Goal: Transaction & Acquisition: Purchase product/service

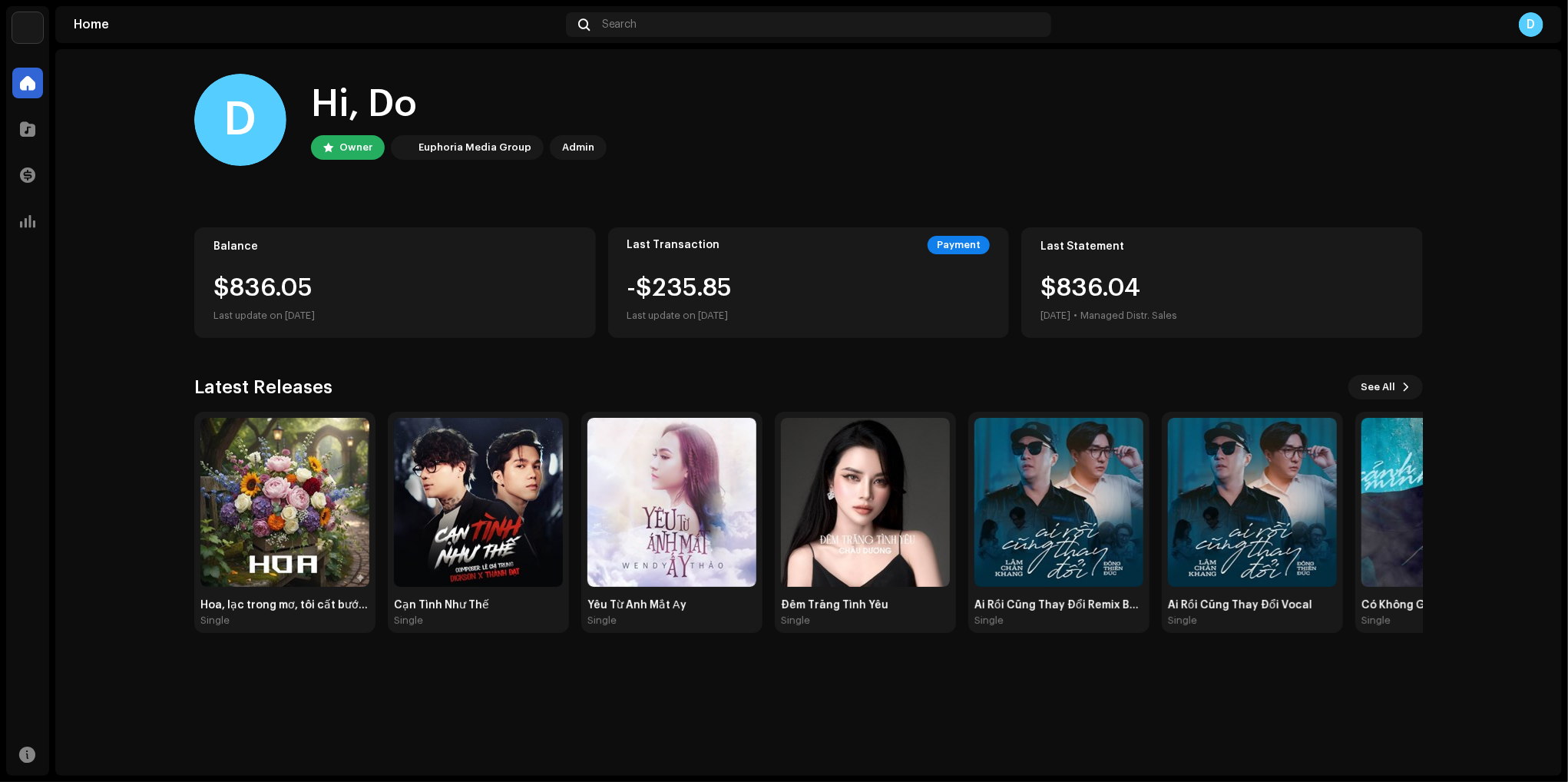
click at [114, 358] on home-home "D Hi, Do Owner Euphoria Media Group Admin Balance $836.05 Last update on Oct 9,…" at bounding box center [808, 353] width 1507 height 608
click at [27, 135] on span at bounding box center [28, 129] width 15 height 12
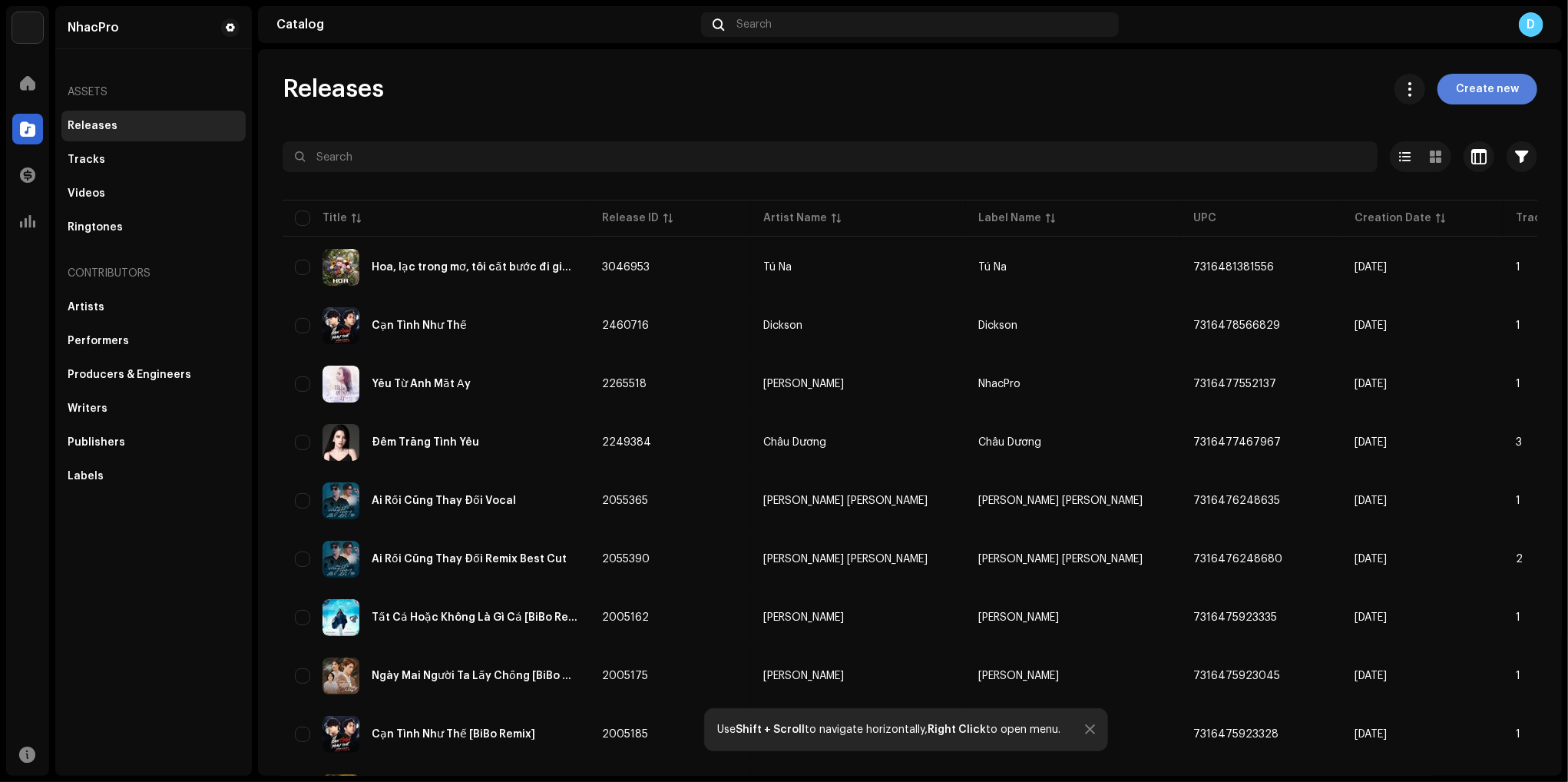
click at [1483, 87] on span "Create new" at bounding box center [1488, 89] width 63 height 31
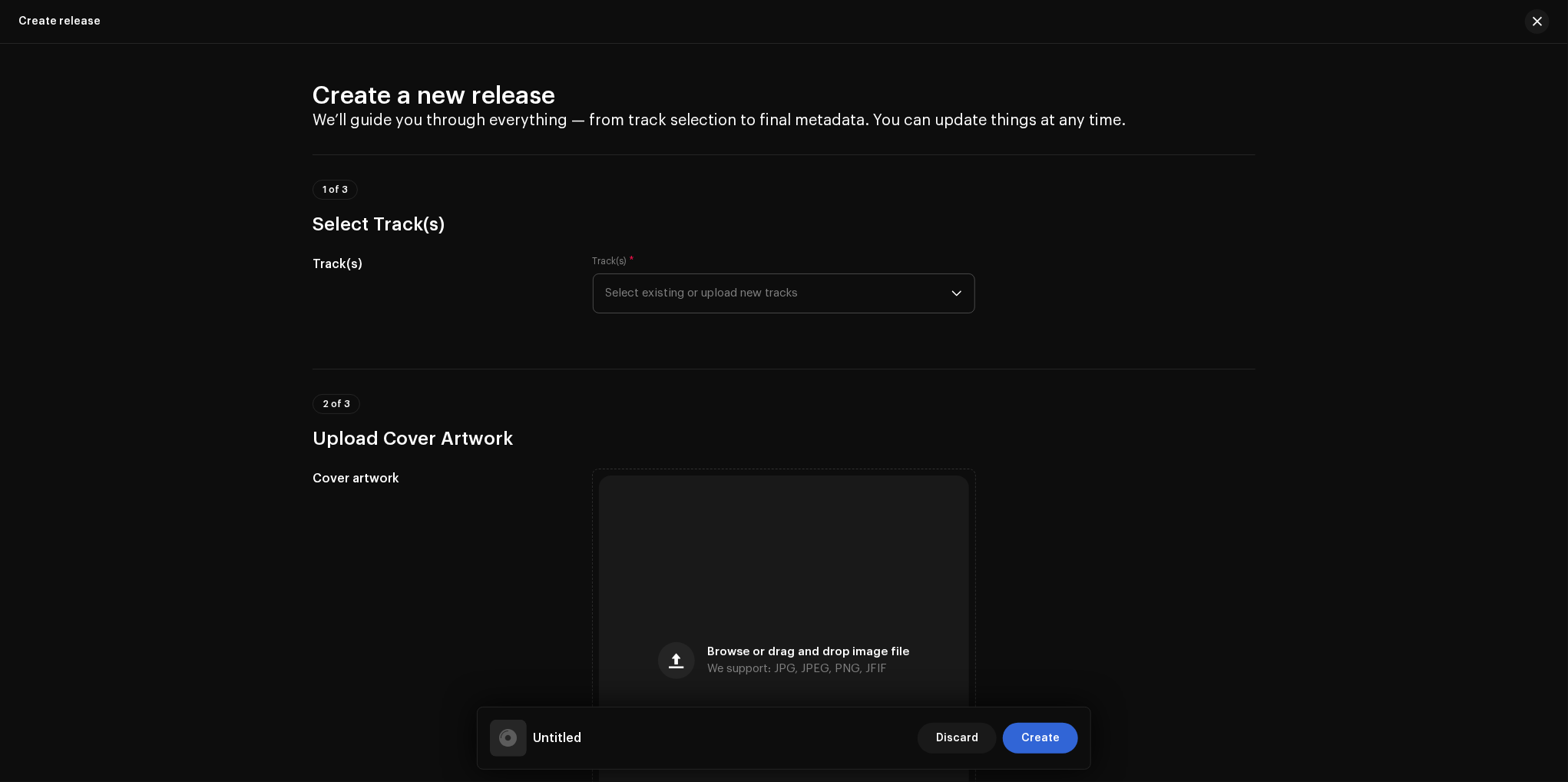
click at [712, 293] on span "Select existing or upload new tracks" at bounding box center [779, 293] width 346 height 38
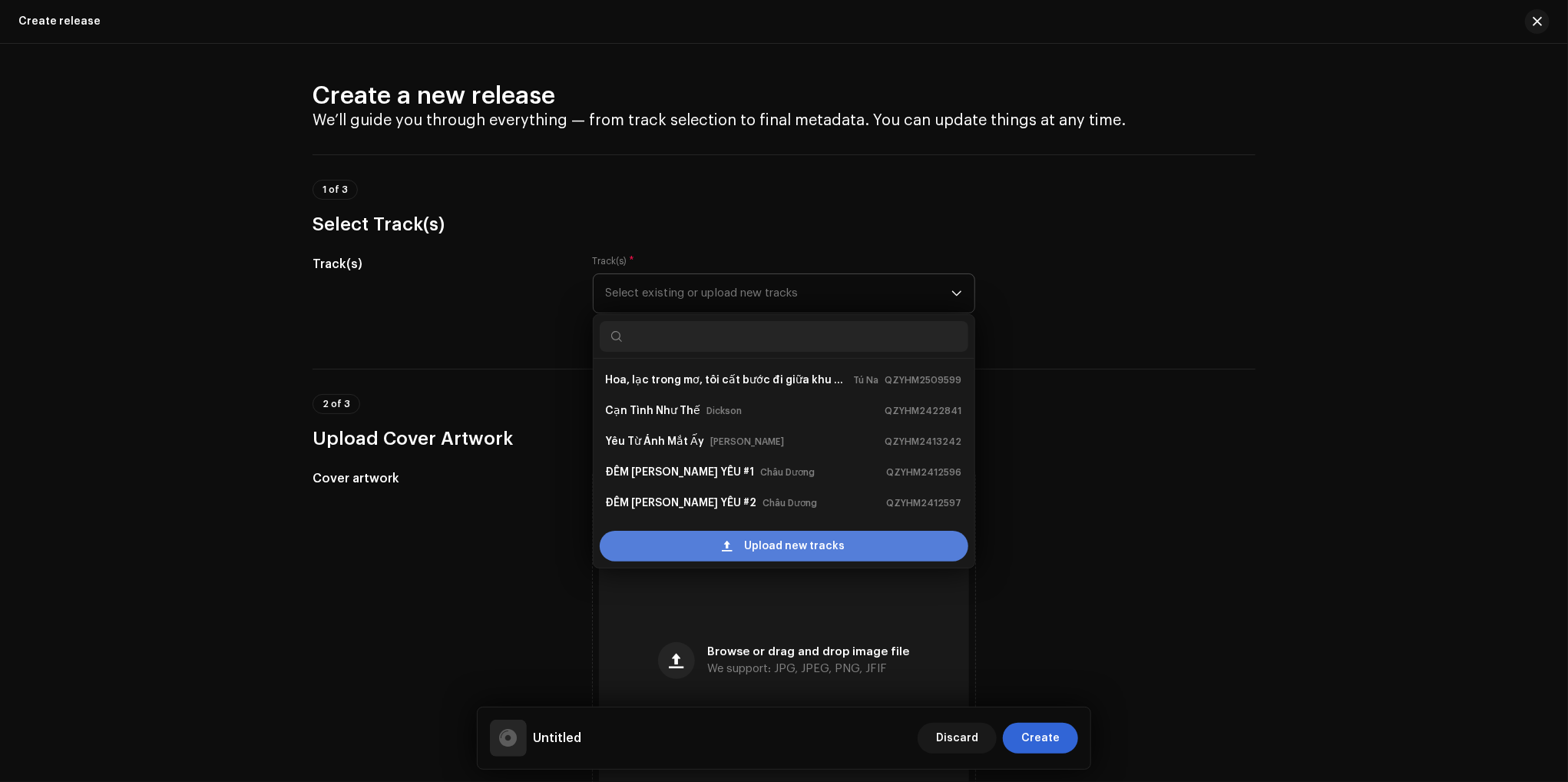
scroll to position [25, 0]
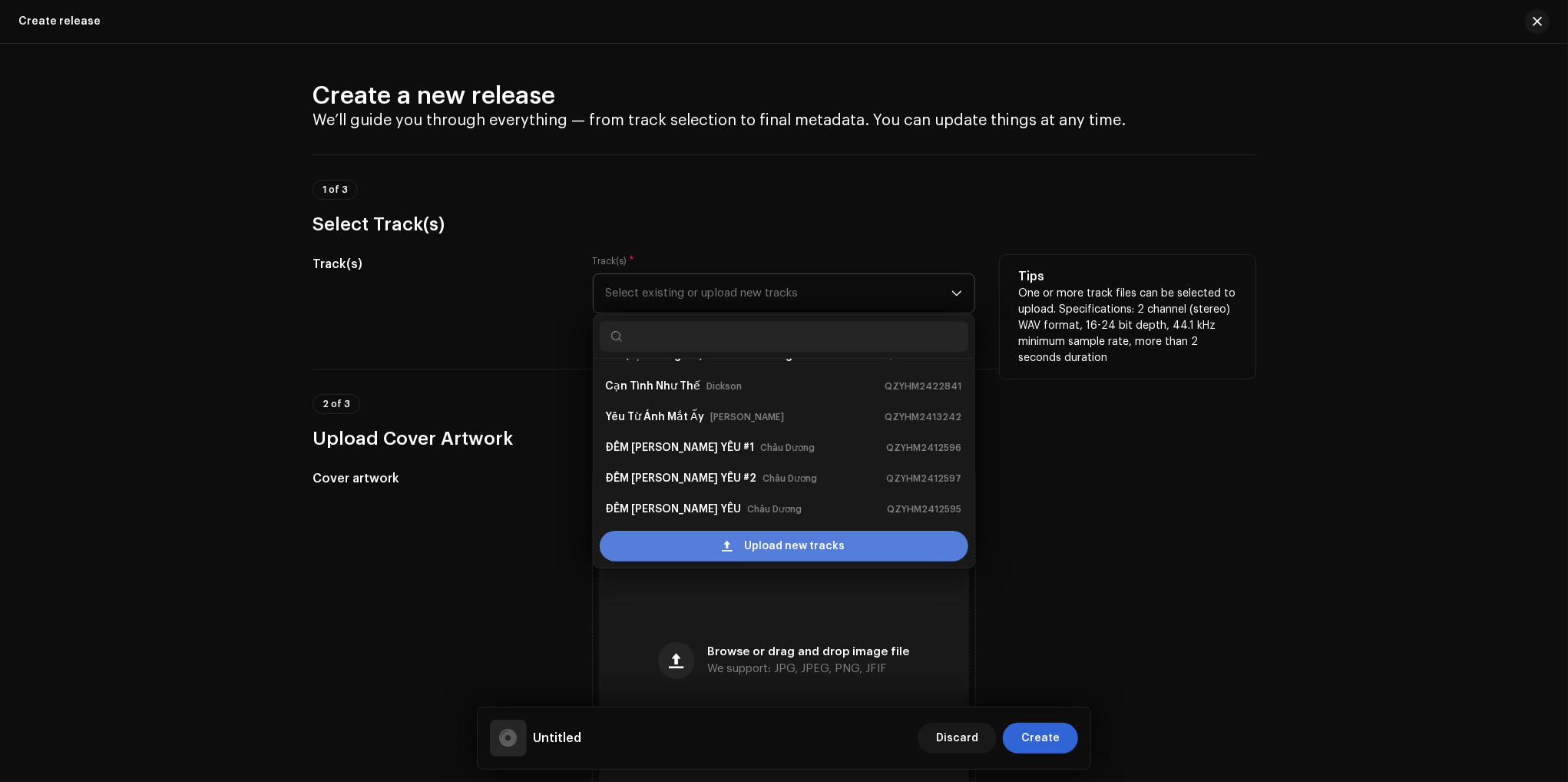
click at [710, 547] on div "Upload new tracks" at bounding box center [784, 546] width 369 height 31
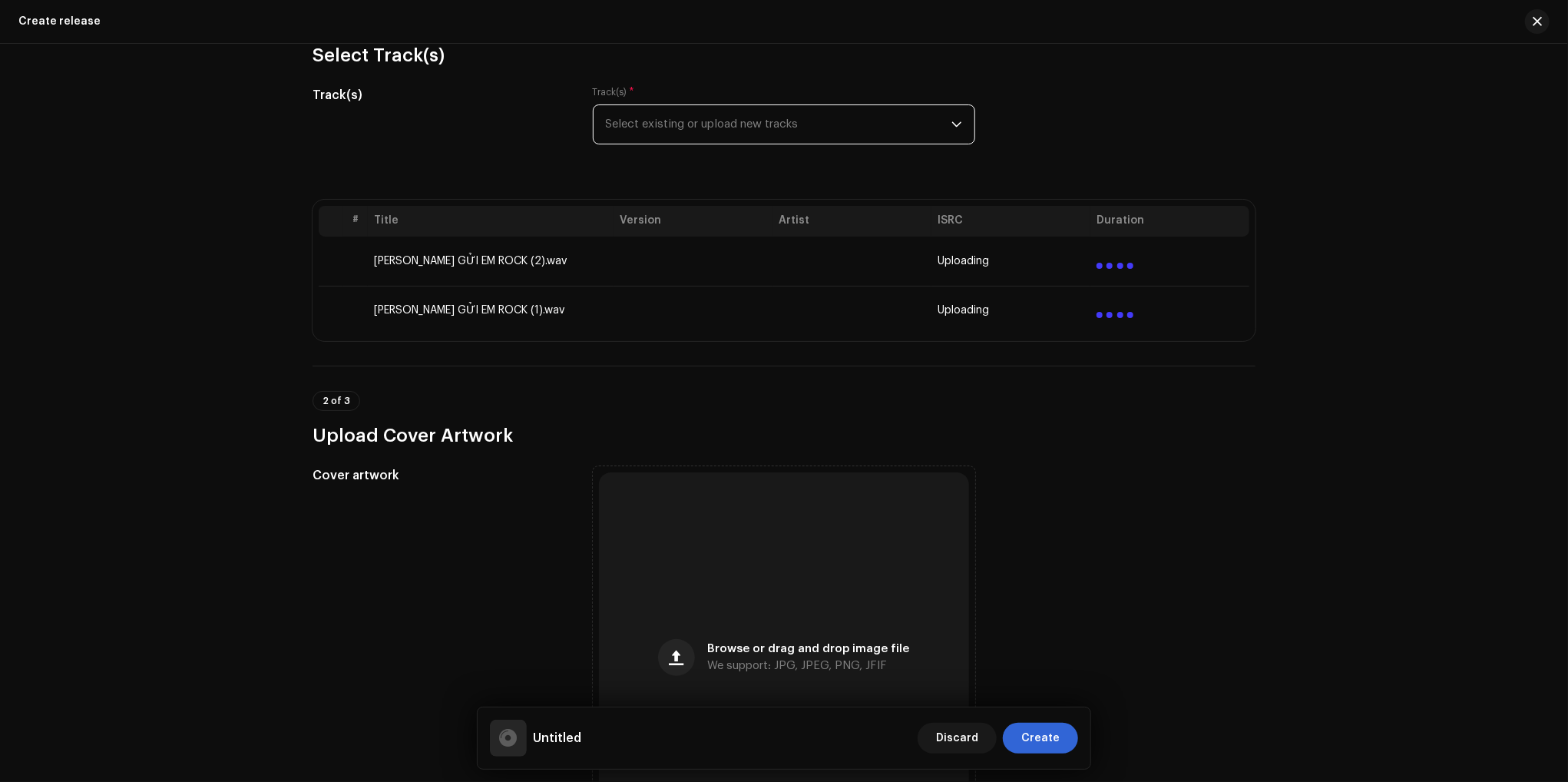
scroll to position [230, 0]
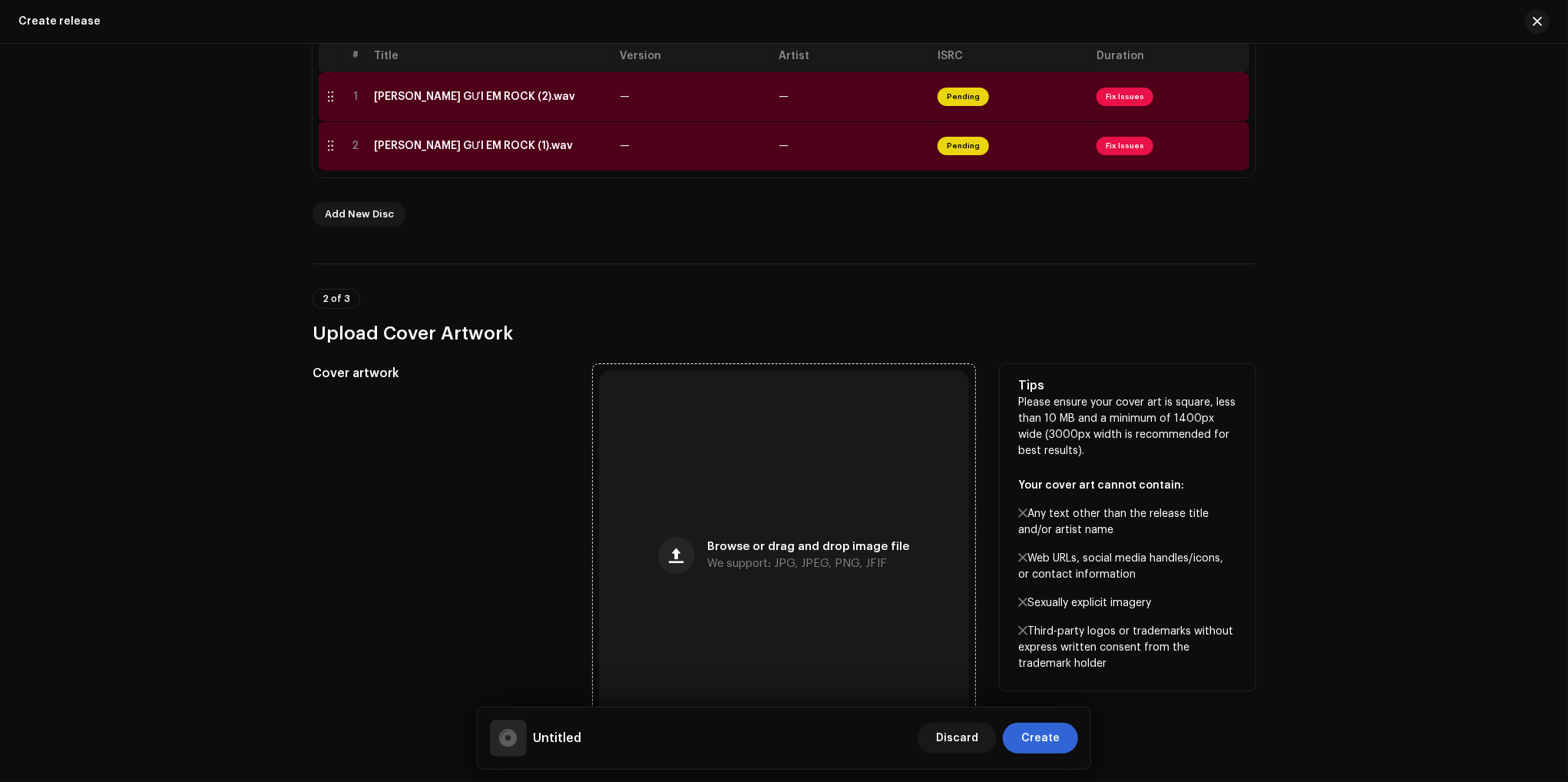
scroll to position [384, 0]
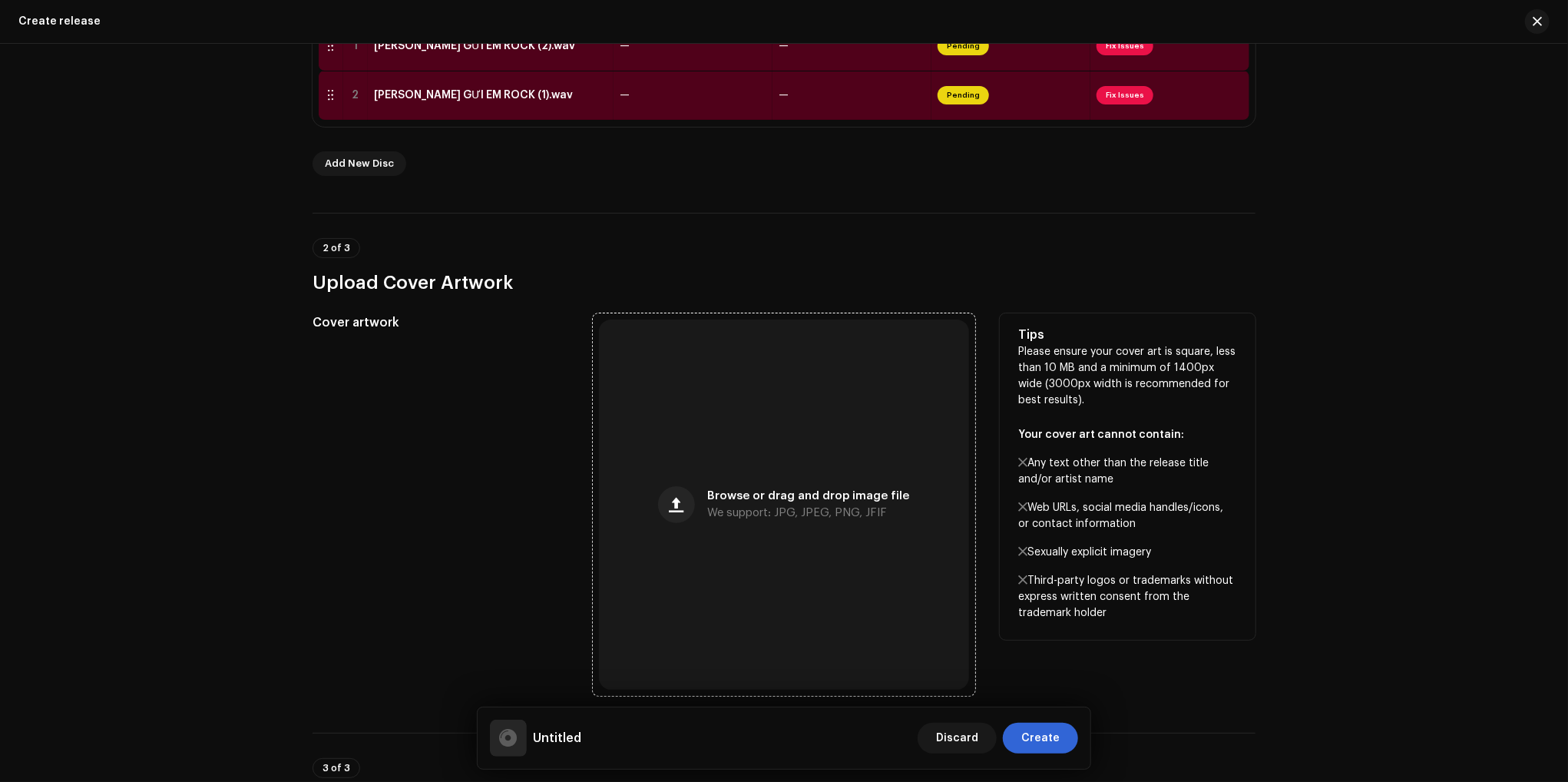
click at [724, 443] on div "Browse or drag and drop image file We support: JPG, JPEG, PNG, JFIF" at bounding box center [784, 504] width 370 height 370
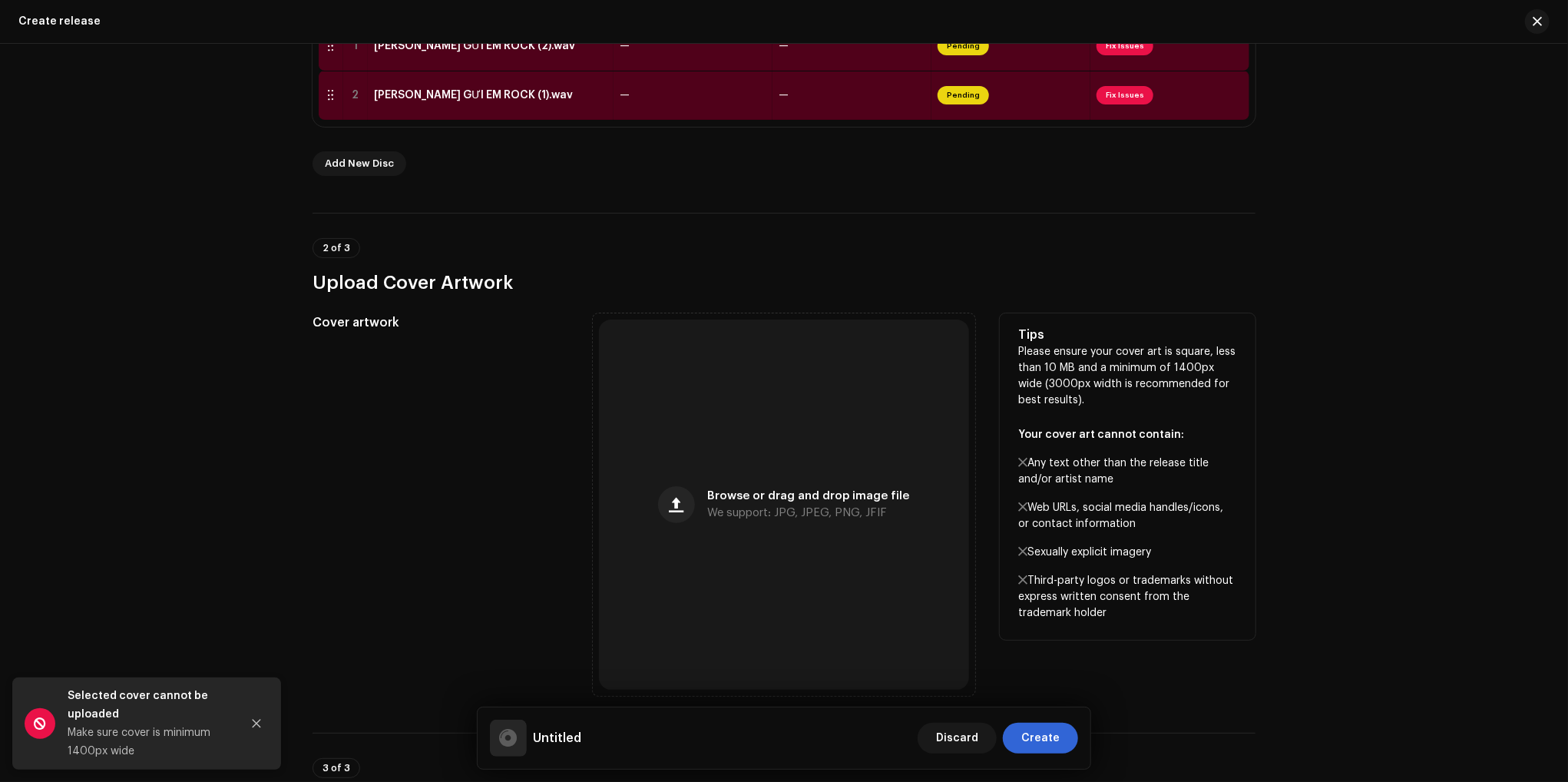
click at [1089, 445] on p "Please ensure your cover art is square, less than 10 MB and a minimum of 1400px…" at bounding box center [1128, 483] width 219 height 277
click at [918, 474] on div "Browse or drag and drop image file We support: JPG, JPEG, PNG, JFIF" at bounding box center [784, 504] width 370 height 370
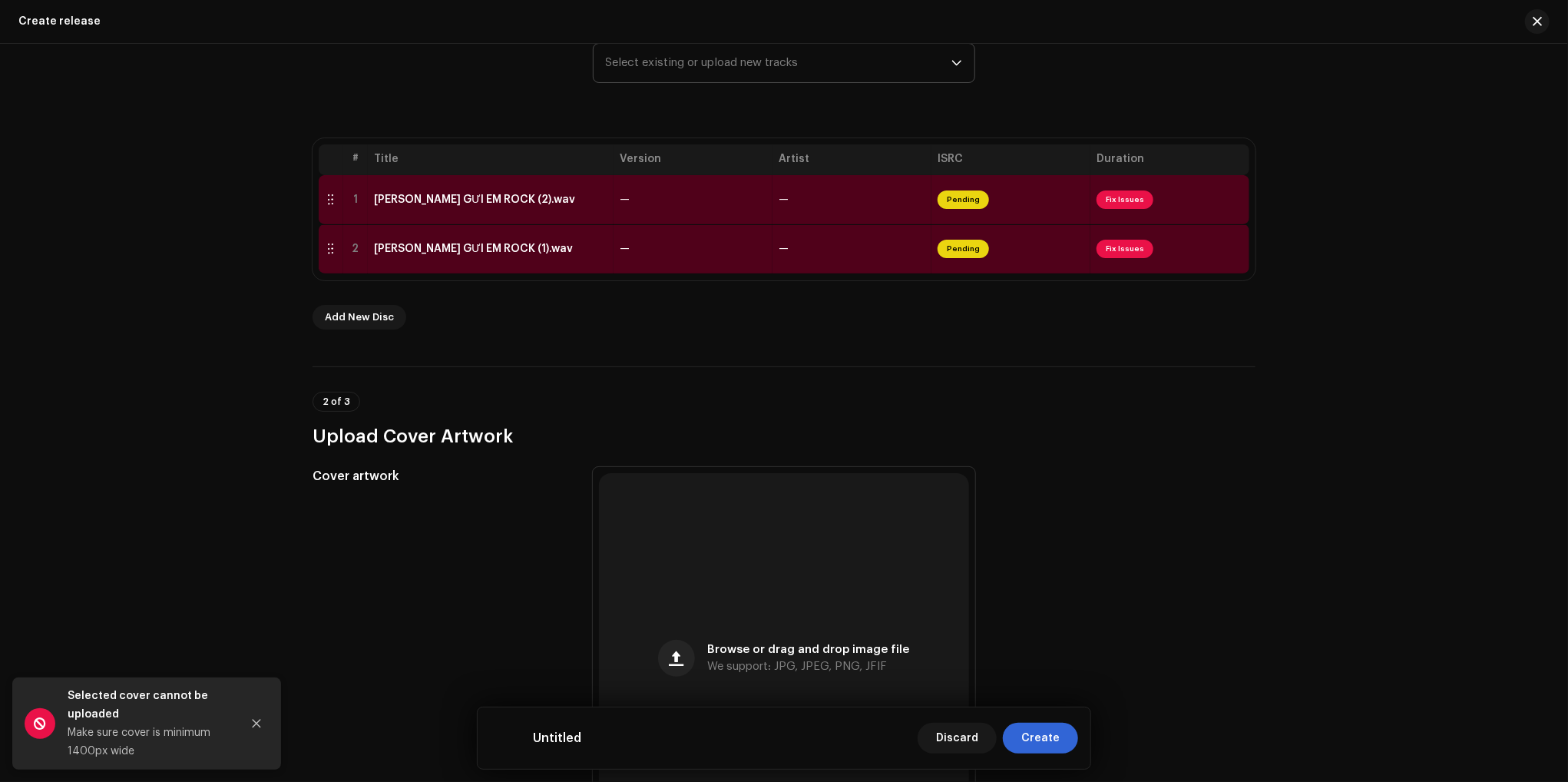
scroll to position [230, 0]
click at [146, 440] on div "Create a new release We’ll guide you through everything — from track selection …" at bounding box center [784, 413] width 1568 height 738
click at [493, 195] on div "THƯƠNG GỬI EM ROCK (2).wav" at bounding box center [474, 199] width 202 height 12
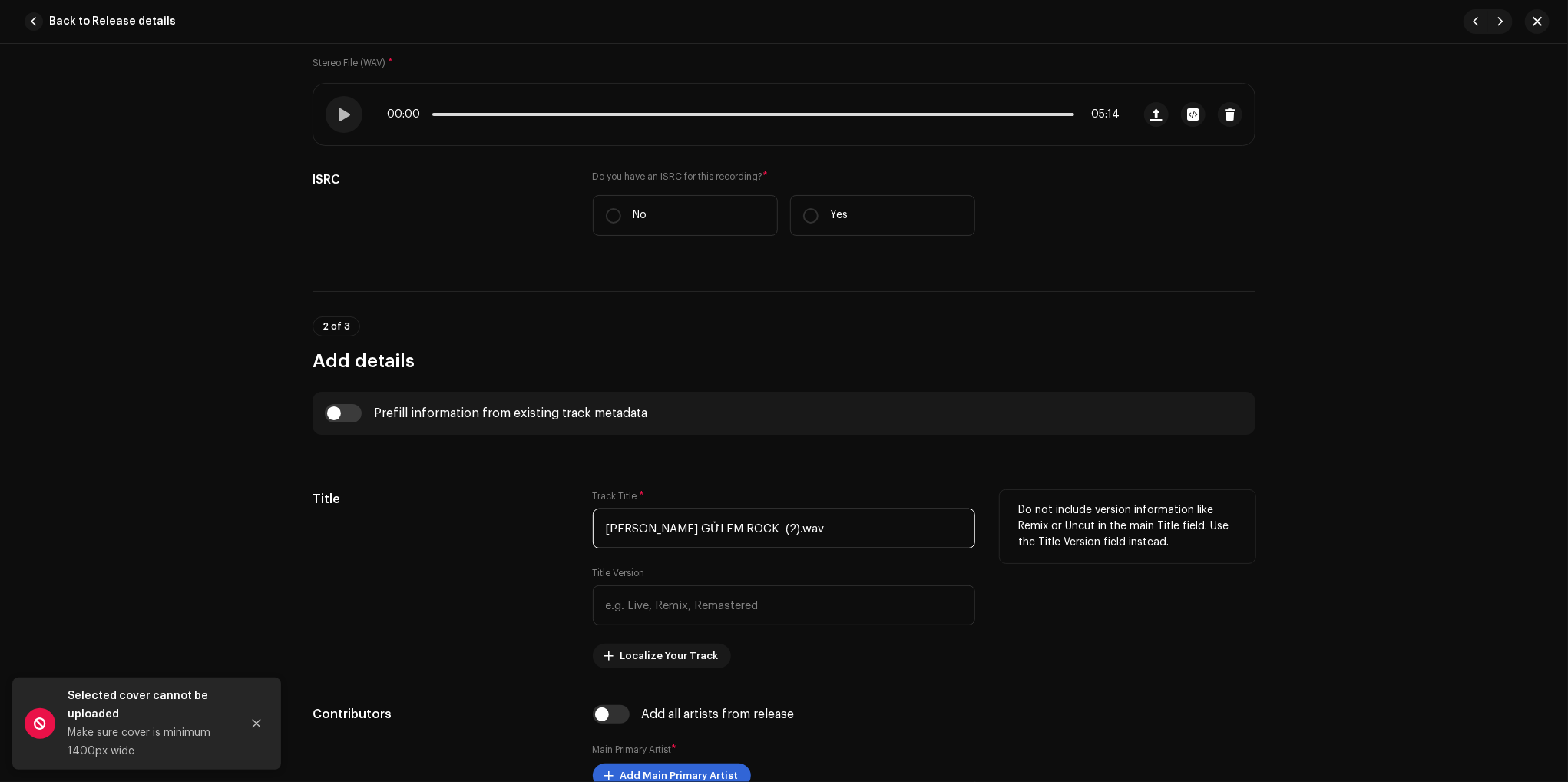
drag, startPoint x: 793, startPoint y: 532, endPoint x: 376, endPoint y: 533, distance: 417.0
click at [379, 532] on div "Title Track Title * THƯƠNG GỬI EM ROCK (2).wav Title Version Localize Your Trac…" at bounding box center [784, 579] width 943 height 178
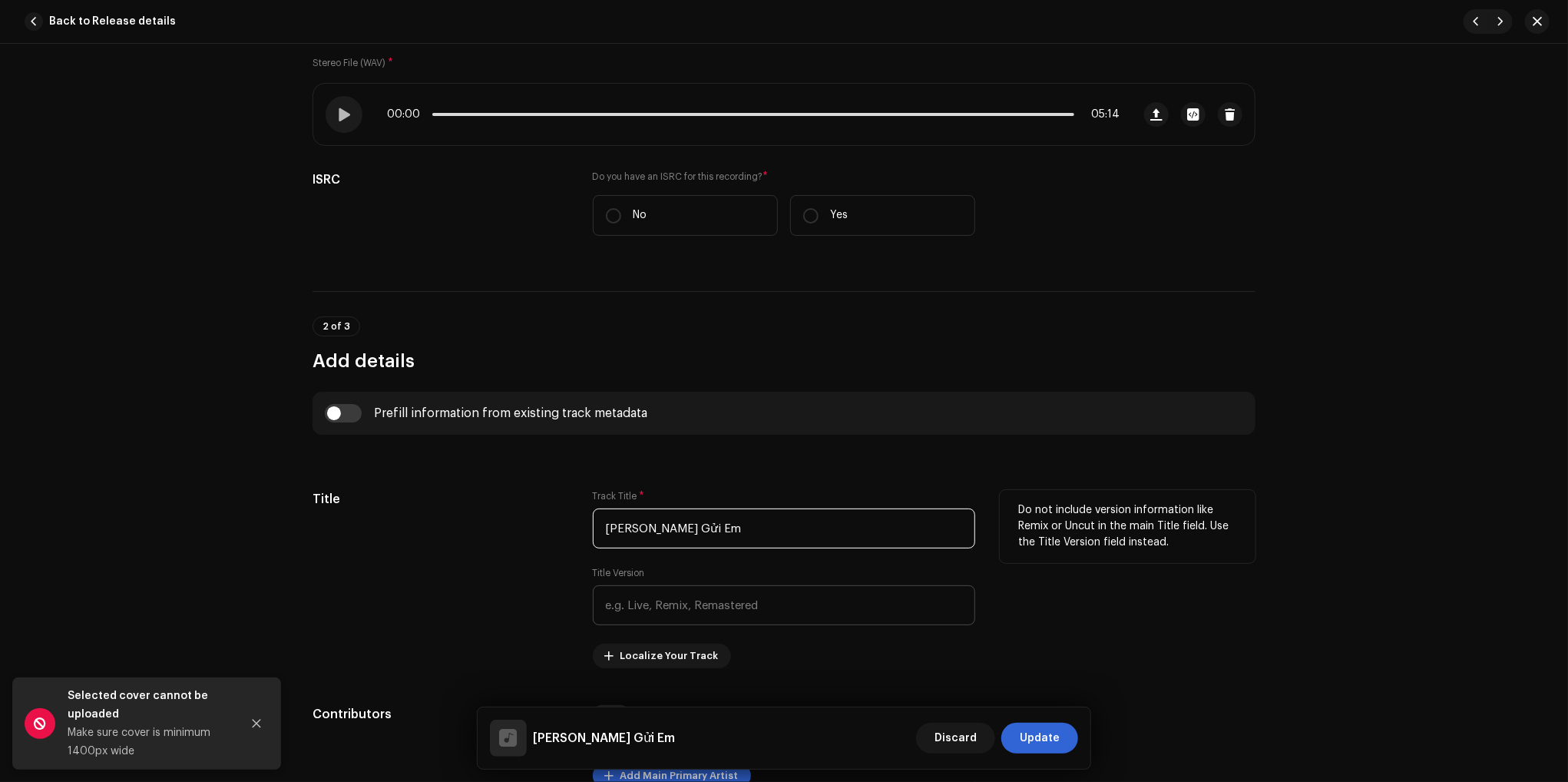
type input "Thương Gửi Em"
click at [666, 603] on input "text" at bounding box center [784, 605] width 382 height 40
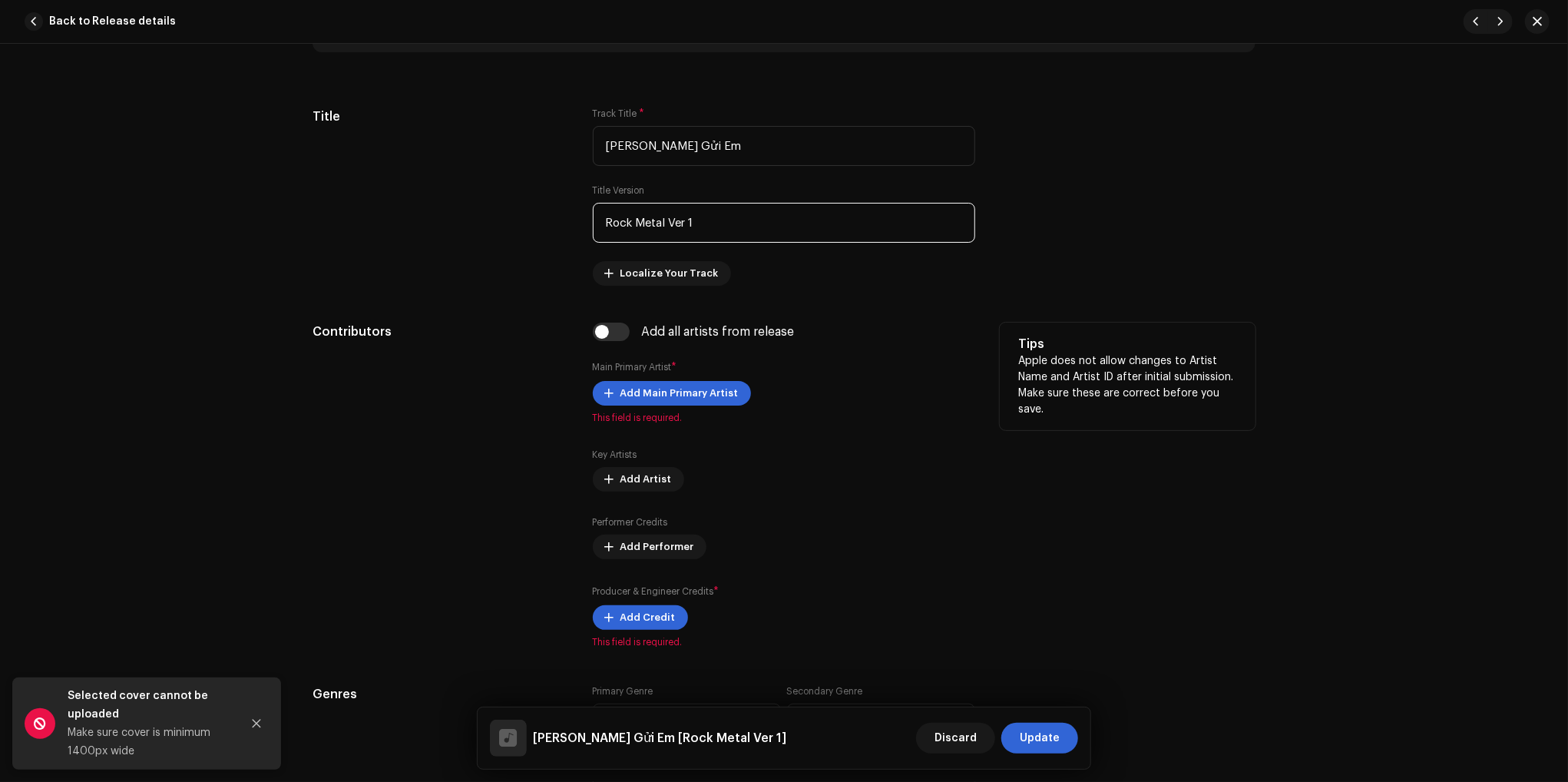
scroll to position [615, 0]
type input "Rock Metal Ver 1"
click at [691, 392] on span "Add Main Primary Artist" at bounding box center [679, 392] width 118 height 31
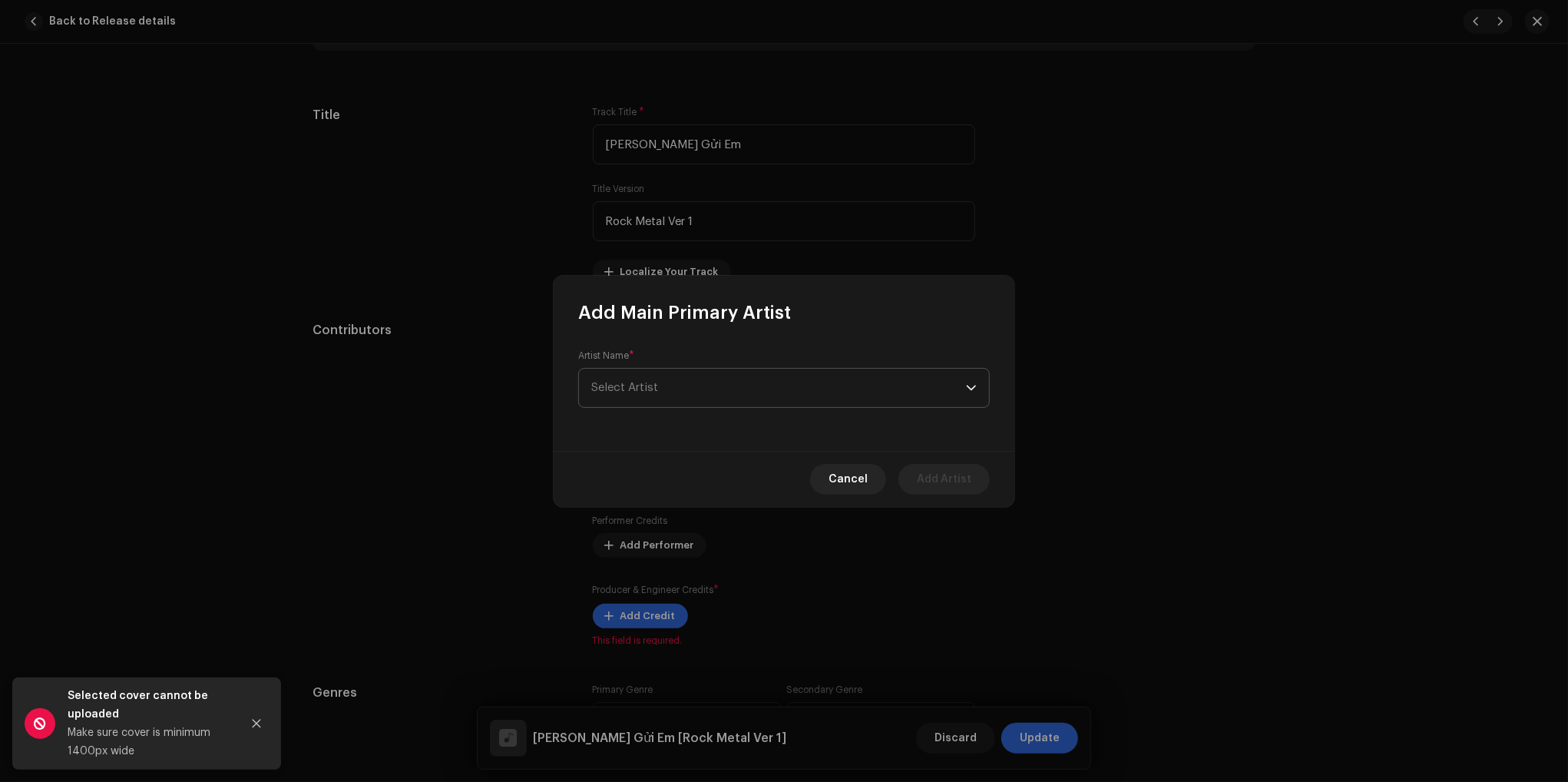
click at [748, 399] on span "Select Artist" at bounding box center [779, 388] width 375 height 38
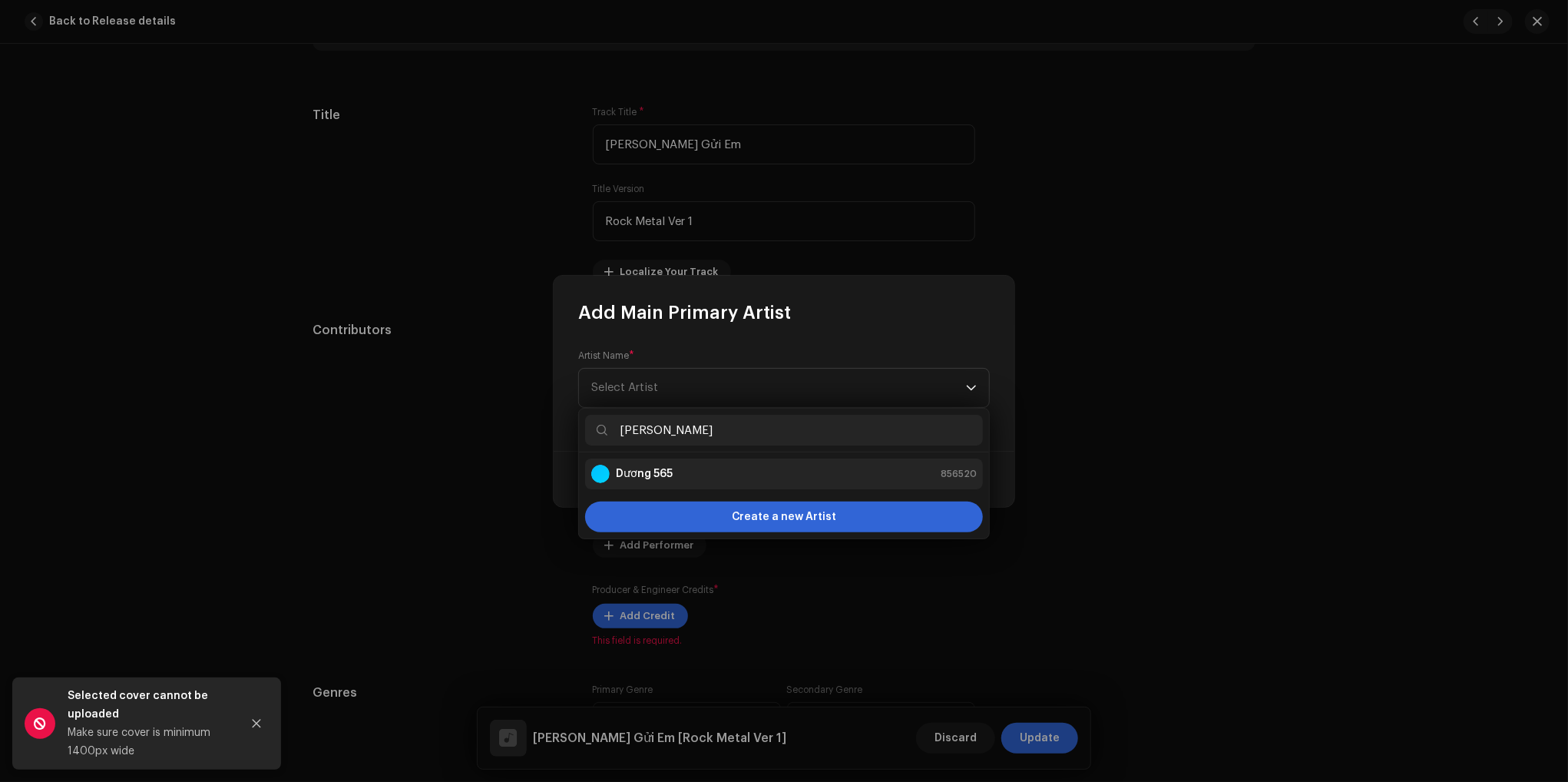
type input "dương"
click at [646, 477] on strong "Dương 565" at bounding box center [643, 474] width 56 height 15
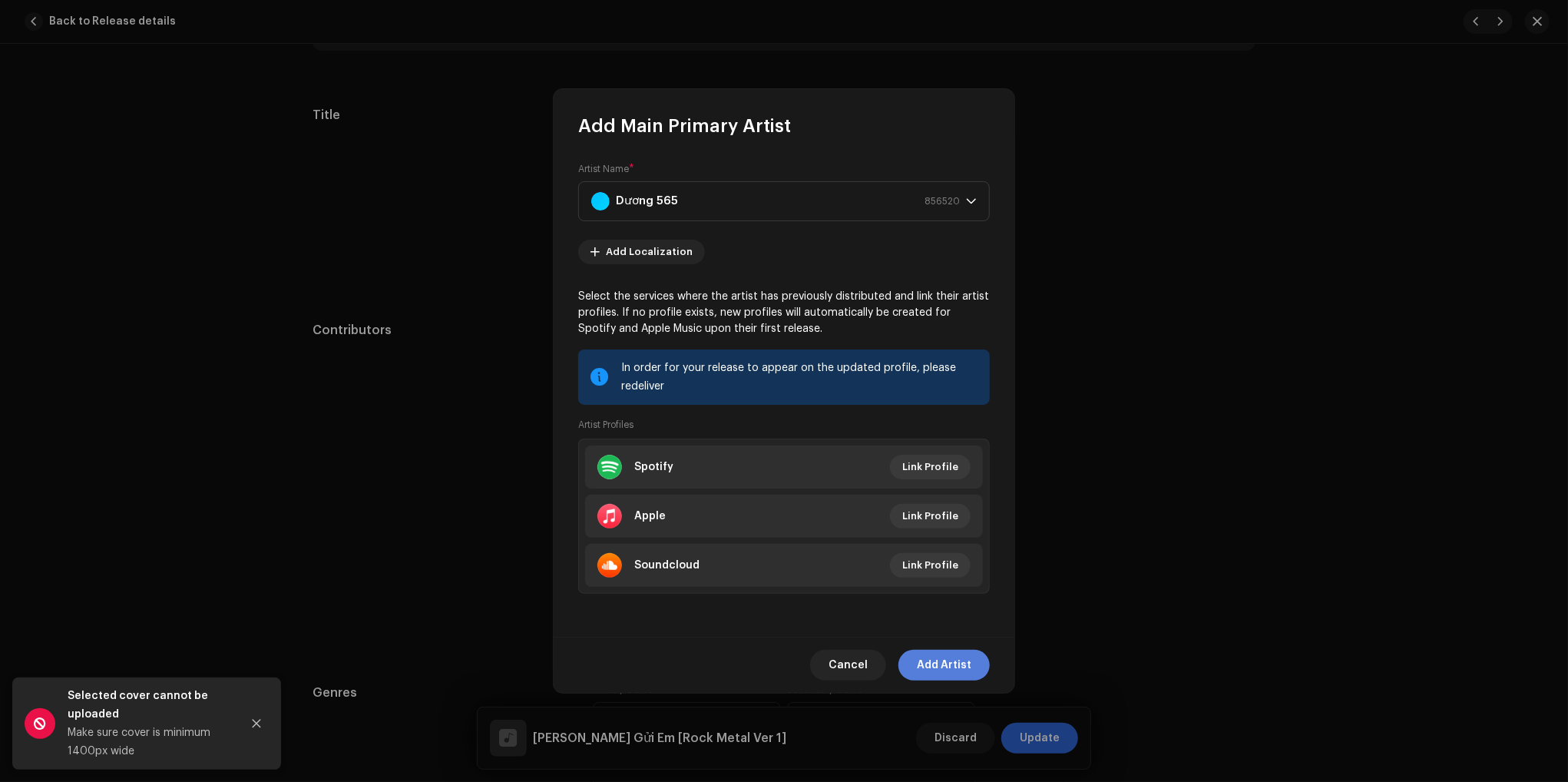
click at [941, 664] on span "Add Artist" at bounding box center [943, 665] width 54 height 31
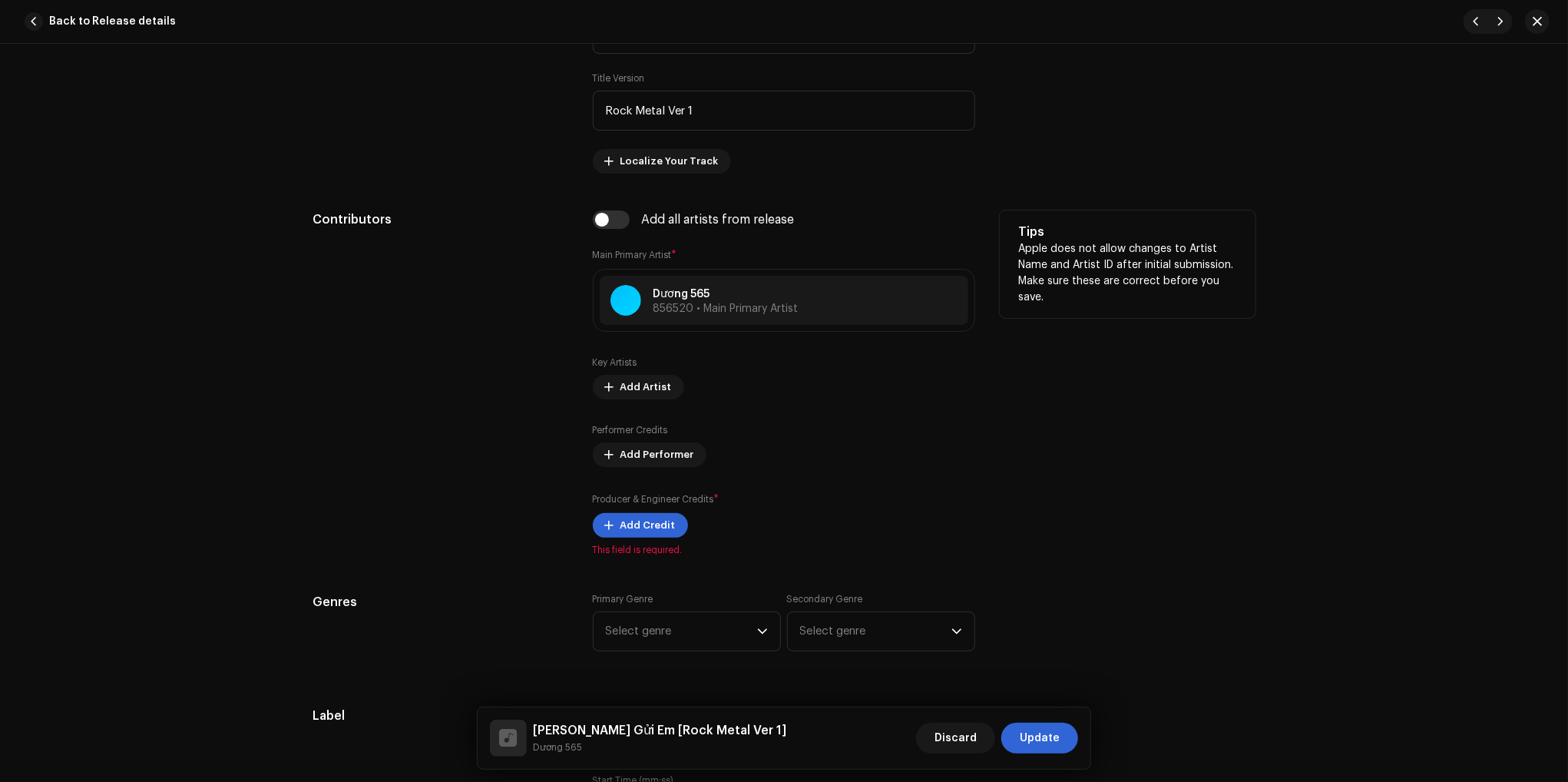
scroll to position [769, 0]
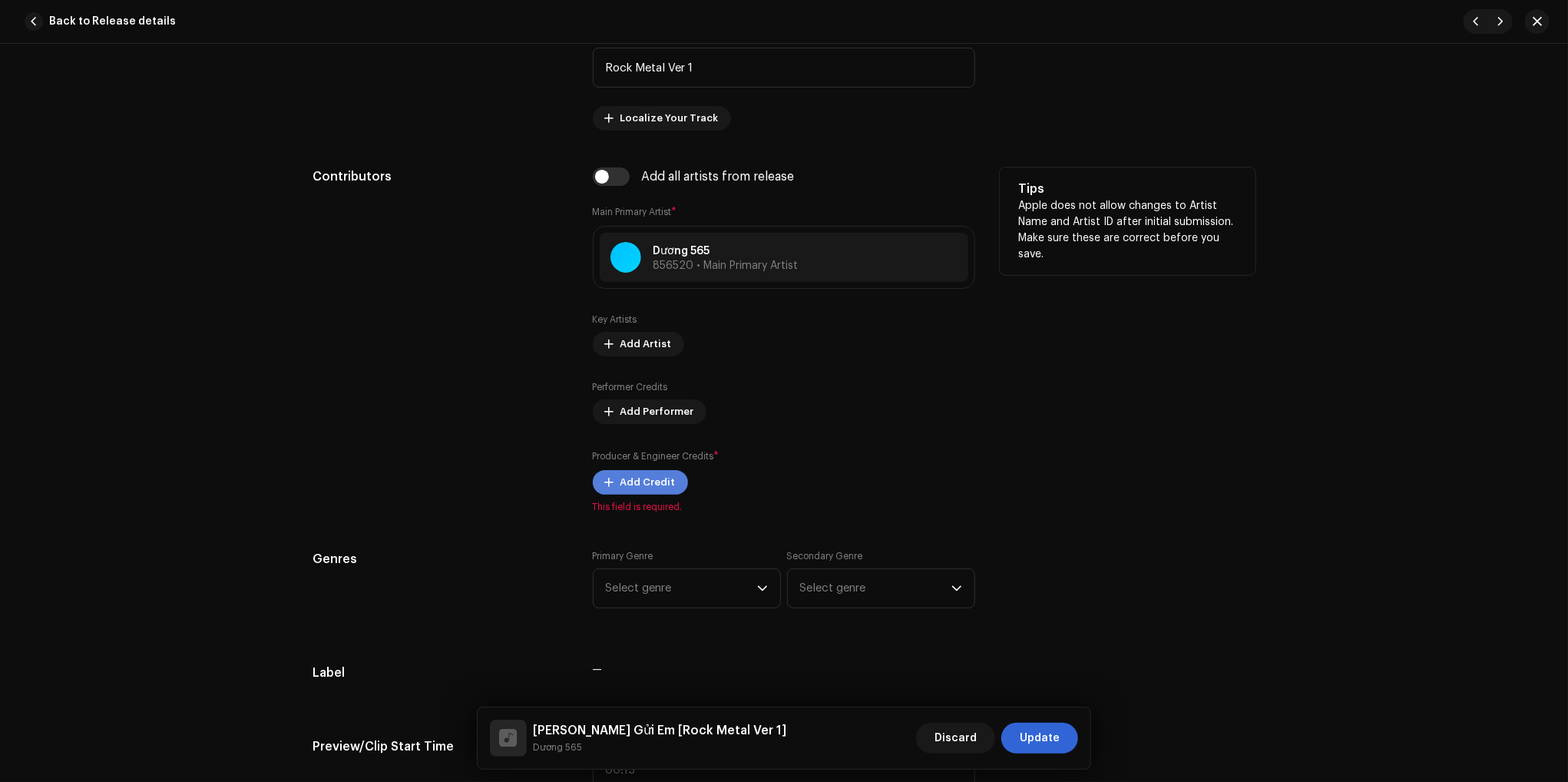
click at [627, 487] on span "Add Credit" at bounding box center [648, 483] width 55 height 31
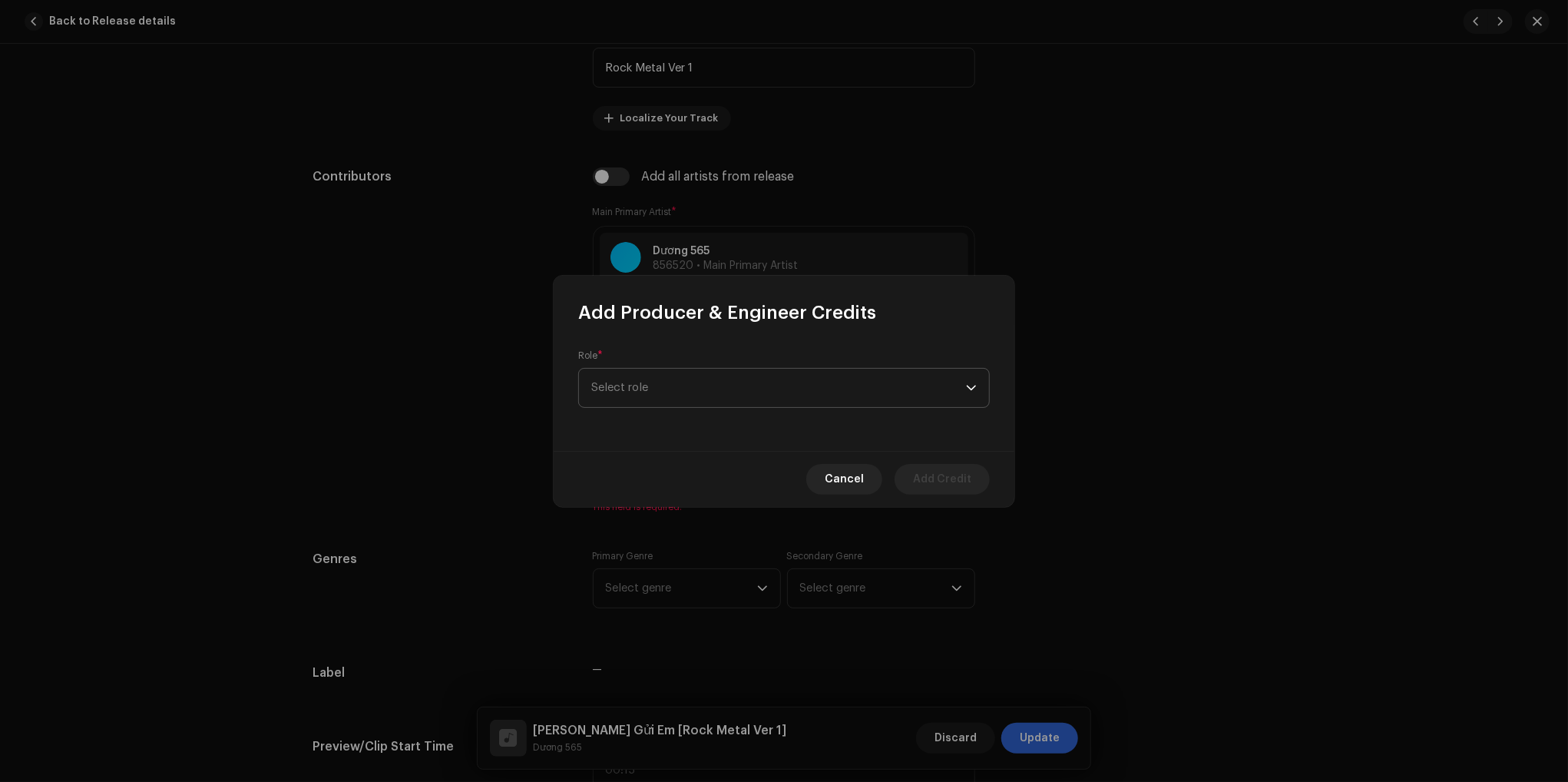
click at [877, 386] on span "Select role" at bounding box center [779, 388] width 375 height 38
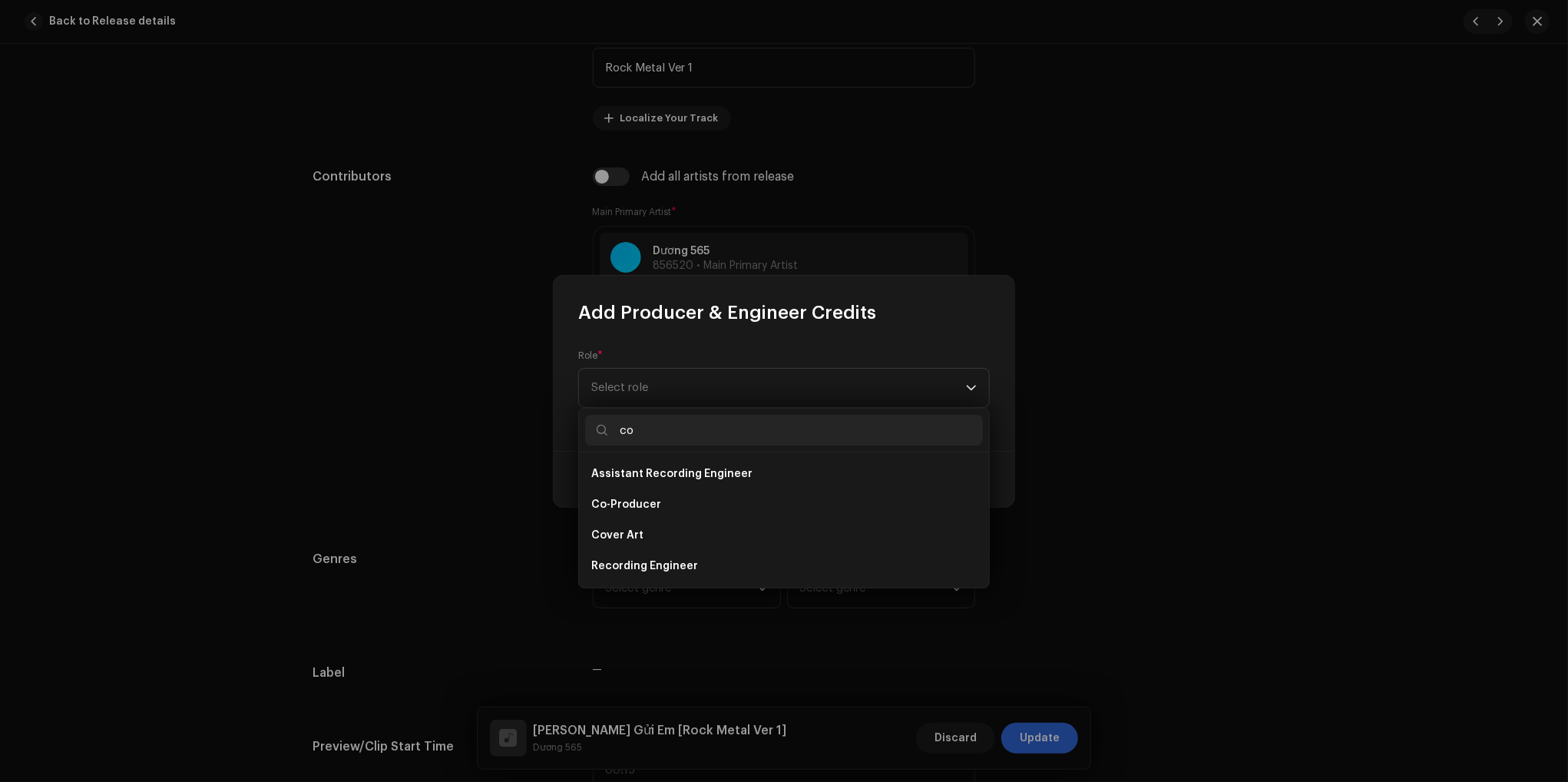
scroll to position [0, 0]
type input "c"
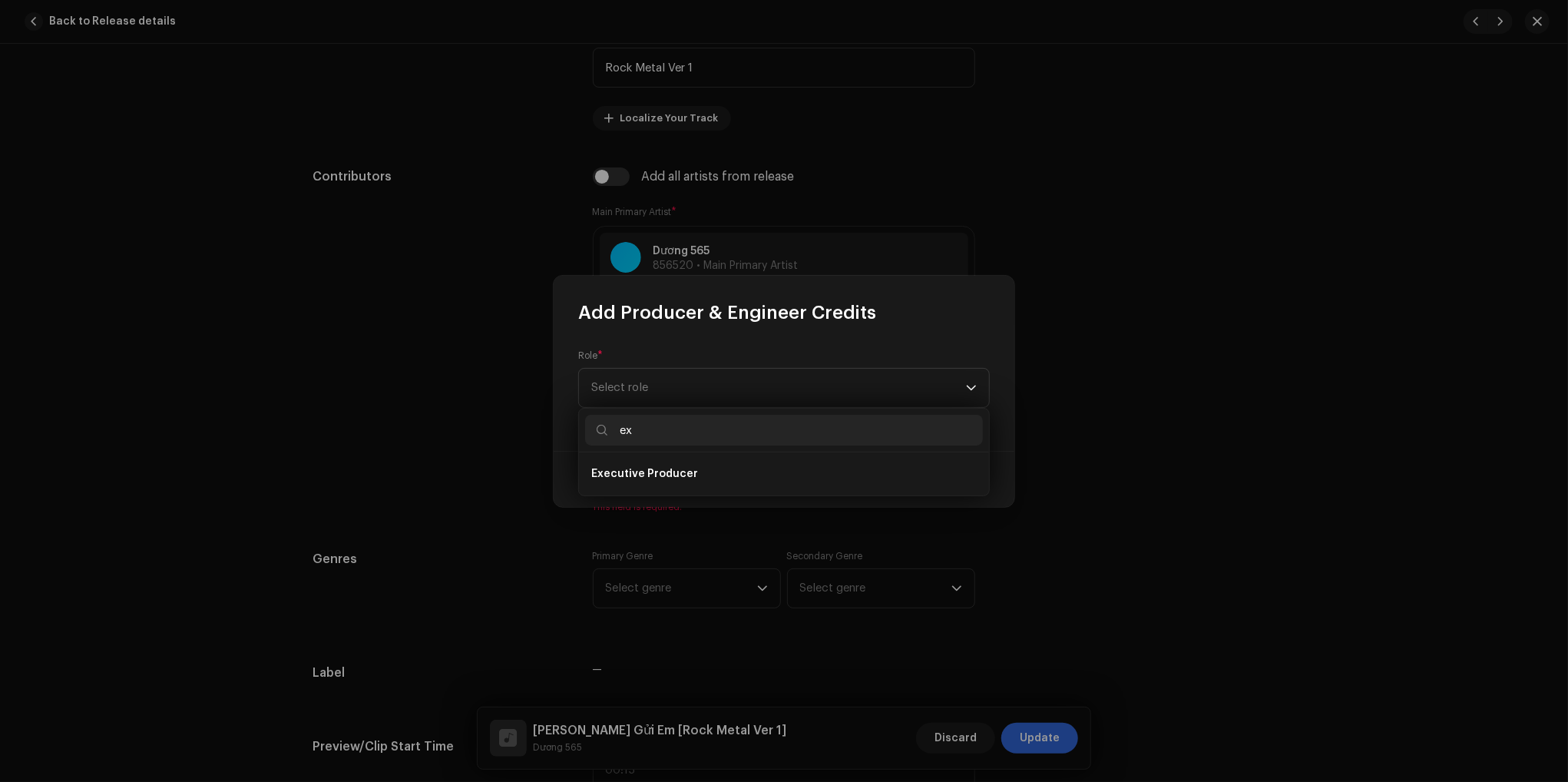
type input "ex"
click at [731, 479] on li "Executive Producer" at bounding box center [784, 474] width 397 height 31
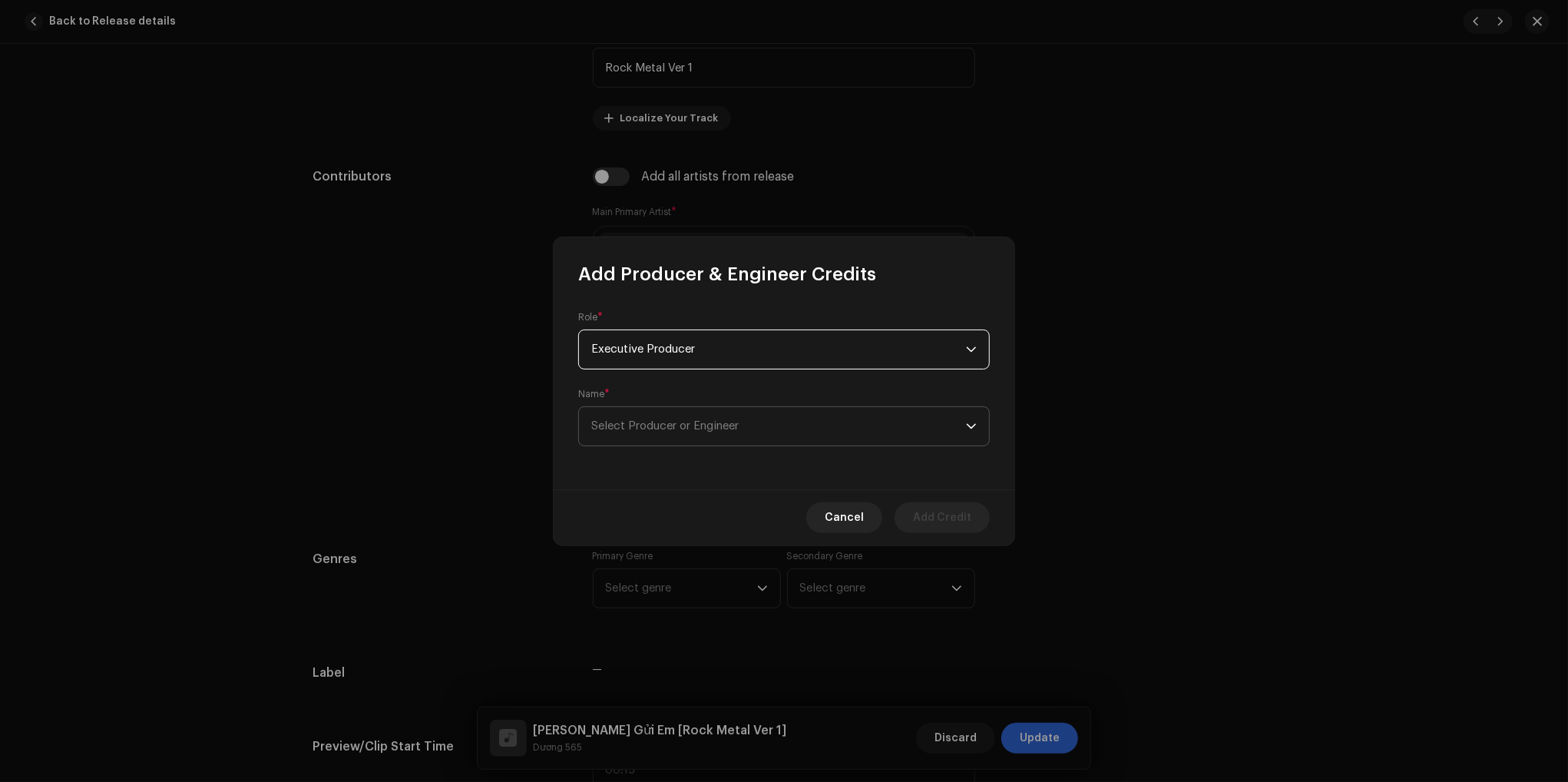
click at [716, 428] on span "Select Producer or Engineer" at bounding box center [665, 426] width 147 height 11
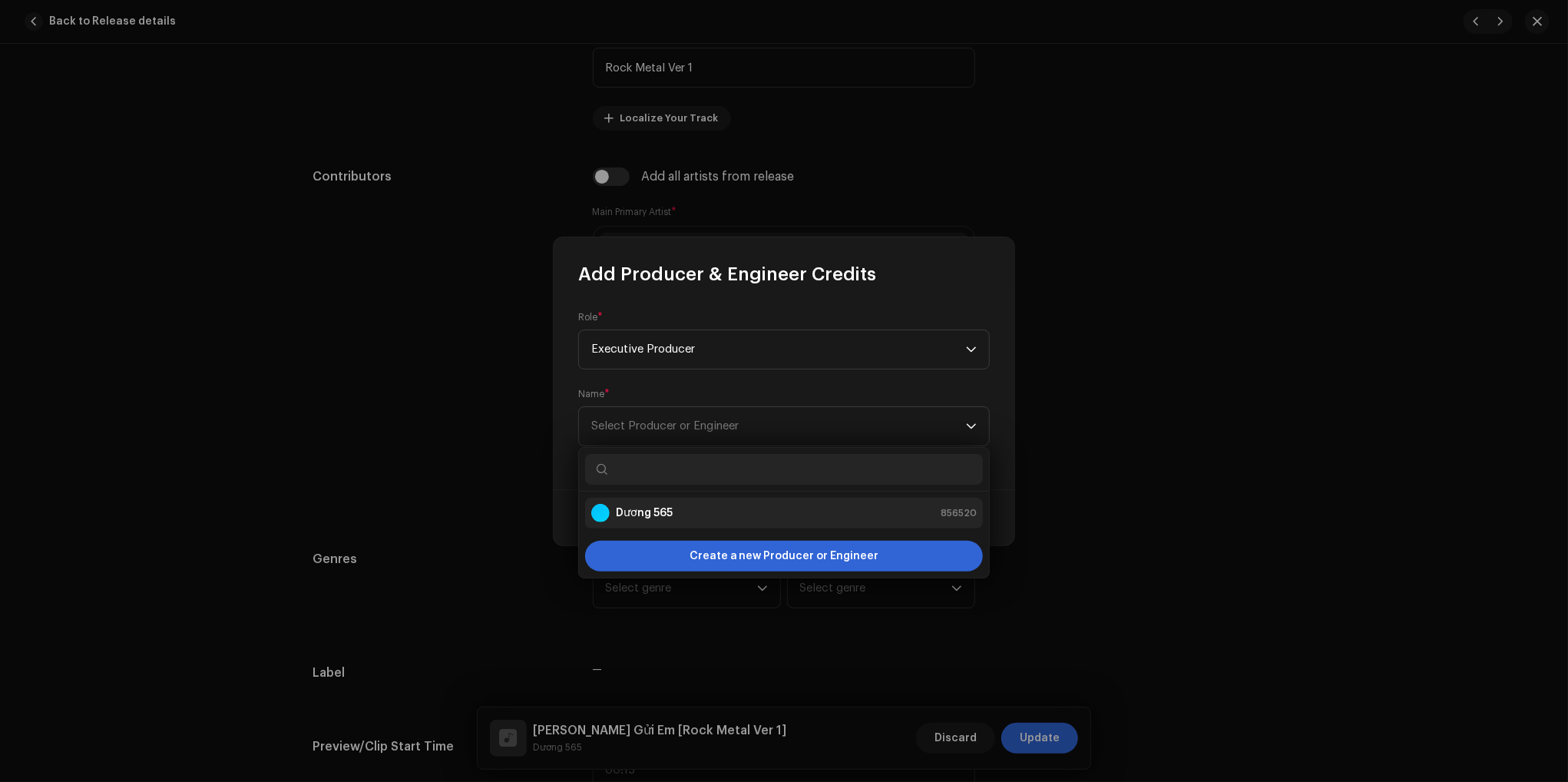
click at [647, 522] on li "Dương 565 856520" at bounding box center [784, 513] width 397 height 31
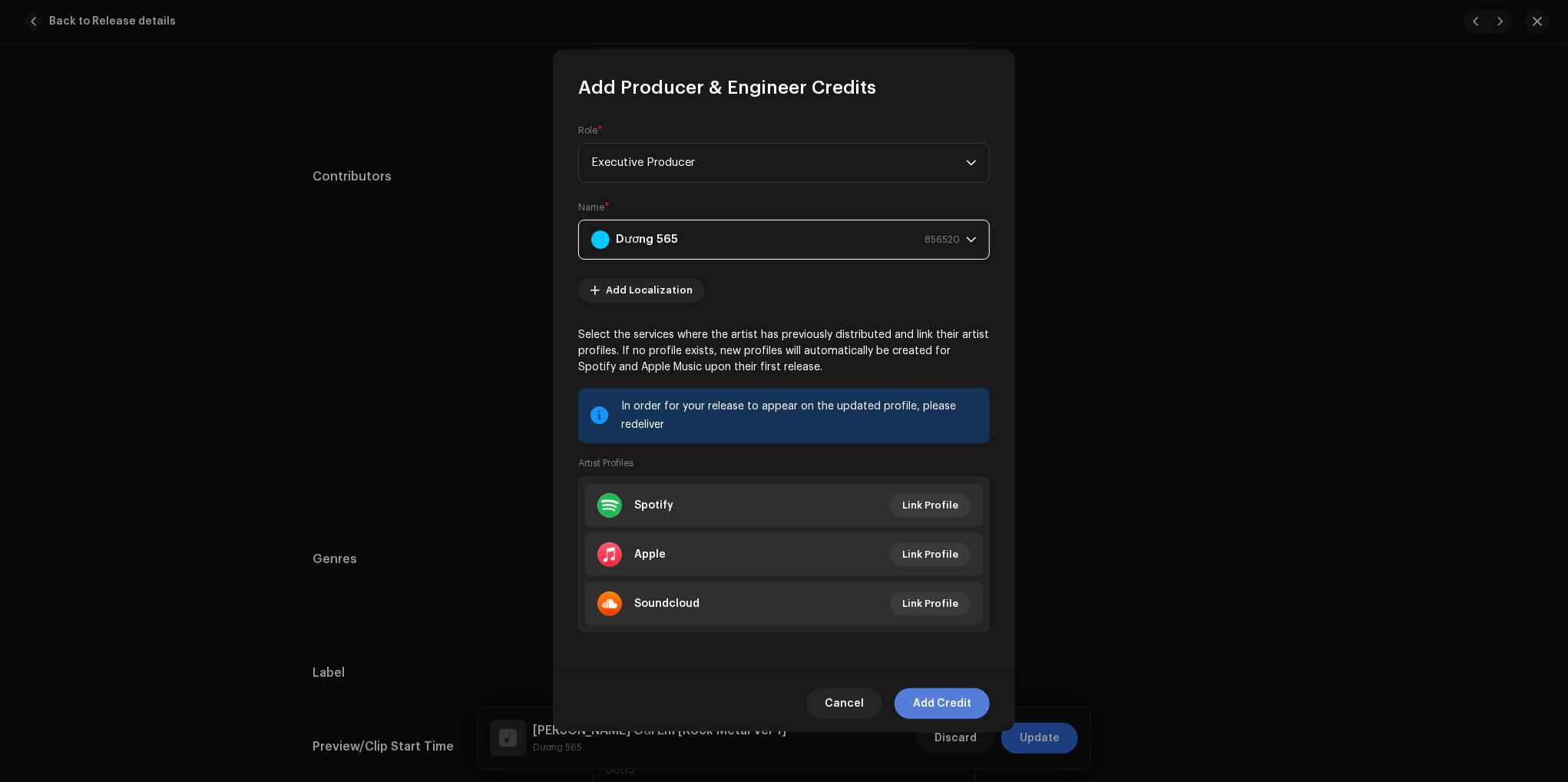
click at [952, 705] on span "Add Credit" at bounding box center [941, 704] width 58 height 31
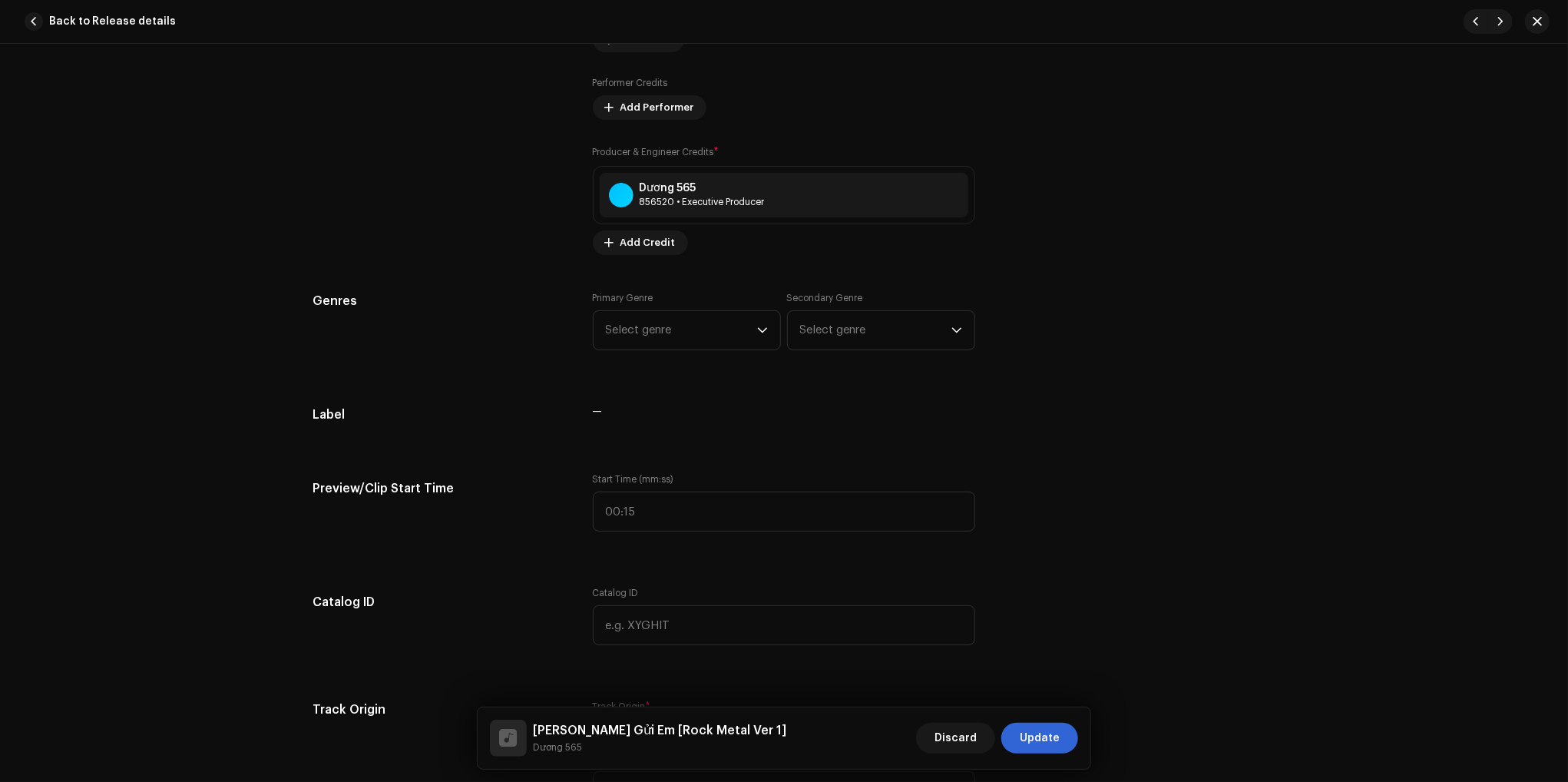
scroll to position [1075, 0]
click at [665, 337] on span "Select genre" at bounding box center [681, 327] width 151 height 38
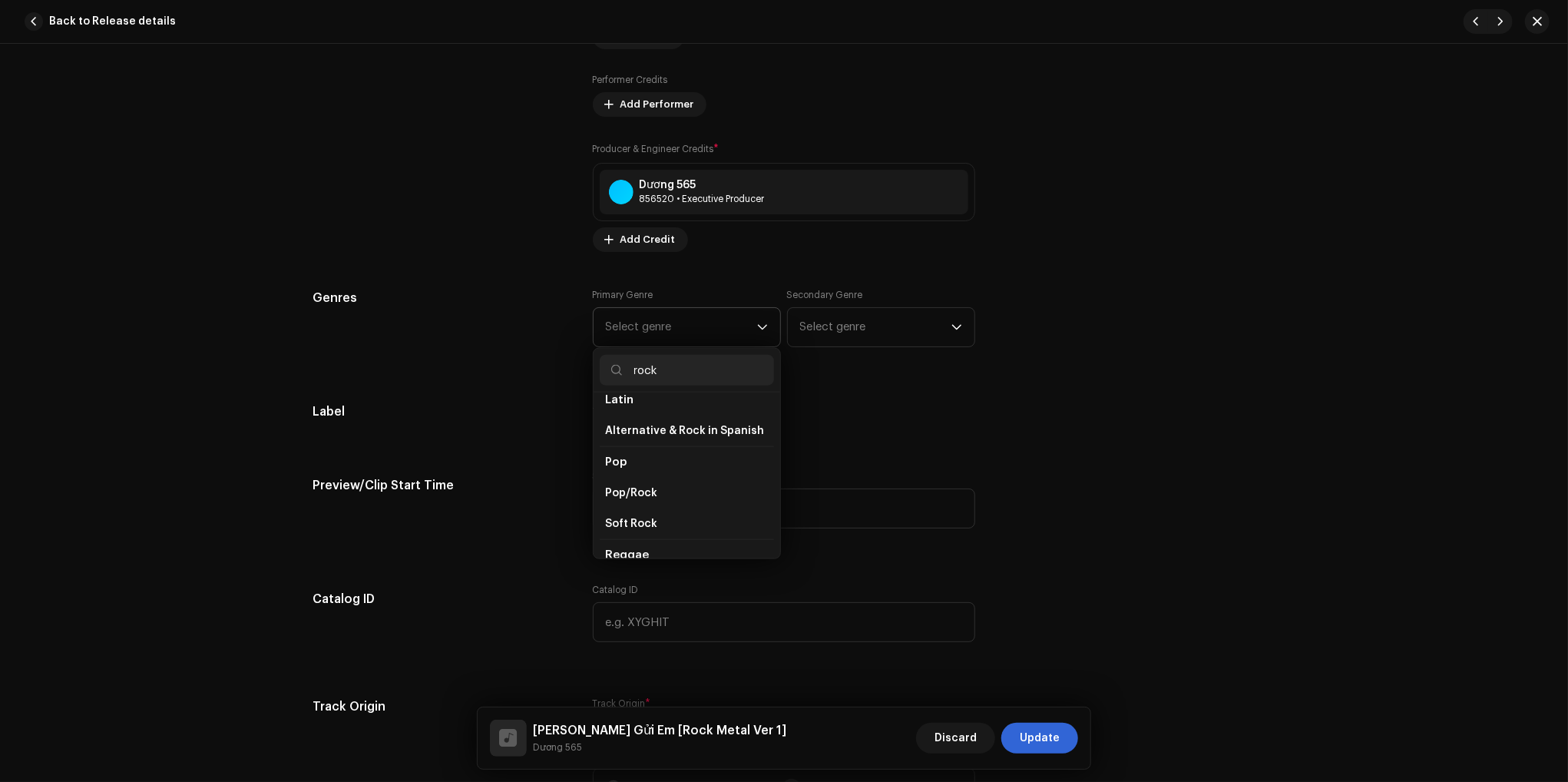
scroll to position [451, 0]
type input "rock"
click at [641, 432] on span "Pop/Rock" at bounding box center [632, 440] width 53 height 15
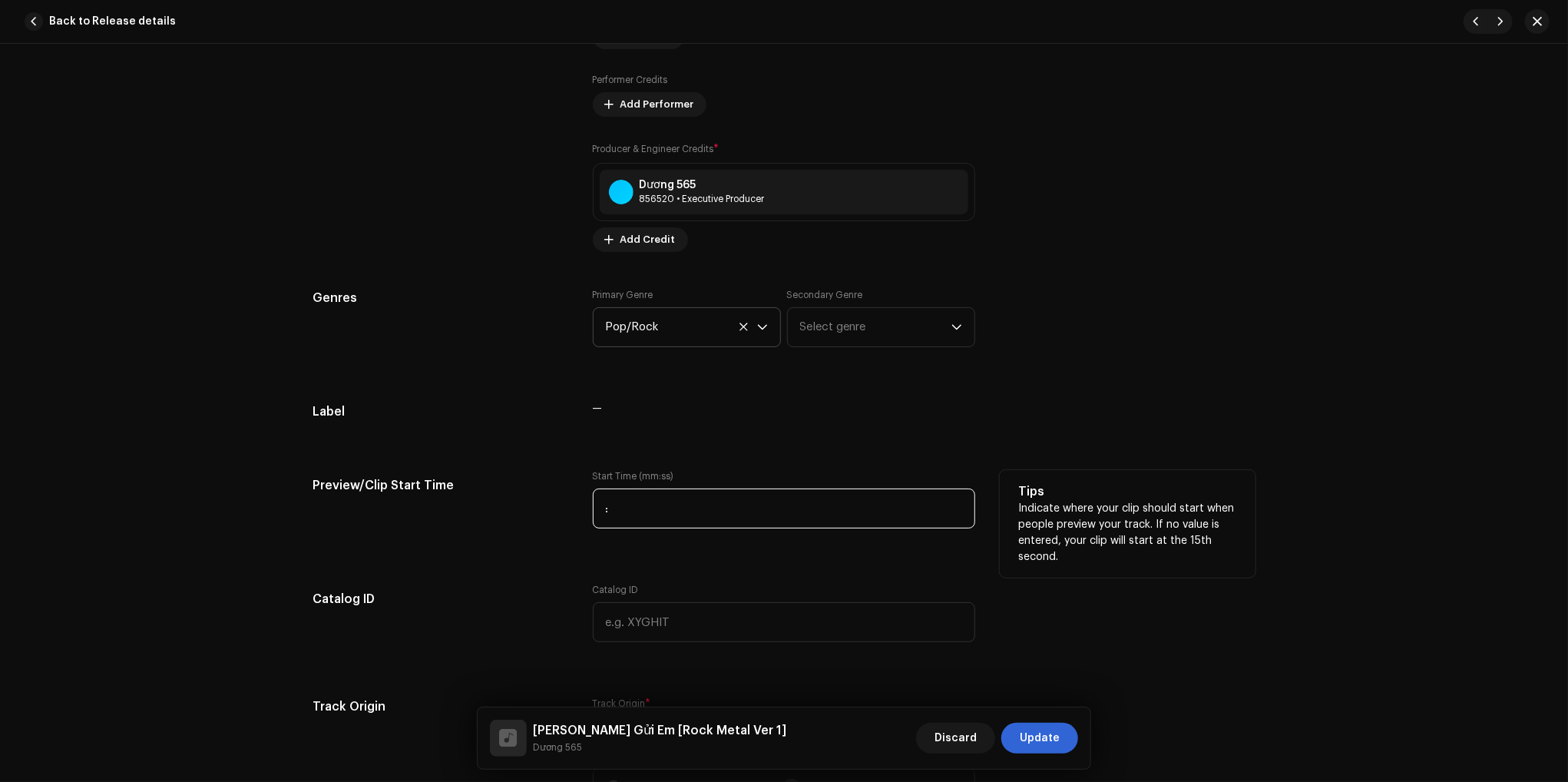
click at [689, 517] on input ":" at bounding box center [784, 509] width 382 height 40
type input "00:00"
click at [1219, 497] on h5 "Tips" at bounding box center [1128, 491] width 219 height 18
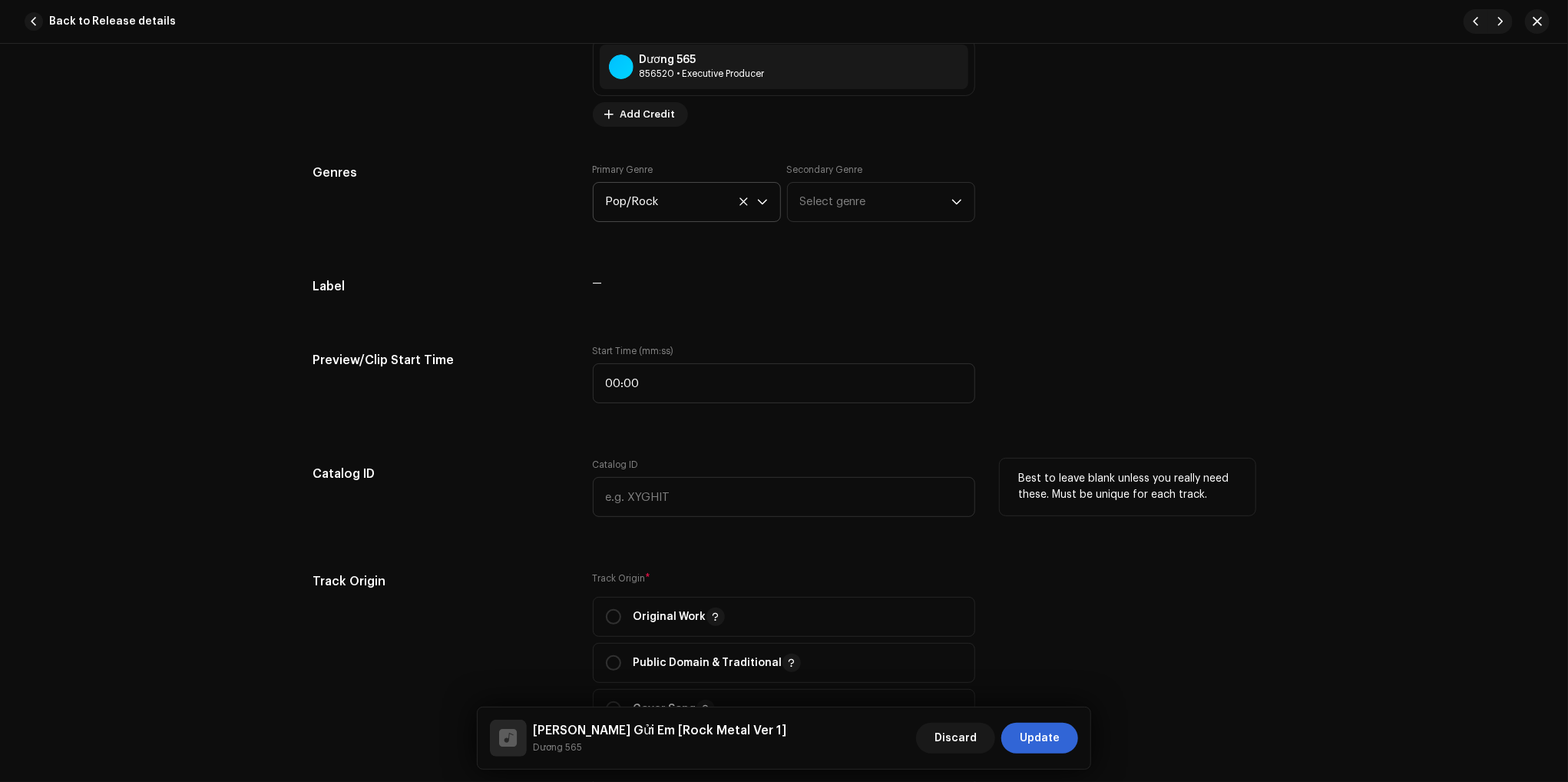
scroll to position [1306, 0]
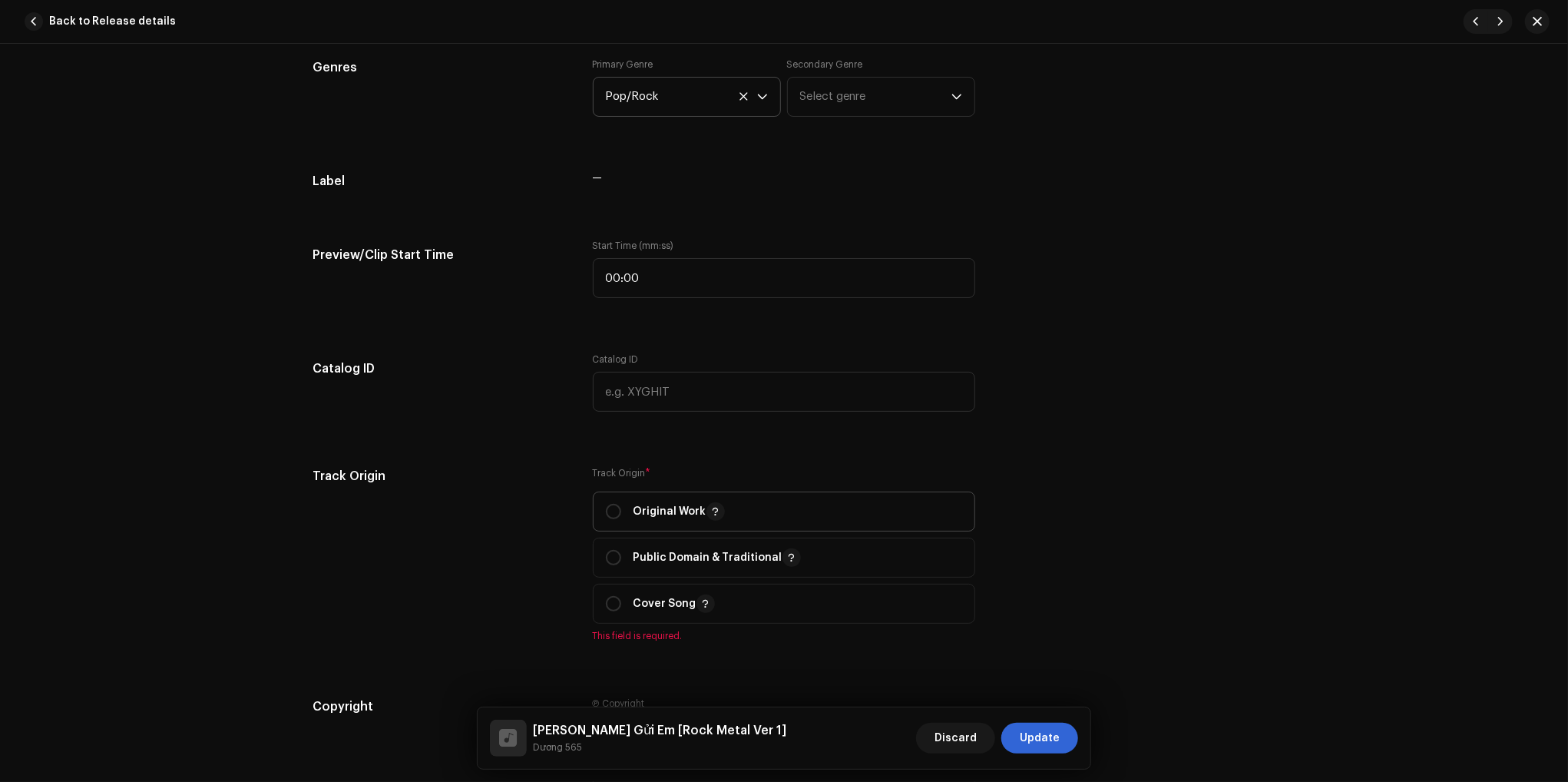
click at [643, 521] on p "Original Work" at bounding box center [679, 511] width 92 height 18
radio input "true"
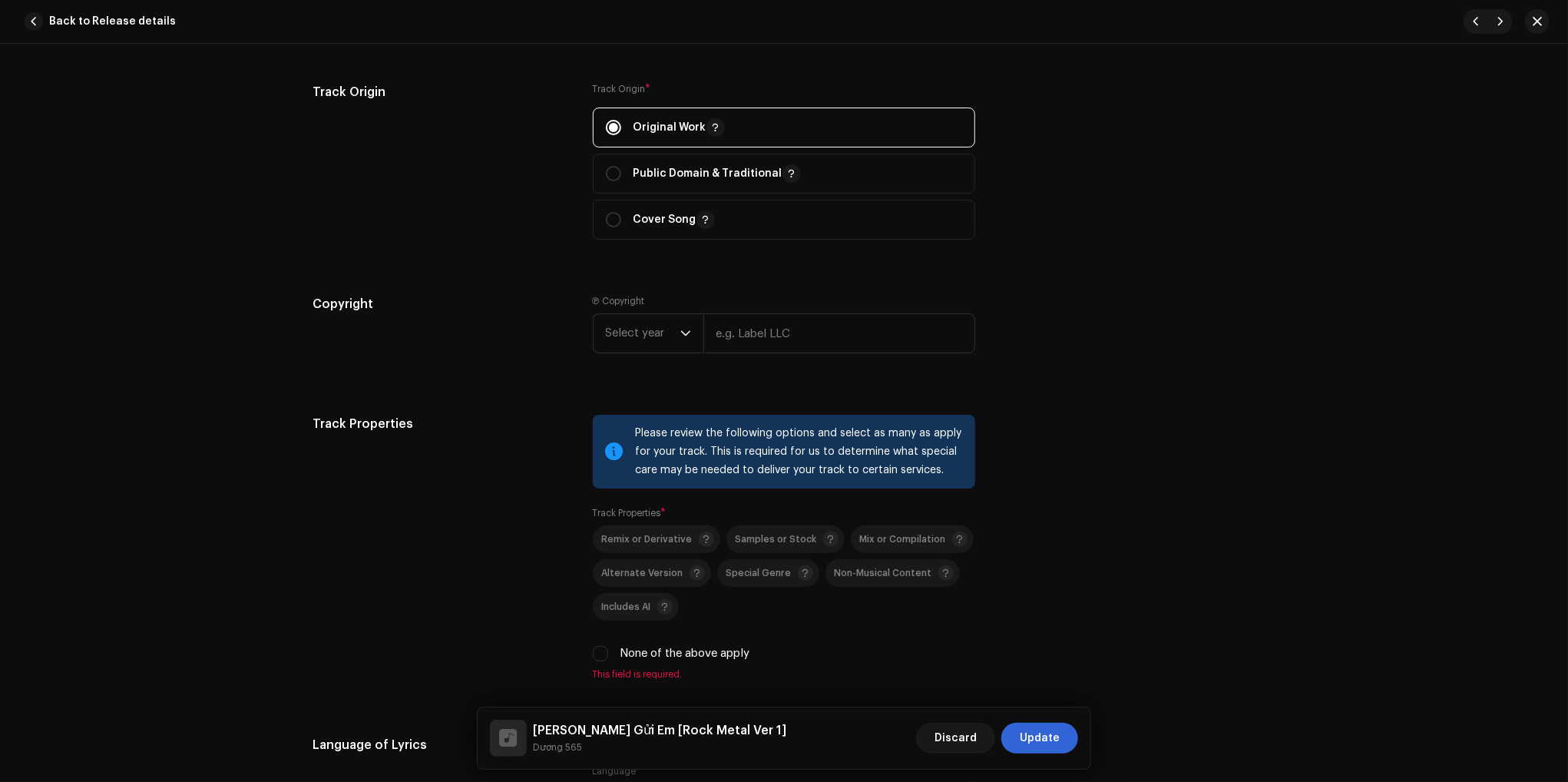
scroll to position [1844, 0]
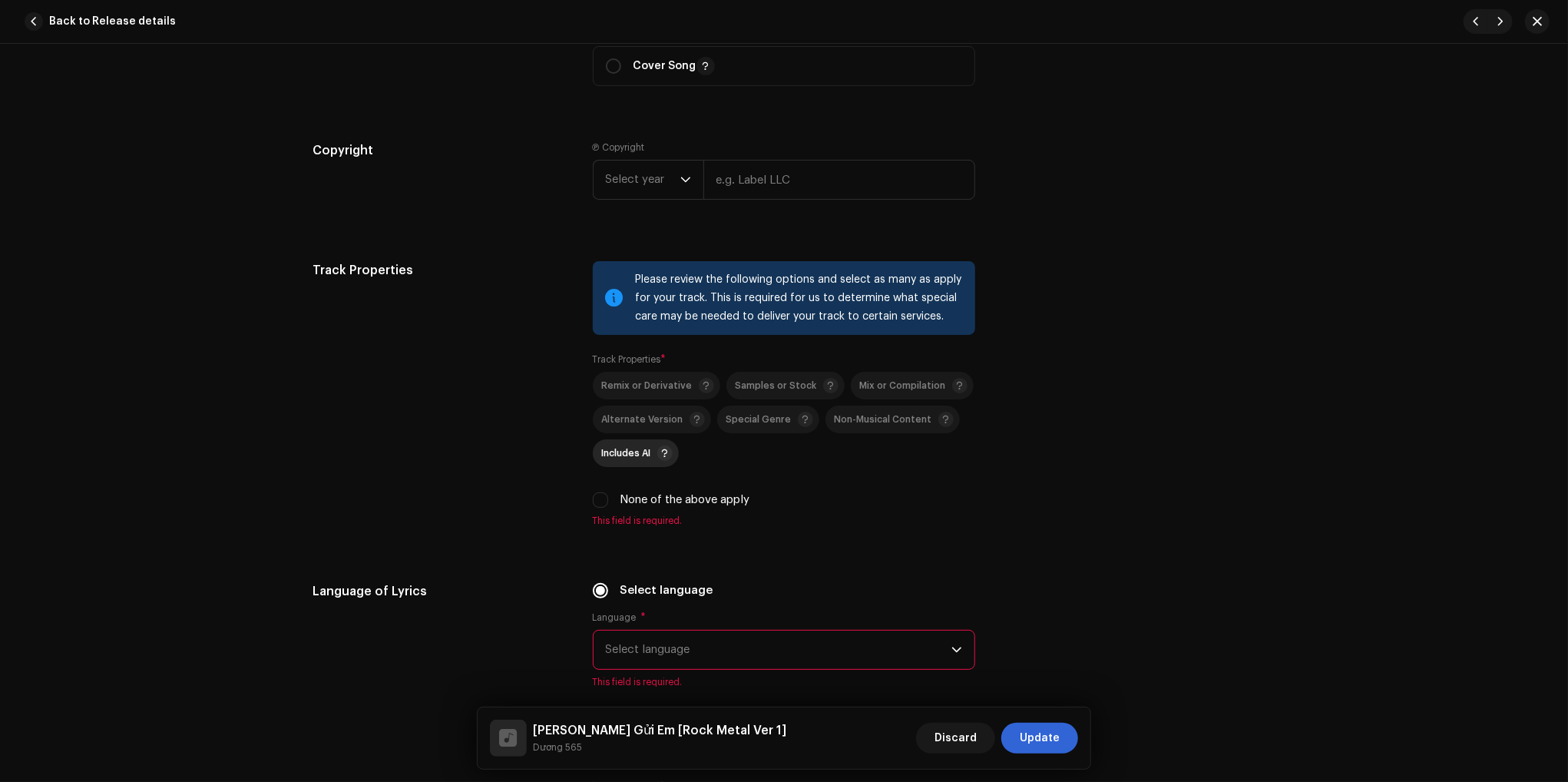
click at [638, 463] on span "Includes AI" at bounding box center [637, 452] width 71 height 18
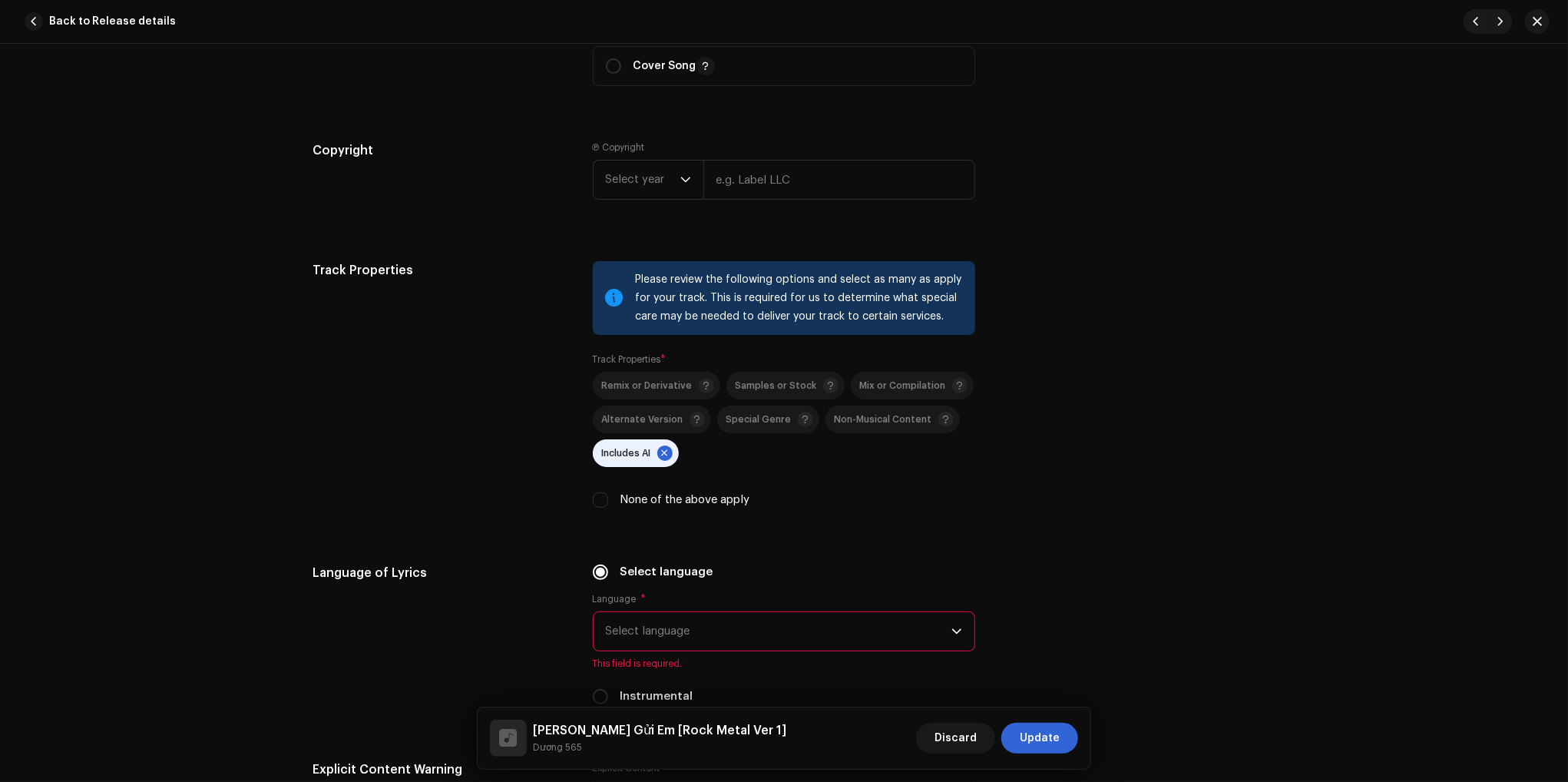
click at [735, 640] on span "Select language" at bounding box center [779, 631] width 346 height 38
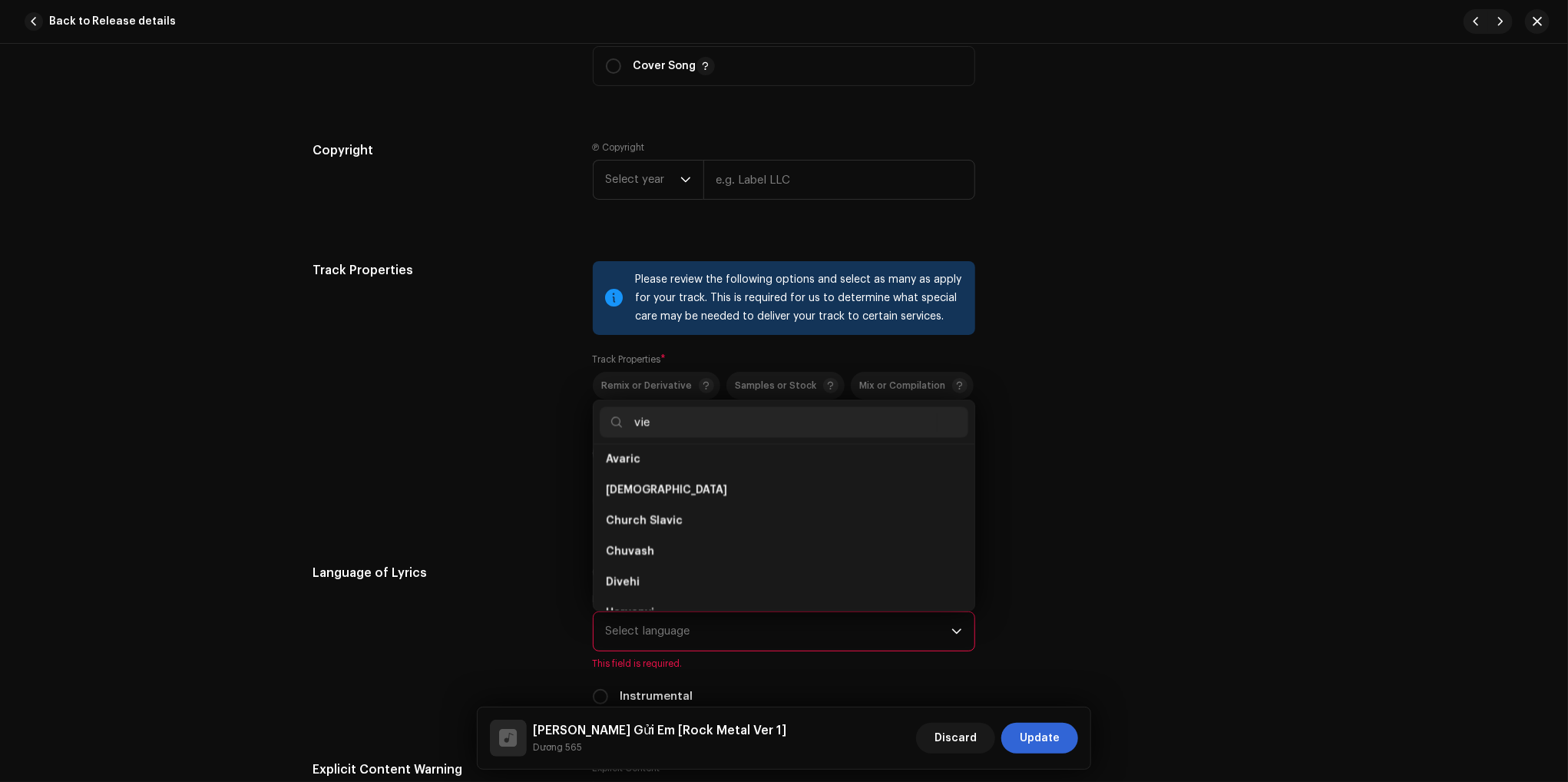
scroll to position [0, 0]
type input "viet"
click at [619, 470] on span "Vietnamese" at bounding box center [666, 467] width 121 height 15
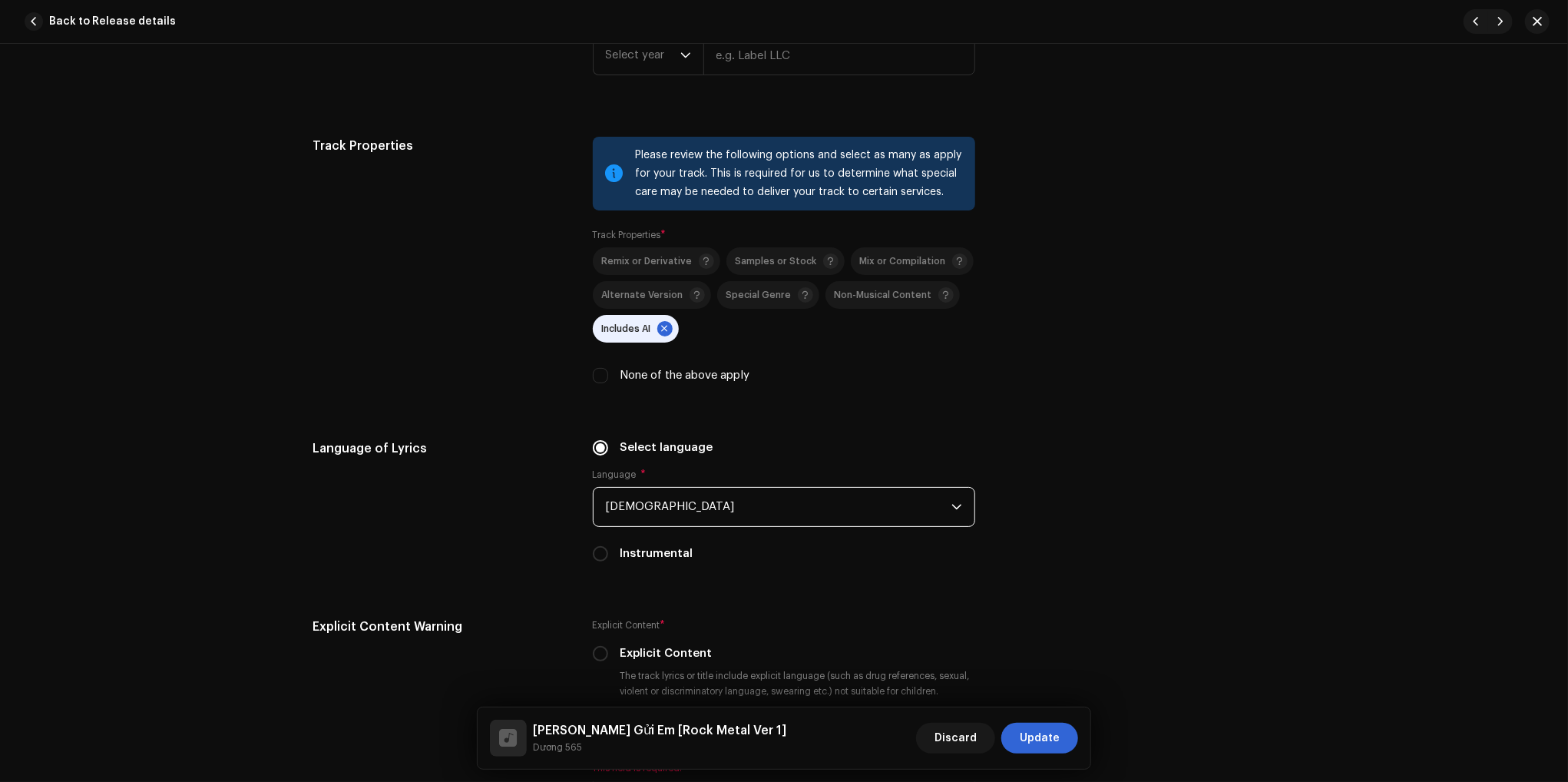
scroll to position [2074, 0]
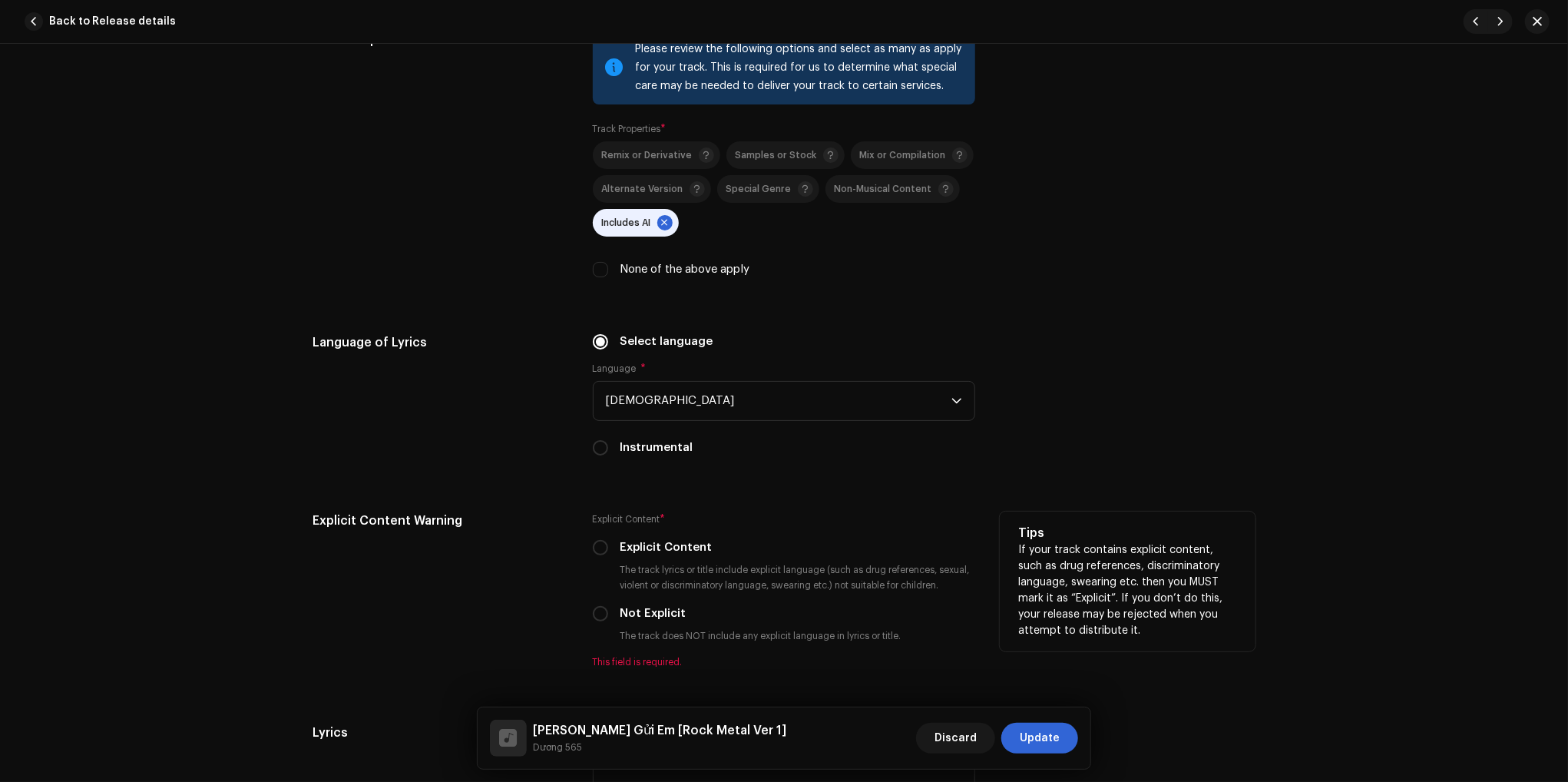
click at [639, 615] on label "Not Explicit" at bounding box center [653, 614] width 66 height 17
click at [608, 615] on input "Not Explicit" at bounding box center [600, 614] width 15 height 15
radio input "true"
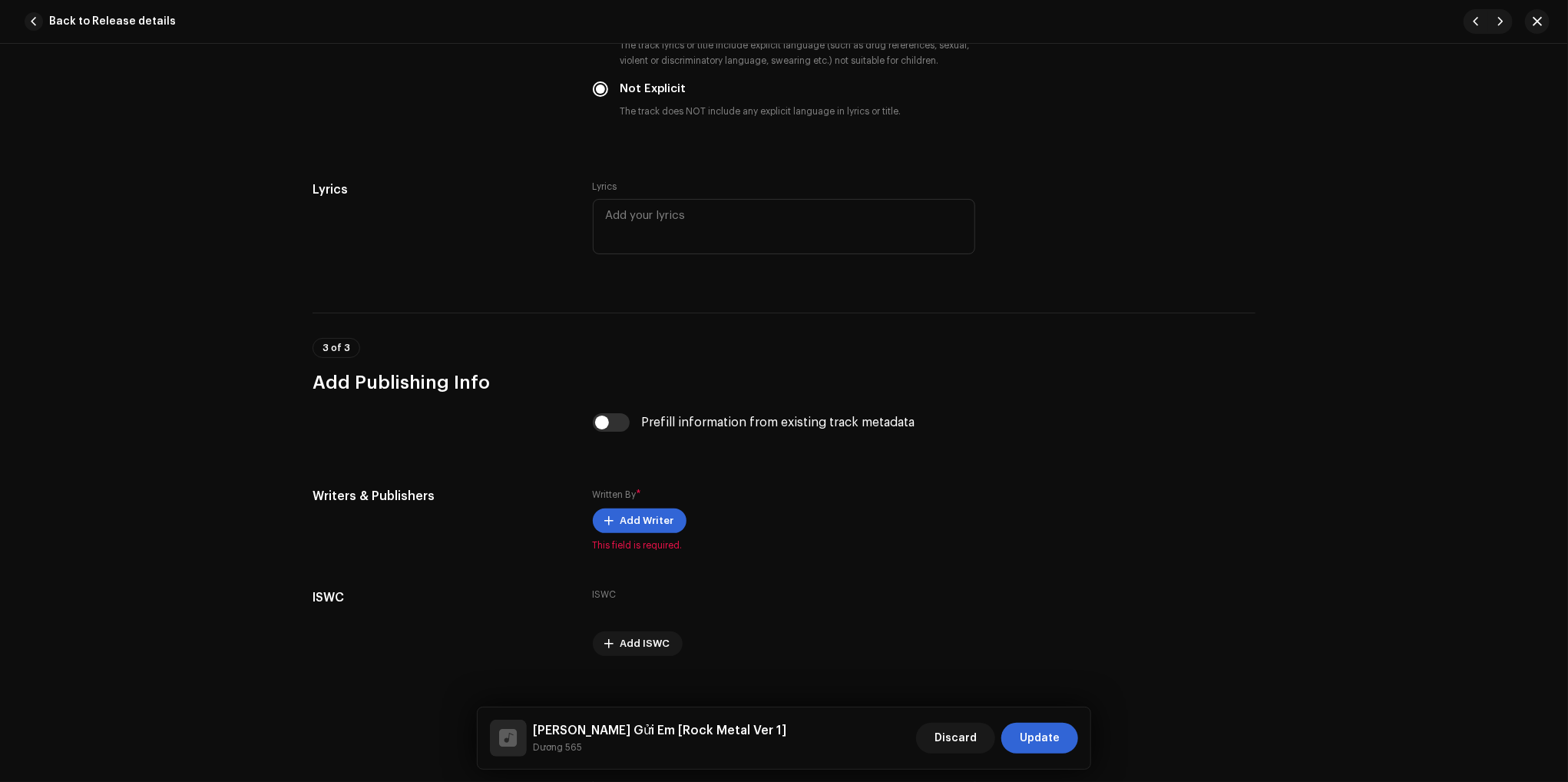
scroll to position [2612, 0]
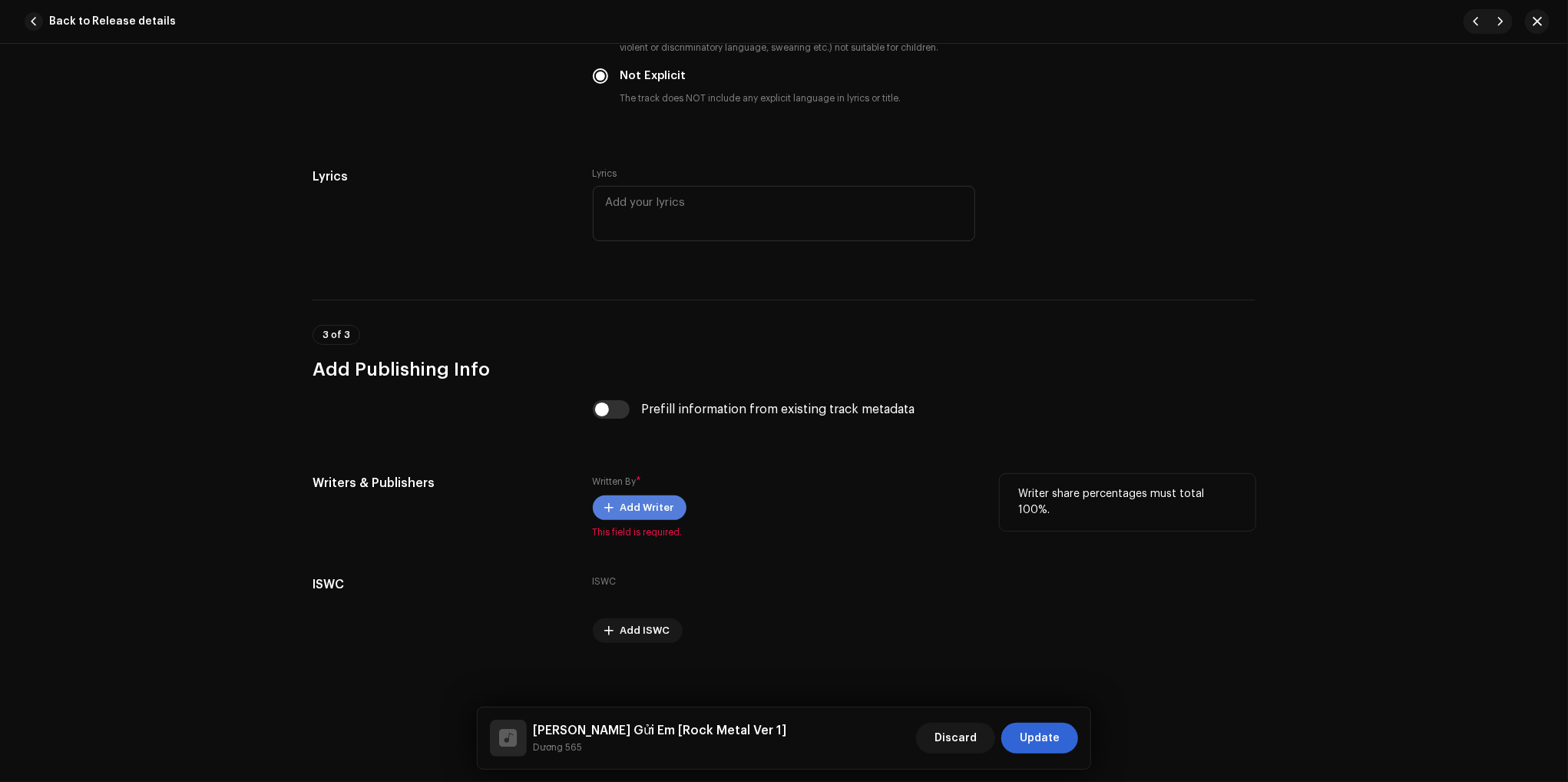
click at [668, 516] on button "Add Writer" at bounding box center [639, 508] width 94 height 25
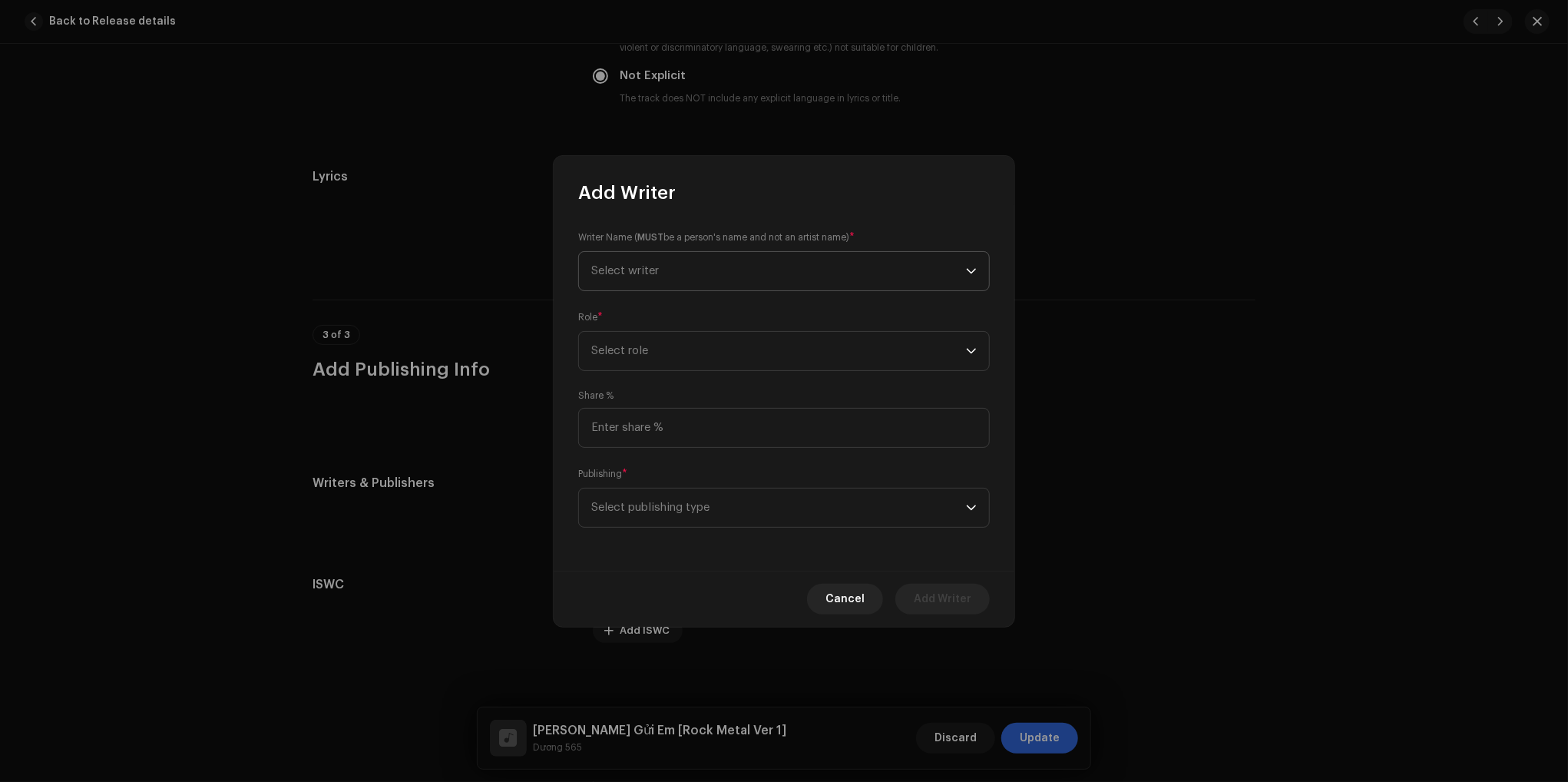
click at [760, 272] on span "Select writer" at bounding box center [779, 272] width 375 height 38
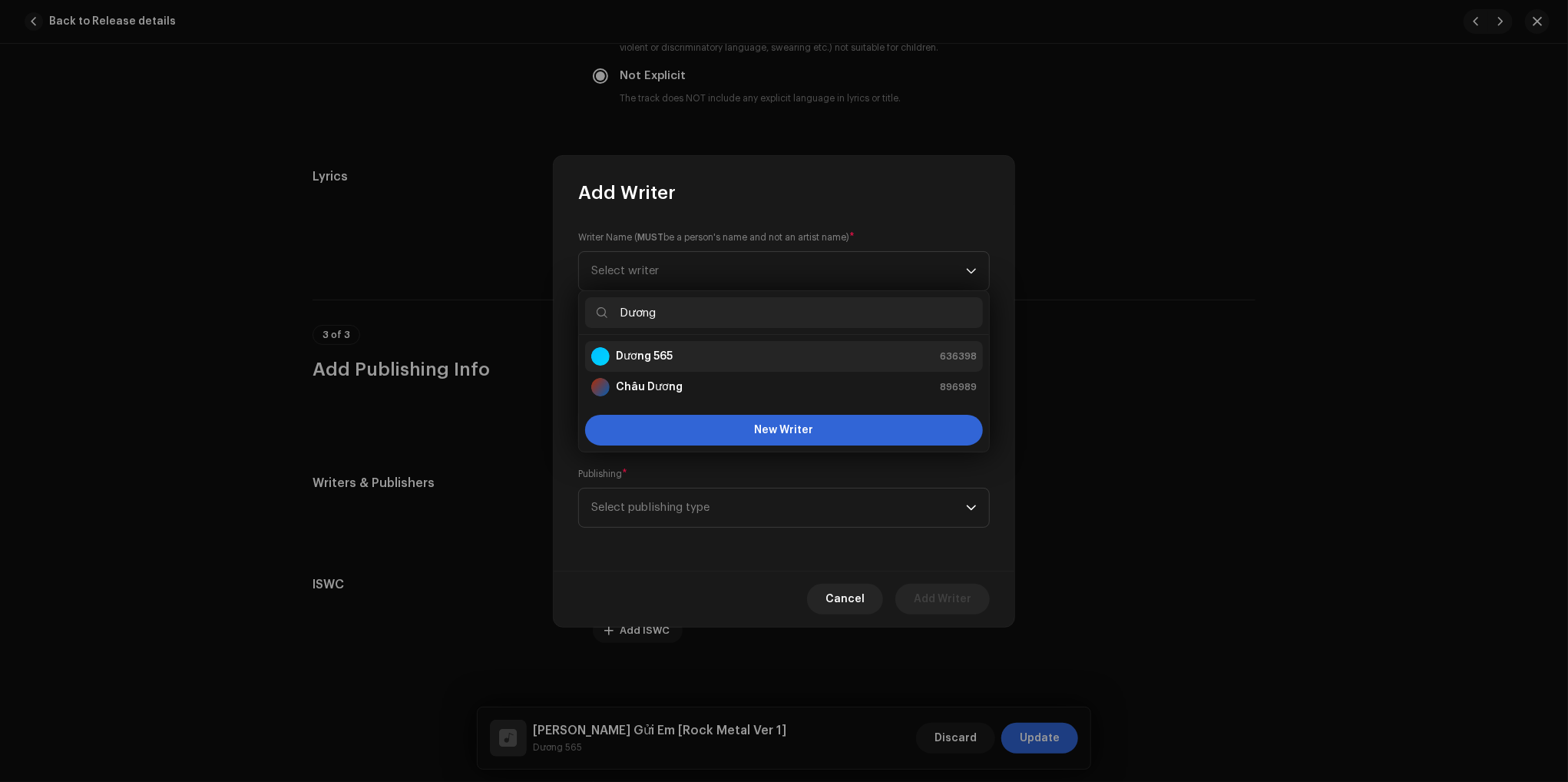
type input "Dương"
click at [666, 358] on strong "Dương 565" at bounding box center [643, 357] width 56 height 15
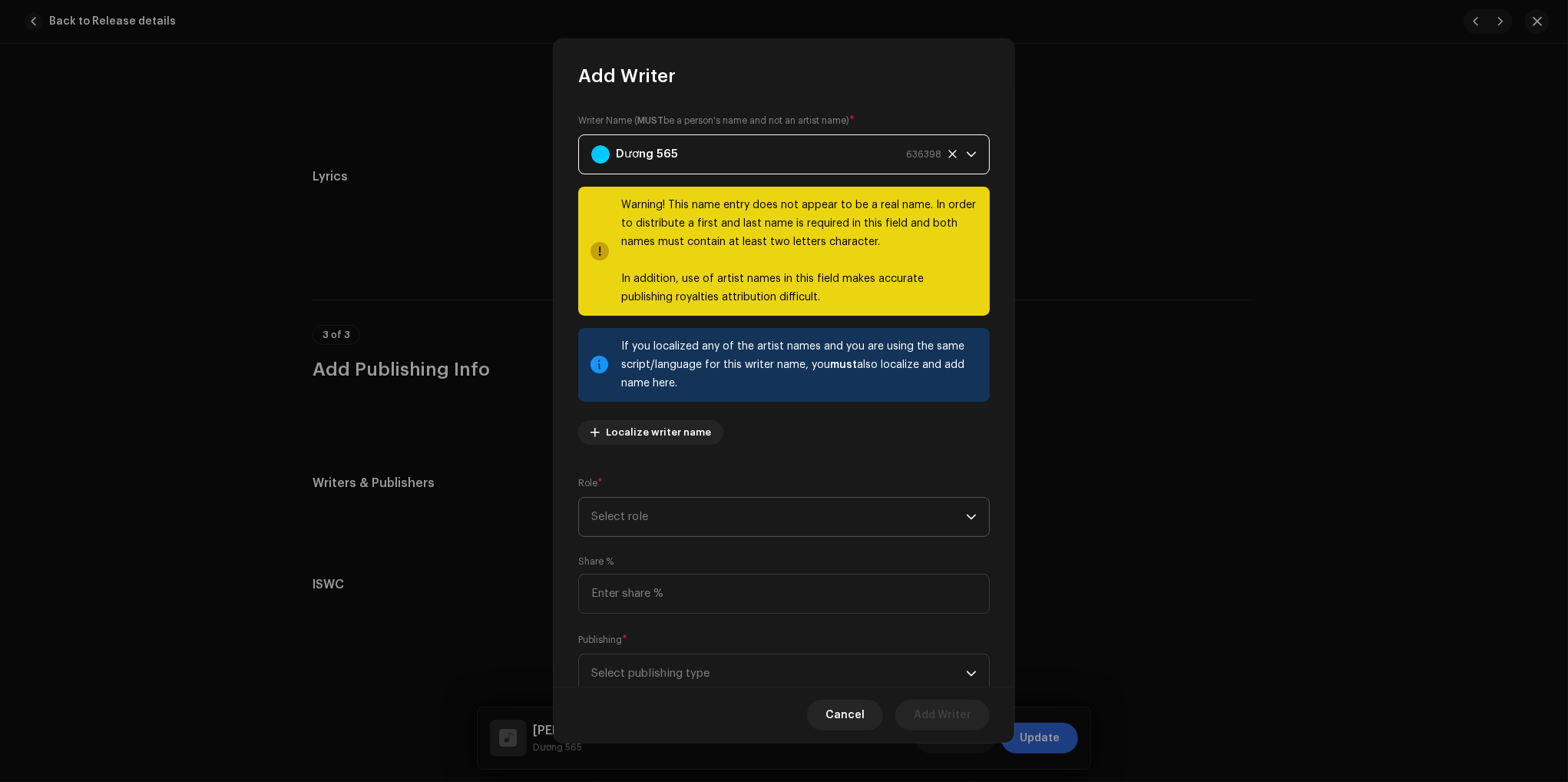
scroll to position [49, 0]
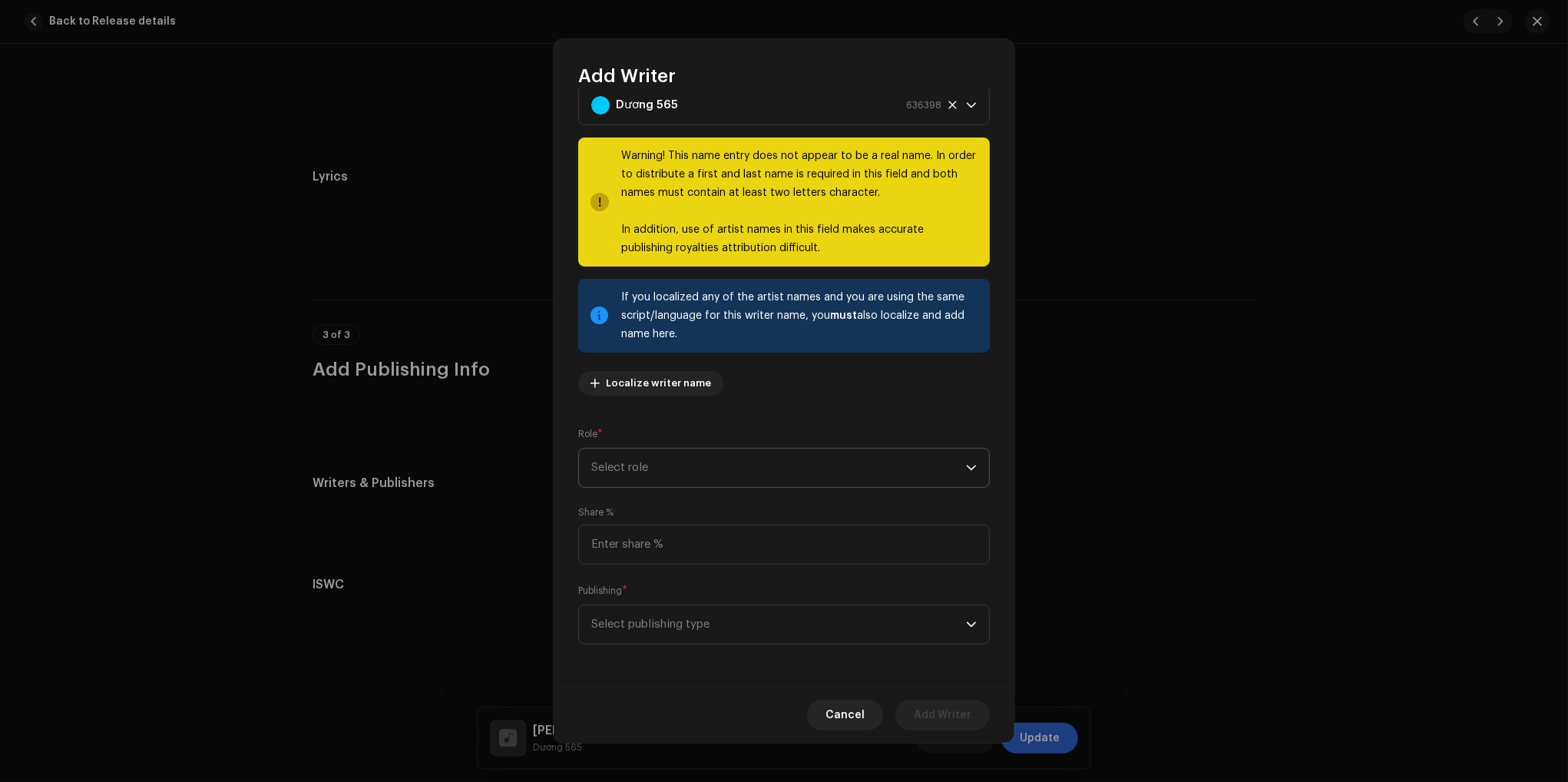
click at [764, 474] on span "Select role" at bounding box center [779, 467] width 375 height 38
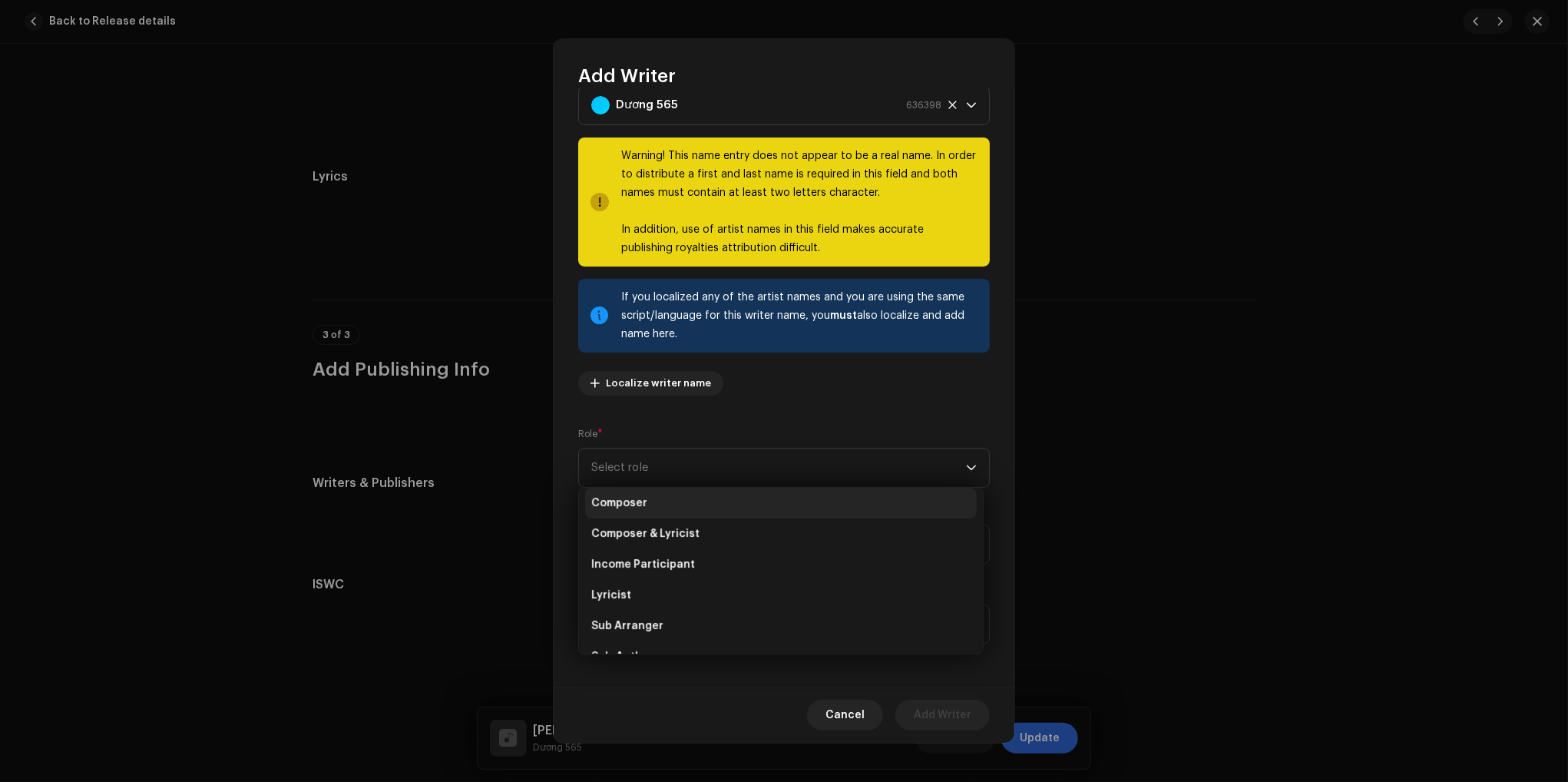
click at [633, 508] on span "Composer" at bounding box center [619, 503] width 56 height 15
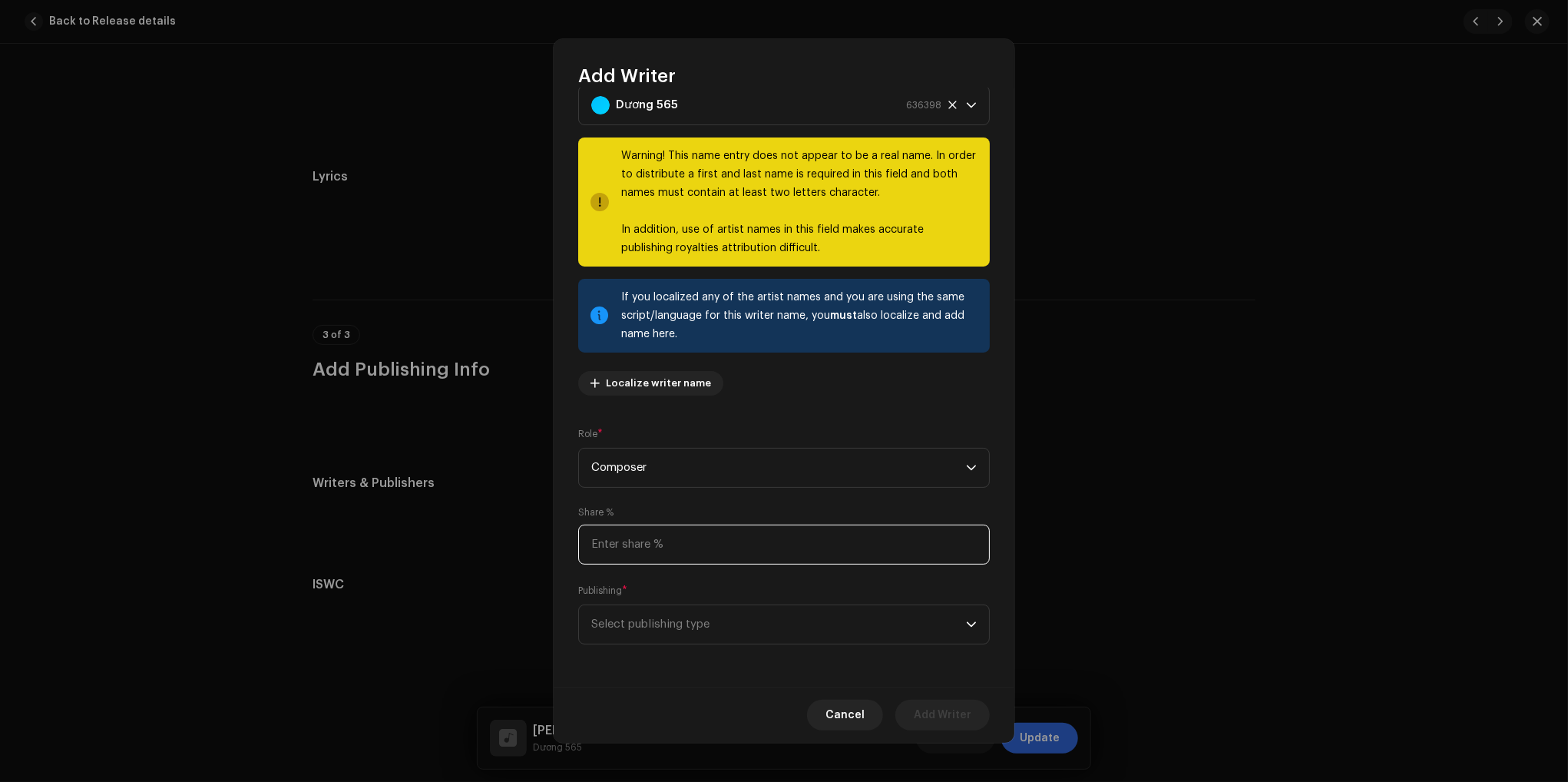
click at [708, 553] on input at bounding box center [784, 545] width 412 height 40
type input "100.00"
click at [763, 615] on span "Select publishing type" at bounding box center [779, 624] width 375 height 38
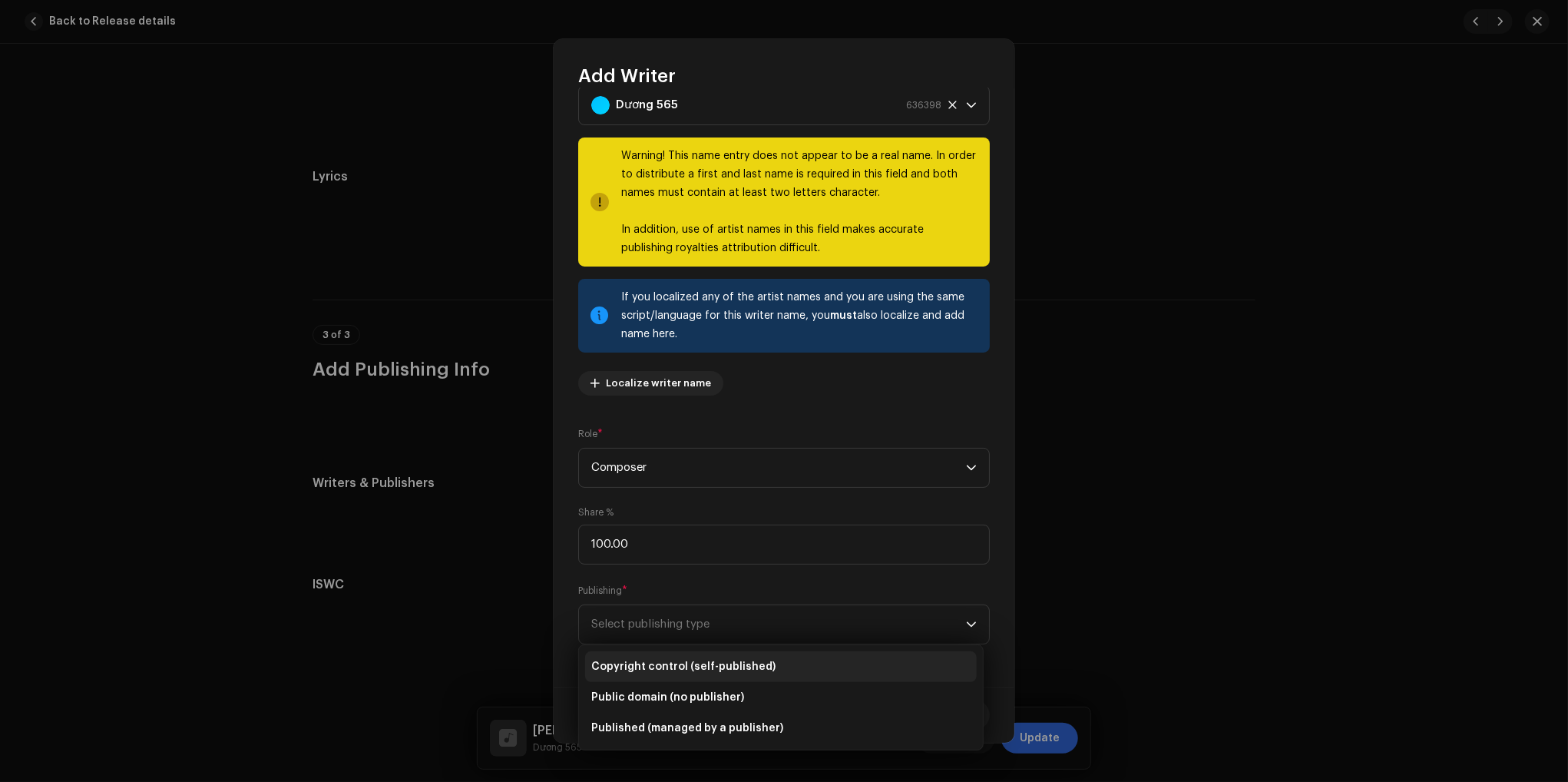
click at [759, 661] on span "Copyright control (self-published)" at bounding box center [683, 666] width 184 height 15
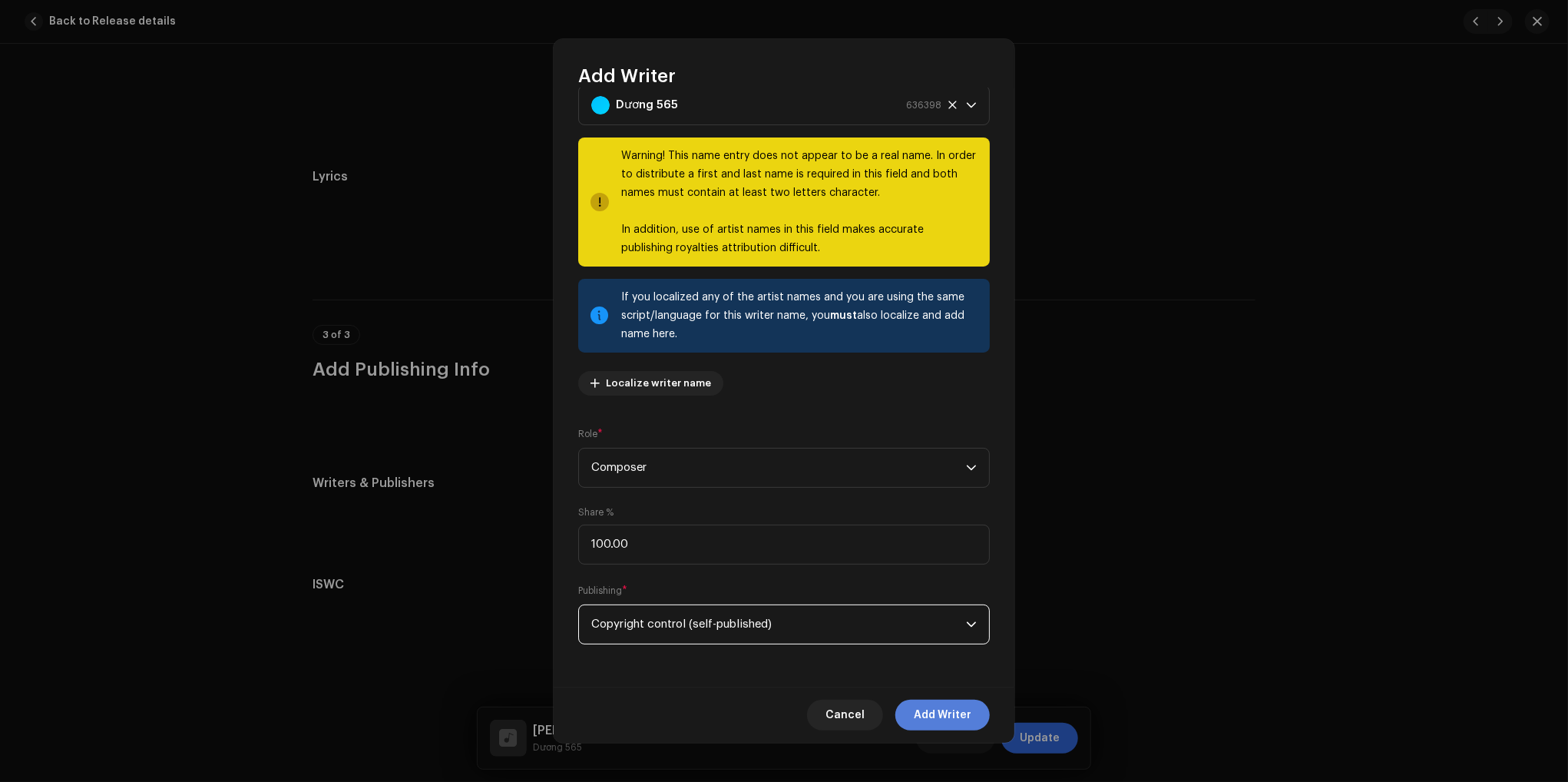
click at [945, 717] on span "Add Writer" at bounding box center [942, 715] width 57 height 31
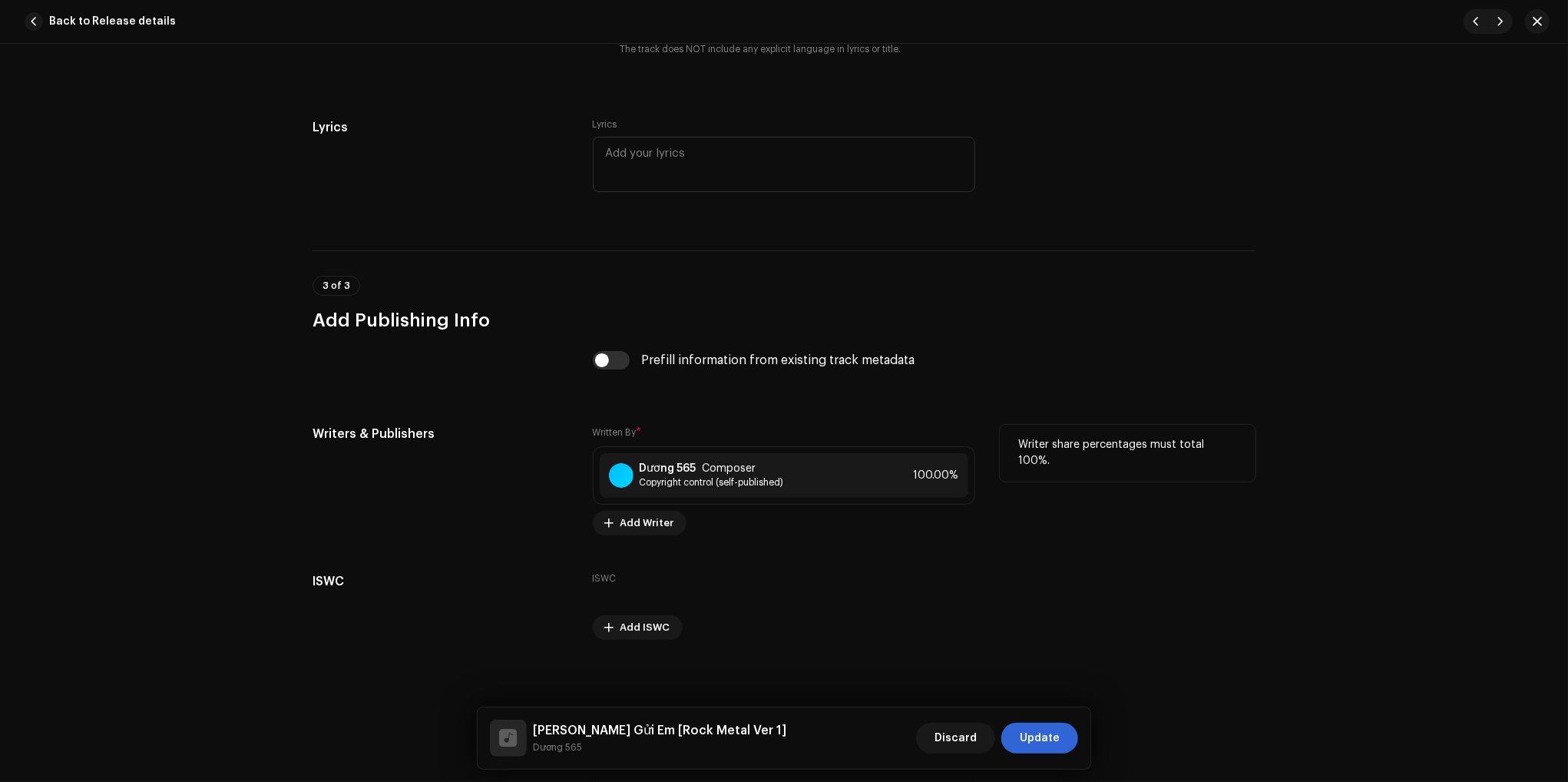
scroll to position [2669, 0]
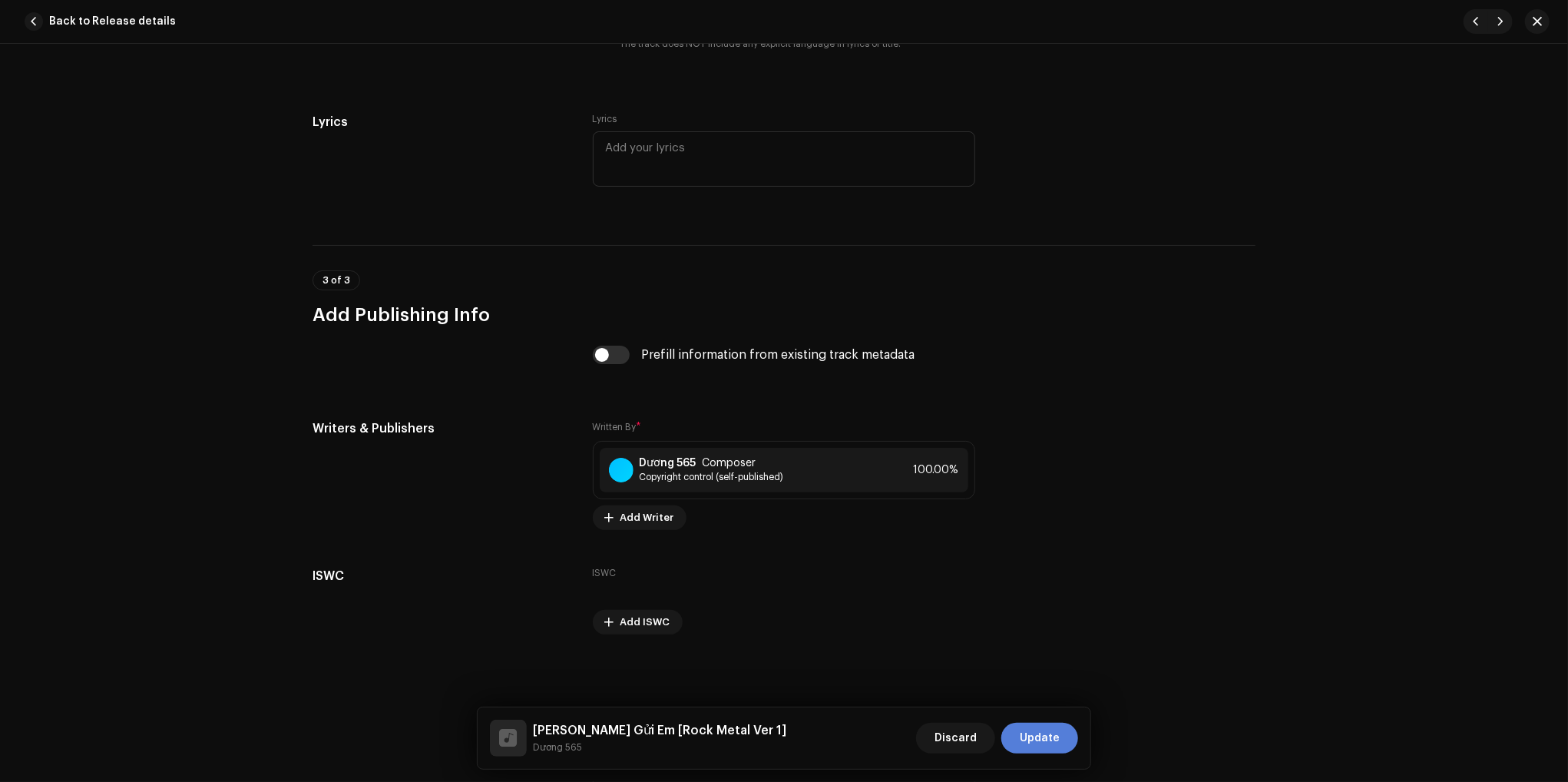
click at [1049, 736] on span "Update" at bounding box center [1040, 738] width 40 height 31
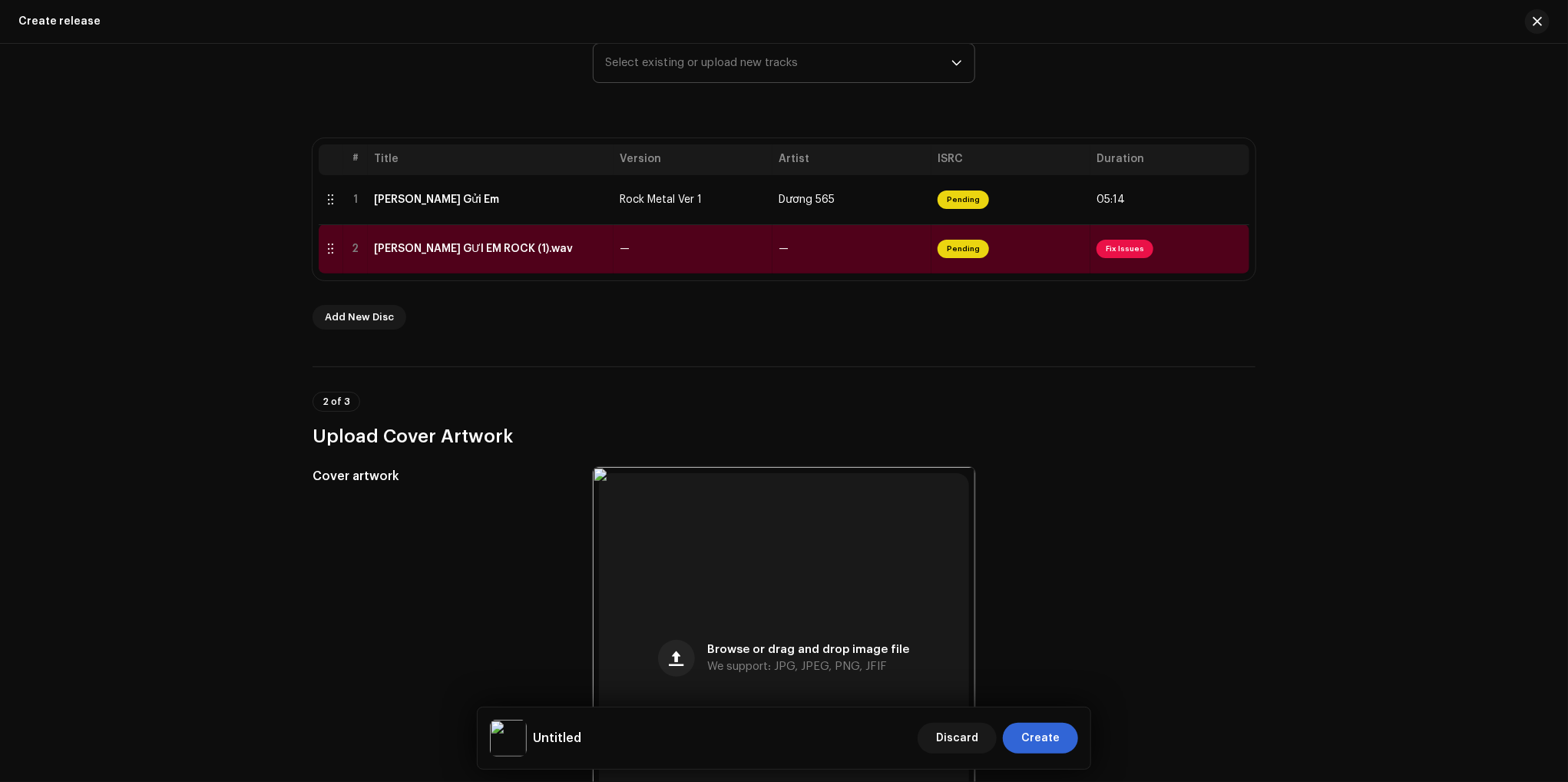
click at [247, 565] on div "Create a new release We’ll guide you through everything — from track selection …" at bounding box center [784, 413] width 1568 height 738
click at [798, 252] on td "—" at bounding box center [851, 249] width 159 height 49
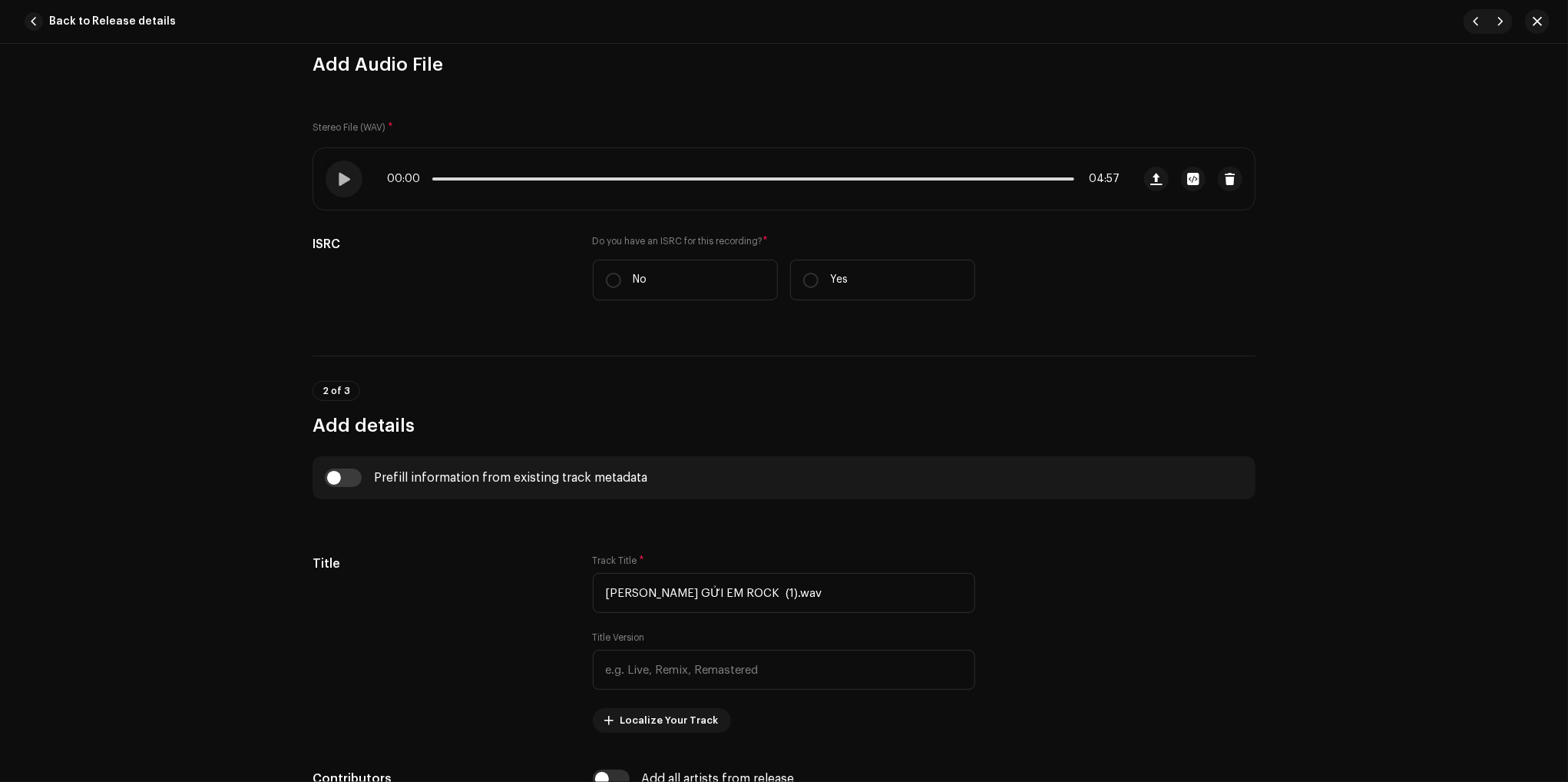
scroll to position [230, 0]
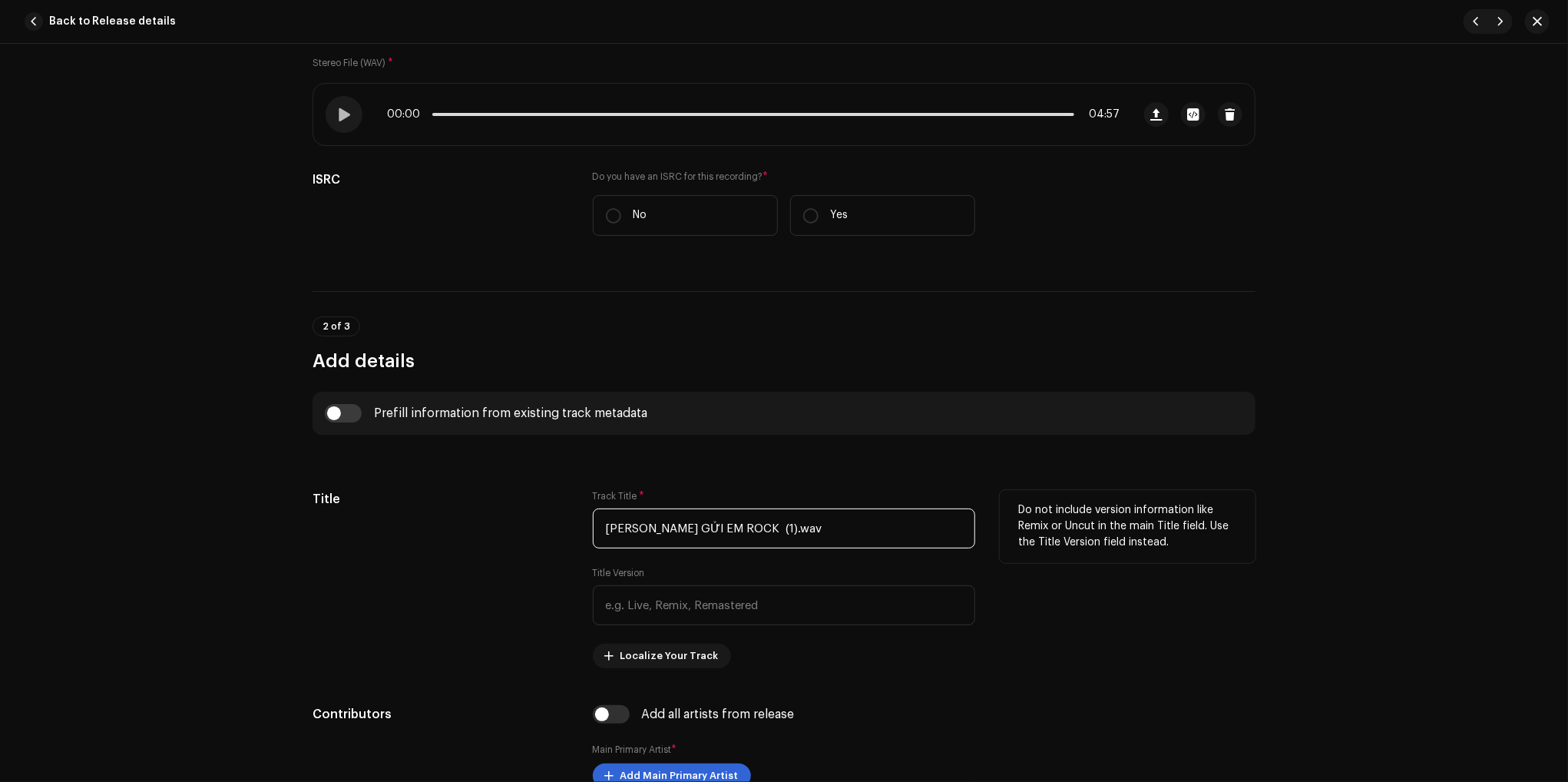
click at [802, 530] on input "THƯƠNG GỬI EM ROCK (1).wav" at bounding box center [784, 529] width 382 height 40
drag, startPoint x: 813, startPoint y: 527, endPoint x: 456, endPoint y: 498, distance: 358.2
click at [456, 498] on div "Title Track Title * THƯƠNG GỬI EM ROCK (1).wav Title Version Localize Your Trac…" at bounding box center [784, 579] width 943 height 178
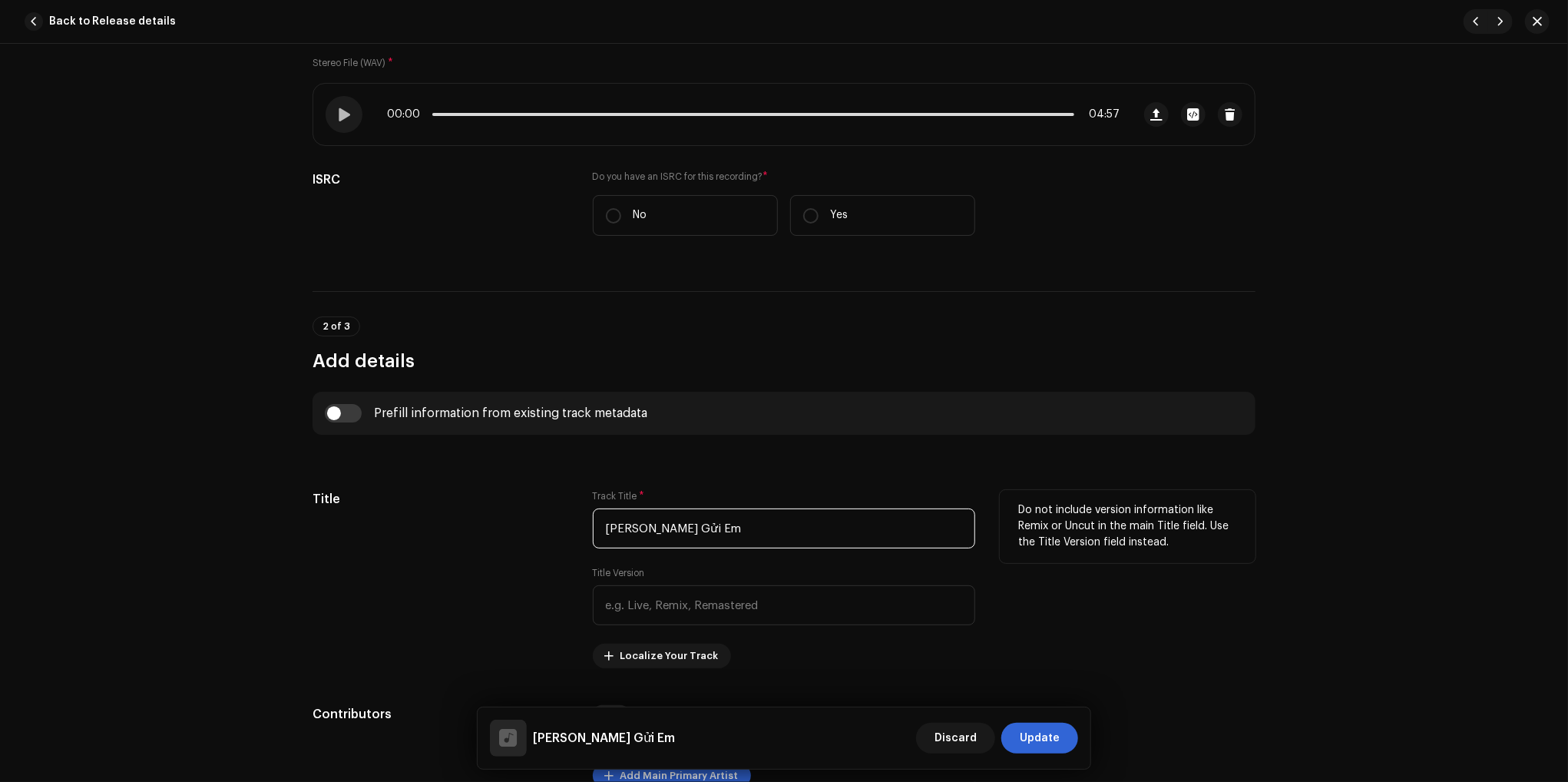
type input "Thương Gửi Em"
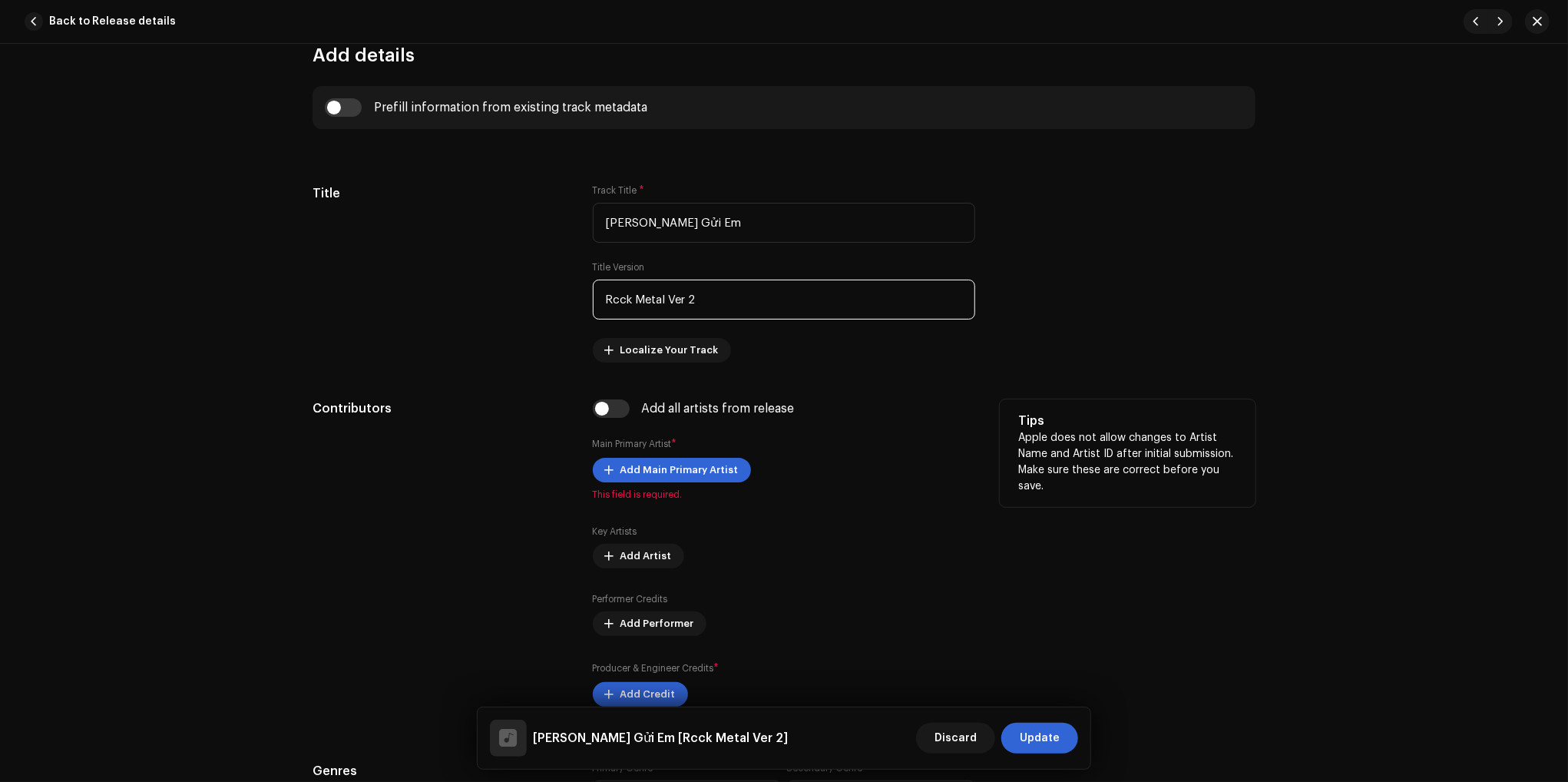
scroll to position [537, 0]
type input "Rcck Metal Ver 2"
click at [673, 480] on span "Add Main Primary Artist" at bounding box center [679, 468] width 118 height 31
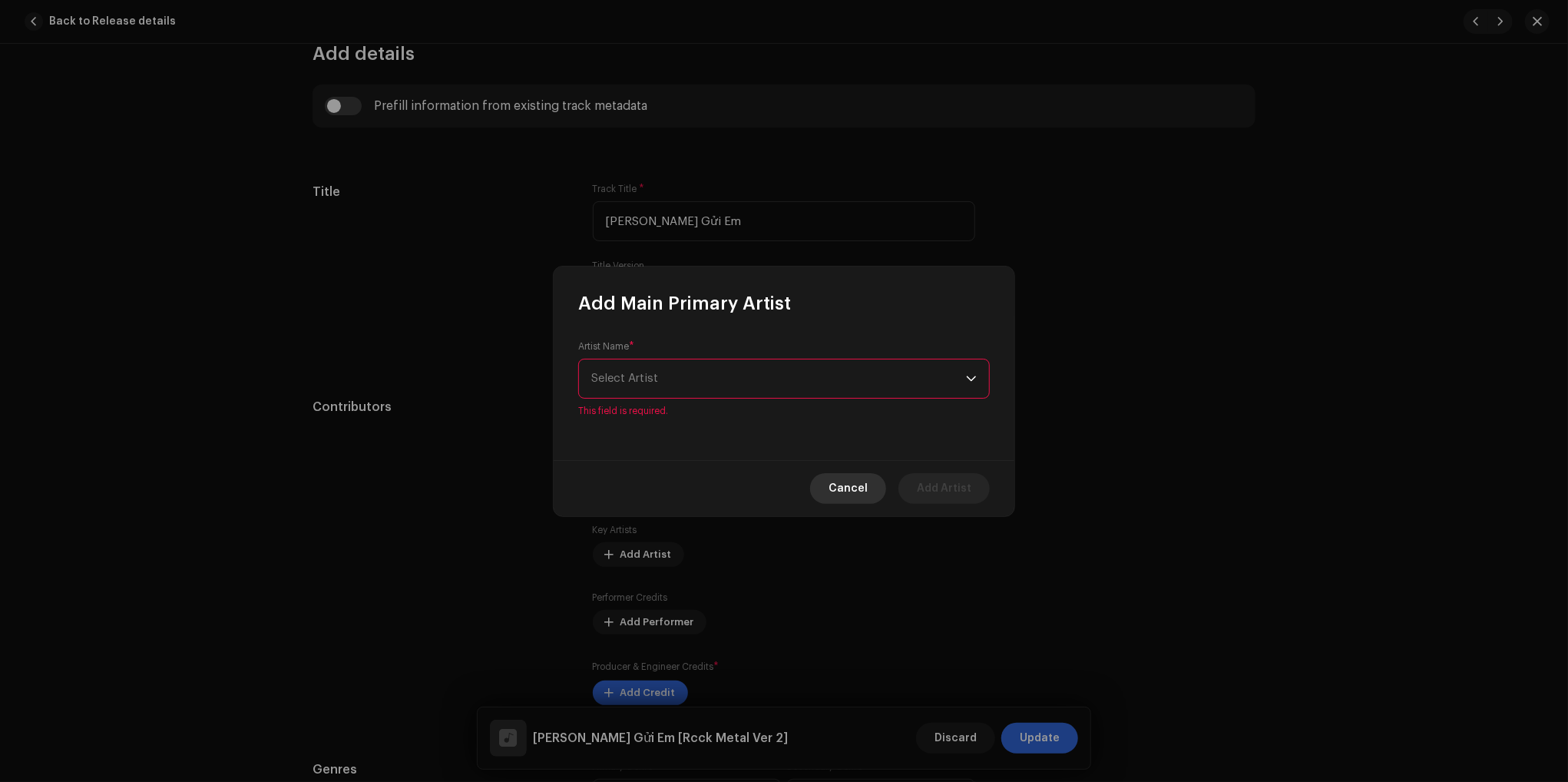
click at [845, 488] on span "Cancel" at bounding box center [848, 489] width 39 height 31
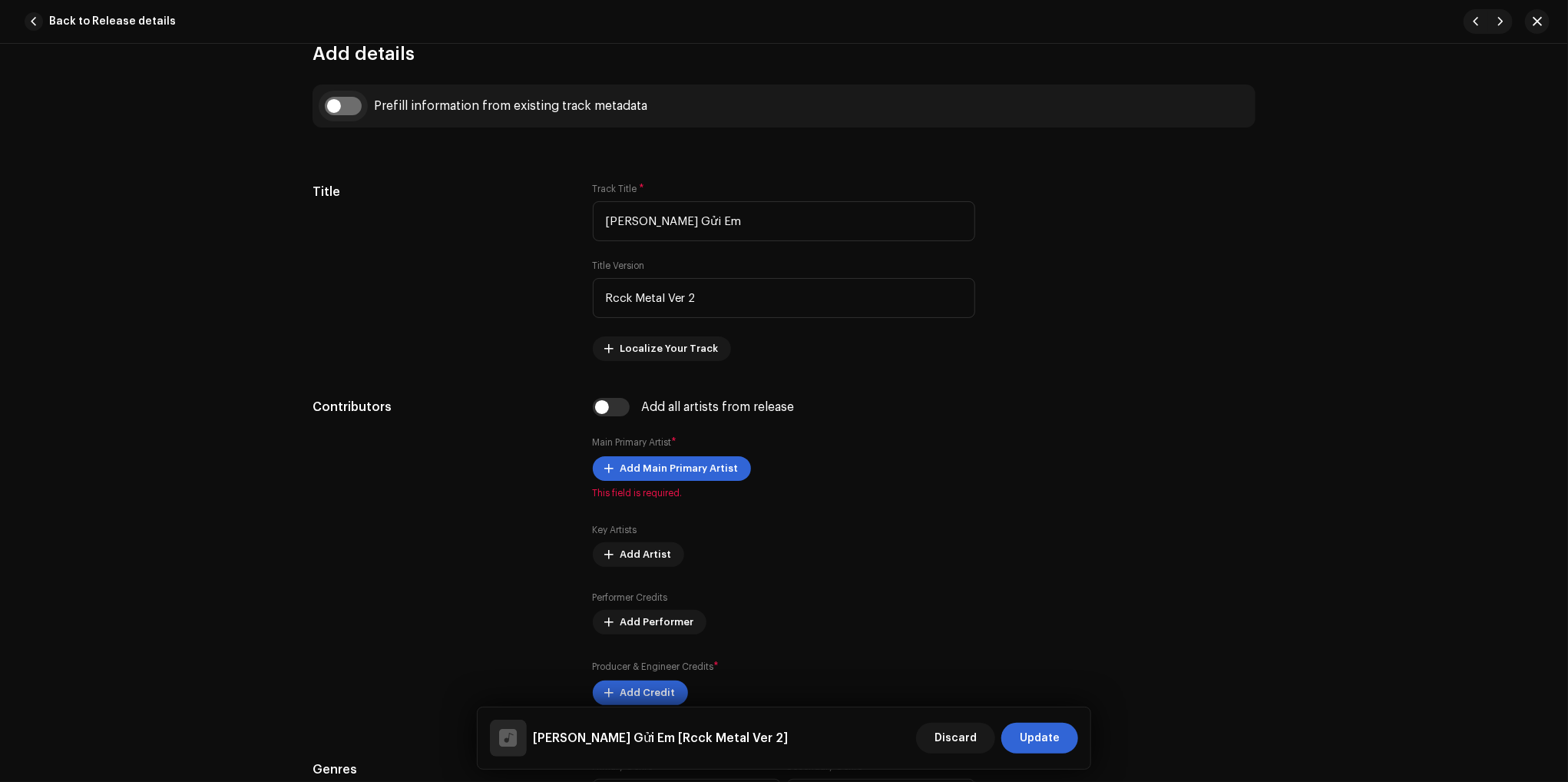
click at [336, 108] on input "checkbox" at bounding box center [343, 105] width 37 height 18
checkbox input "true"
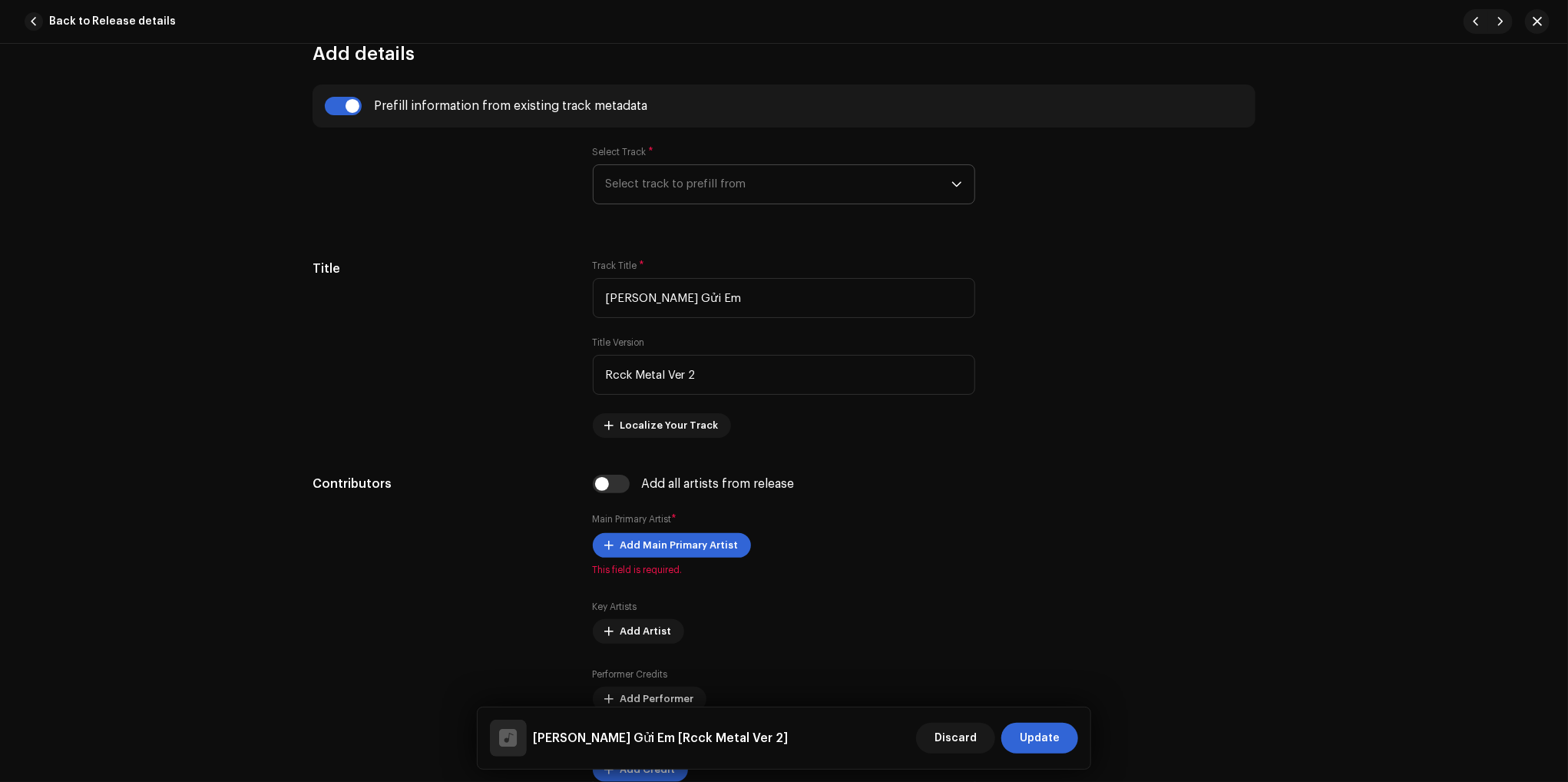
click at [763, 194] on span "Select track to prefill from" at bounding box center [779, 185] width 346 height 38
click at [748, 228] on strong "Thương Gửi Em [Rock Metal Ver 1]" at bounding box center [741, 228] width 223 height 15
type input "00:00"
radio input "true"
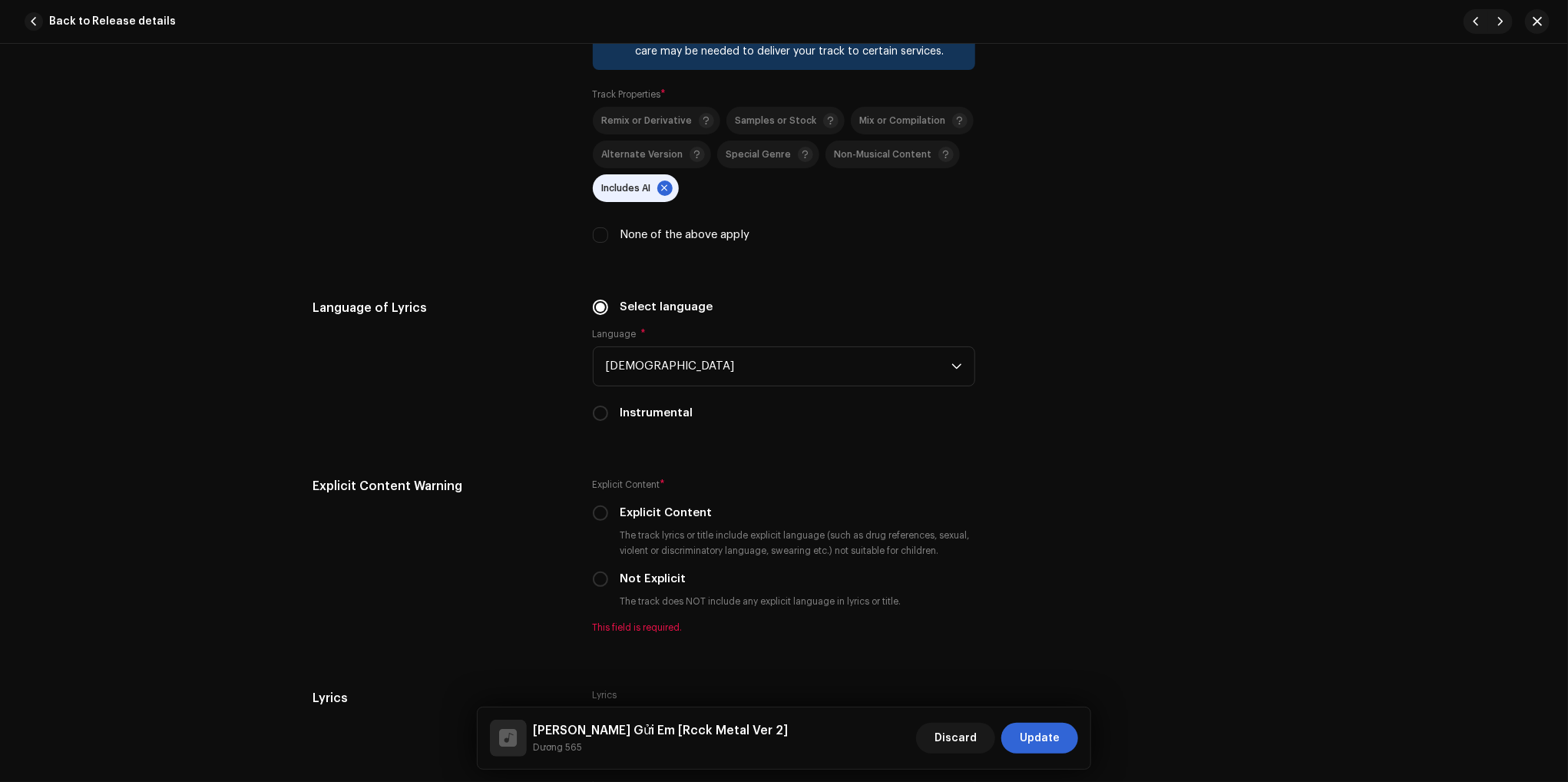
scroll to position [2381, 0]
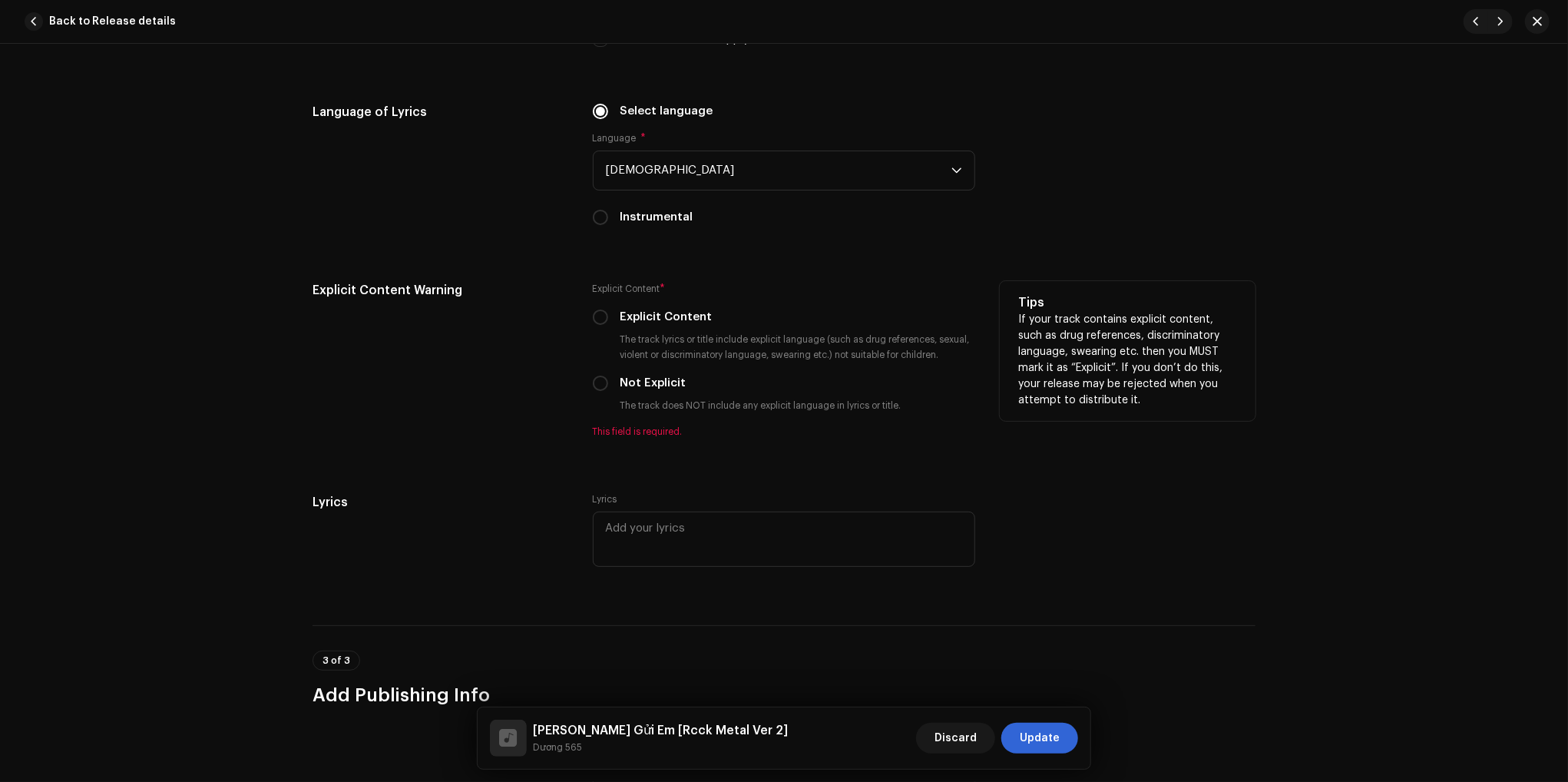
click at [634, 385] on label "Not Explicit" at bounding box center [653, 383] width 66 height 17
click at [608, 385] on input "Not Explicit" at bounding box center [600, 383] width 15 height 15
radio input "true"
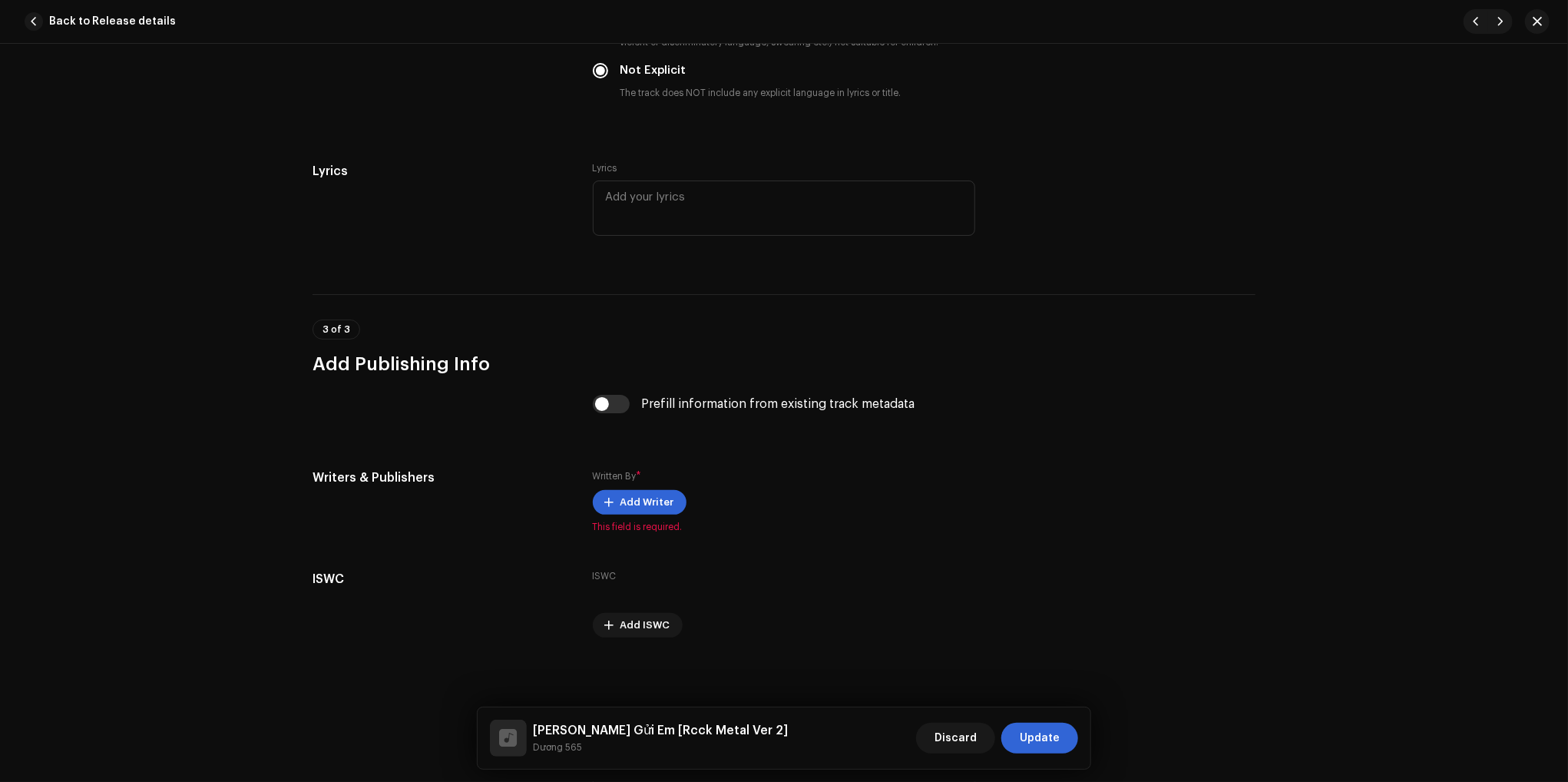
scroll to position [2701, 0]
click at [599, 401] on input "checkbox" at bounding box center [611, 401] width 37 height 18
checkbox input "true"
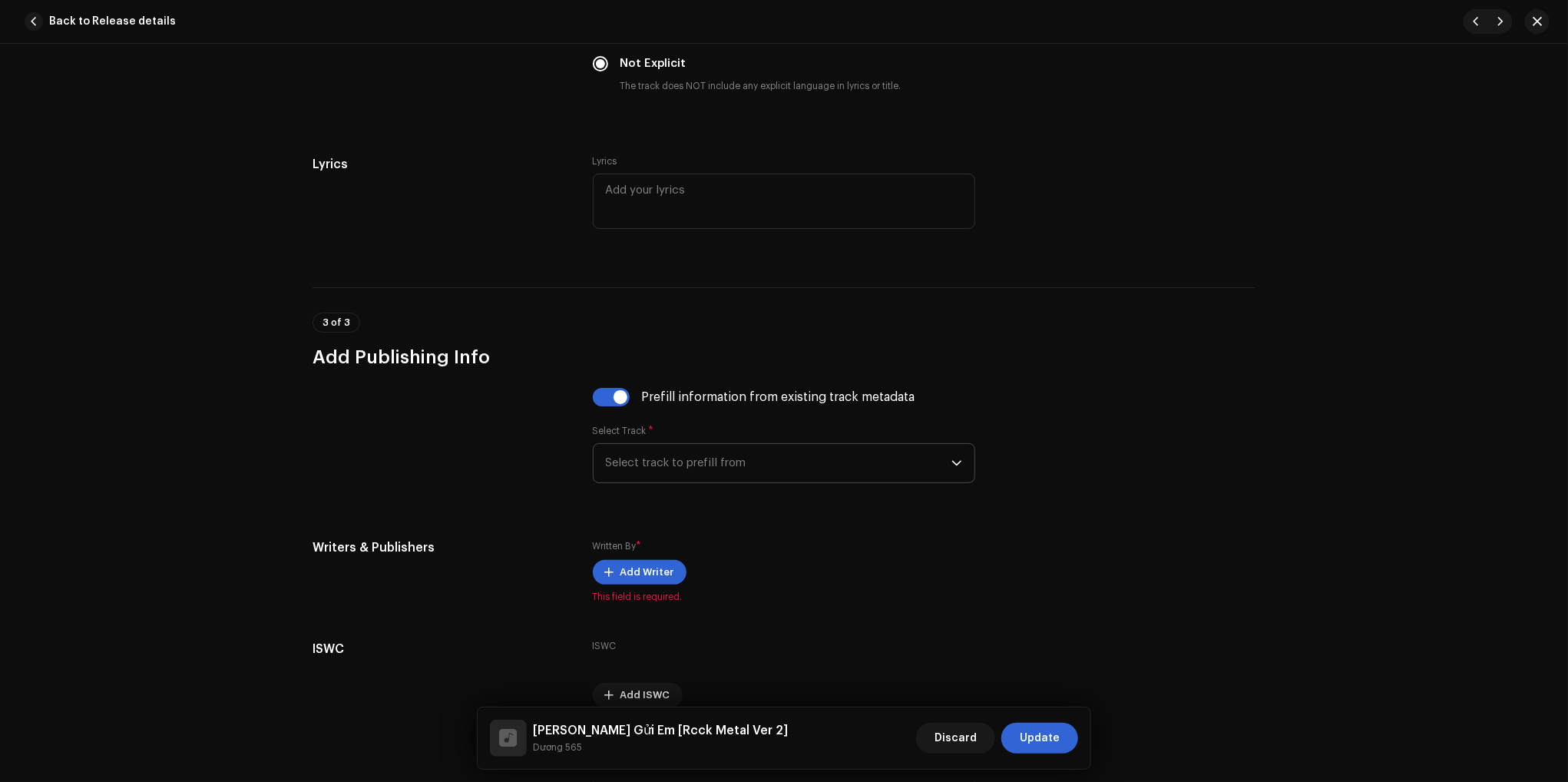
click at [706, 469] on span "Select track to prefill from" at bounding box center [779, 463] width 346 height 38
click at [701, 514] on strong "Thương Gửi Em [Rock Metal Ver 1]" at bounding box center [741, 507] width 223 height 15
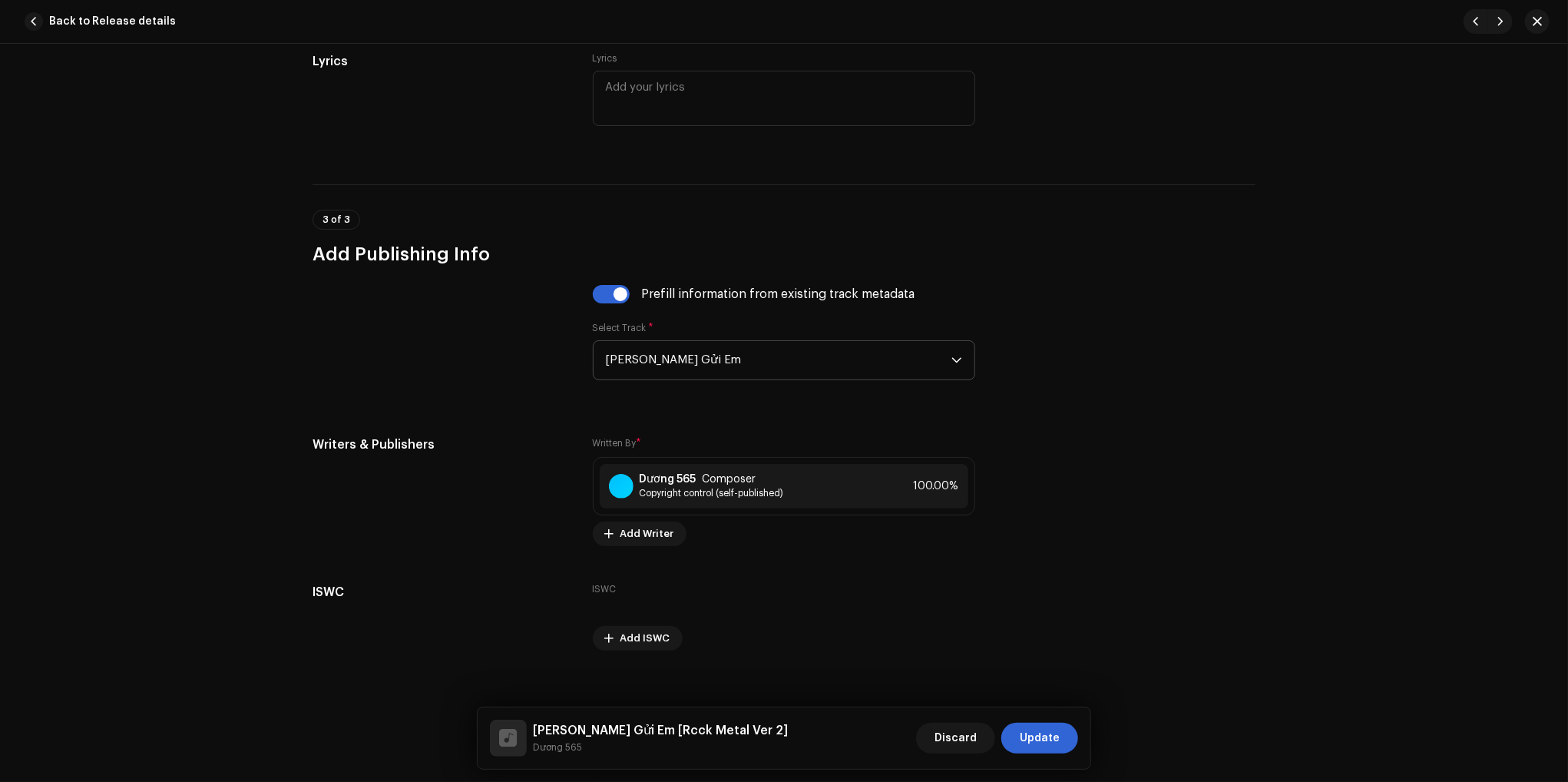
scroll to position [2824, 0]
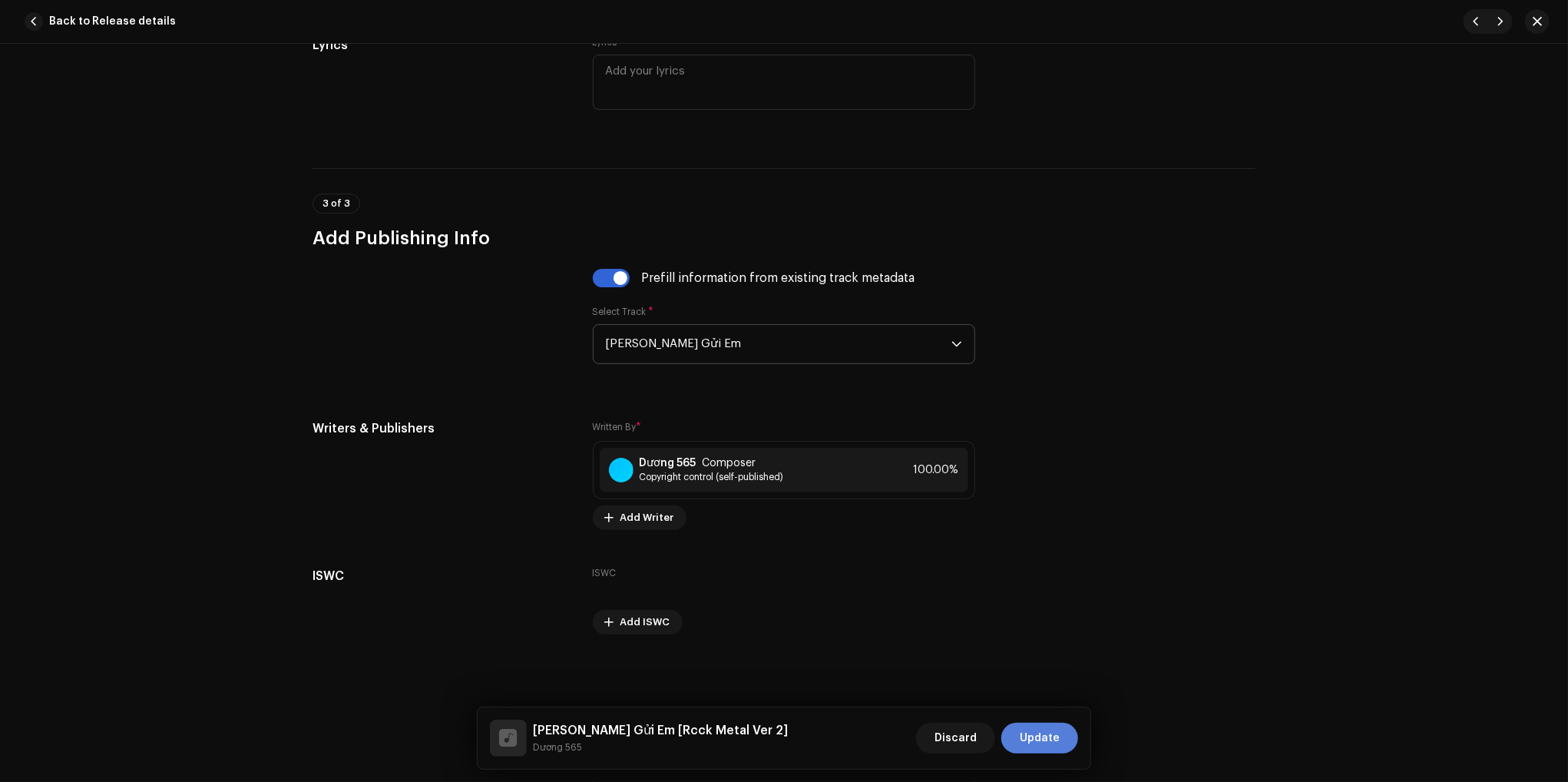
click at [1047, 745] on span "Update" at bounding box center [1040, 738] width 40 height 31
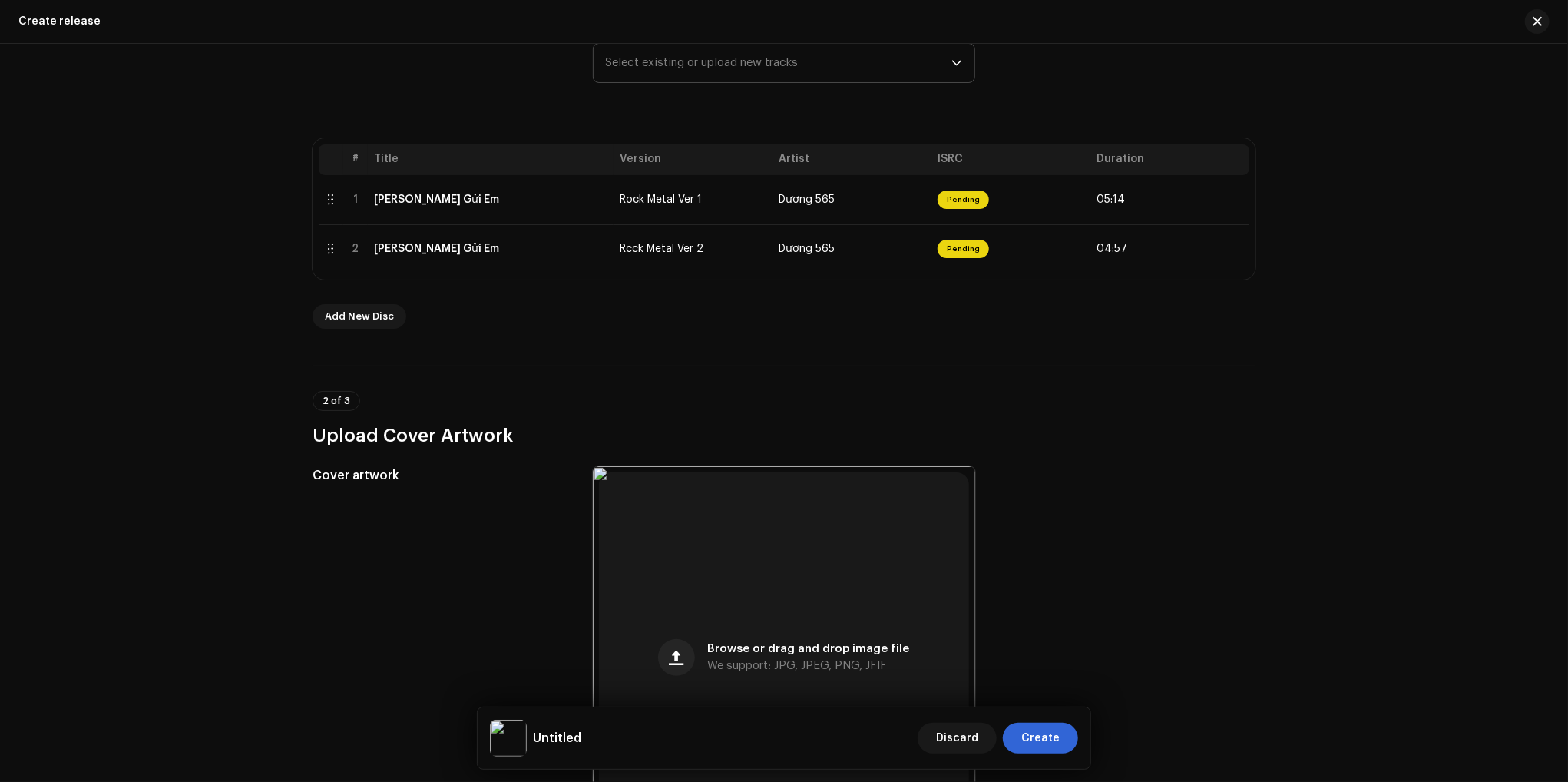
click at [1411, 432] on div "Create a new release We’ll guide you through everything — from track selection …" at bounding box center [784, 413] width 1568 height 738
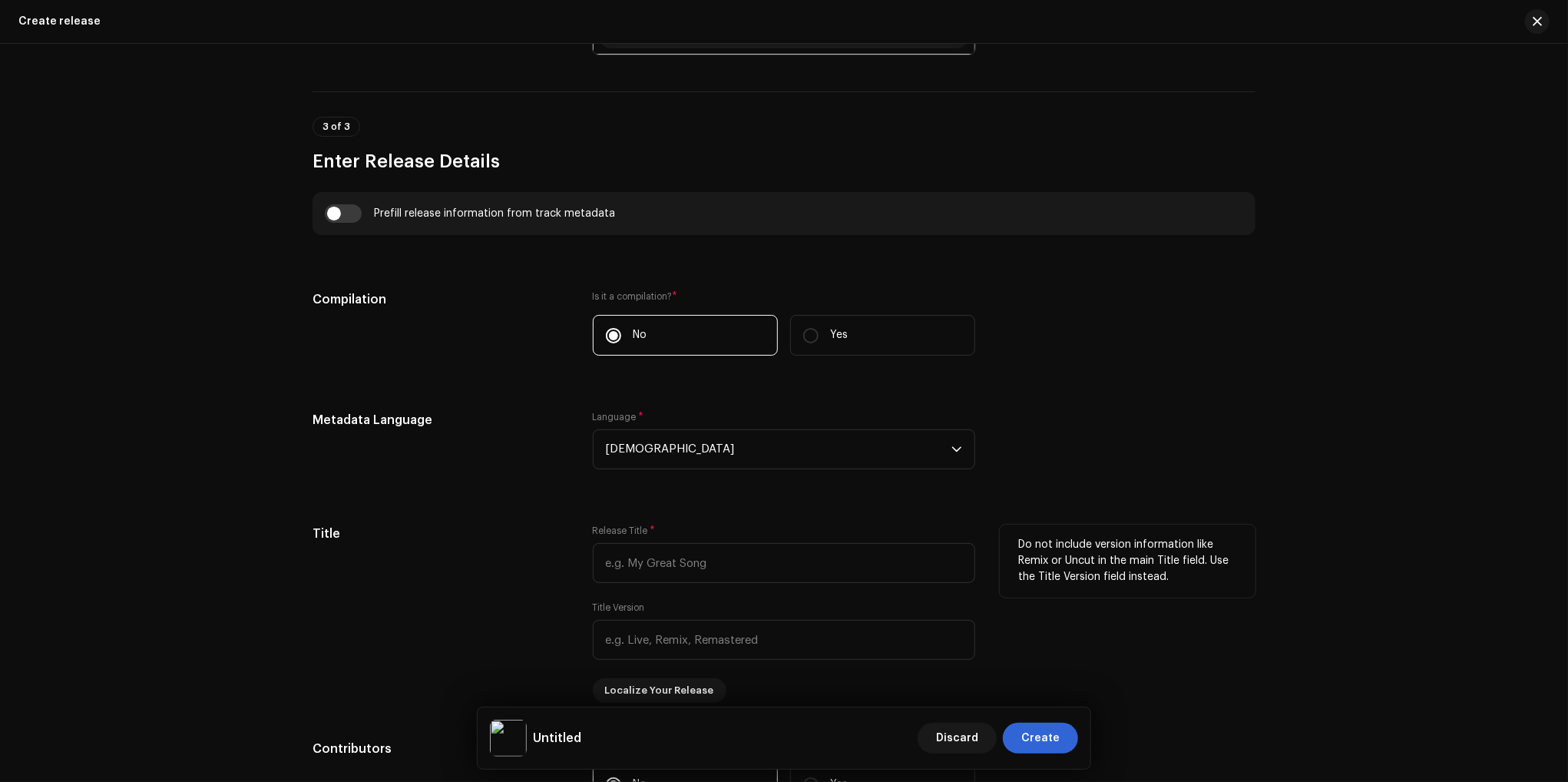
scroll to position [1075, 0]
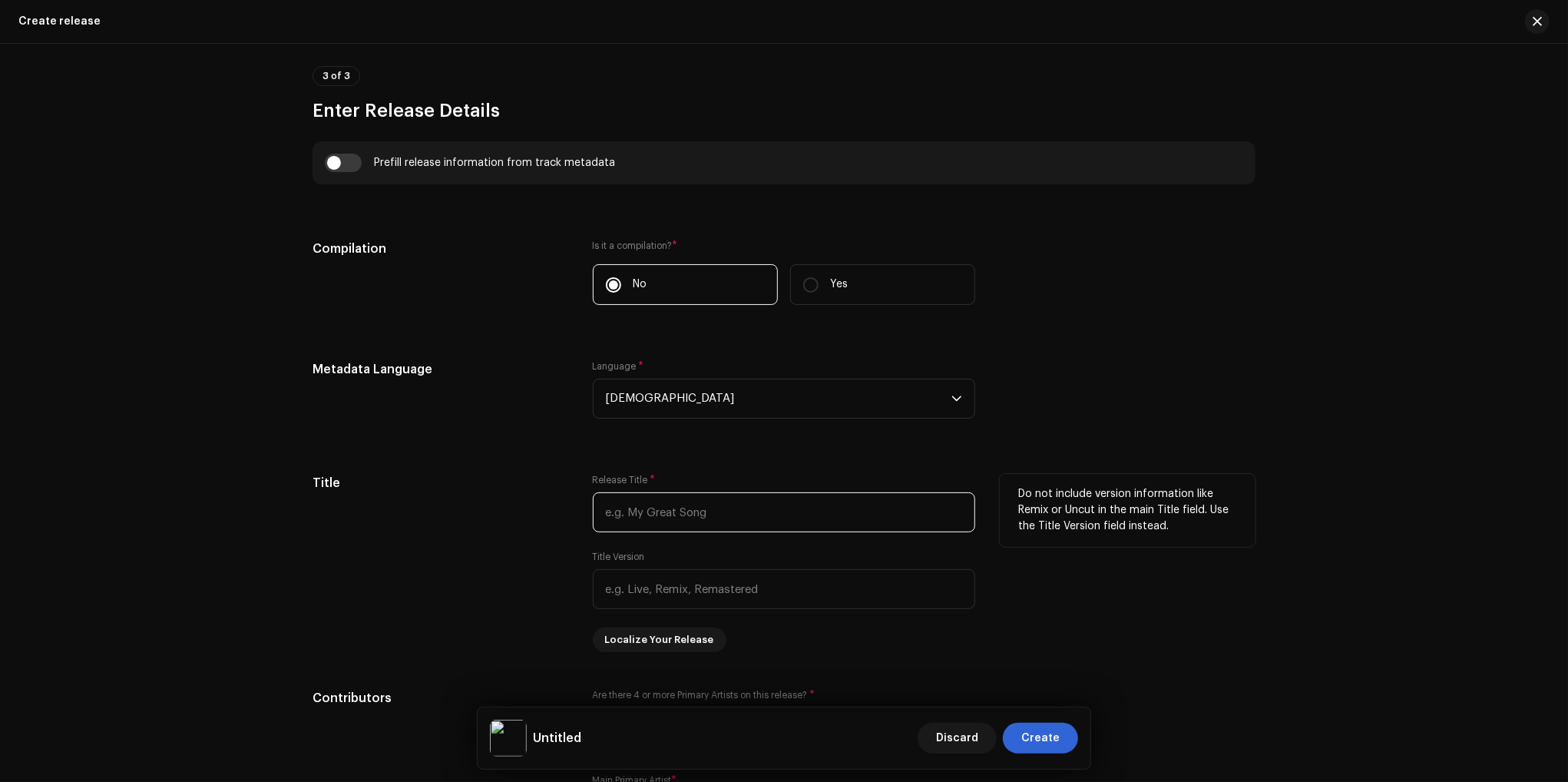
click at [672, 512] on input "text" at bounding box center [784, 512] width 382 height 40
type input "Thương Gửi Em"
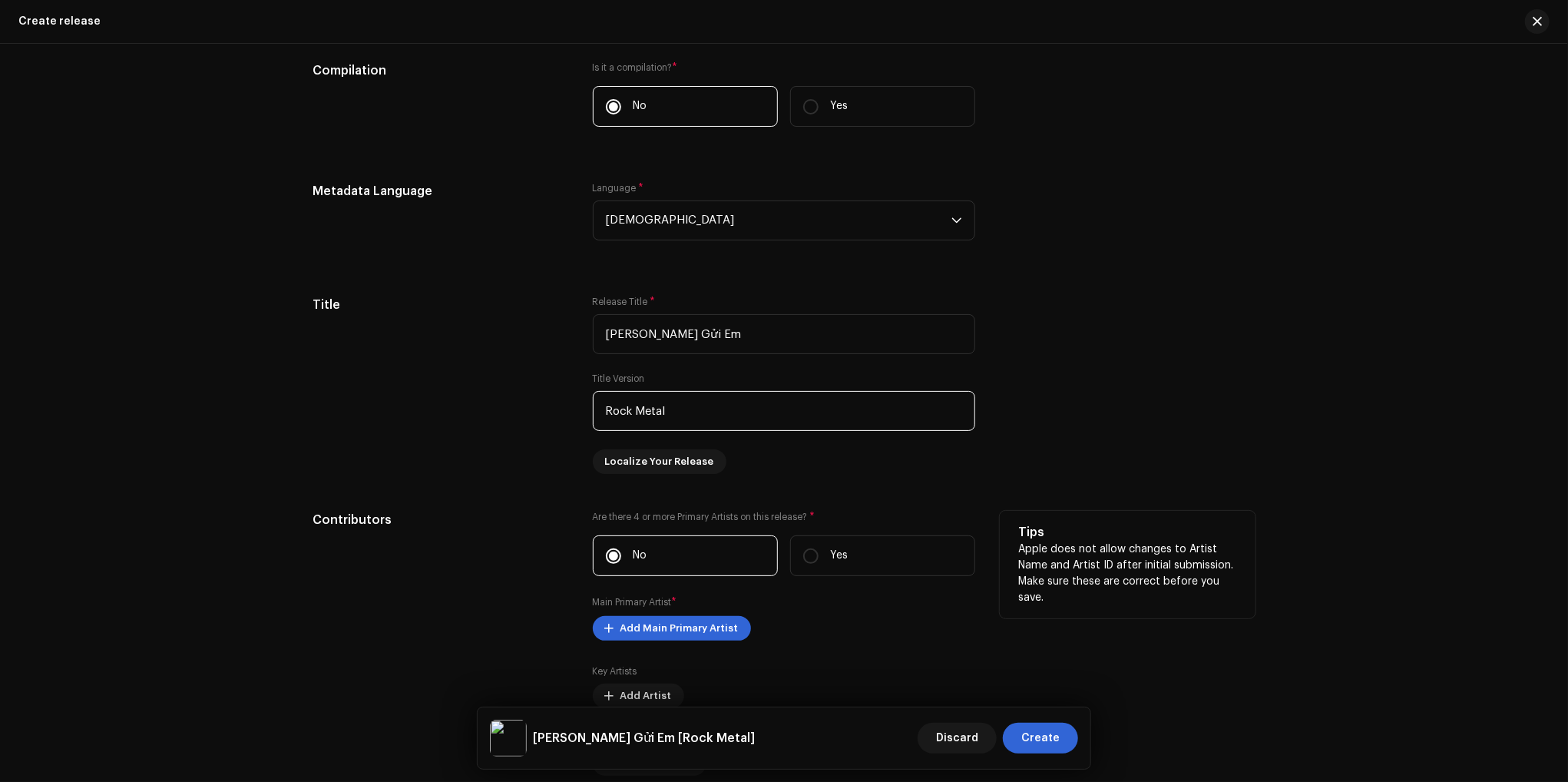
scroll to position [1306, 0]
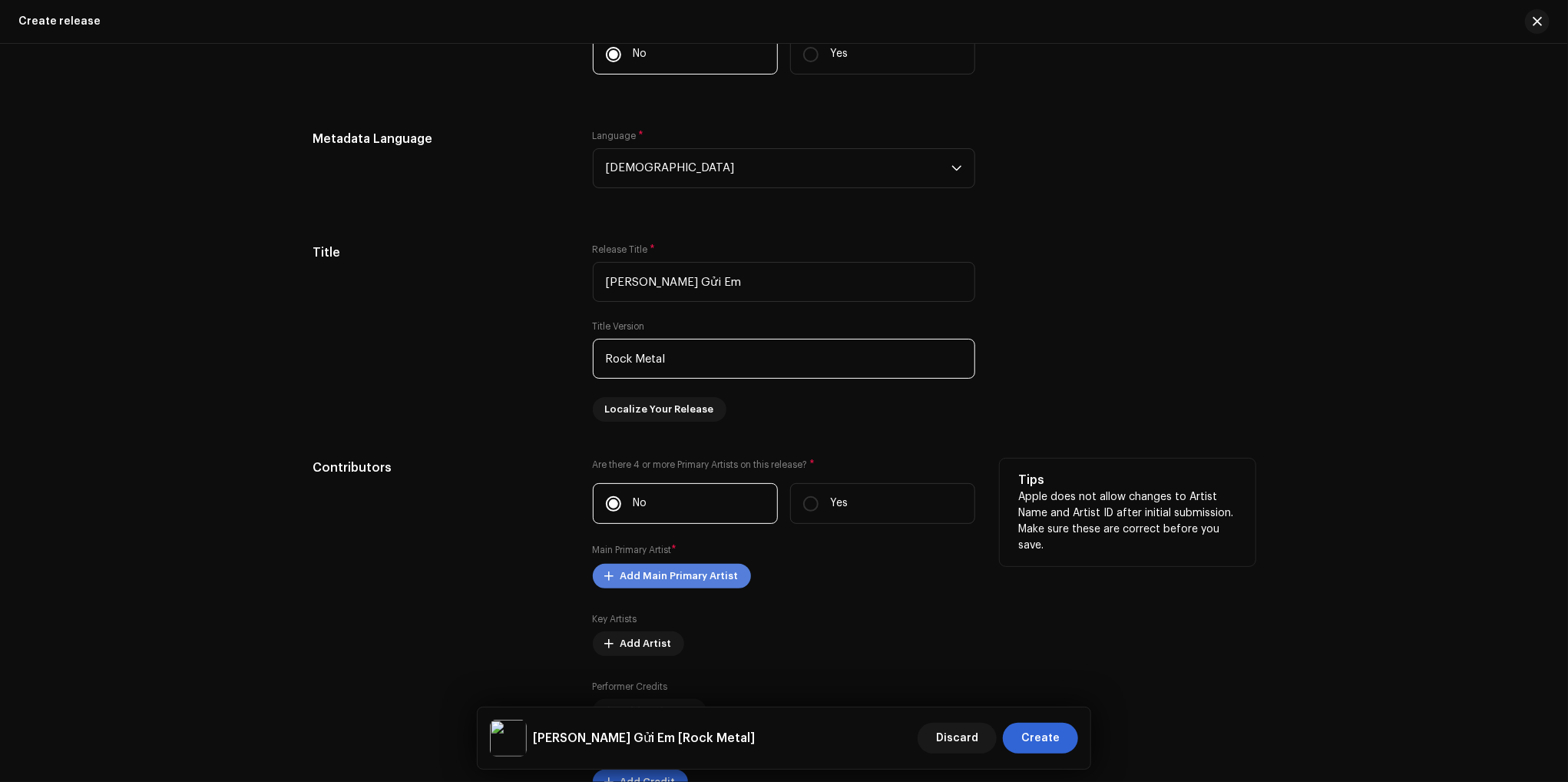
type input "Rock Metal"
click at [677, 580] on span "Add Main Primary Artist" at bounding box center [679, 576] width 118 height 31
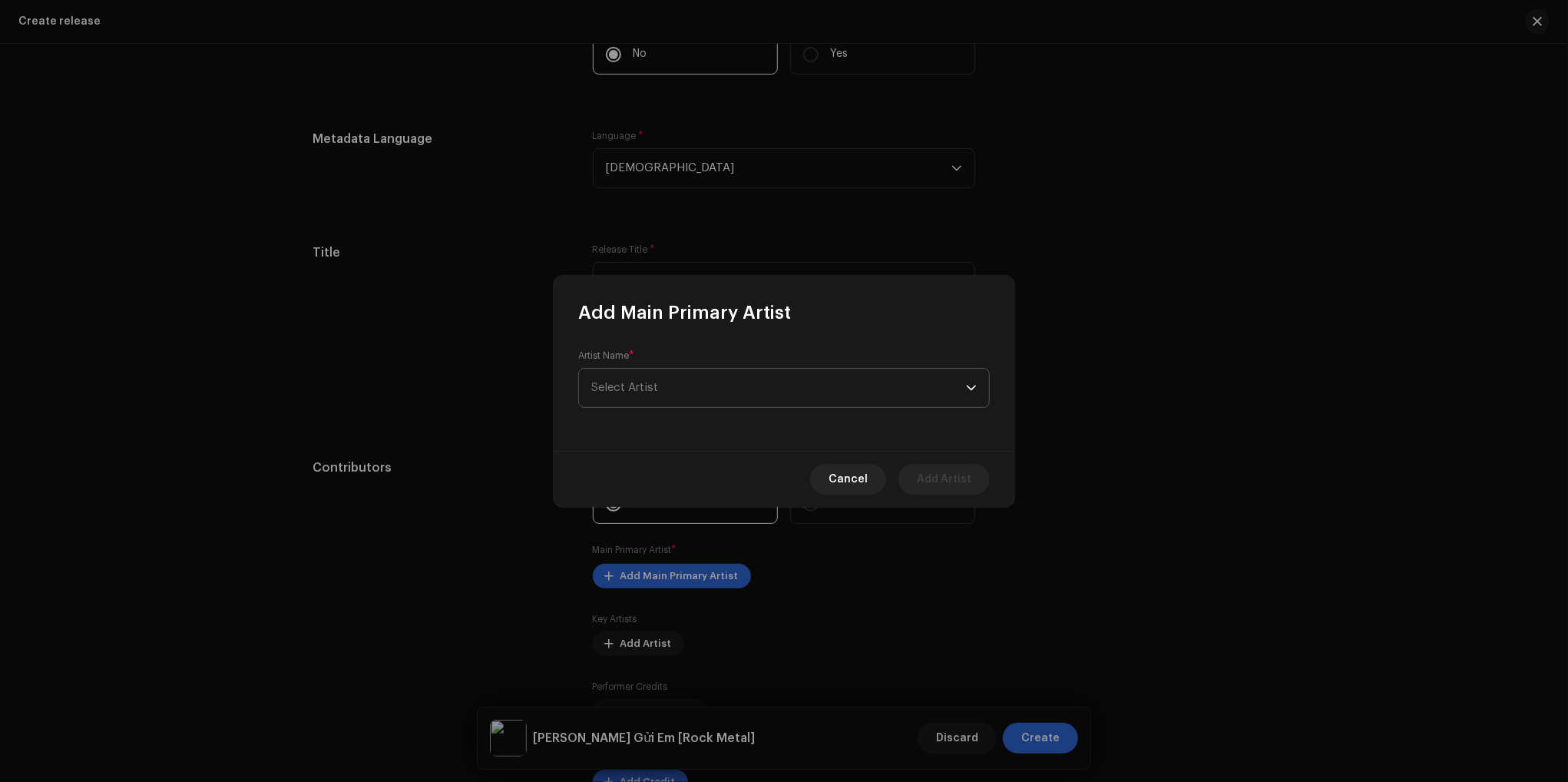
click at [717, 393] on span "Select Artist" at bounding box center [779, 388] width 375 height 38
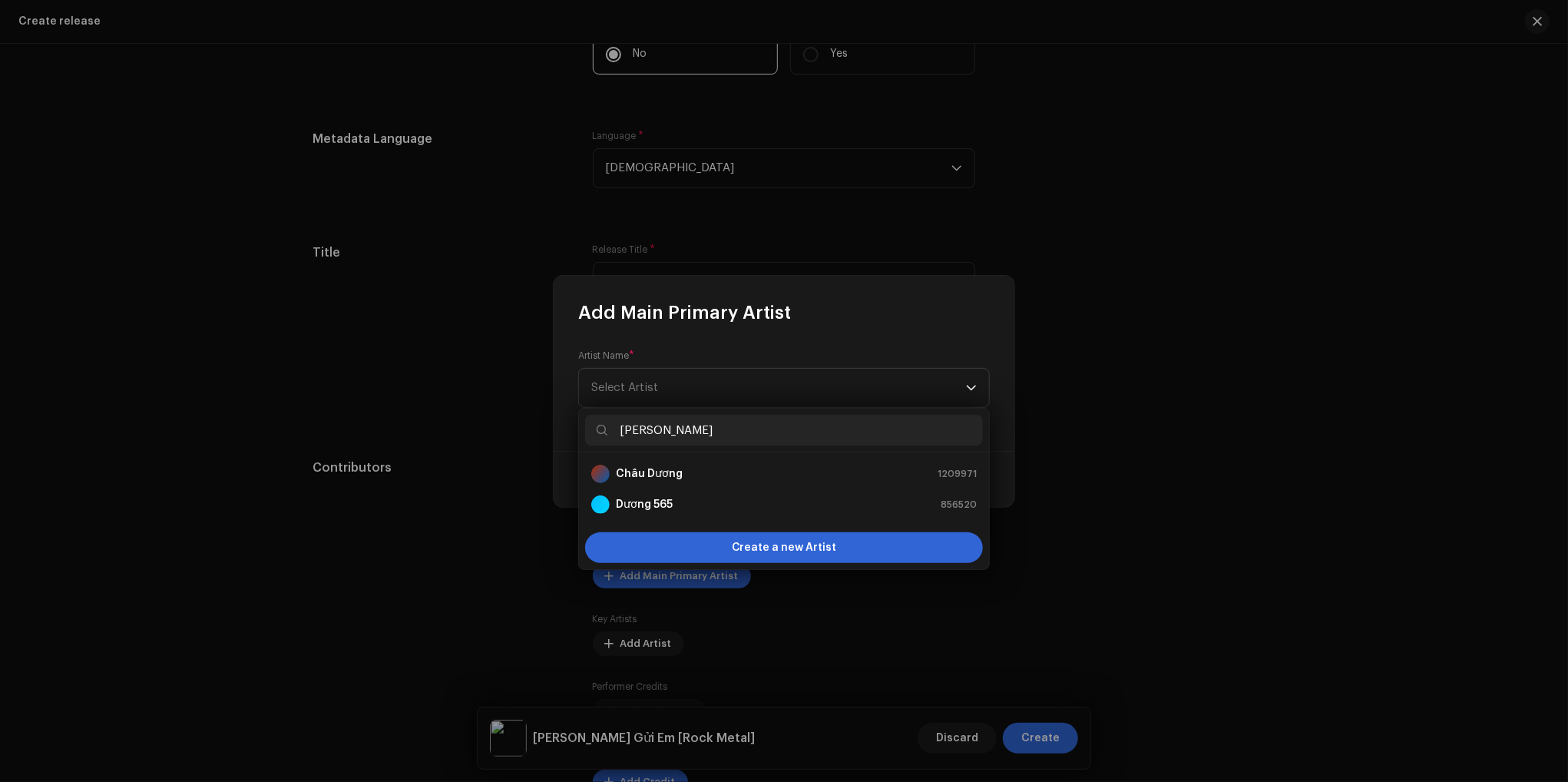
type input "dương"
click at [648, 509] on strong "Dương 565" at bounding box center [643, 505] width 56 height 15
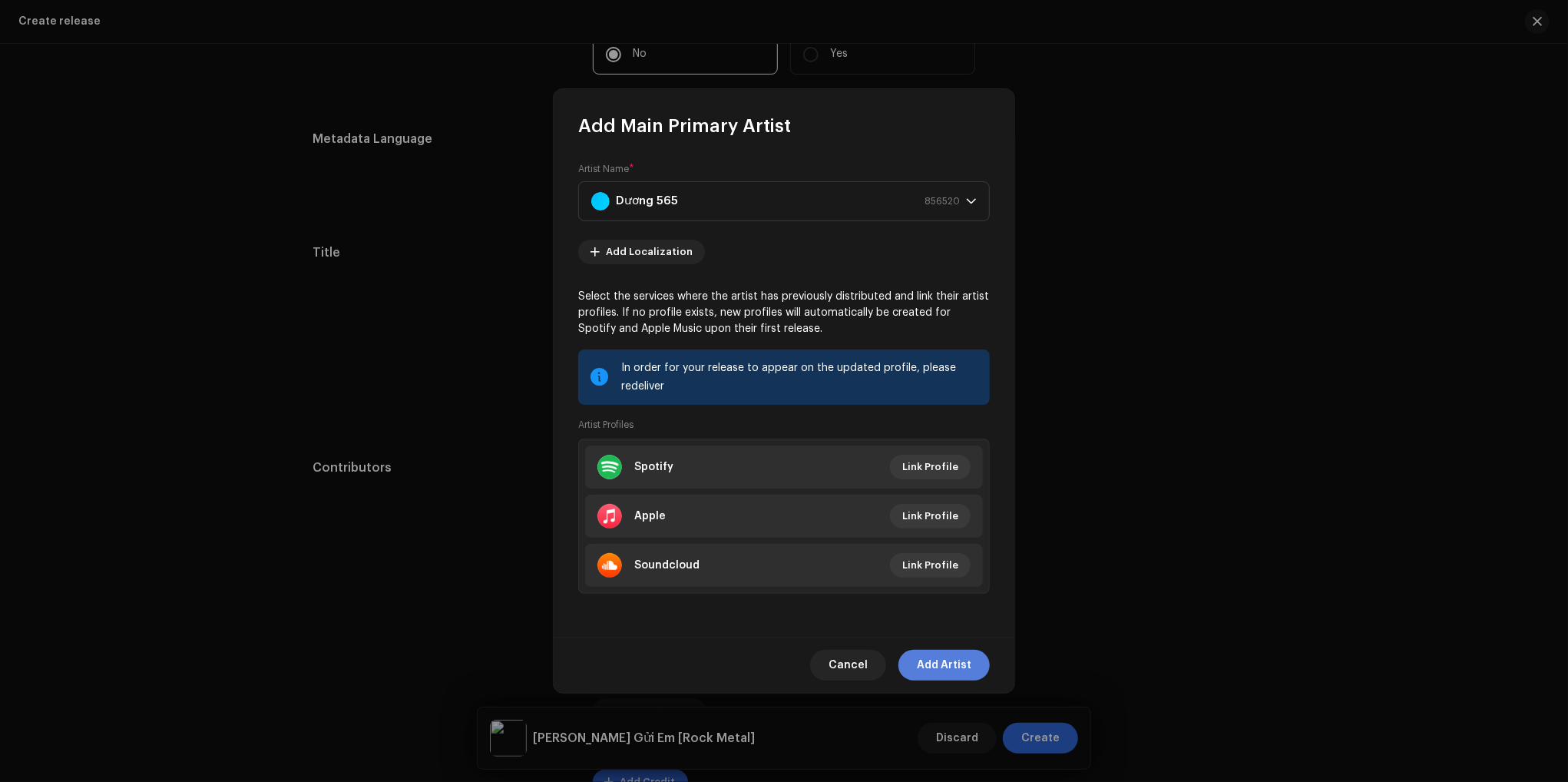
click at [953, 663] on span "Add Artist" at bounding box center [943, 665] width 54 height 31
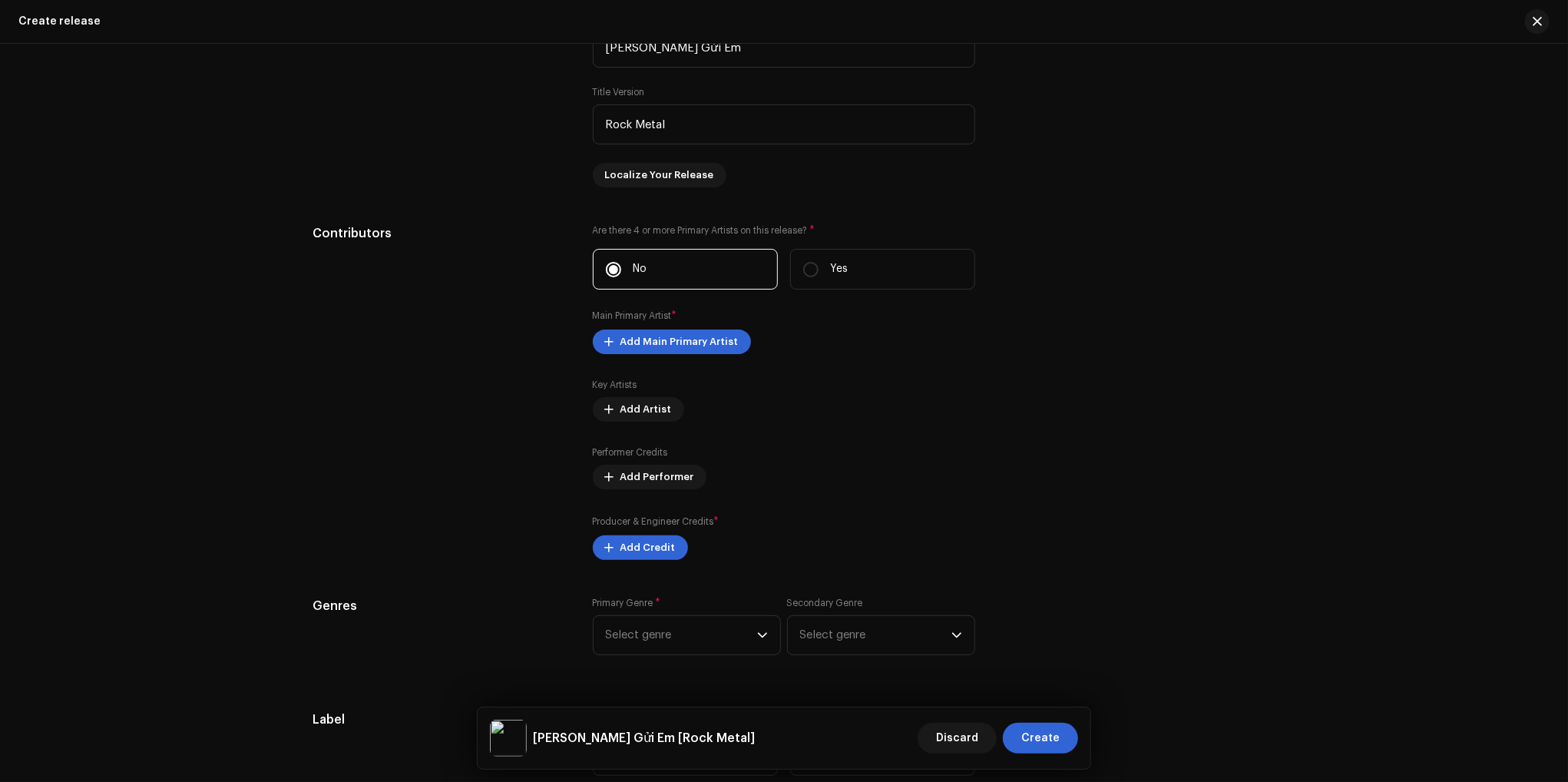
scroll to position [1613, 0]
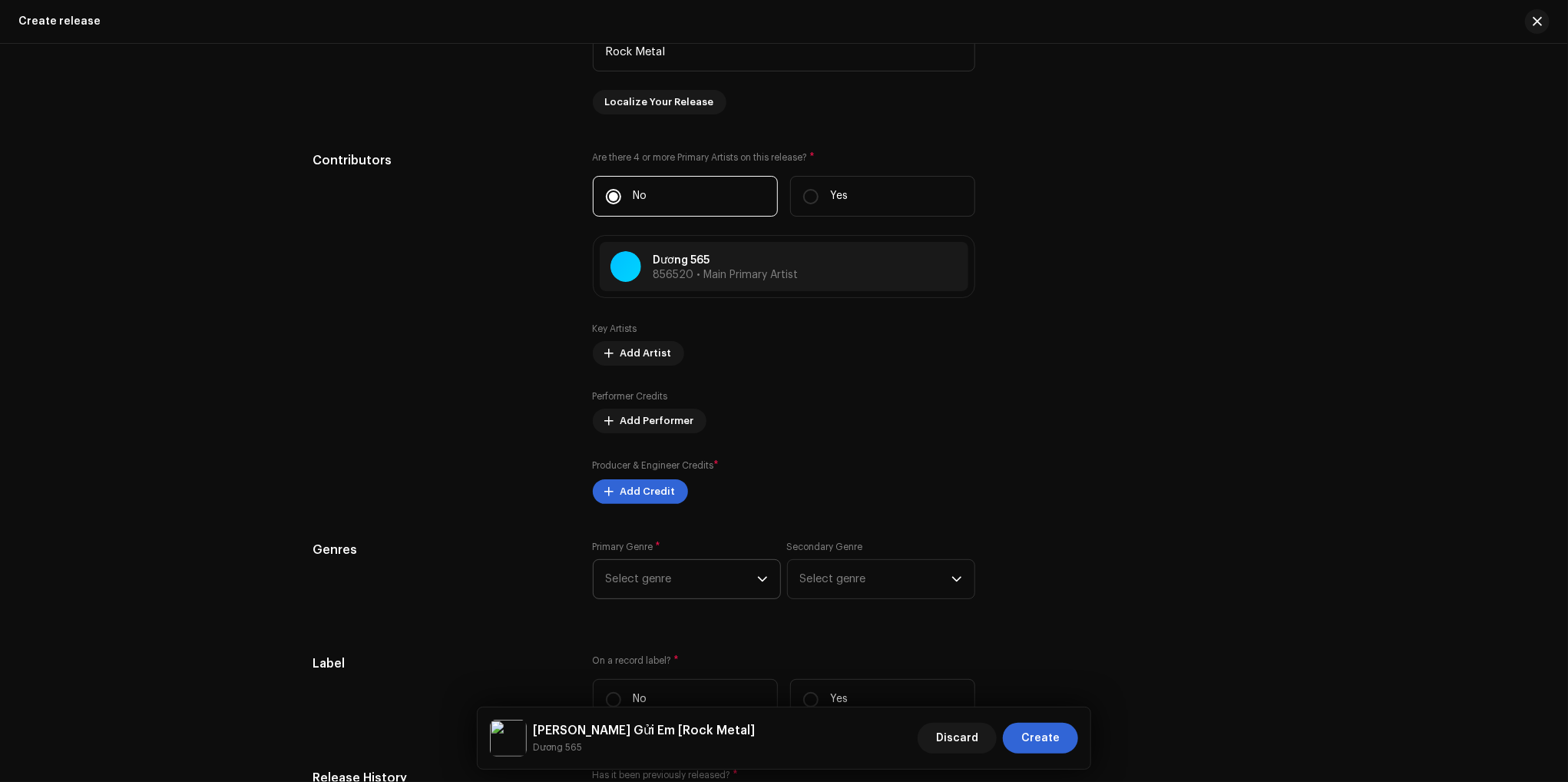
click at [673, 580] on span "Select genre" at bounding box center [681, 579] width 151 height 38
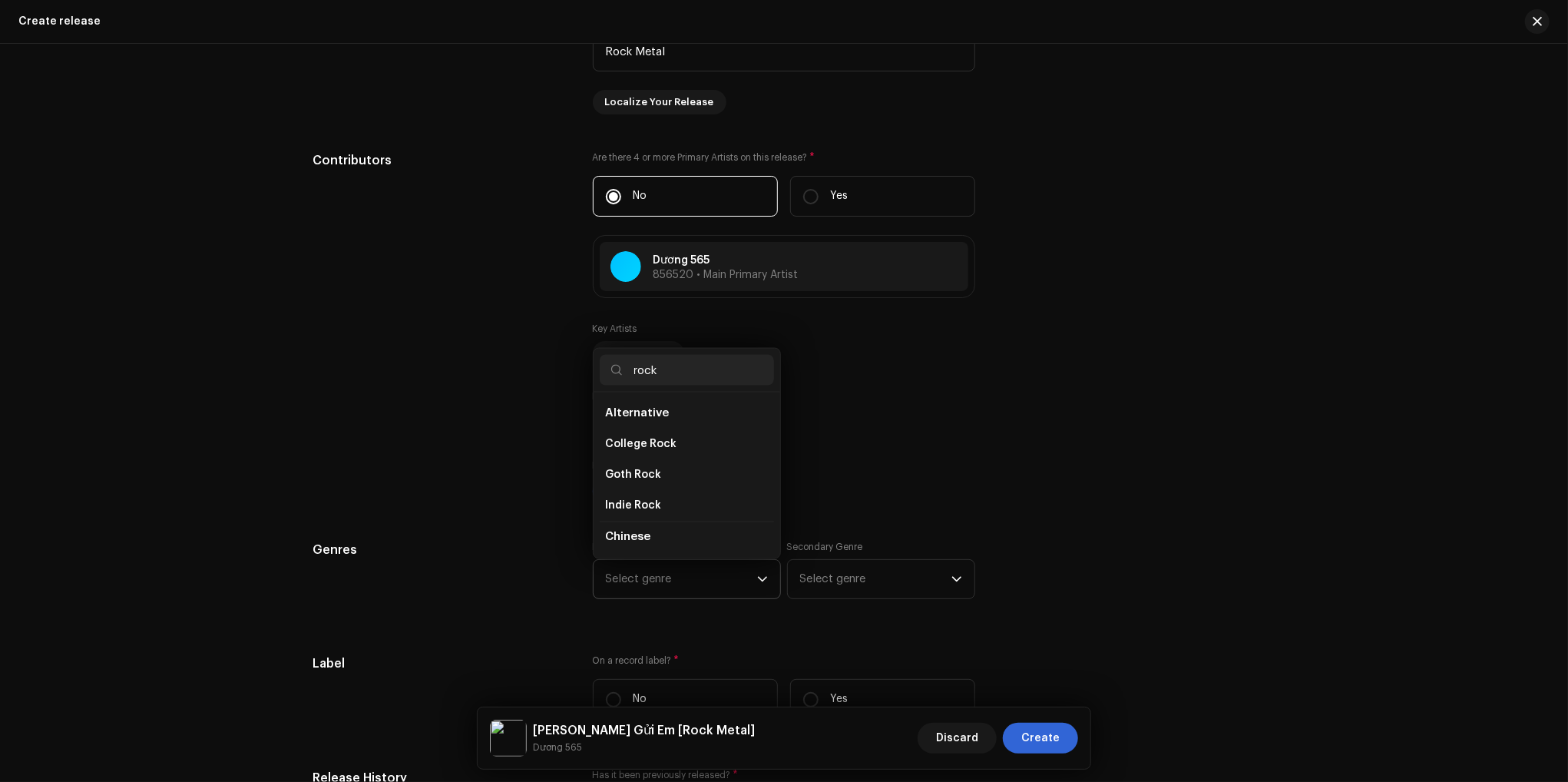
type input "rock/"
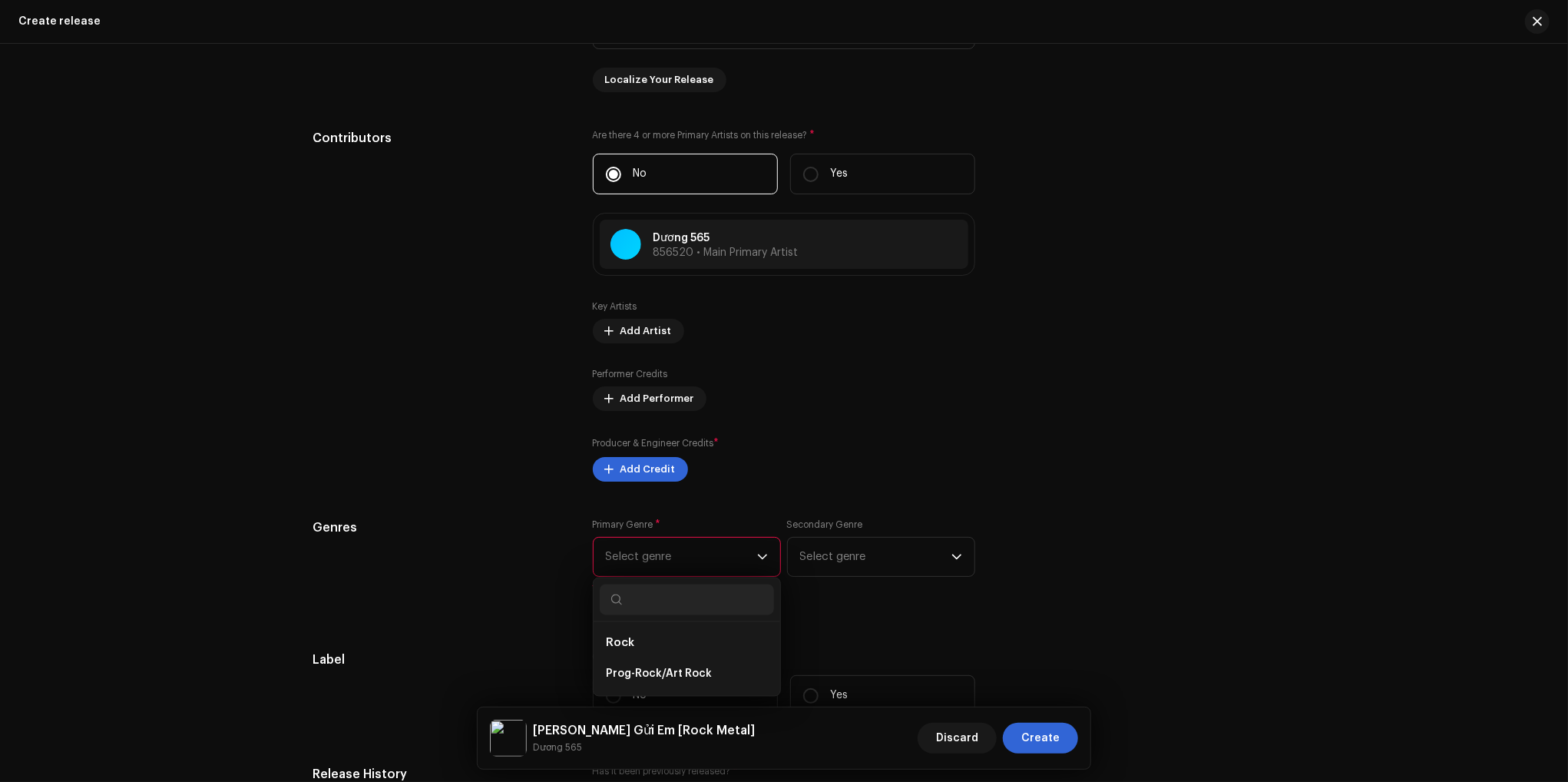
scroll to position [1690, 0]
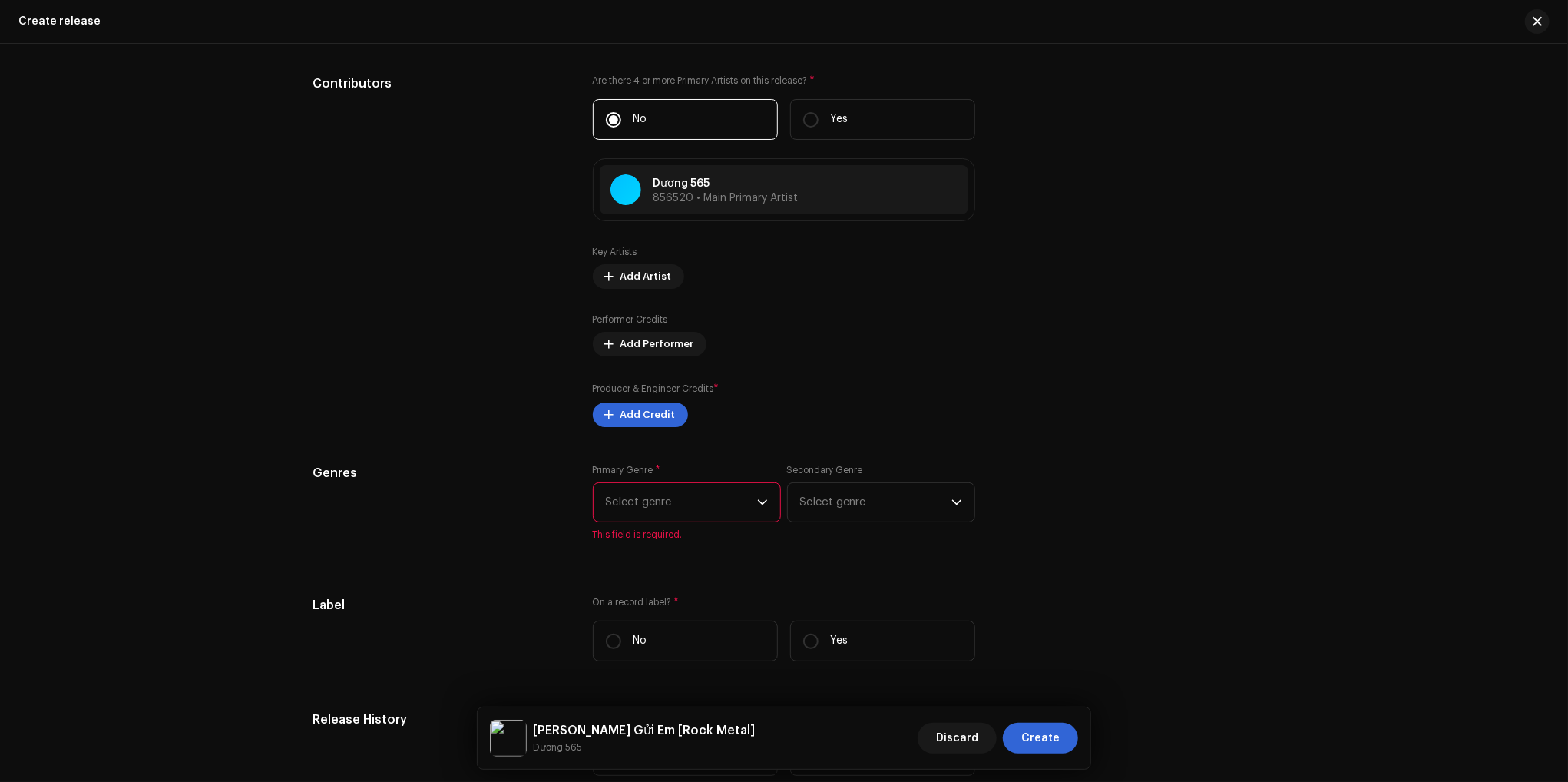
click at [706, 508] on span "Select genre" at bounding box center [681, 502] width 151 height 38
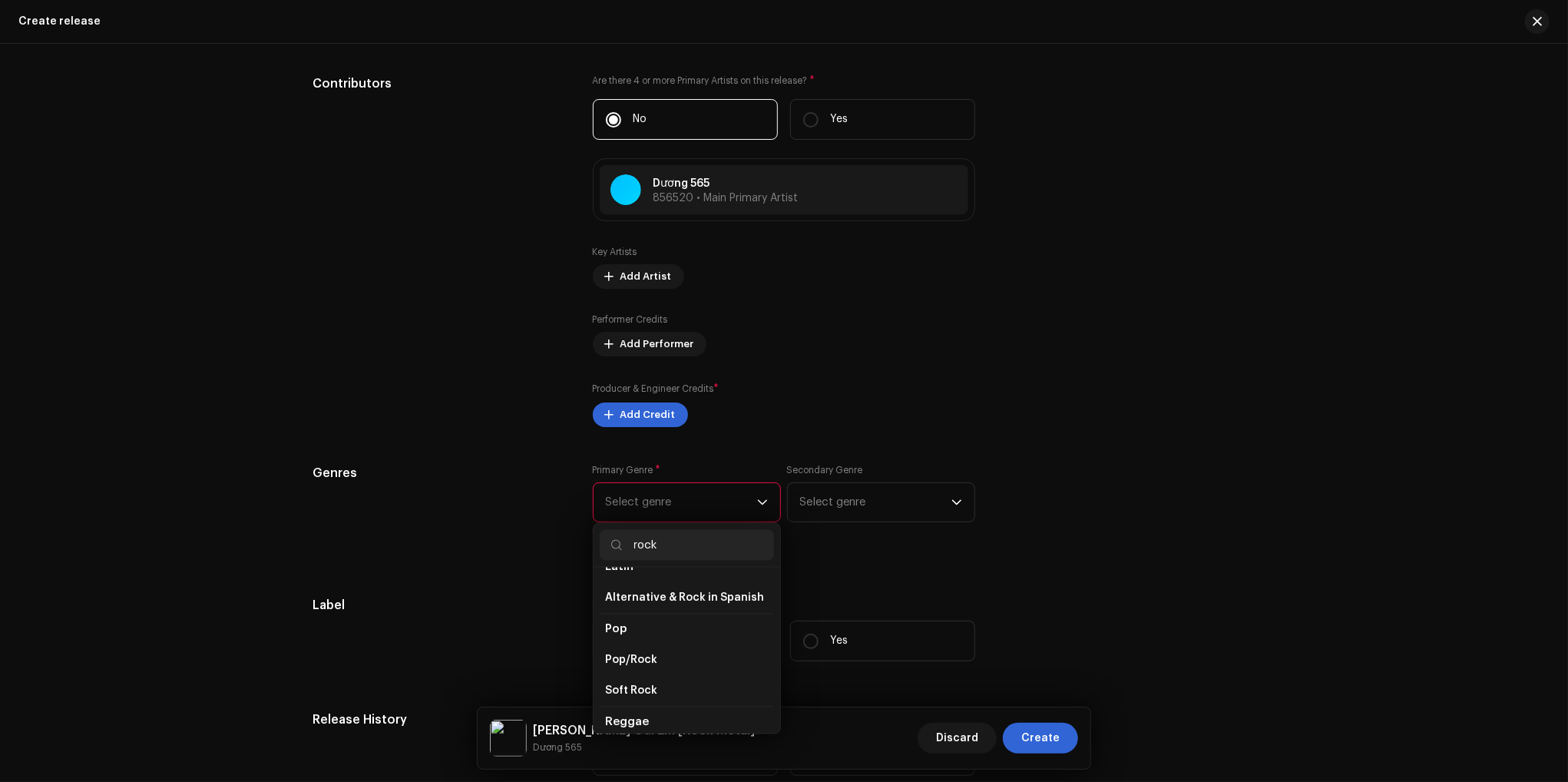
scroll to position [461, 0]
type input "rock"
click at [648, 600] on span "Pop/Rock" at bounding box center [632, 606] width 53 height 15
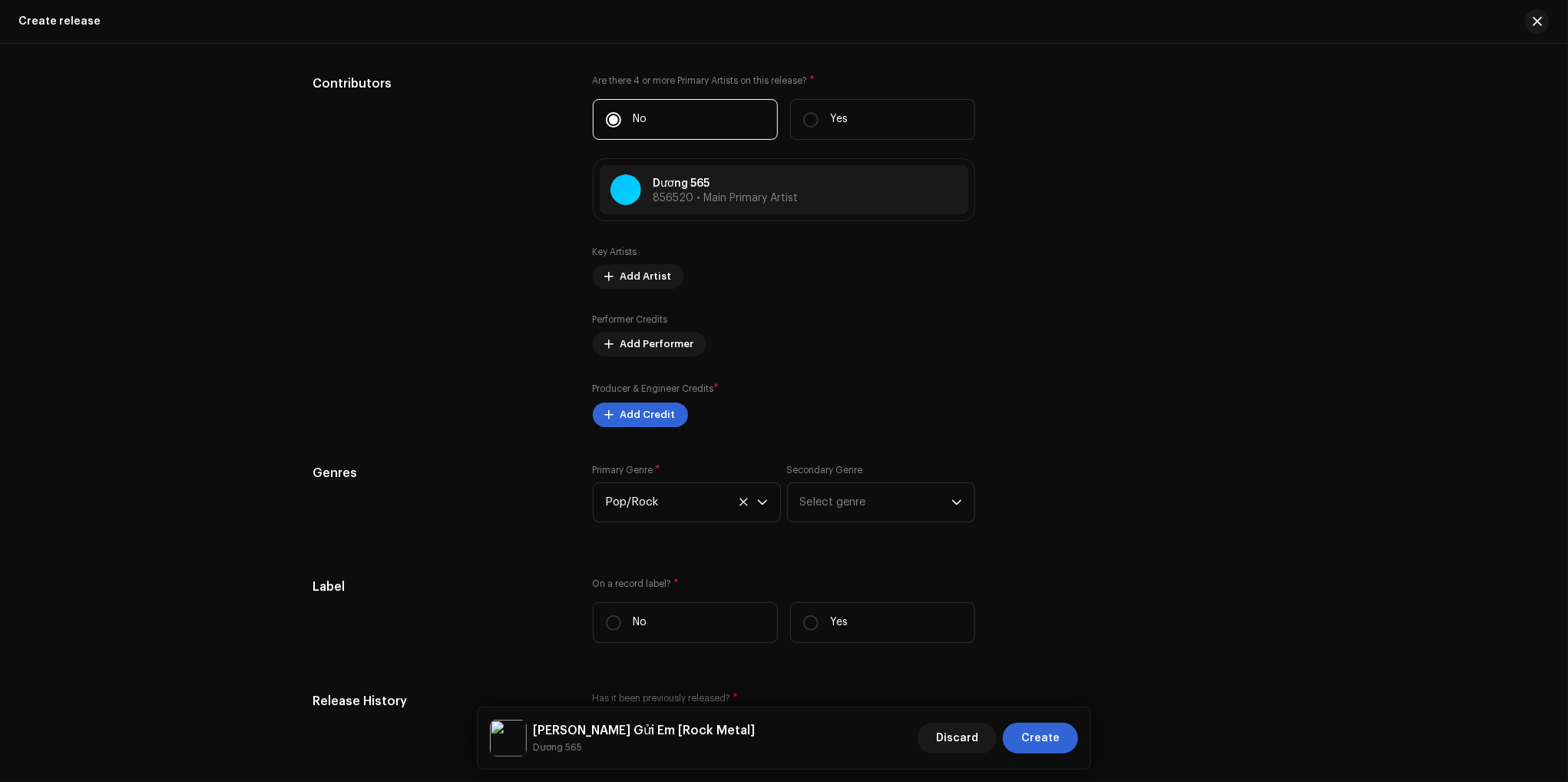
click at [1088, 591] on div "Label On a record label? * No Yes" at bounding box center [784, 616] width 943 height 77
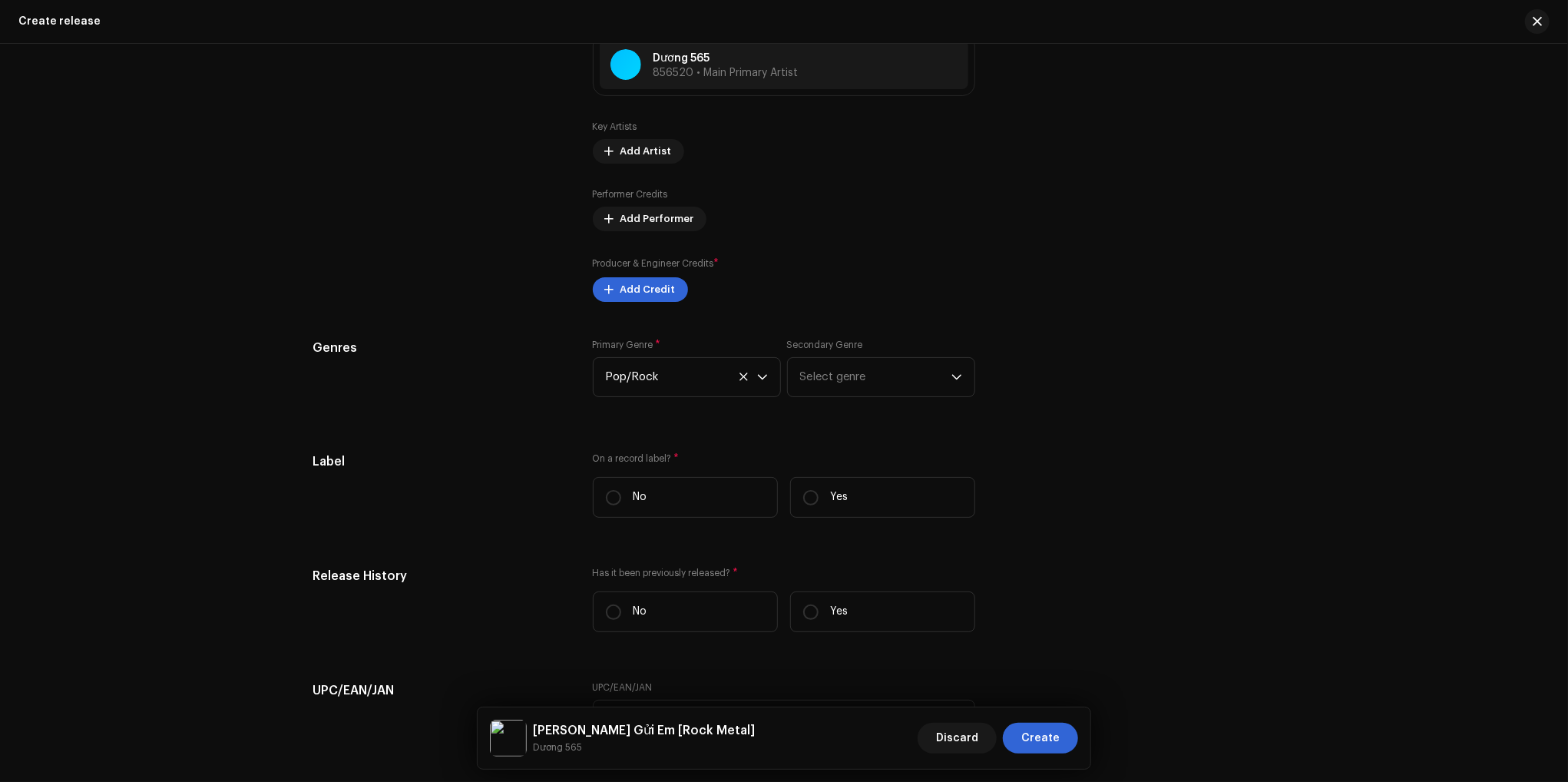
scroll to position [1844, 0]
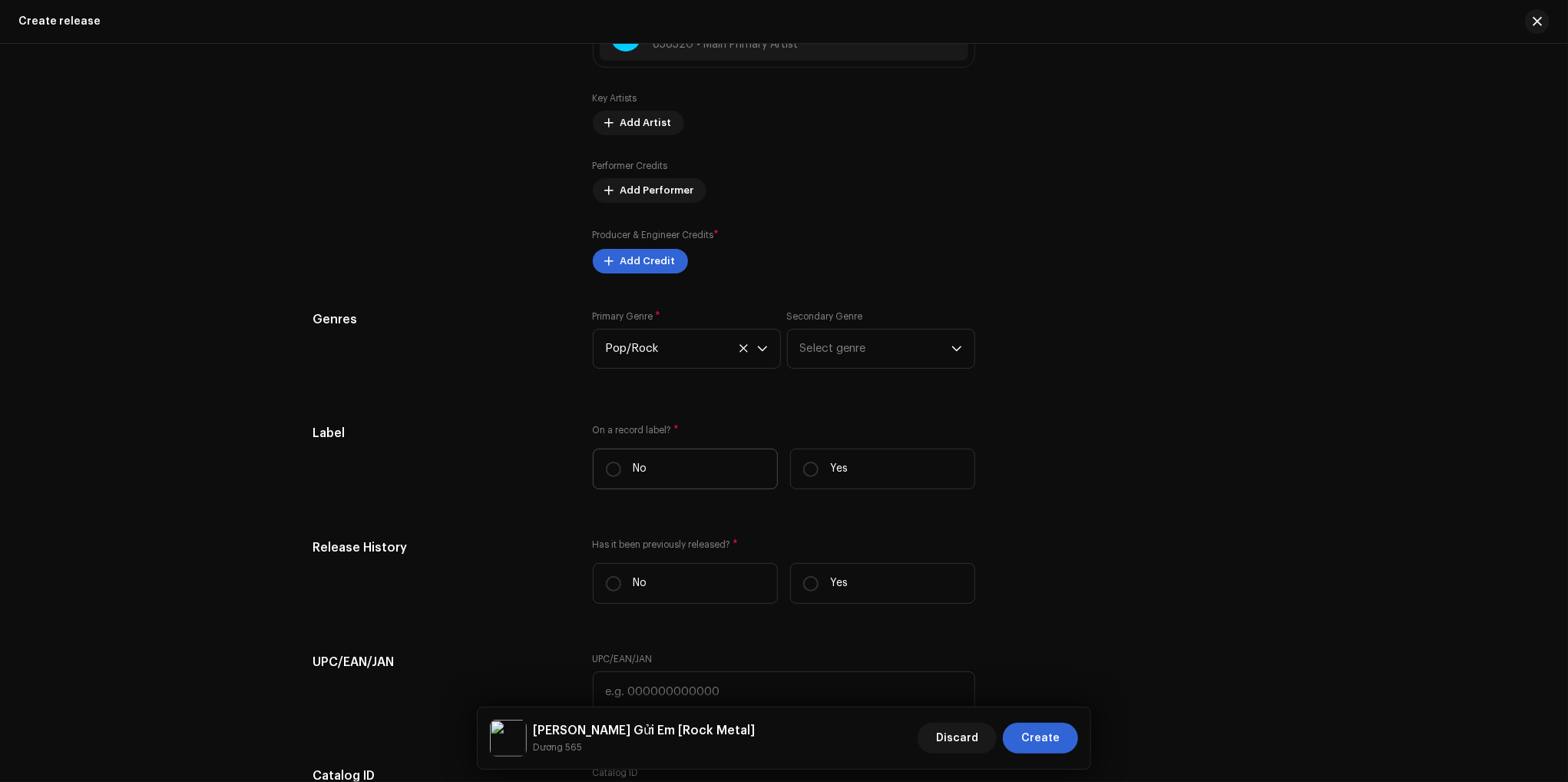
click at [601, 478] on label "No" at bounding box center [685, 468] width 185 height 41
click at [606, 477] on input "No" at bounding box center [613, 469] width 15 height 15
radio input "true"
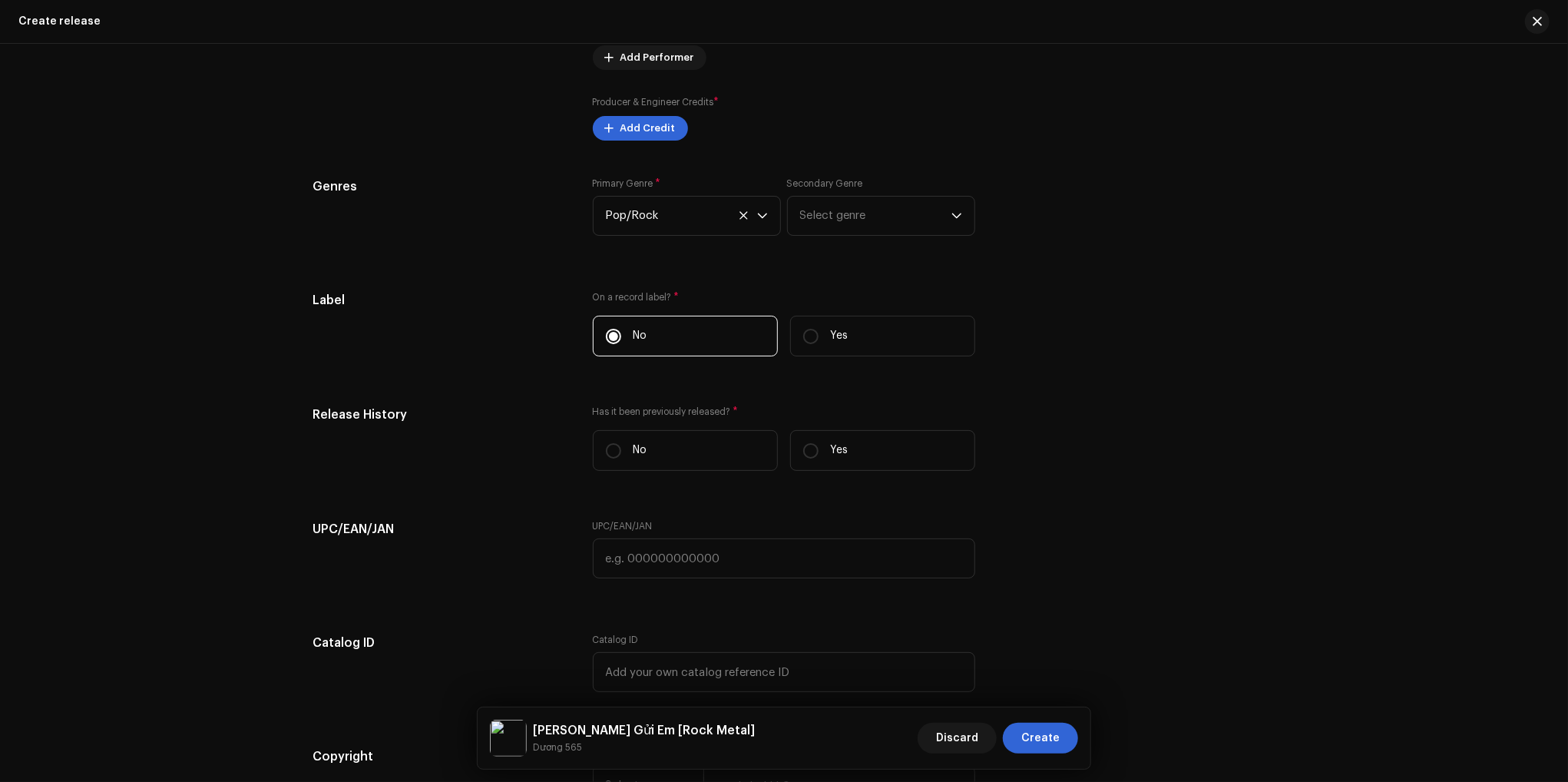
scroll to position [1997, 0]
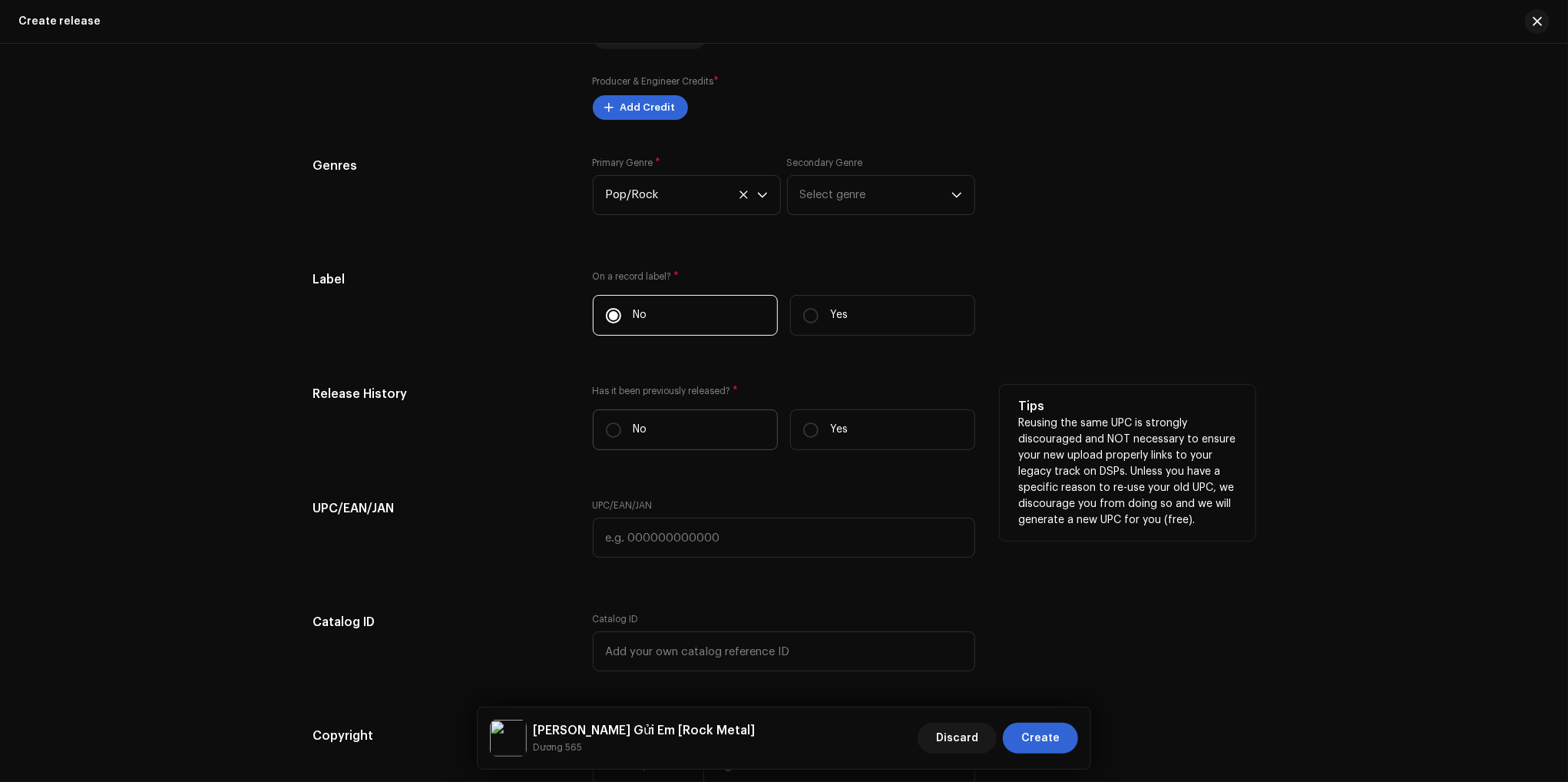
click at [619, 435] on label "No" at bounding box center [685, 429] width 185 height 41
click at [619, 435] on input "No" at bounding box center [613, 430] width 15 height 15
radio input "true"
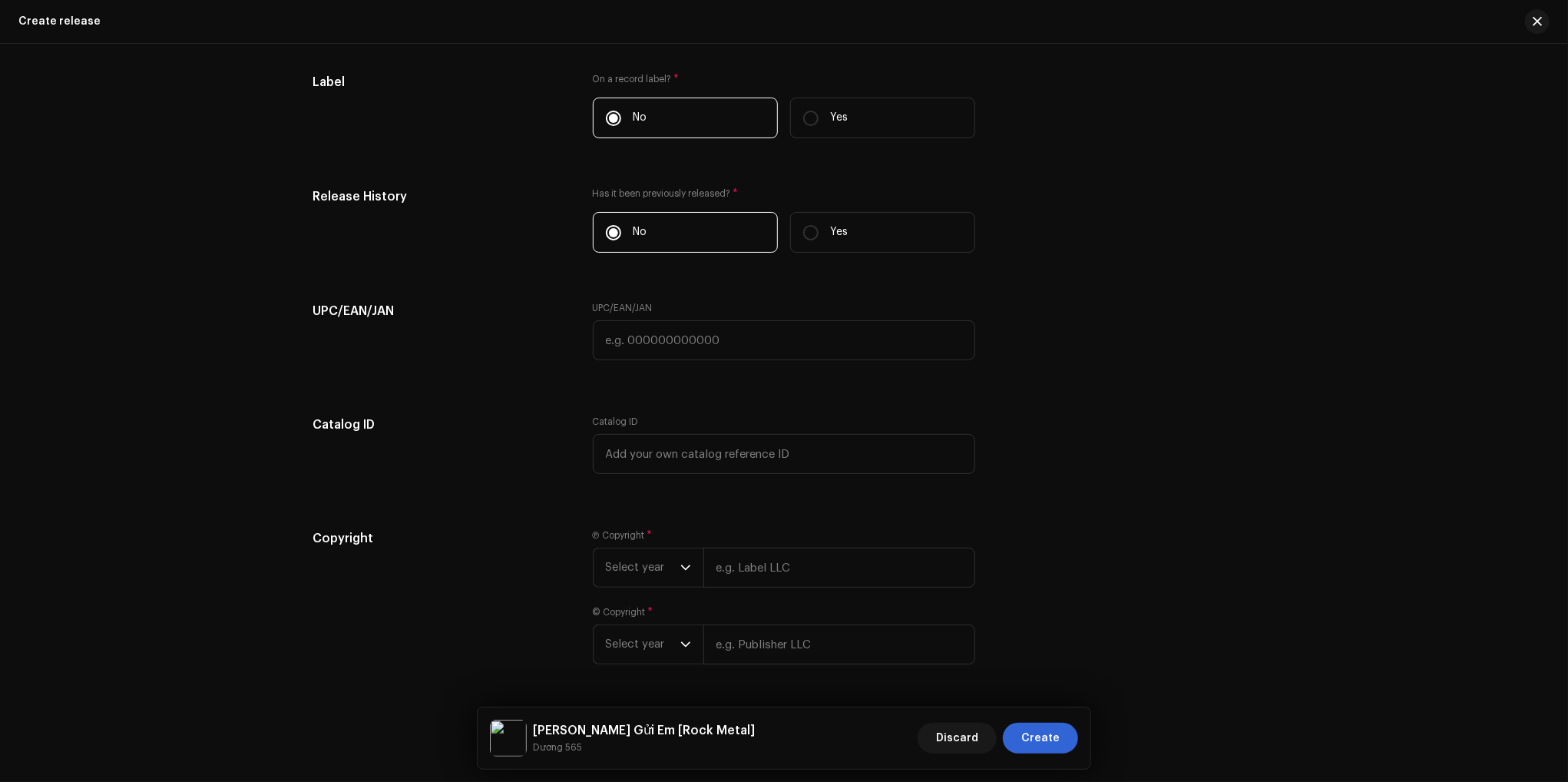
scroll to position [2227, 0]
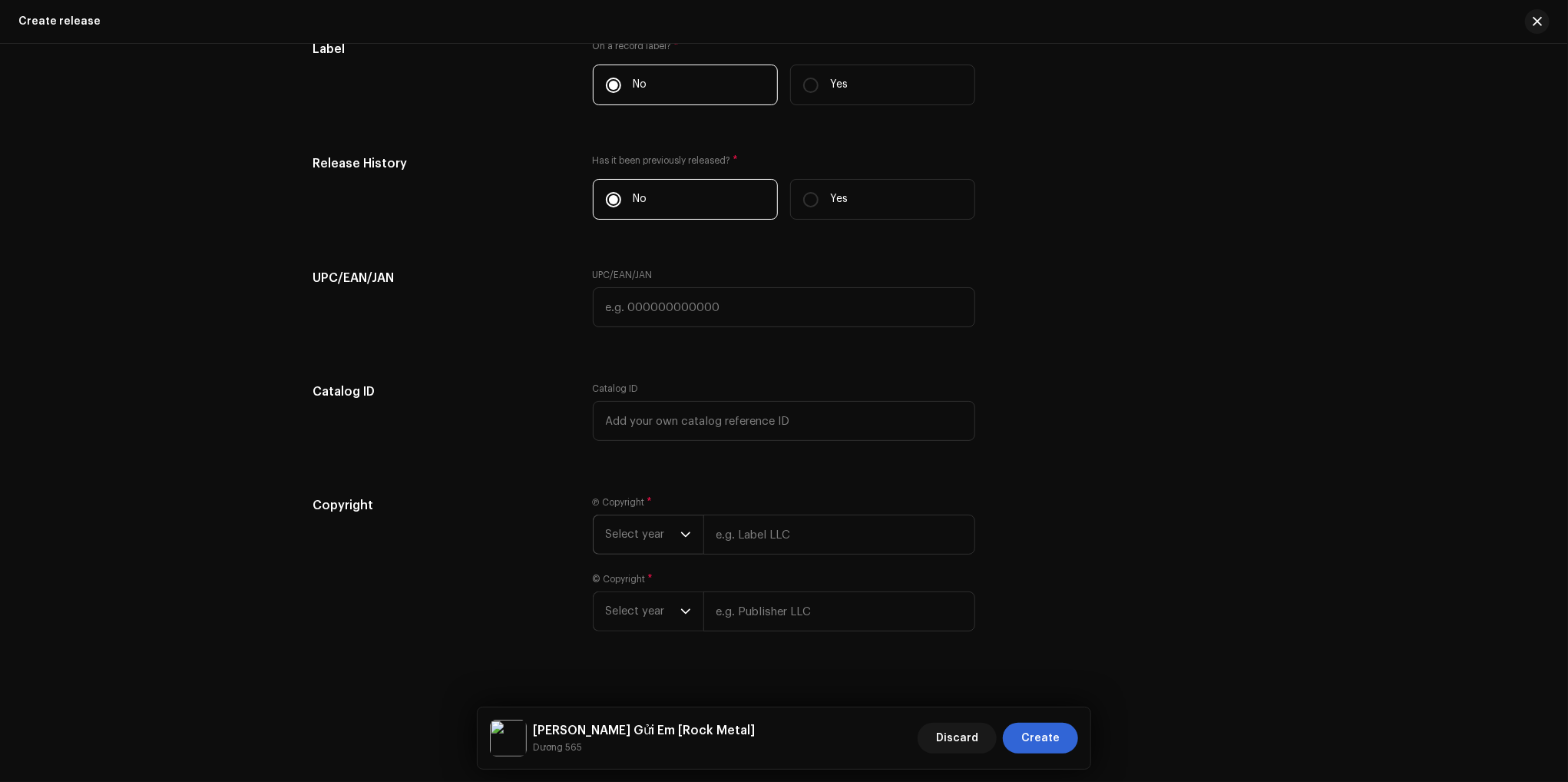
click at [658, 543] on span "Select year" at bounding box center [643, 534] width 75 height 38
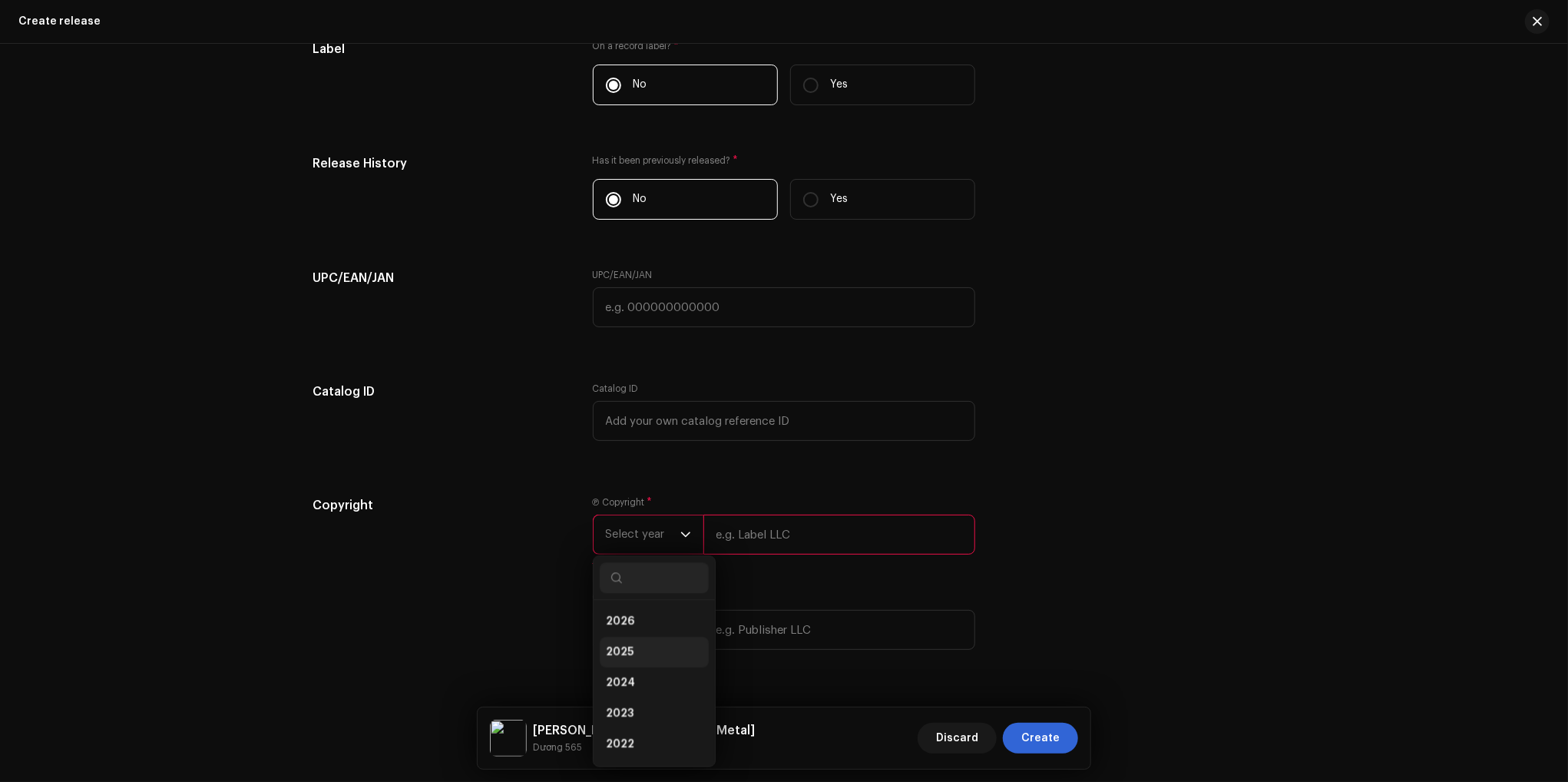
click at [636, 662] on li "2025" at bounding box center [655, 652] width 109 height 31
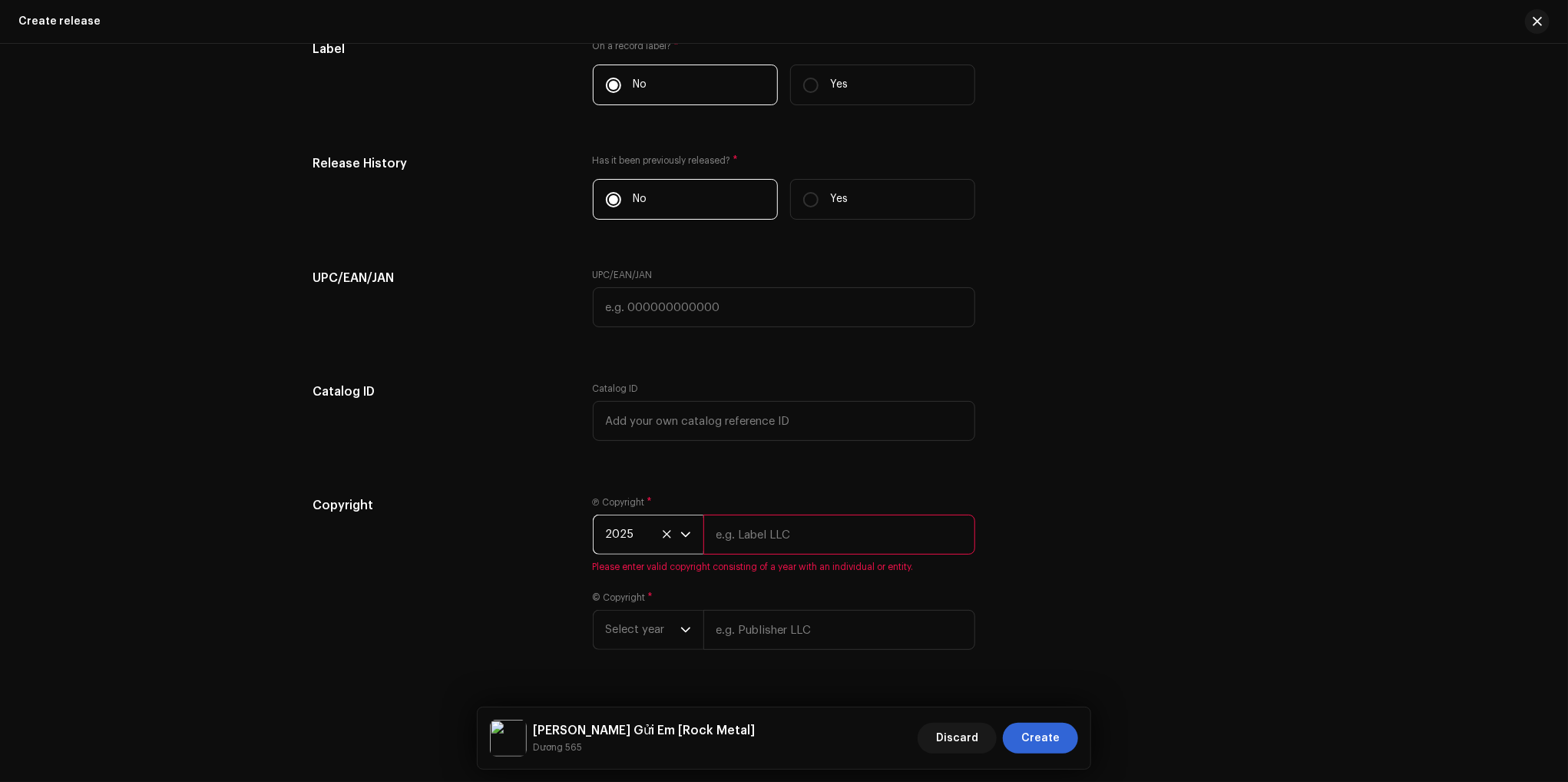
click at [829, 535] on input "text" at bounding box center [839, 534] width 271 height 40
drag, startPoint x: 807, startPoint y: 533, endPoint x: 632, endPoint y: 563, distance: 177.6
click at [639, 550] on div "2025 Dương 565" at bounding box center [784, 534] width 382 height 40
type input "Dương 565"
click at [646, 640] on div "Ⓟ Copyright * 2025 Dương 565 Please enter valid copyright consisting of a year …" at bounding box center [784, 582] width 382 height 172
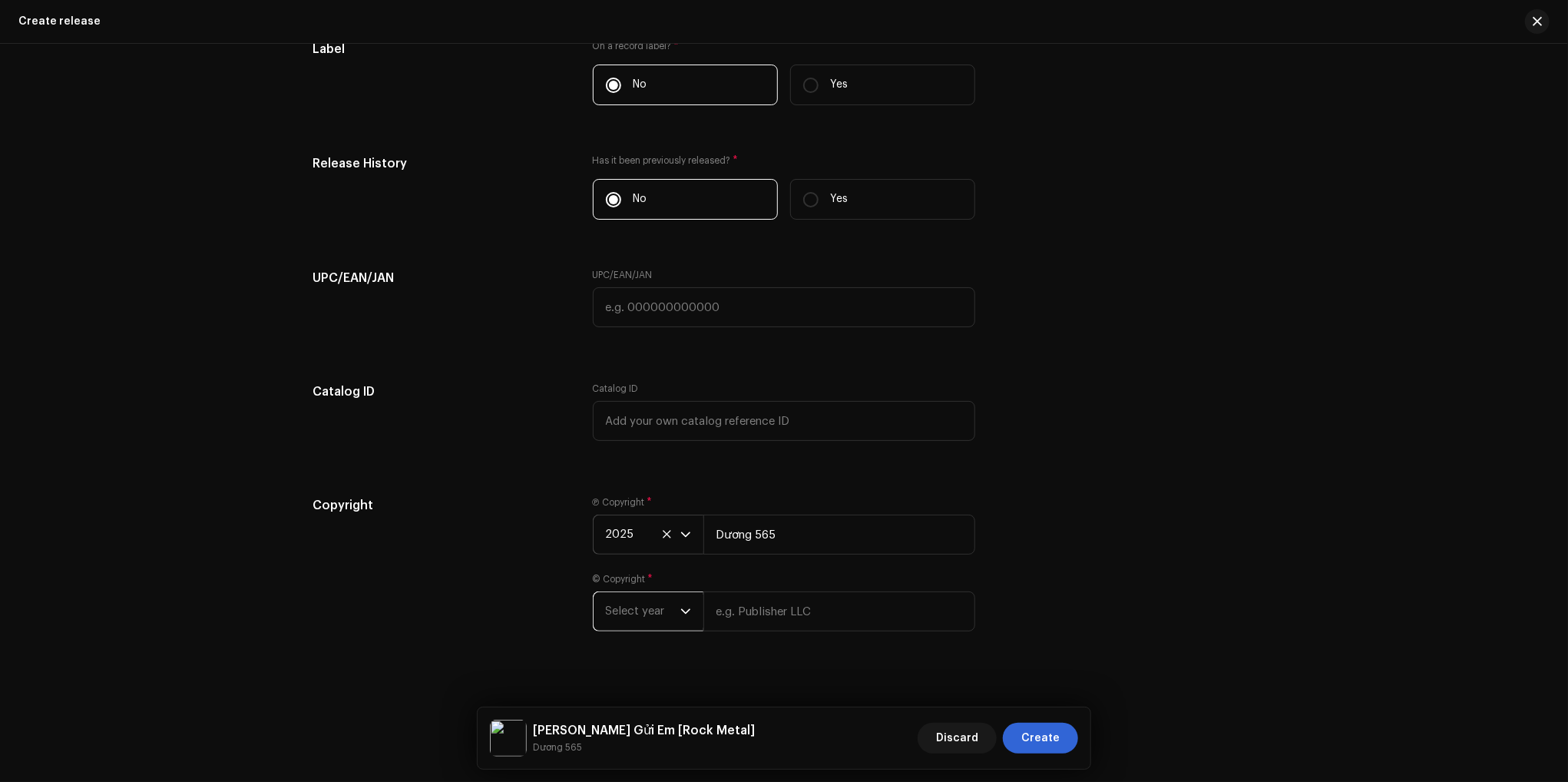
click at [657, 623] on span "Select year" at bounding box center [643, 612] width 75 height 38
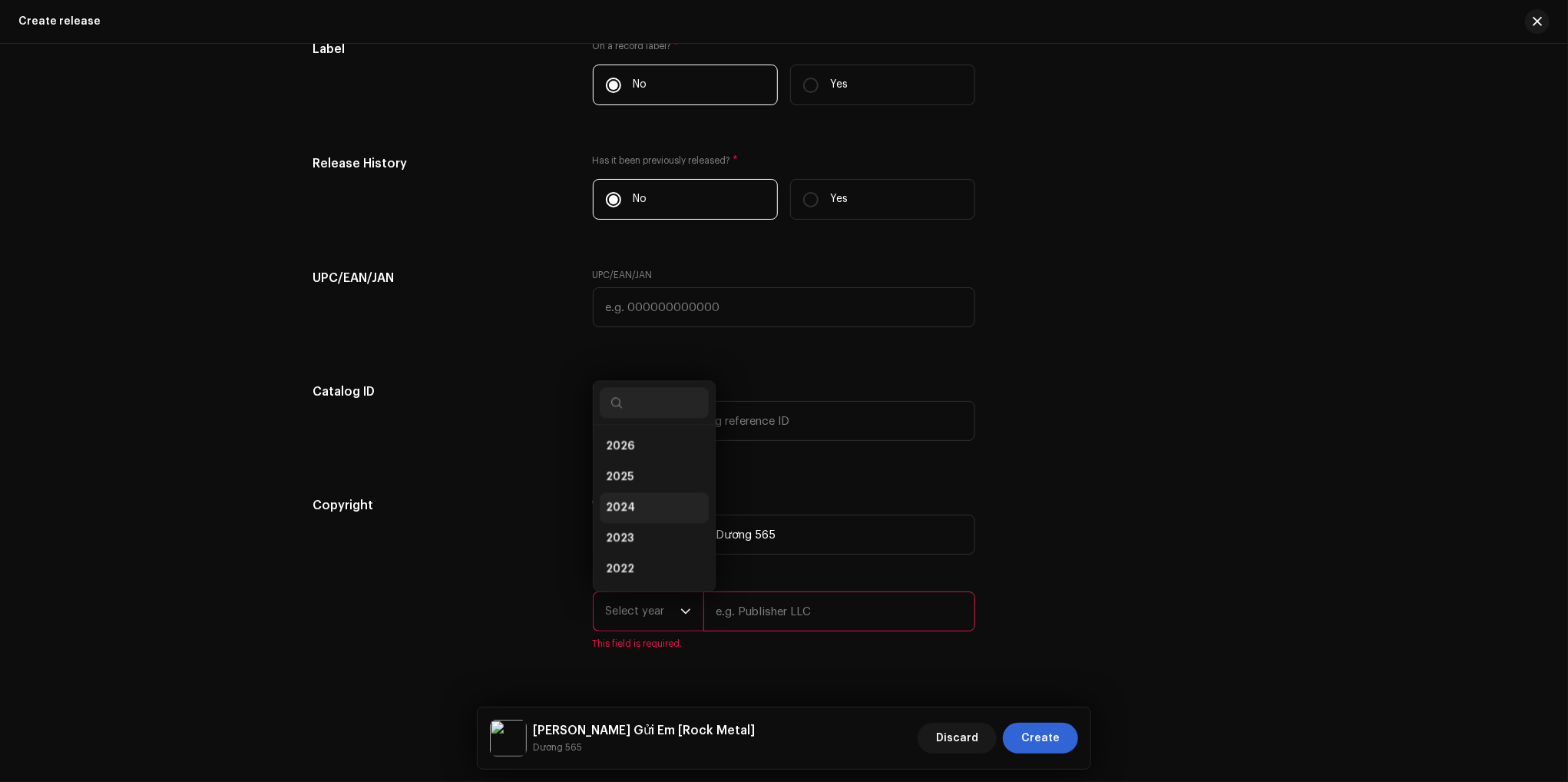
scroll to position [25, 0]
drag, startPoint x: 627, startPoint y: 454, endPoint x: 757, endPoint y: 565, distance: 170.9
click at [627, 454] on span "2025" at bounding box center [619, 452] width 28 height 15
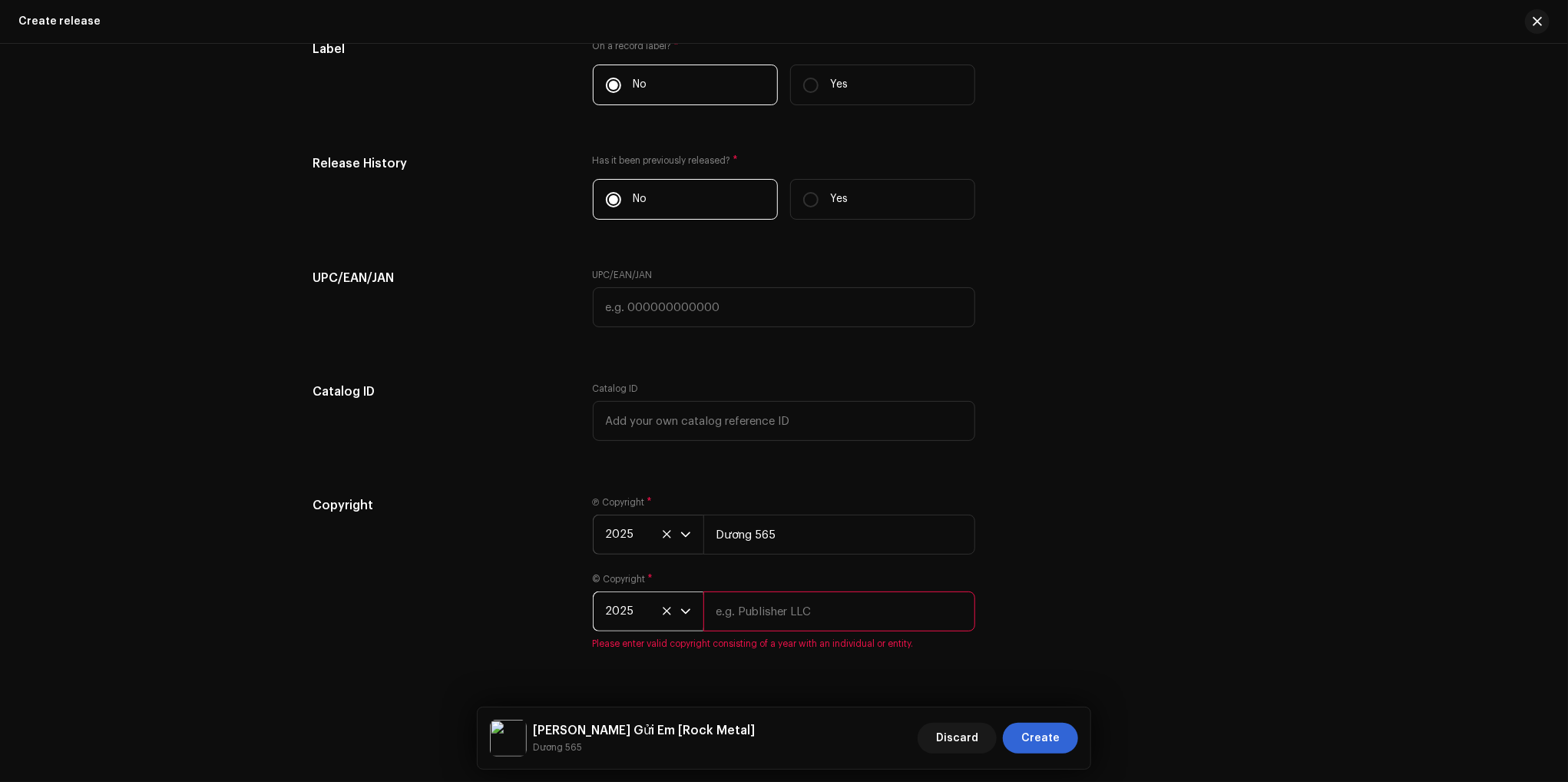
click at [781, 622] on input "text" at bounding box center [839, 612] width 271 height 40
paste input "Dương 565"
type input "Dương 565"
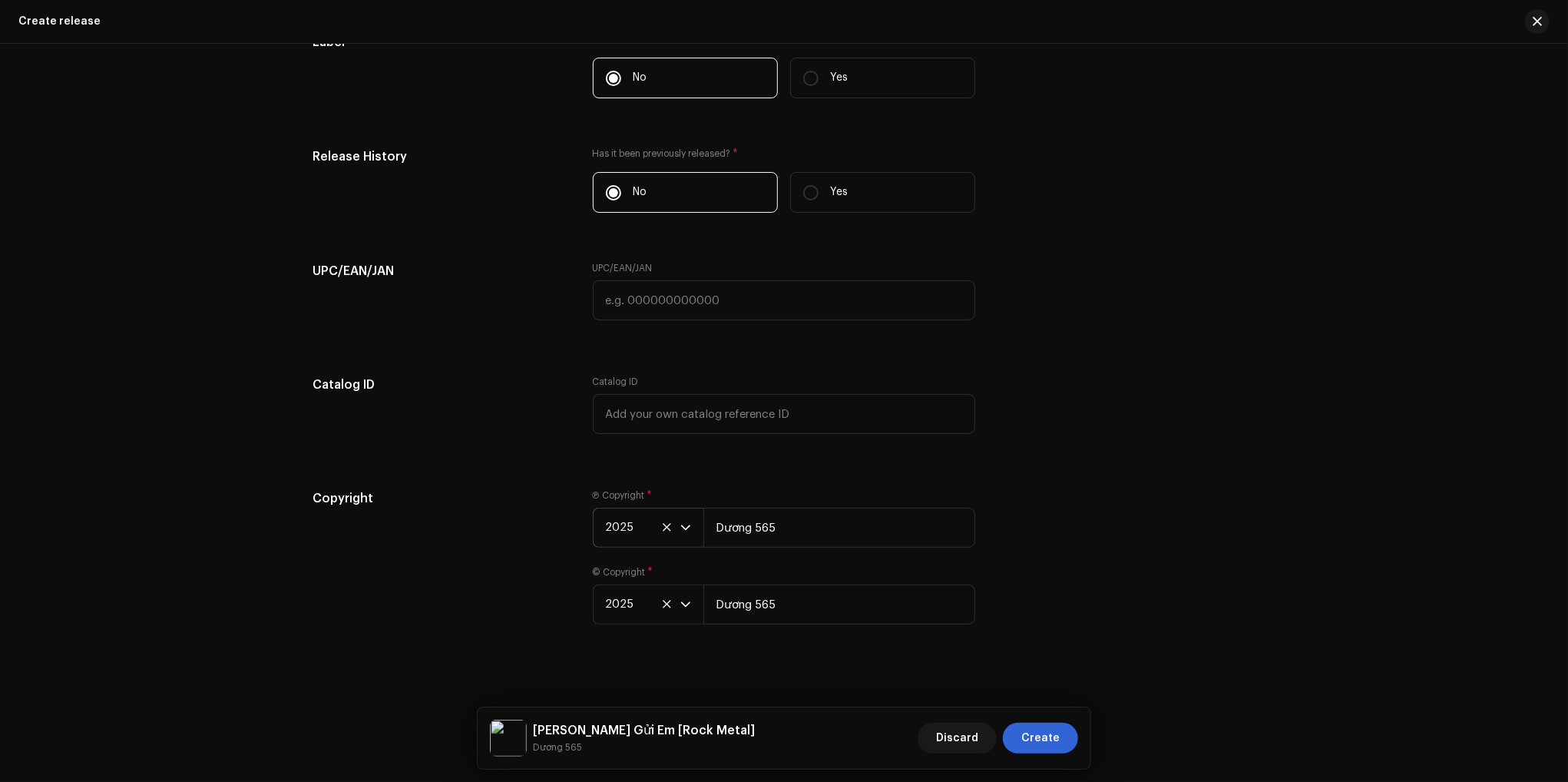
scroll to position [2248, 0]
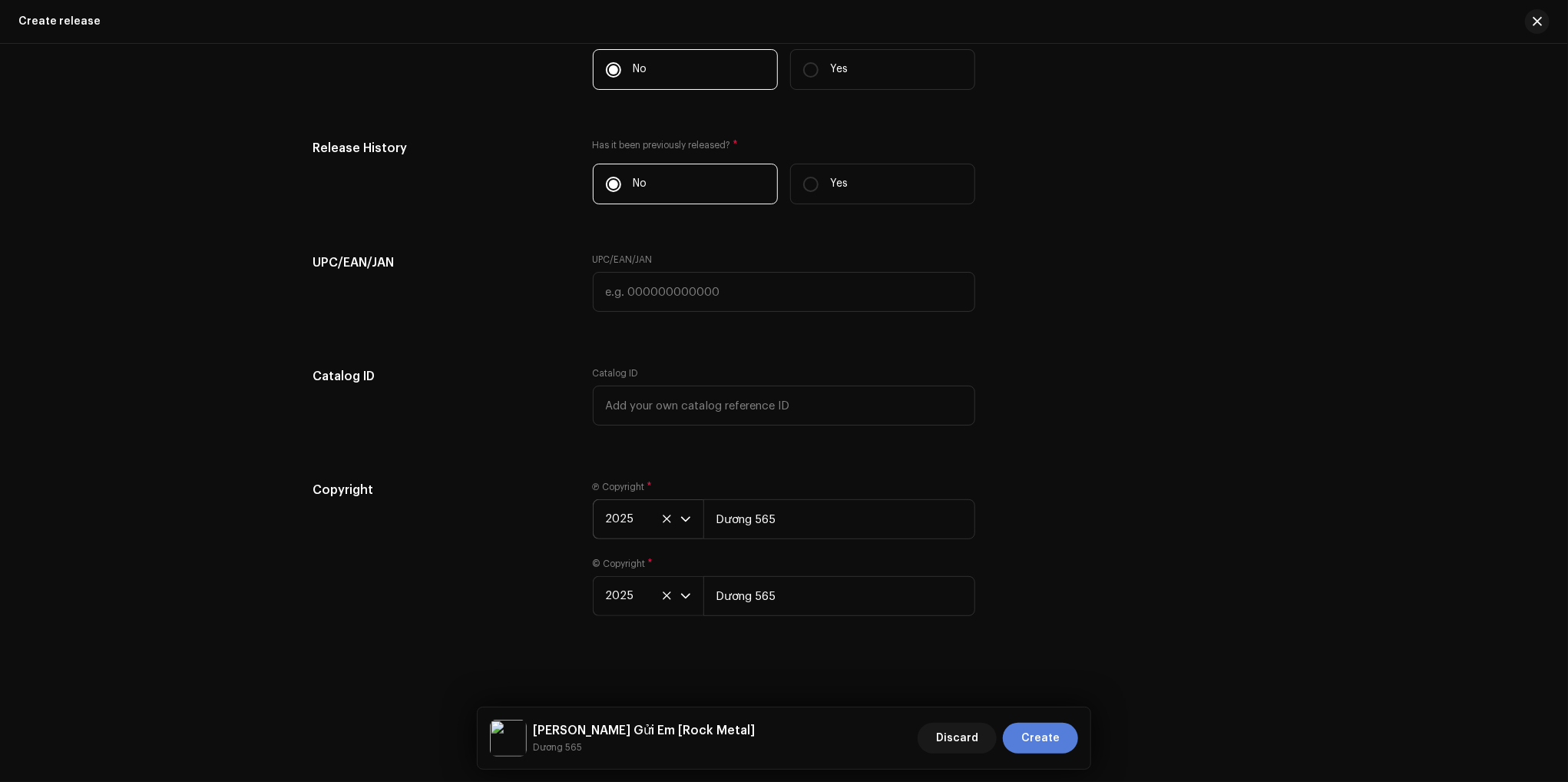
click at [1057, 736] on span "Create" at bounding box center [1041, 738] width 38 height 31
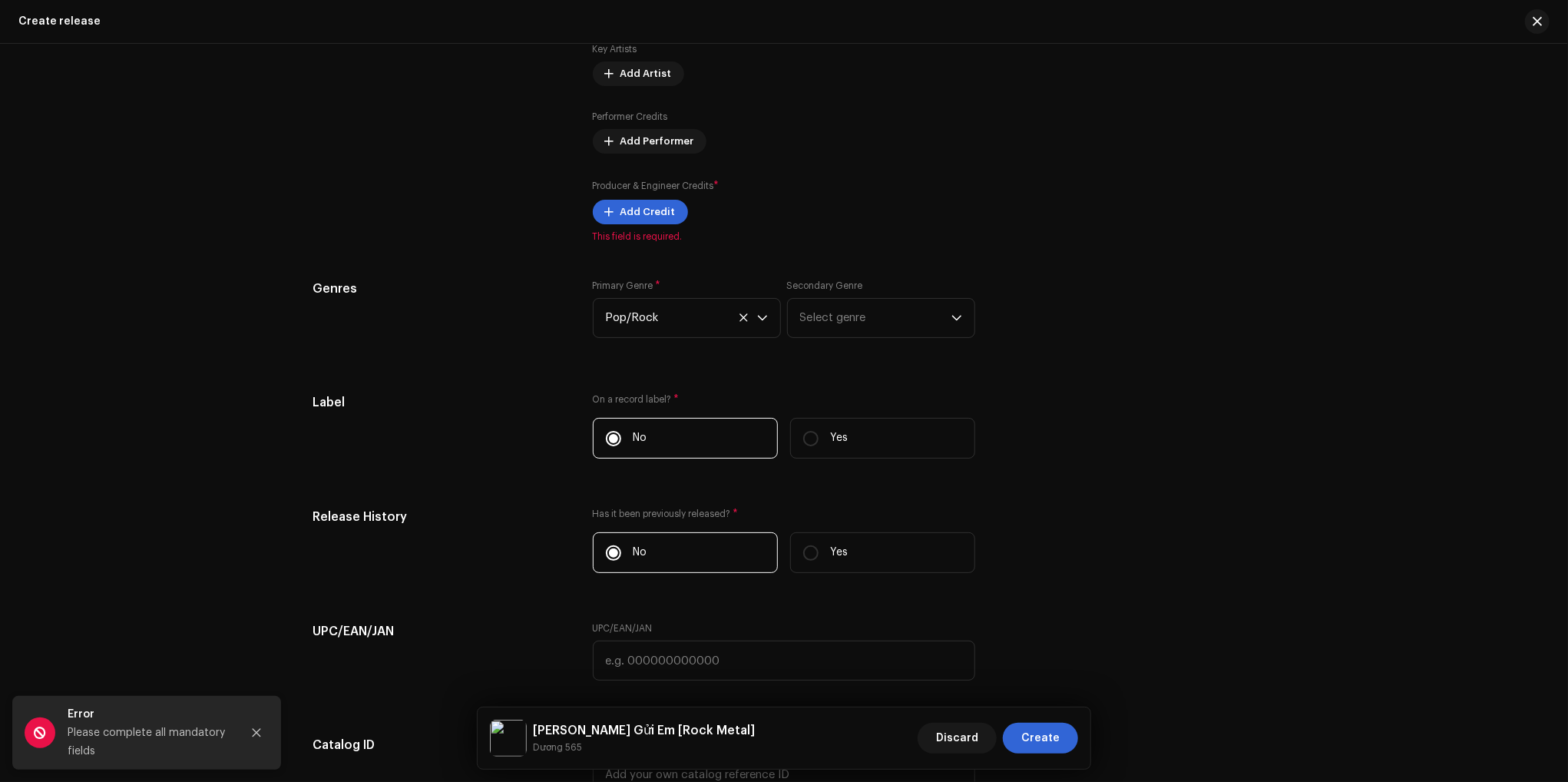
scroll to position [1882, 0]
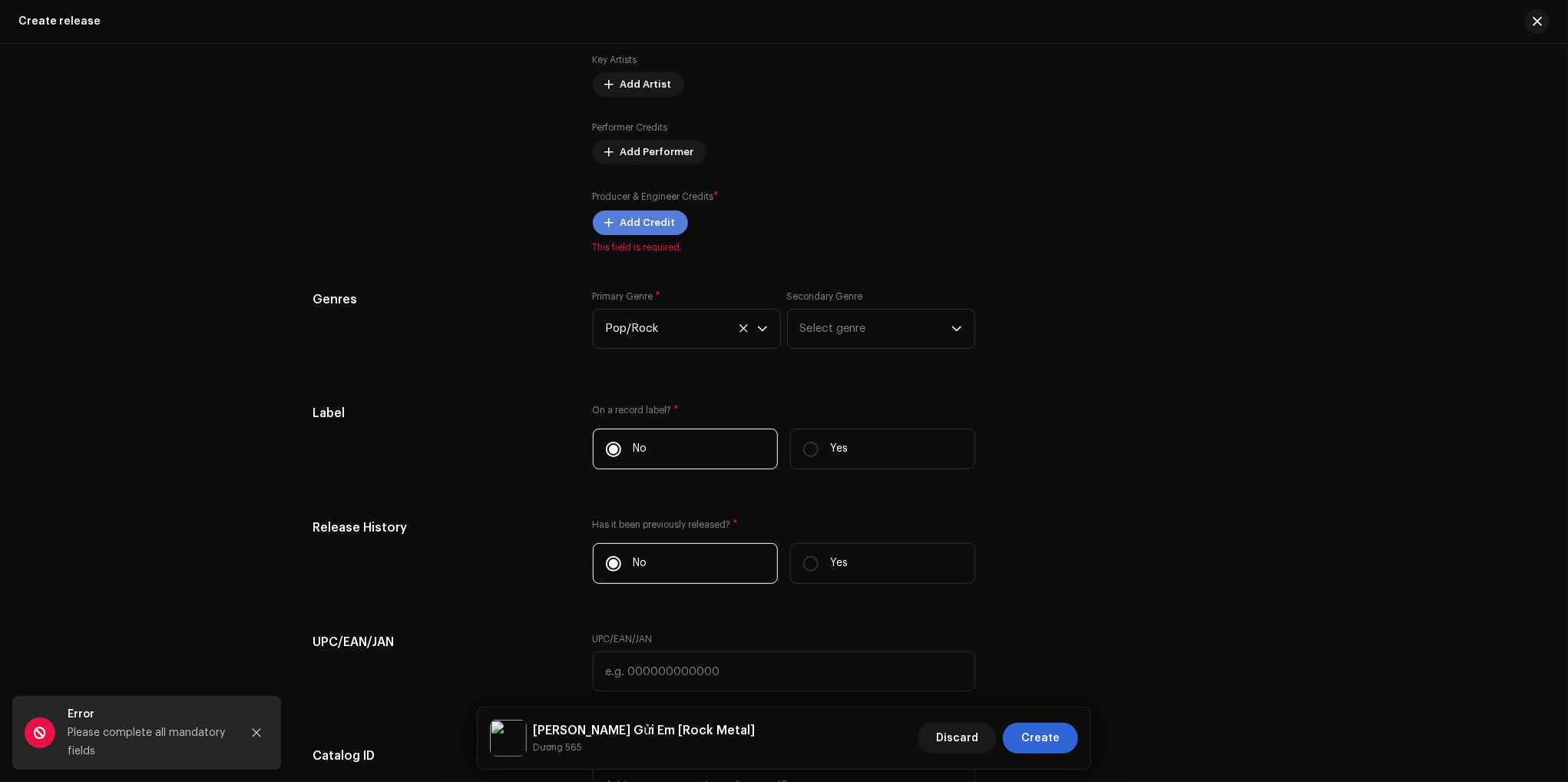
click at [636, 232] on span "Add Credit" at bounding box center [648, 223] width 55 height 31
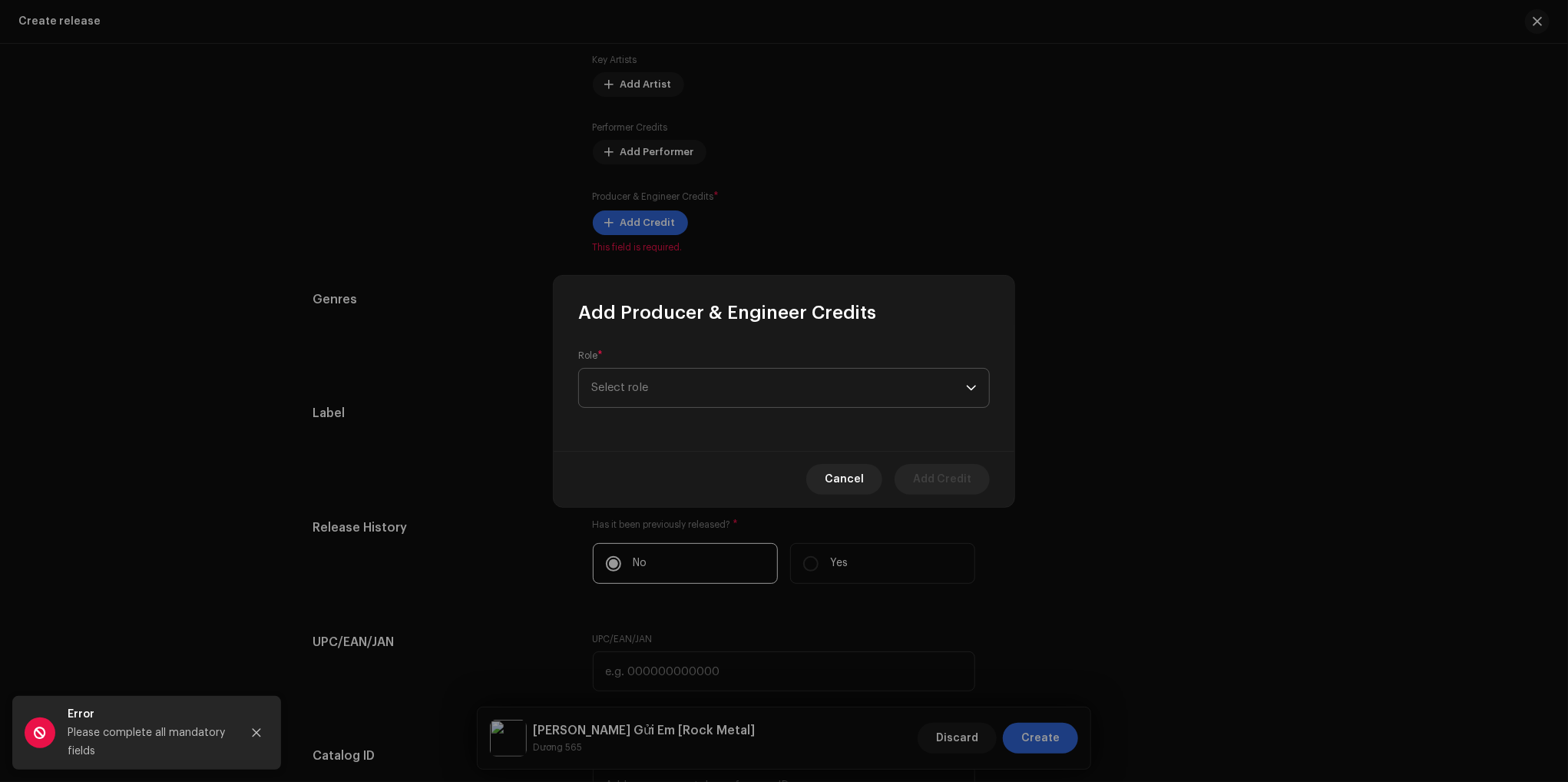
click at [728, 392] on span "Select role" at bounding box center [779, 388] width 375 height 38
type input "ex"
click at [681, 477] on span "Executive Producer" at bounding box center [645, 474] width 107 height 15
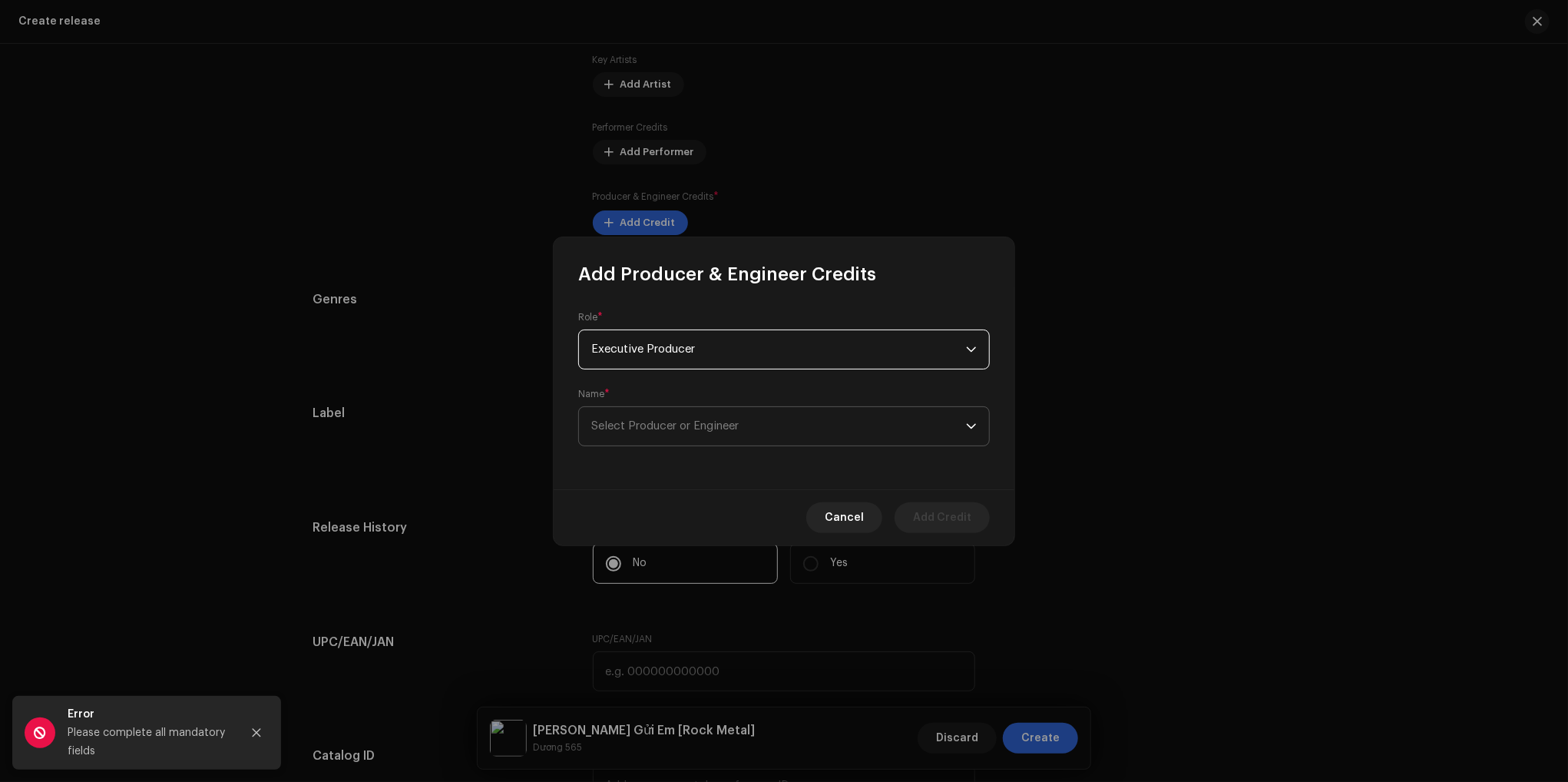
click at [712, 428] on span "Select Producer or Engineer" at bounding box center [665, 426] width 147 height 11
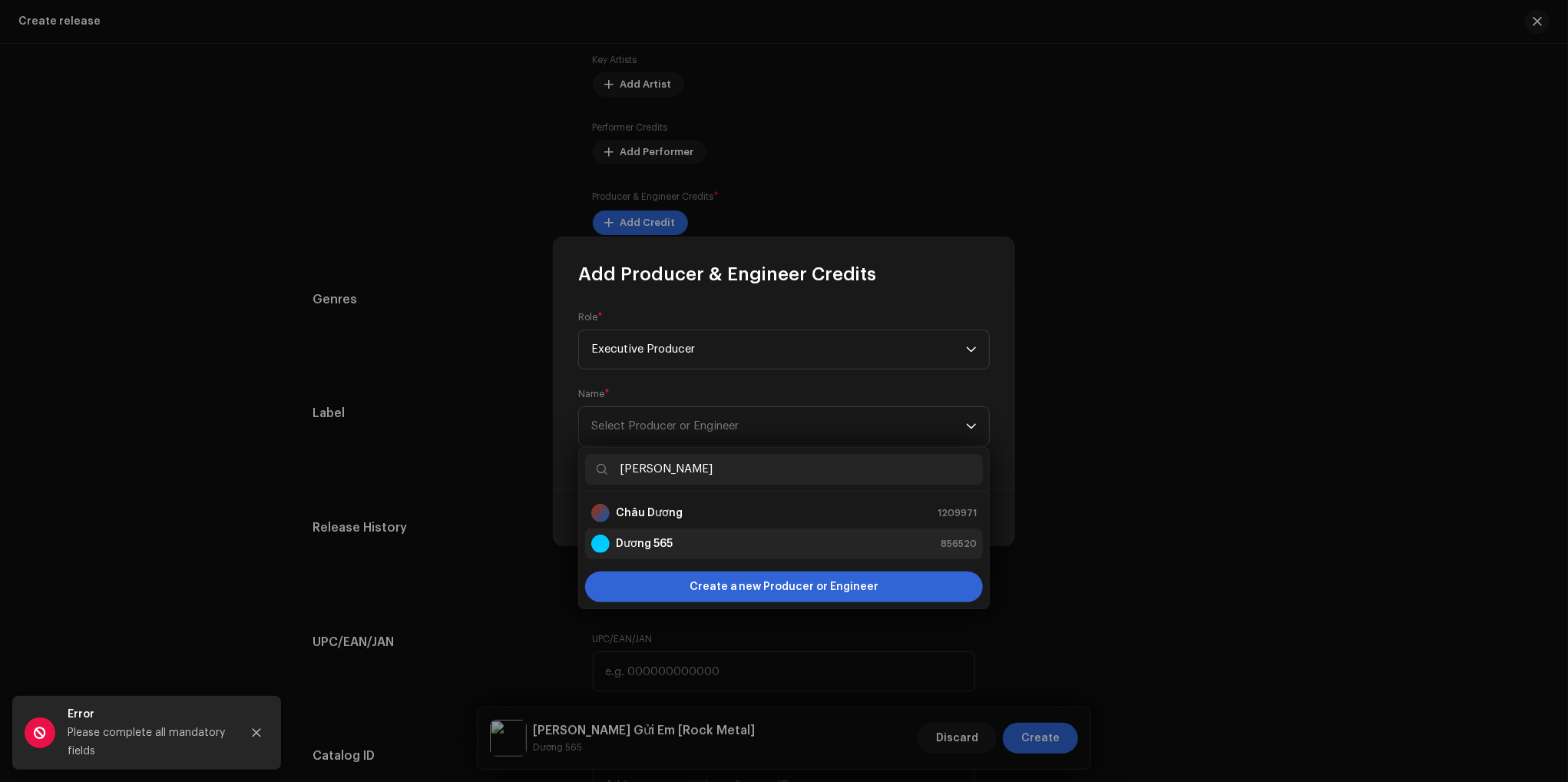
type input "dương"
click at [643, 548] on strong "Dương 565" at bounding box center [643, 544] width 56 height 15
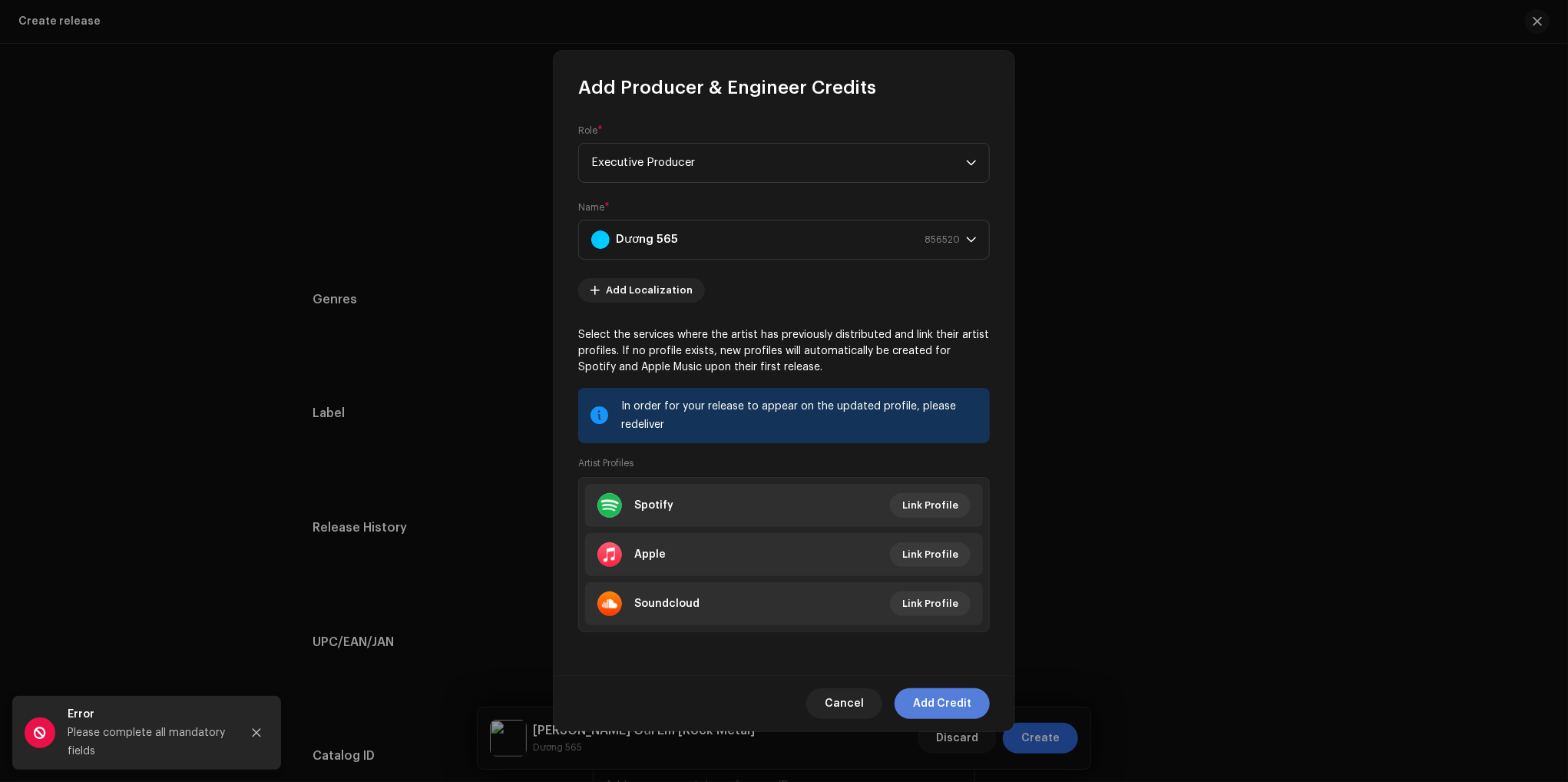
click at [942, 706] on span "Add Credit" at bounding box center [941, 704] width 58 height 31
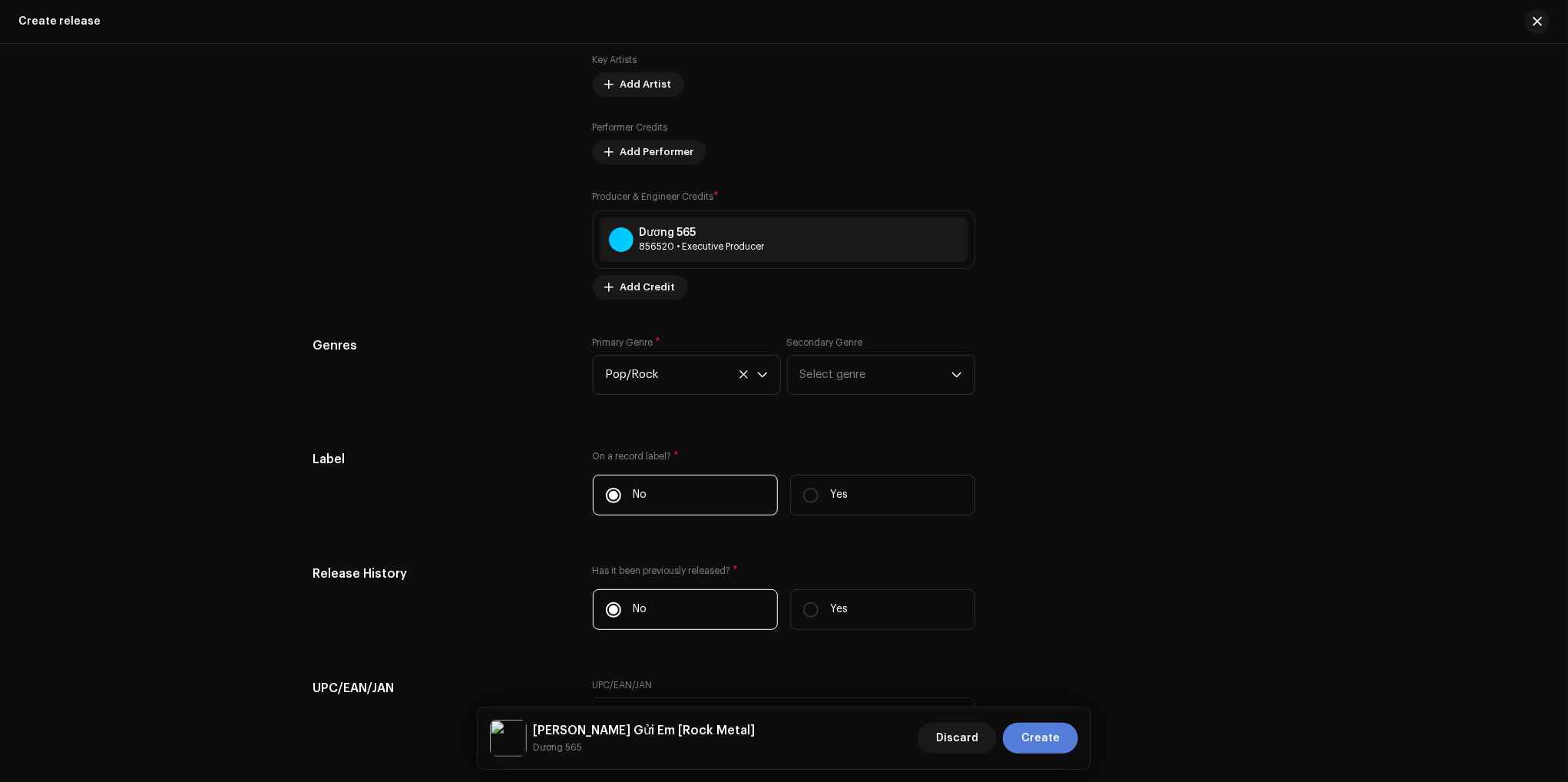
click at [1047, 741] on span "Create" at bounding box center [1041, 738] width 38 height 31
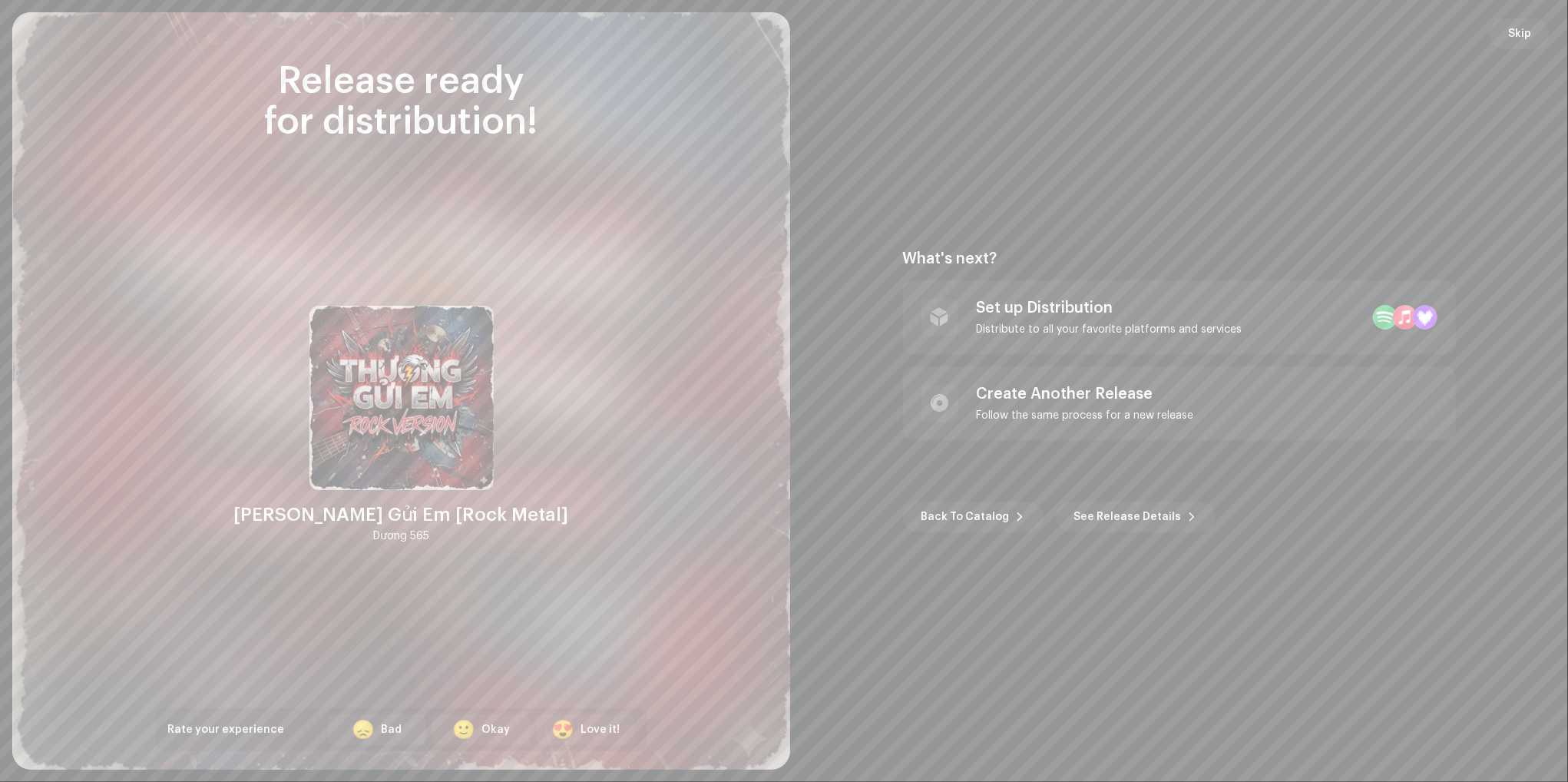
click at [1458, 630] on div "What's next? Set up Distribution Distribute to all your favorite platforms and …" at bounding box center [1178, 391] width 741 height 721
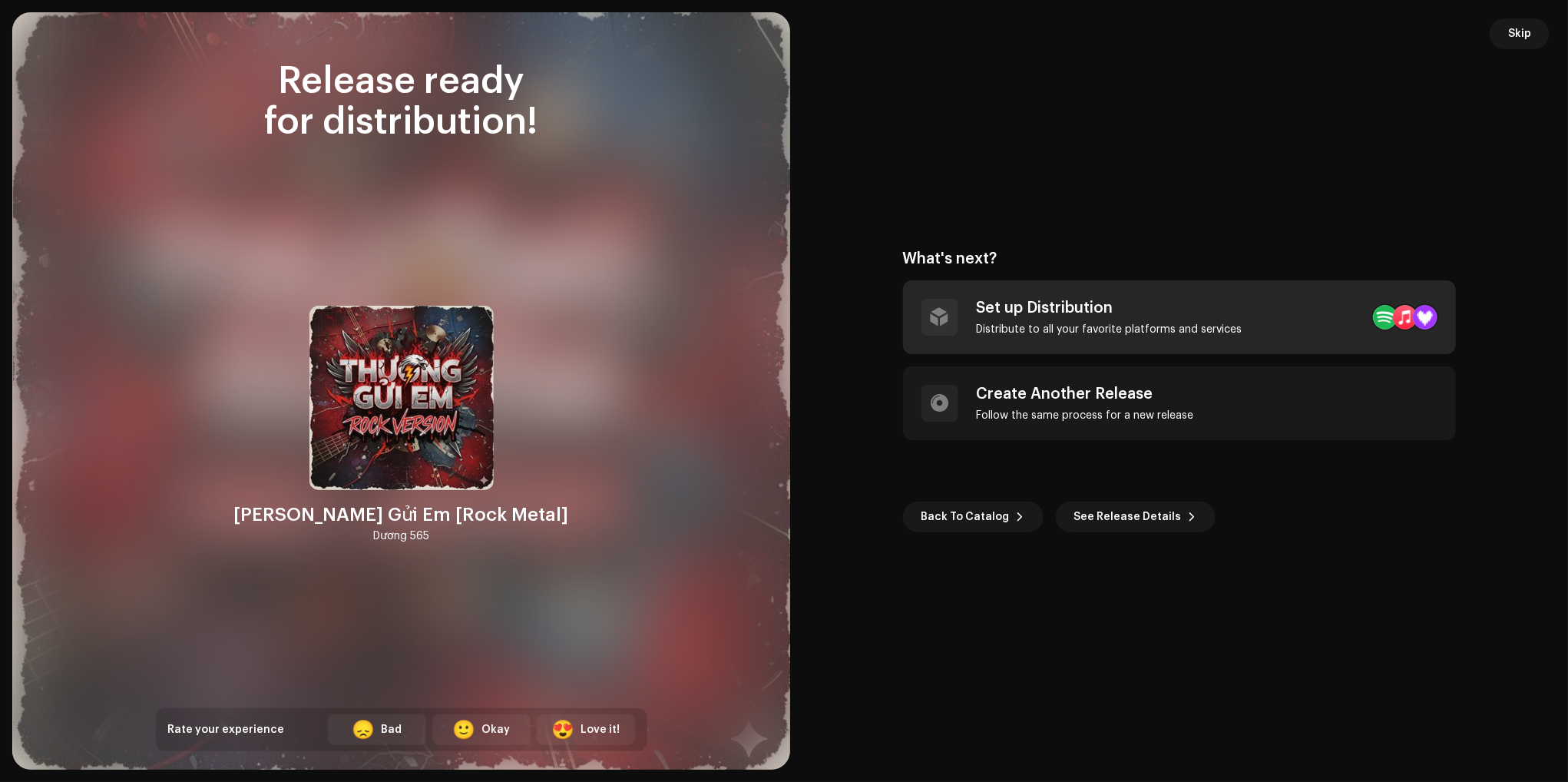
click at [1005, 320] on div "Set up Distribution Distribute to all your favorite platforms and services" at bounding box center [1109, 317] width 266 height 37
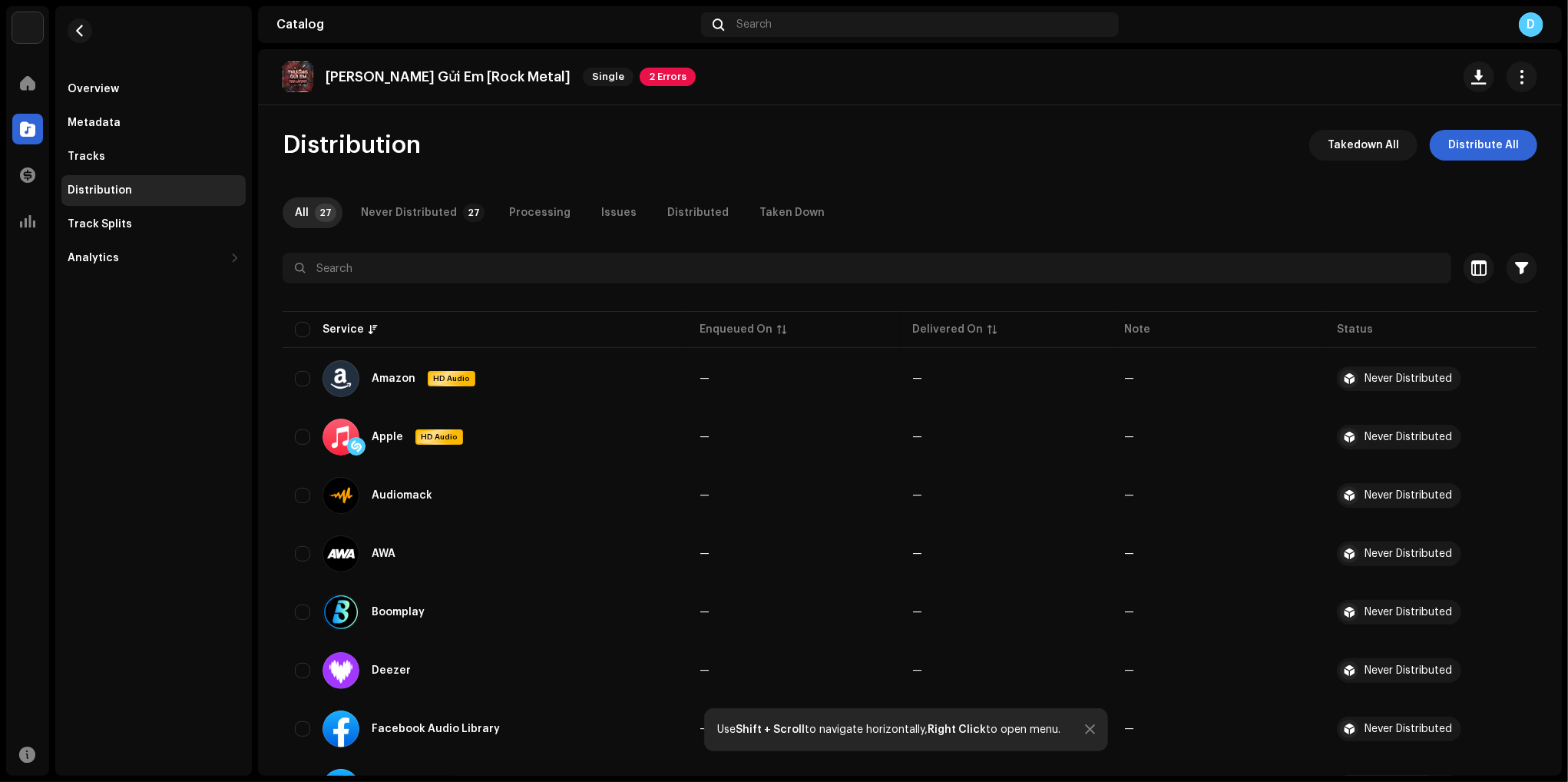
click at [685, 148] on div "Distribution Takedown All Distribute All" at bounding box center [910, 145] width 1255 height 31
click at [300, 332] on input "checkbox" at bounding box center [303, 330] width 15 height 15
checkbox input "true"
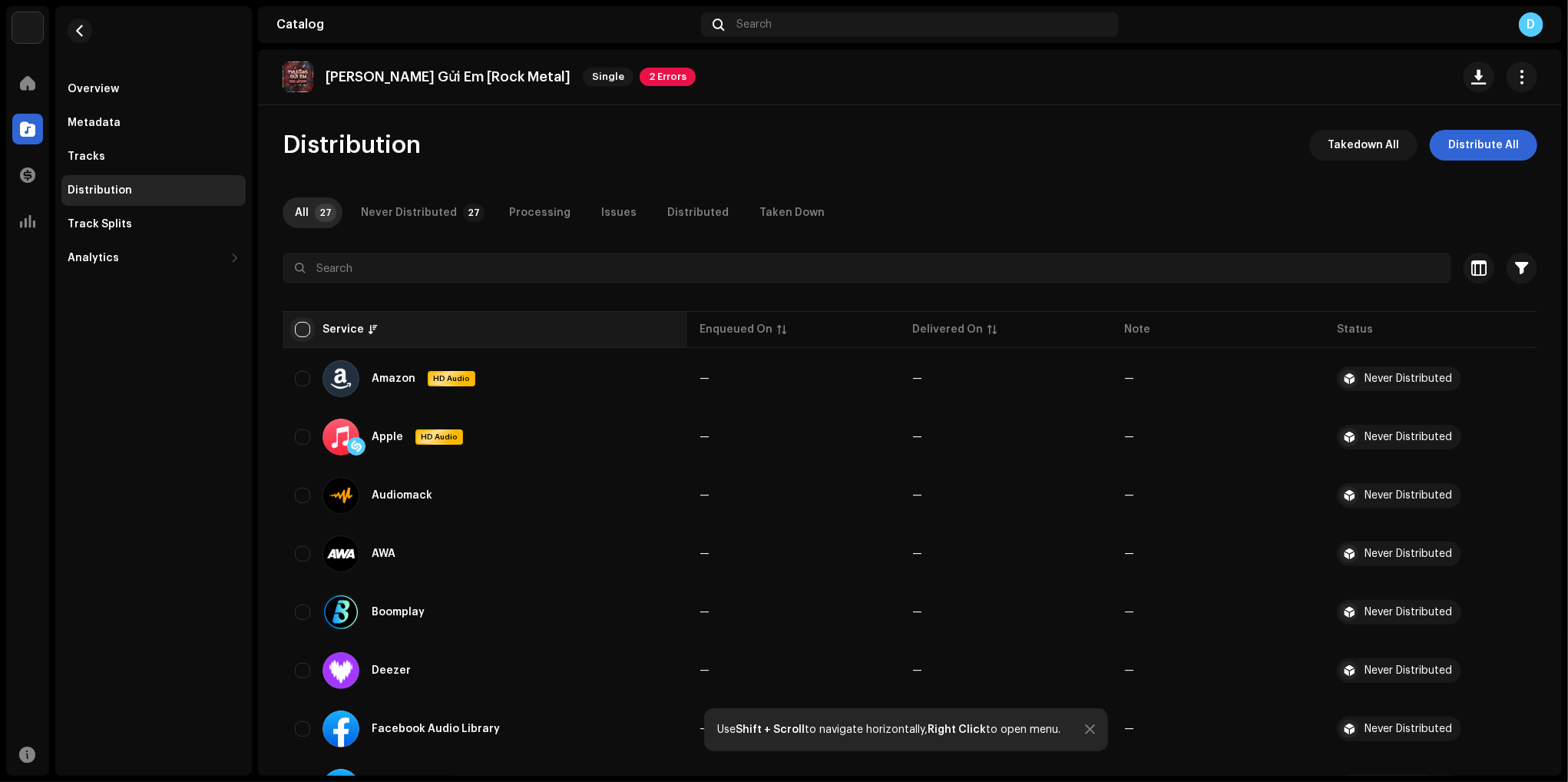
checkbox input "true"
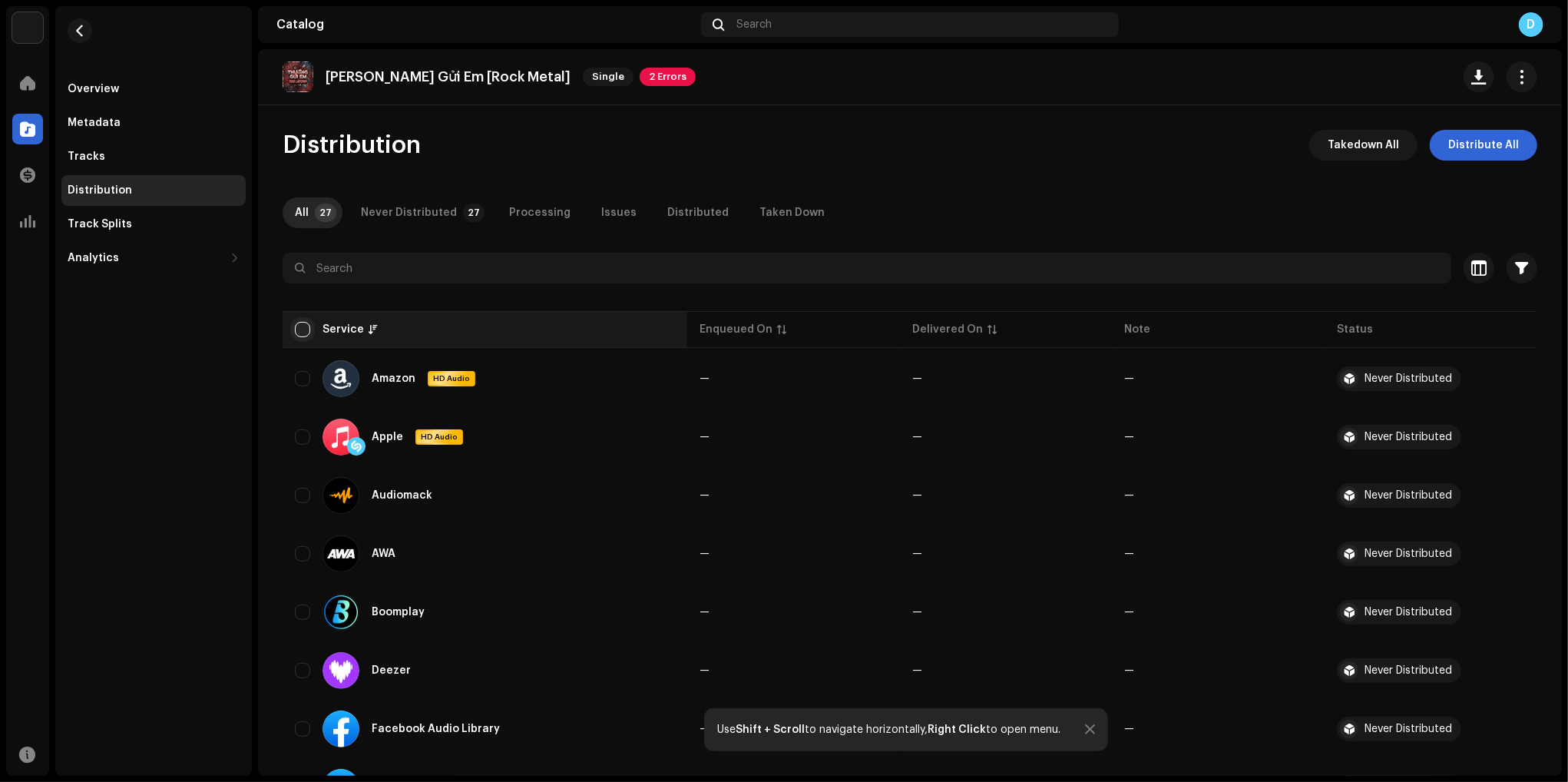
checkbox input "true"
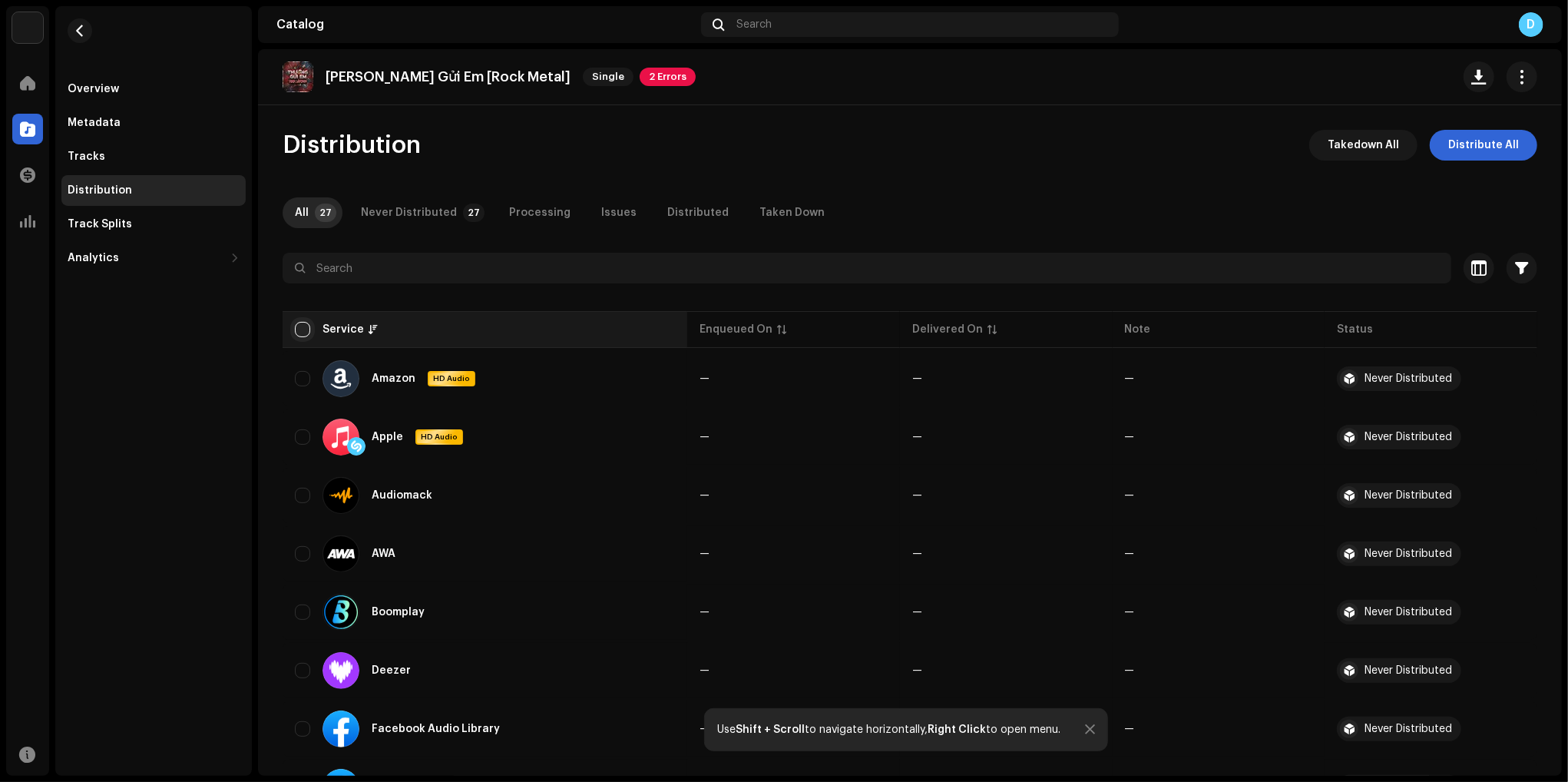
checkbox input "true"
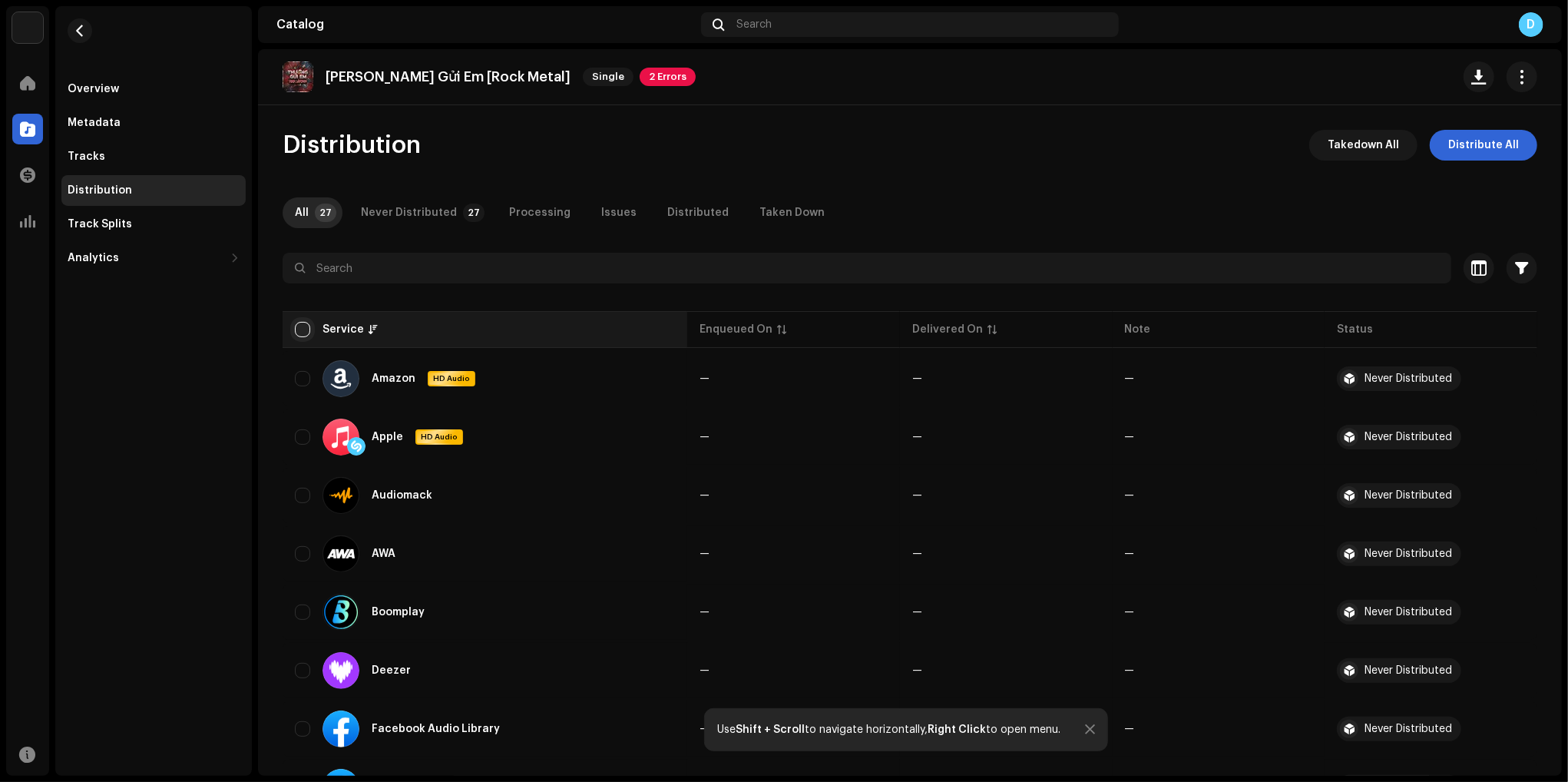
checkbox input "true"
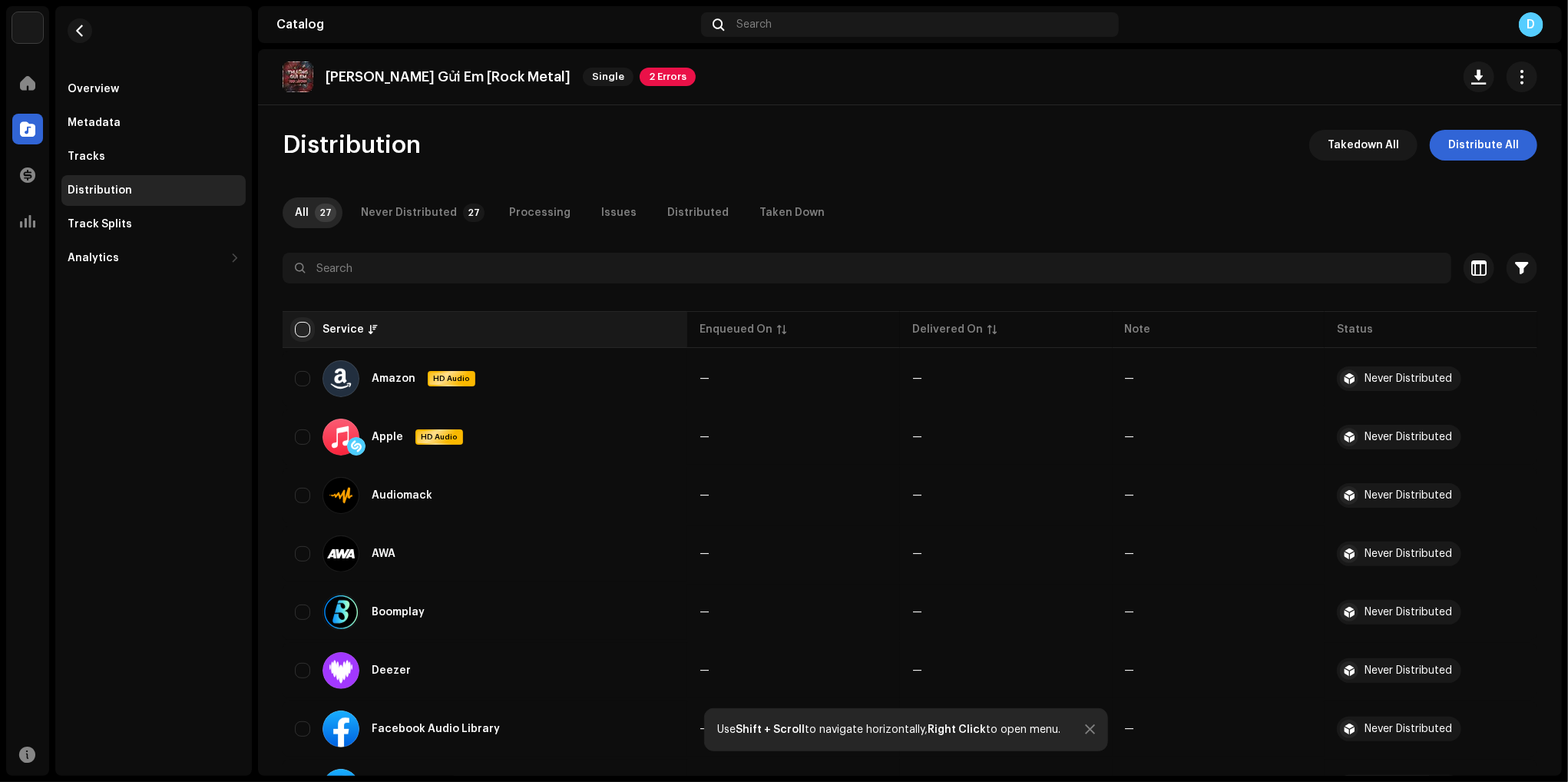
checkbox input "true"
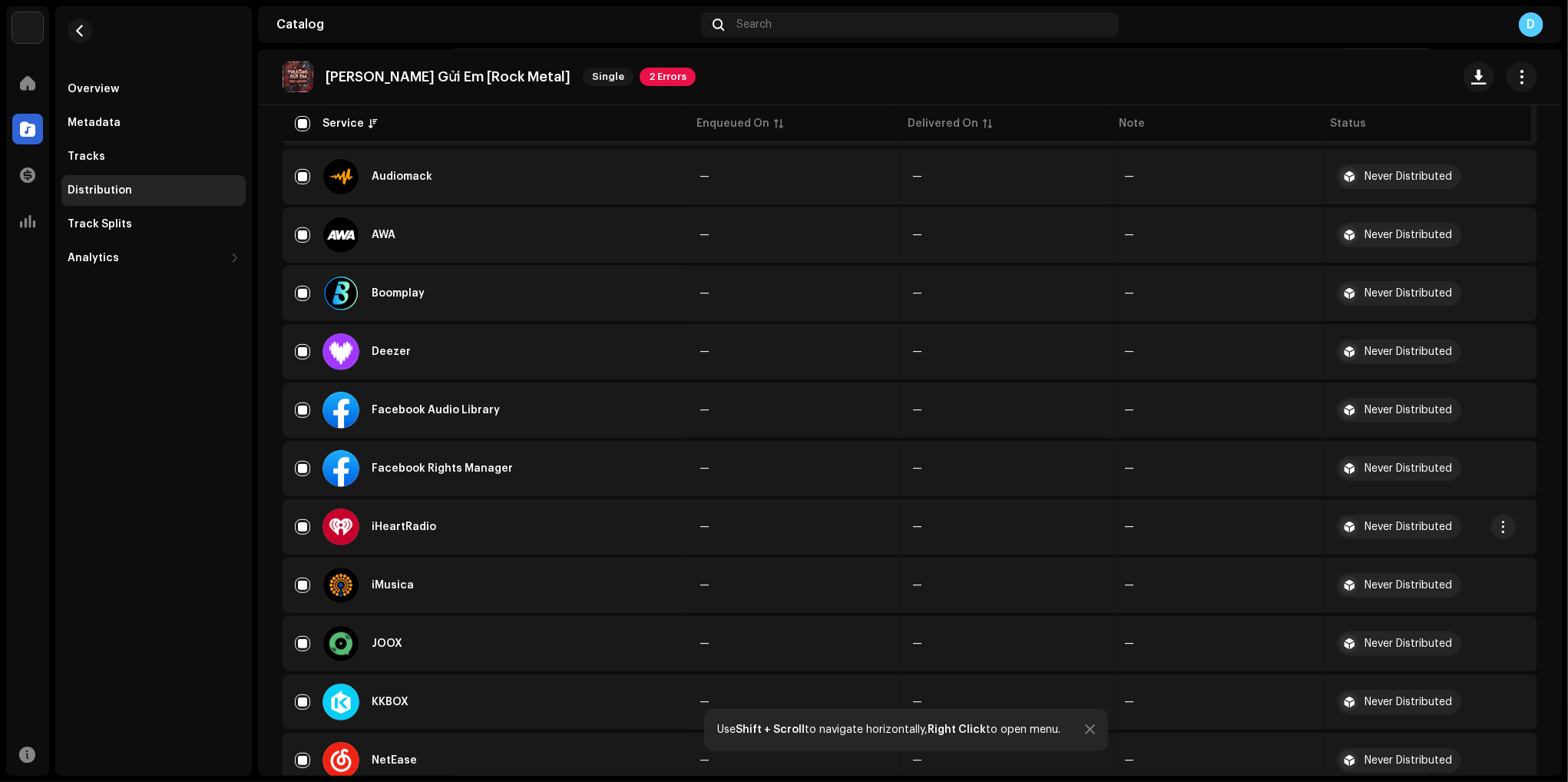
scroll to position [270, 0]
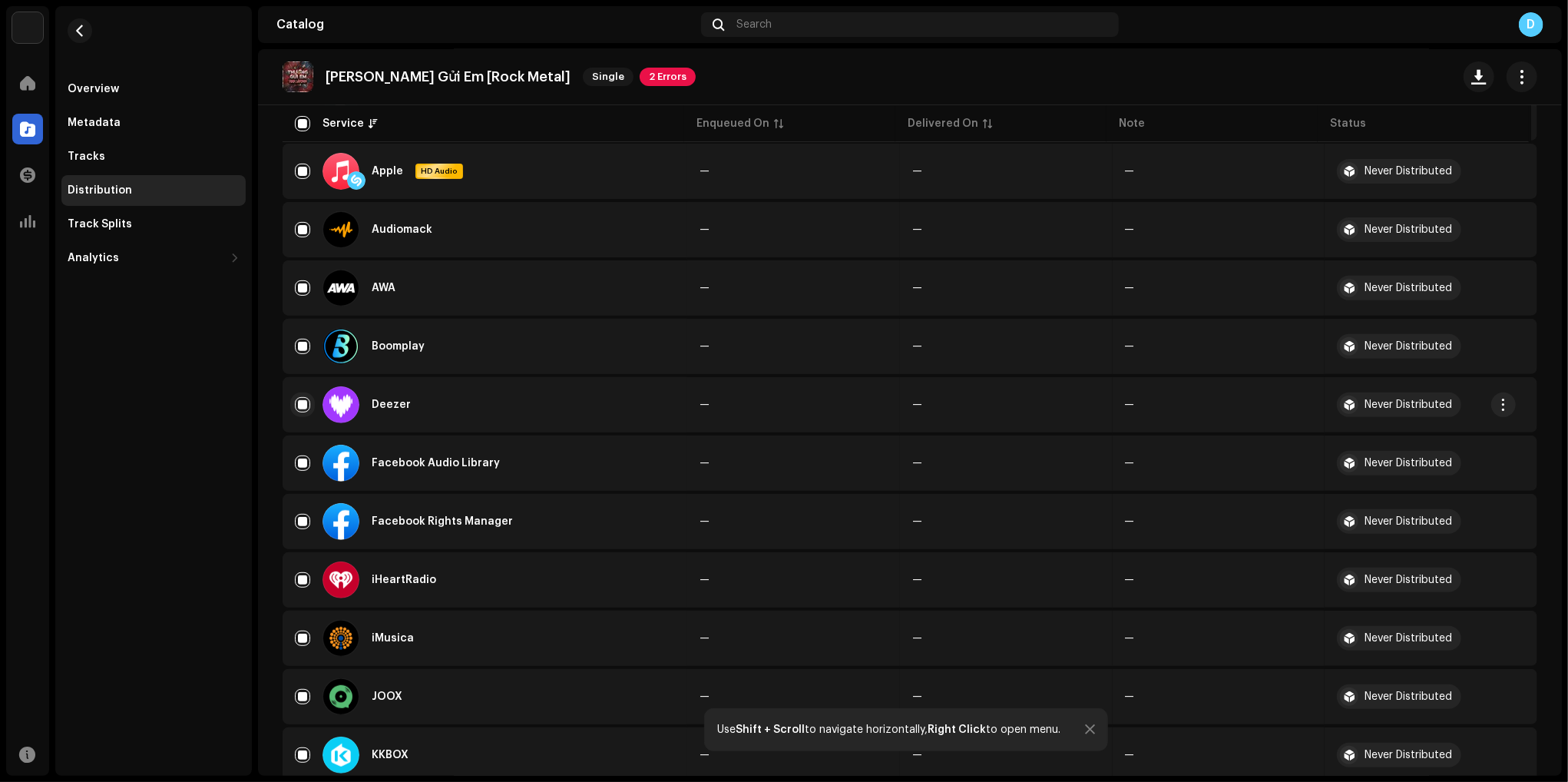
click at [301, 402] on input "Row Selected" at bounding box center [303, 404] width 15 height 15
checkbox input "false"
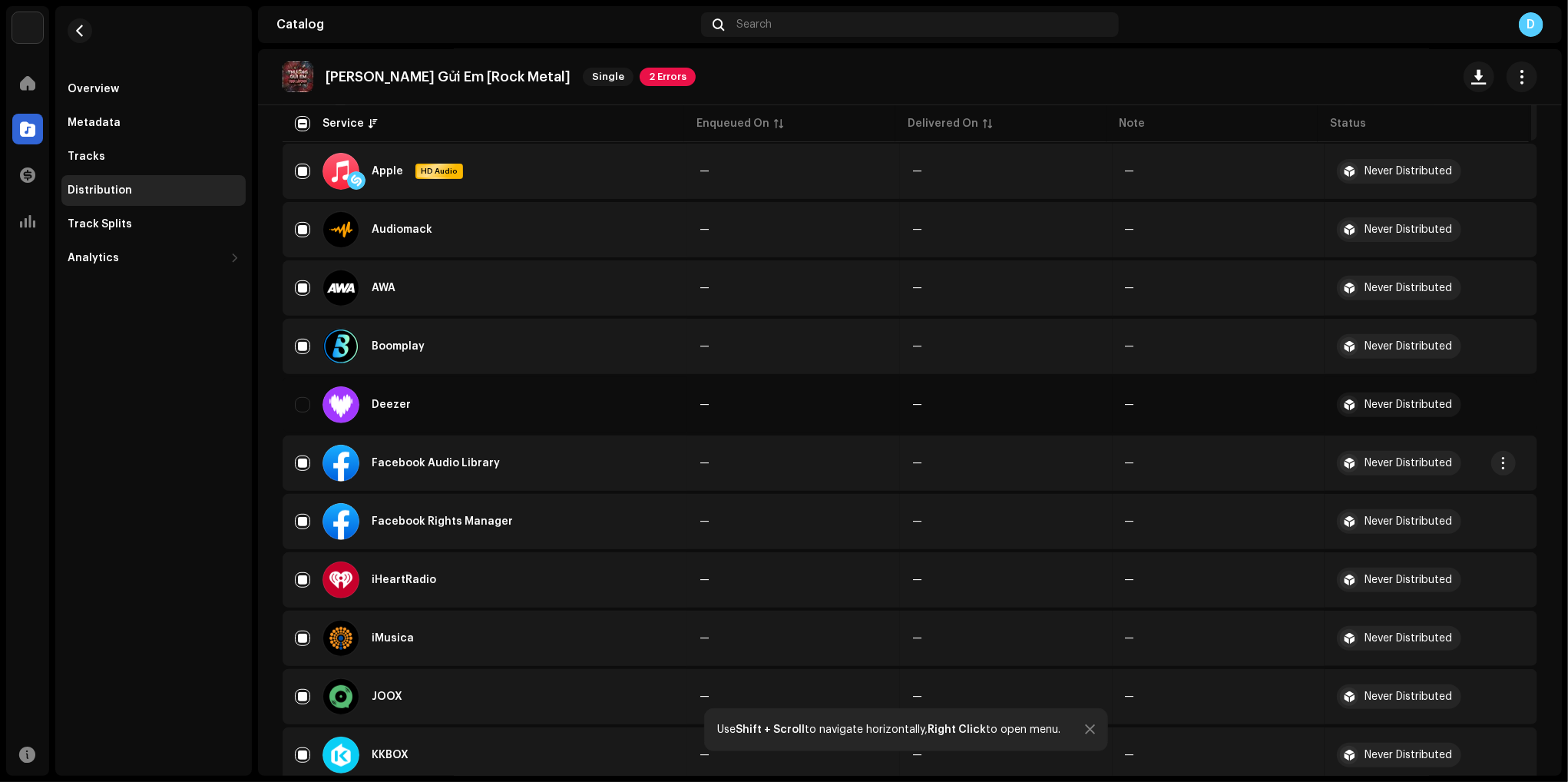
scroll to position [0, 0]
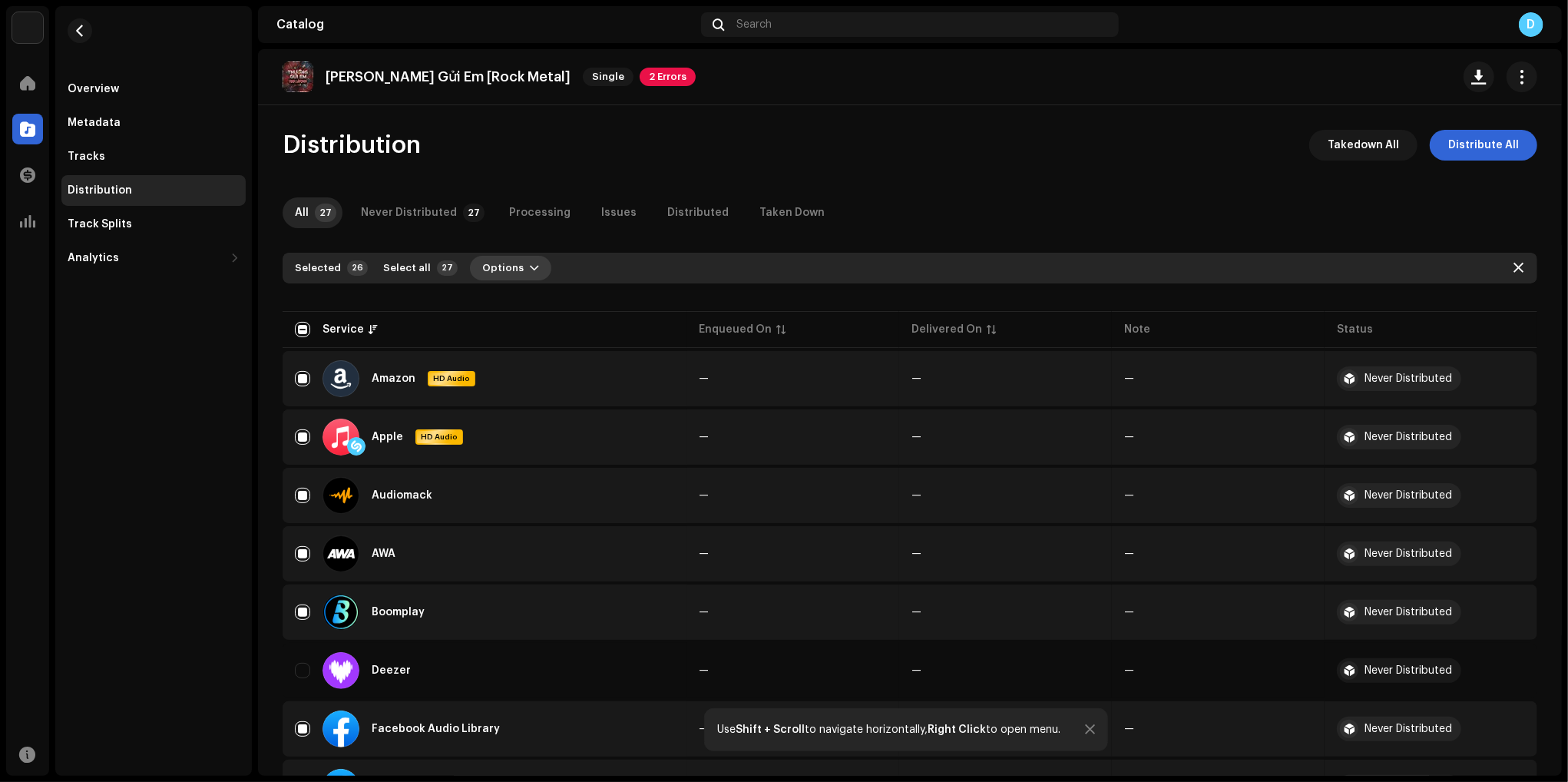
click at [529, 268] on span "button" at bounding box center [534, 268] width 10 height 12
click at [507, 299] on span "Distribute" at bounding box center [498, 302] width 54 height 12
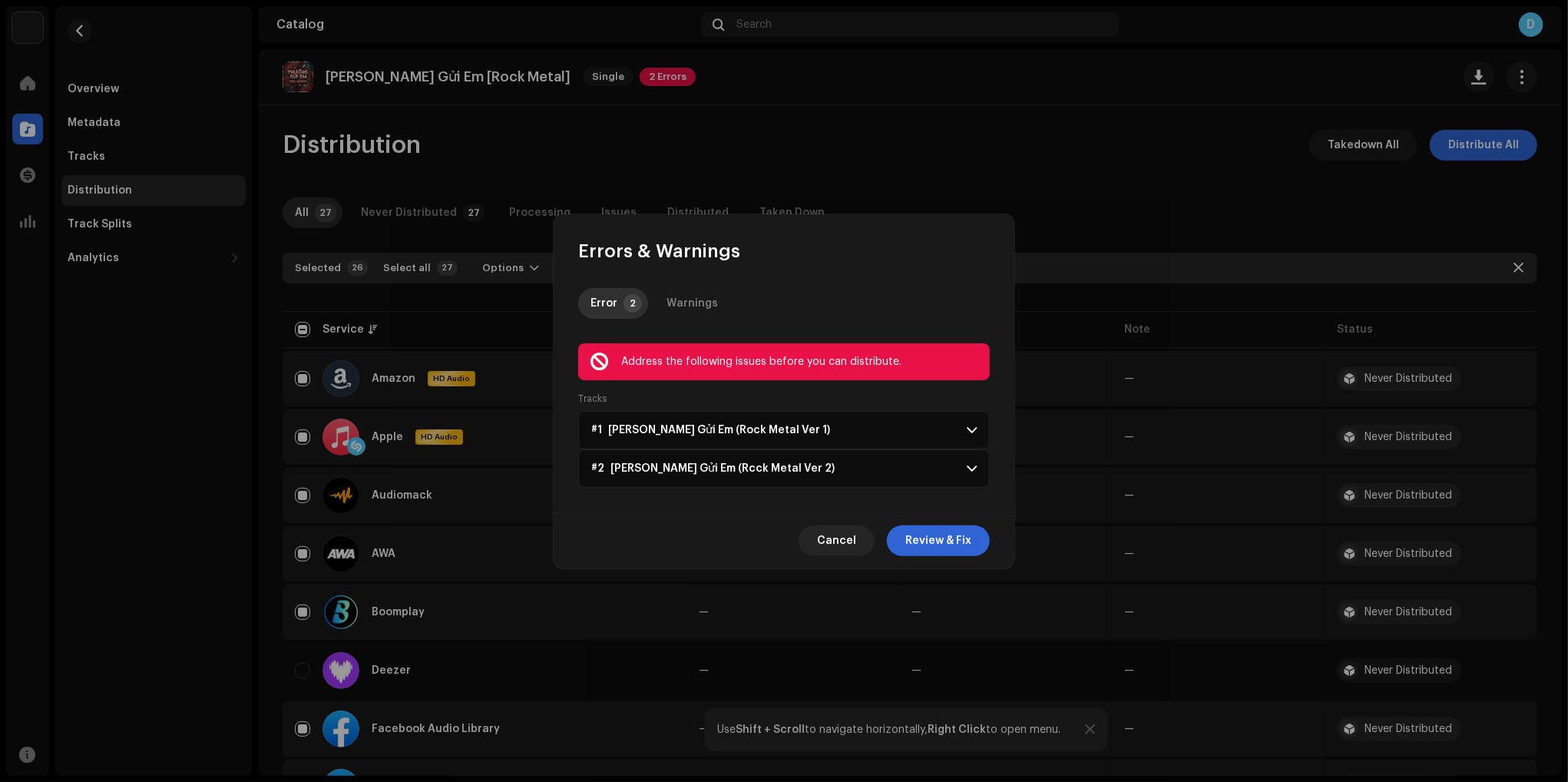
click at [707, 364] on div "Address the following issues before you can distribute." at bounding box center [799, 361] width 356 height 18
click at [899, 428] on p-accordion-header "#1 Thương Gửi Em (Rock Metal Ver 1)" at bounding box center [784, 430] width 412 height 38
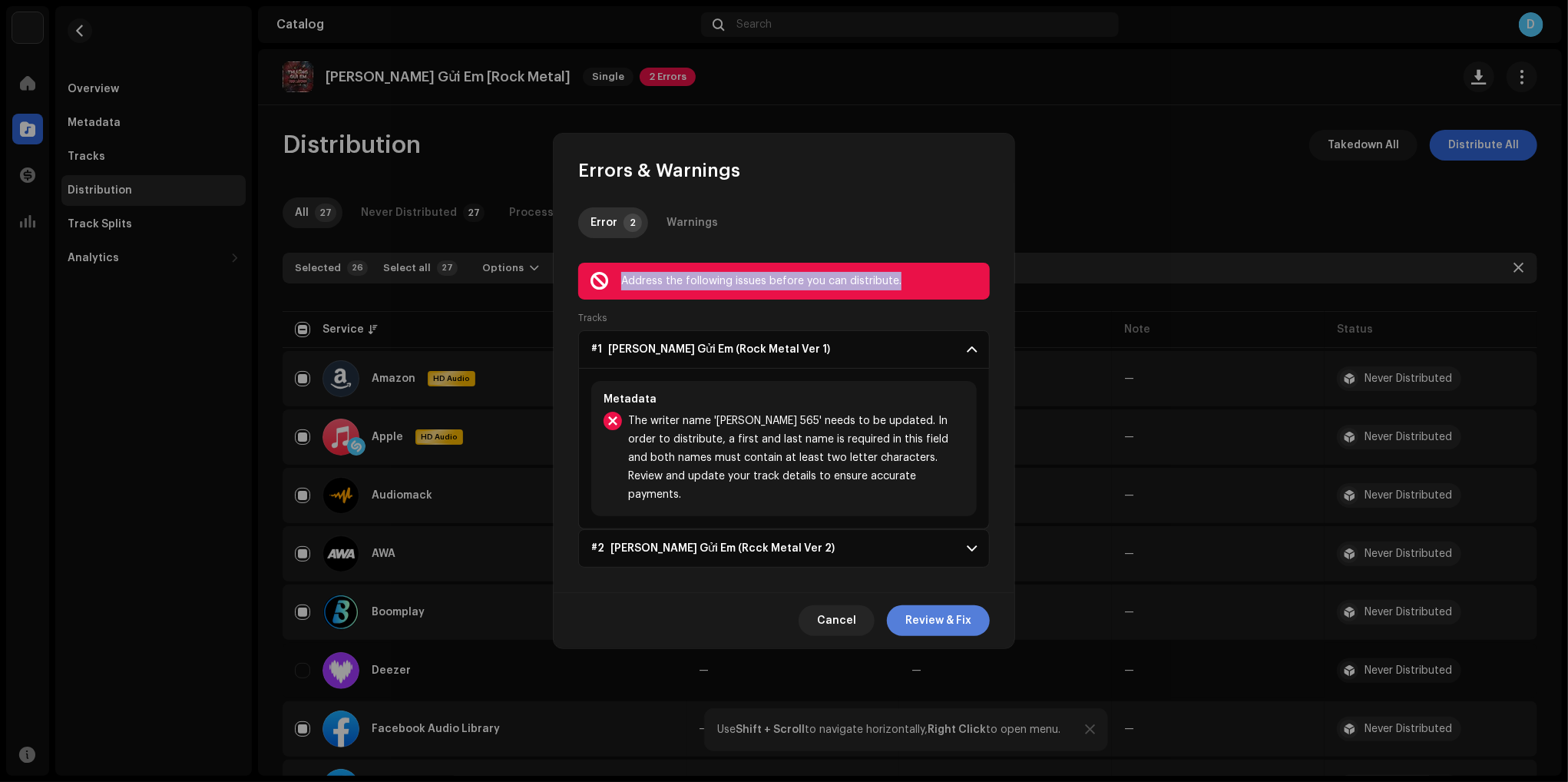
click at [926, 616] on span "Review & Fix" at bounding box center [937, 620] width 66 height 31
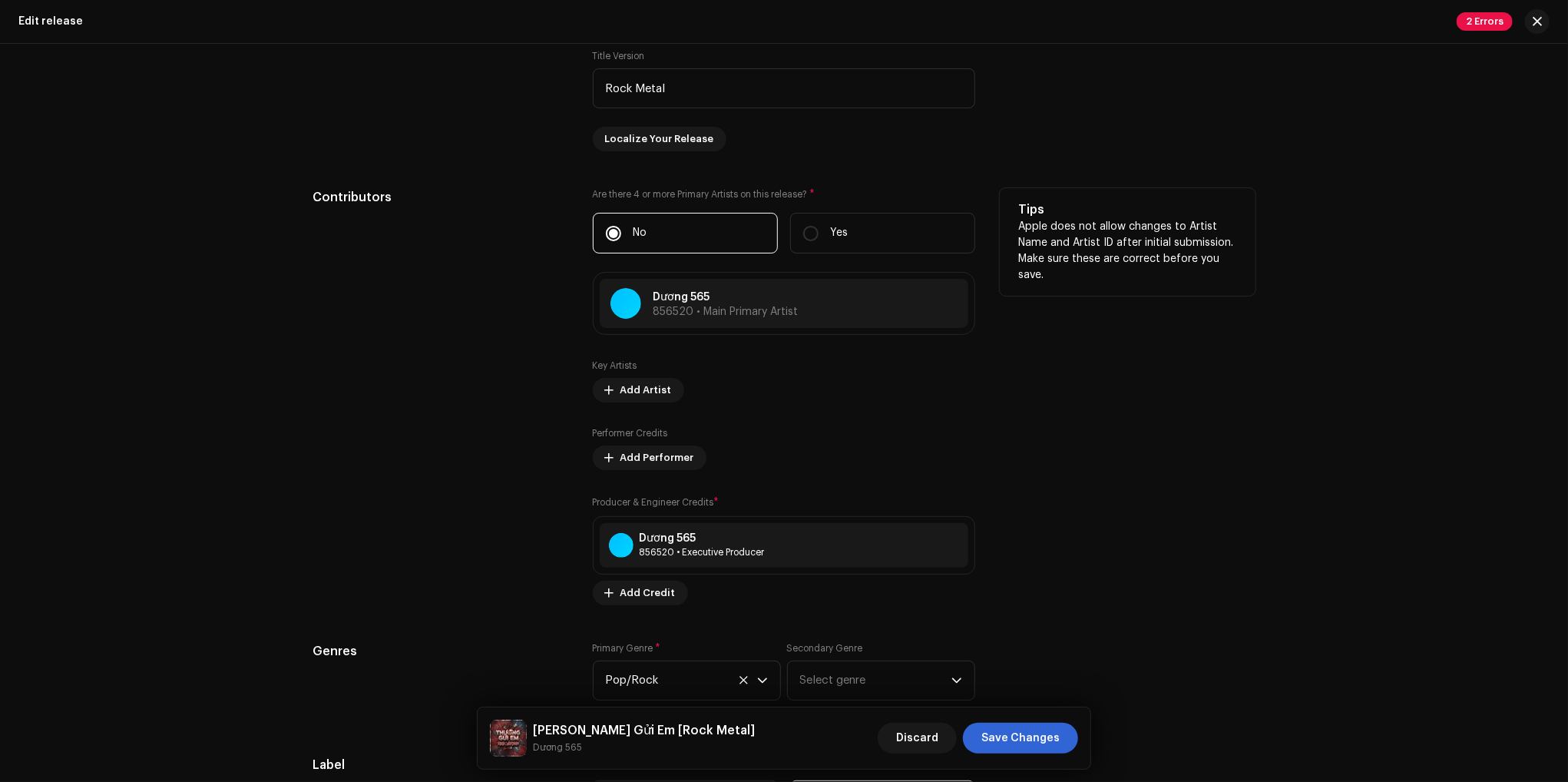
scroll to position [1613, 0]
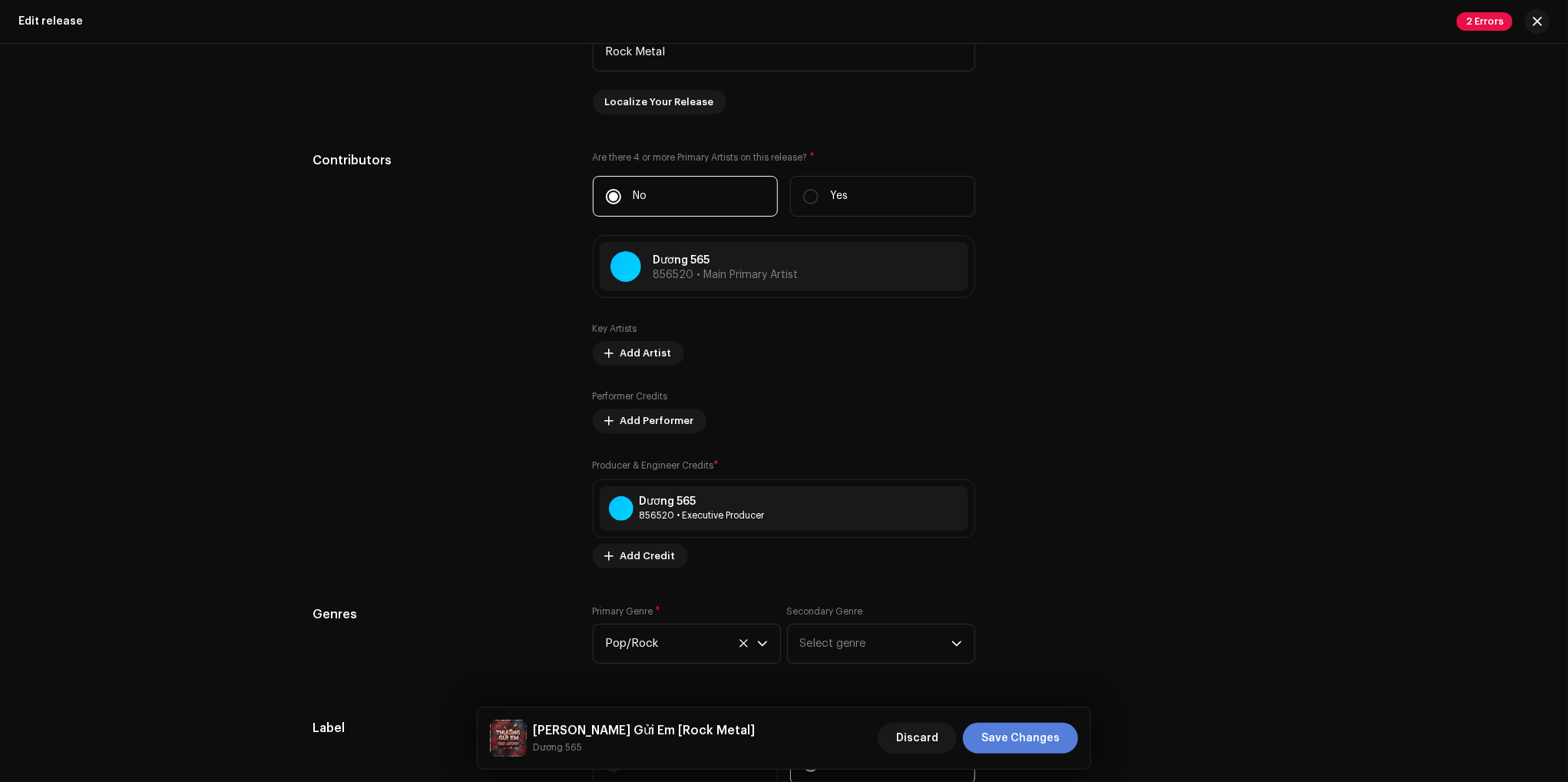
click at [1043, 732] on span "Save Changes" at bounding box center [1020, 738] width 78 height 31
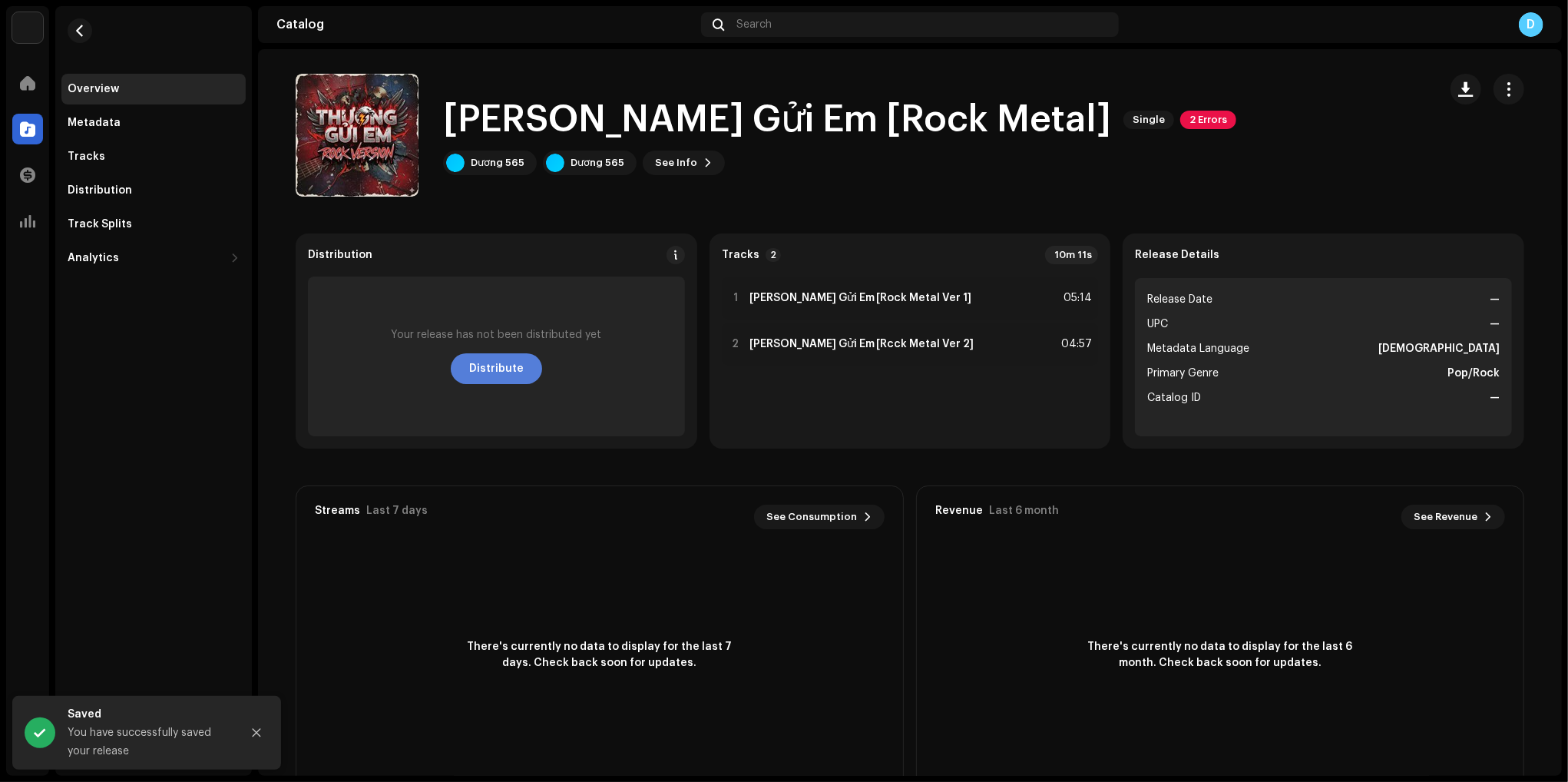
click at [490, 373] on span "Distribute" at bounding box center [496, 369] width 54 height 31
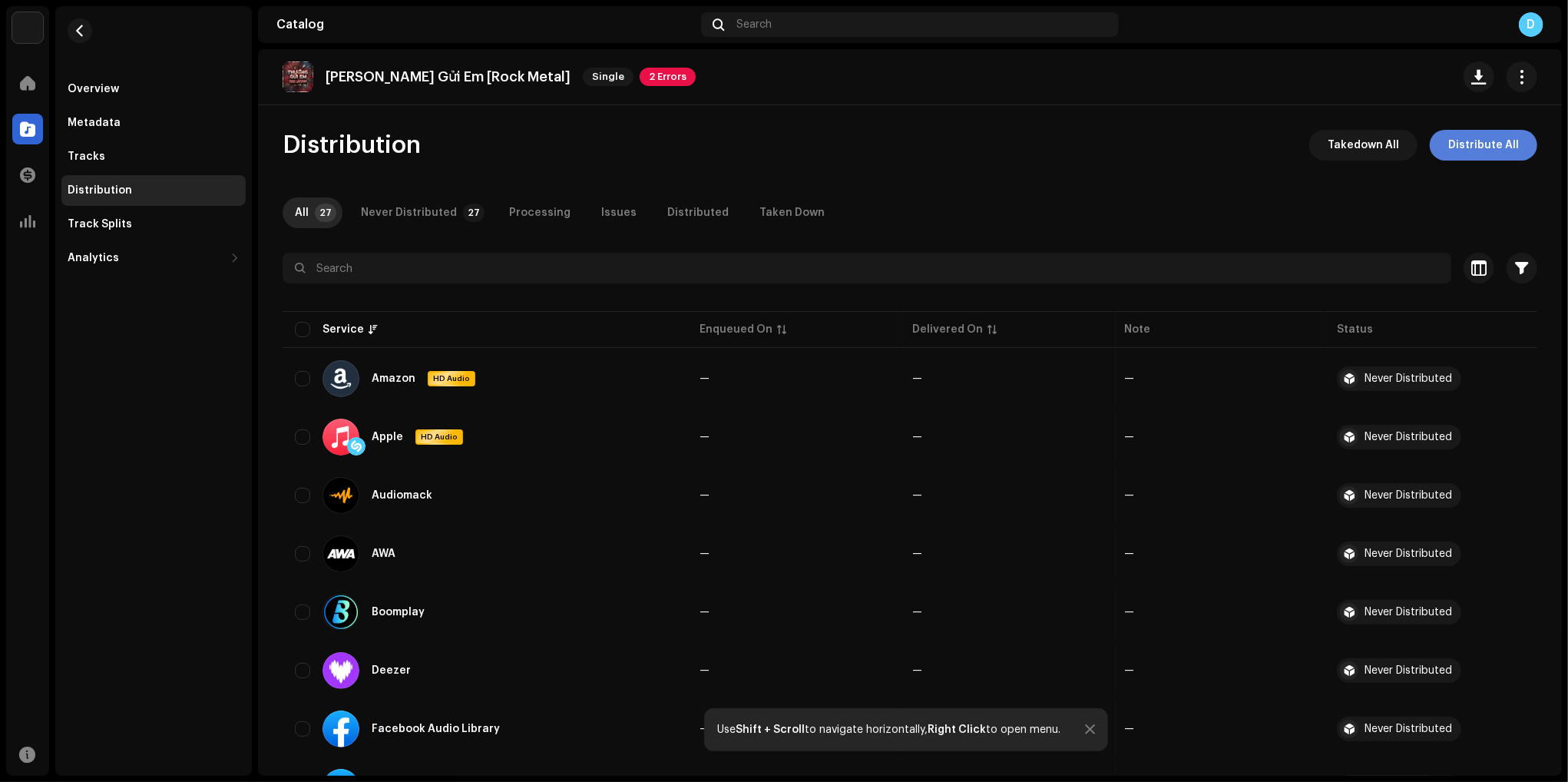
click at [1458, 148] on span "Distribute All" at bounding box center [1484, 145] width 71 height 31
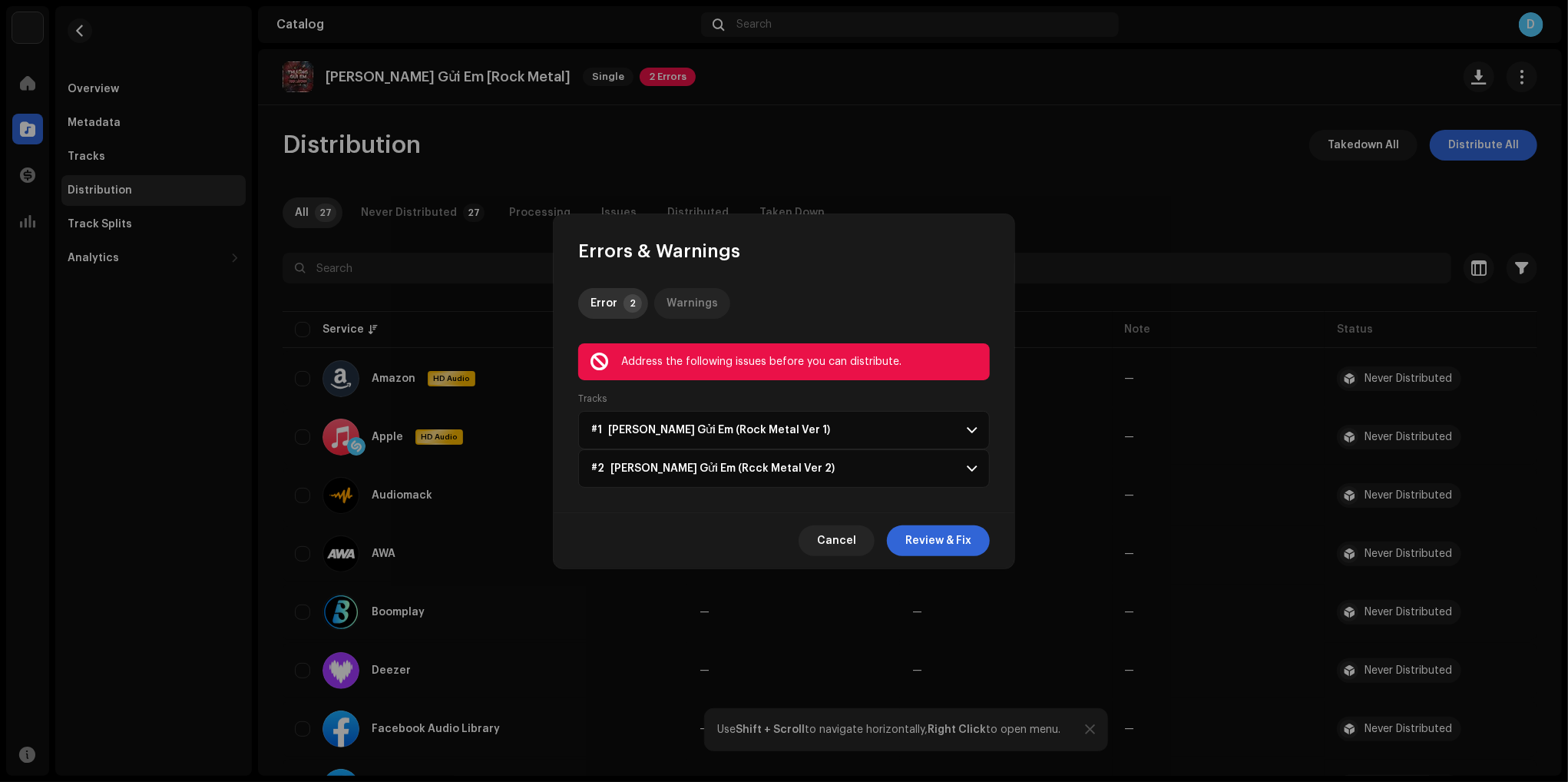
click at [698, 301] on div "Warnings" at bounding box center [692, 303] width 52 height 31
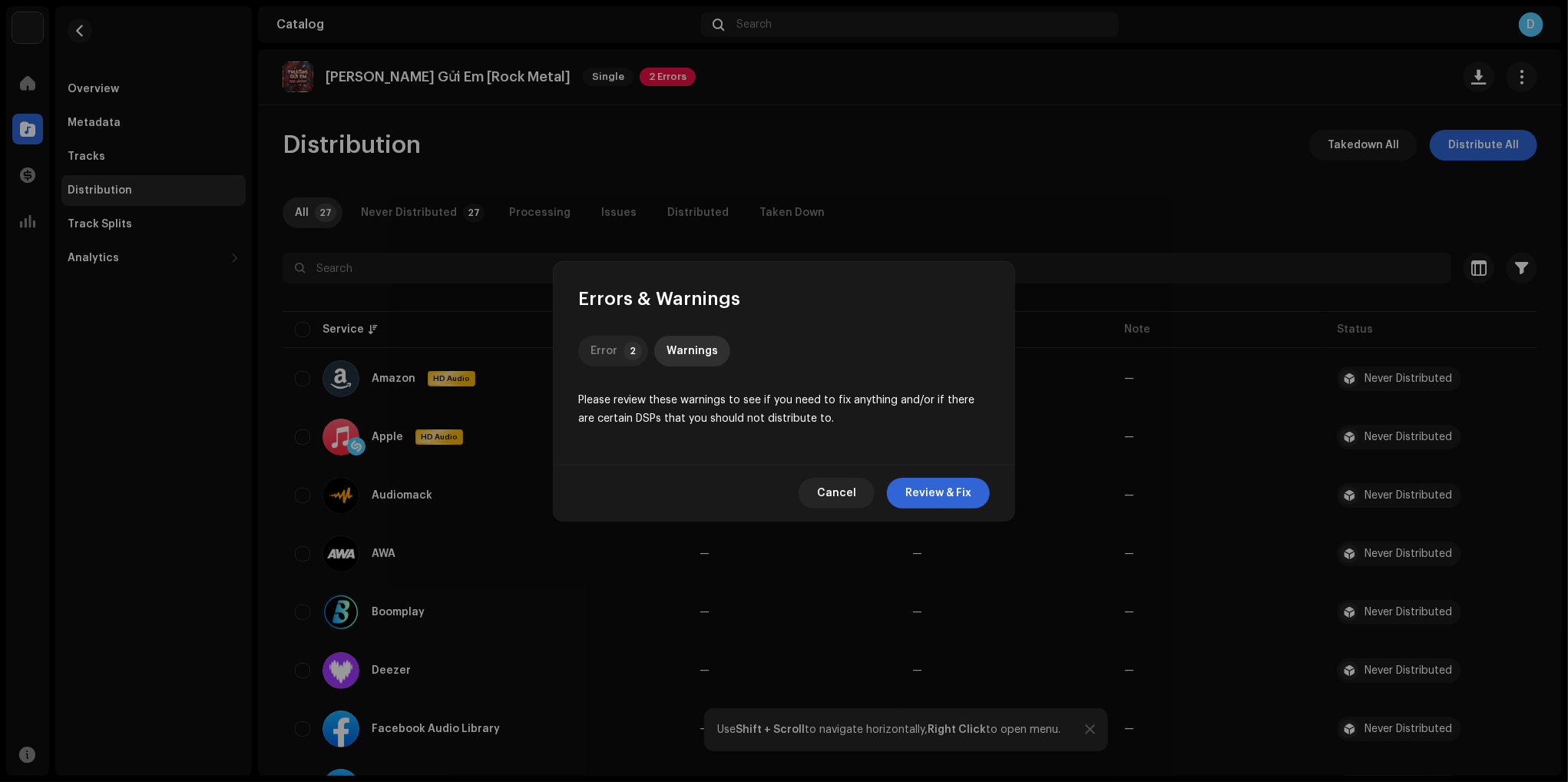
click at [612, 354] on div "Error" at bounding box center [604, 351] width 27 height 31
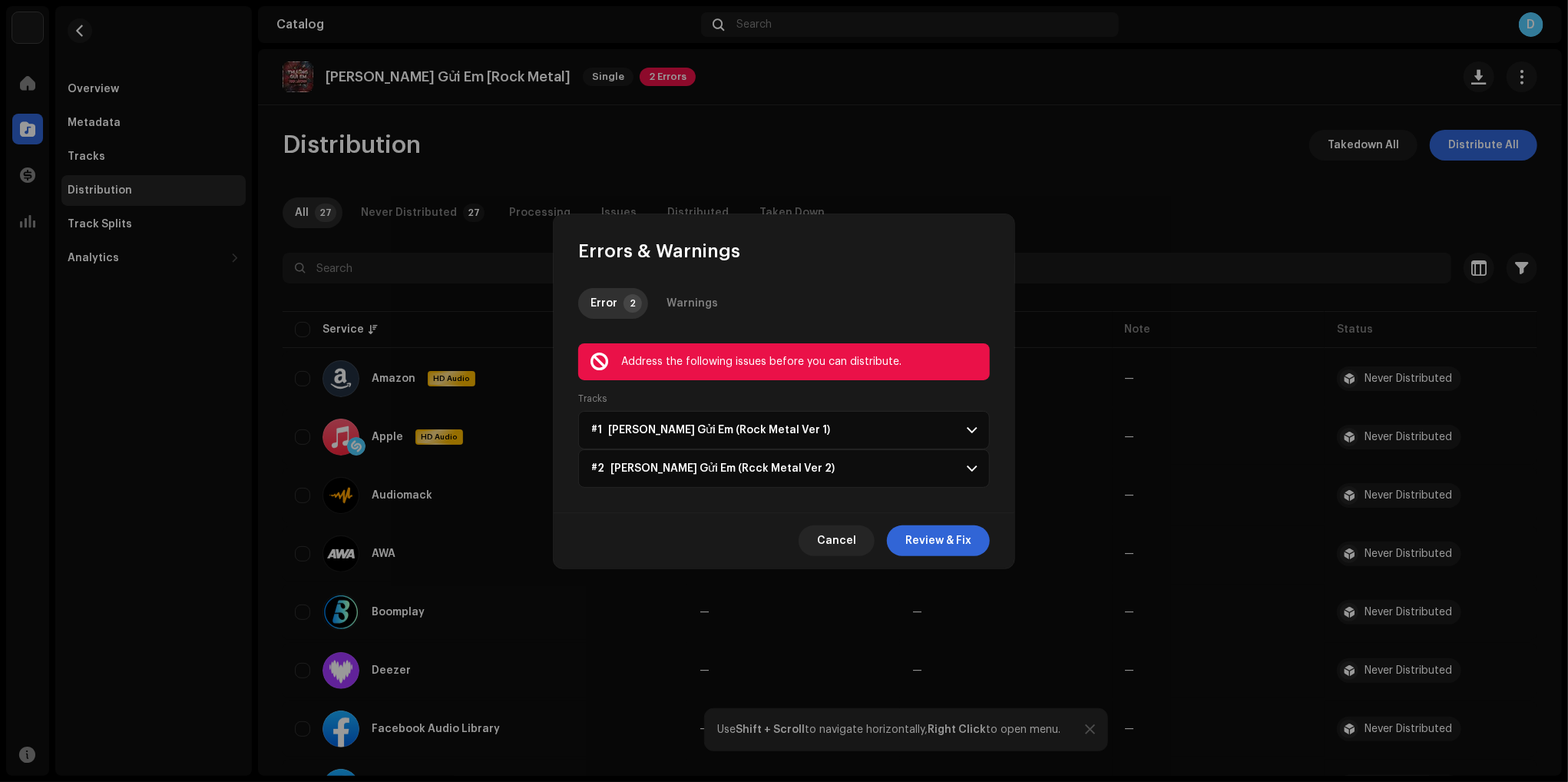
click at [869, 427] on p-accordion-header "#1 Thương Gửi Em (Rock Metal Ver 1)" at bounding box center [784, 430] width 412 height 38
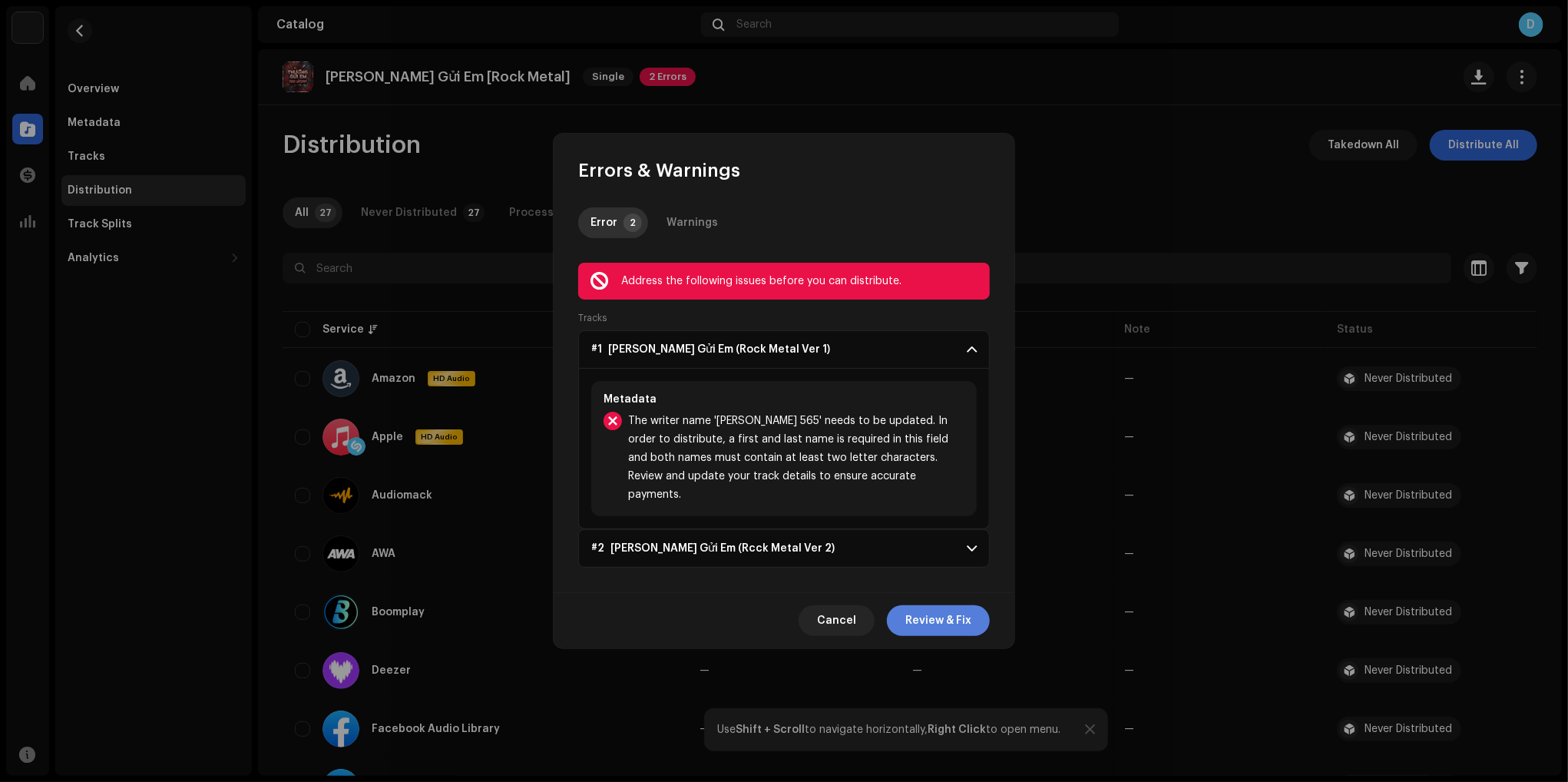
click at [928, 613] on span "Review & Fix" at bounding box center [937, 620] width 66 height 31
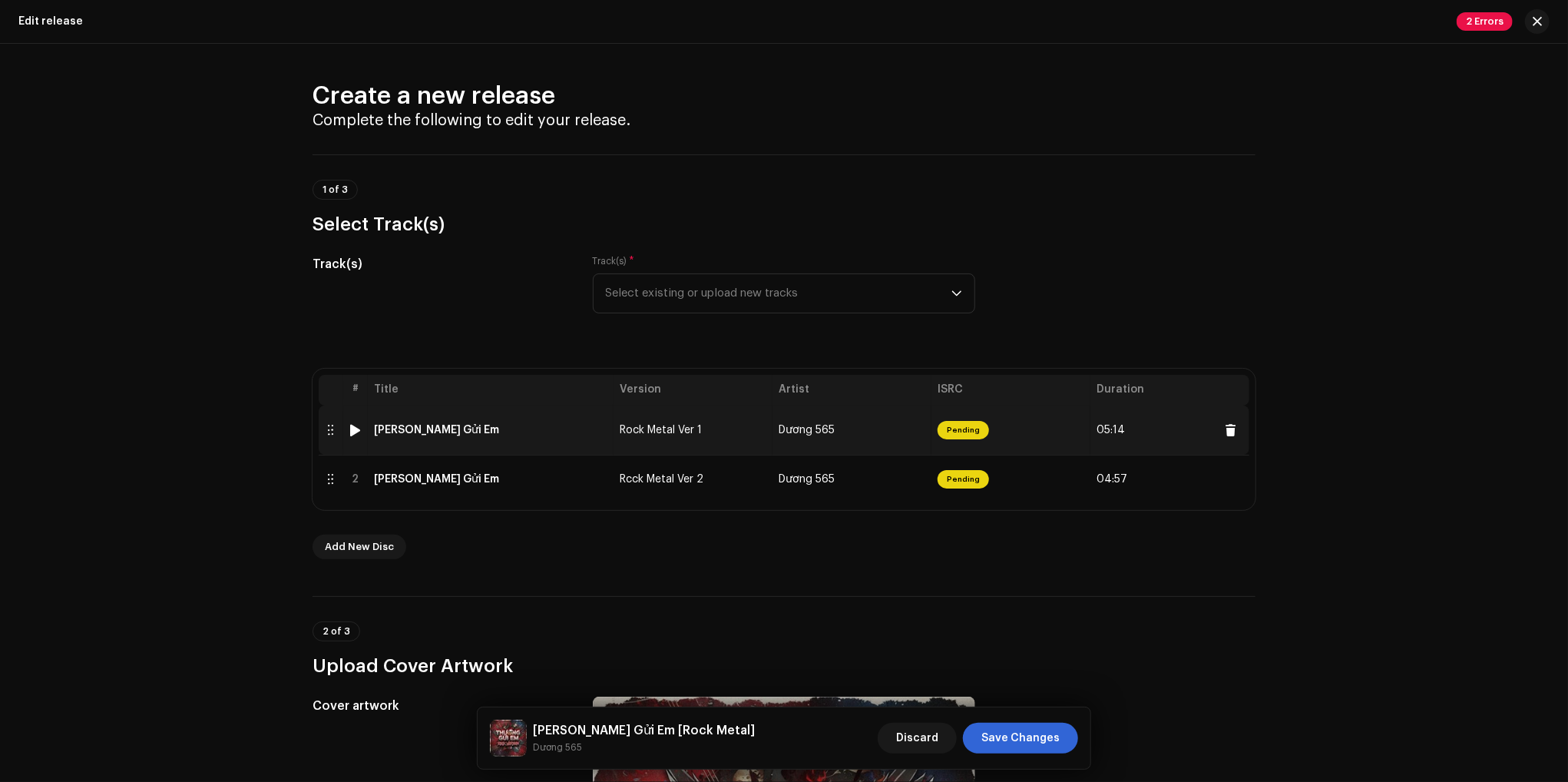
click at [634, 440] on td "Rock Metal Ver 1" at bounding box center [693, 429] width 159 height 49
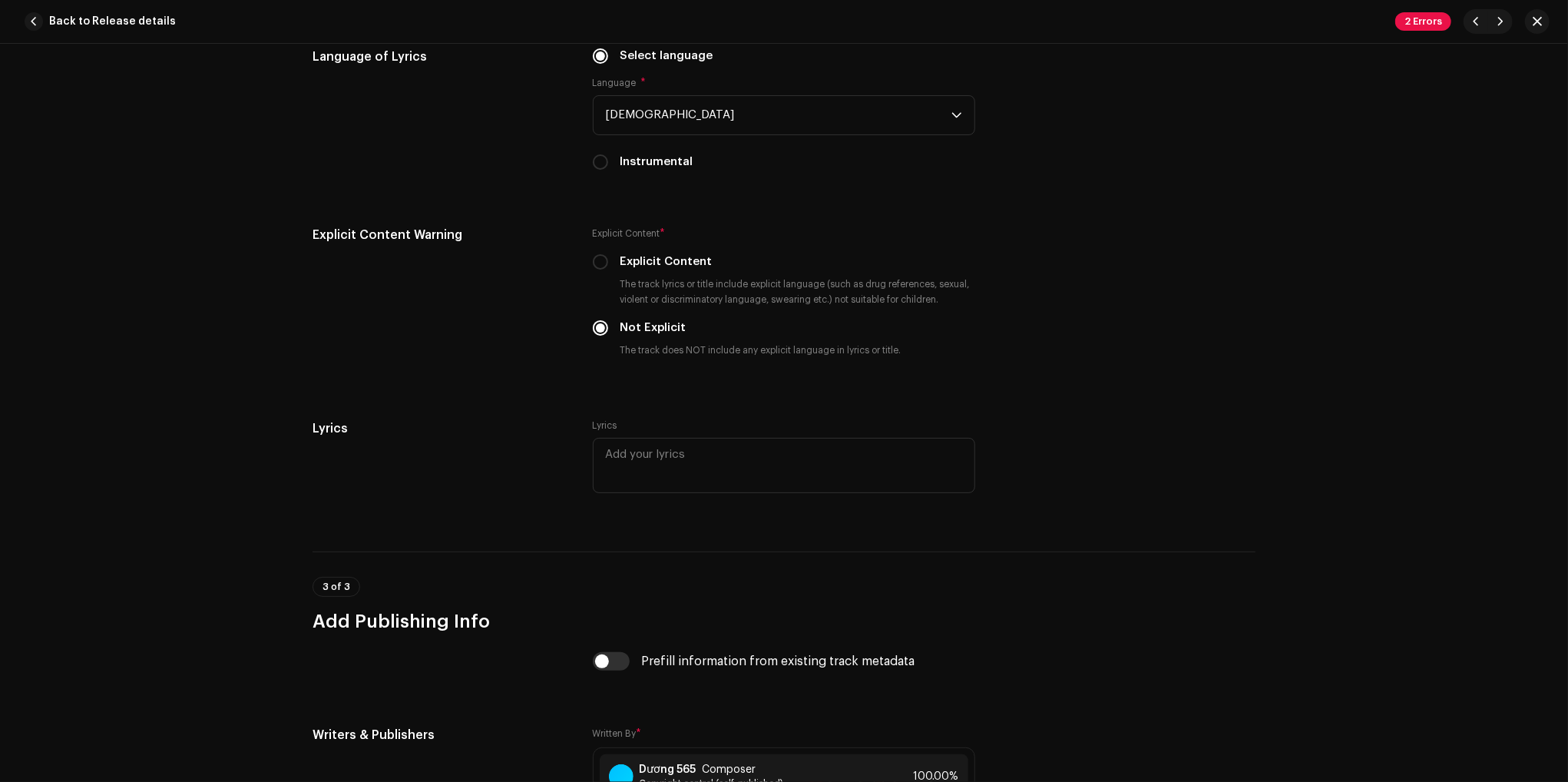
scroll to position [2845, 0]
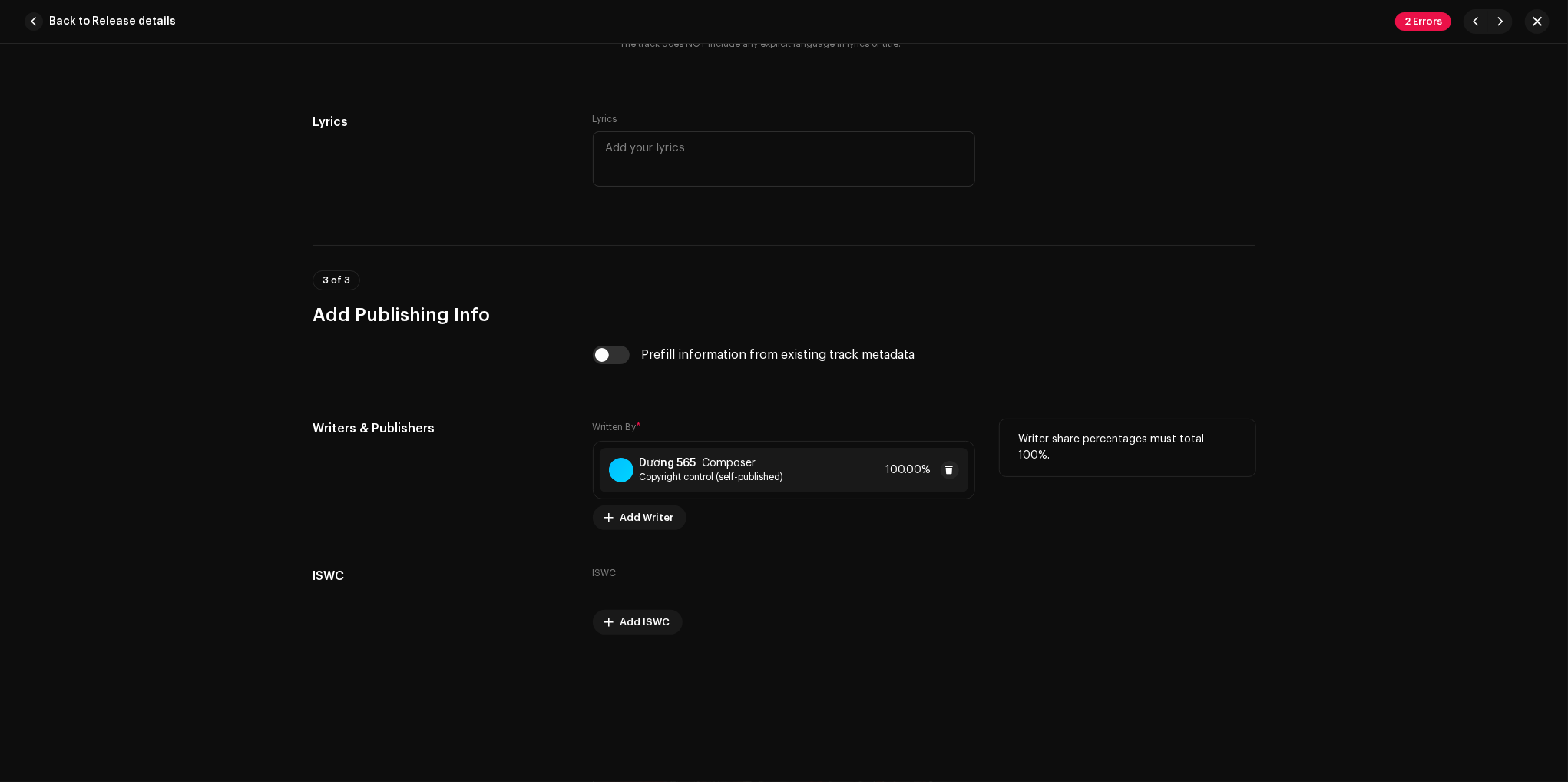
click at [718, 471] on span "Copyright control (self-published)" at bounding box center [711, 477] width 144 height 12
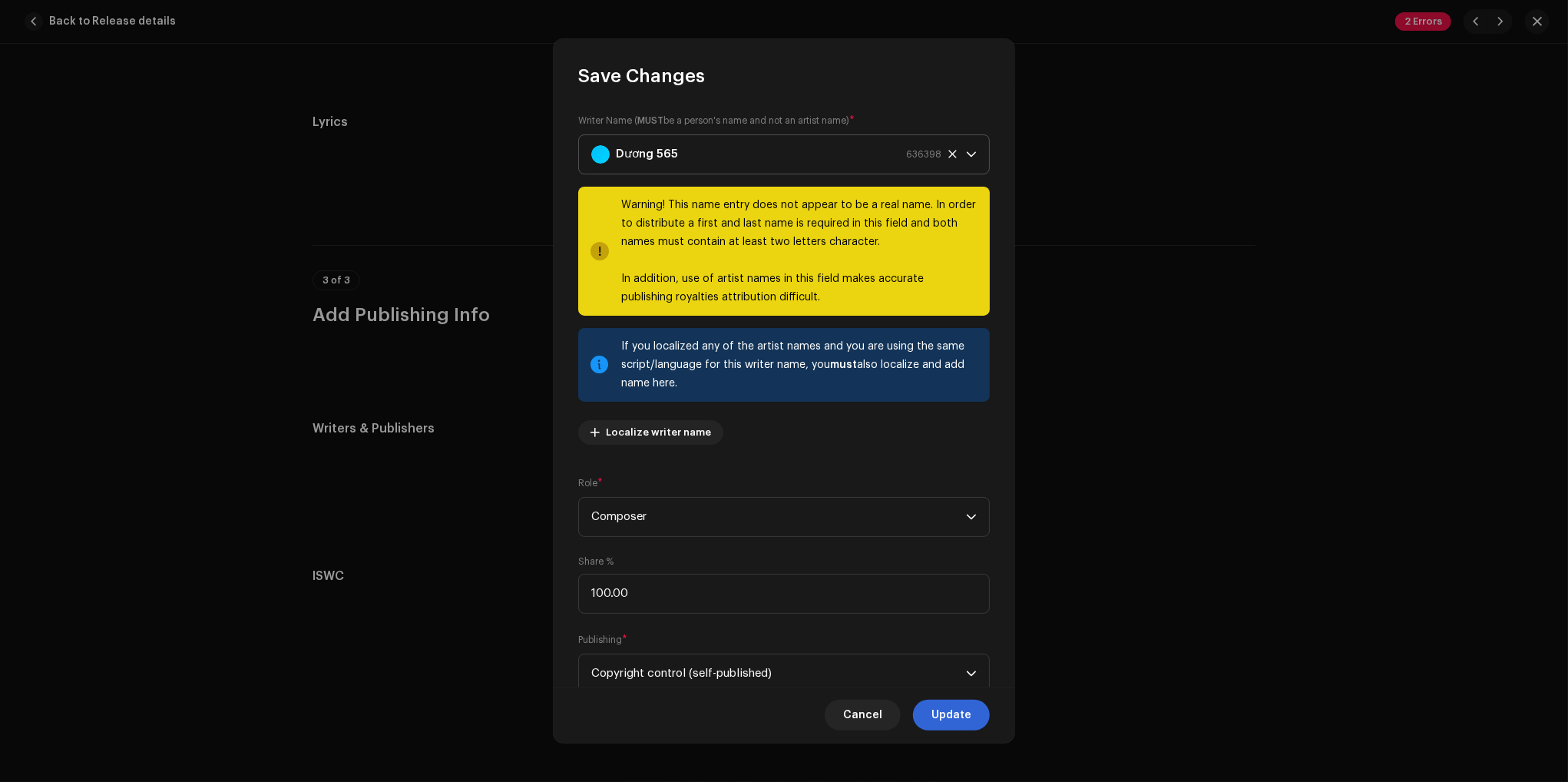
click at [948, 155] on icon at bounding box center [952, 154] width 8 height 8
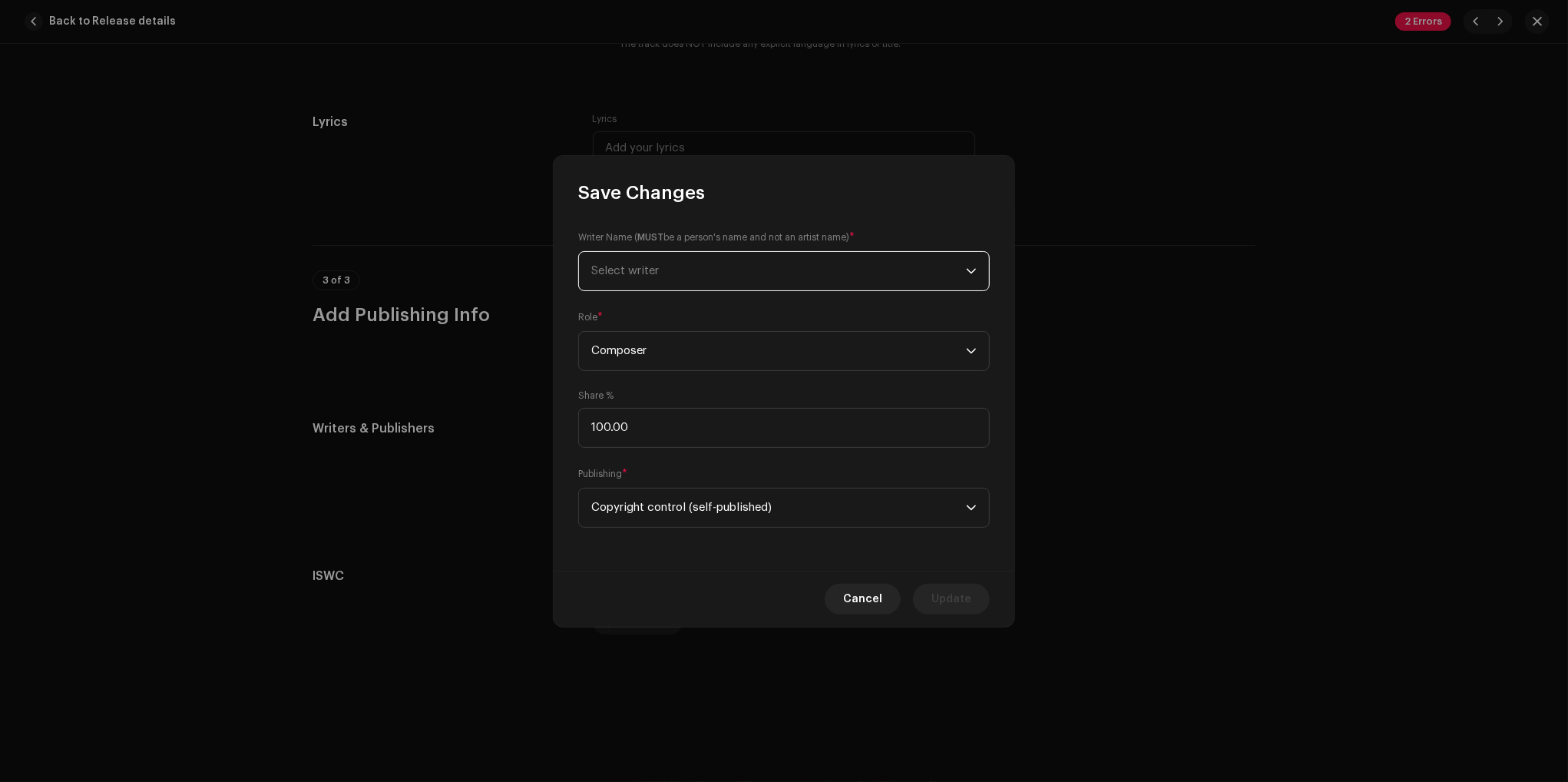
click at [775, 274] on span "Select writer" at bounding box center [779, 272] width 375 height 38
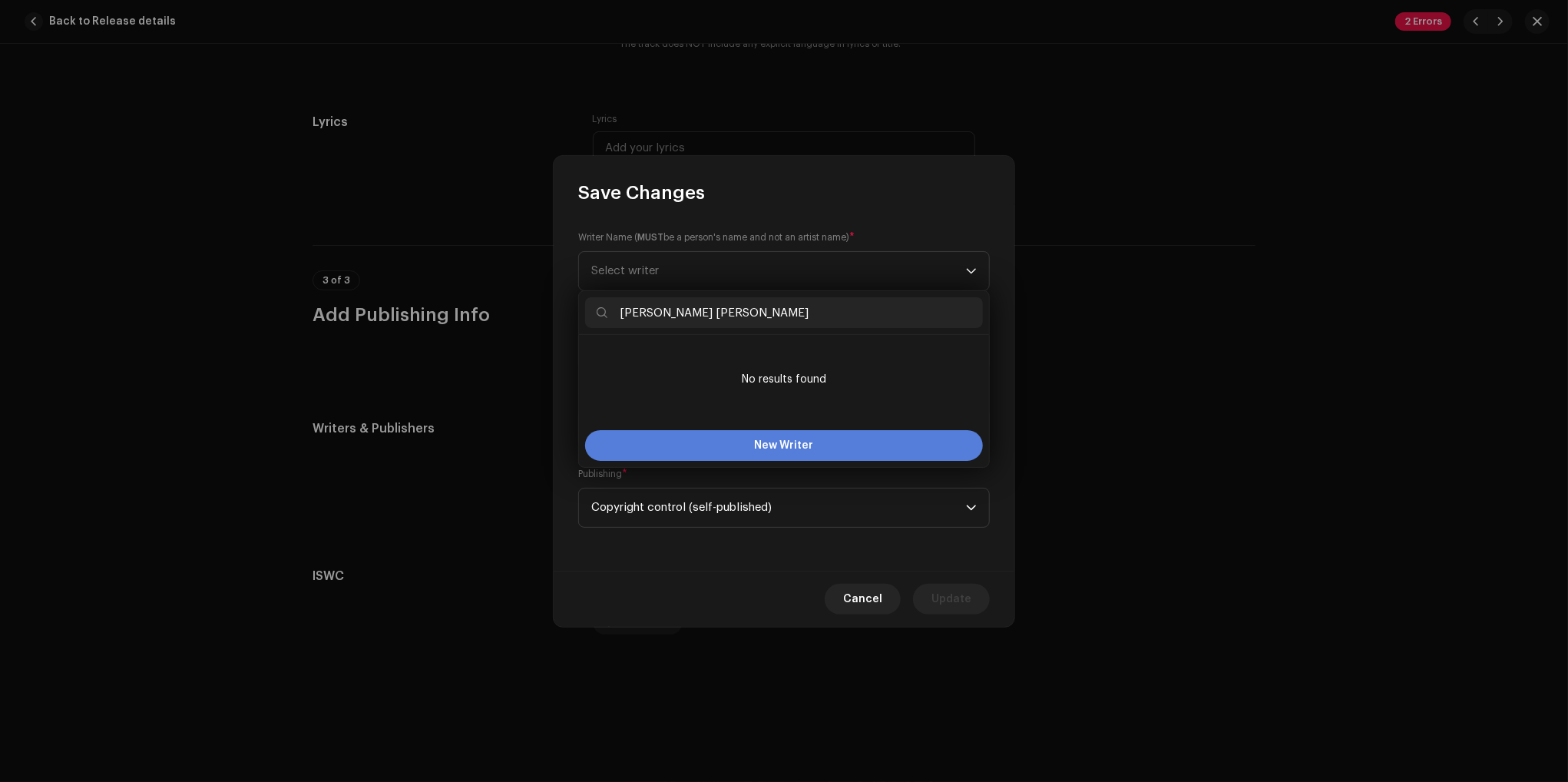
type input "Phan Minh Dương"
click at [804, 442] on span "New Writer" at bounding box center [784, 445] width 59 height 11
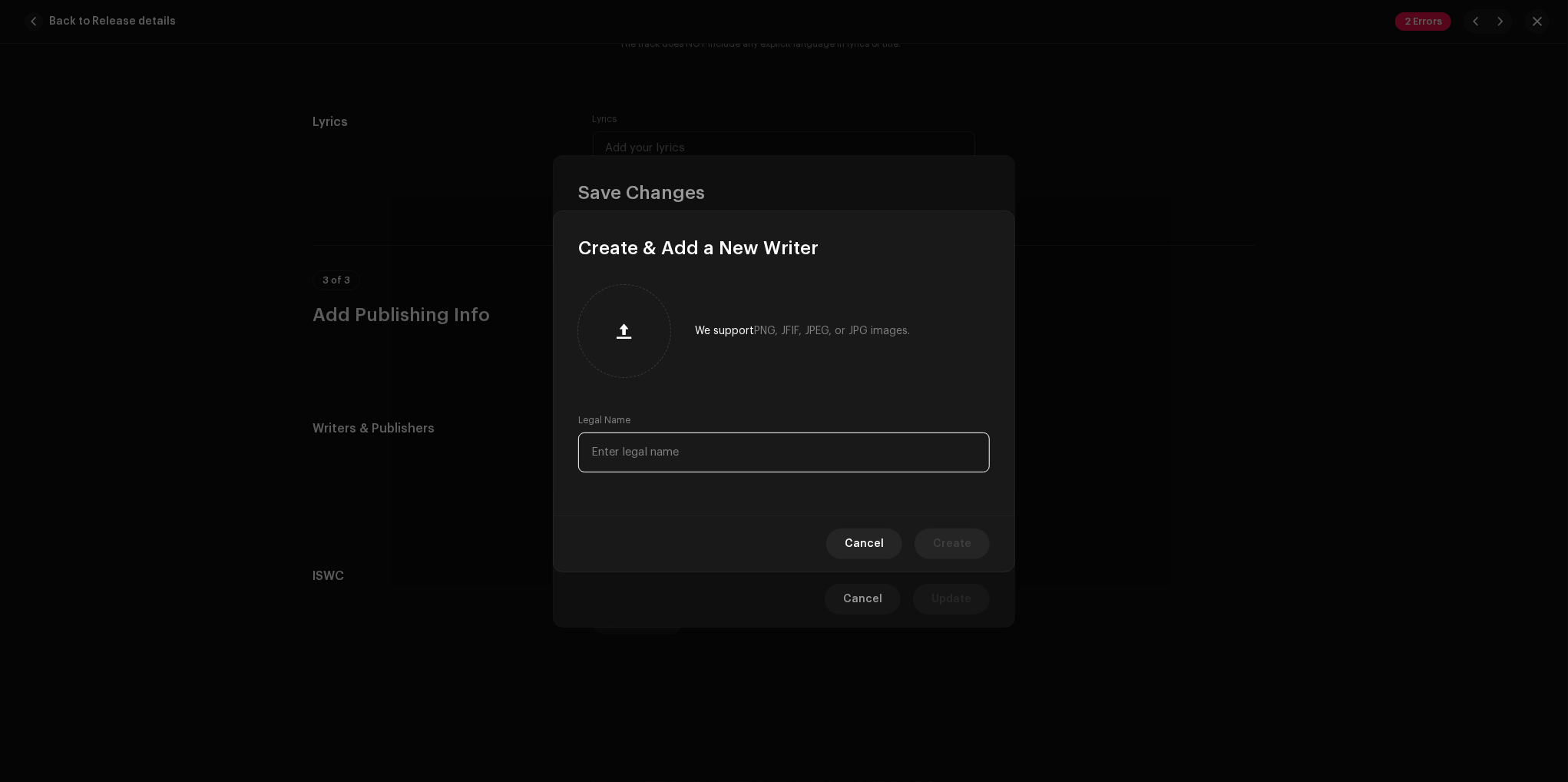
click at [697, 464] on input "text" at bounding box center [784, 452] width 412 height 40
type input "Phan Minh Dương"
click at [950, 542] on span "Create" at bounding box center [952, 544] width 38 height 31
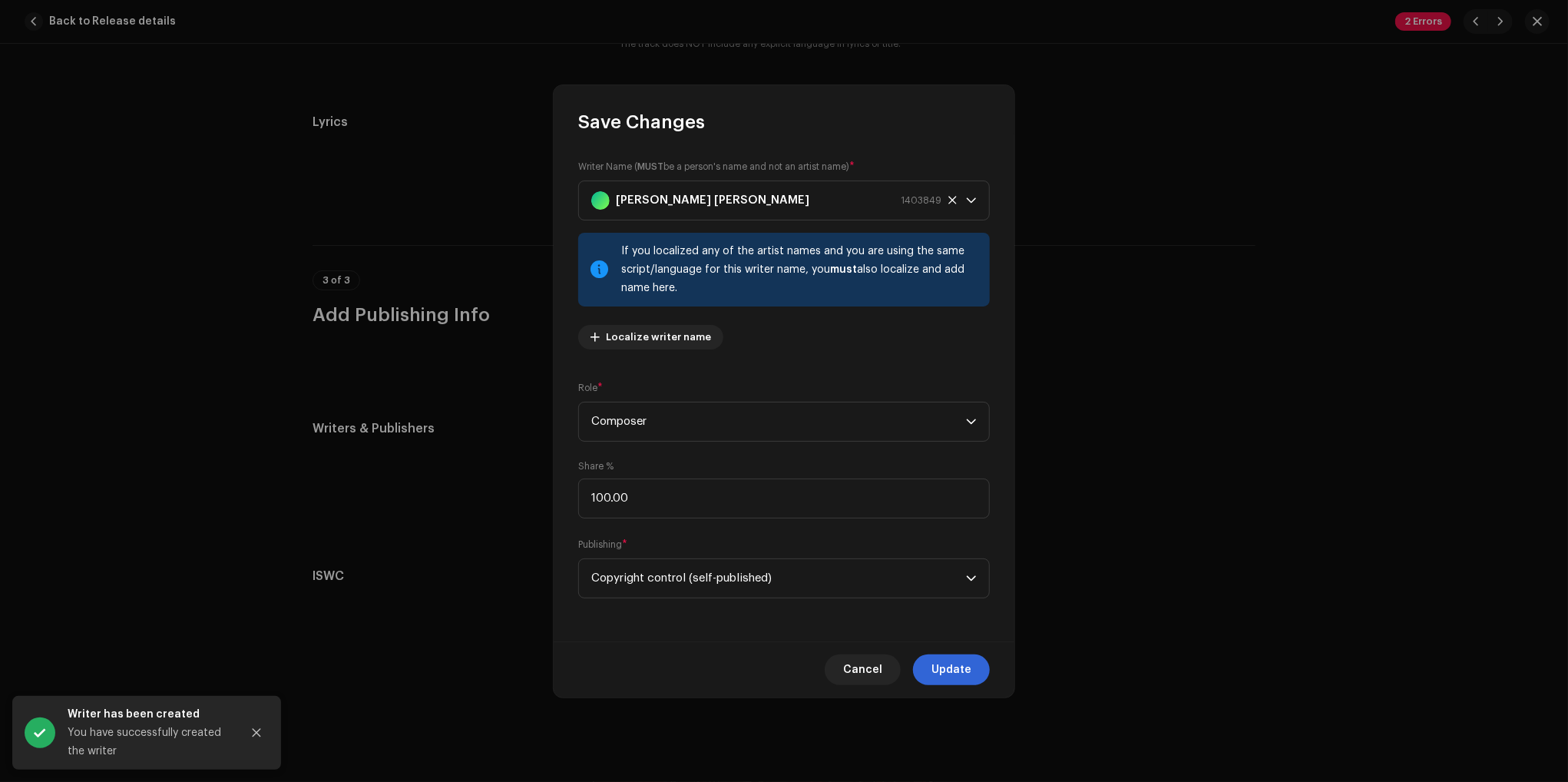
click at [959, 662] on span "Update" at bounding box center [952, 670] width 40 height 31
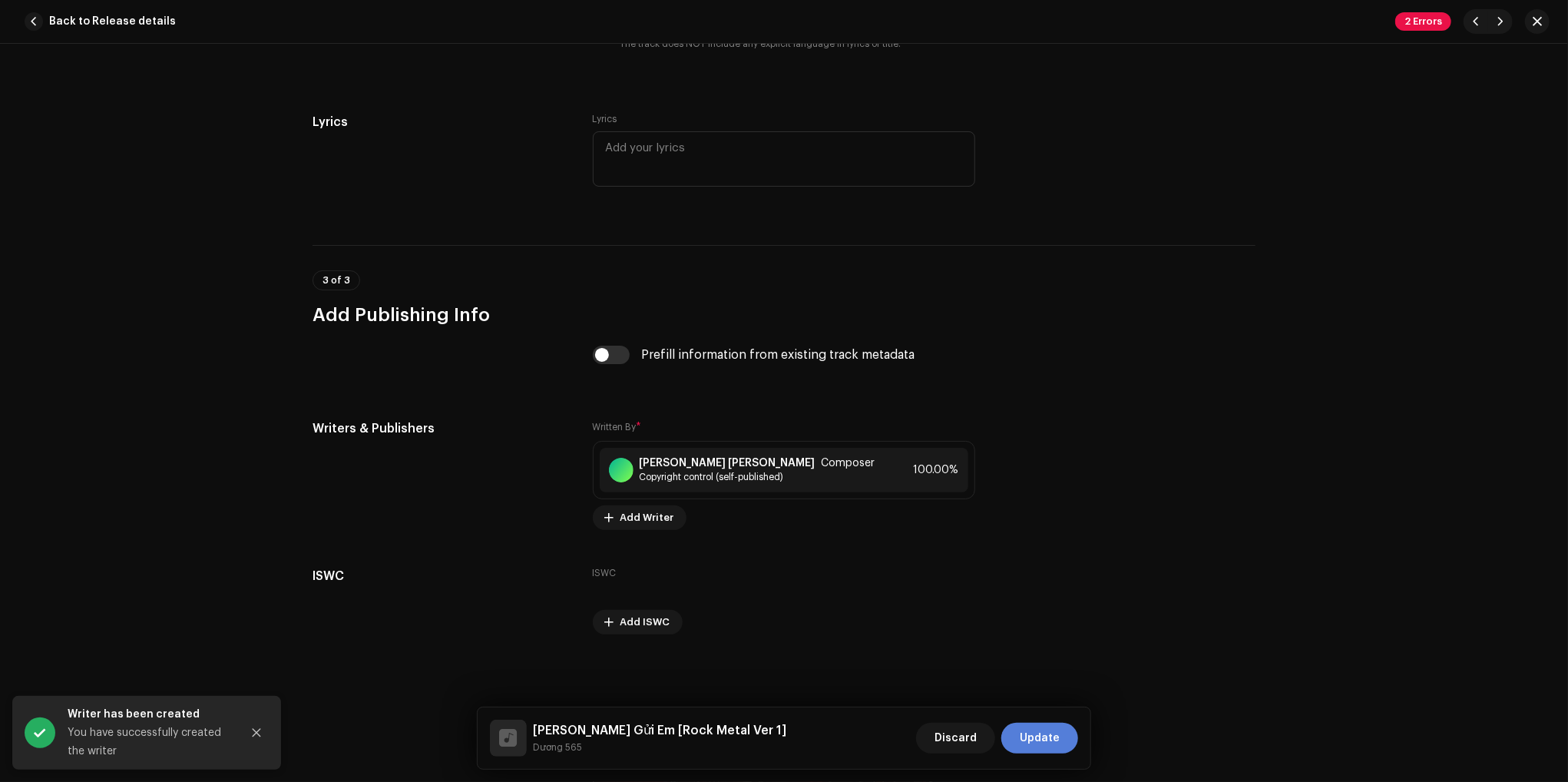
click at [1042, 744] on span "Update" at bounding box center [1040, 738] width 40 height 31
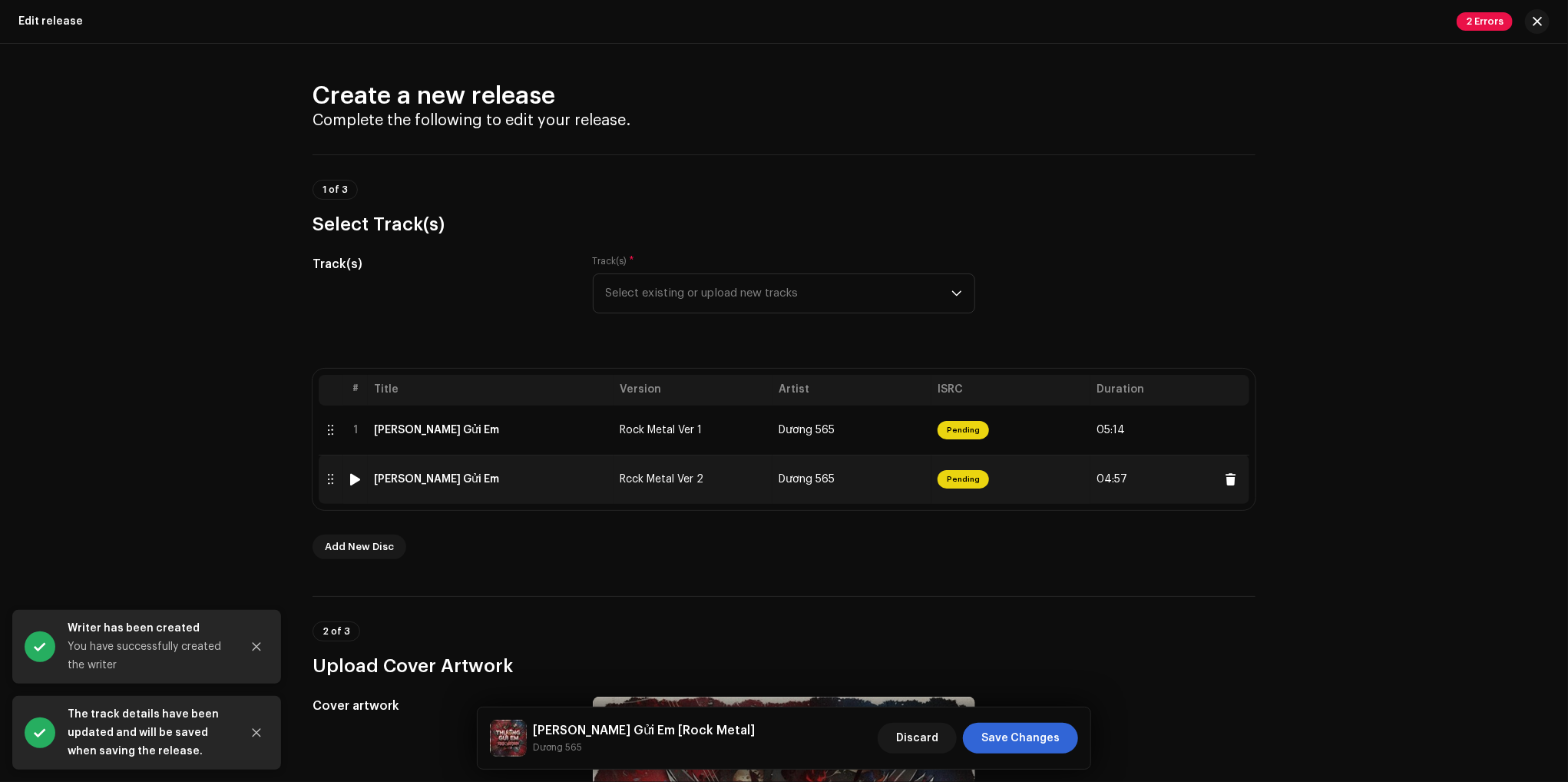
click at [511, 480] on div "Thương Gửi Em" at bounding box center [490, 479] width 233 height 12
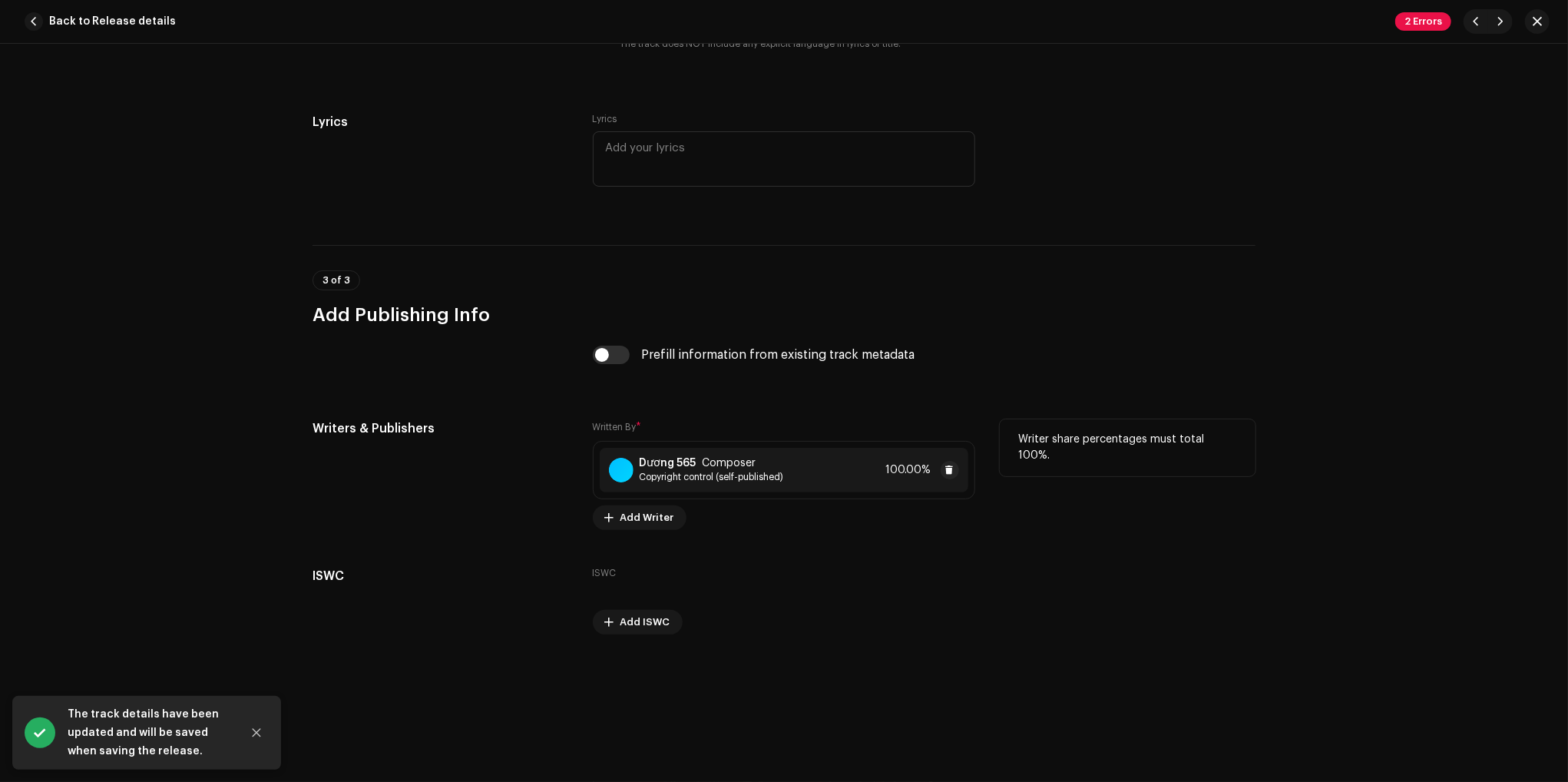
click at [848, 470] on div "Dương 565 Composer Copyright control (self-published) 100.00%" at bounding box center [784, 469] width 369 height 45
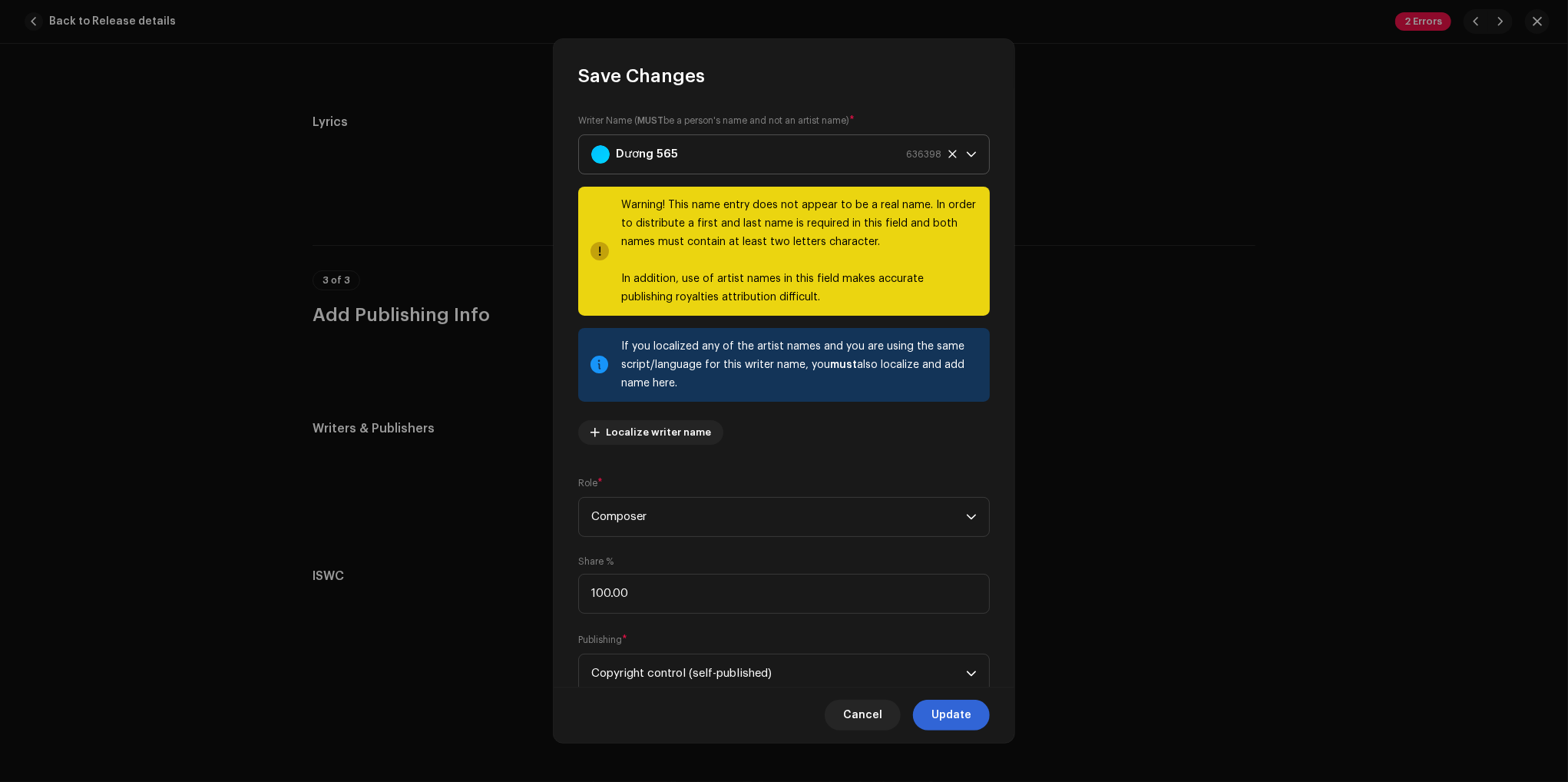
click at [948, 155] on icon at bounding box center [953, 154] width 10 height 10
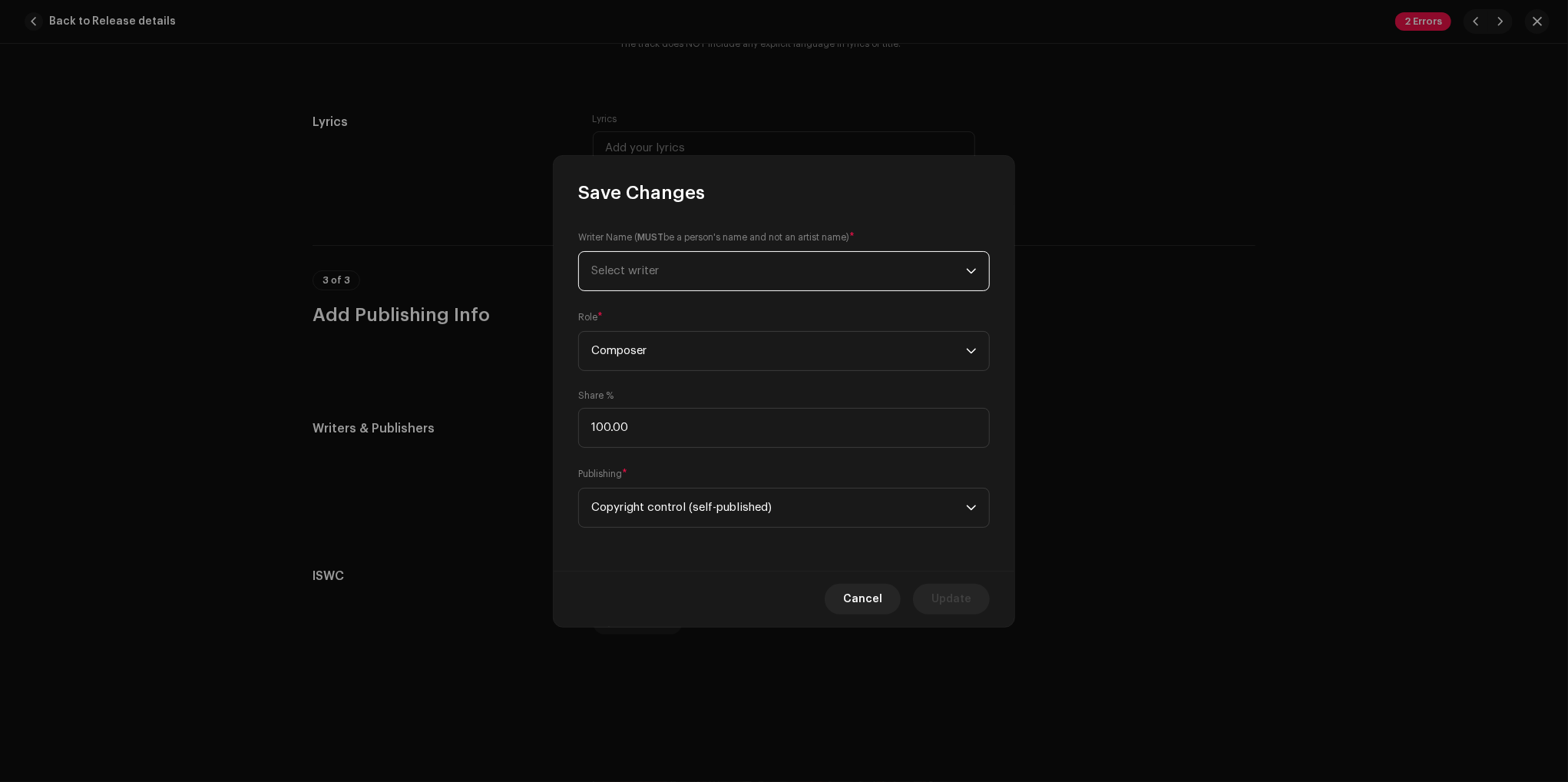
click at [898, 272] on span "Select writer" at bounding box center [779, 272] width 375 height 38
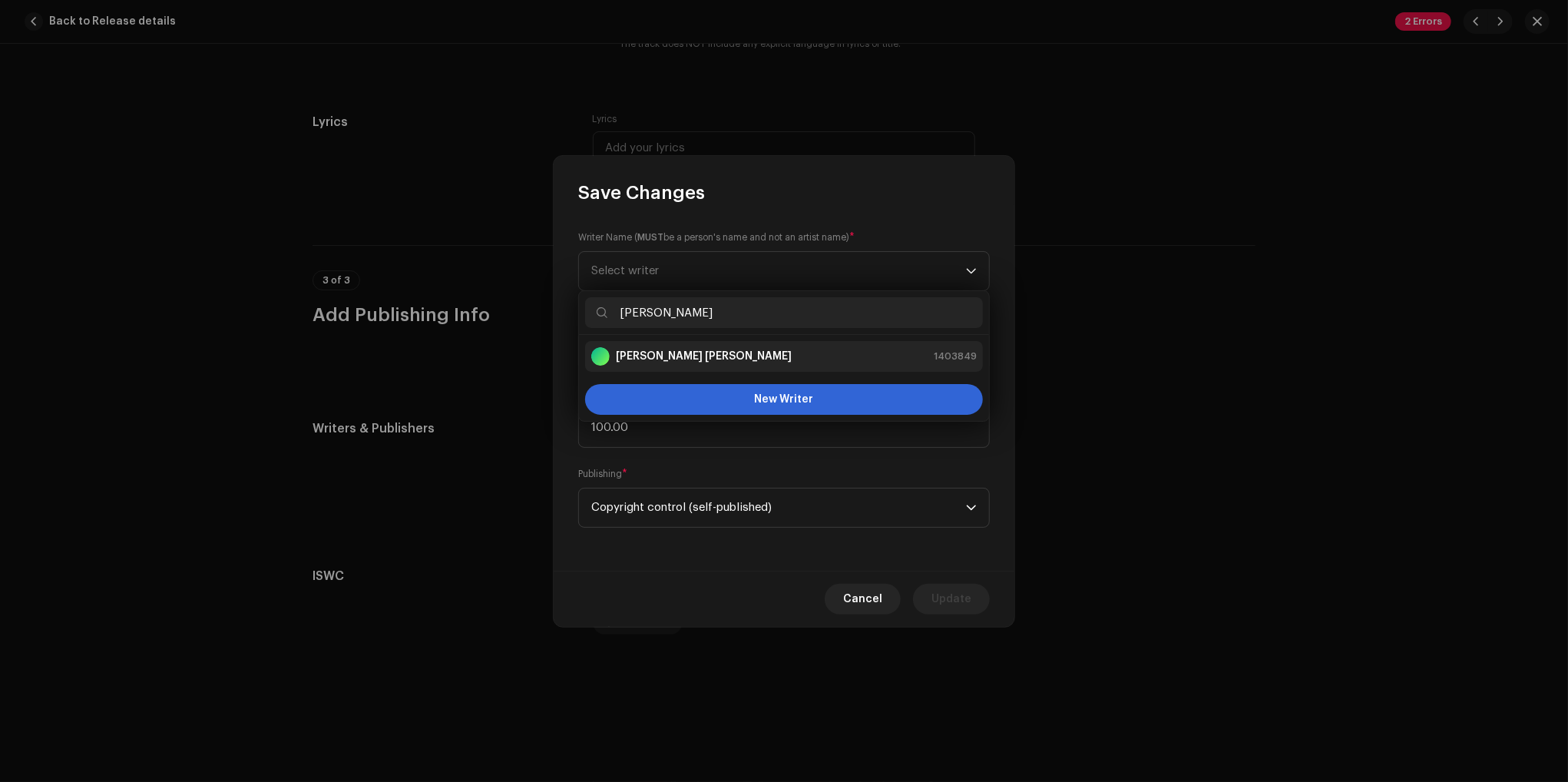
type input "Phan"
click at [792, 365] on div "Phan Minh Dương 1403849" at bounding box center [784, 356] width 385 height 18
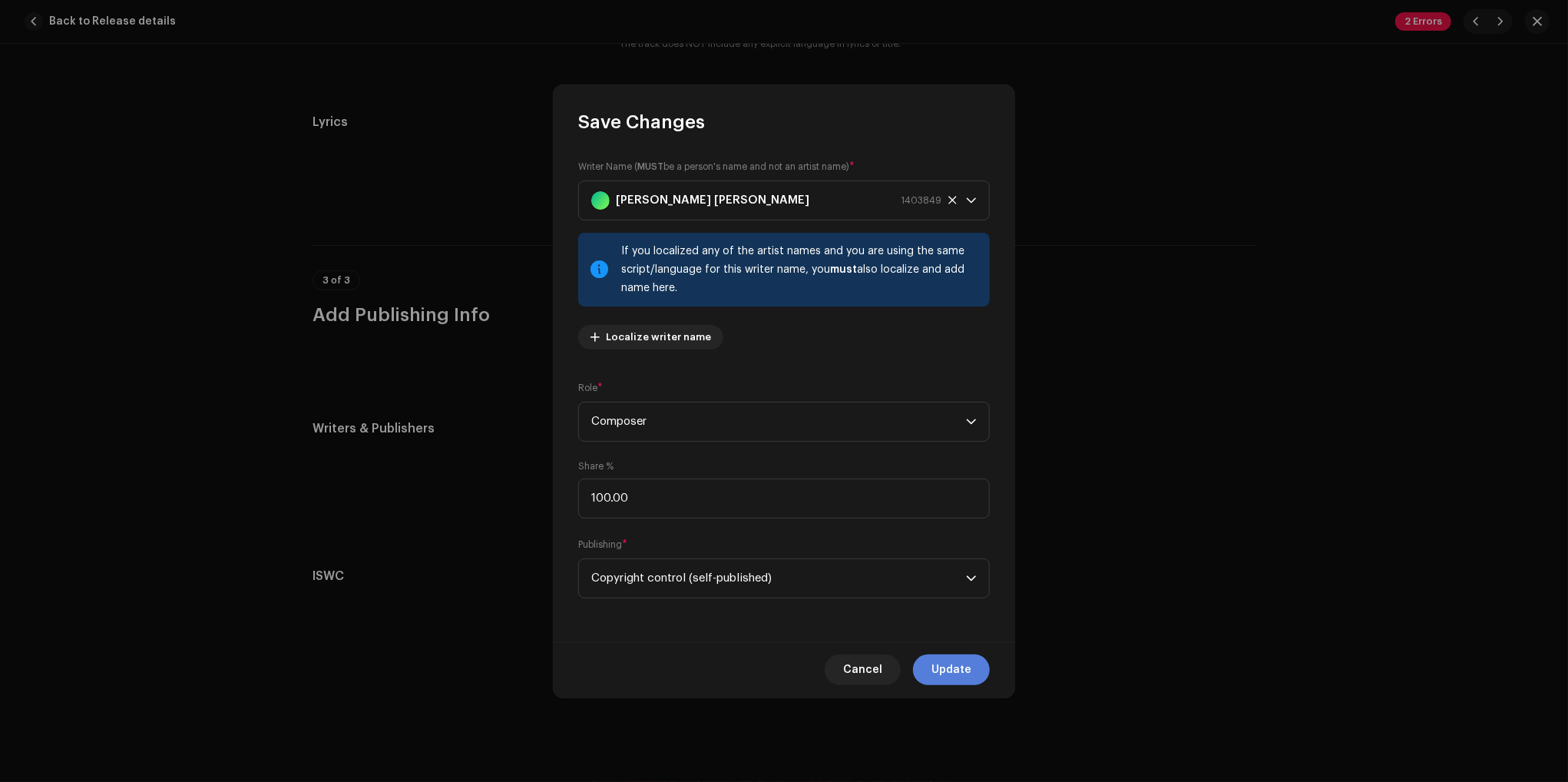
click at [963, 679] on span "Update" at bounding box center [952, 670] width 40 height 31
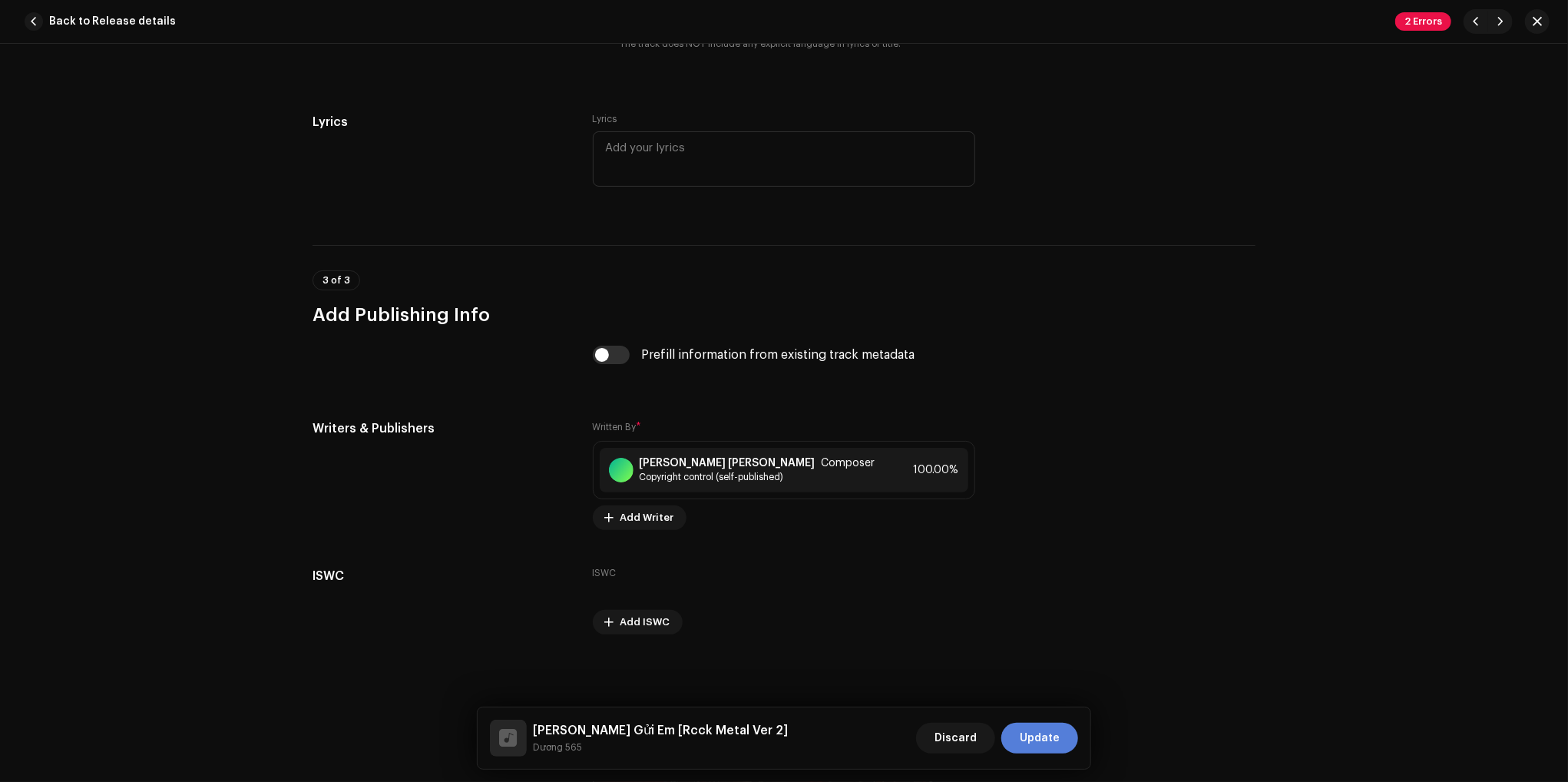
click at [1042, 747] on span "Update" at bounding box center [1040, 738] width 40 height 31
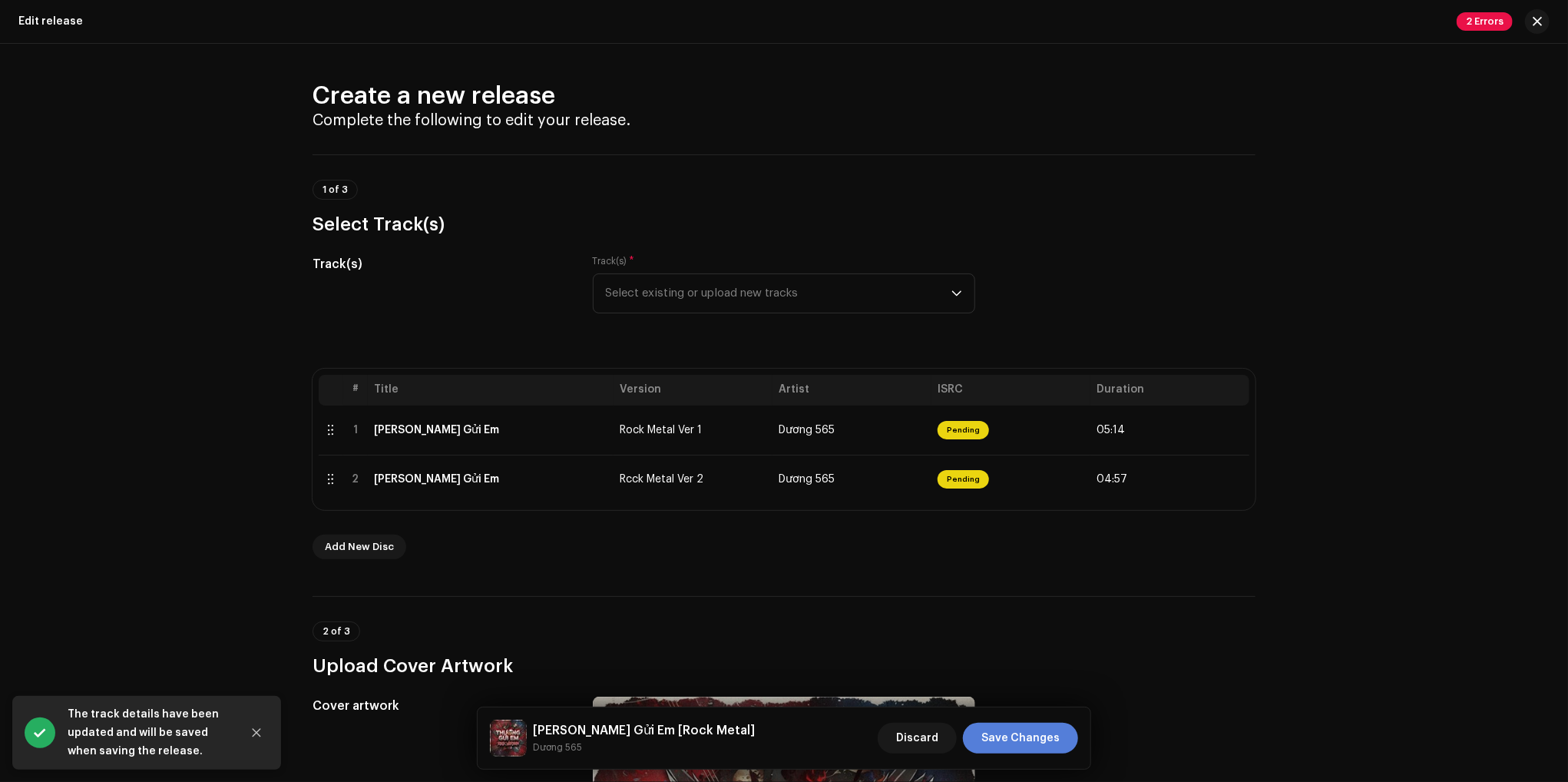
click at [1045, 729] on span "Save Changes" at bounding box center [1020, 738] width 78 height 31
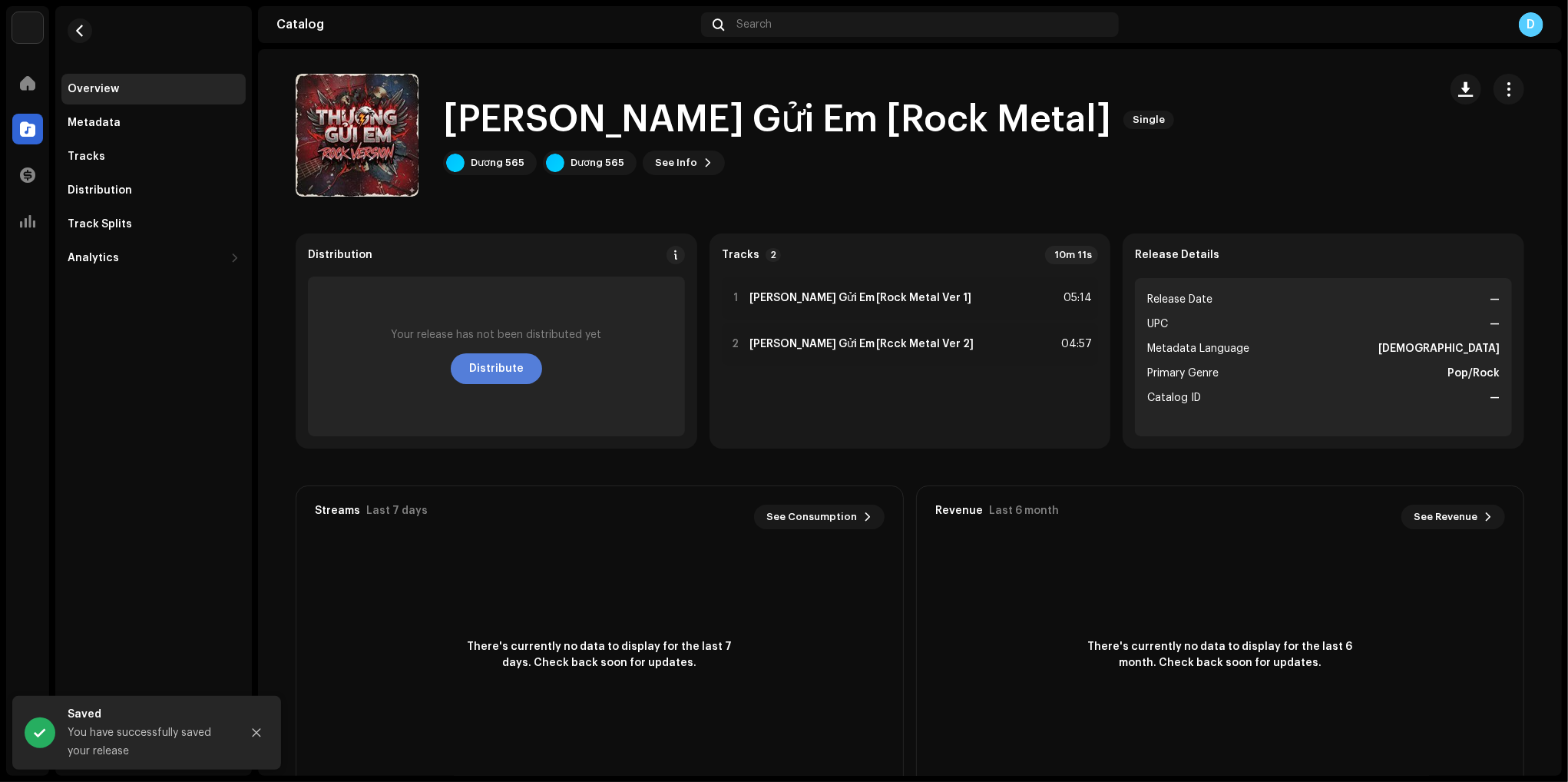
click at [483, 373] on span "Distribute" at bounding box center [496, 369] width 54 height 31
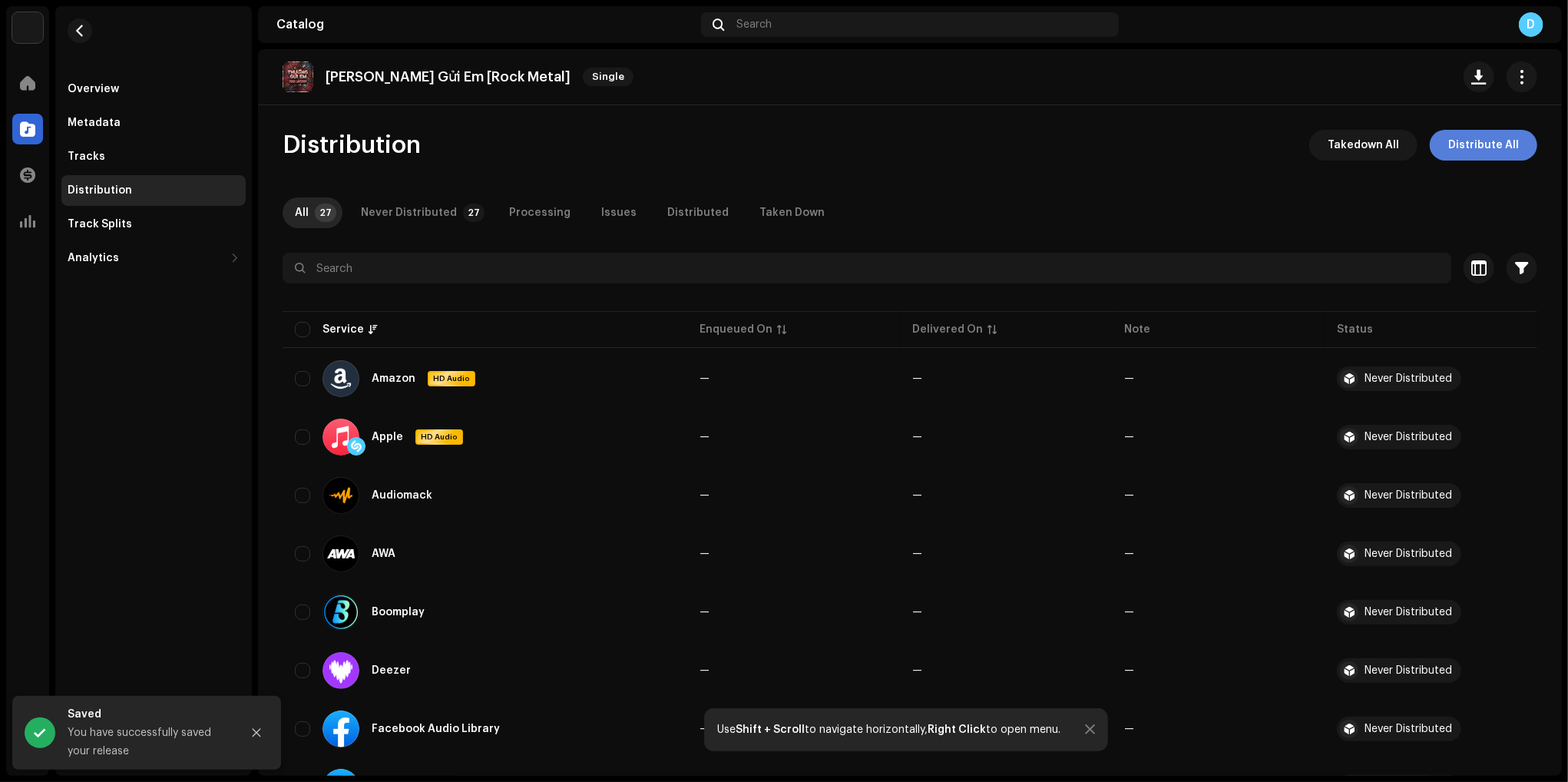
click at [1480, 146] on span "Distribute All" at bounding box center [1484, 145] width 71 height 31
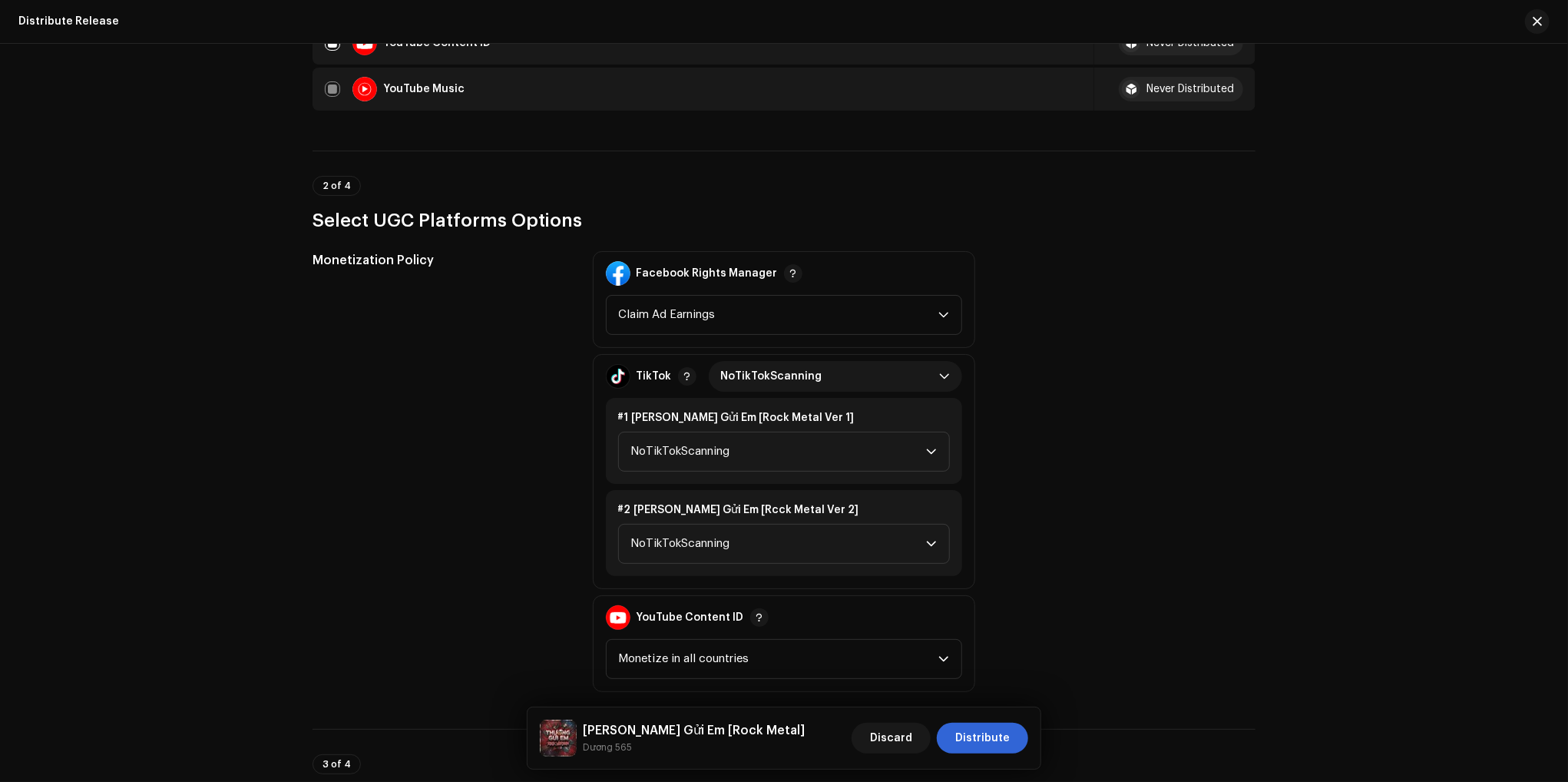
scroll to position [1460, 0]
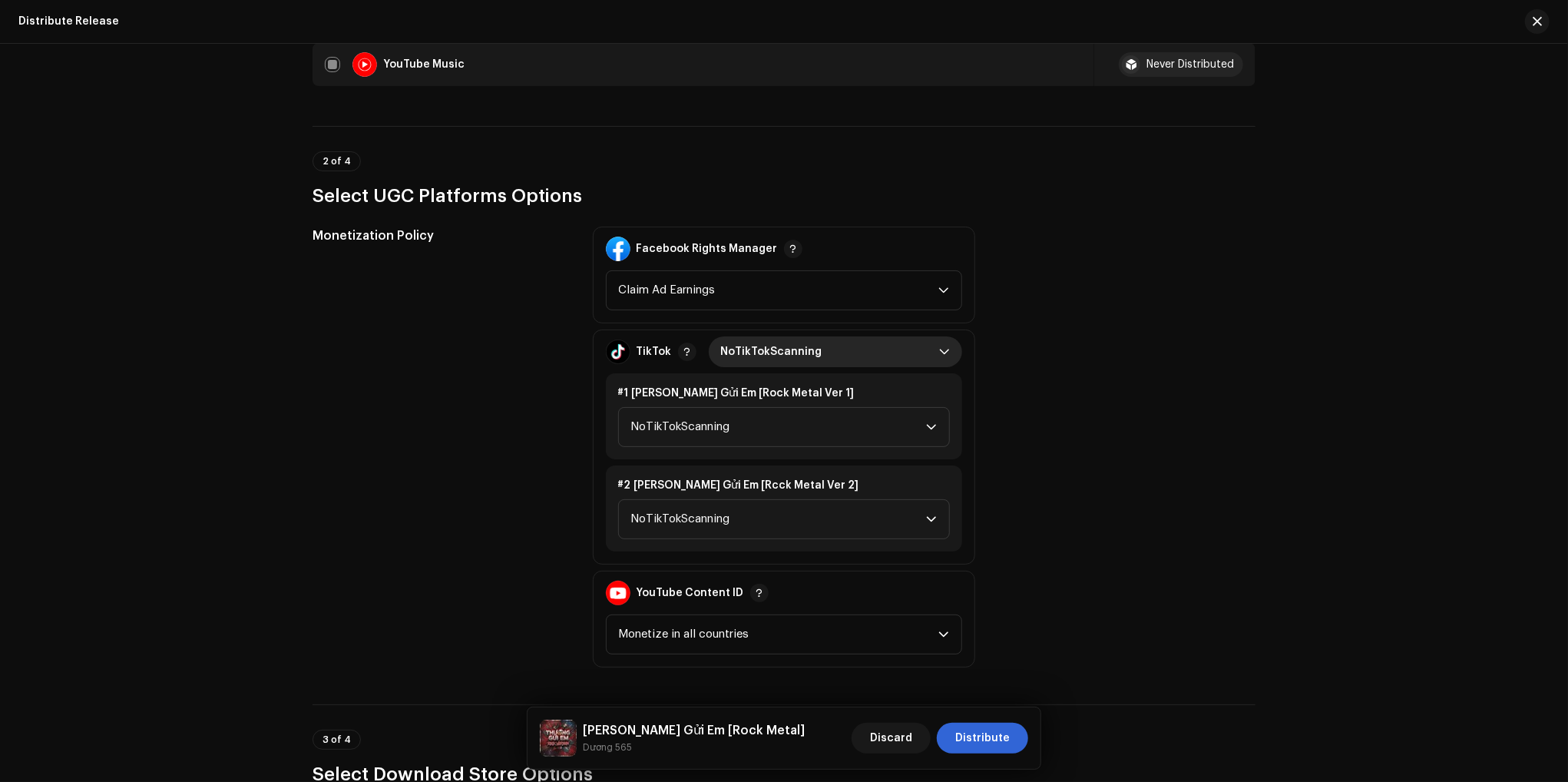
click at [847, 355] on span "NoTikTokScanning" at bounding box center [830, 352] width 218 height 31
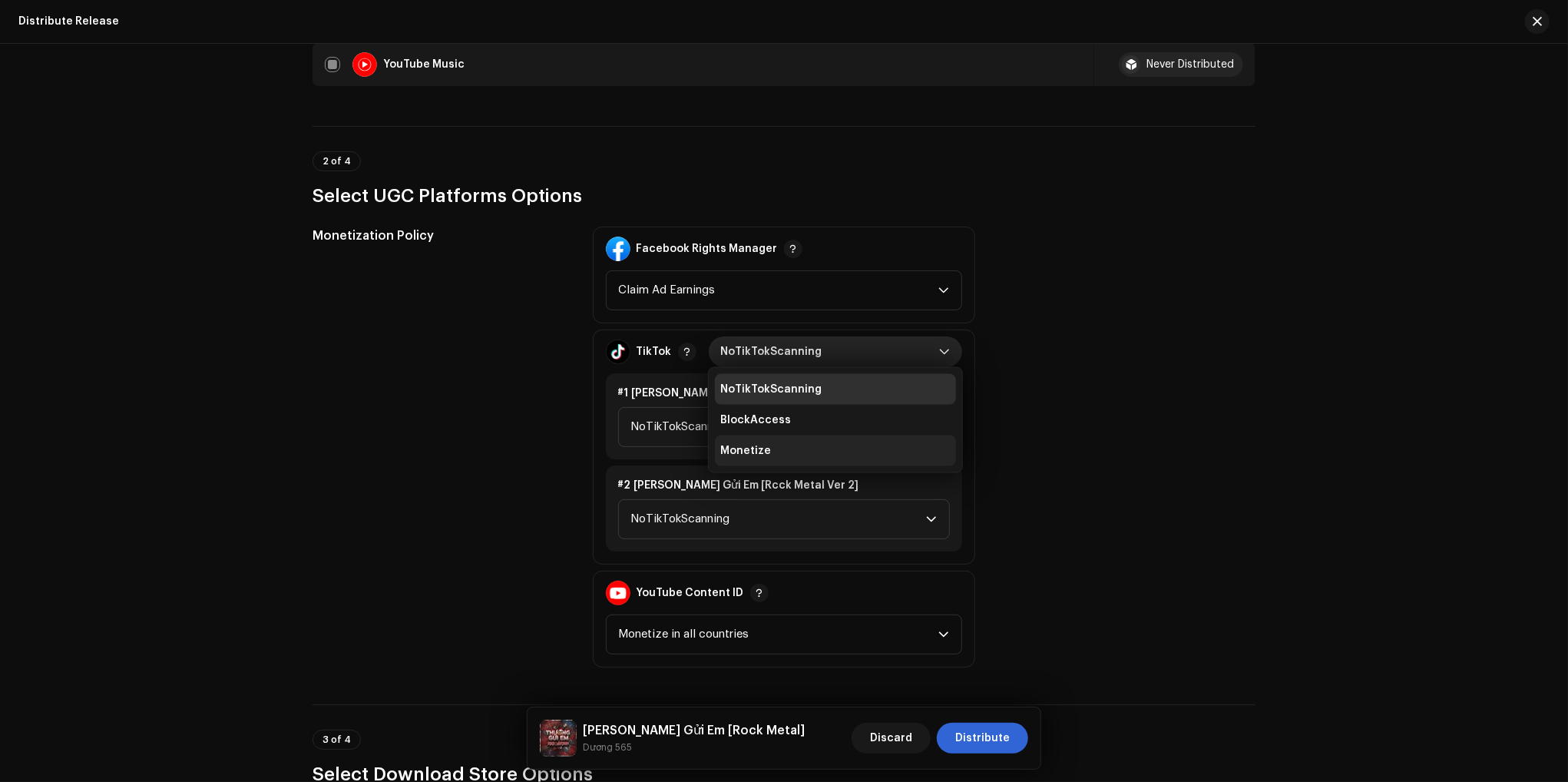
click at [765, 444] on li "Monetize" at bounding box center [835, 451] width 241 height 31
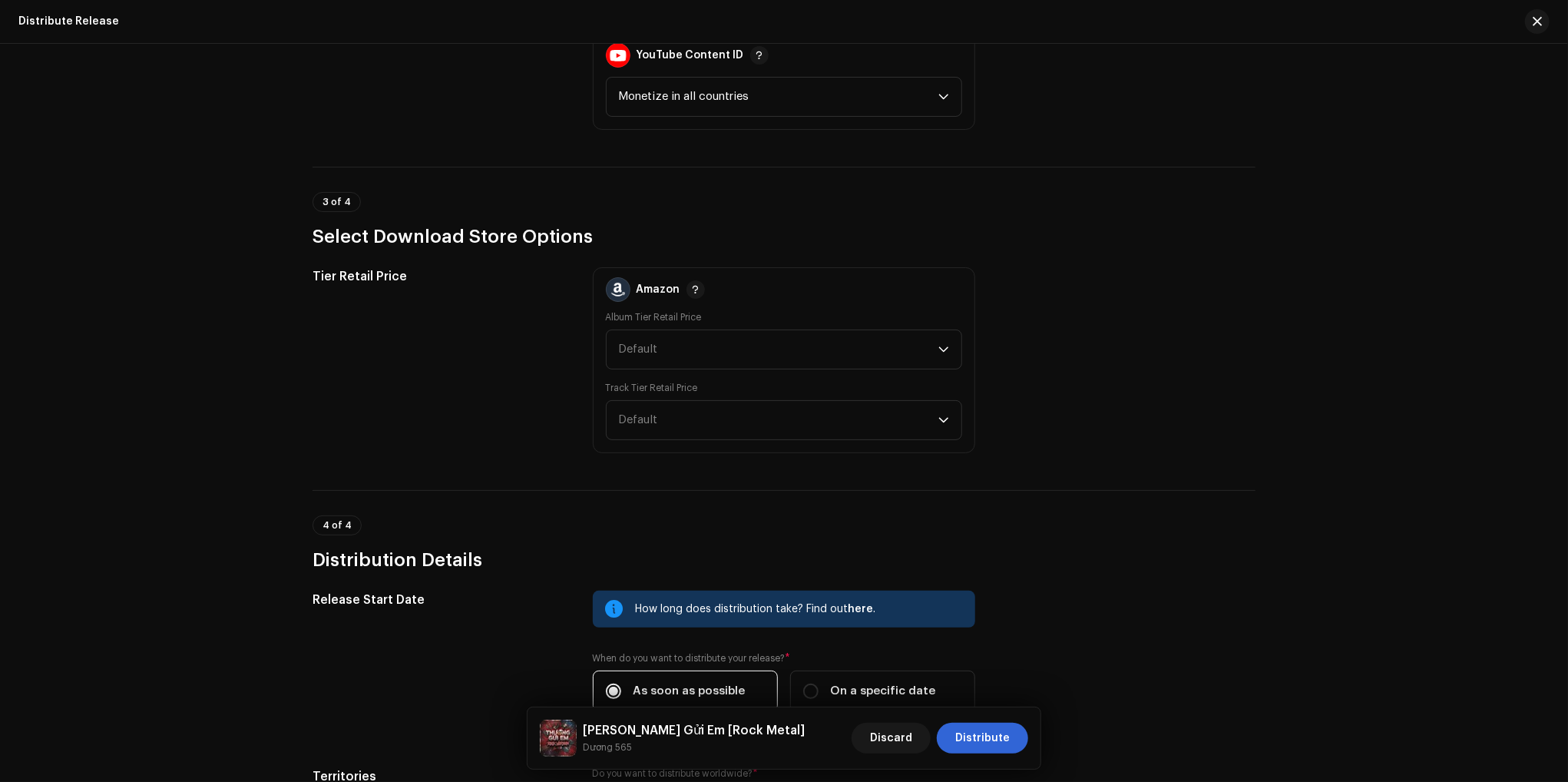
scroll to position [2207, 0]
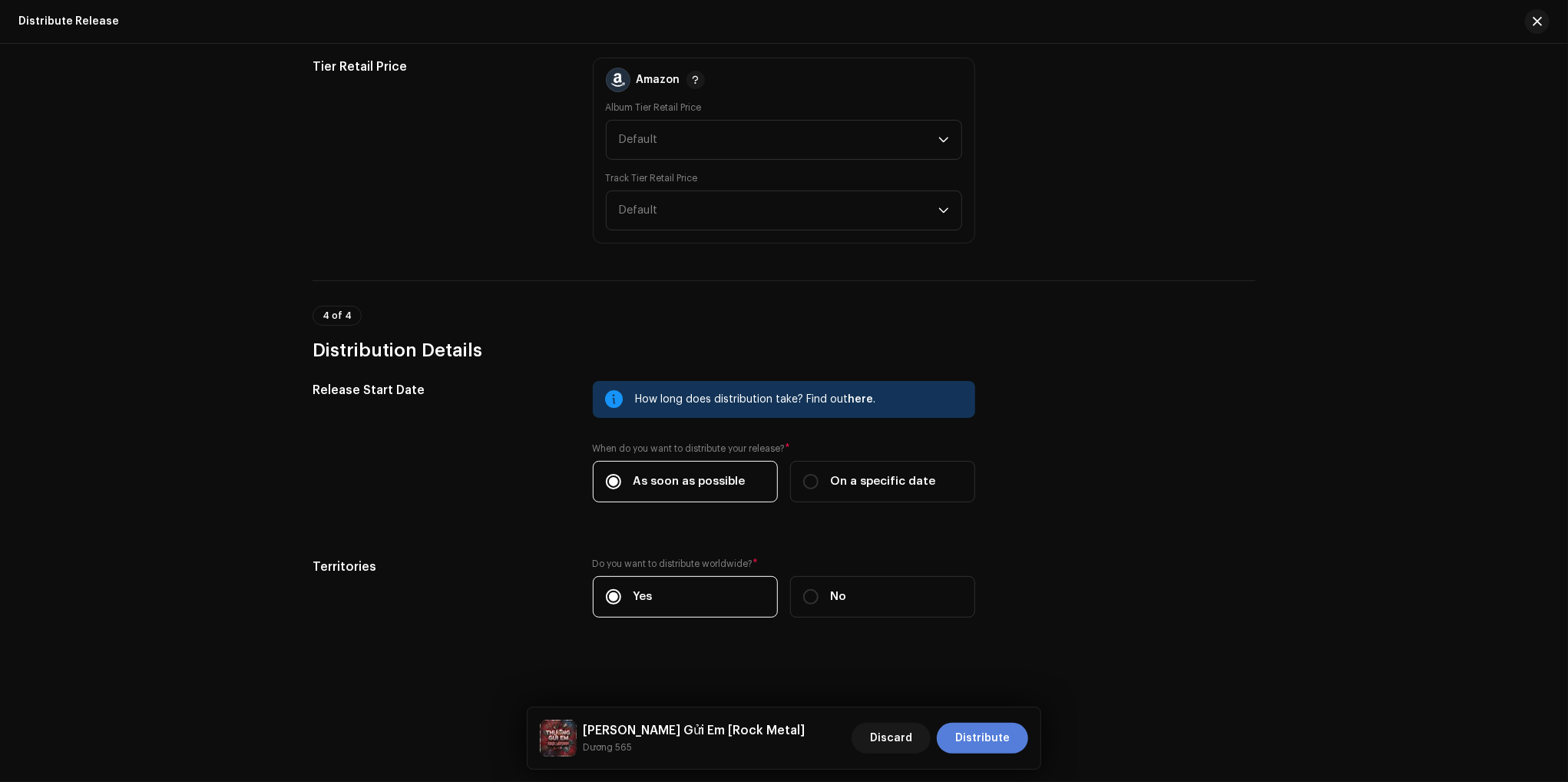
click at [991, 741] on span "Distribute" at bounding box center [982, 738] width 54 height 31
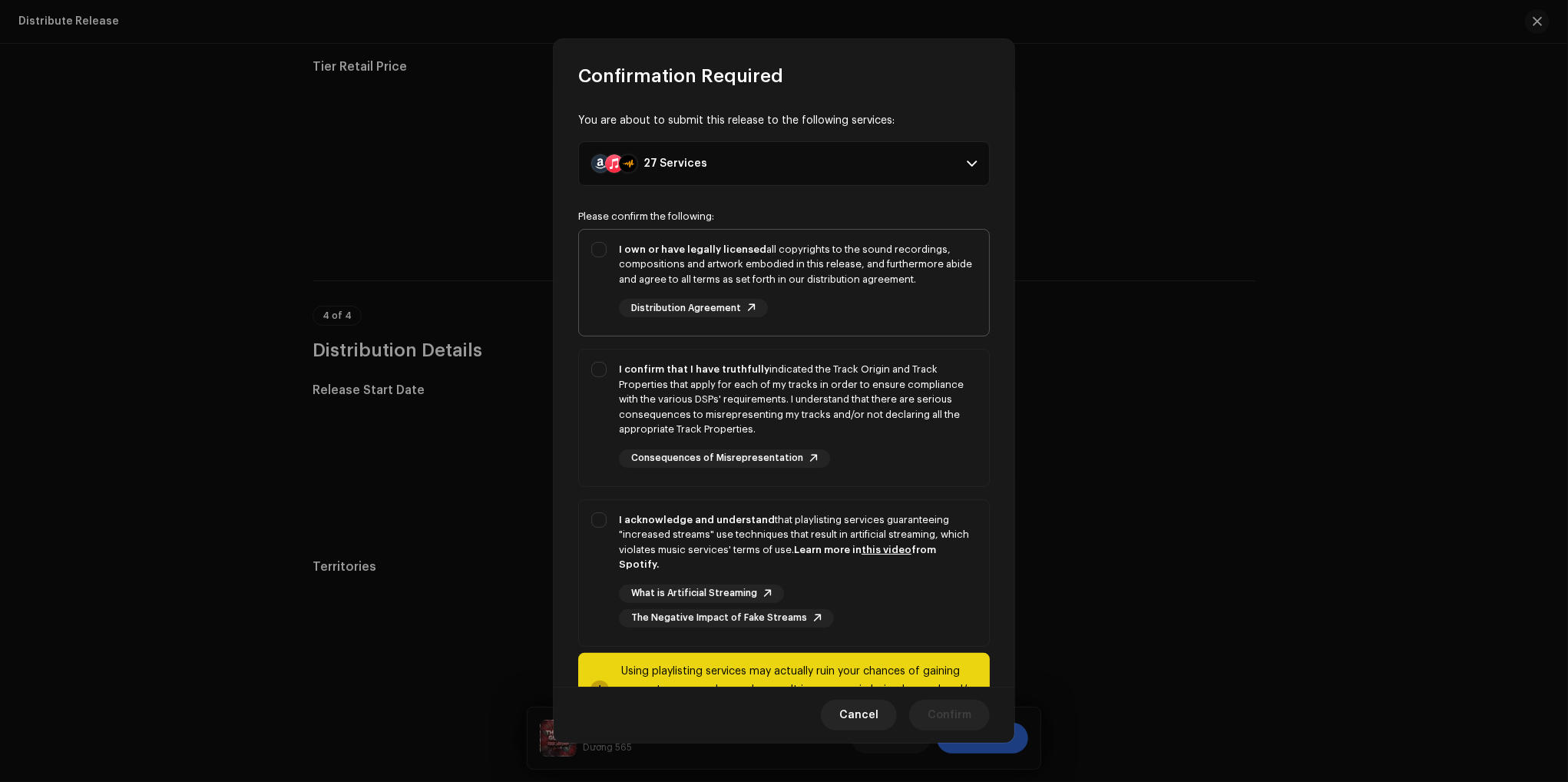
click at [619, 266] on div "I own or have legally licensed all copyrights to the sound recordings, composit…" at bounding box center [798, 264] width 357 height 45
checkbox input "true"
click at [631, 371] on strong "I confirm that I have truthfully" at bounding box center [694, 369] width 150 height 10
checkbox input "true"
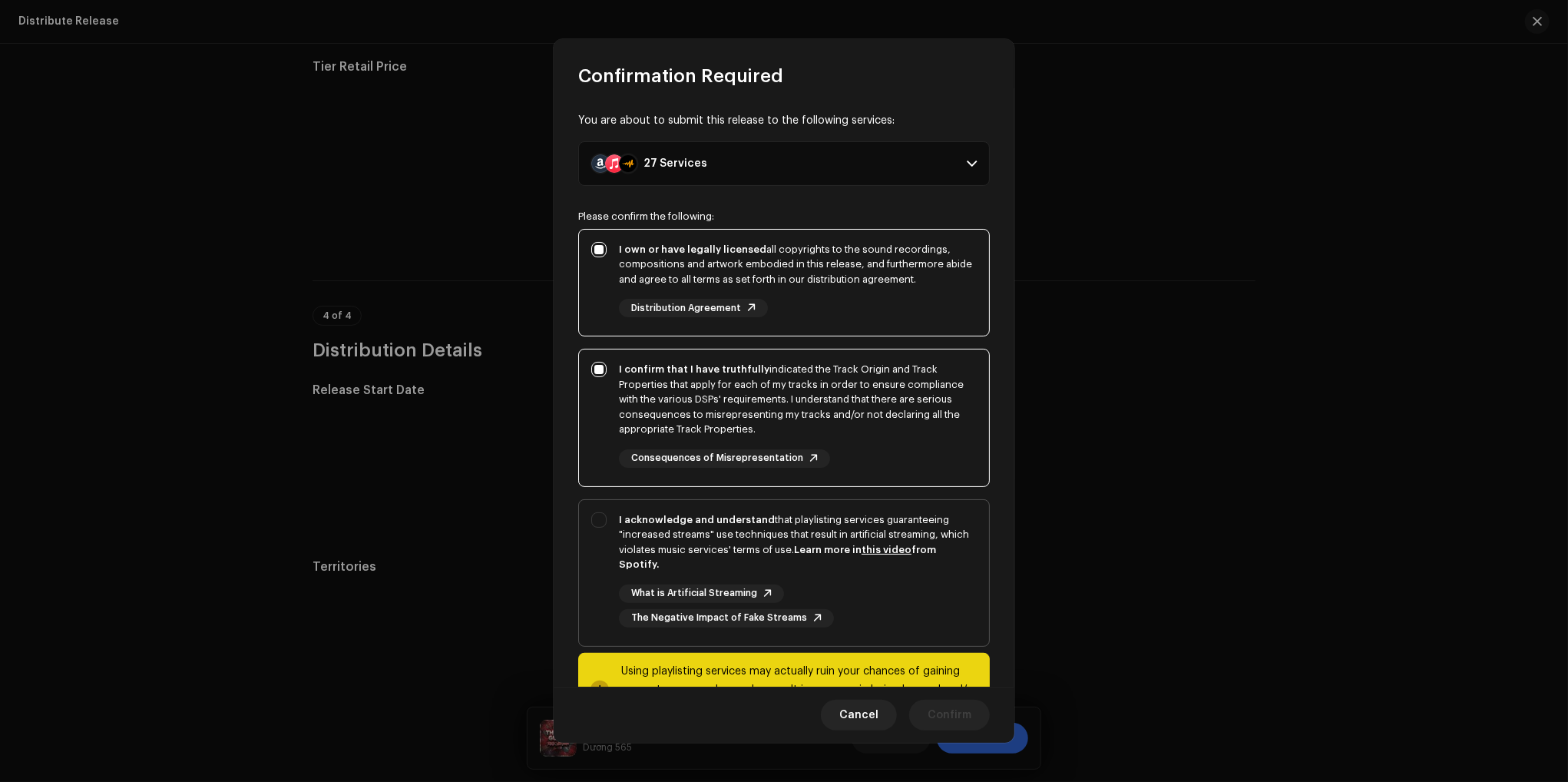
click at [623, 523] on strong "I acknowledge and understand" at bounding box center [697, 519] width 156 height 10
checkbox input "true"
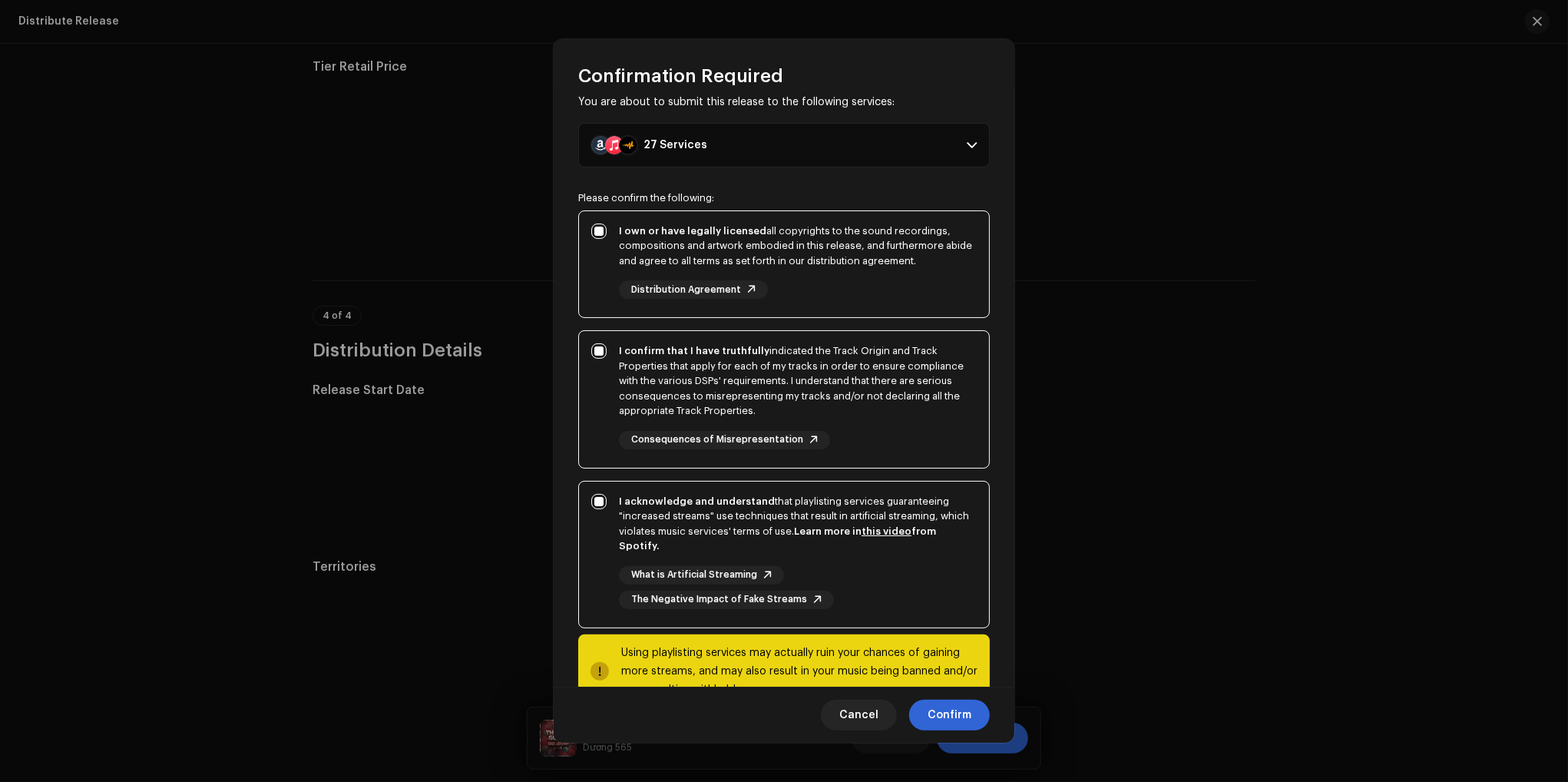
scroll to position [62, 0]
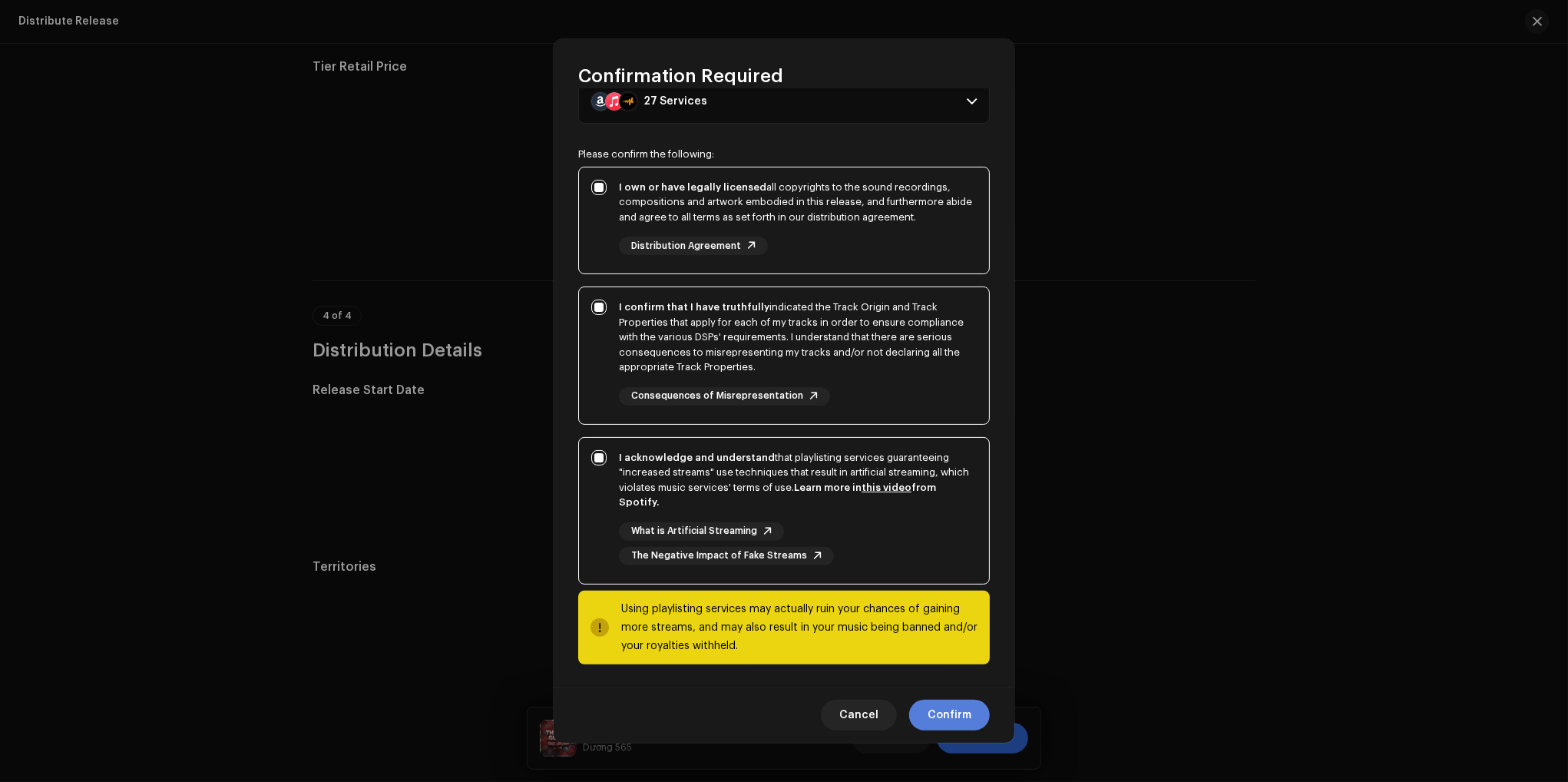
click at [944, 714] on span "Confirm" at bounding box center [950, 715] width 44 height 31
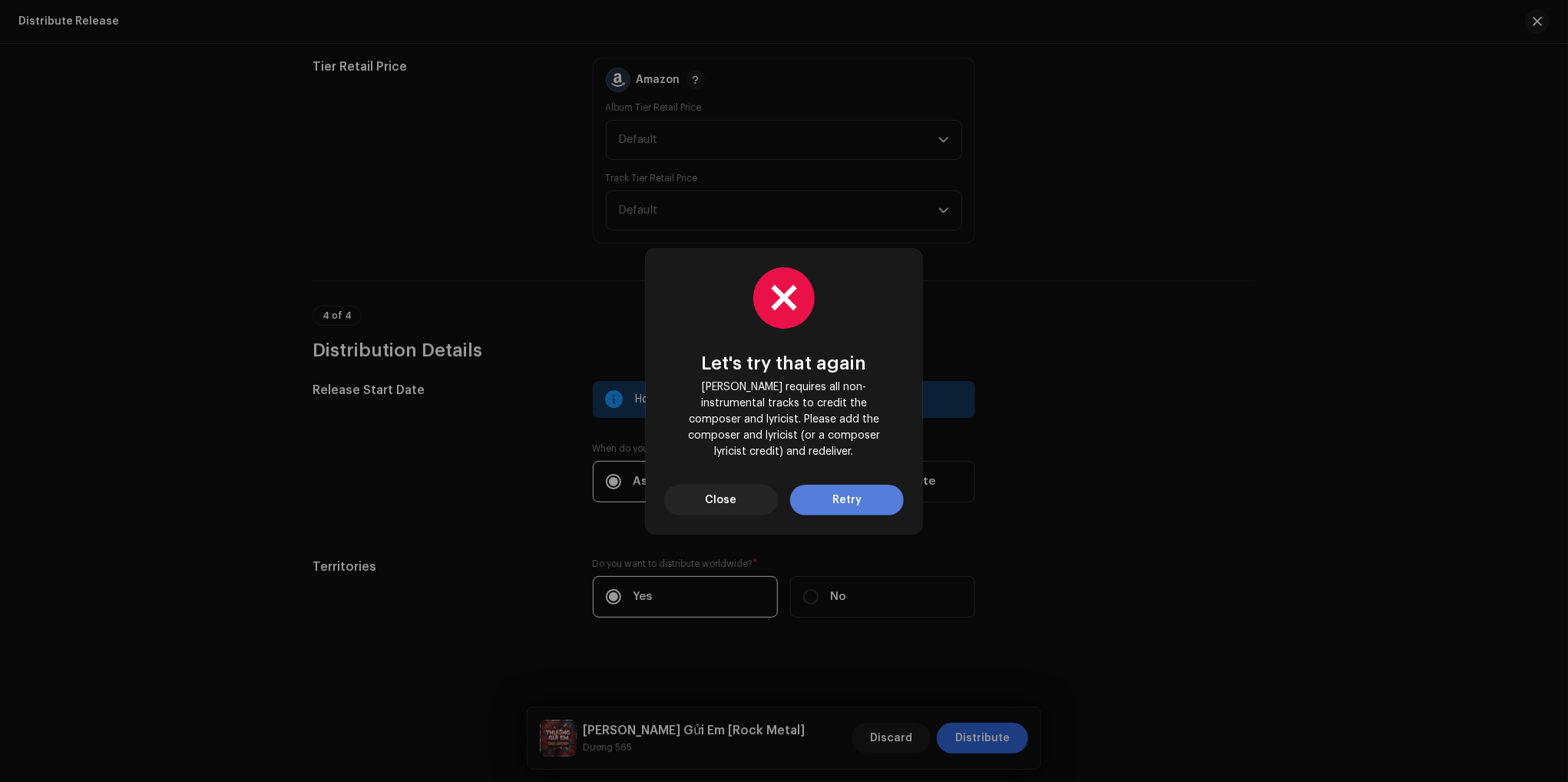
click at [818, 493] on button "Retry" at bounding box center [847, 500] width 114 height 31
click at [735, 497] on span "Close" at bounding box center [720, 500] width 32 height 31
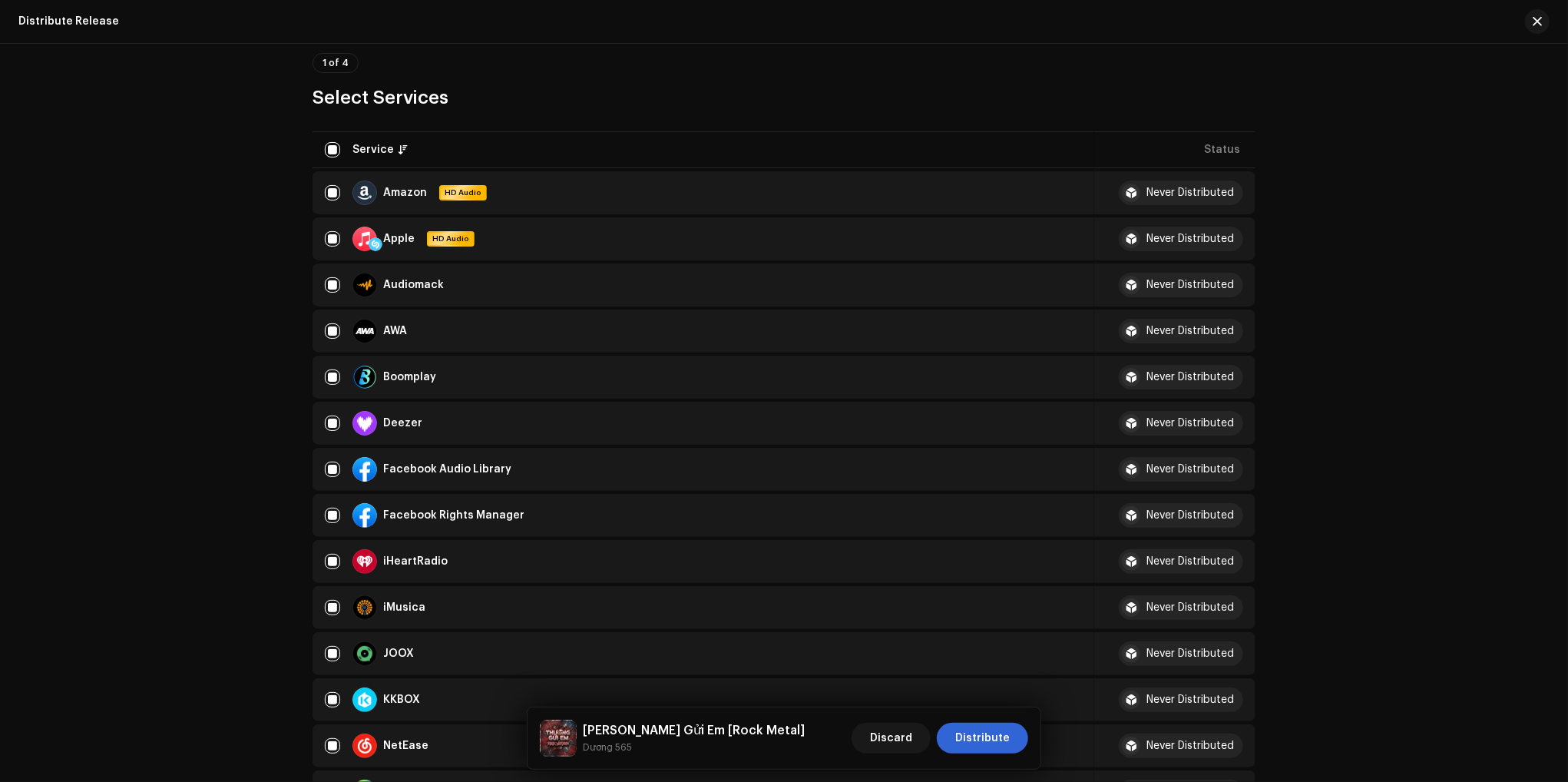
scroll to position [0, 0]
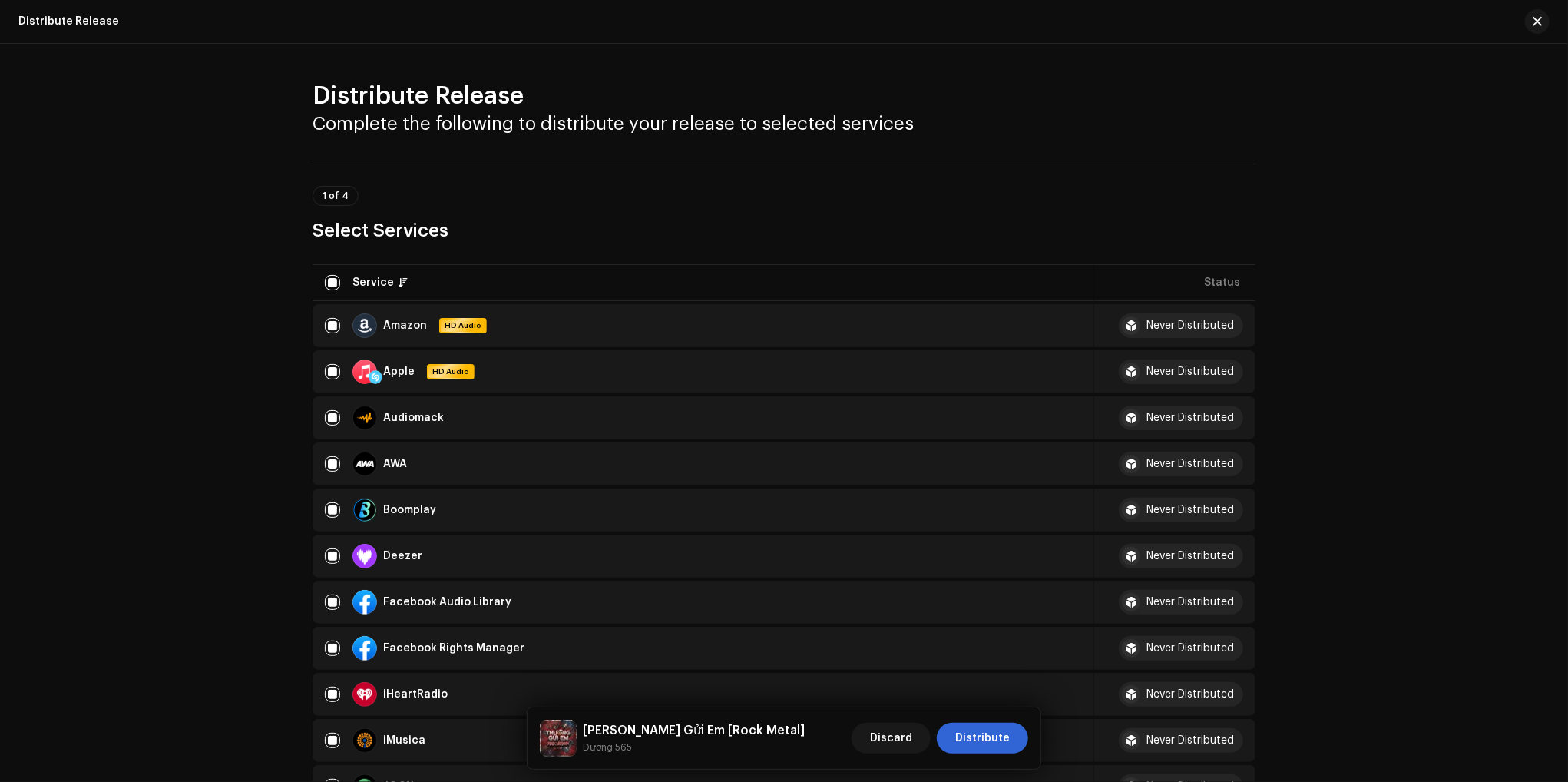
click at [377, 558] on div "Deezer" at bounding box center [387, 556] width 70 height 25
click at [334, 554] on input "checkbox" at bounding box center [333, 556] width 15 height 15
checkbox input "false"
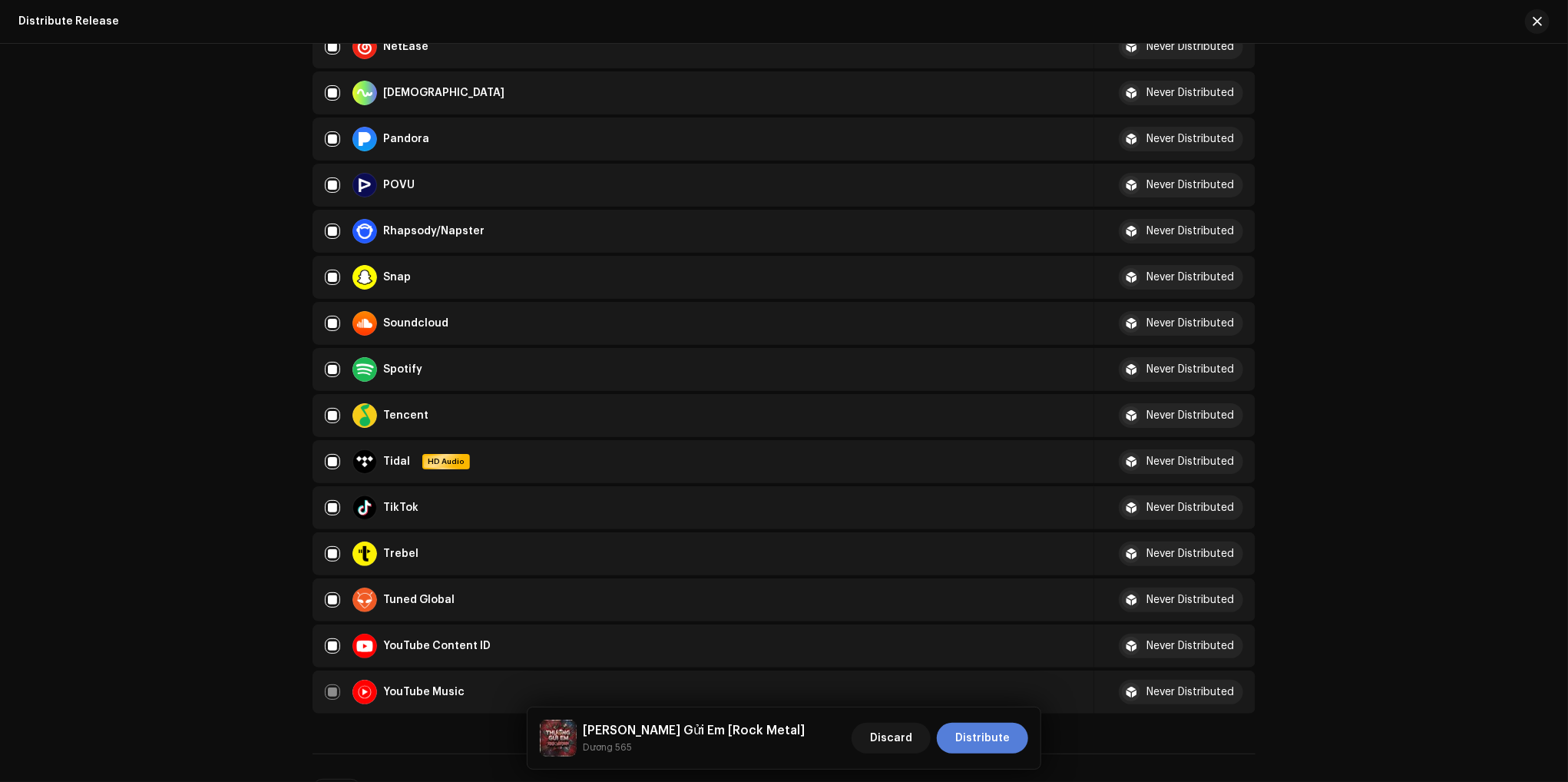
scroll to position [922, 0]
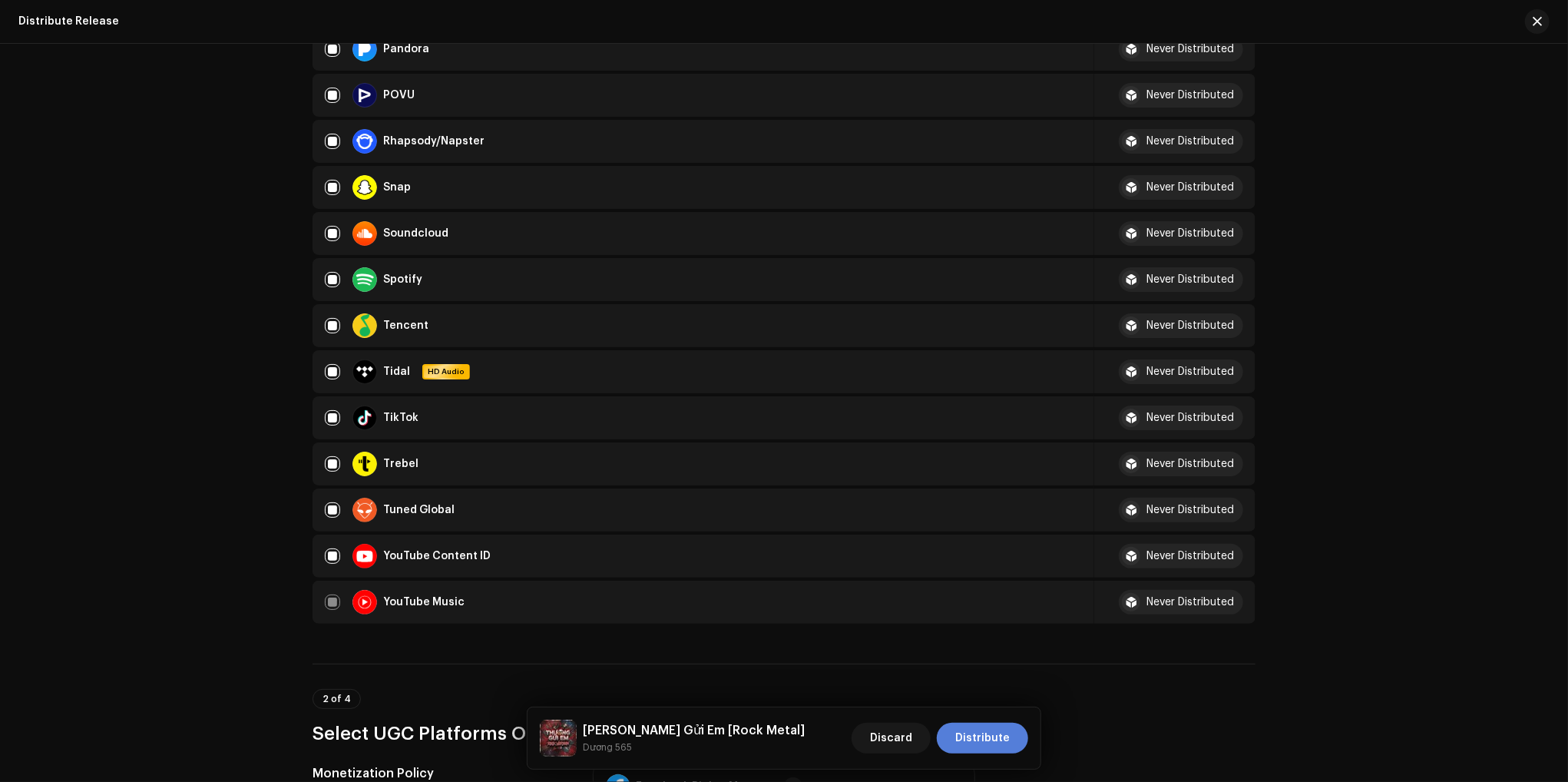
click at [994, 749] on span "Distribute" at bounding box center [982, 738] width 54 height 31
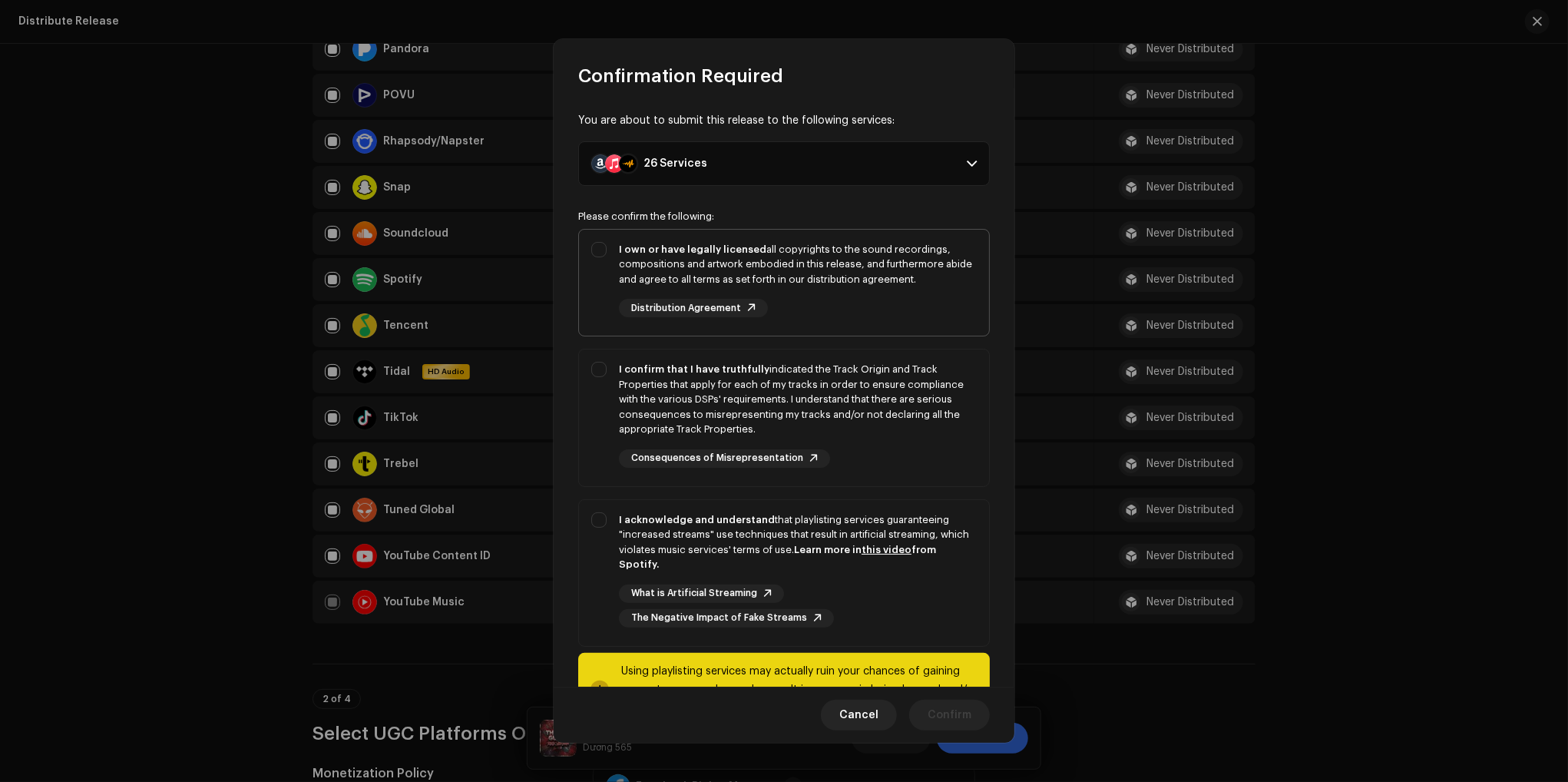
drag, startPoint x: 688, startPoint y: 276, endPoint x: 690, endPoint y: 311, distance: 35.1
click at [687, 276] on div "I own or have legally licensed all copyrights to the sound recordings, composit…" at bounding box center [798, 264] width 357 height 45
checkbox input "true"
click at [678, 389] on div "I confirm that I have truthfully indicated the Track Origin and Track Propertie…" at bounding box center [798, 399] width 357 height 76
checkbox input "true"
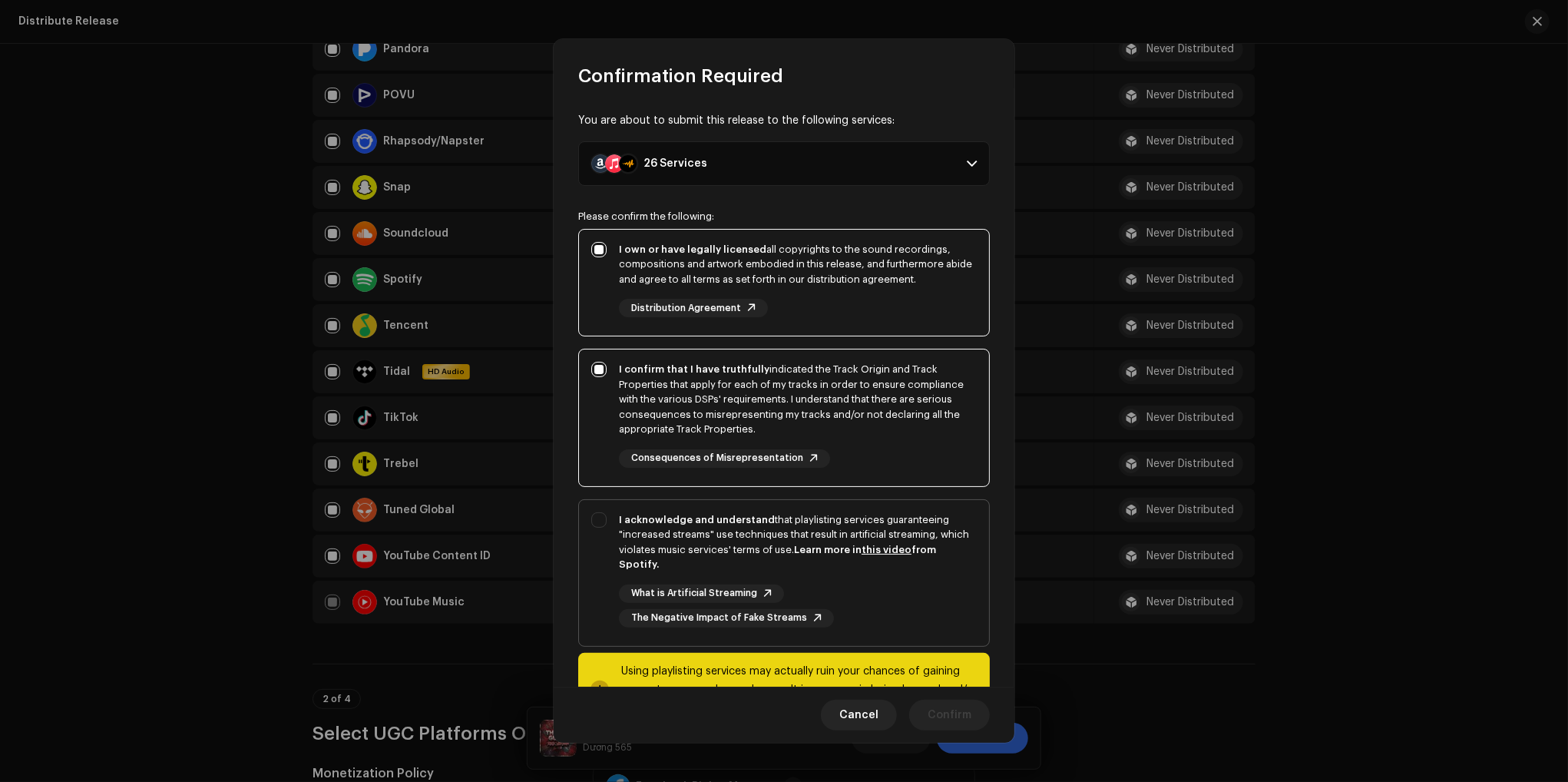
click at [667, 527] on div "I acknowledge and understand that playlisting services guaranteeing "increased …" at bounding box center [798, 542] width 357 height 60
checkbox input "true"
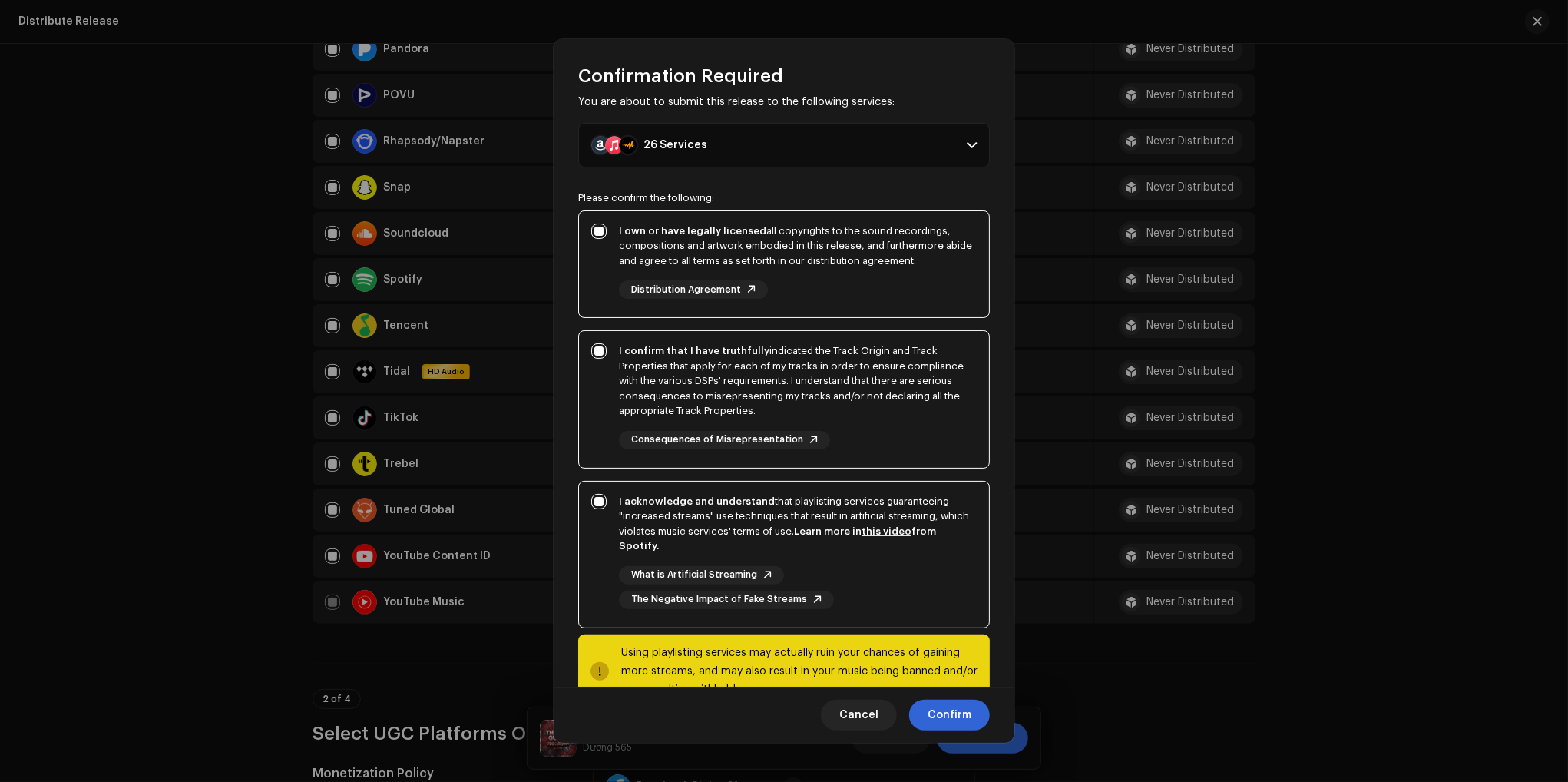
scroll to position [62, 0]
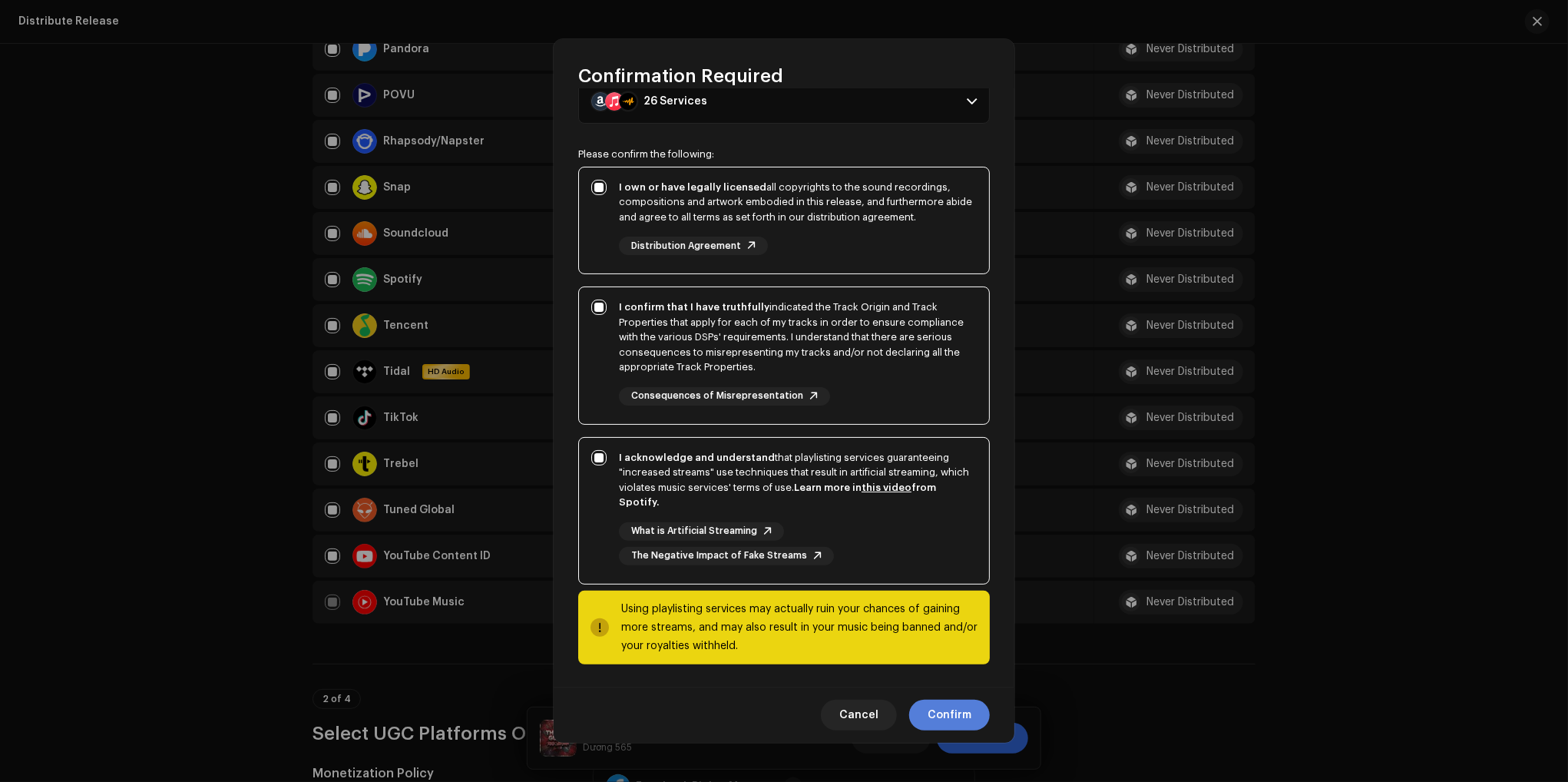
click at [944, 712] on span "Confirm" at bounding box center [950, 715] width 44 height 31
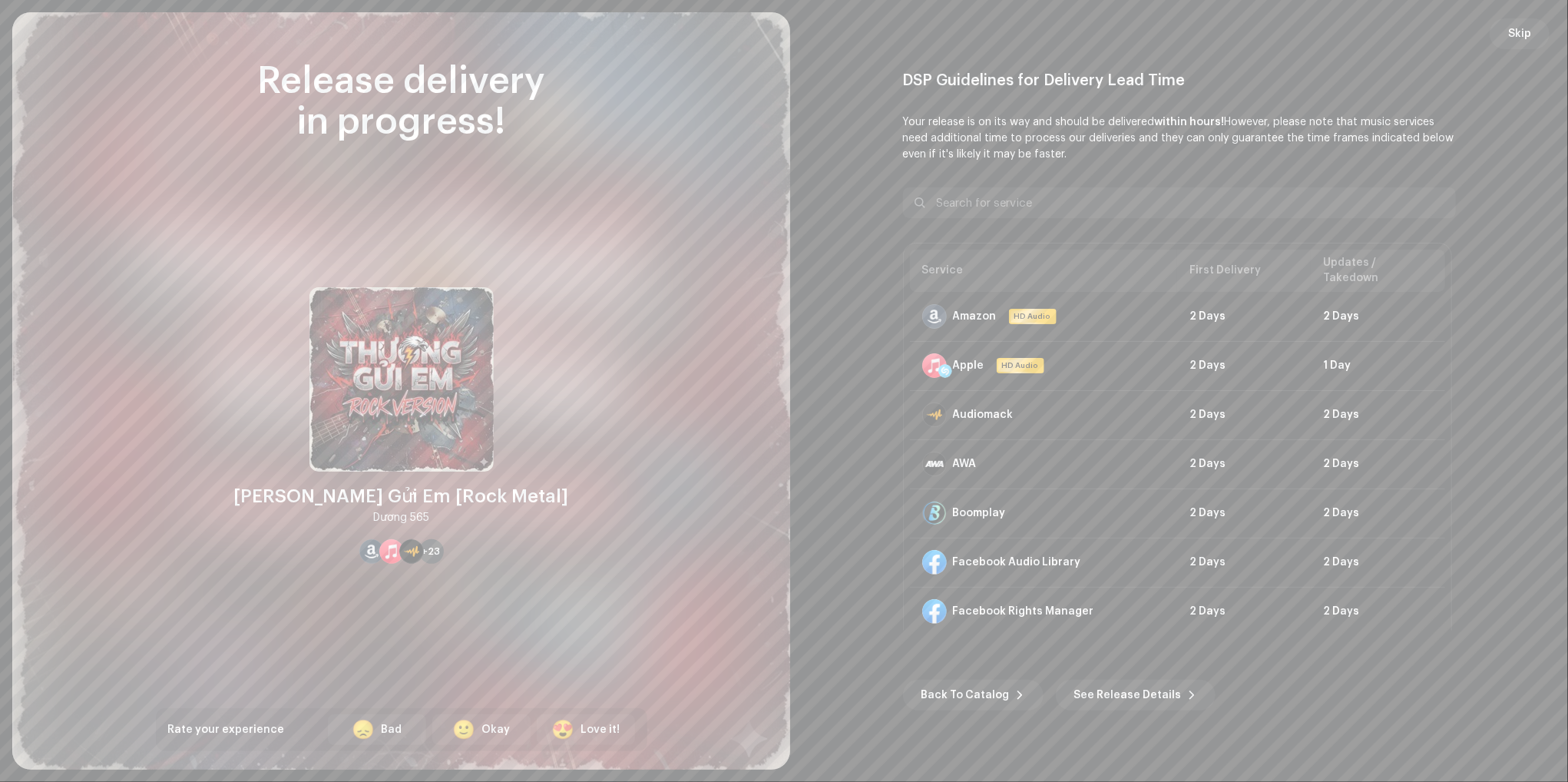
click at [1494, 346] on re-o-post-create-distribution-options "DSP Guidelines for Delivery Lead Time Your release is on its way and should be …" at bounding box center [1178, 391] width 741 height 640
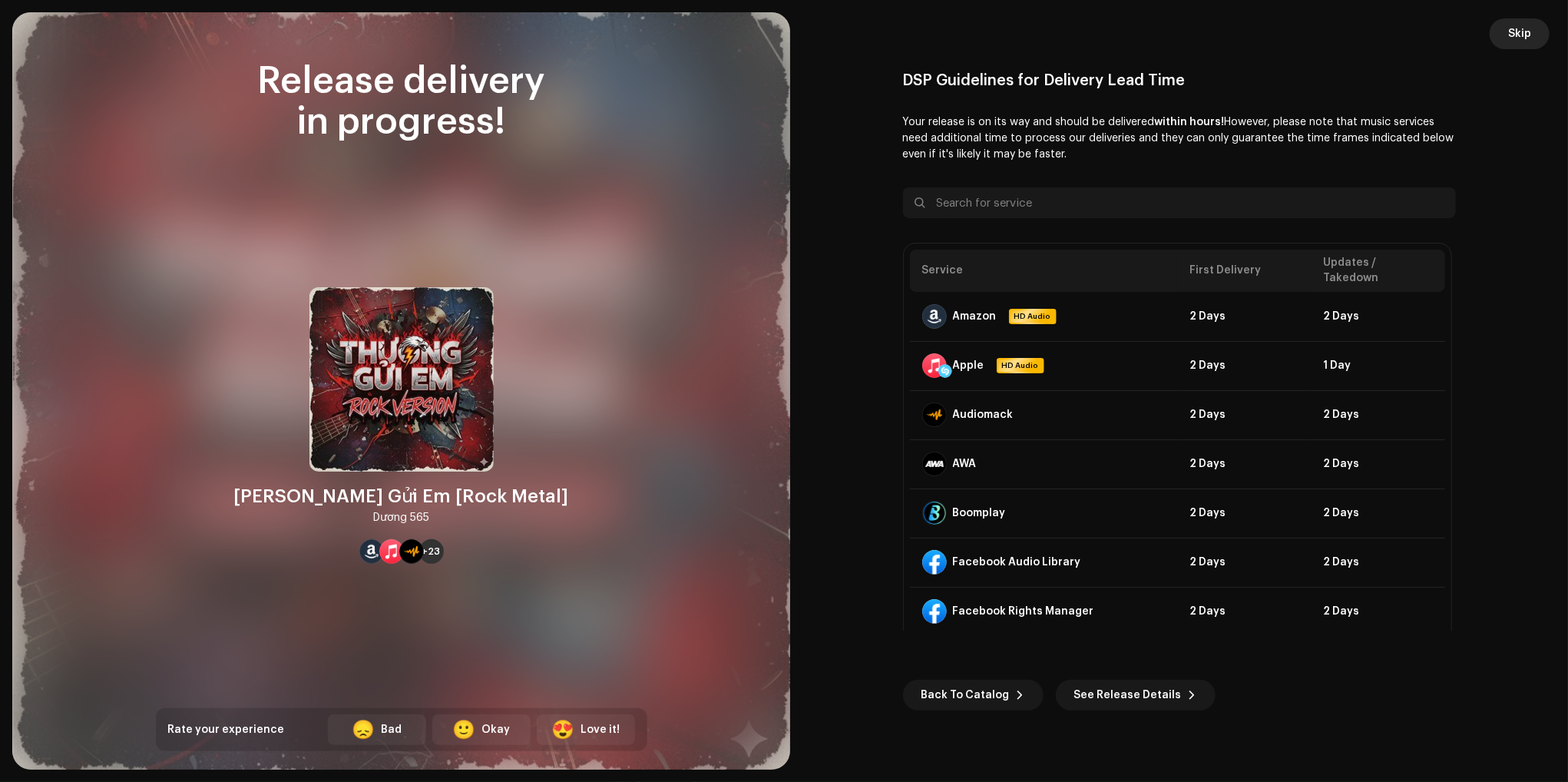
click at [1512, 35] on span "Skip" at bounding box center [1519, 33] width 23 height 31
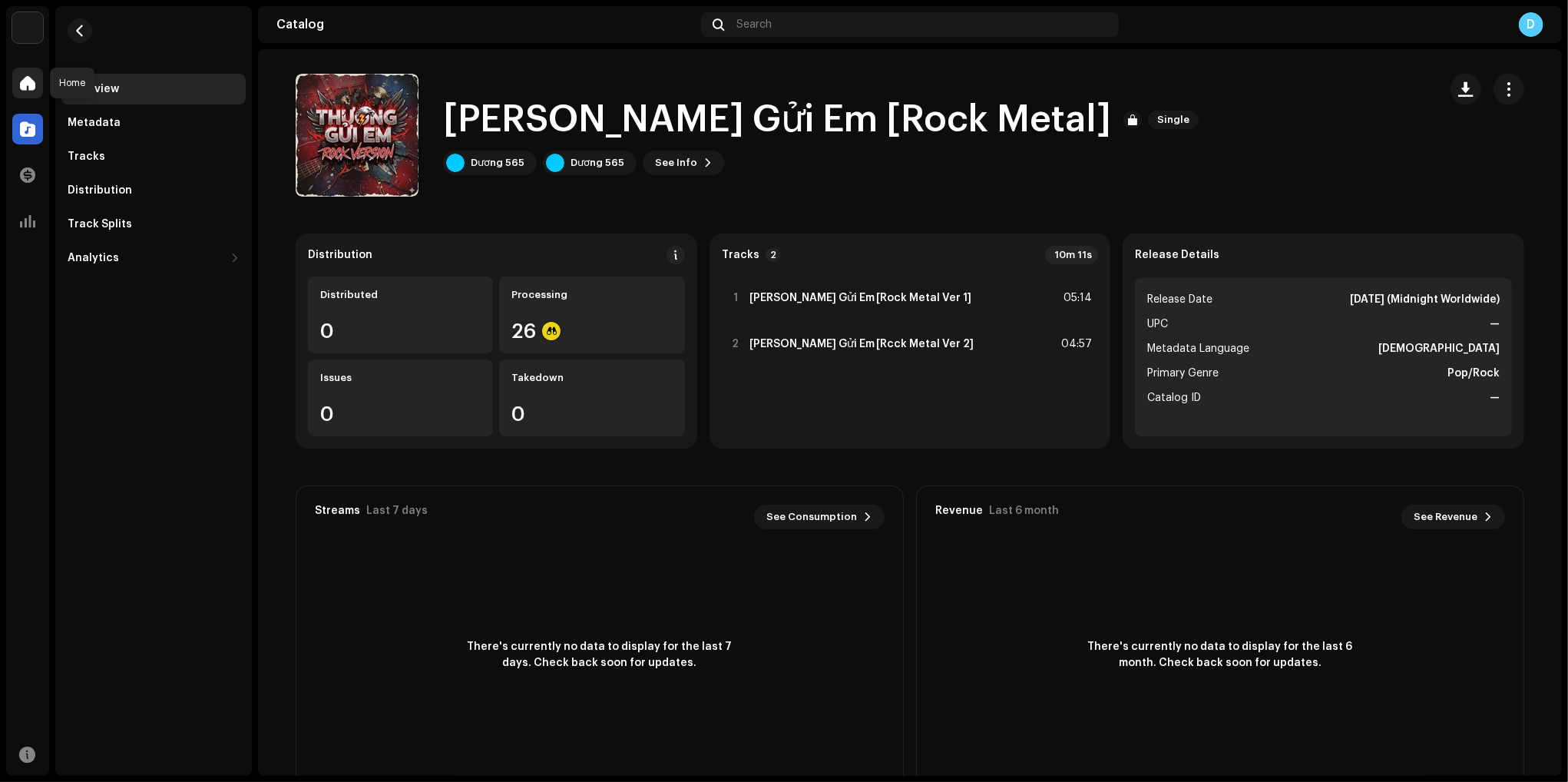
click at [29, 80] on span at bounding box center [28, 82] width 15 height 12
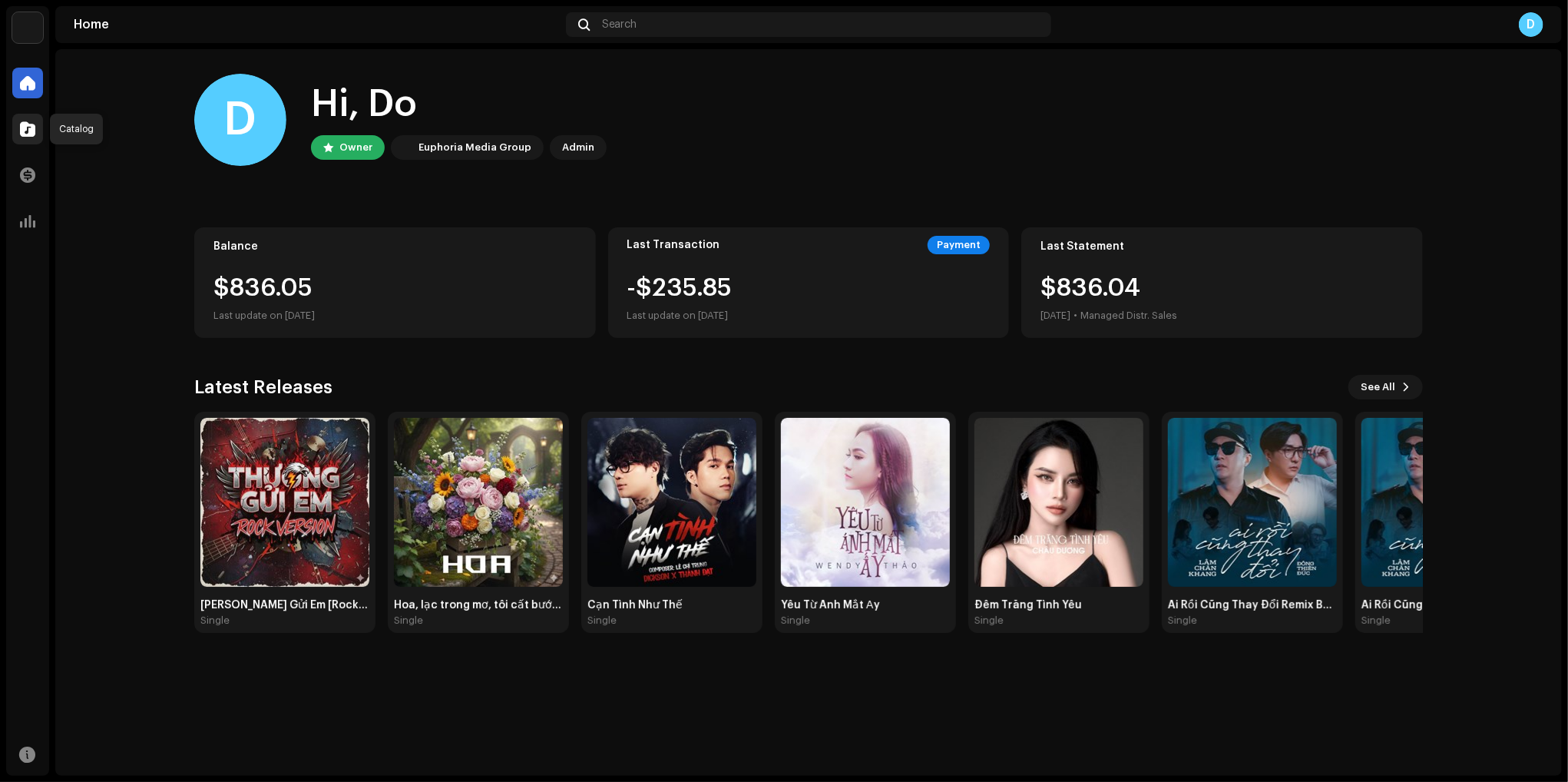
click at [30, 135] on span at bounding box center [28, 129] width 15 height 12
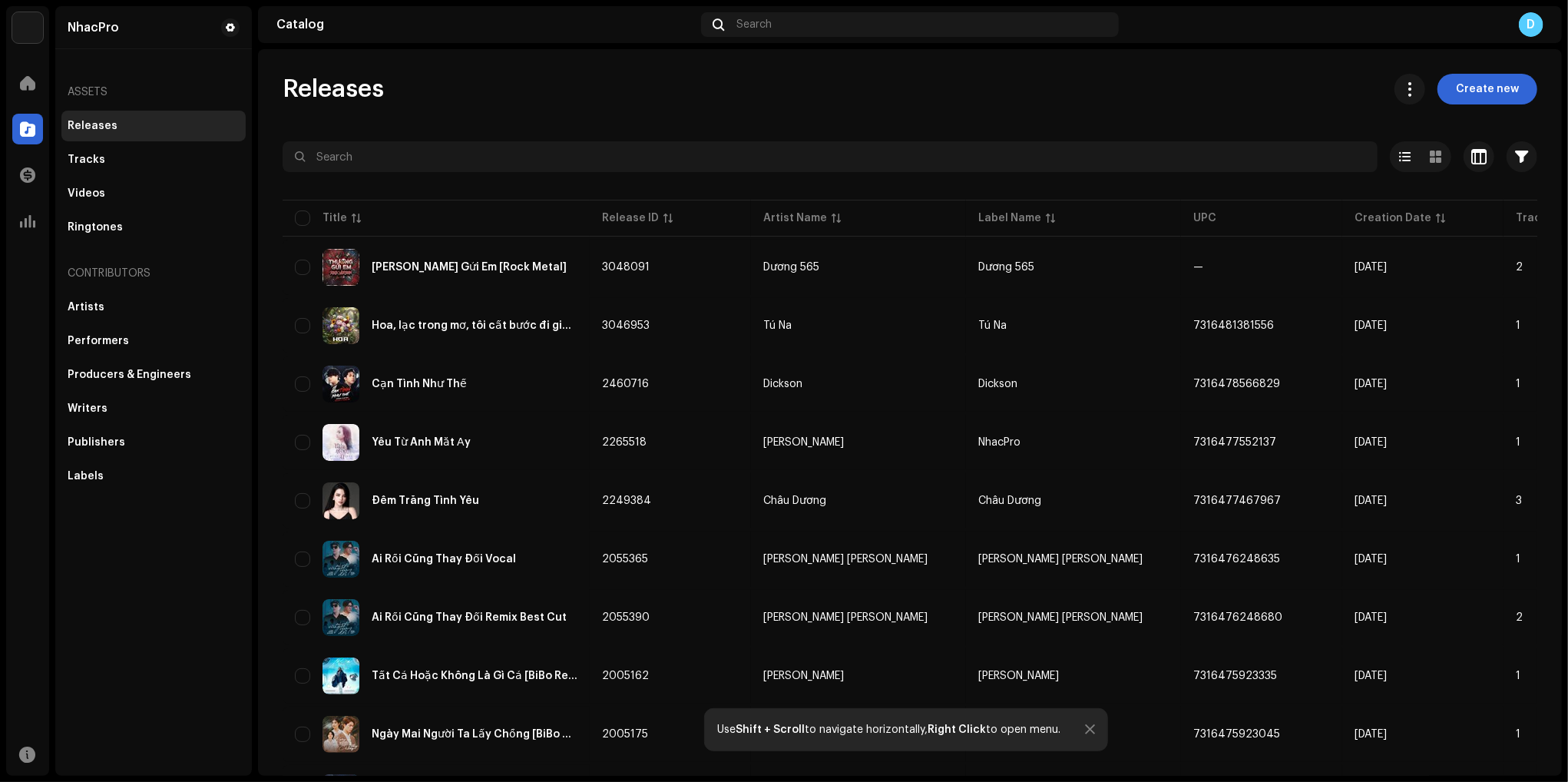
click at [1477, 91] on span "Create new" at bounding box center [1488, 89] width 63 height 31
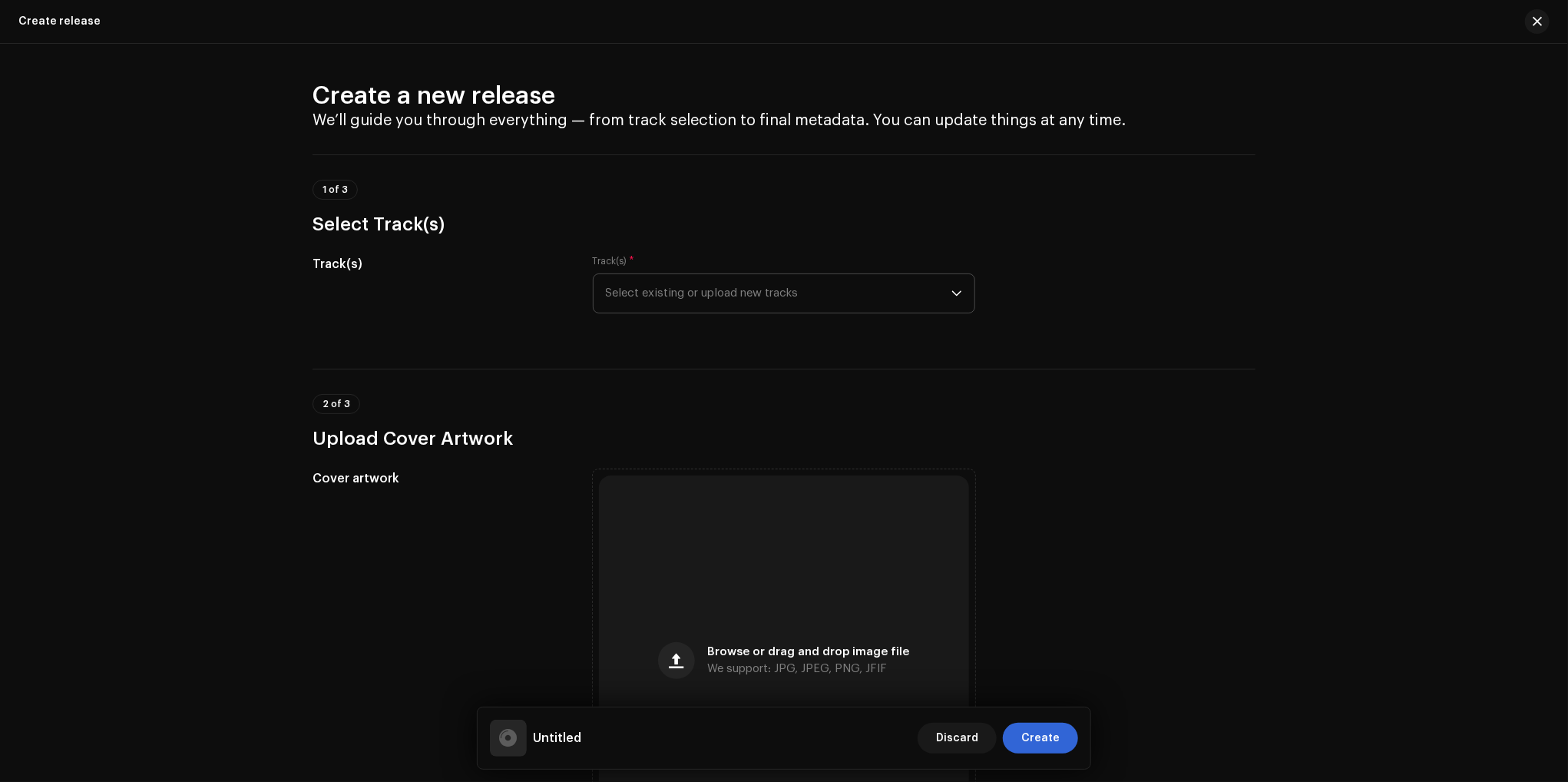
click at [747, 296] on span "Select existing or upload new tracks" at bounding box center [779, 293] width 346 height 38
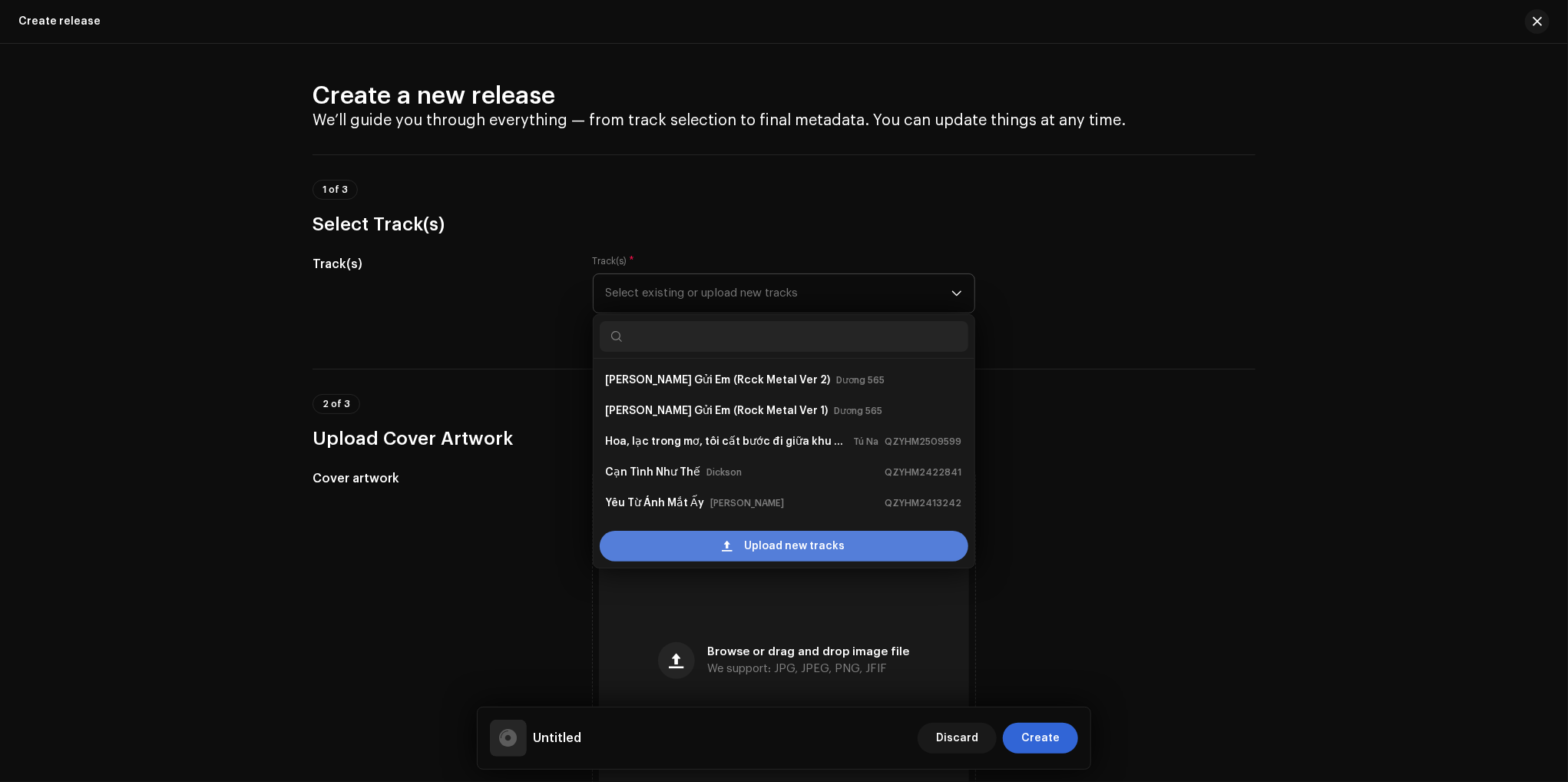
scroll to position [25, 0]
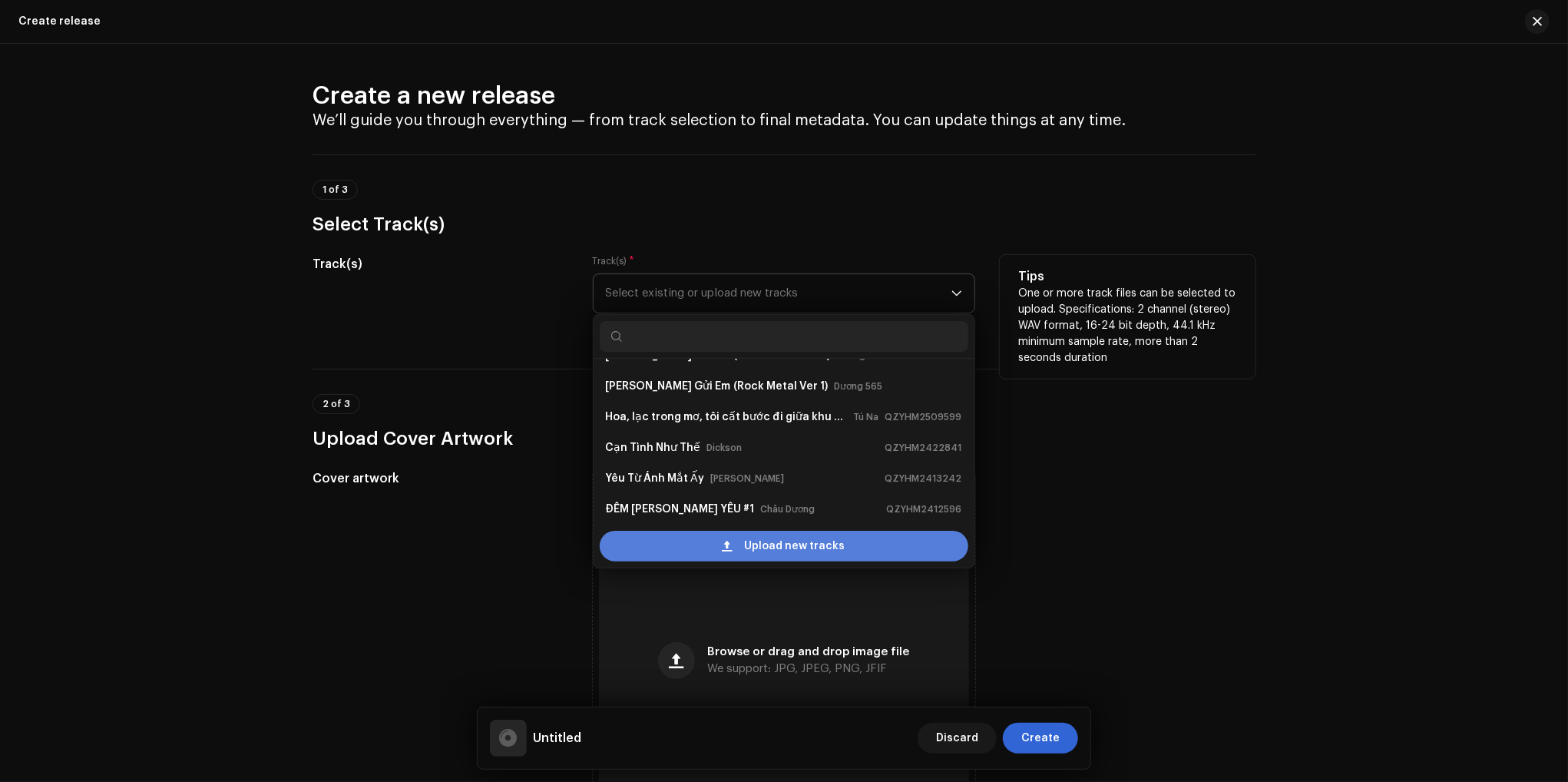
click at [721, 548] on div "Upload new tracks" at bounding box center [784, 546] width 369 height 31
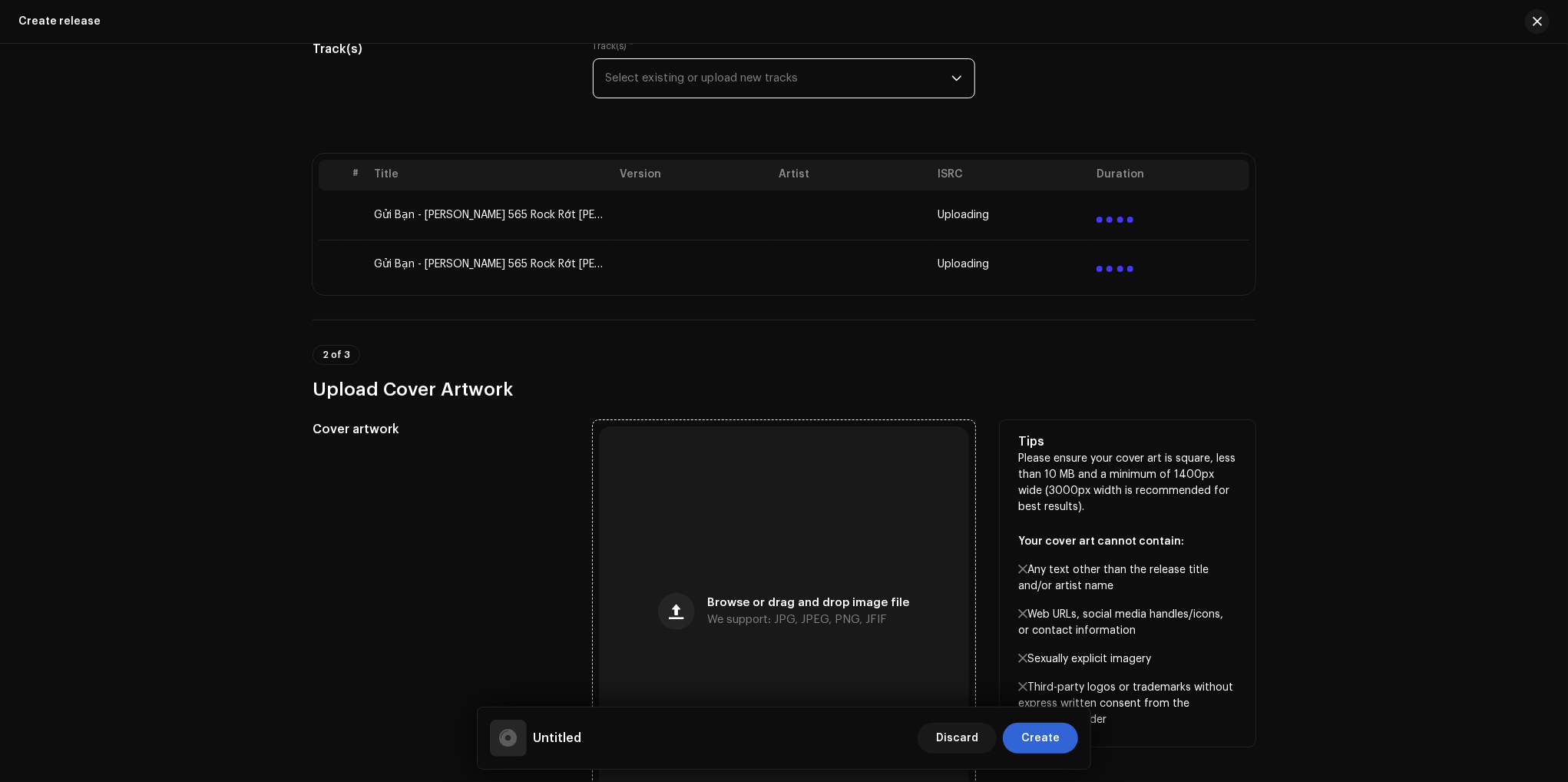
scroll to position [307, 0]
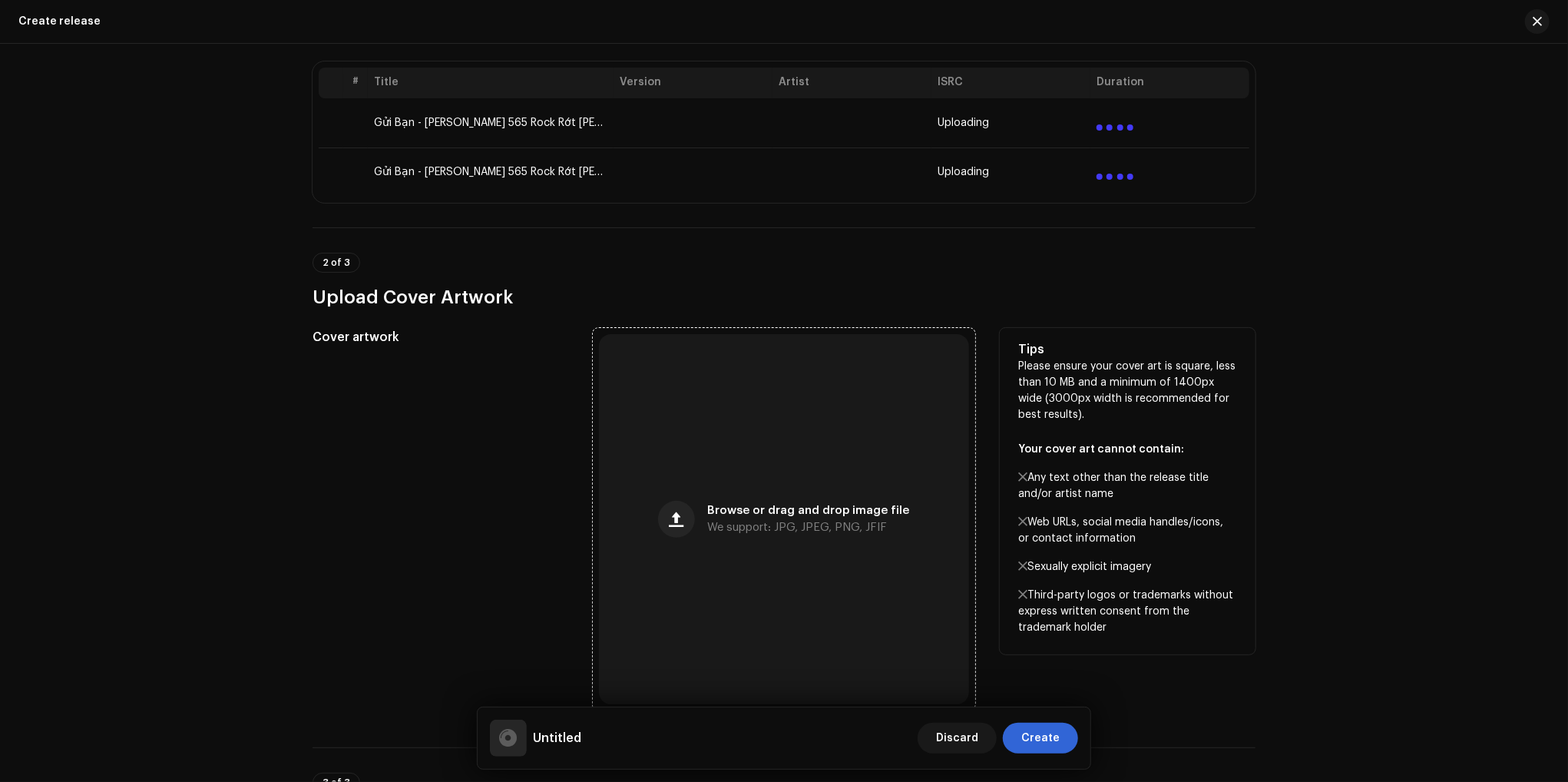
click at [745, 460] on div "Browse or drag and drop image file We support: JPG, JPEG, PNG, JFIF" at bounding box center [784, 519] width 370 height 370
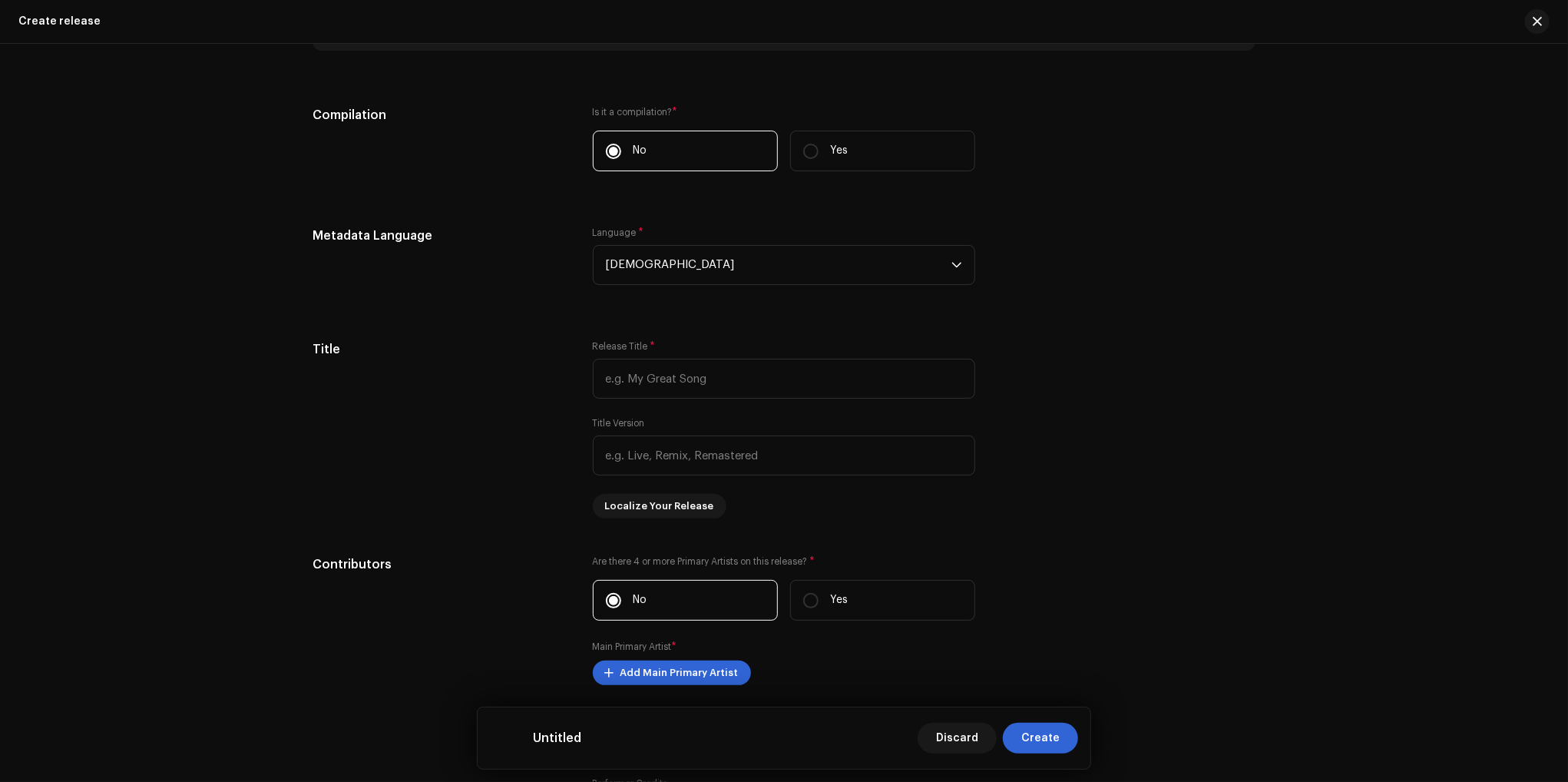
scroll to position [1152, 0]
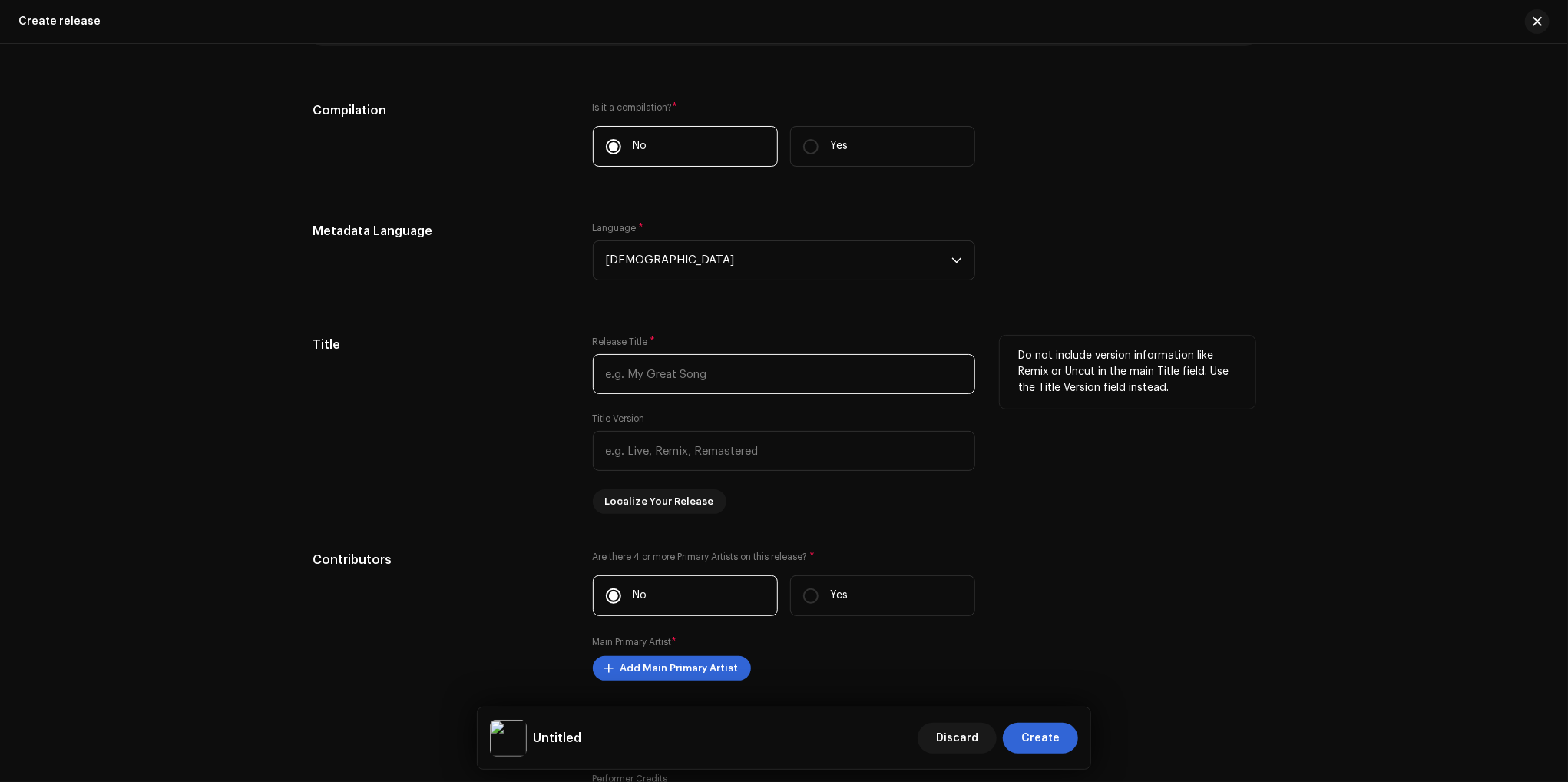
drag, startPoint x: 708, startPoint y: 381, endPoint x: 725, endPoint y: 381, distance: 17.0
click at [709, 381] on input "text" at bounding box center [784, 374] width 382 height 40
type input "Gửi Bạn"
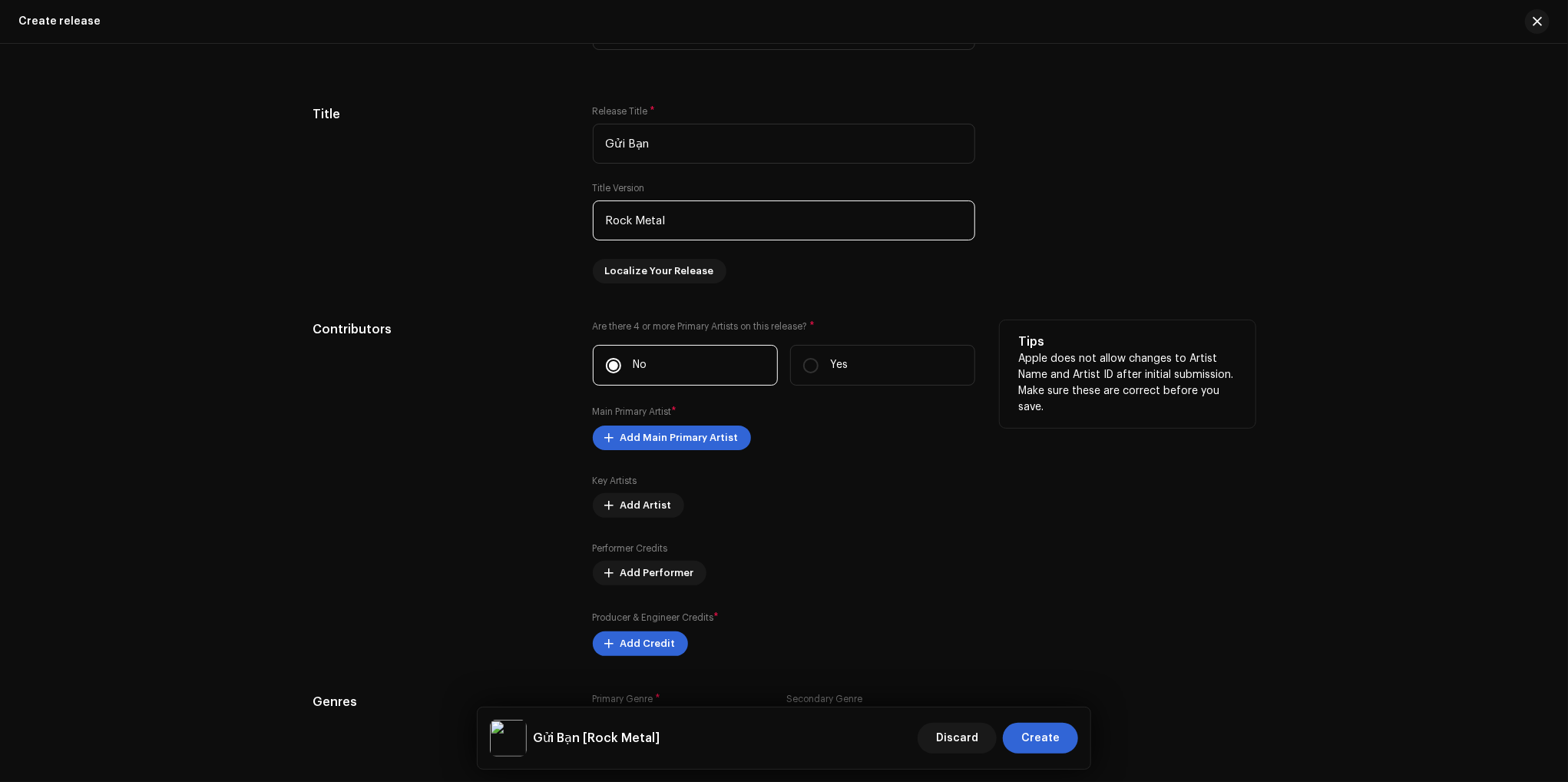
scroll to position [1460, 0]
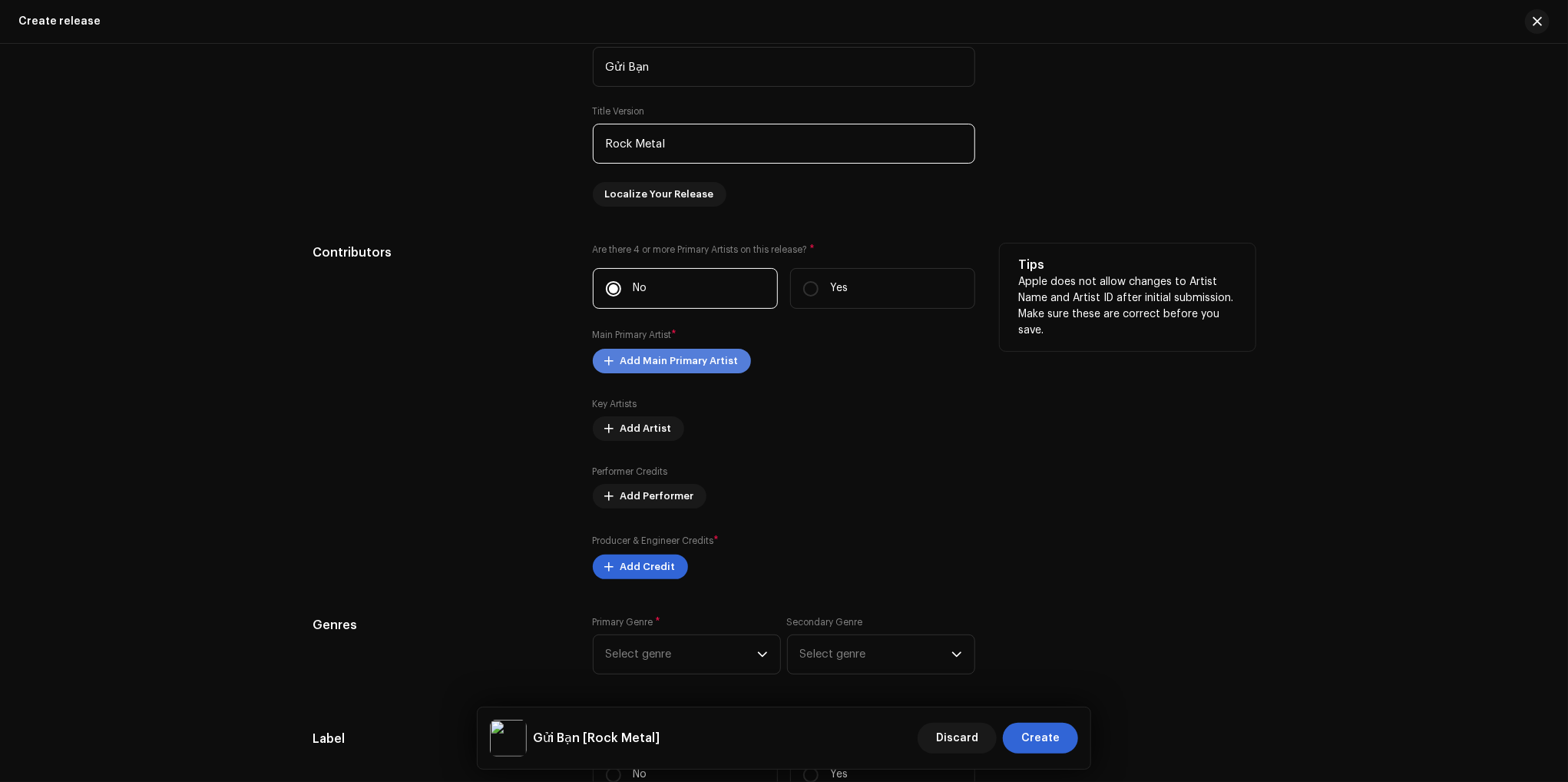
type input "Rock Metal"
click at [698, 368] on span "Add Main Primary Artist" at bounding box center [679, 361] width 118 height 31
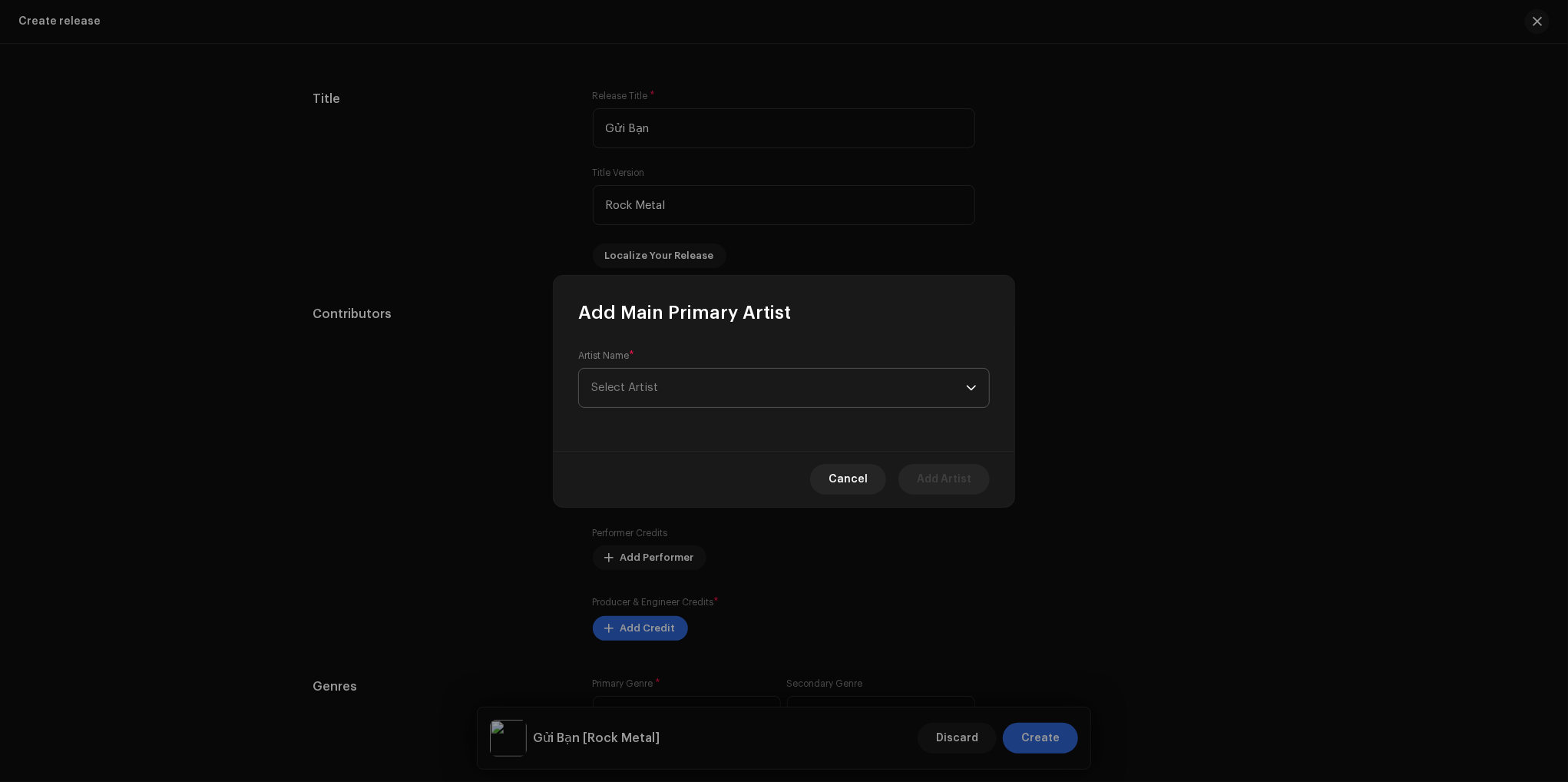
scroll to position [1521, 0]
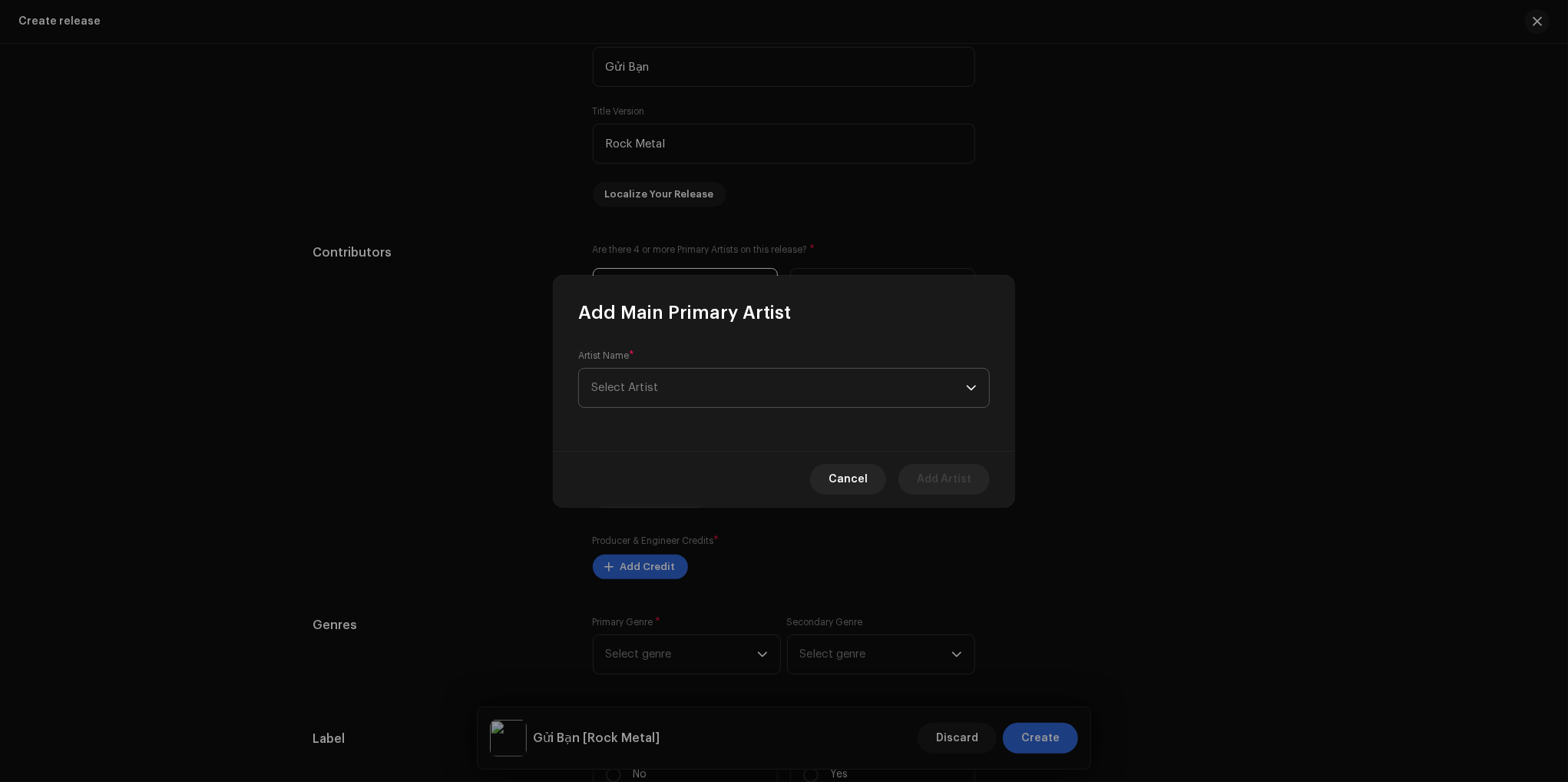
click at [692, 394] on span "Select Artist" at bounding box center [779, 388] width 375 height 38
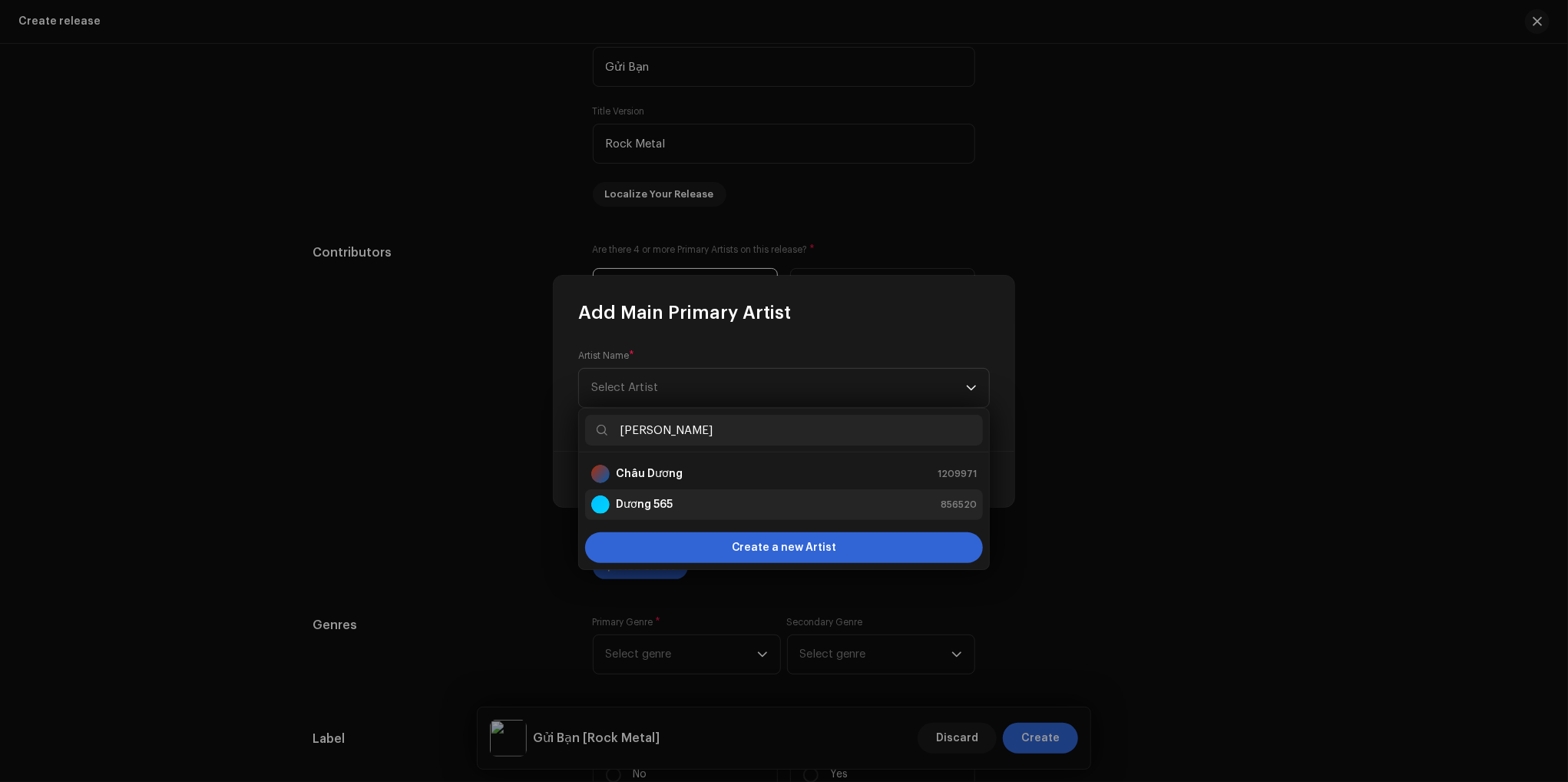
type input "dương"
click at [655, 510] on strong "Dương 565" at bounding box center [643, 505] width 56 height 15
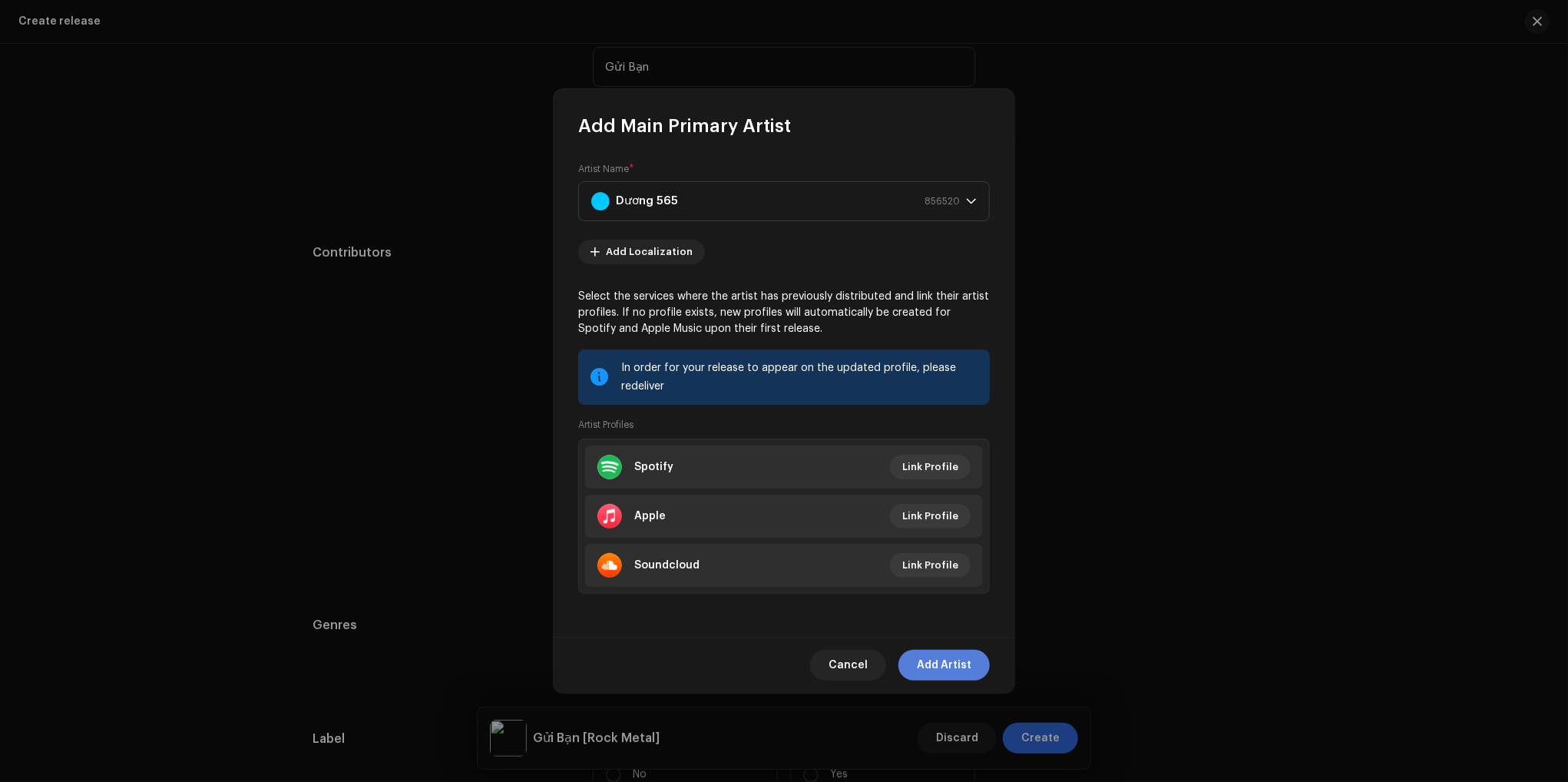
click at [964, 659] on span "Add Artist" at bounding box center [943, 665] width 54 height 31
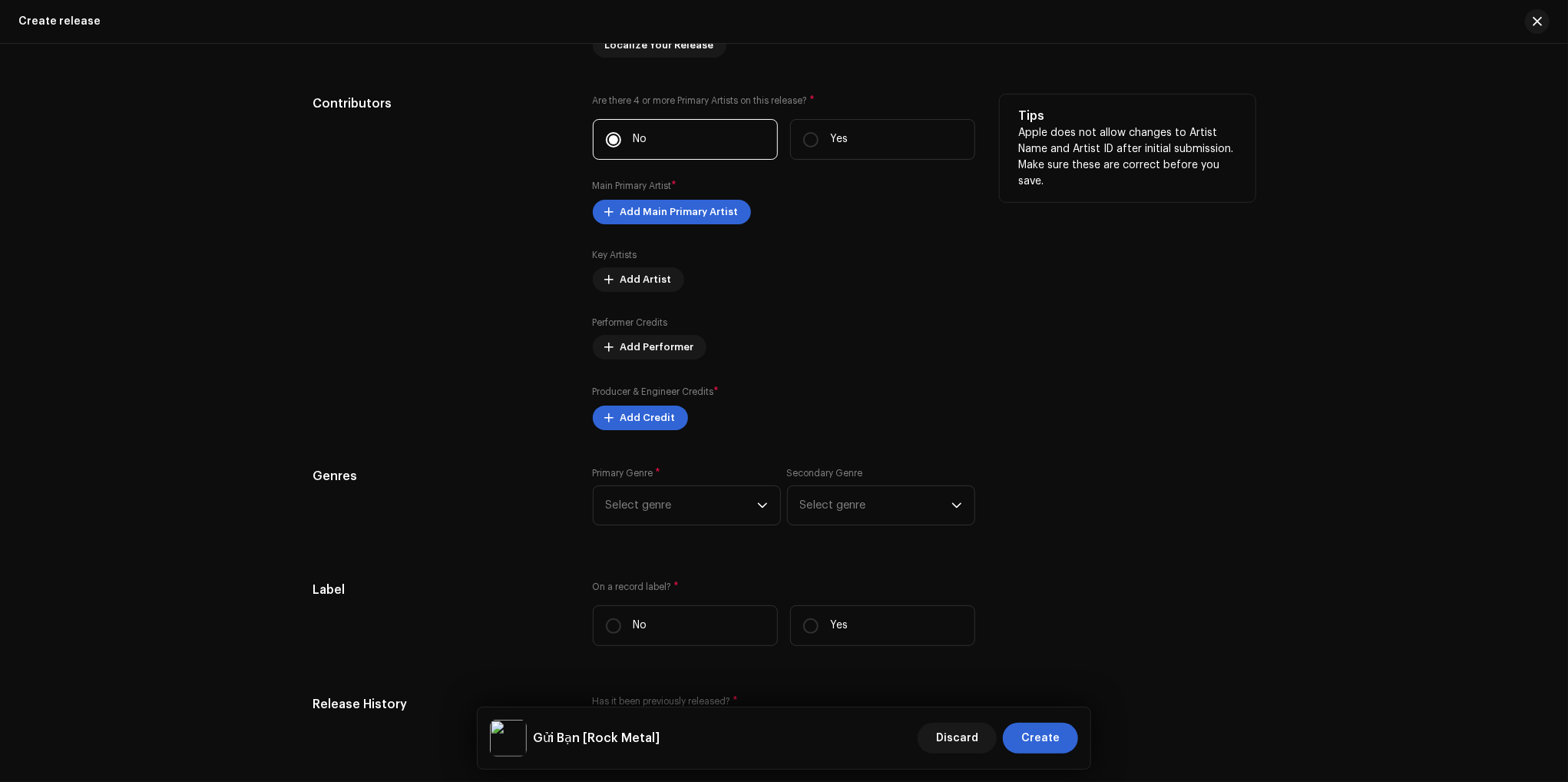
scroll to position [1675, 0]
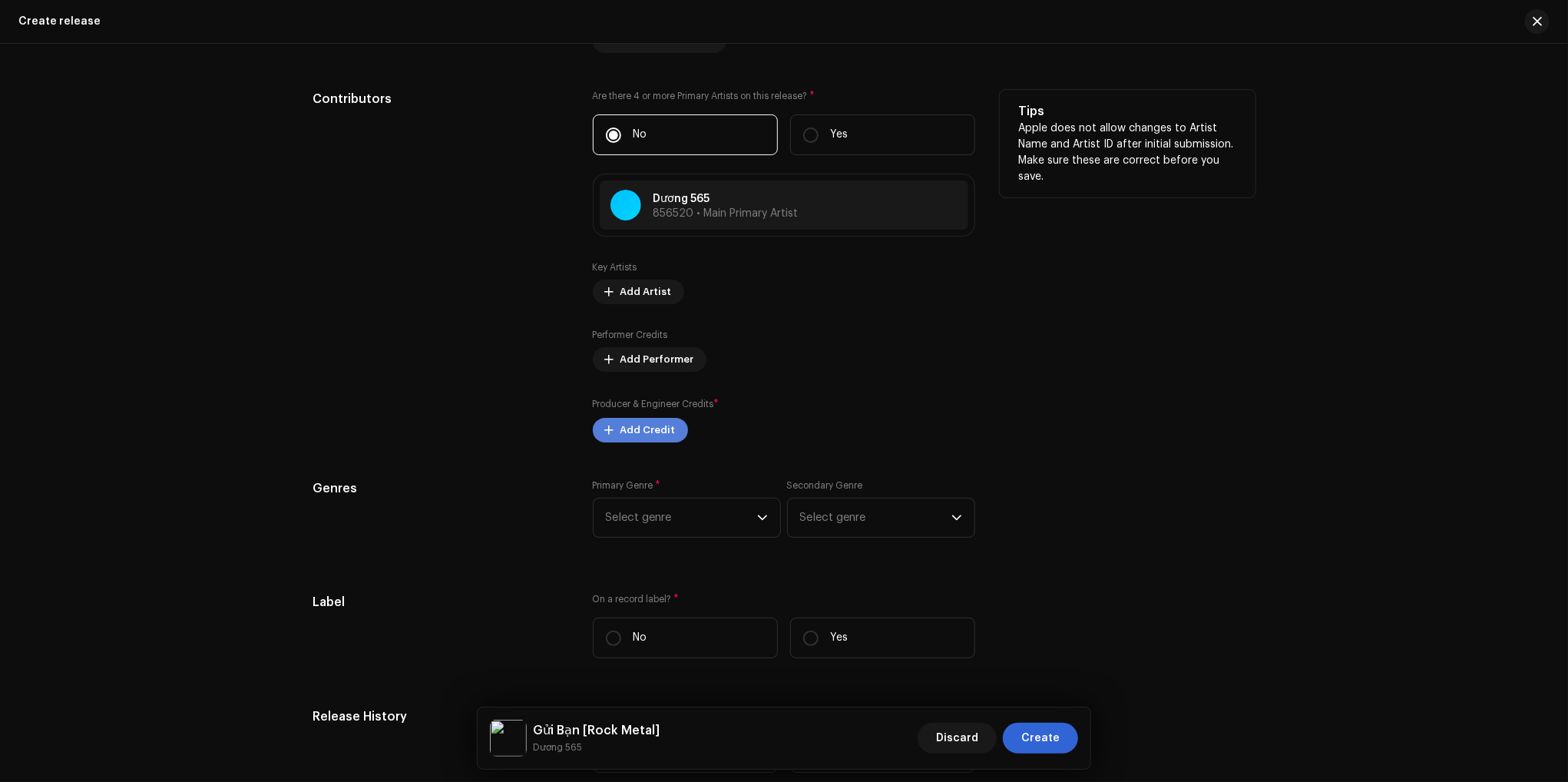
click at [648, 434] on span "Add Credit" at bounding box center [648, 430] width 55 height 31
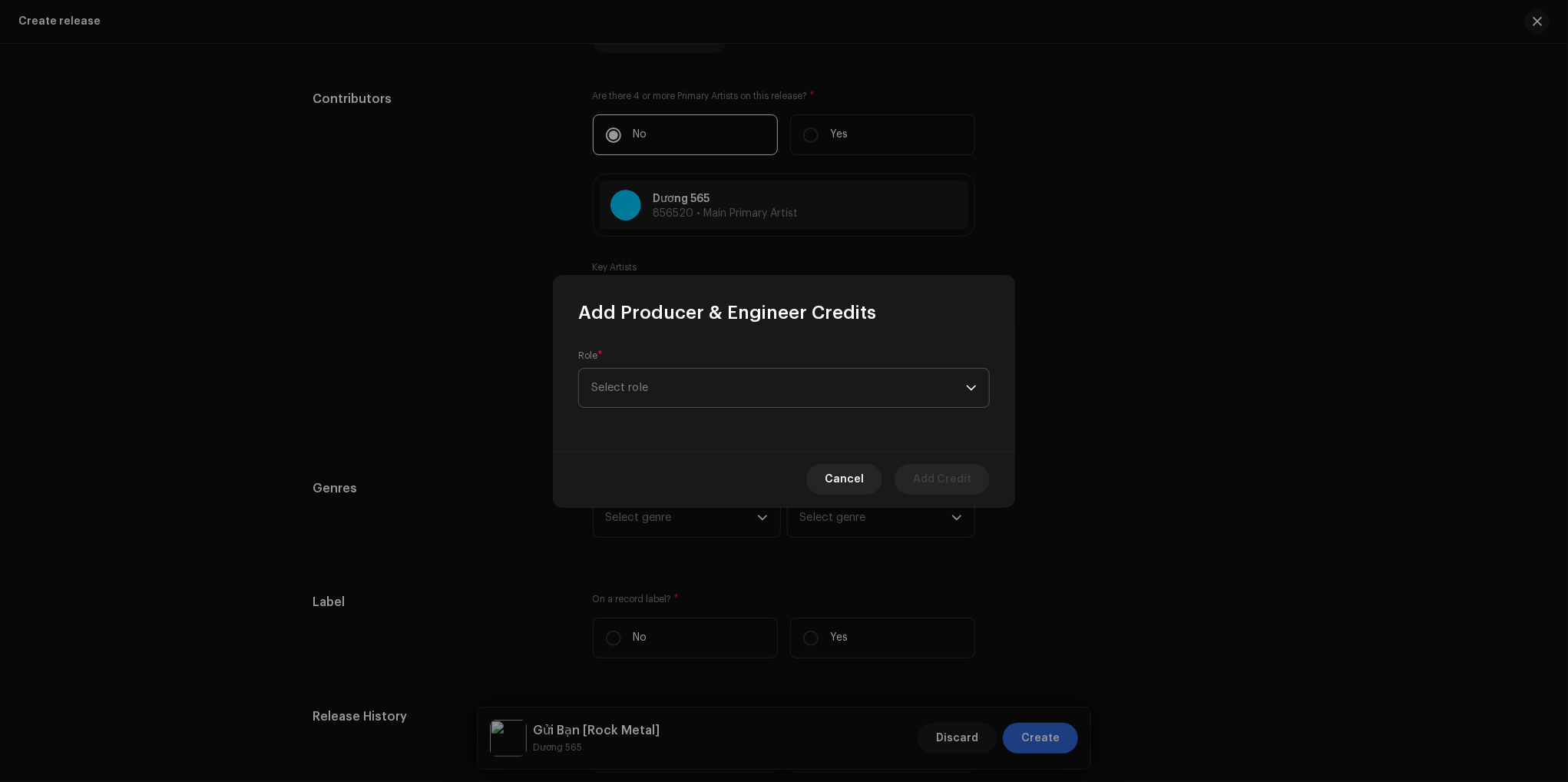
click at [747, 393] on span "Select role" at bounding box center [779, 388] width 375 height 38
type input "ex"
click at [678, 481] on span "Executive Producer" at bounding box center [645, 474] width 107 height 15
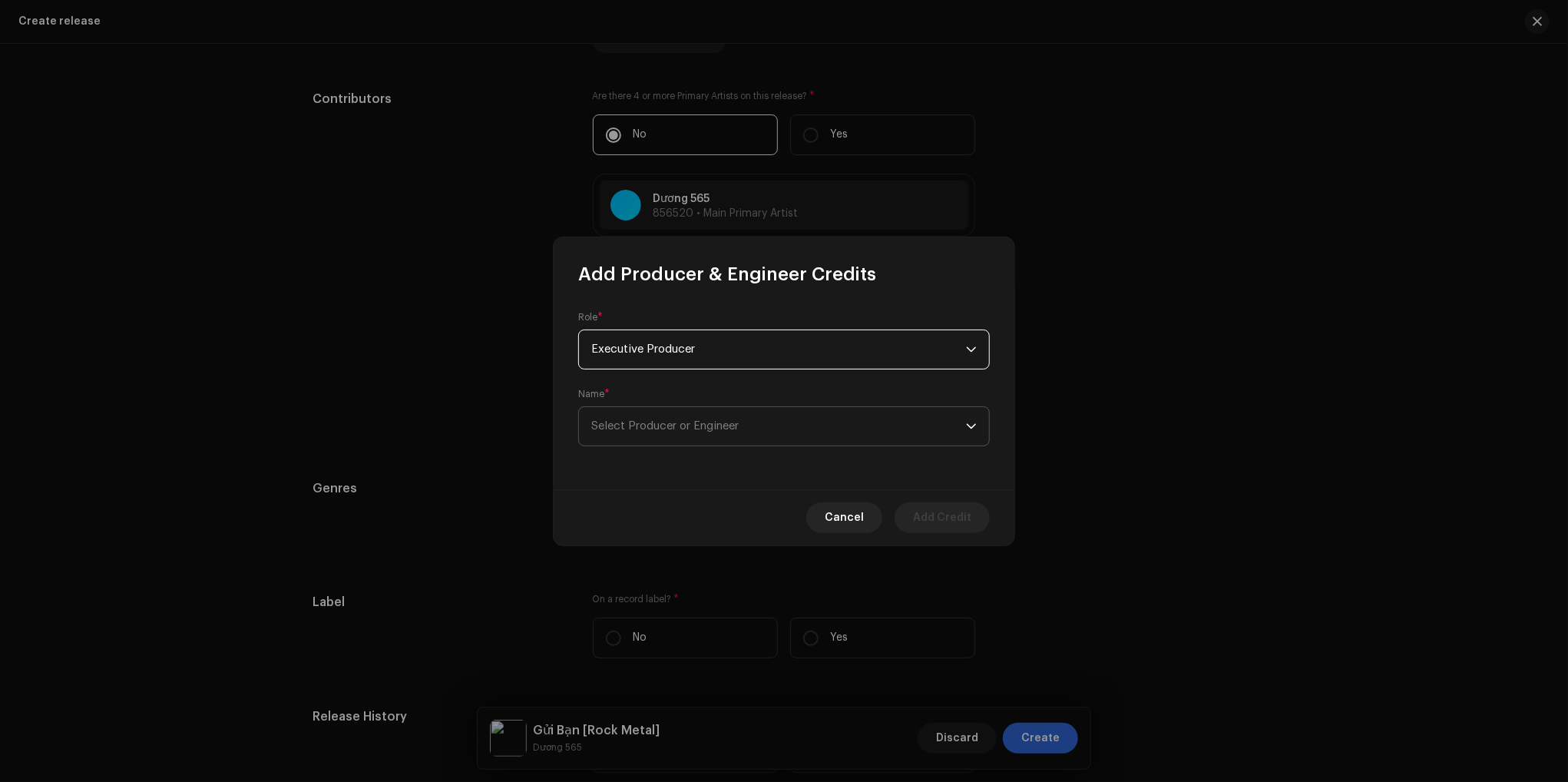
click at [739, 429] on span "Select Producer or Engineer" at bounding box center [665, 426] width 147 height 11
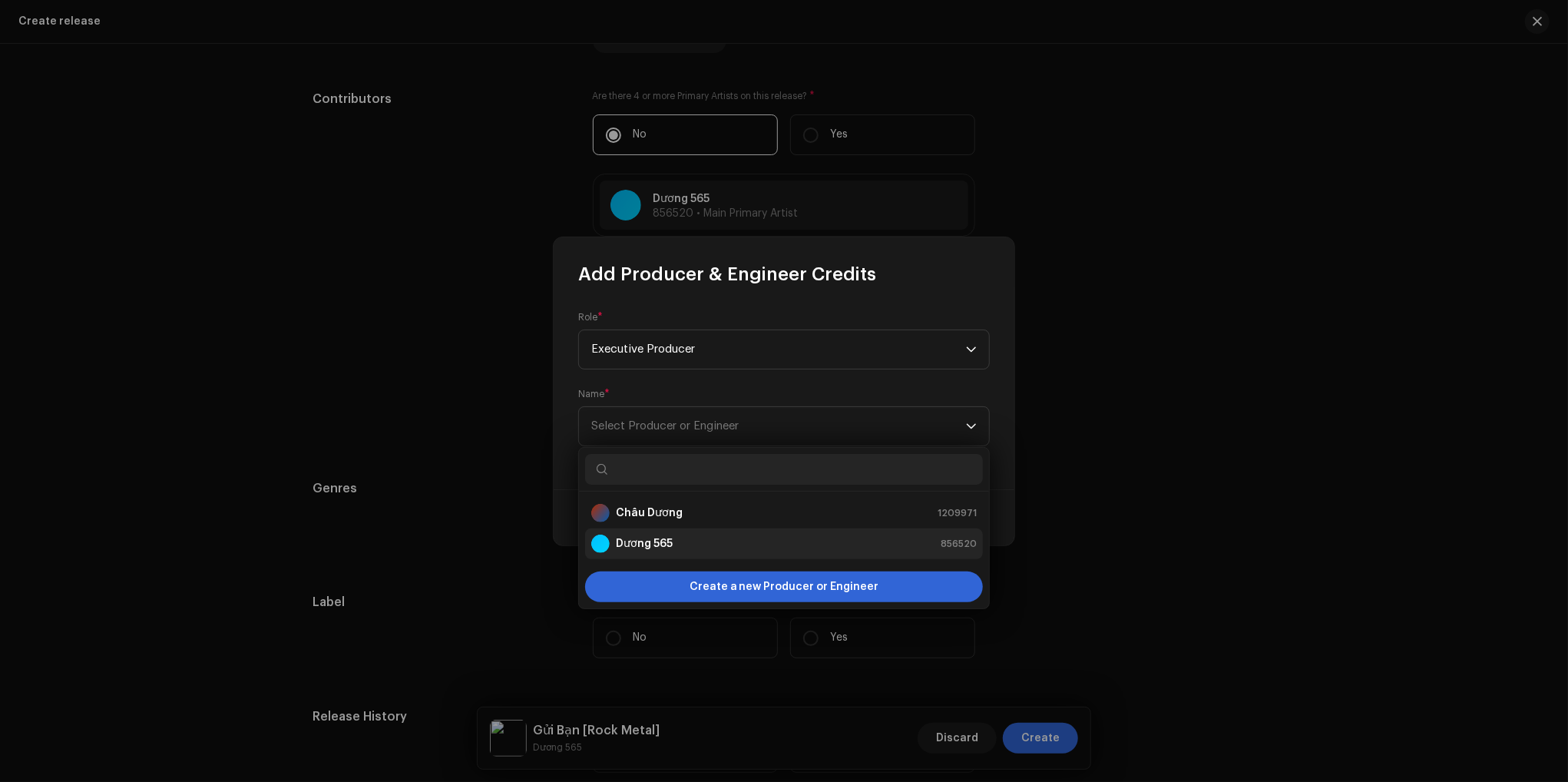
click at [709, 537] on div "Dương 565 856520" at bounding box center [784, 543] width 385 height 18
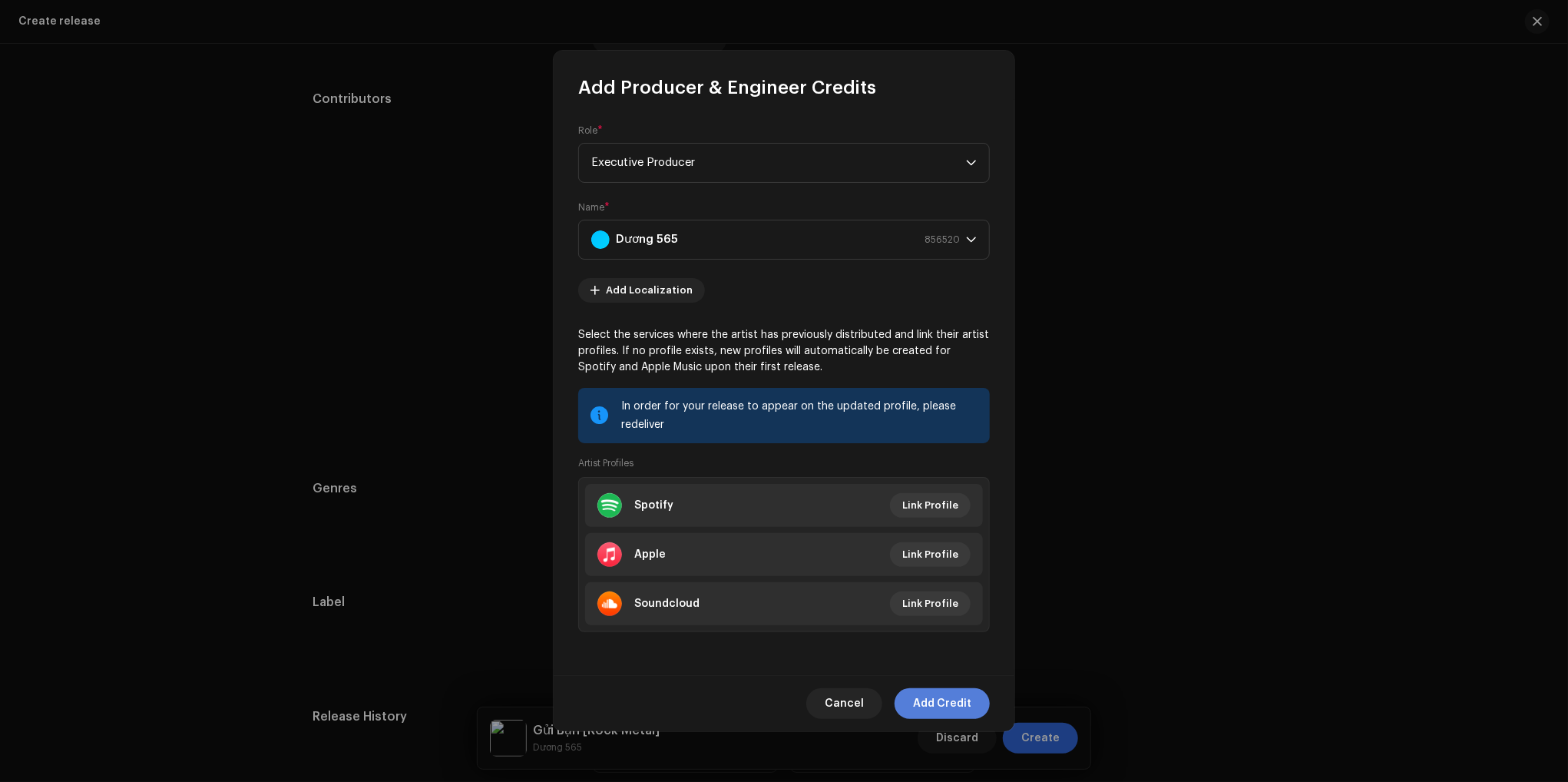
click at [942, 702] on span "Add Credit" at bounding box center [941, 704] width 58 height 31
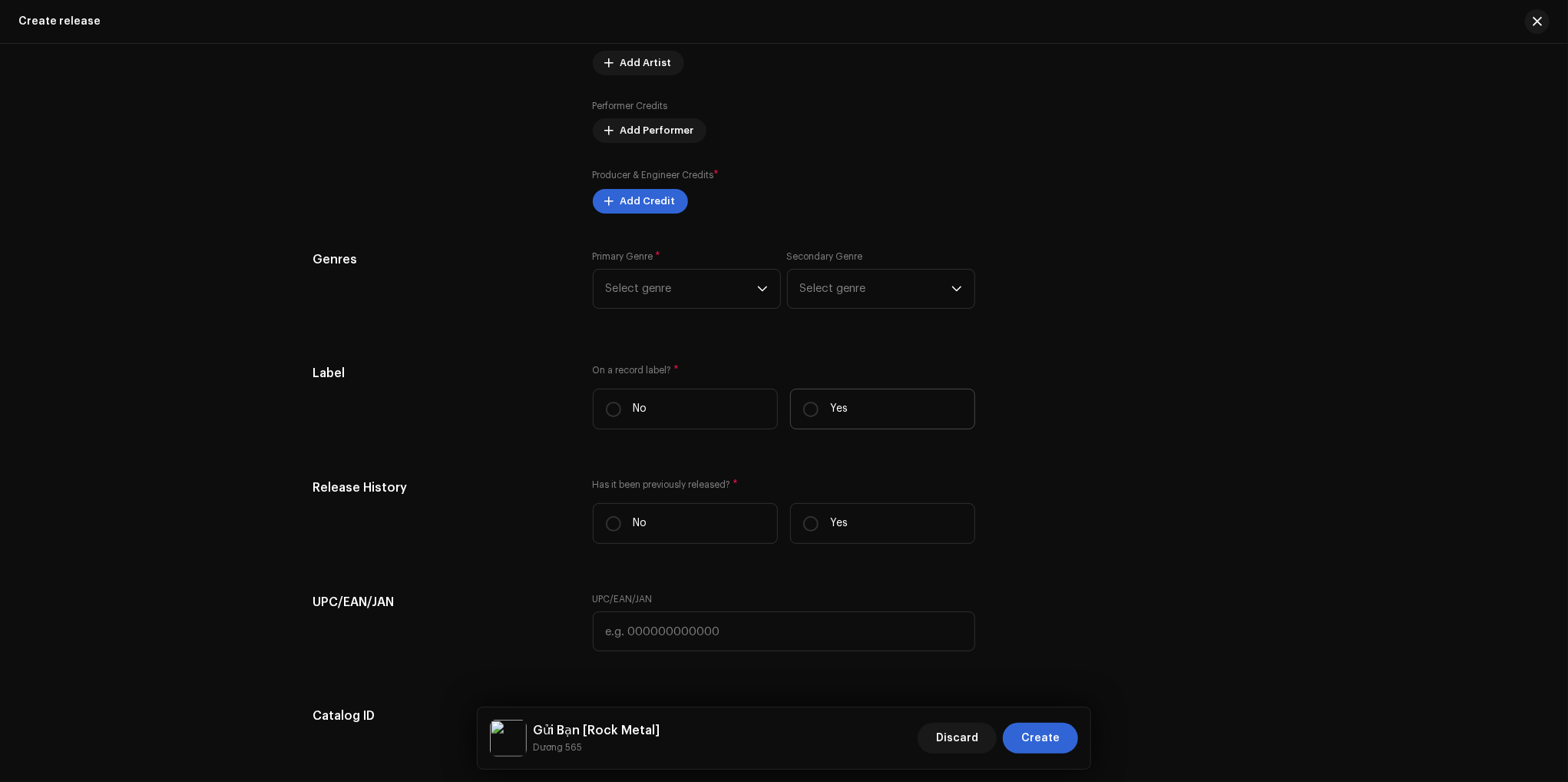
scroll to position [1905, 0]
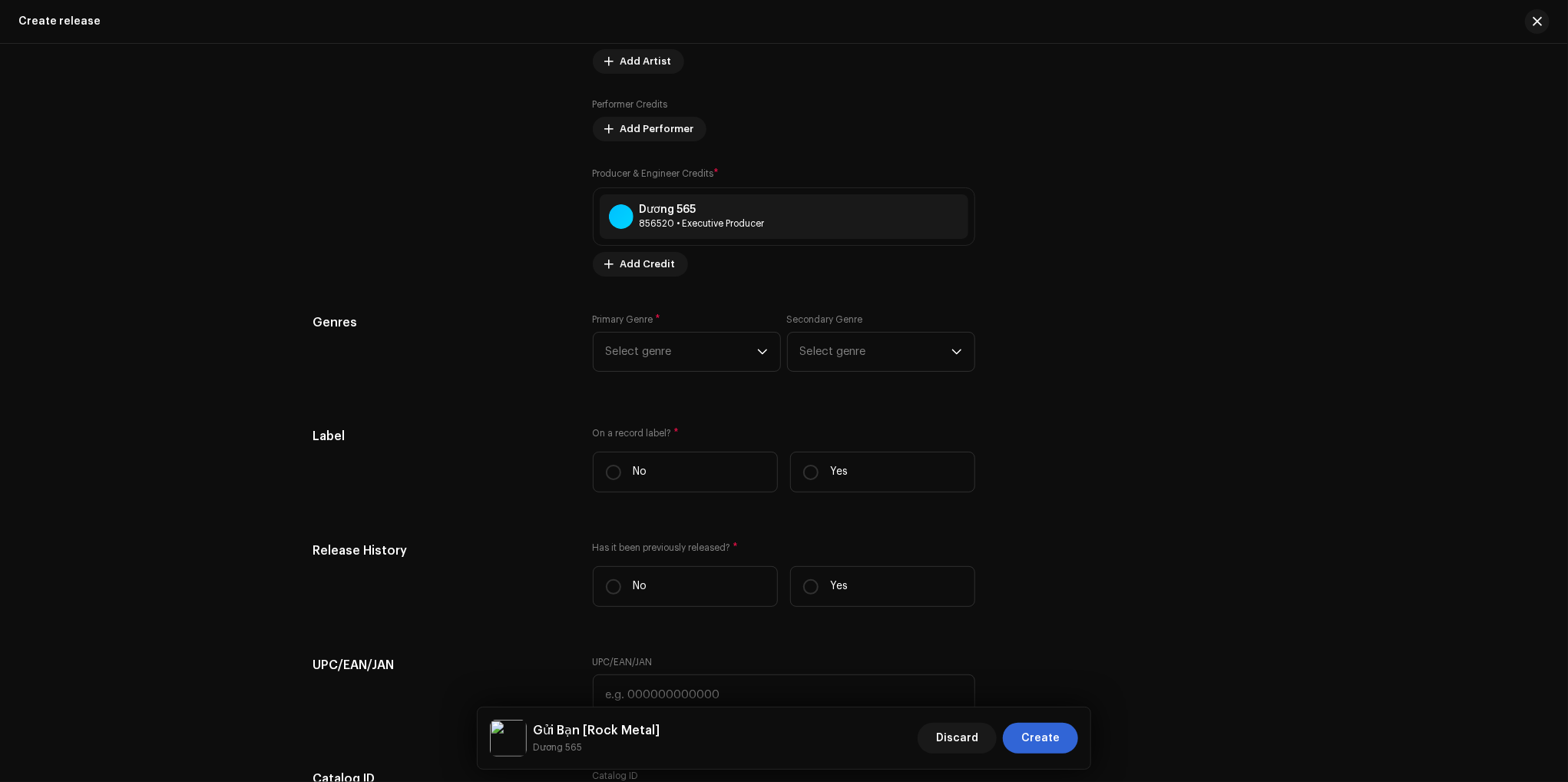
click at [690, 287] on div "Prefill release information from track metadata Compilation Is it a compilation…" at bounding box center [784, 174] width 943 height 1726
click at [667, 365] on span "Select genre" at bounding box center [681, 352] width 151 height 38
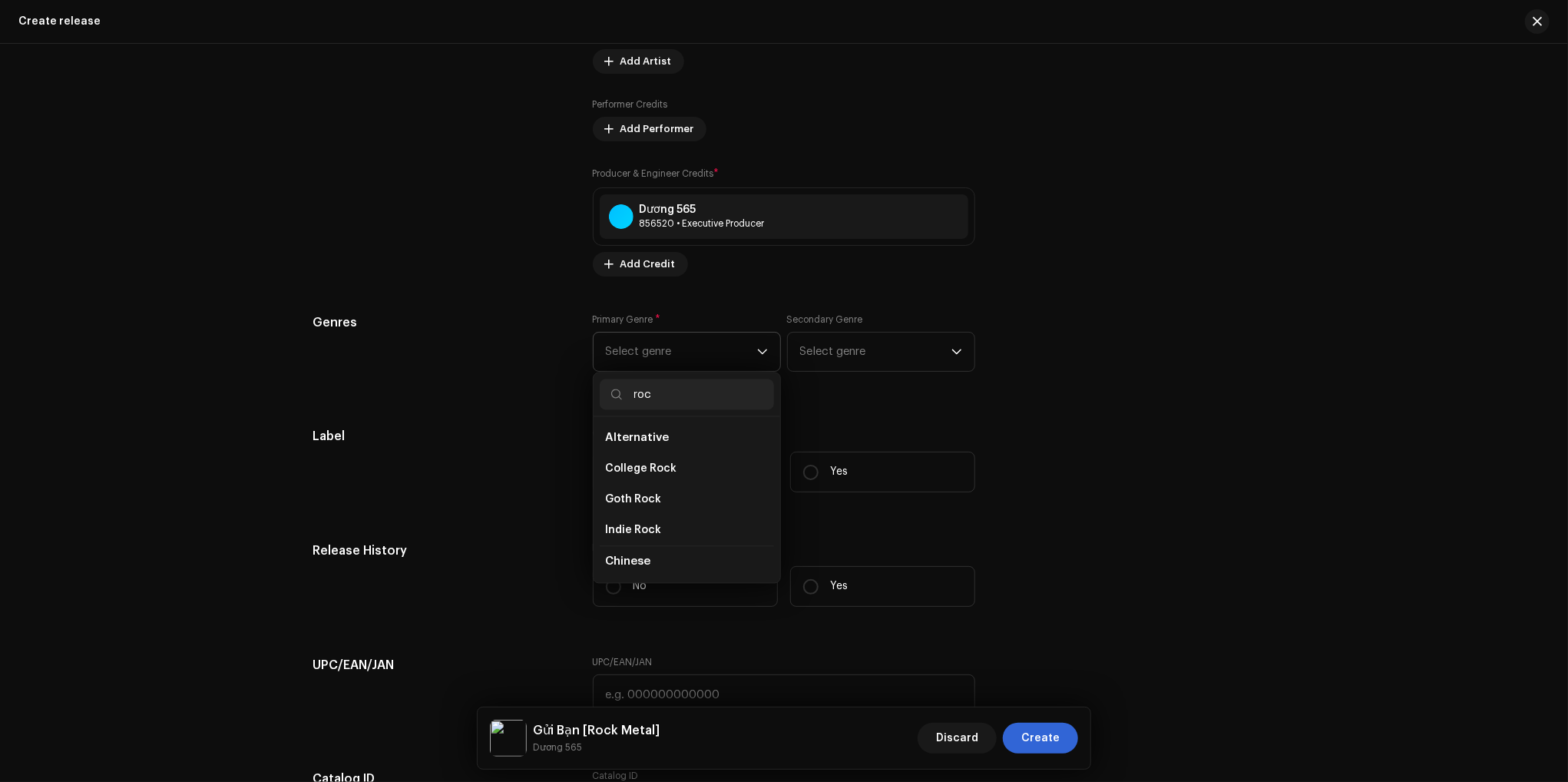
type input "rock"
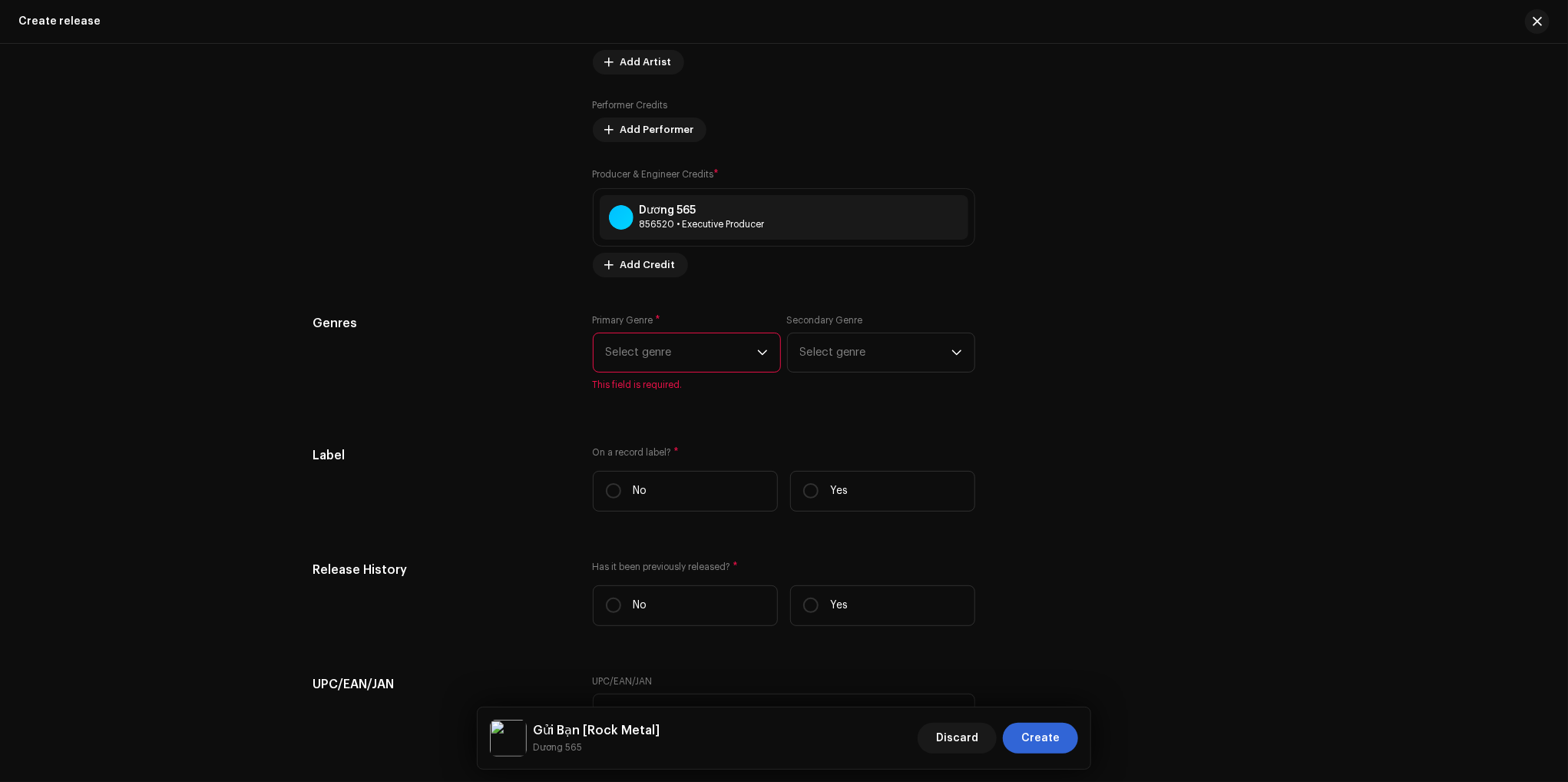
click at [693, 369] on span "Select genre" at bounding box center [681, 353] width 151 height 38
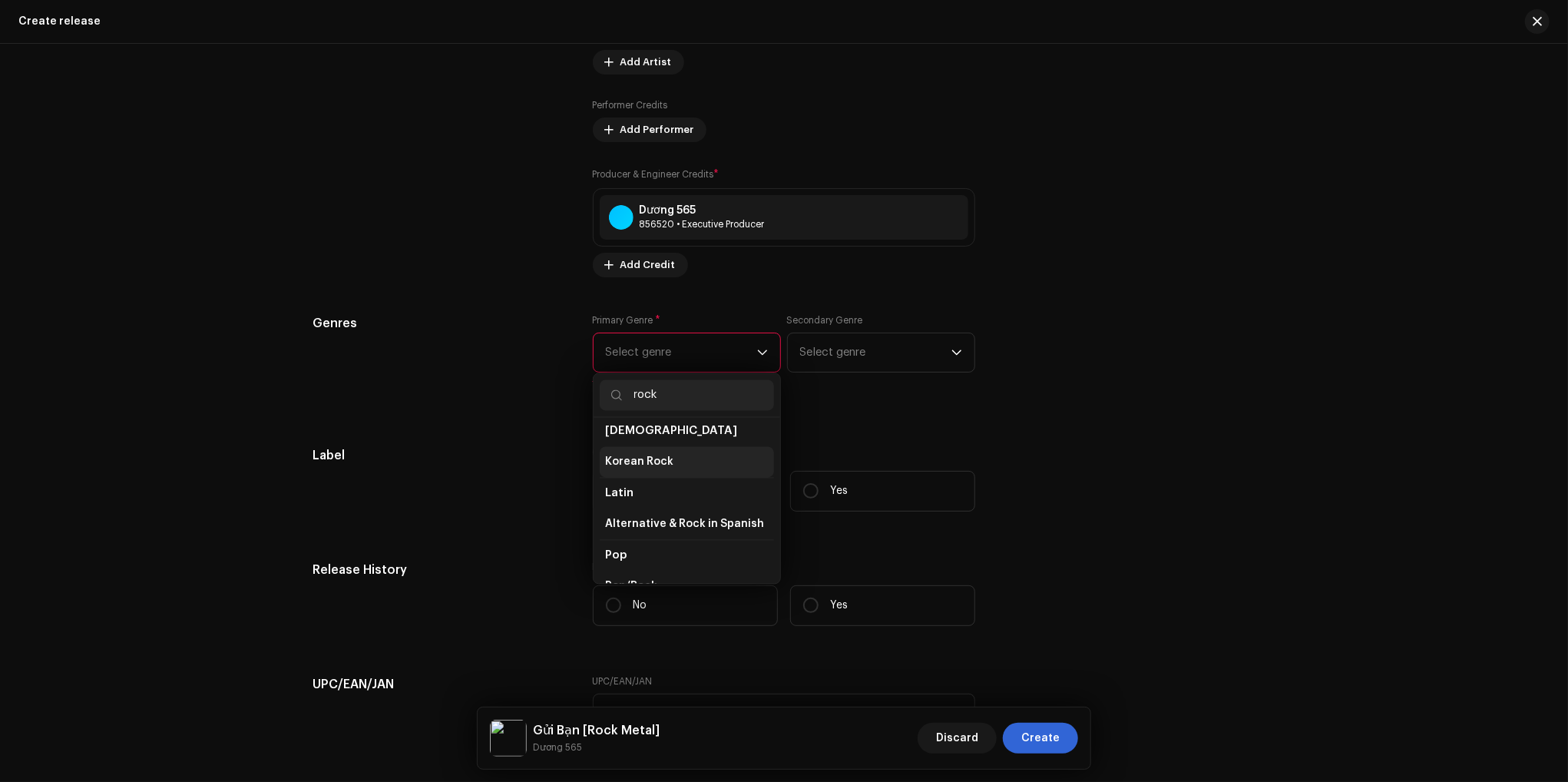
scroll to position [384, 0]
type input "rock"
click at [633, 526] on span "Pop/Rock" at bounding box center [632, 533] width 53 height 15
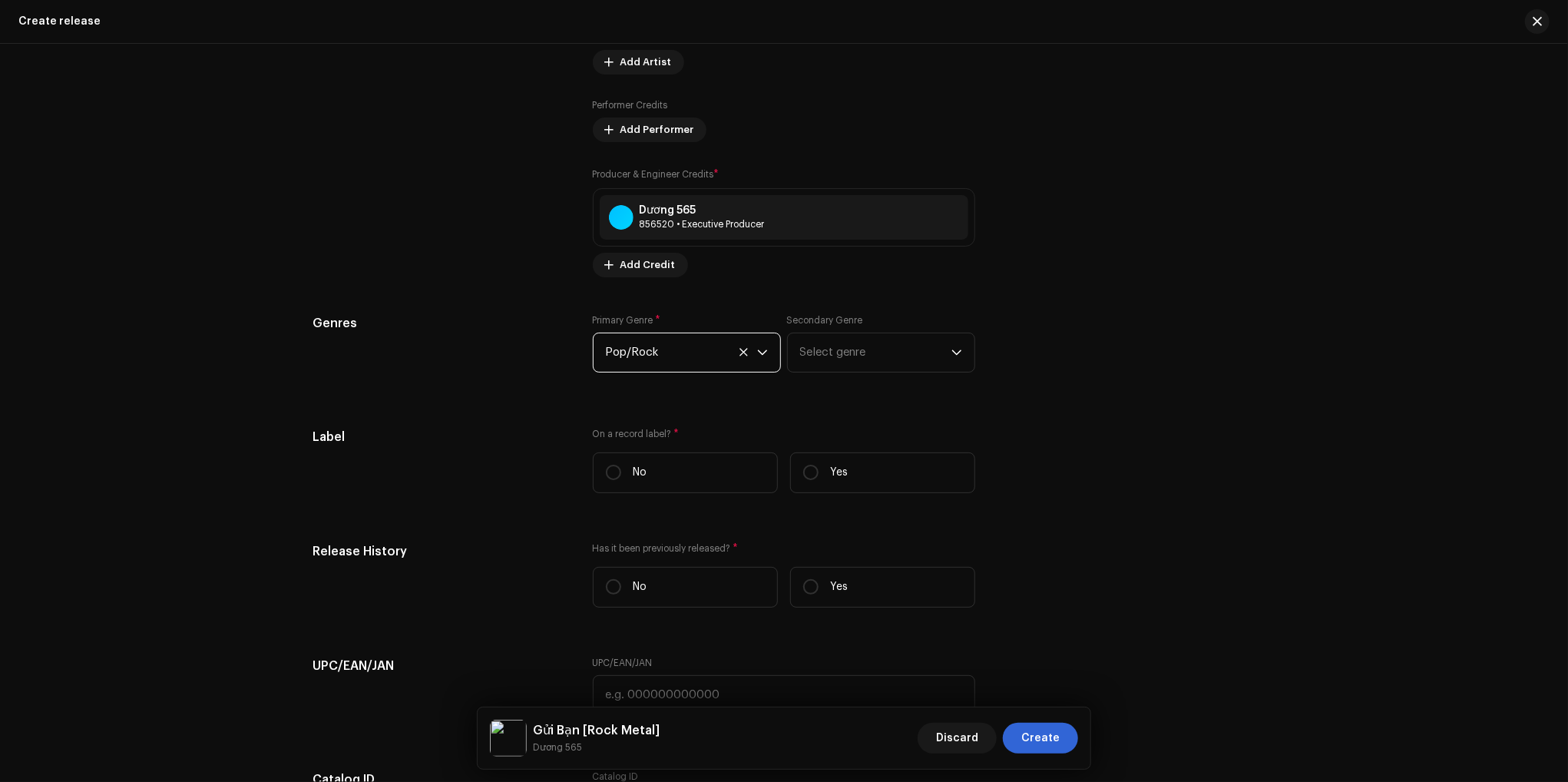
click at [1133, 441] on div "Label On a record label? * No Yes" at bounding box center [784, 467] width 943 height 77
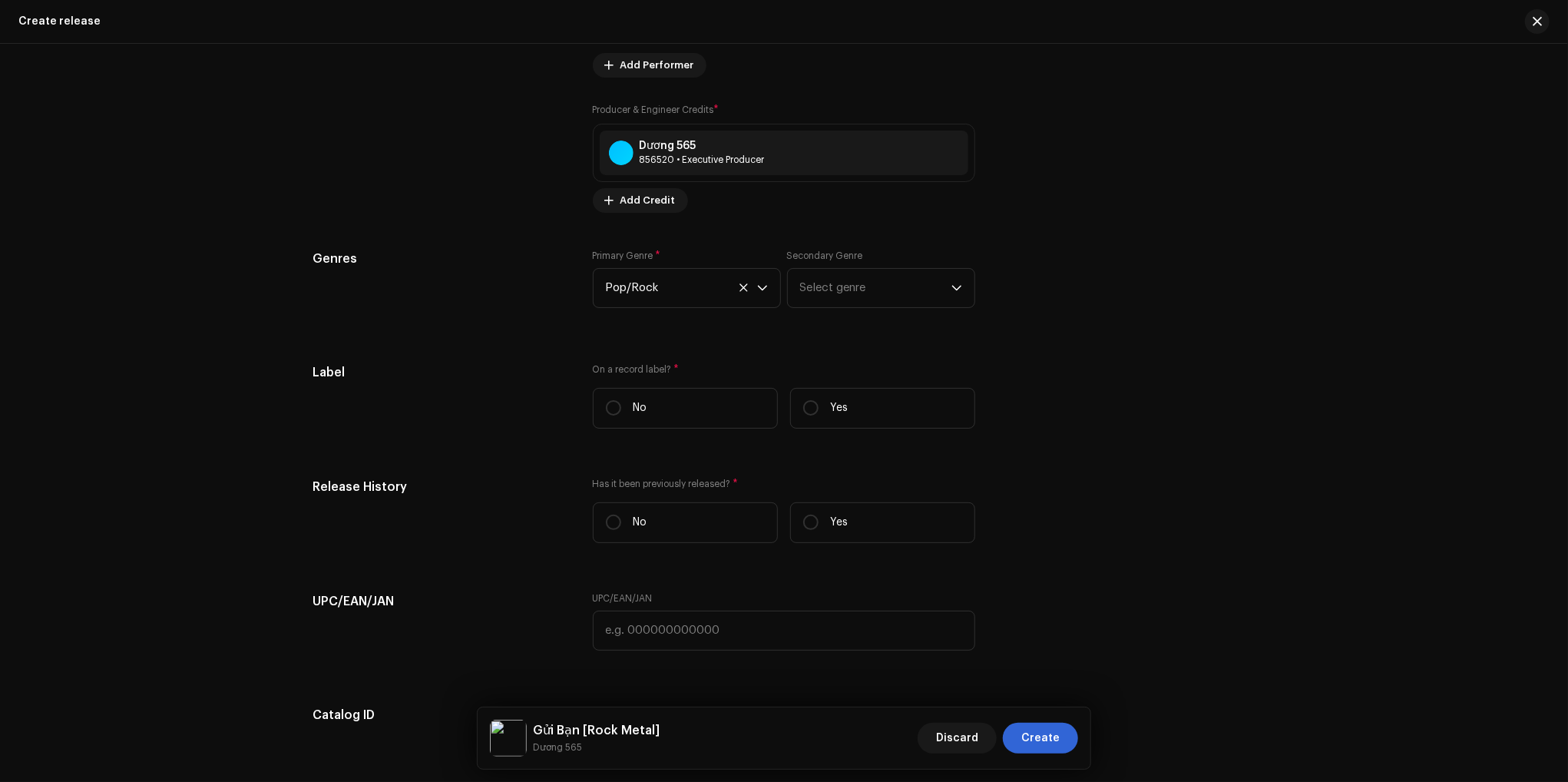
scroll to position [1982, 0]
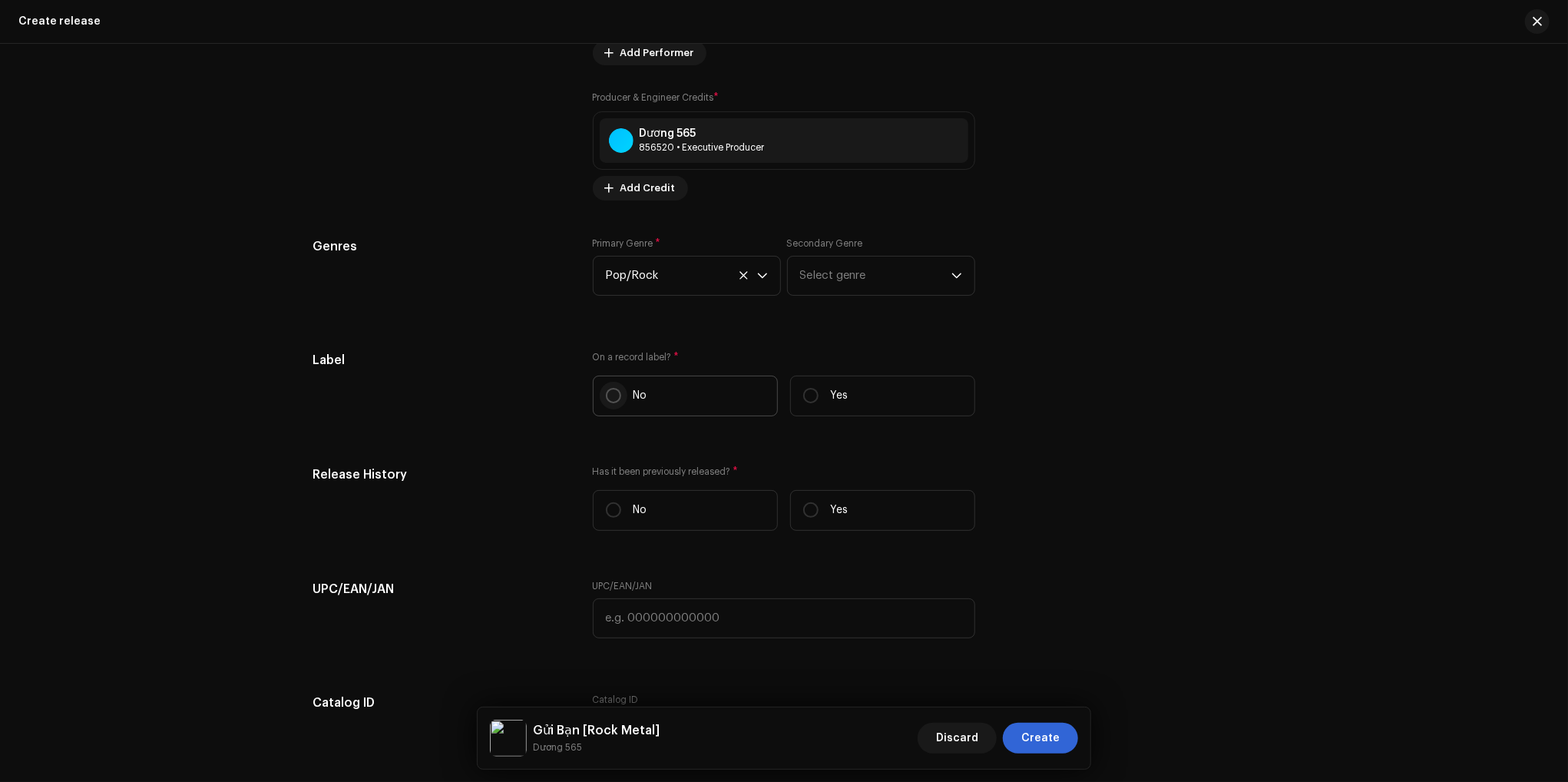
click at [615, 399] on input "No" at bounding box center [613, 396] width 15 height 15
radio input "true"
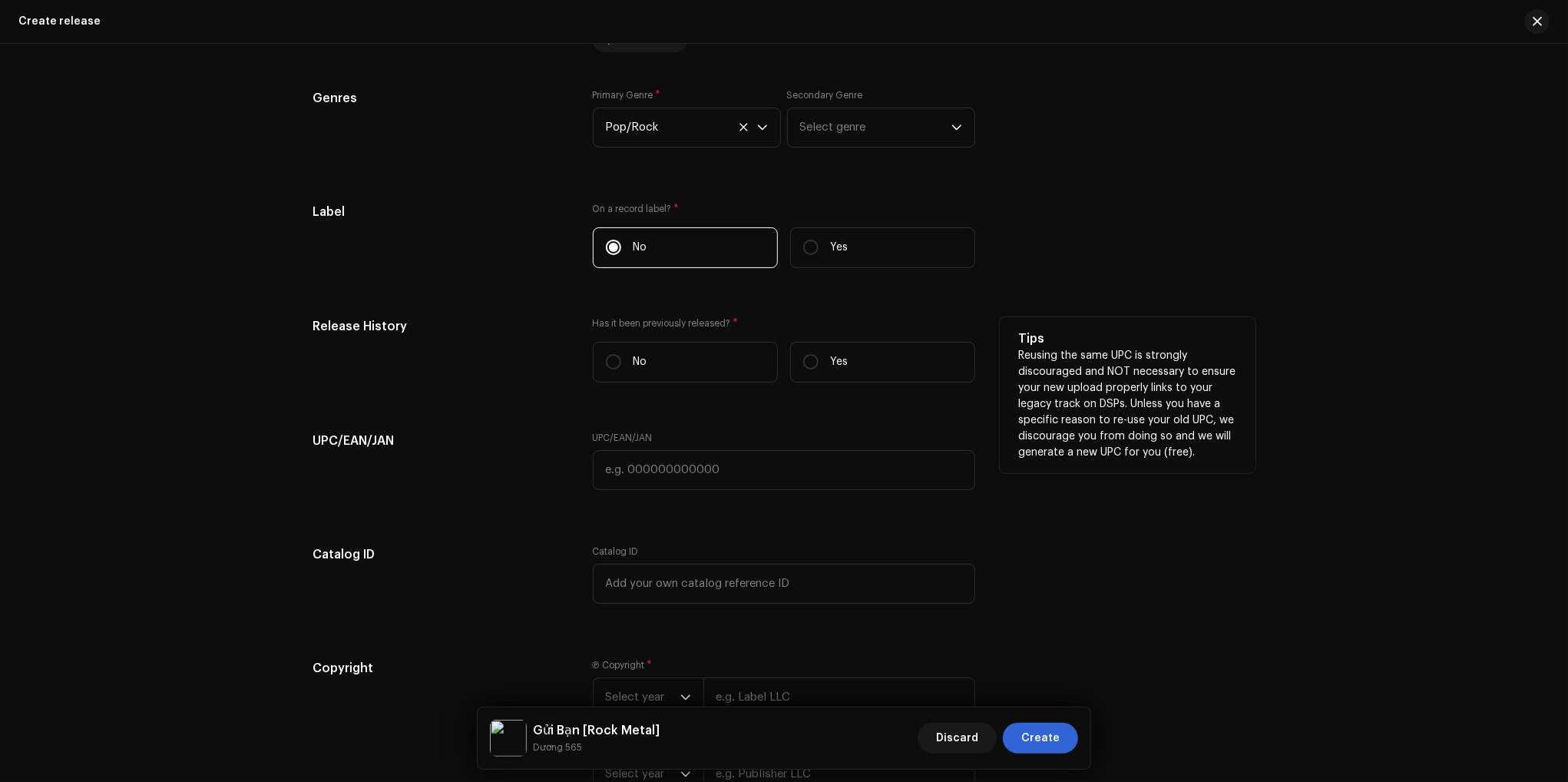
scroll to position [2136, 0]
click at [624, 359] on label "No" at bounding box center [685, 357] width 185 height 41
click at [621, 359] on input "No" at bounding box center [613, 357] width 15 height 15
radio input "true"
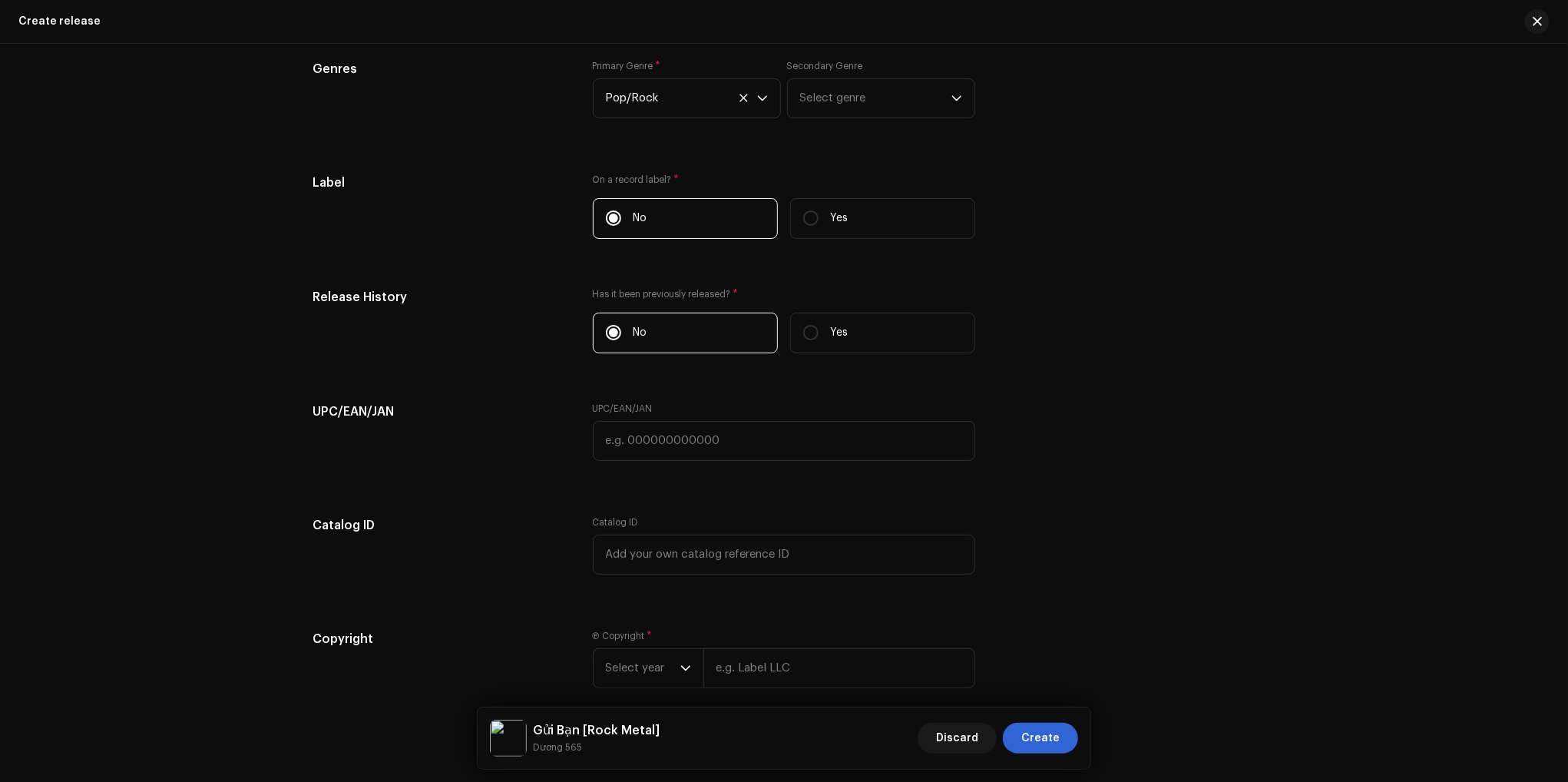
scroll to position [2290, 0]
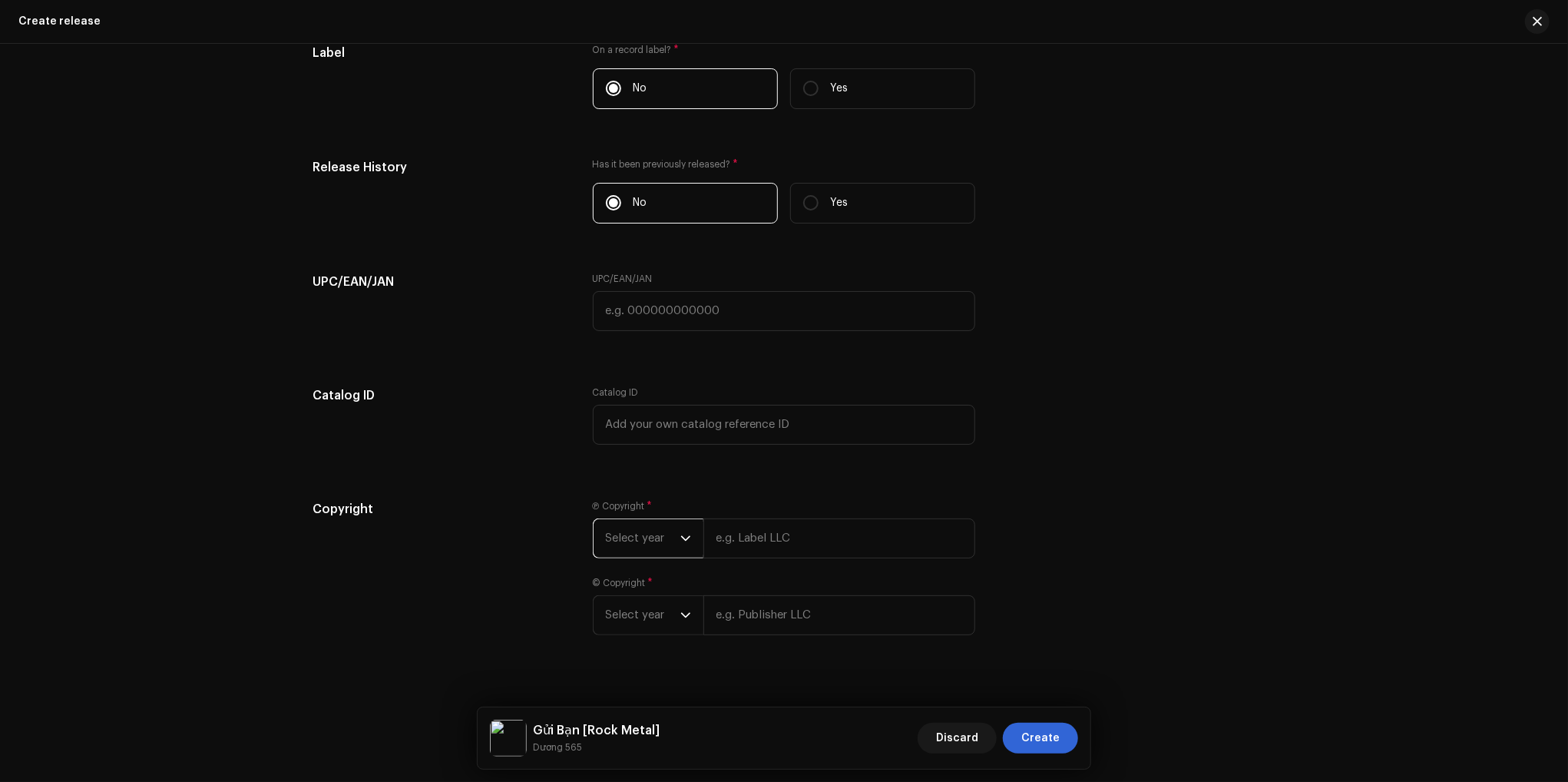
click at [630, 538] on span "Select year" at bounding box center [643, 538] width 75 height 38
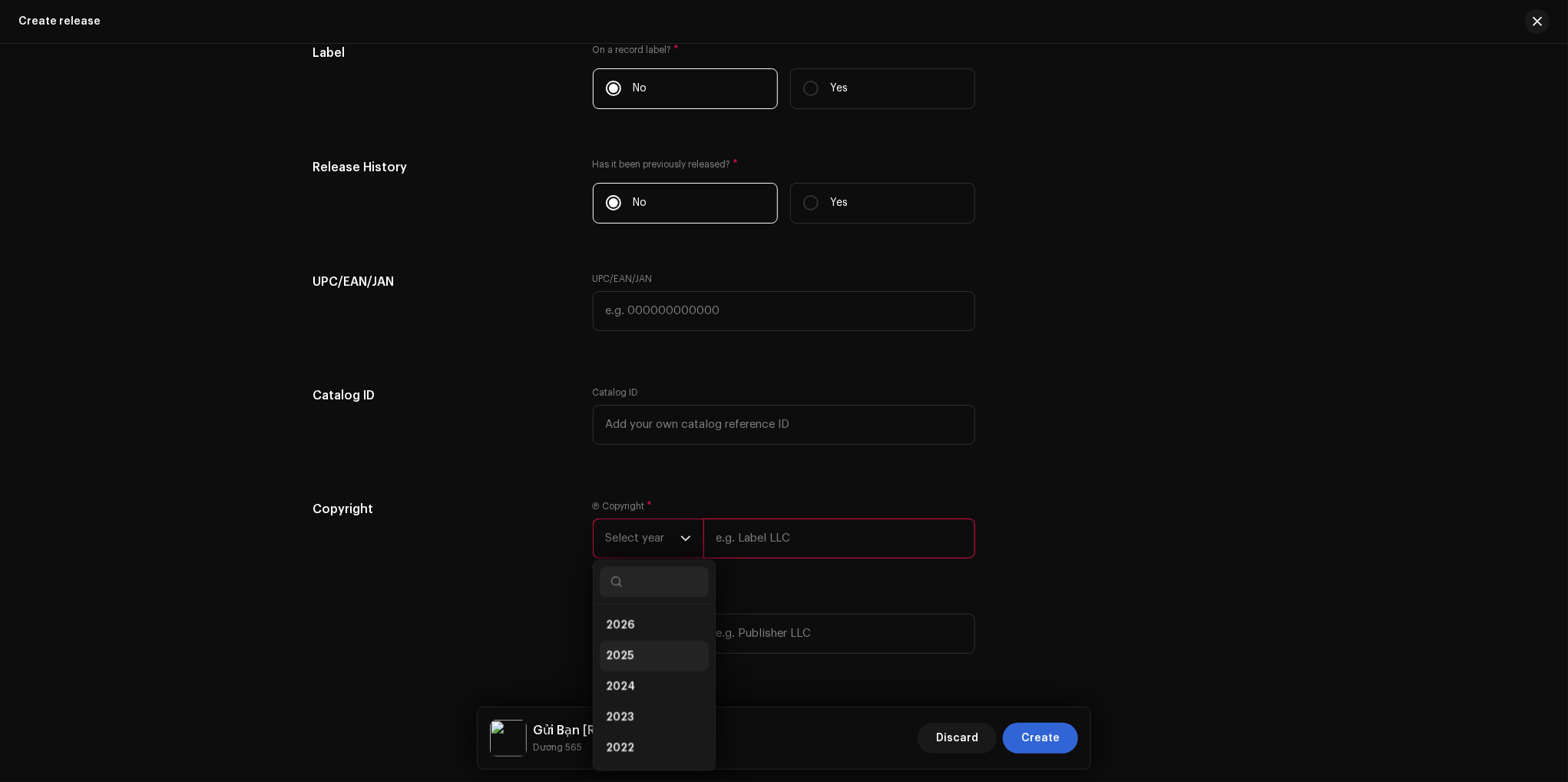
click at [637, 653] on li "2025" at bounding box center [655, 656] width 109 height 31
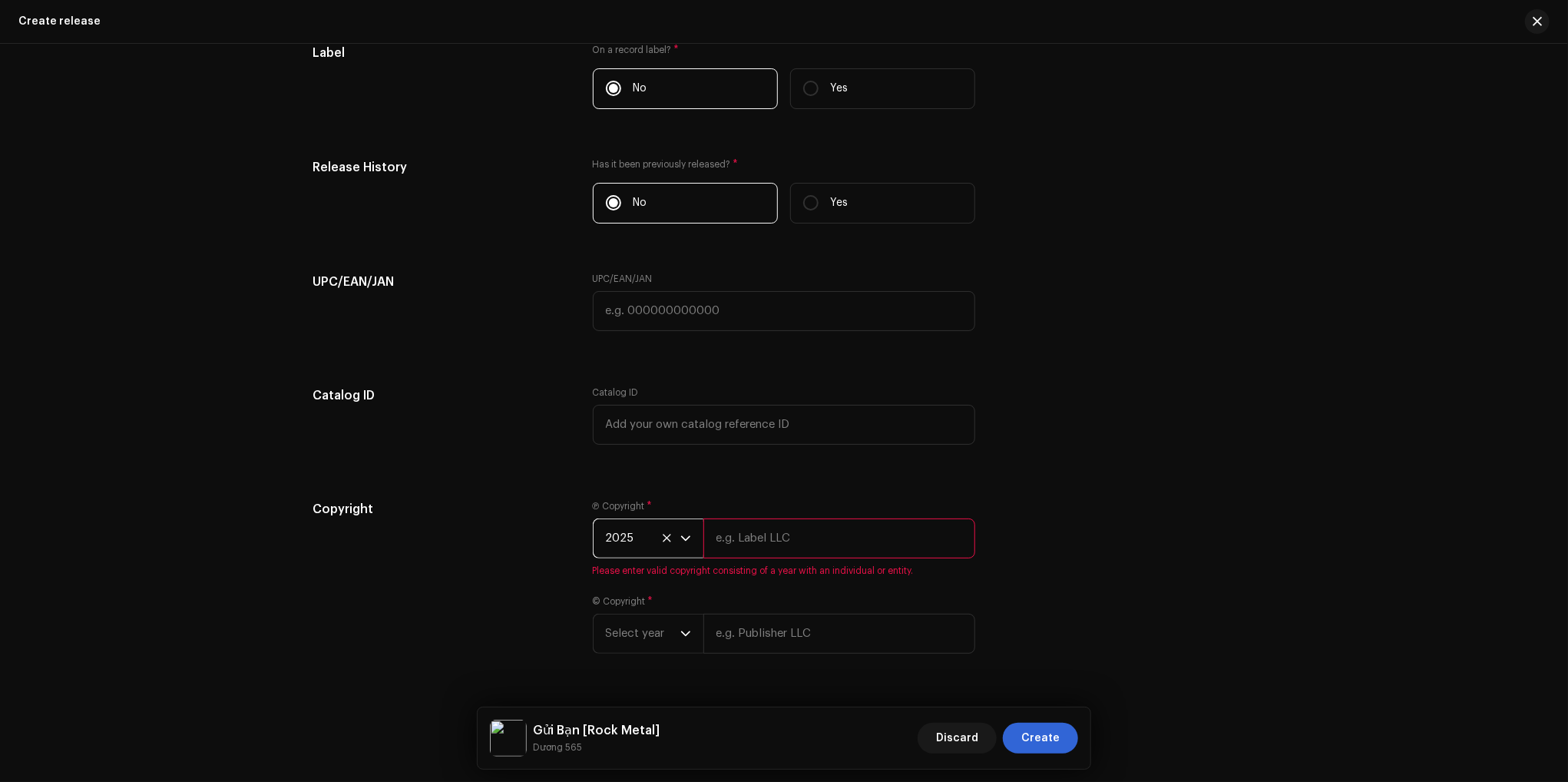
click at [824, 542] on input "text" at bounding box center [839, 538] width 271 height 40
type input "Dương 565"
click at [639, 616] on span "Select year" at bounding box center [643, 616] width 75 height 38
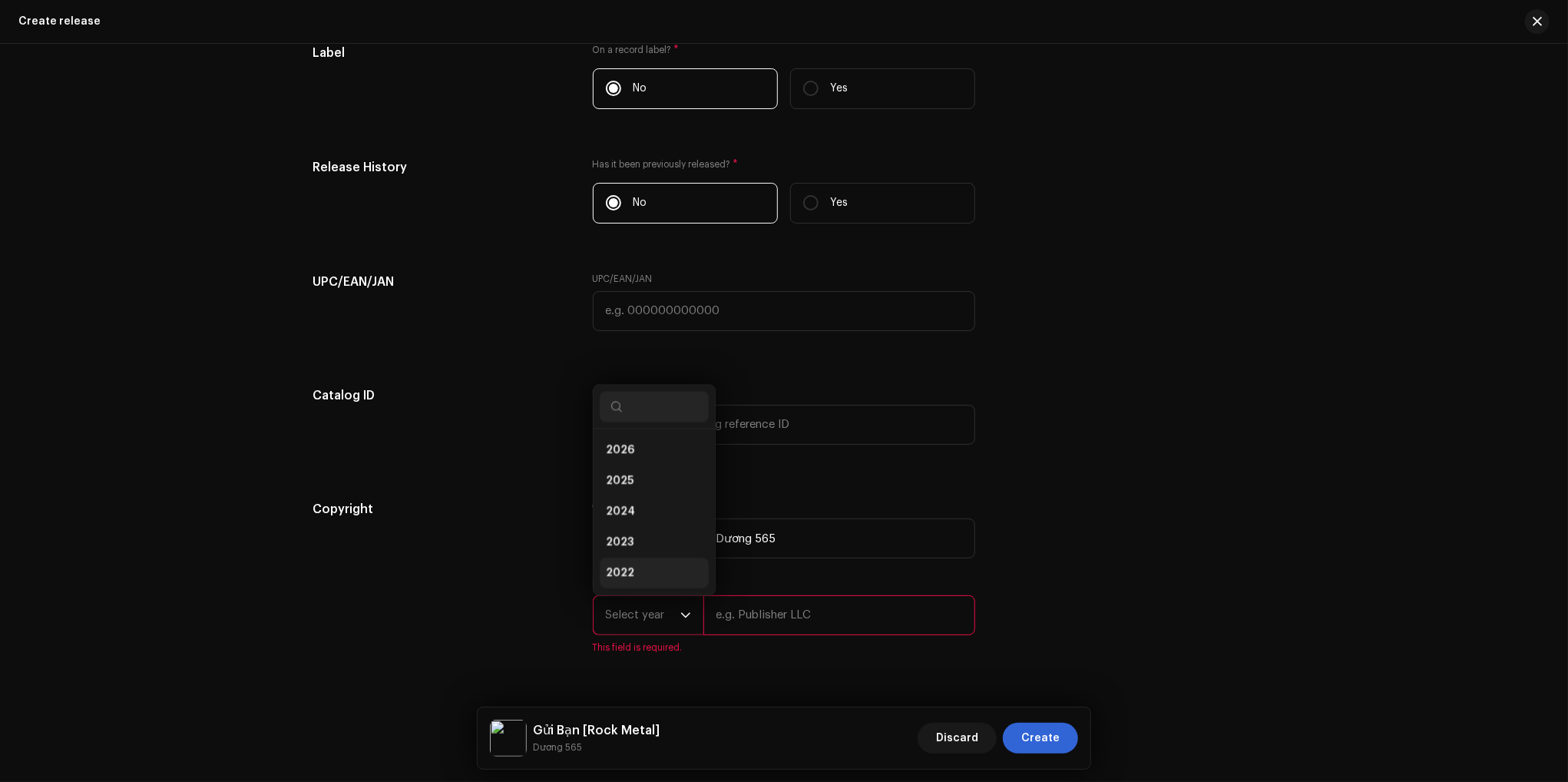
scroll to position [25, 0]
click at [631, 458] on li "2025" at bounding box center [655, 456] width 109 height 31
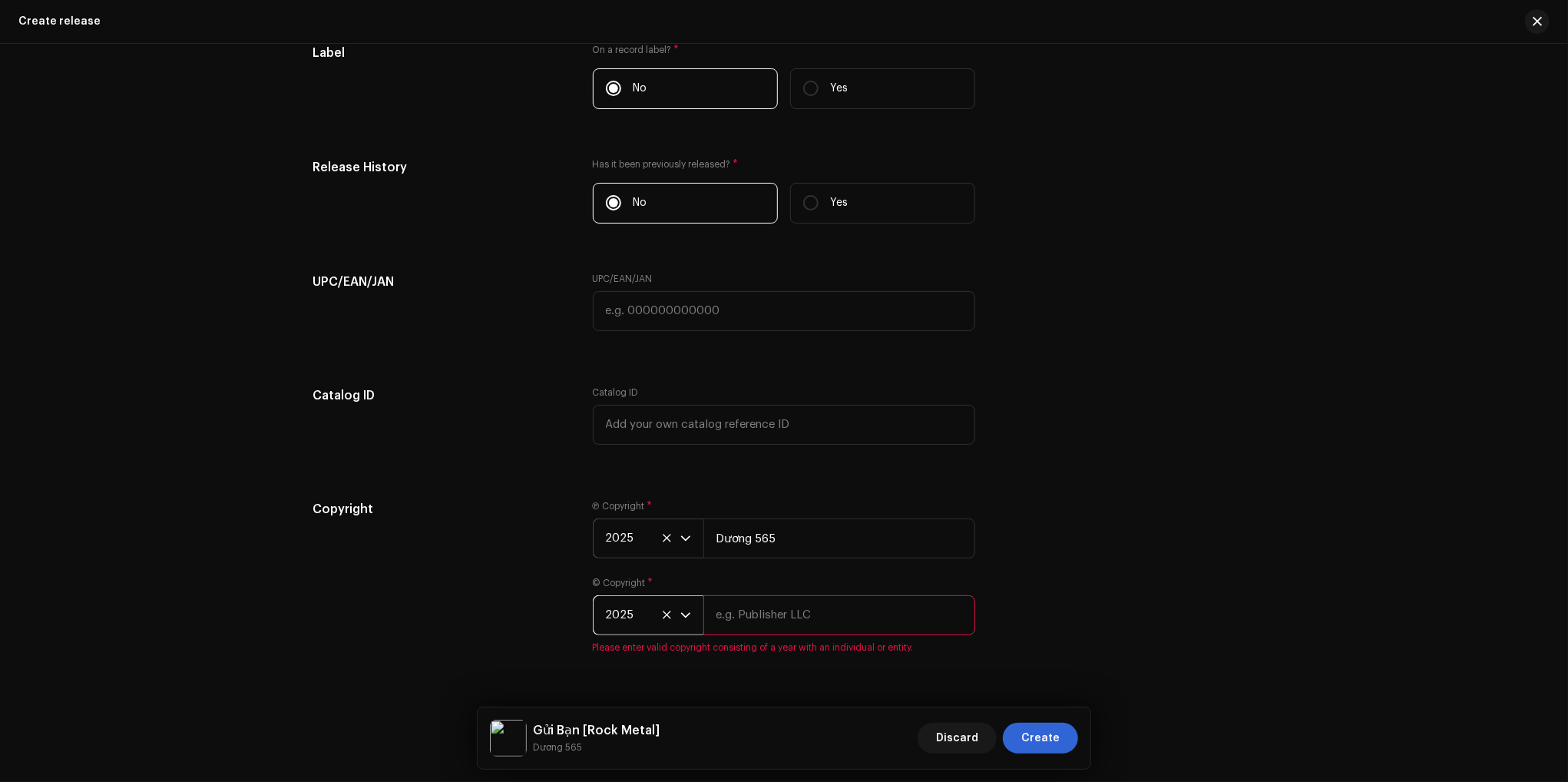
click at [752, 627] on input "text" at bounding box center [839, 616] width 271 height 40
type input "Dương 565"
click at [1154, 641] on div "Copyright Ⓟ Copyright * 2025 Dương 565 © Copyright * 2025 Dương 565" at bounding box center [784, 576] width 943 height 154
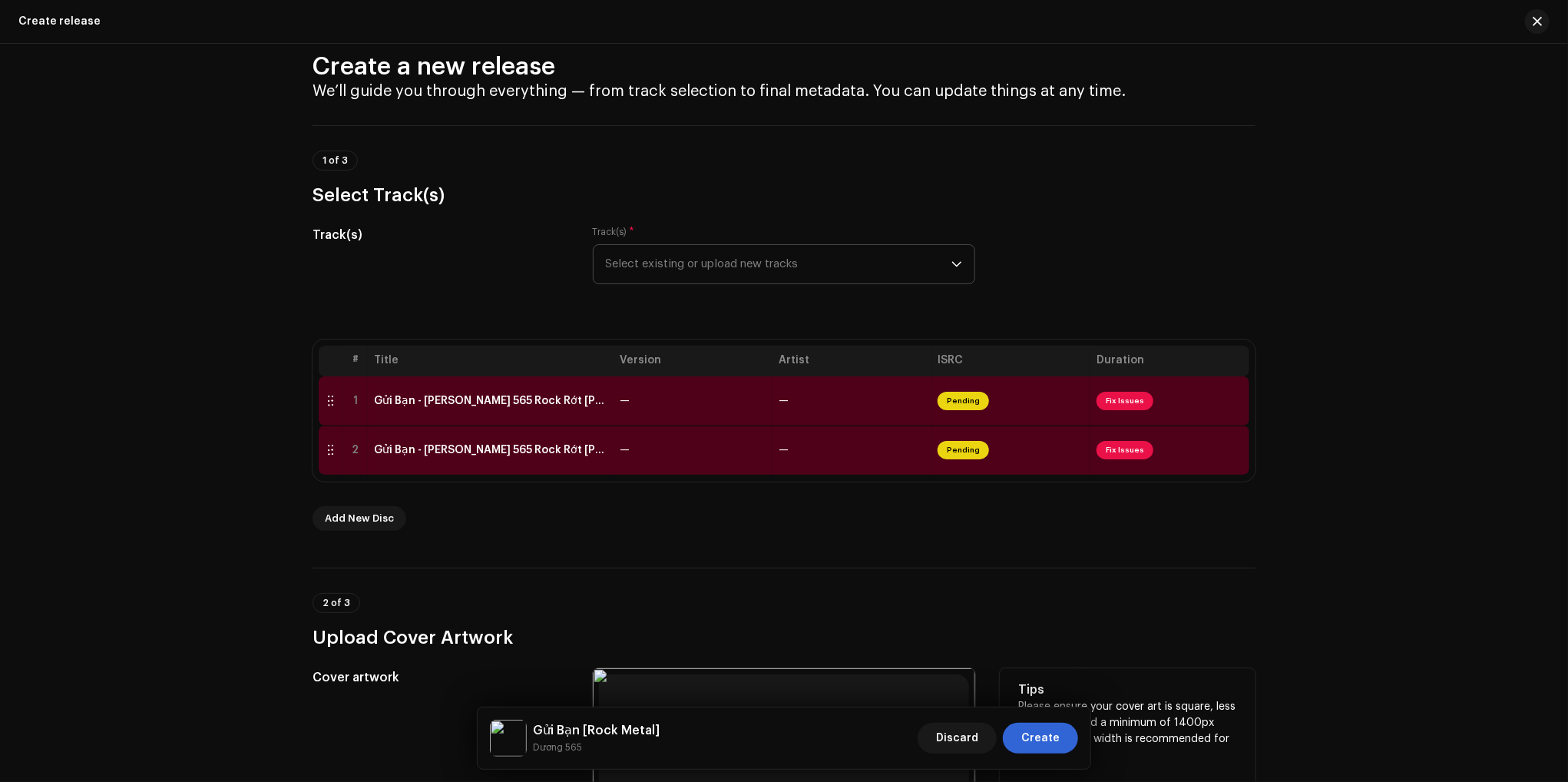
scroll to position [8, 0]
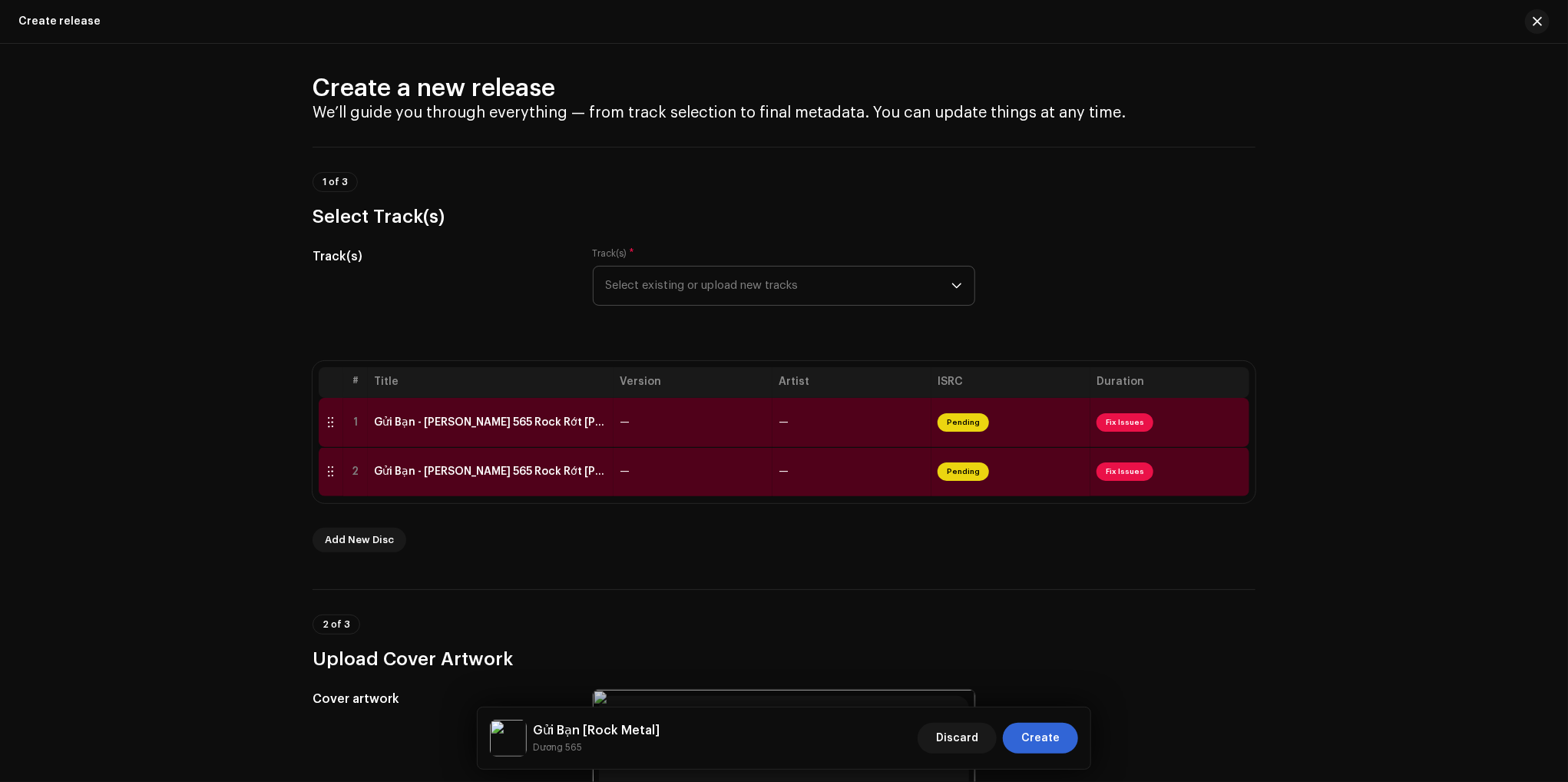
click at [174, 483] on div "Create a new release We’ll guide you through everything — from track selection …" at bounding box center [784, 413] width 1568 height 738
click at [571, 425] on div "Gửi Bạn - Dương 565 Rock Rớt Luôn Quần Xì 1.wav" at bounding box center [490, 423] width 233 height 12
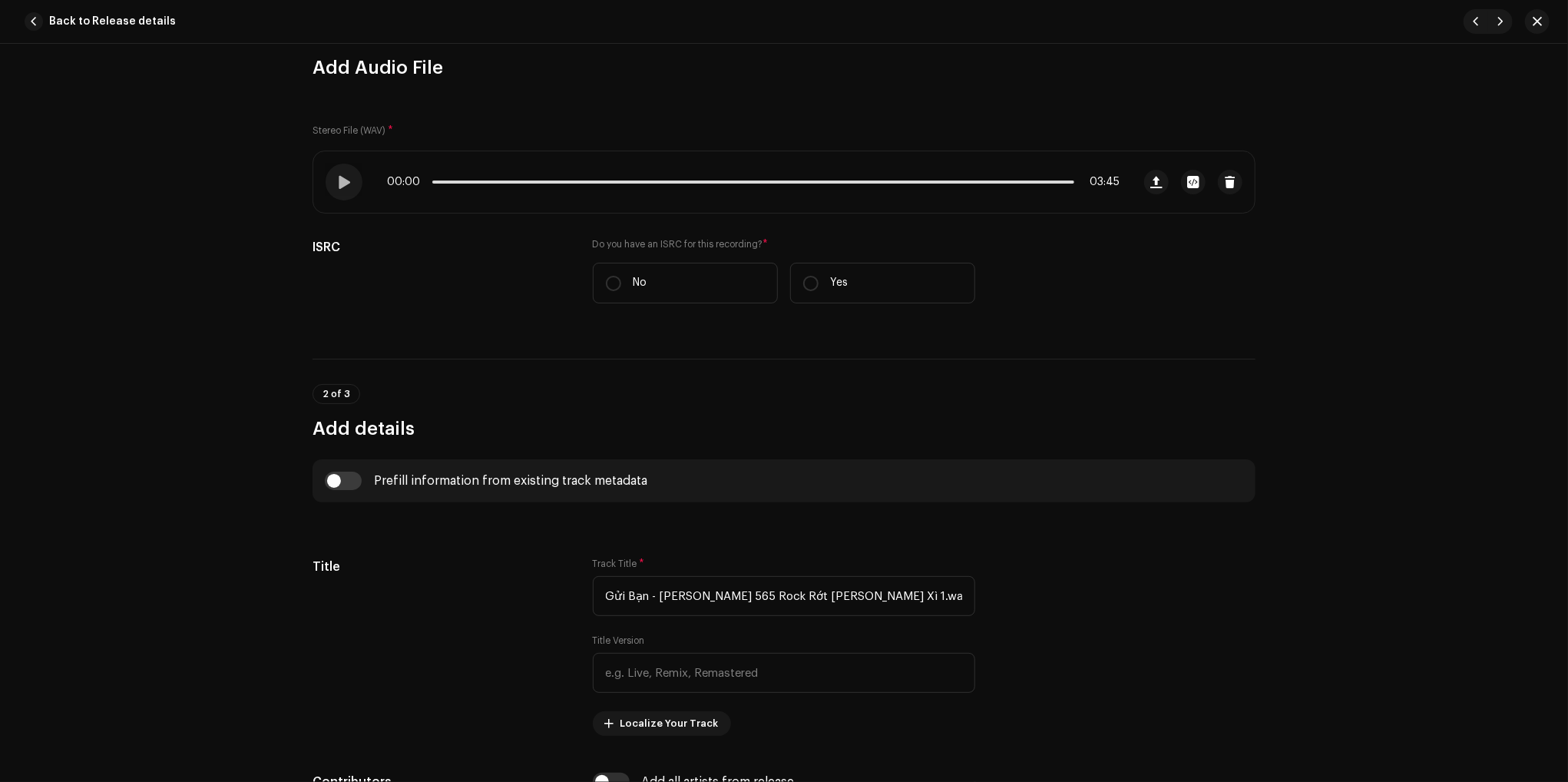
scroll to position [230, 0]
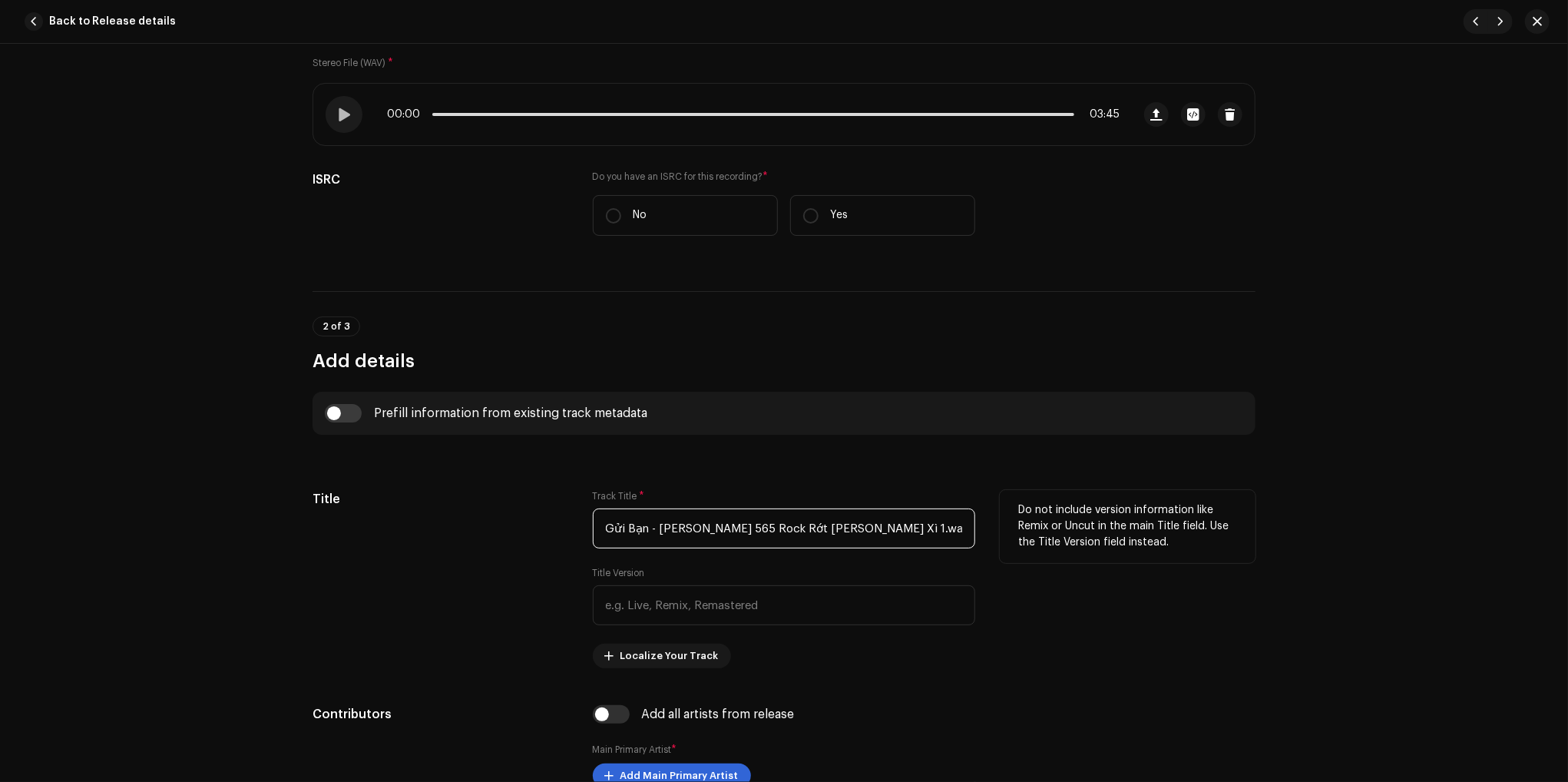
drag, startPoint x: 646, startPoint y: 526, endPoint x: 1175, endPoint y: 543, distance: 529.3
click at [1175, 543] on div "Title Track Title * Gửi Bạn - Dương 565 Rock Rớt Luôn Quần Xì 1.wav Title Versi…" at bounding box center [784, 579] width 943 height 178
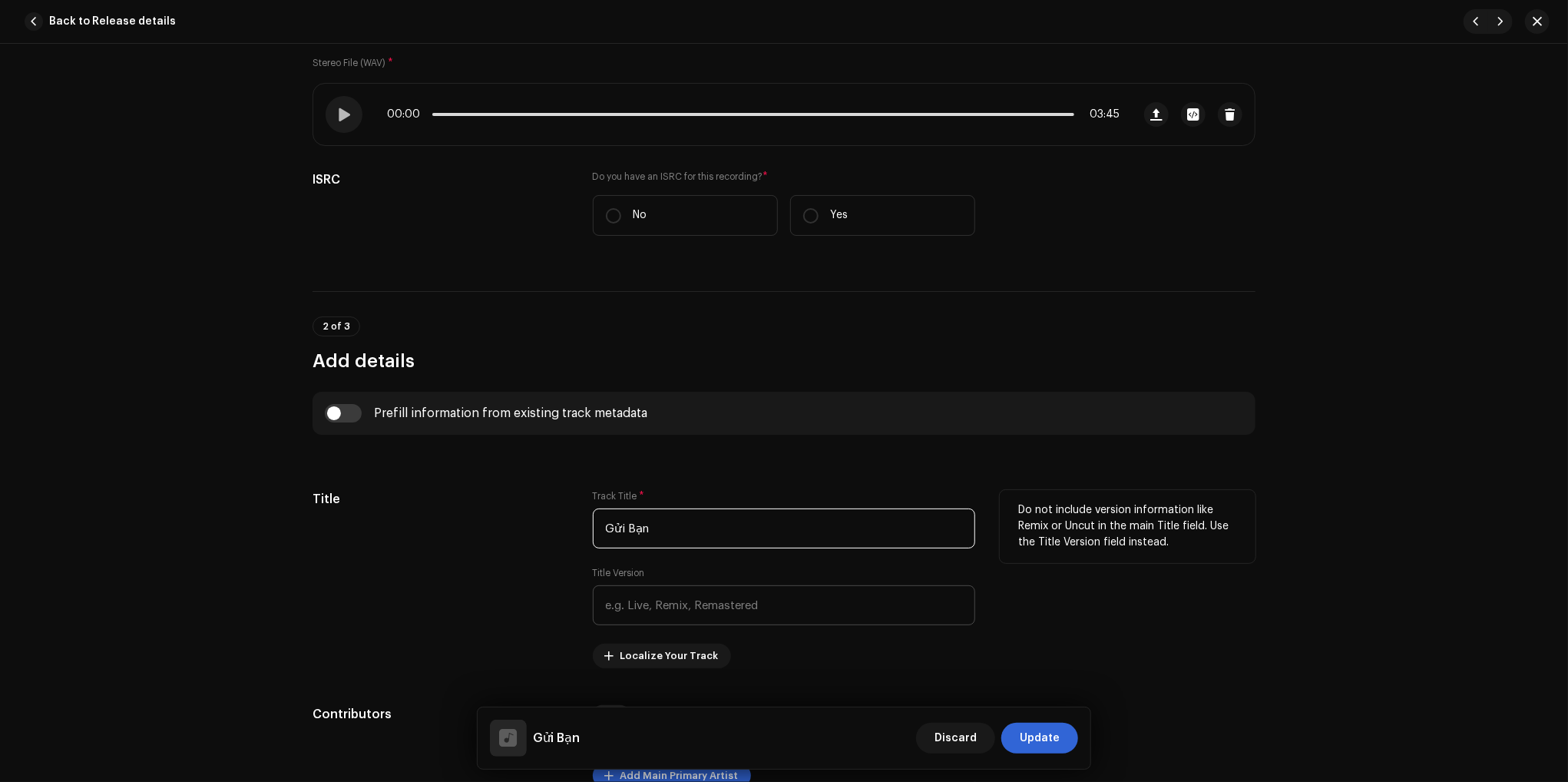
type input "Gửi Bạn"
click at [842, 589] on input "text" at bounding box center [784, 605] width 382 height 40
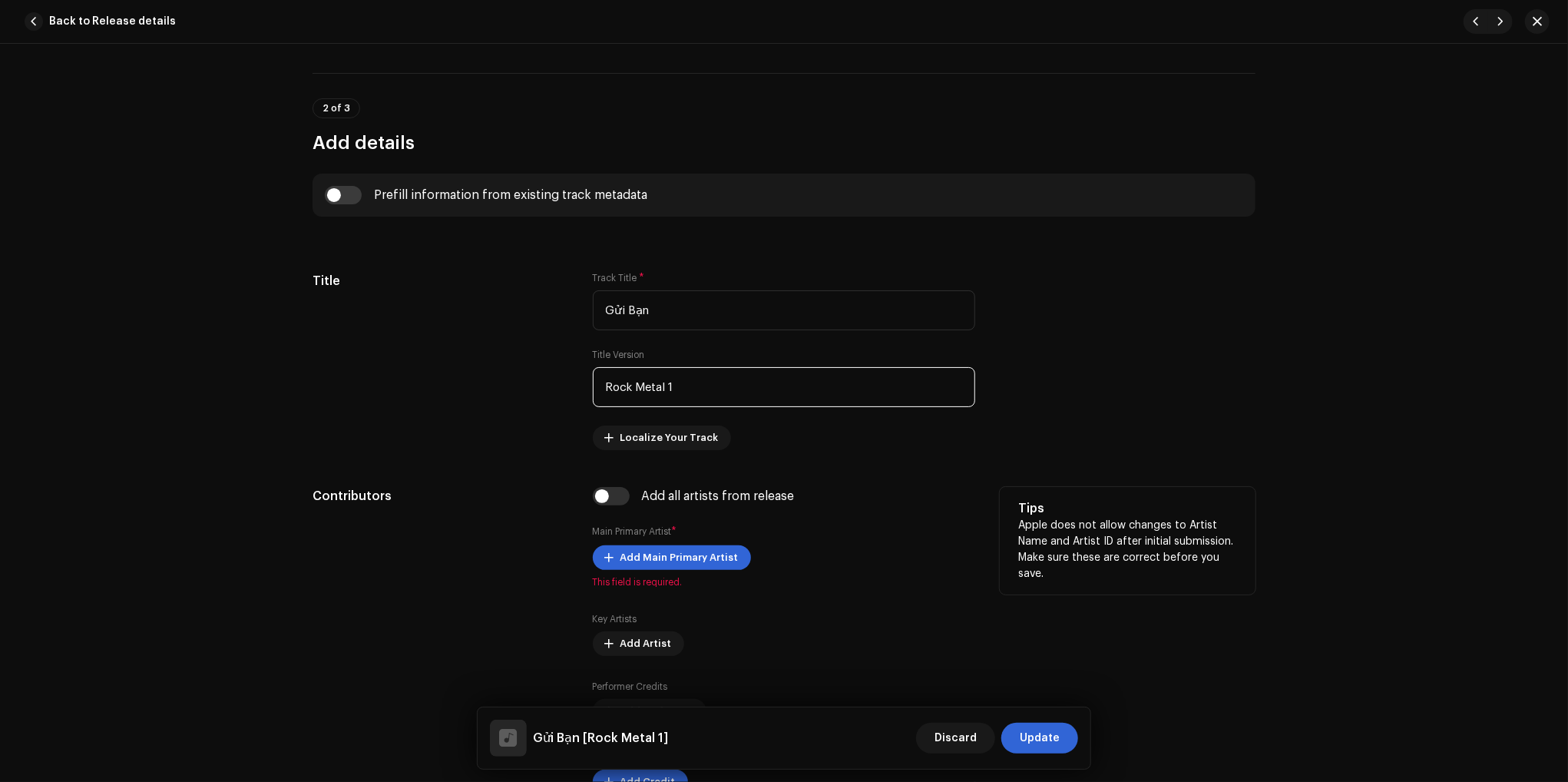
scroll to position [461, 0]
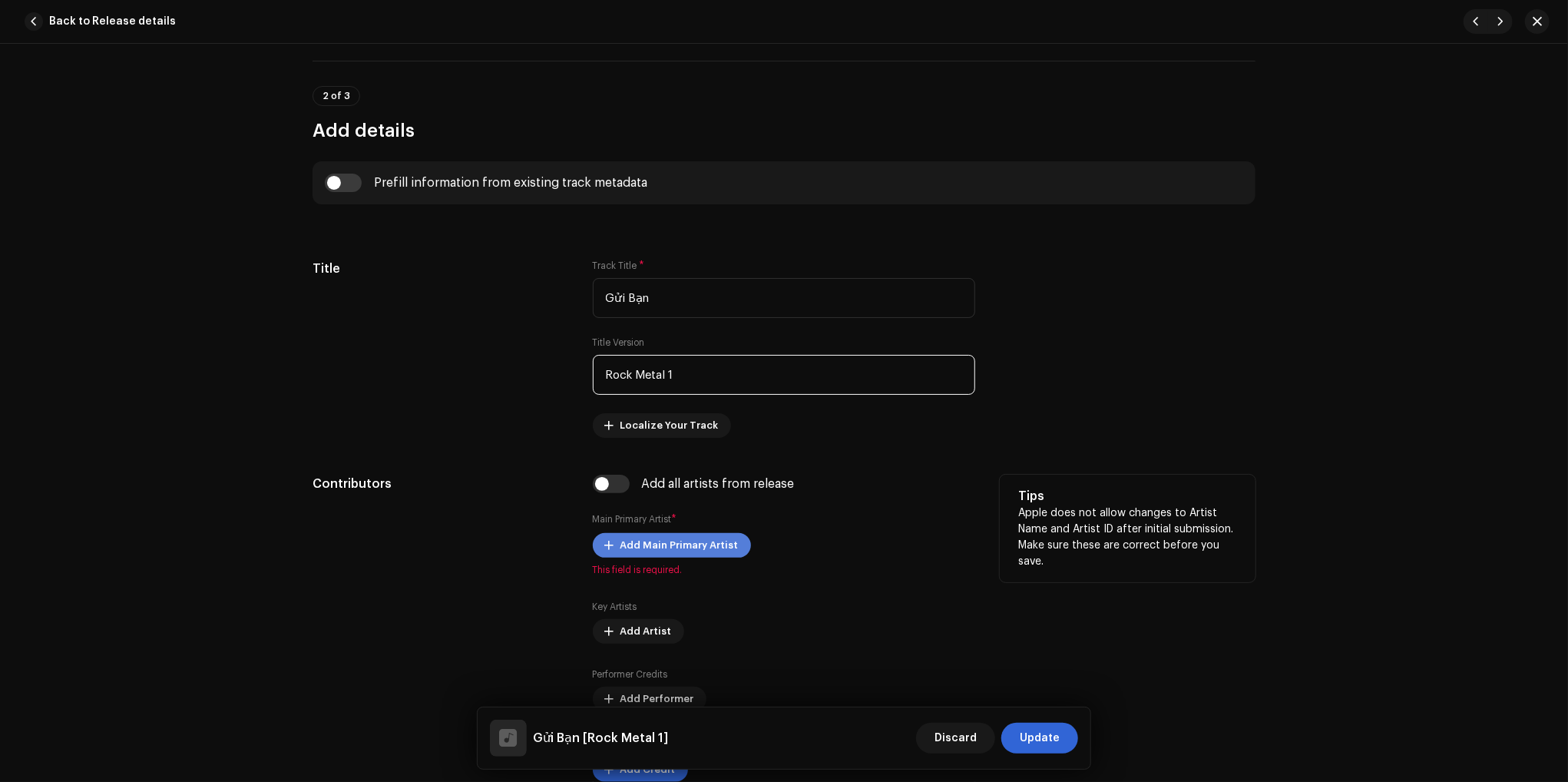
type input "Rock Metal 1"
click at [668, 535] on span "Add Main Primary Artist" at bounding box center [679, 545] width 118 height 31
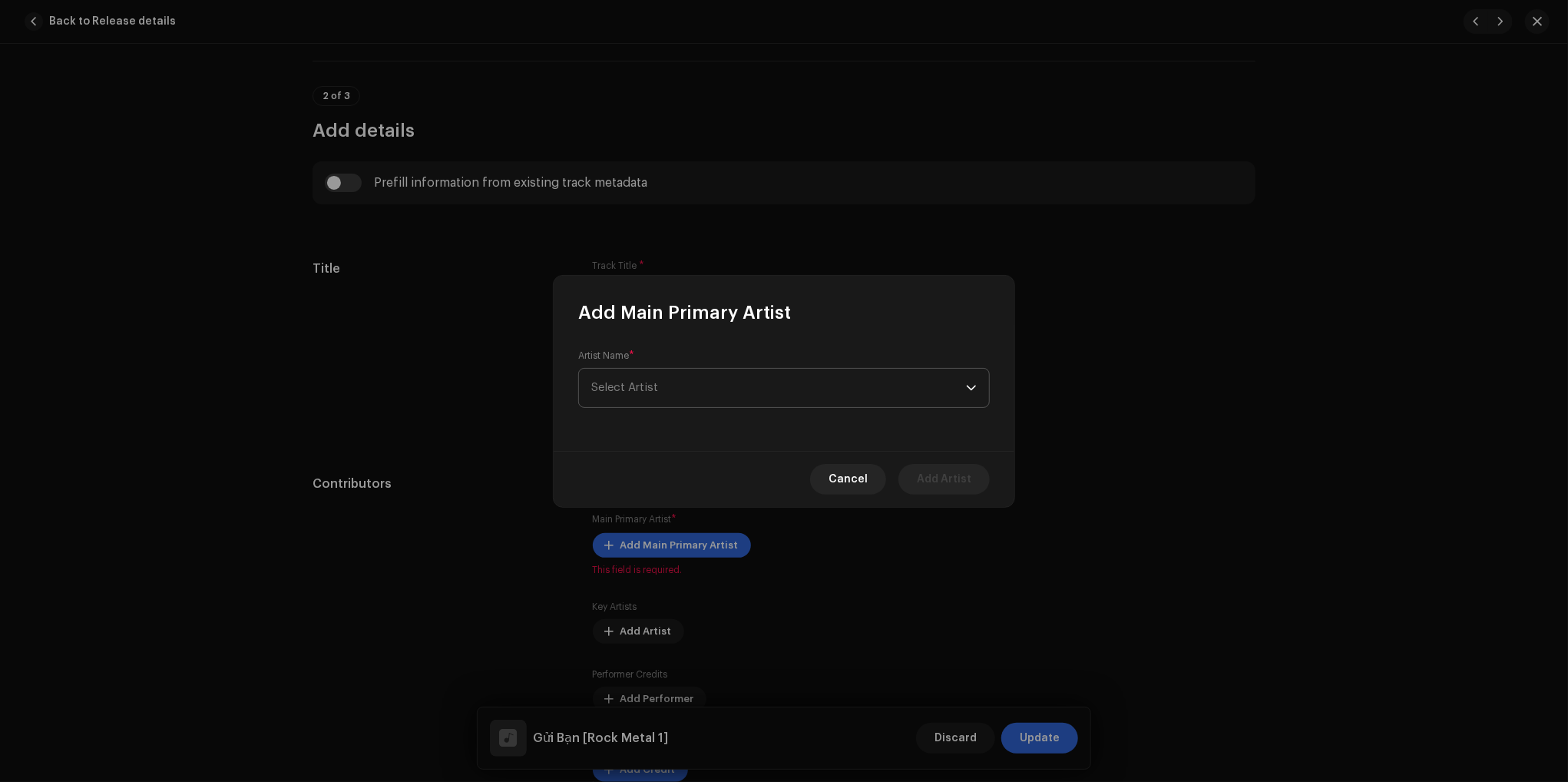
click at [701, 388] on span "Select Artist" at bounding box center [779, 388] width 375 height 38
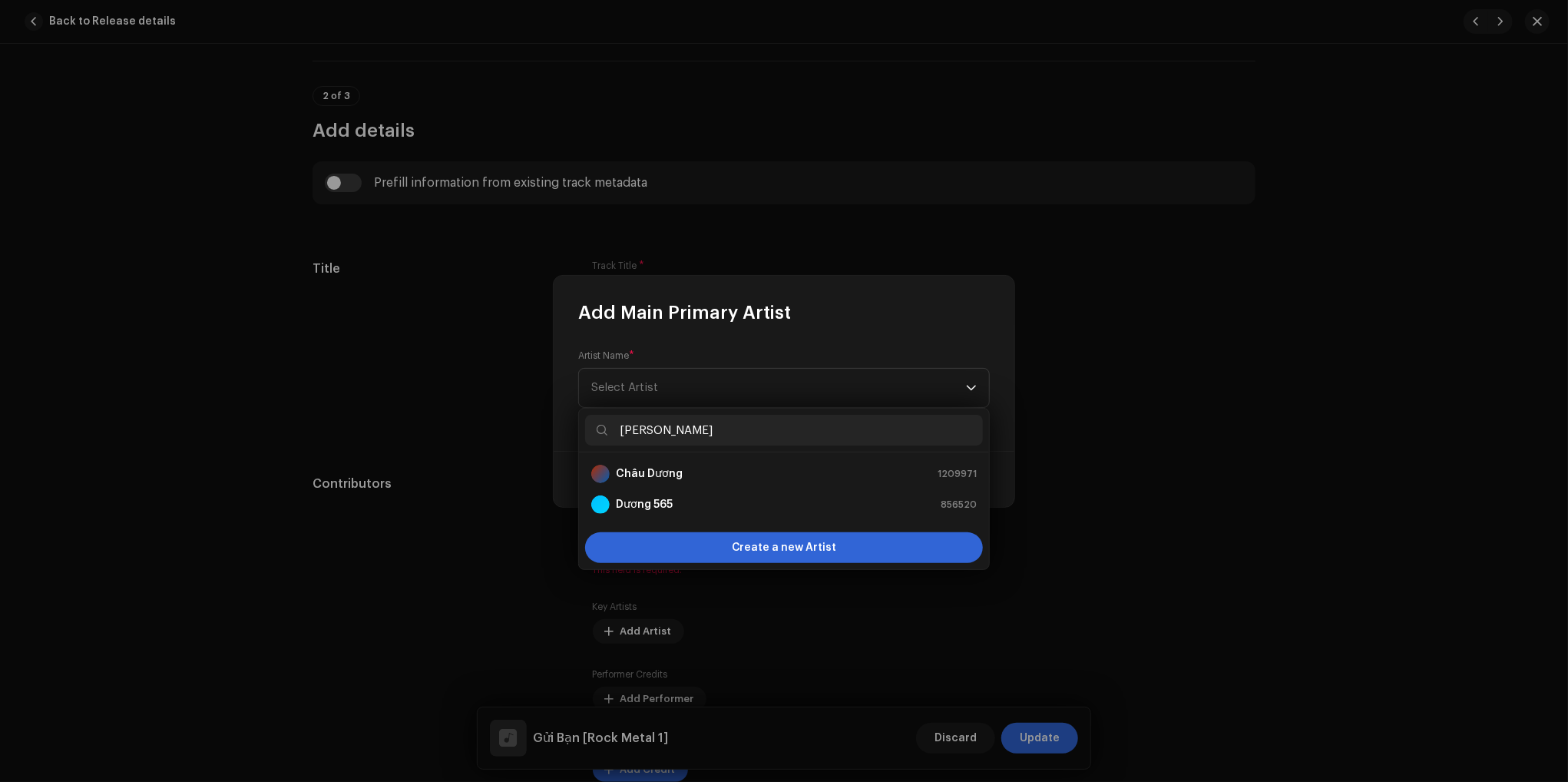
type input "dương"
click at [666, 510] on strong "Dương 565" at bounding box center [643, 505] width 56 height 15
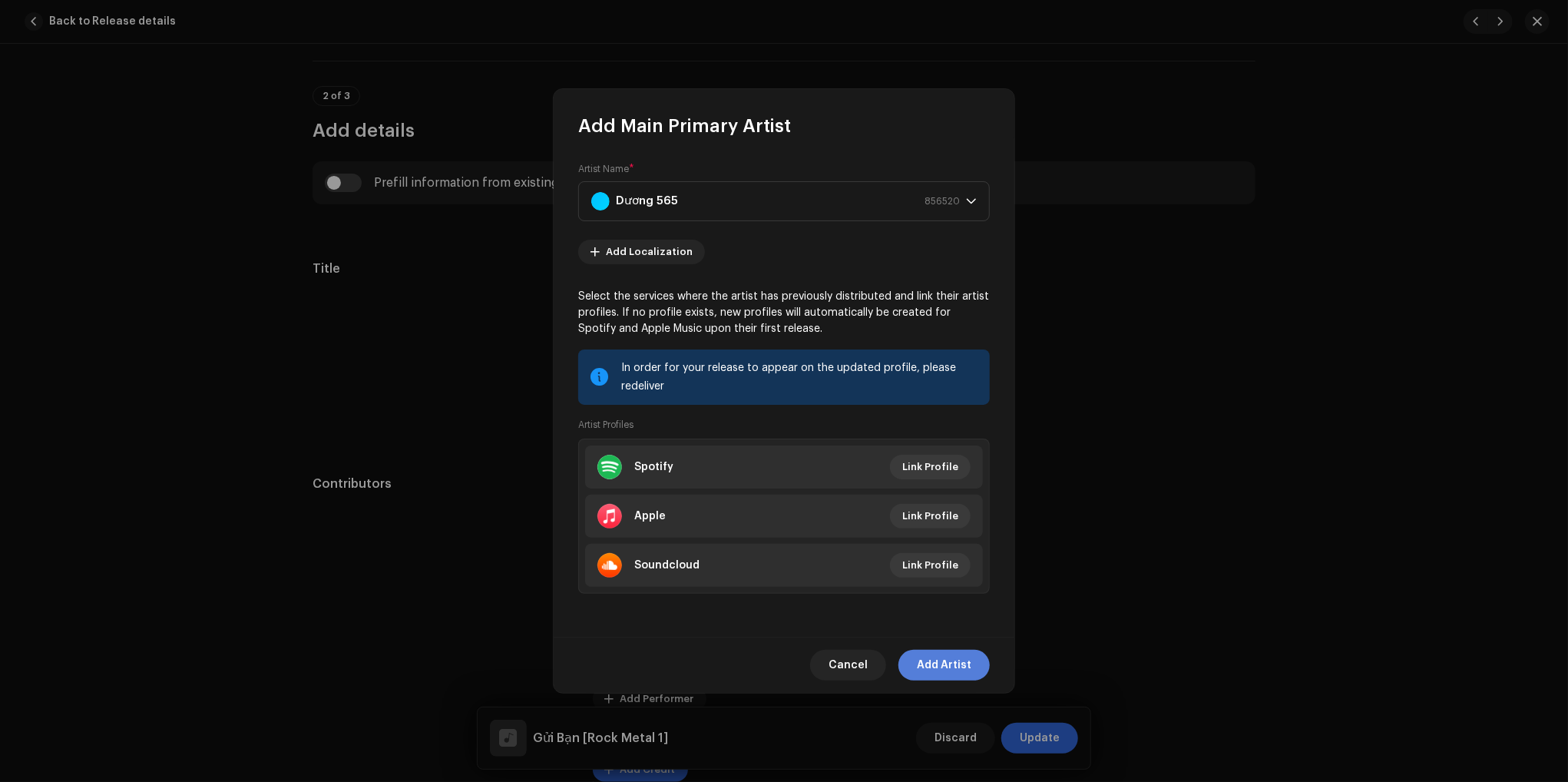
click at [945, 667] on span "Add Artist" at bounding box center [943, 665] width 54 height 31
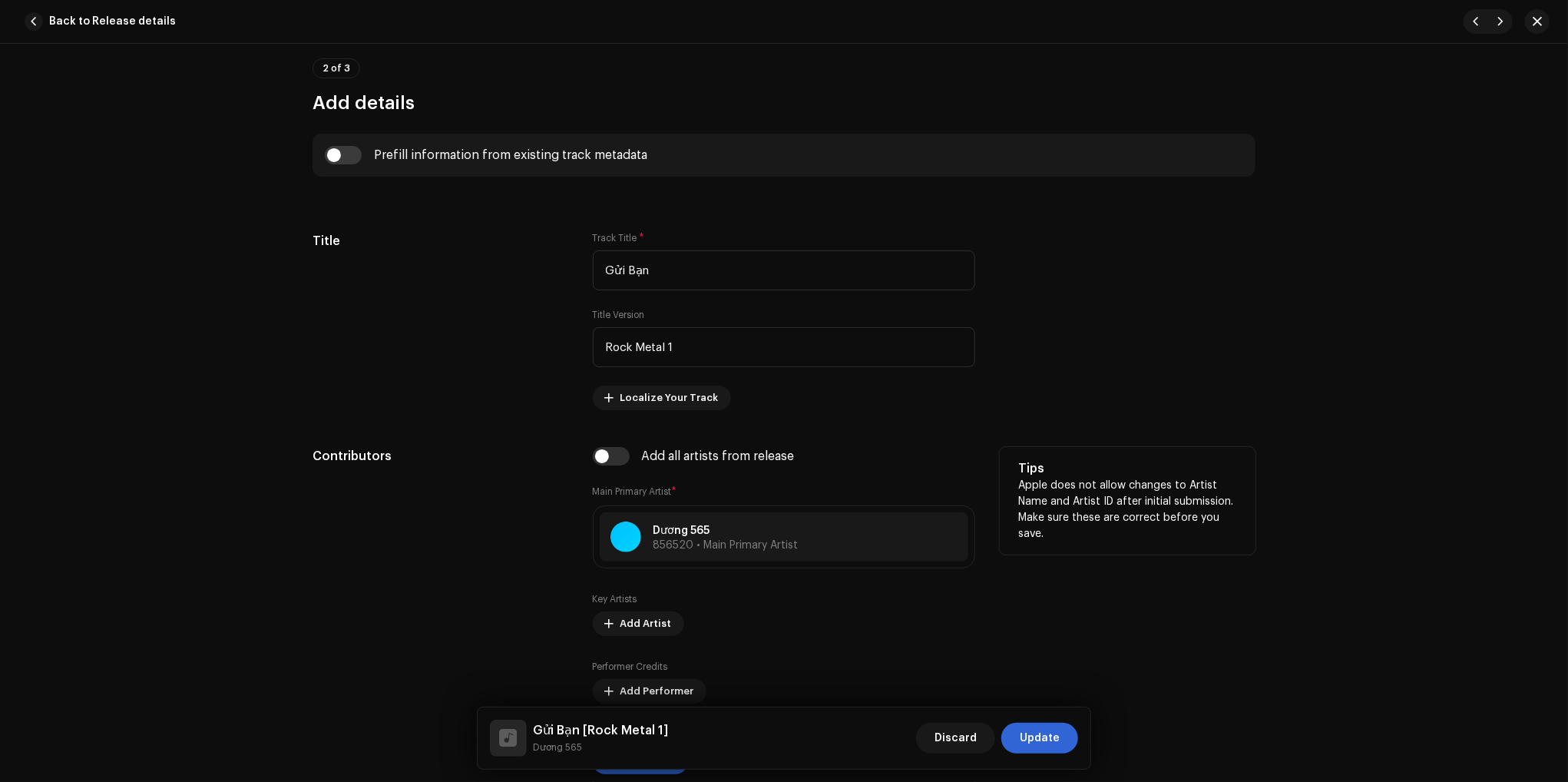
scroll to position [691, 0]
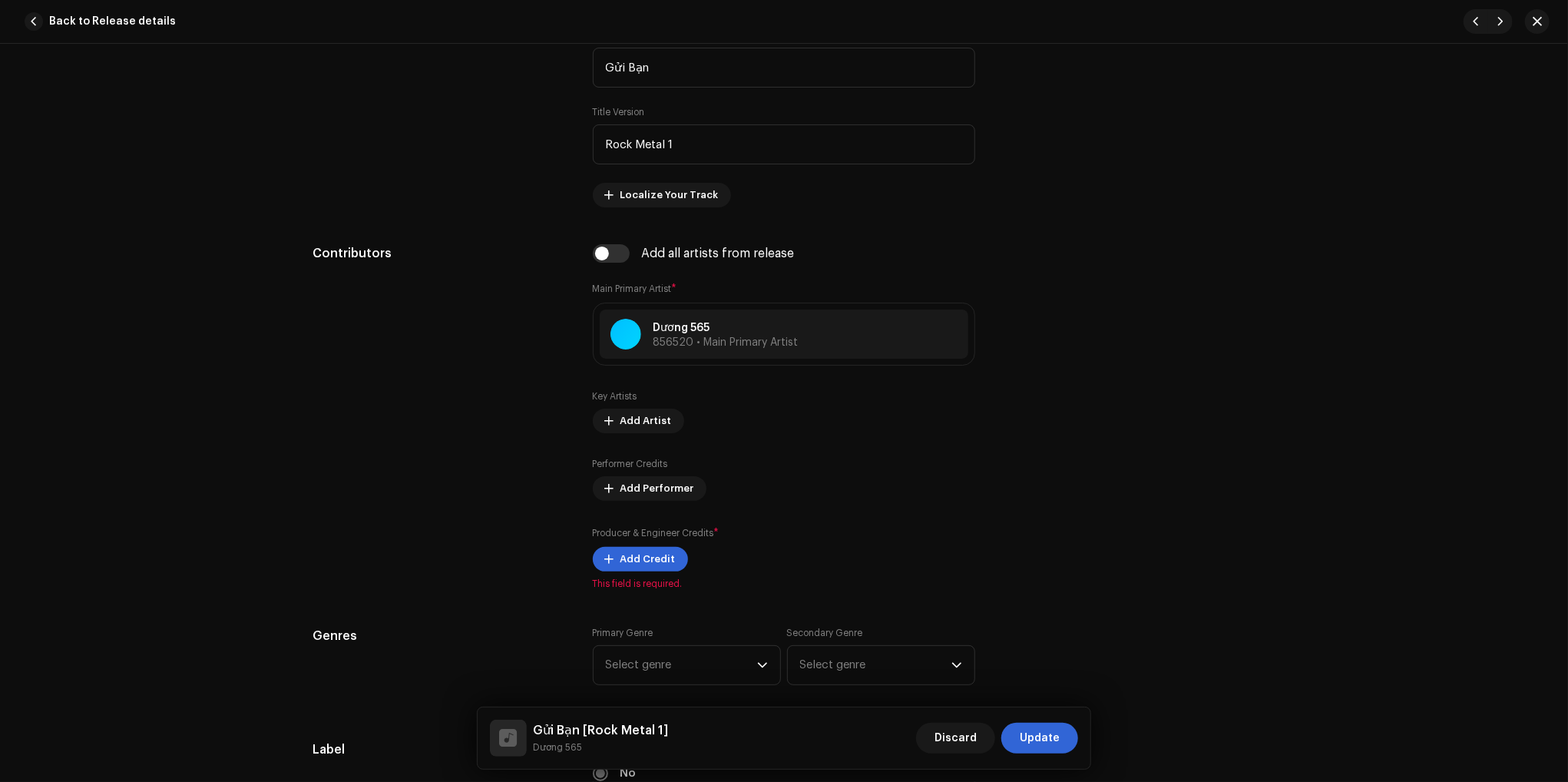
click at [73, 491] on div "Track details Complete the following to finalize your track. 1 of 3 Add Audio F…" at bounding box center [784, 413] width 1568 height 738
click at [635, 573] on div "Add all artists from release Main Primary Artist * Dương 565 856520 • Main Prim…" at bounding box center [784, 418] width 382 height 346
click at [633, 556] on span "Add Credit" at bounding box center [648, 559] width 55 height 31
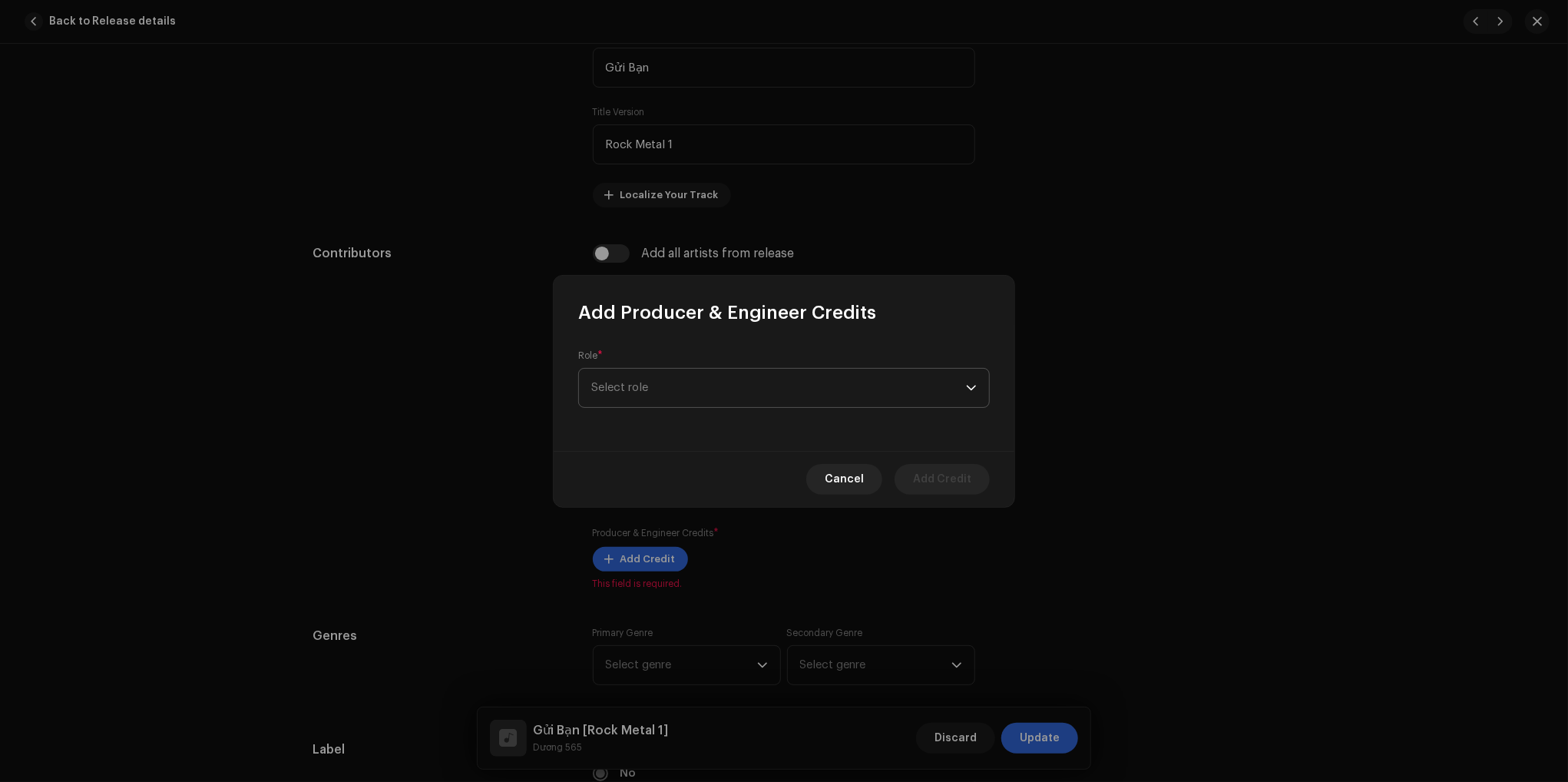
click at [732, 391] on span "Select role" at bounding box center [779, 388] width 375 height 38
type input "ex"
click at [691, 482] on li "Executive Producer" at bounding box center [784, 474] width 397 height 31
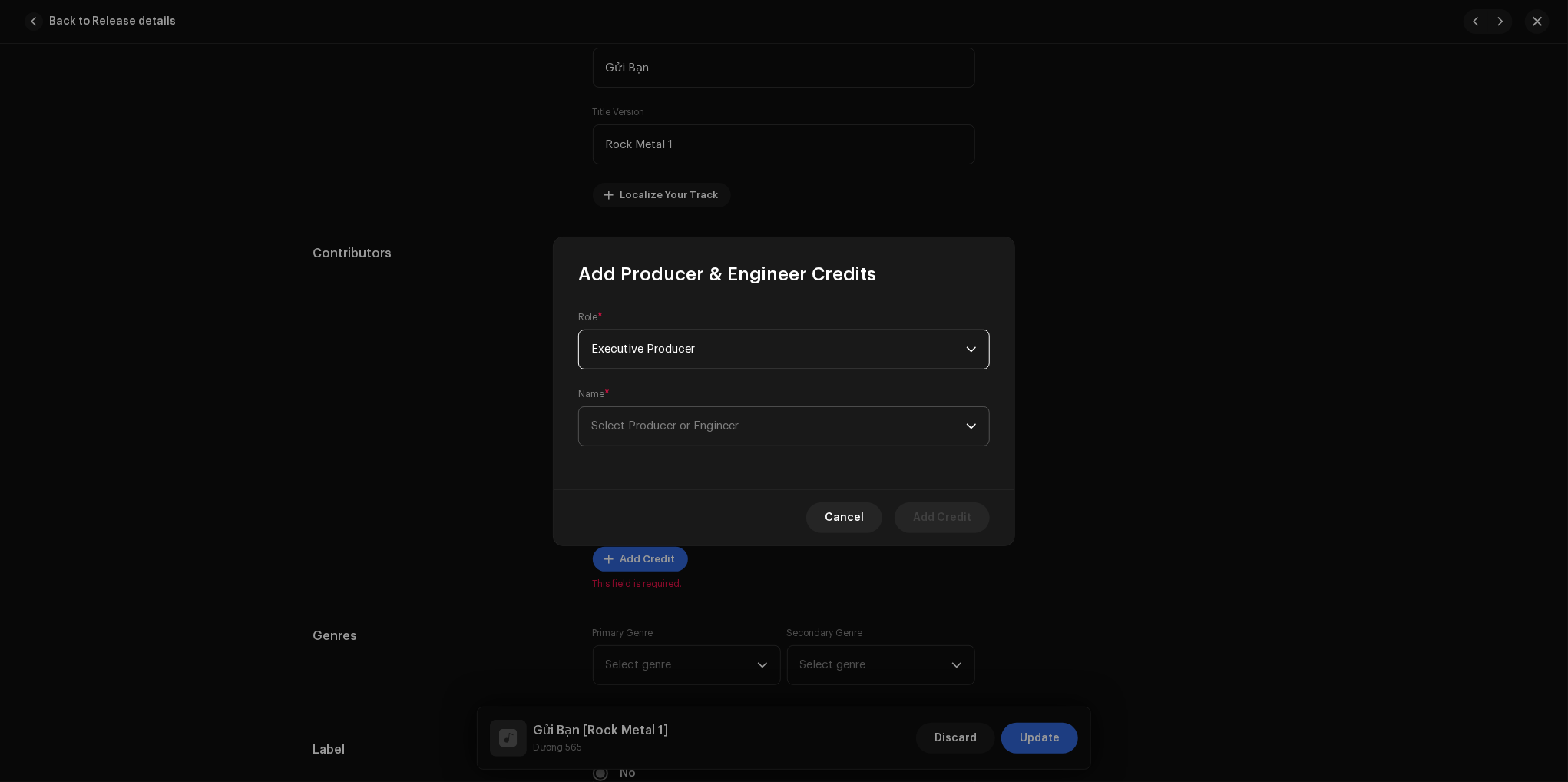
click at [731, 439] on span "Select Producer or Engineer" at bounding box center [779, 426] width 375 height 38
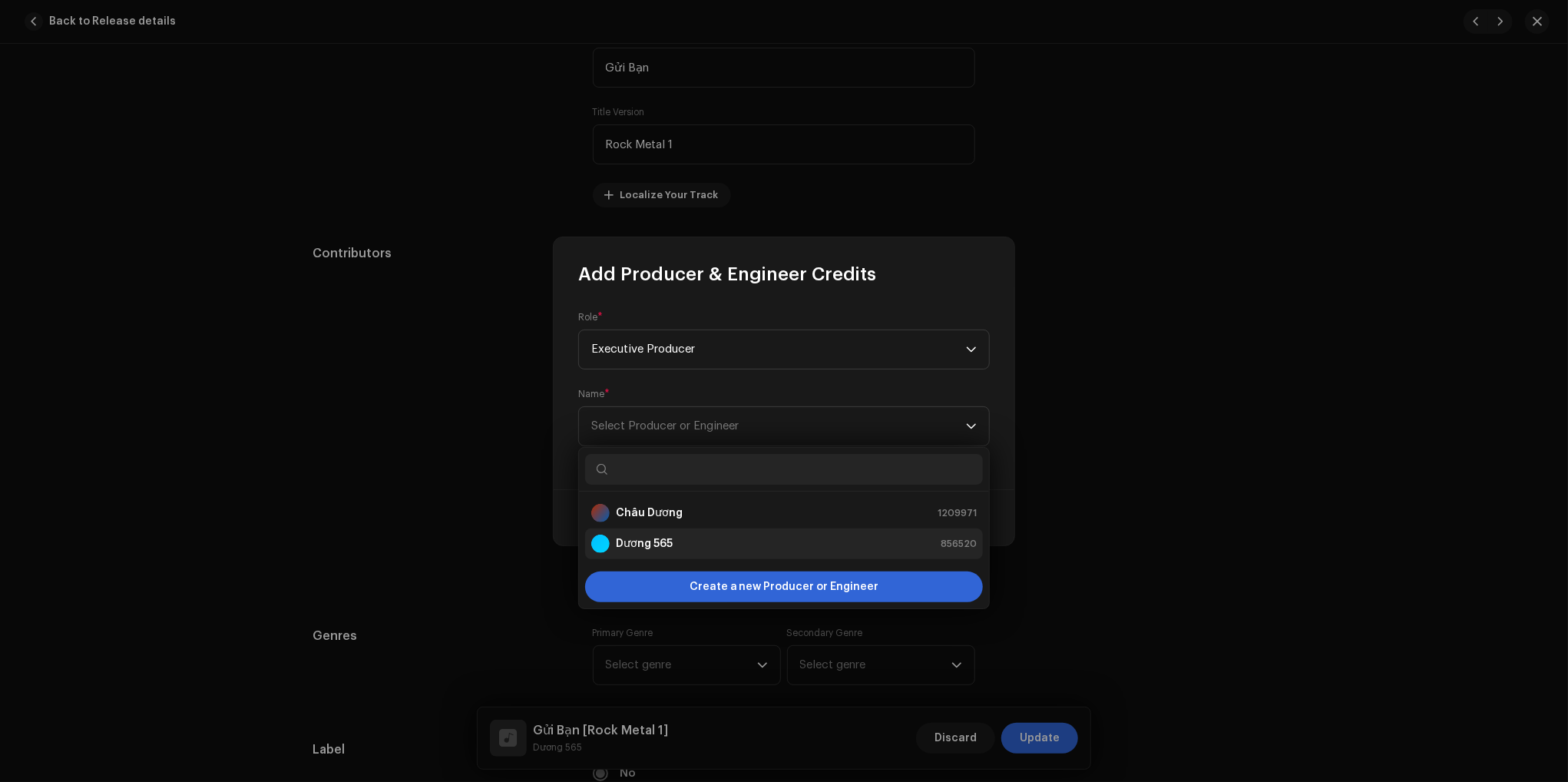
click at [671, 536] on strong "Dương 565" at bounding box center [643, 544] width 56 height 15
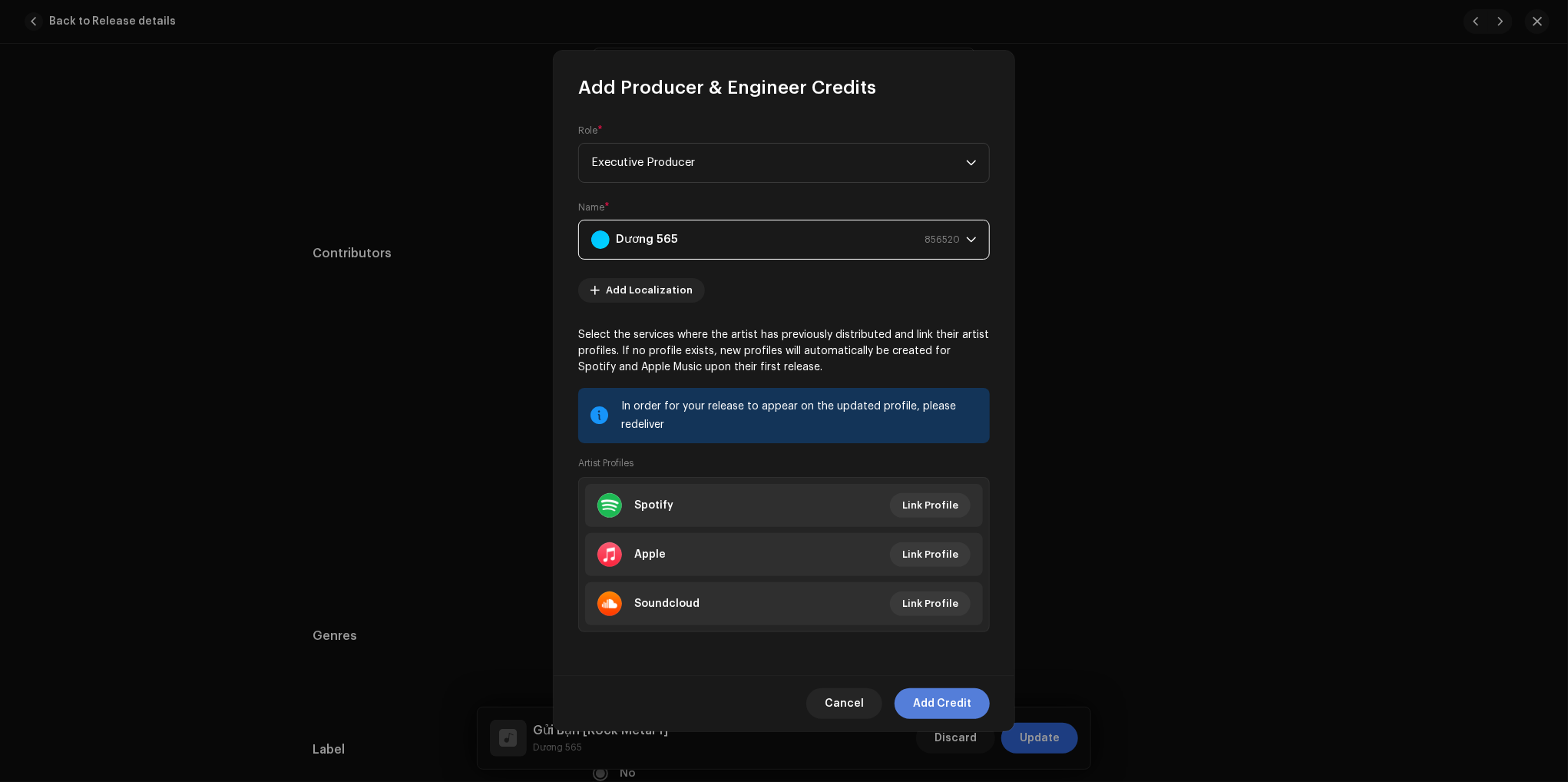
click at [947, 702] on span "Add Credit" at bounding box center [941, 704] width 58 height 31
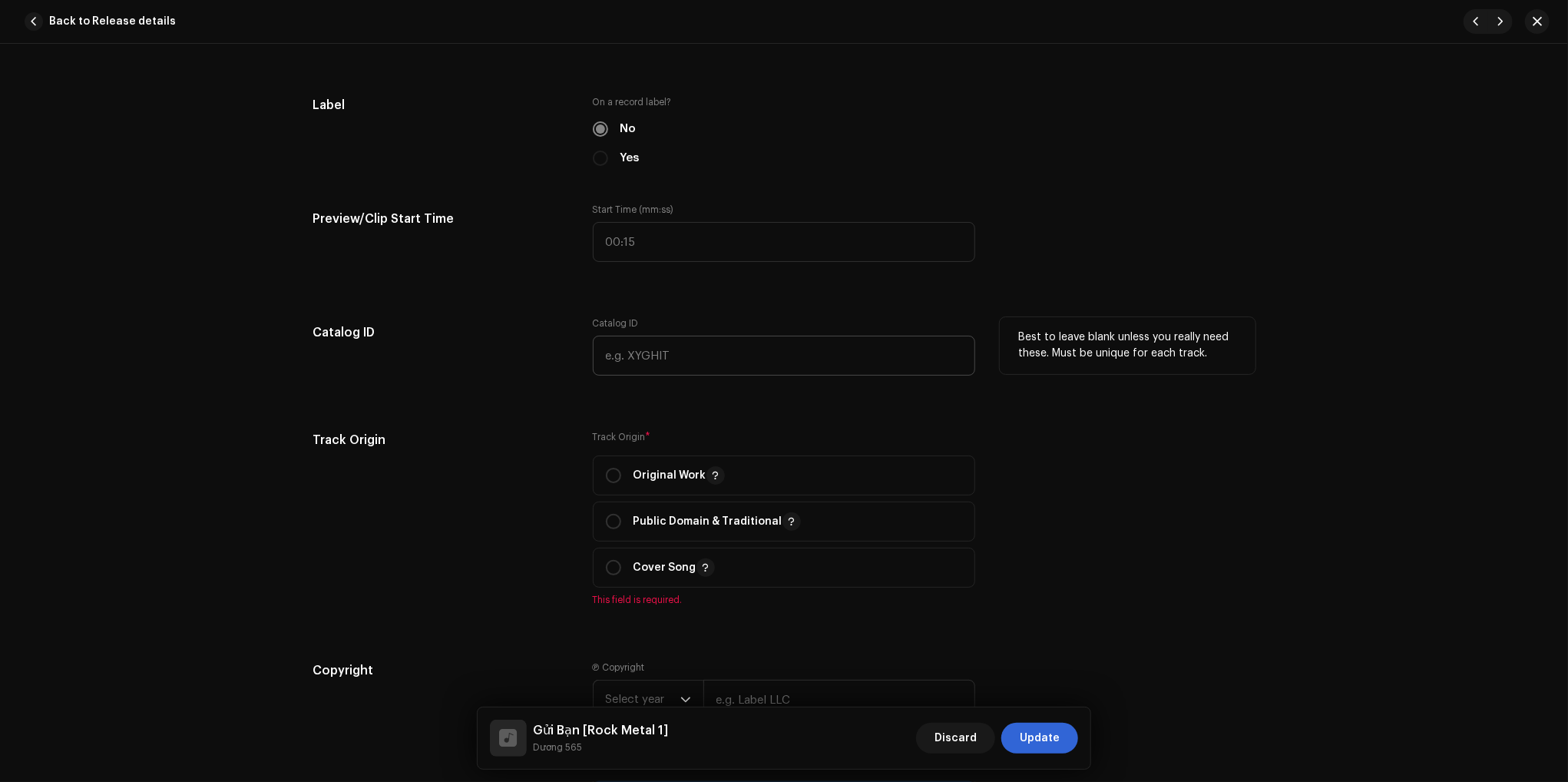
scroll to position [1382, 0]
click at [647, 483] on p "Original Work" at bounding box center [679, 474] width 92 height 18
radio input "true"
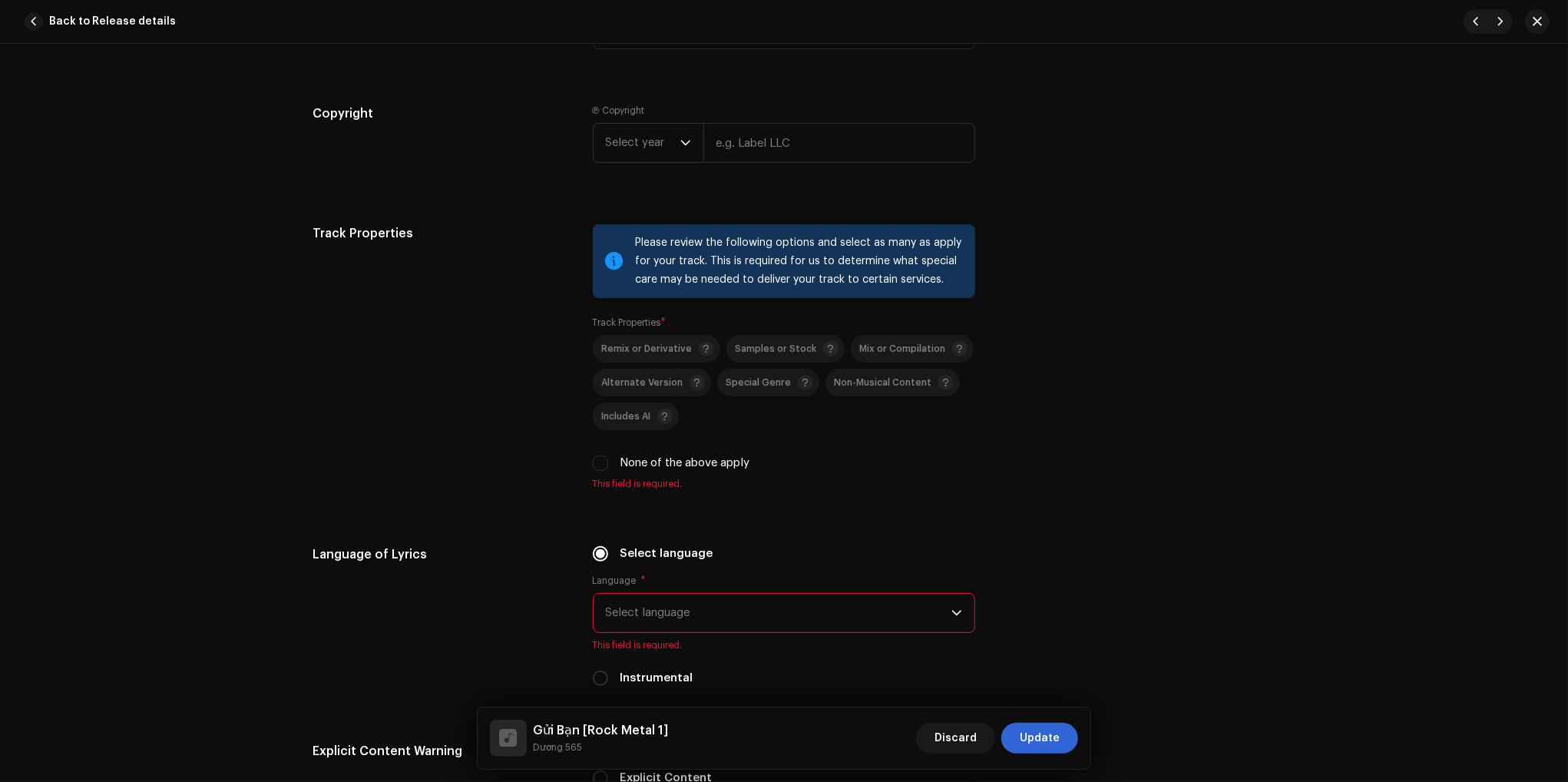
scroll to position [1997, 0]
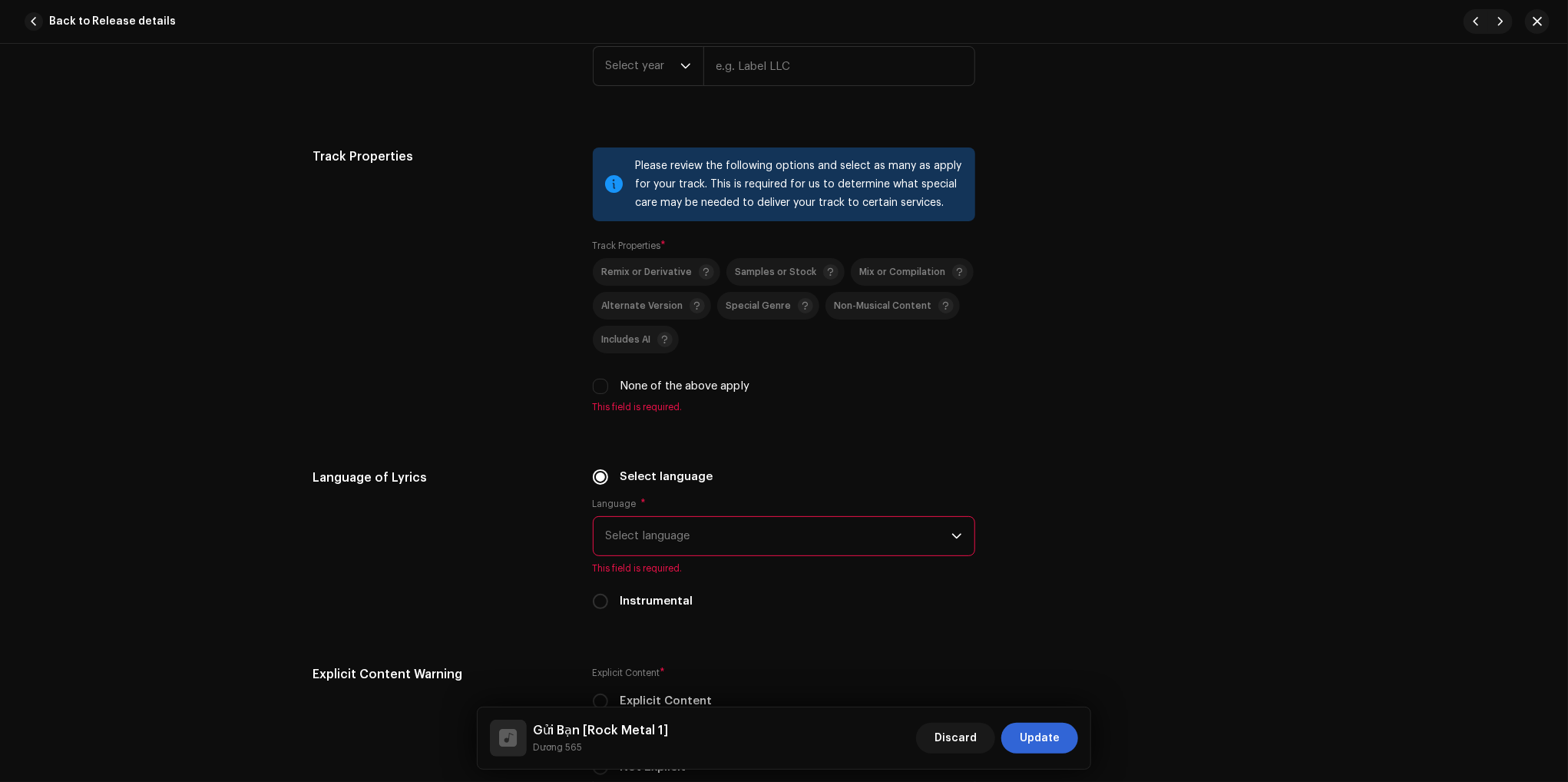
click at [792, 539] on span "Select language" at bounding box center [779, 536] width 346 height 38
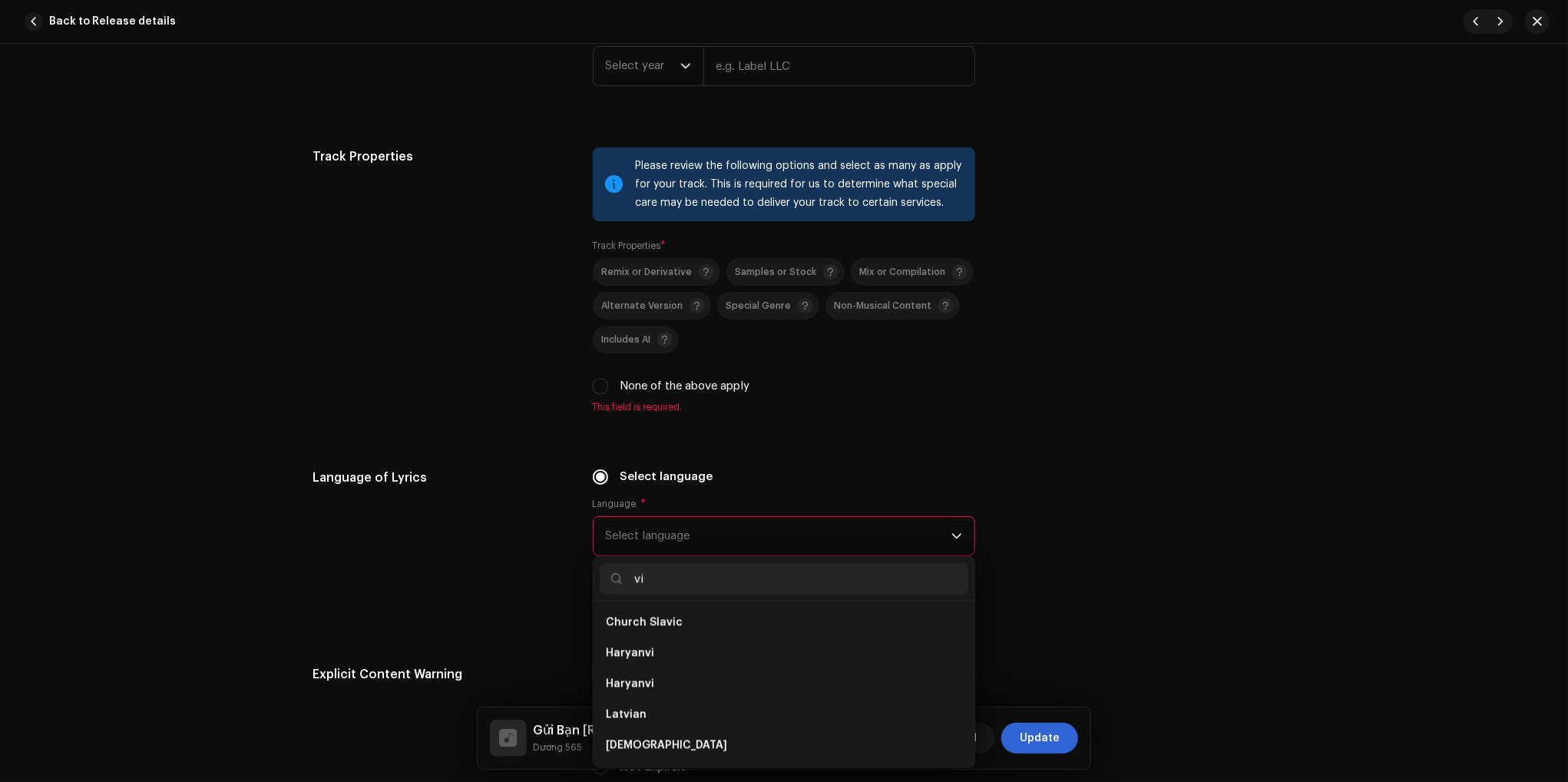
scroll to position [0, 0]
type input "viet"
click at [682, 619] on li "Vietnamese" at bounding box center [784, 623] width 369 height 31
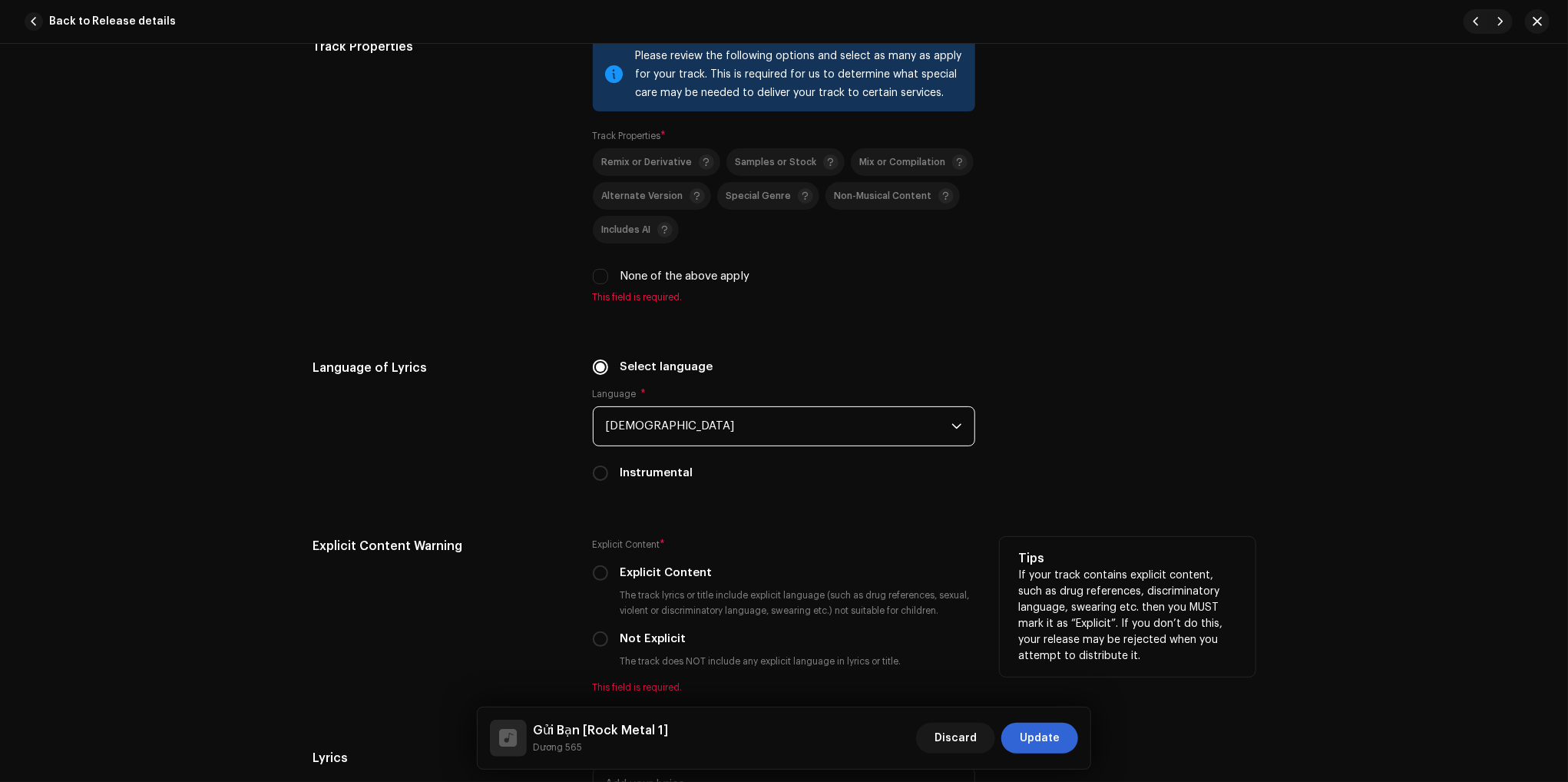
scroll to position [2227, 0]
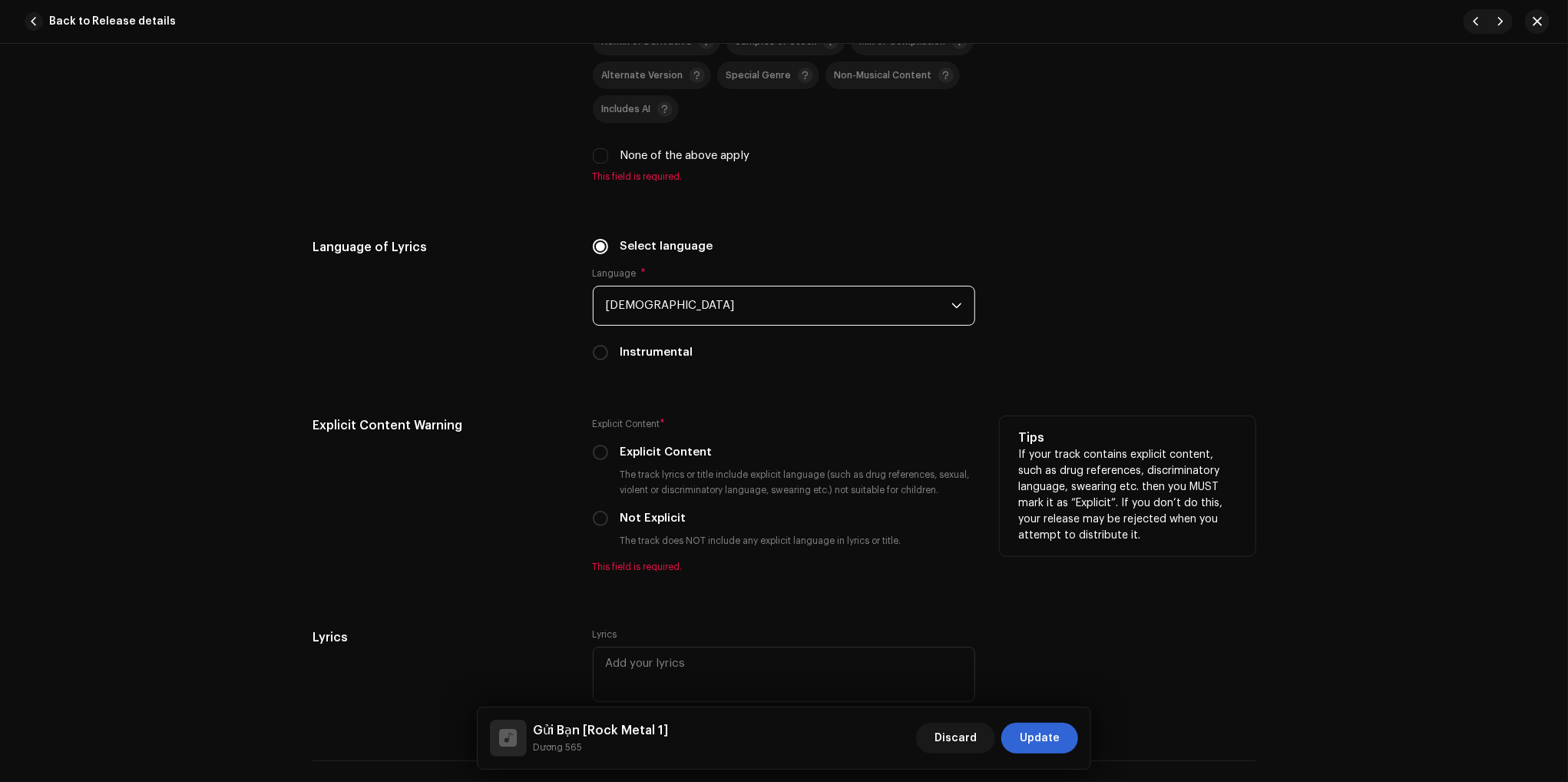
click at [623, 522] on label "Not Explicit" at bounding box center [653, 519] width 66 height 17
click at [608, 522] on input "Not Explicit" at bounding box center [600, 518] width 15 height 15
radio input "true"
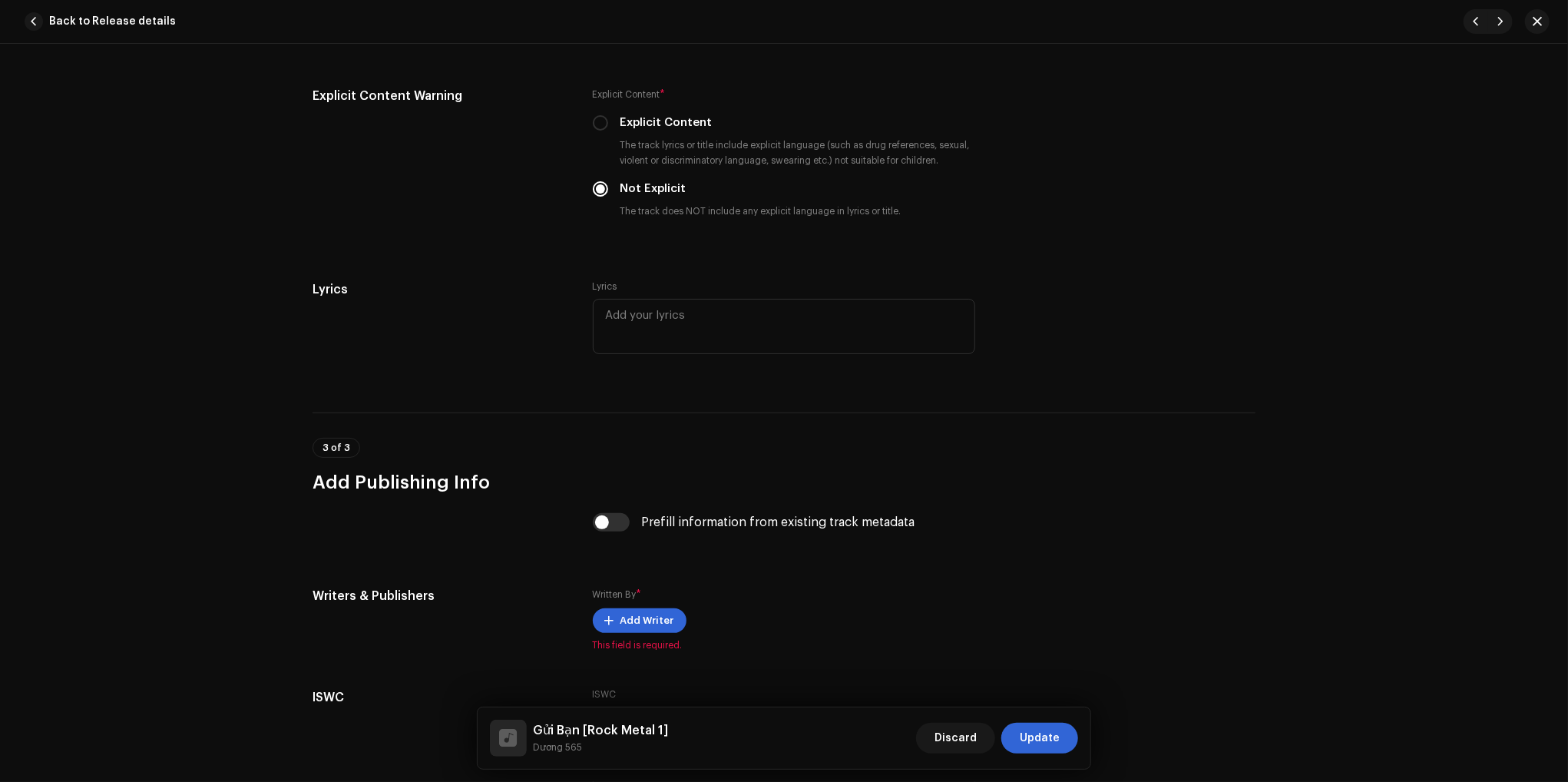
scroll to position [2612, 0]
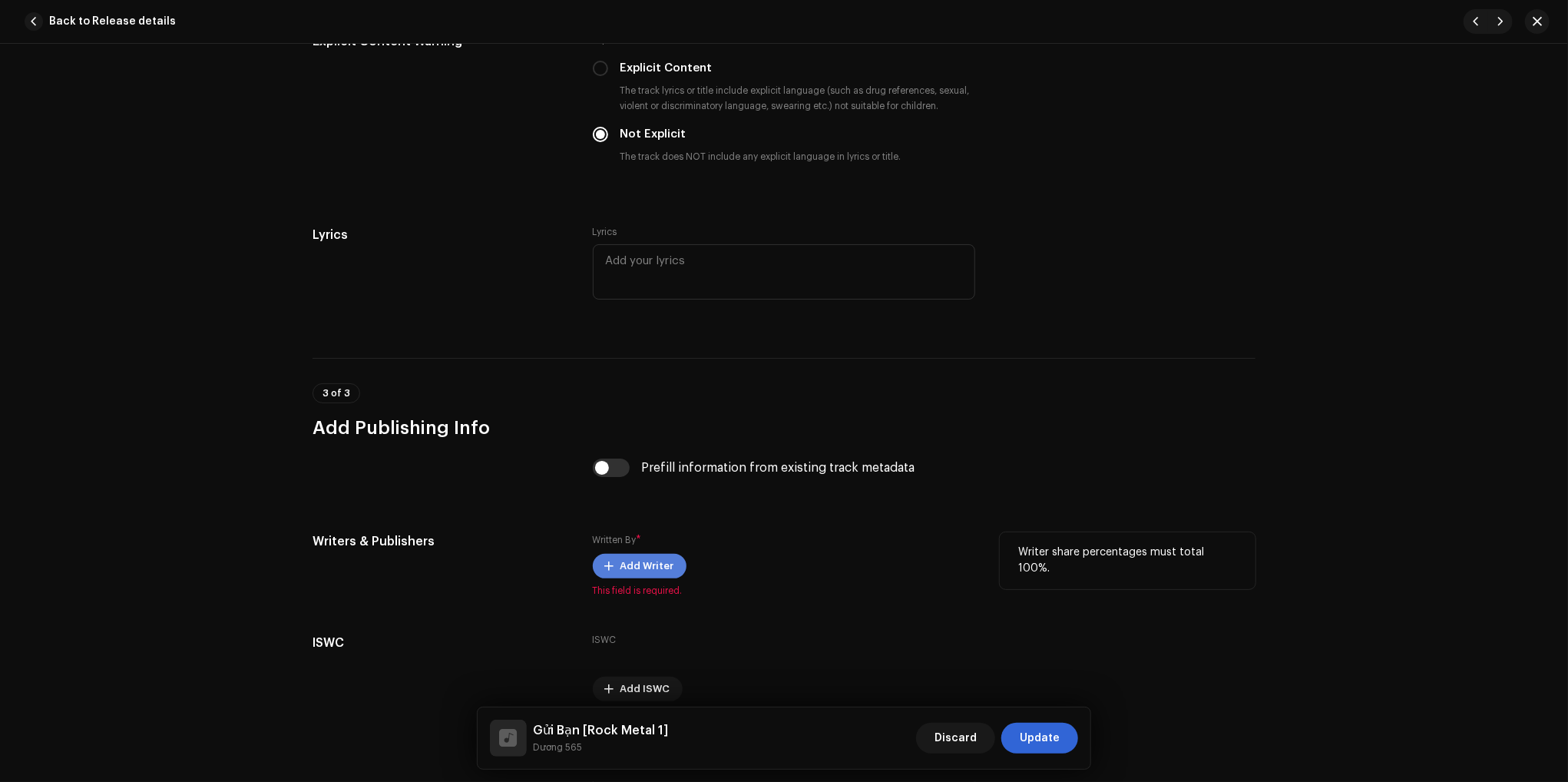
click at [620, 568] on span "Add Writer" at bounding box center [647, 566] width 54 height 31
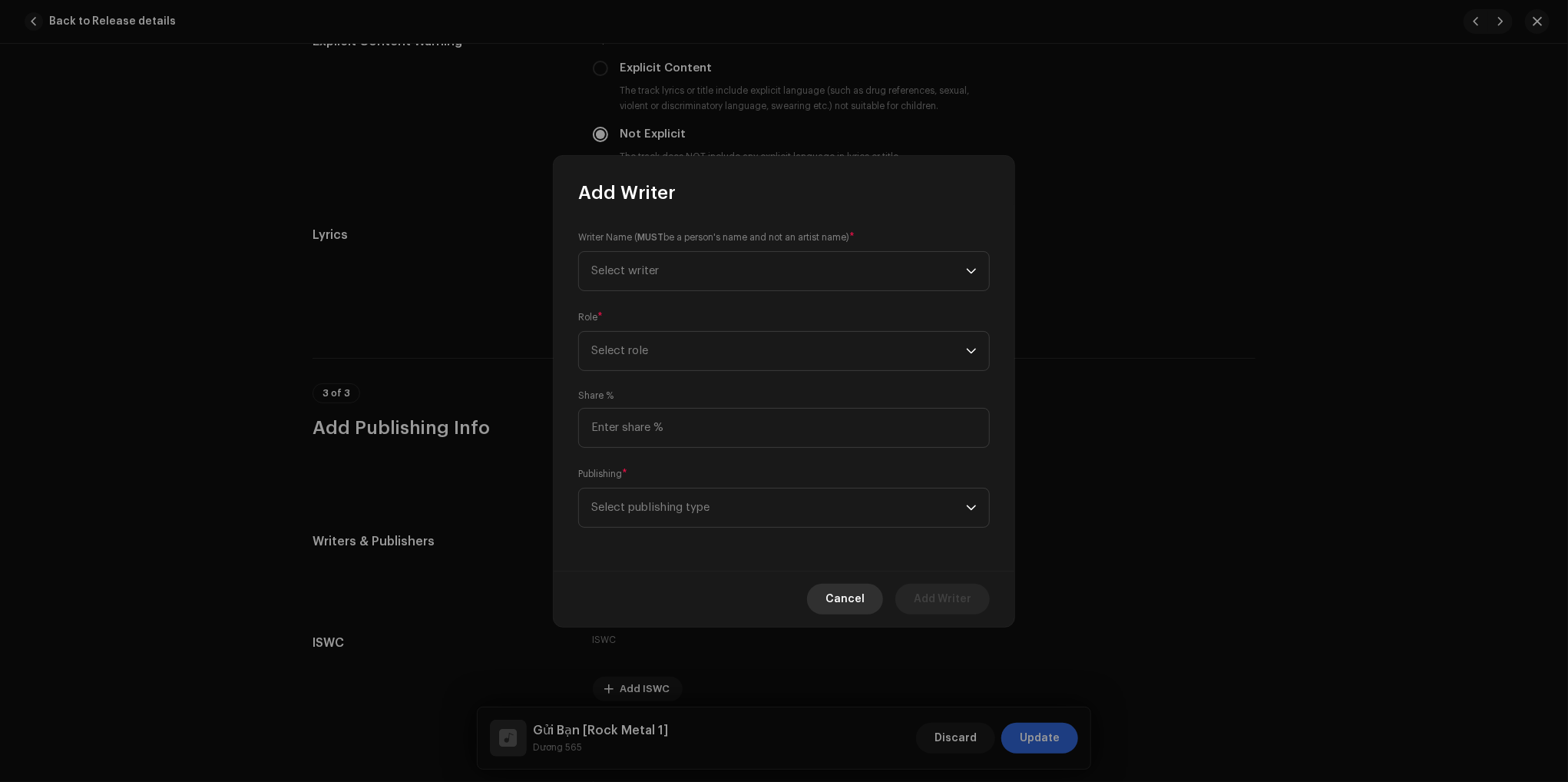
click at [852, 607] on span "Cancel" at bounding box center [845, 599] width 39 height 31
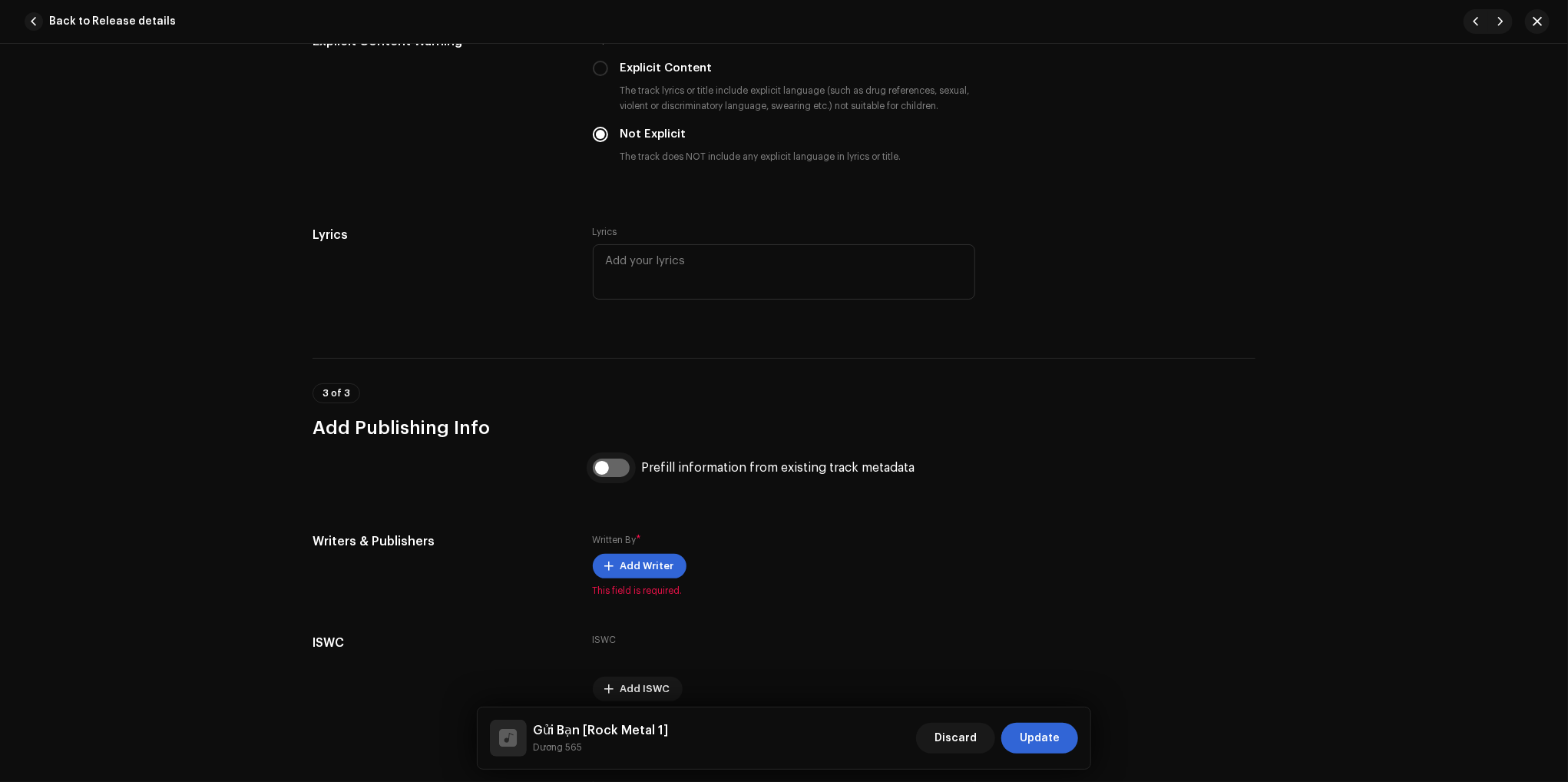
click at [596, 473] on input "checkbox" at bounding box center [611, 467] width 37 height 18
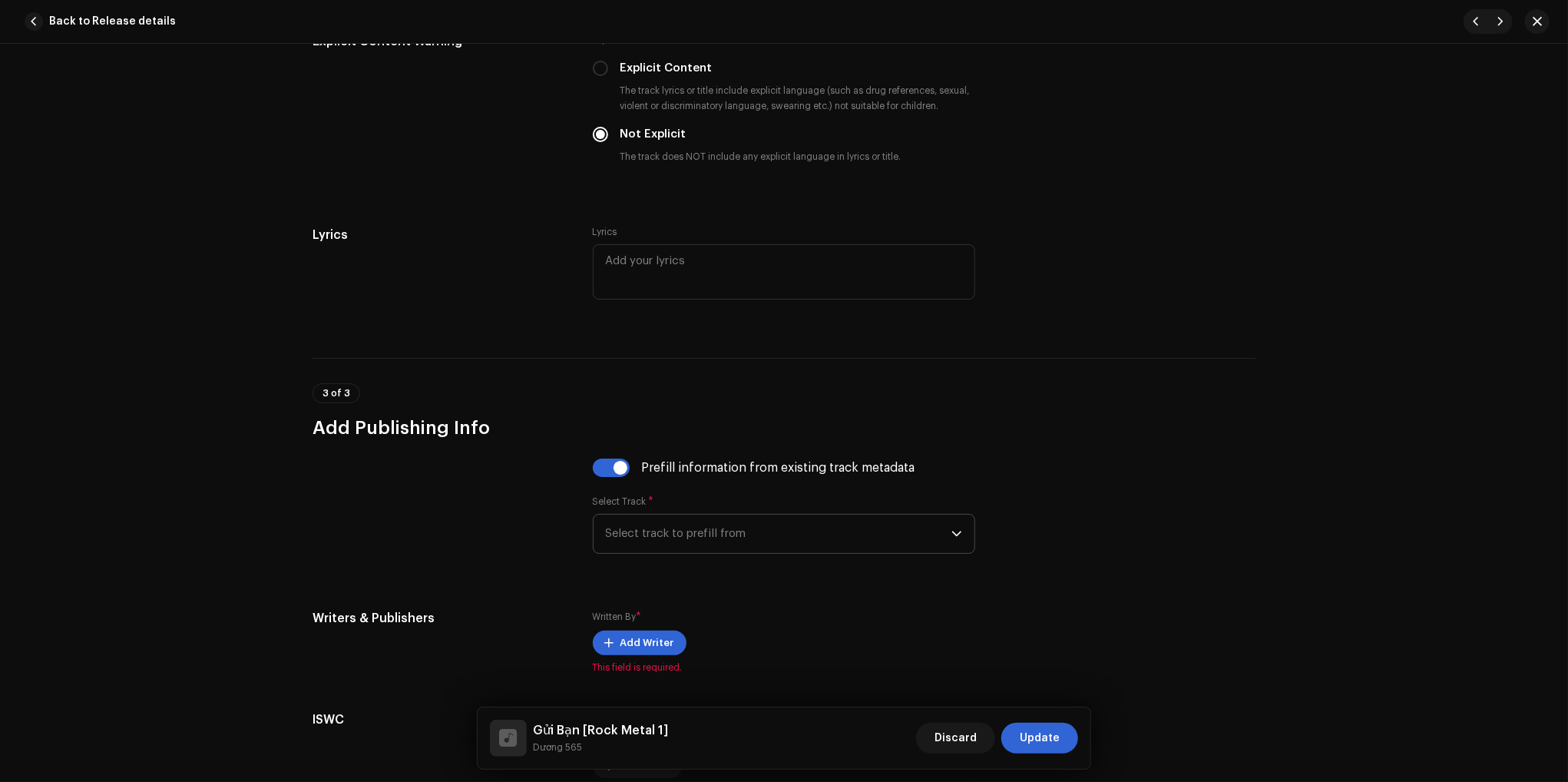
click at [709, 531] on span "Select track to prefill from" at bounding box center [779, 533] width 346 height 38
click at [983, 494] on div "Prefill information from existing track metadata Select Track * Select track to…" at bounding box center [784, 515] width 943 height 114
click at [623, 471] on input "checkbox" at bounding box center [611, 467] width 37 height 18
checkbox input "false"
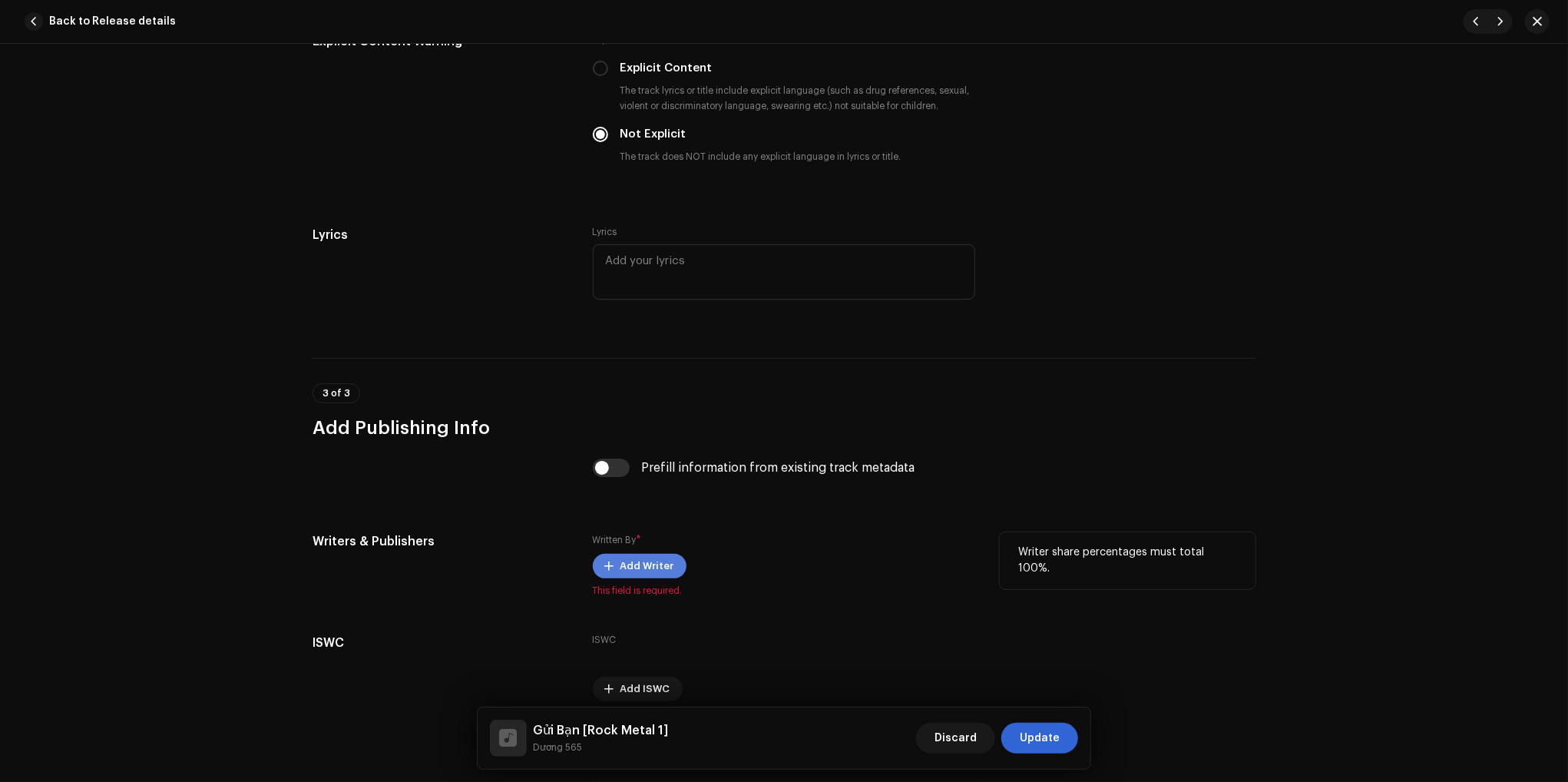
click at [651, 578] on span "Add Writer" at bounding box center [647, 566] width 54 height 31
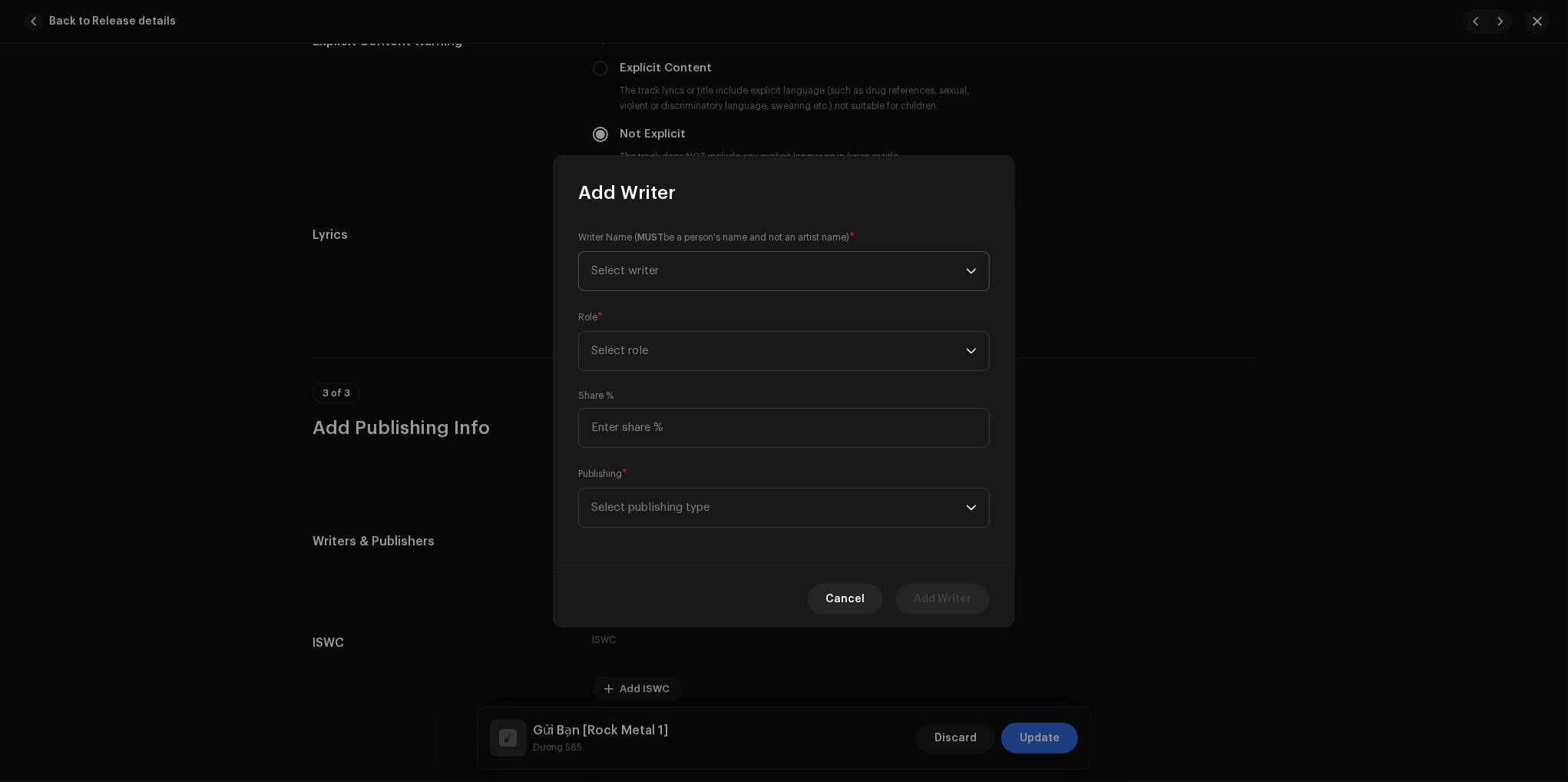
click at [786, 272] on span "Select writer" at bounding box center [779, 272] width 375 height 38
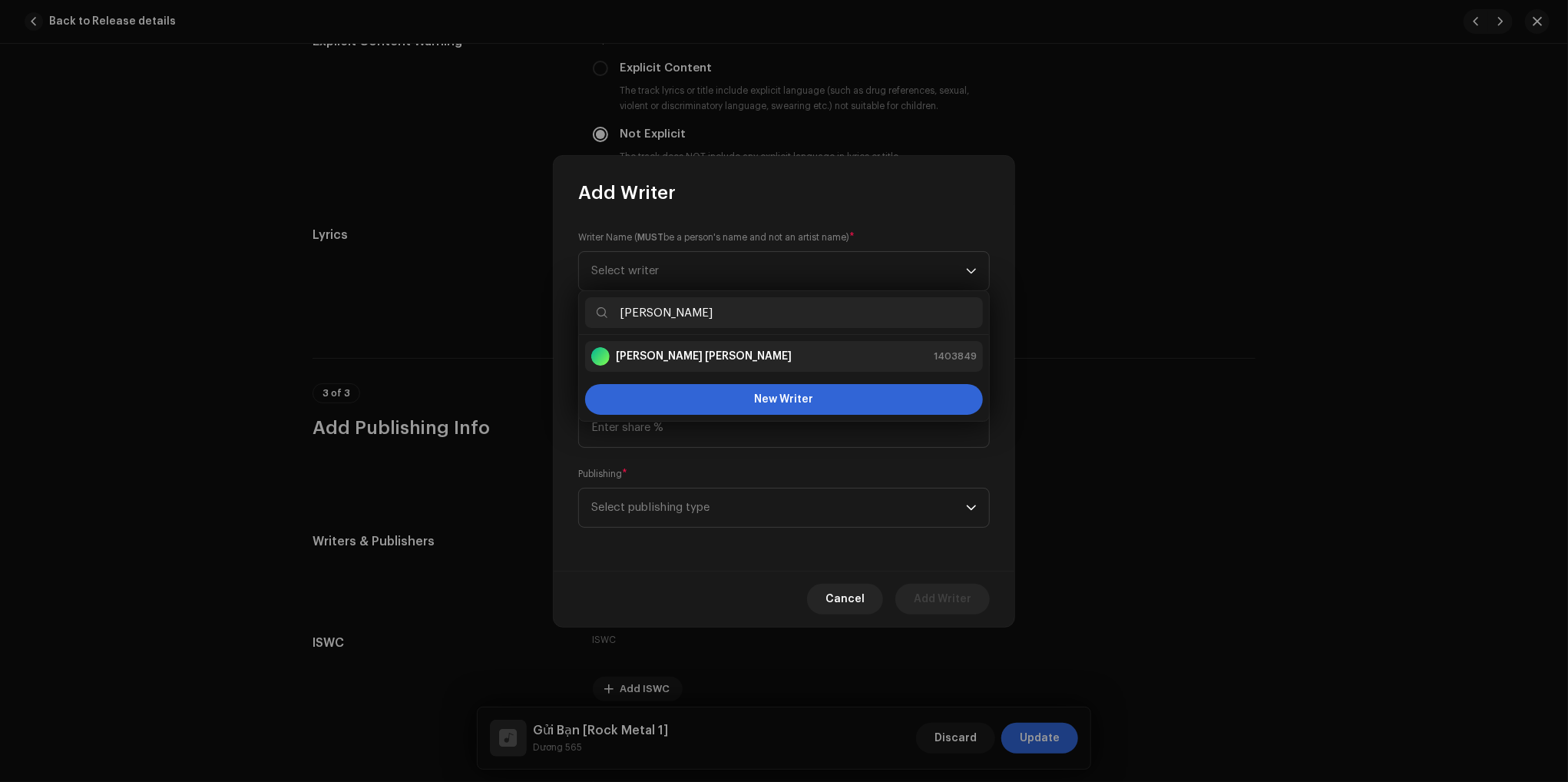
type input "phan"
click at [752, 358] on div "Phan Minh Dương 1403849" at bounding box center [784, 356] width 385 height 18
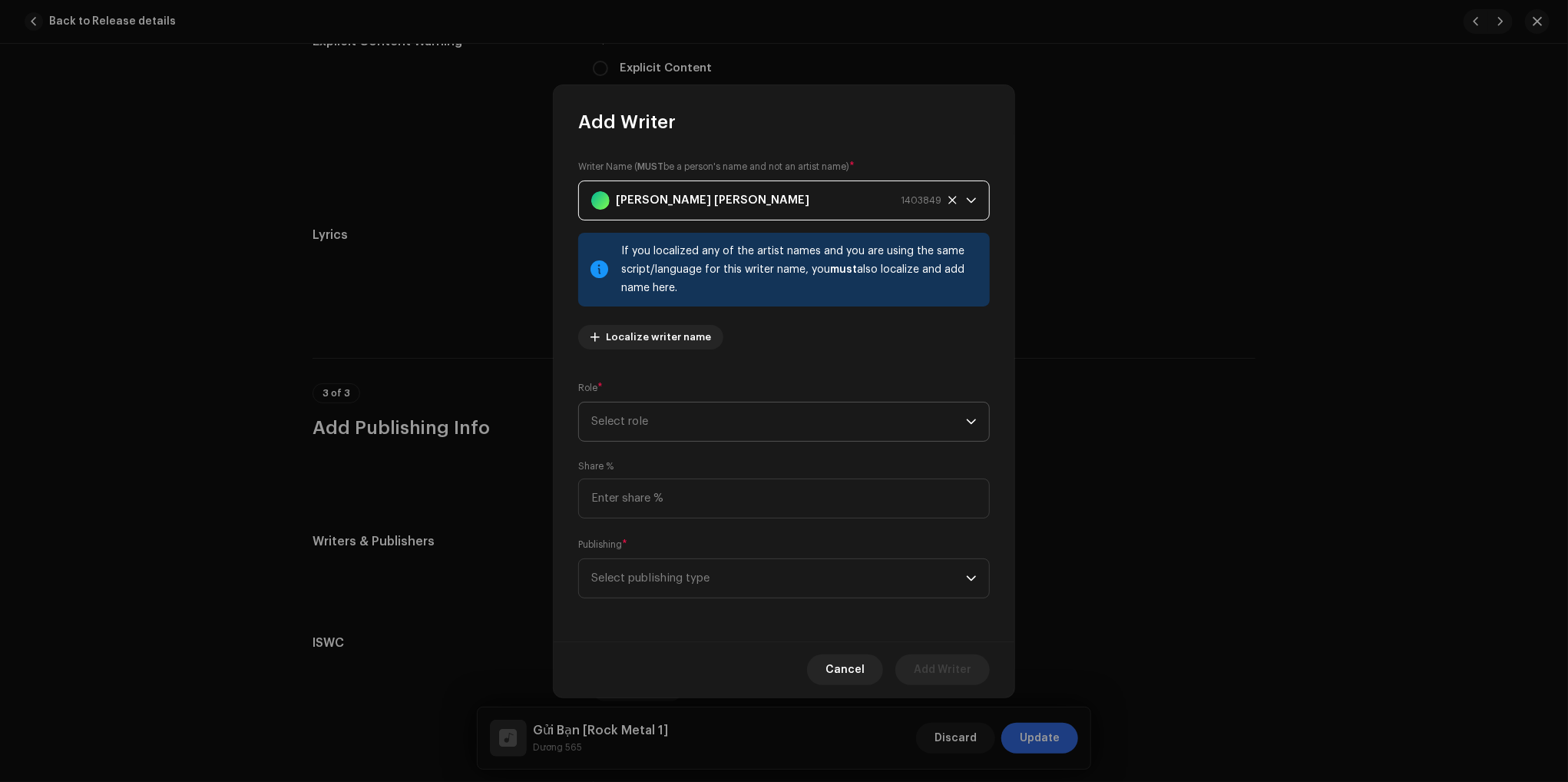
click at [759, 424] on span "Select role" at bounding box center [779, 422] width 375 height 38
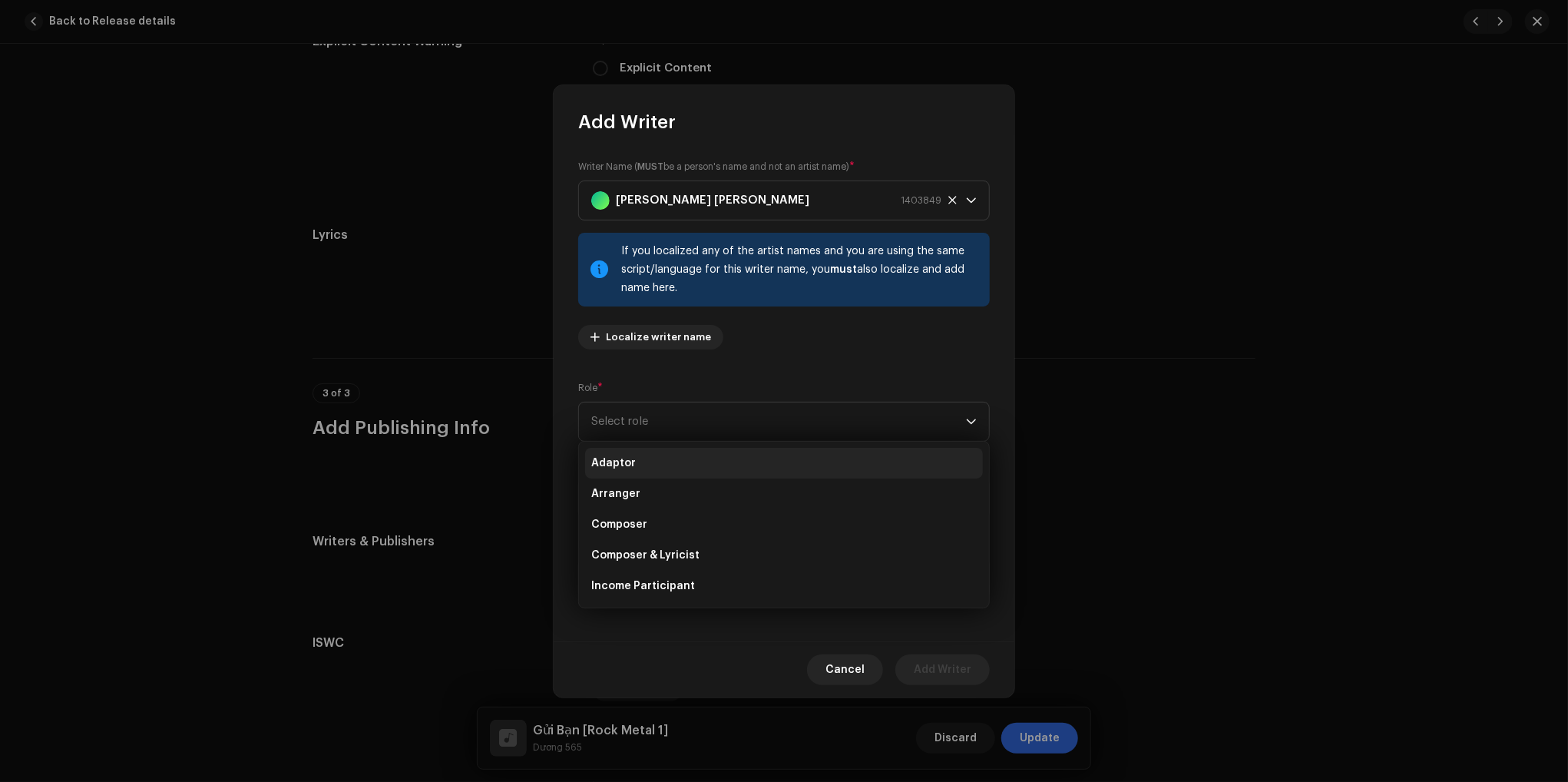
click at [701, 463] on li "Adaptor" at bounding box center [784, 463] width 397 height 31
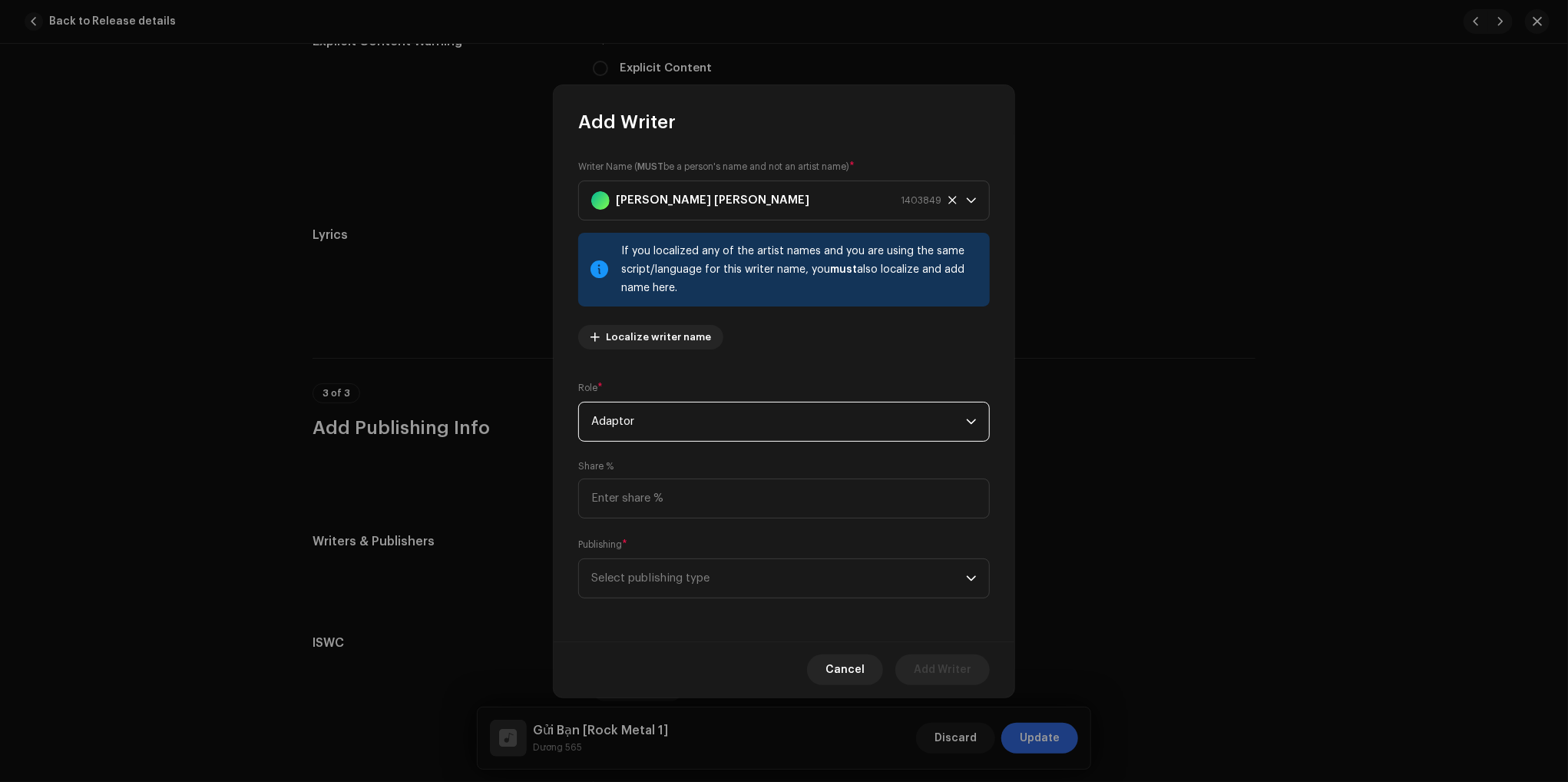
click at [727, 429] on span "Adaptor" at bounding box center [779, 422] width 375 height 38
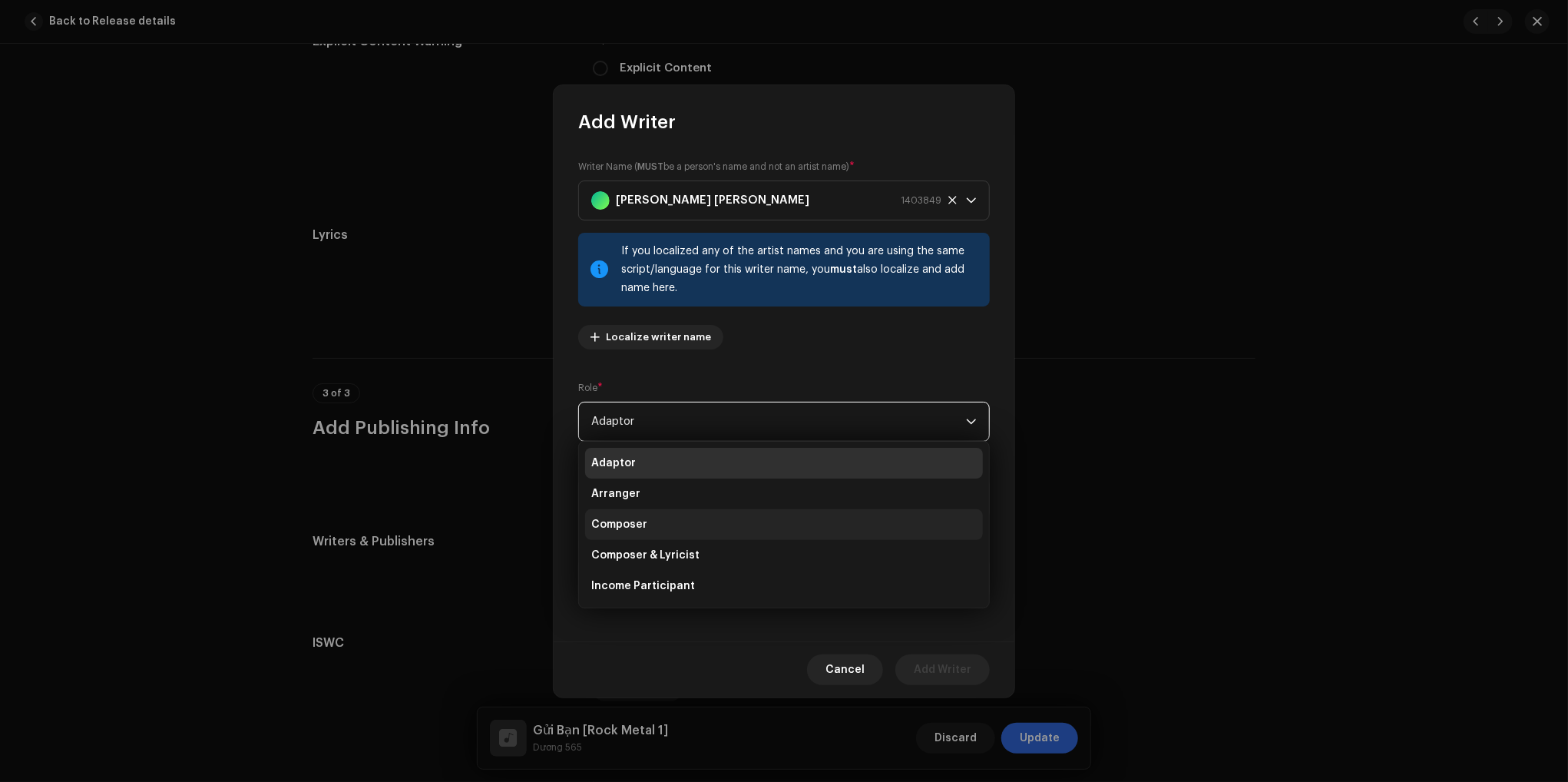
click at [634, 520] on span "Composer" at bounding box center [619, 525] width 56 height 15
click at [713, 513] on input at bounding box center [784, 499] width 412 height 40
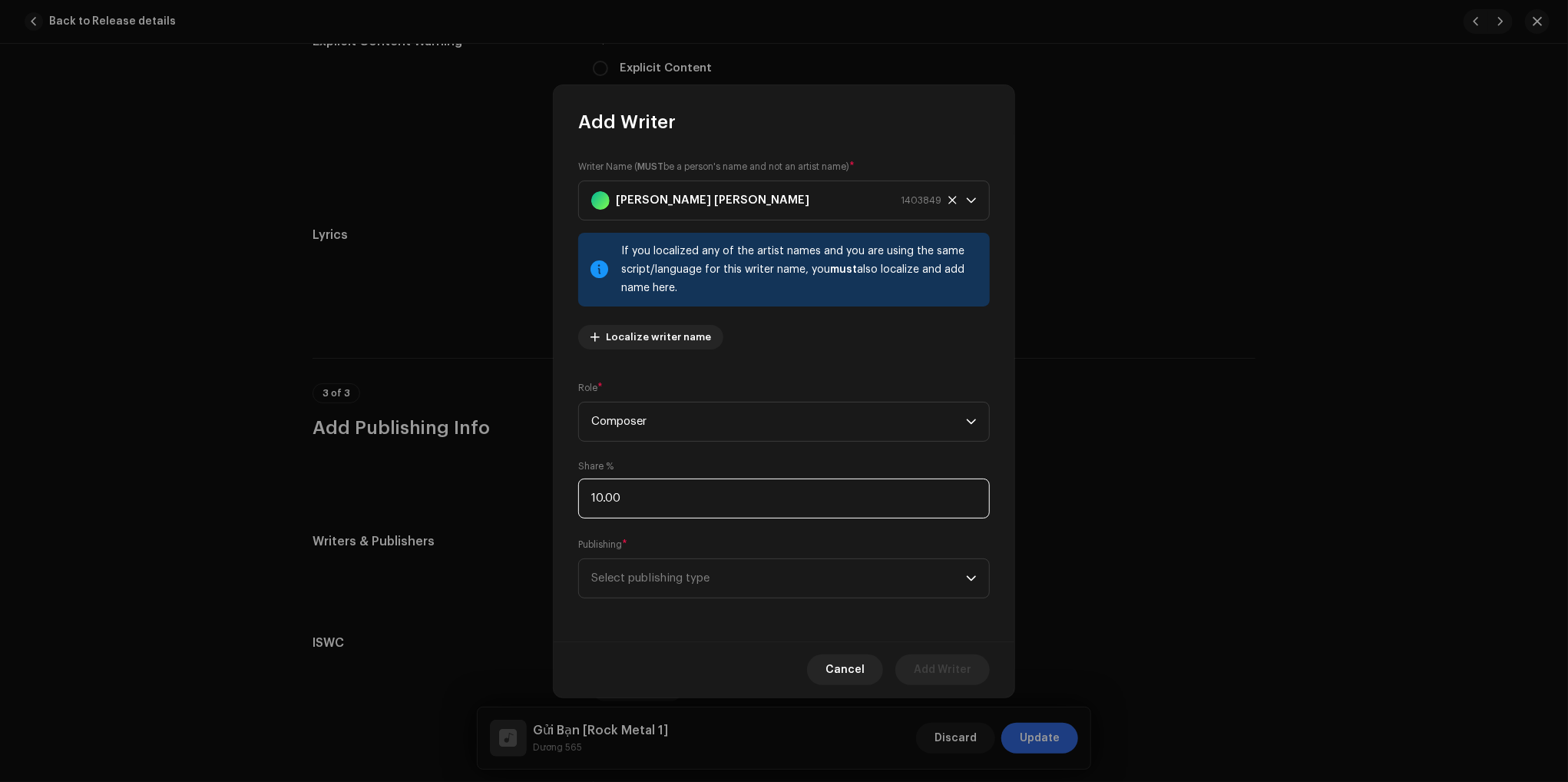
type input "100.00"
click at [714, 623] on div "Writer Name ( MUST be a person's name and not an artist name) * Phan Minh Dương…" at bounding box center [784, 388] width 461 height 507
click at [710, 588] on span "Select publishing type" at bounding box center [779, 578] width 375 height 38
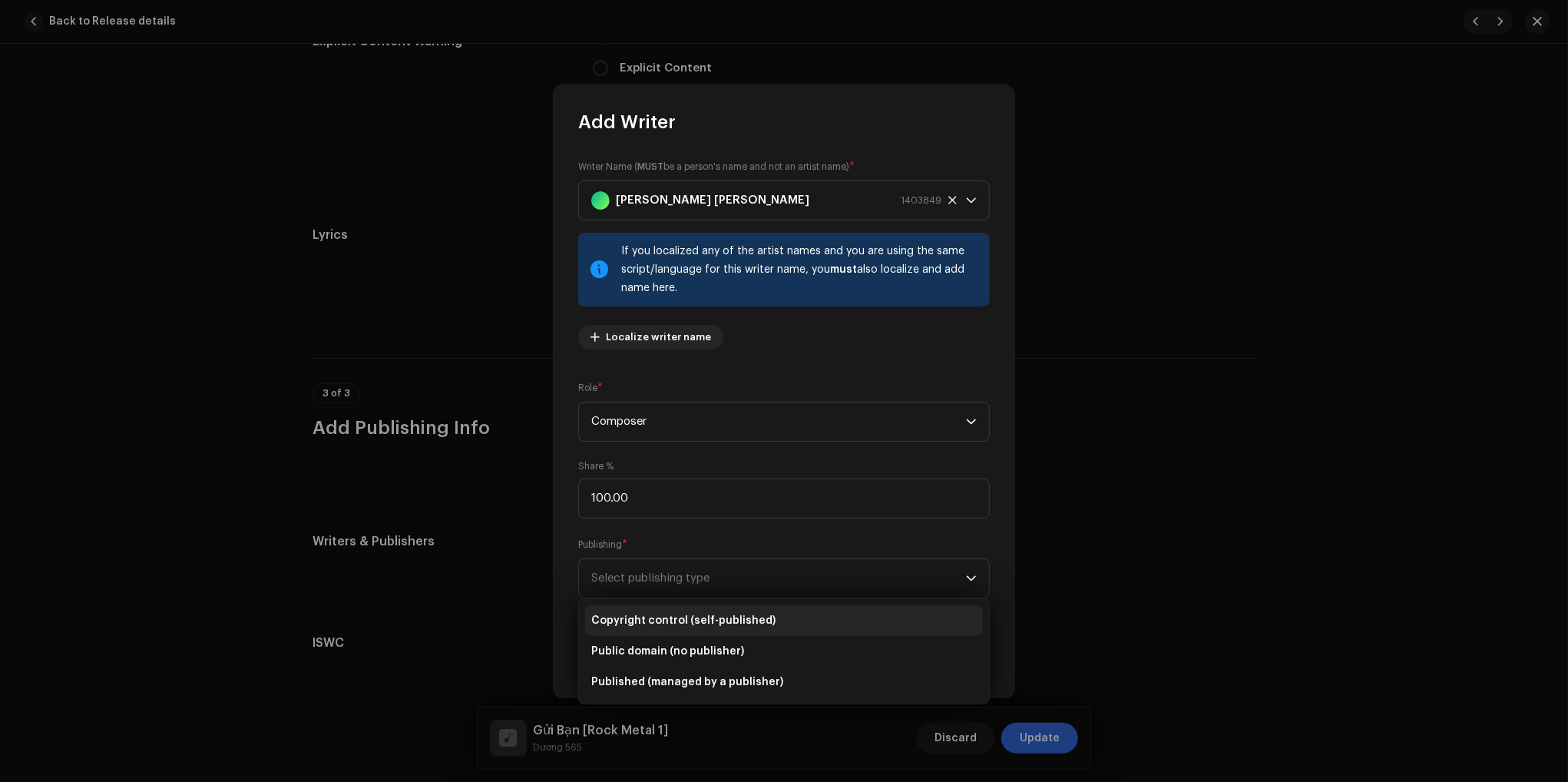
click at [673, 619] on span "Copyright control (self-published)" at bounding box center [683, 620] width 184 height 15
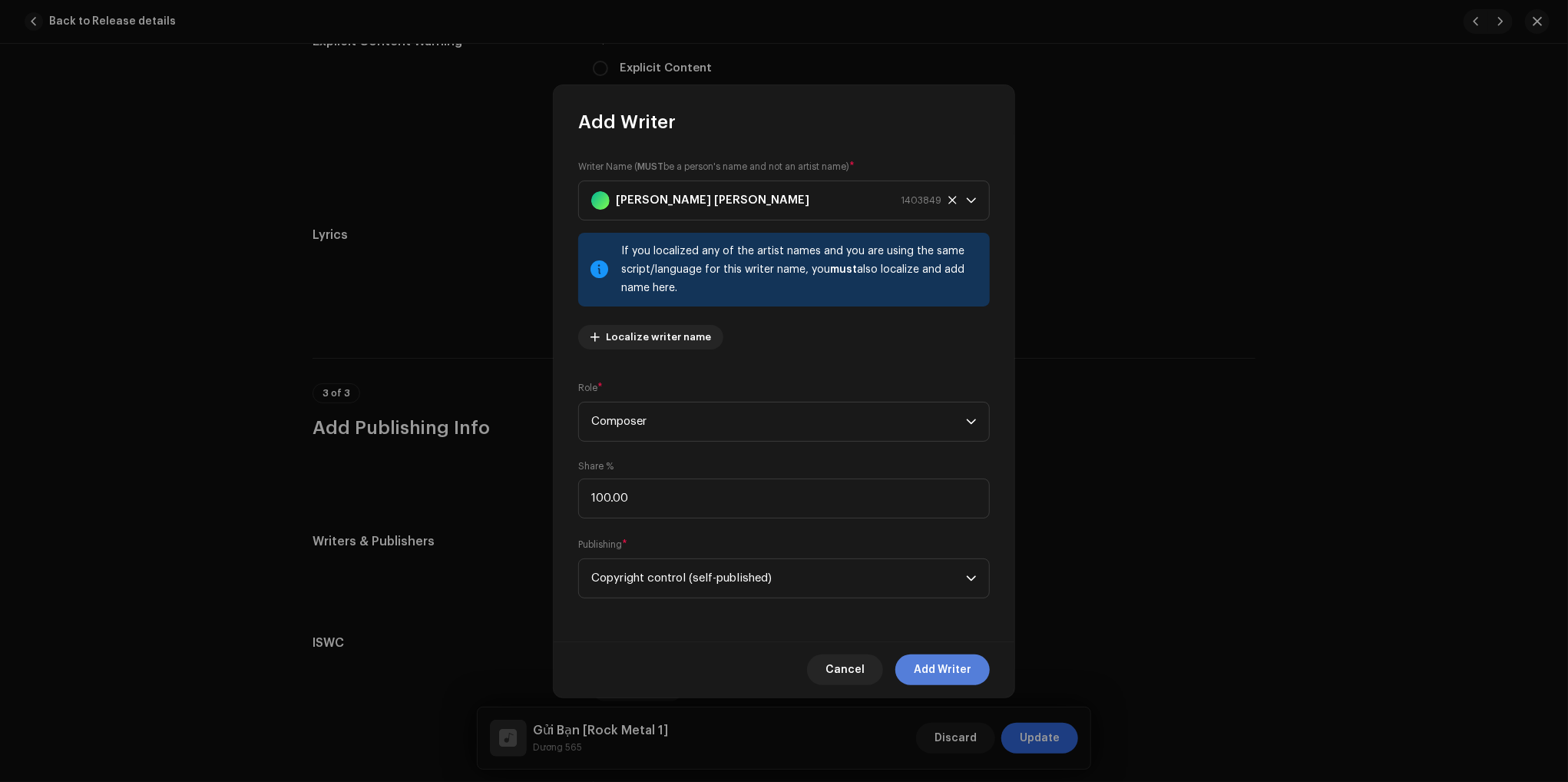
click at [969, 666] on span "Add Writer" at bounding box center [942, 670] width 57 height 31
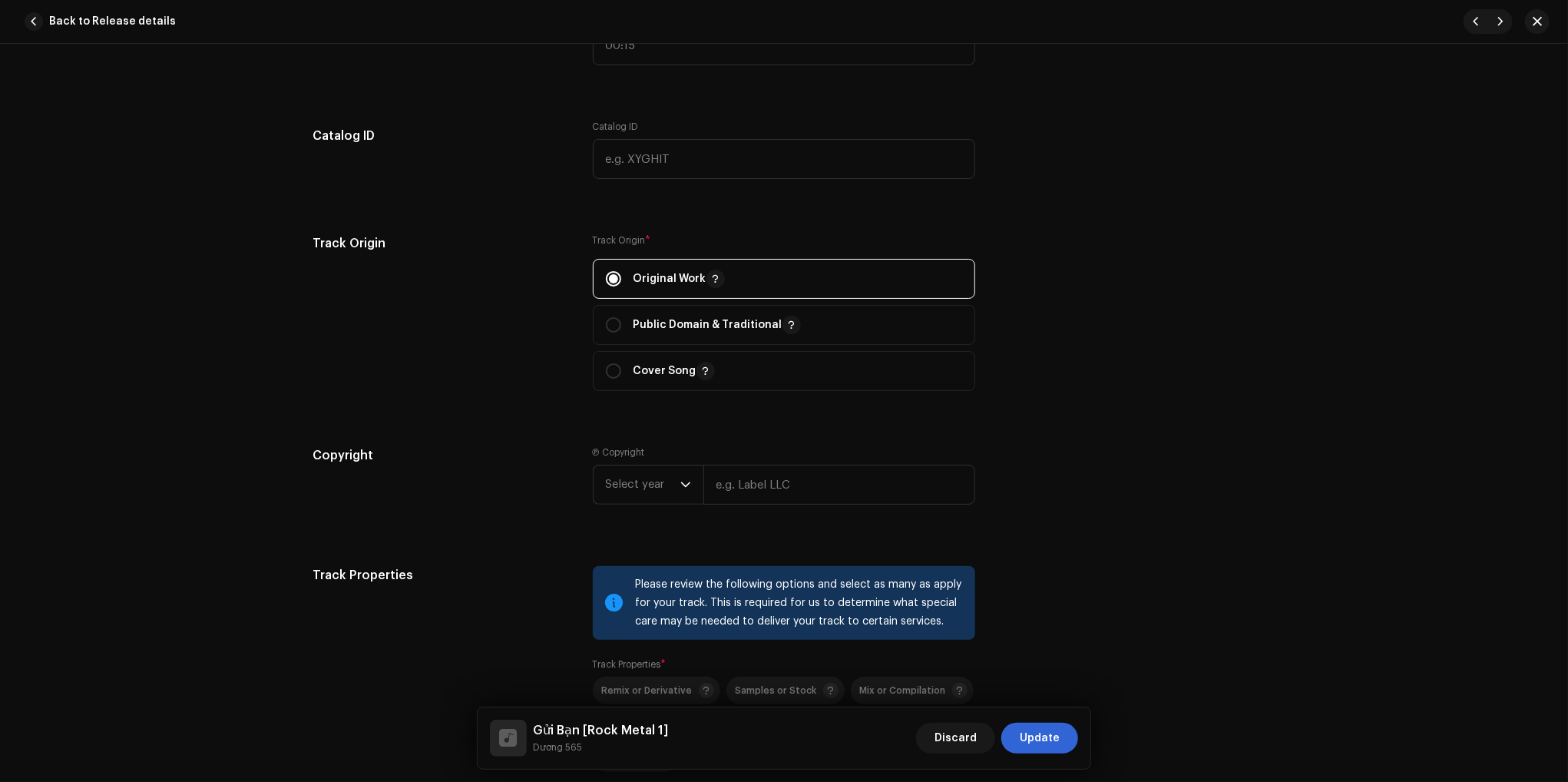
scroll to position [1575, 0]
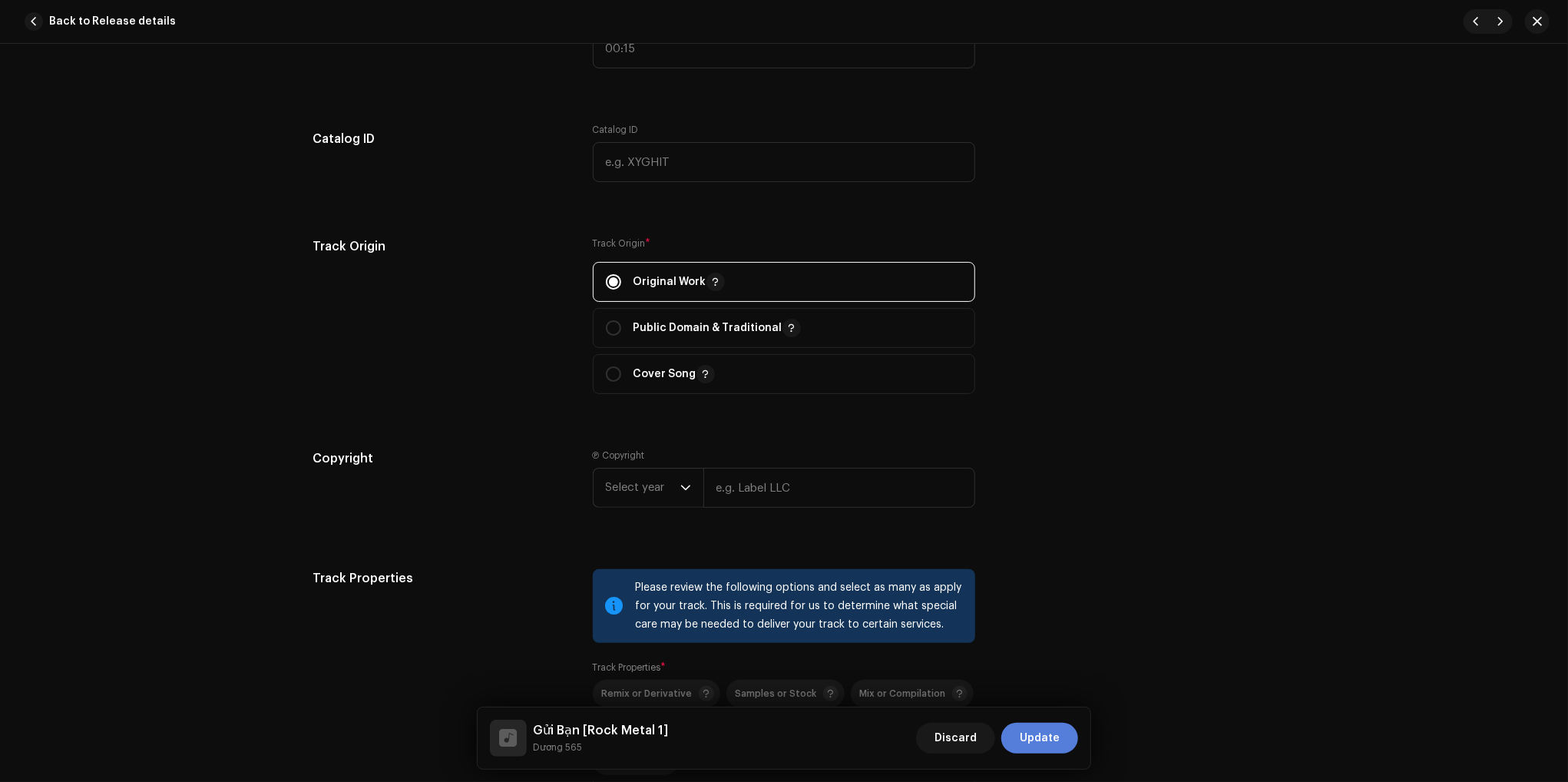
click at [1045, 741] on span "Update" at bounding box center [1040, 738] width 40 height 31
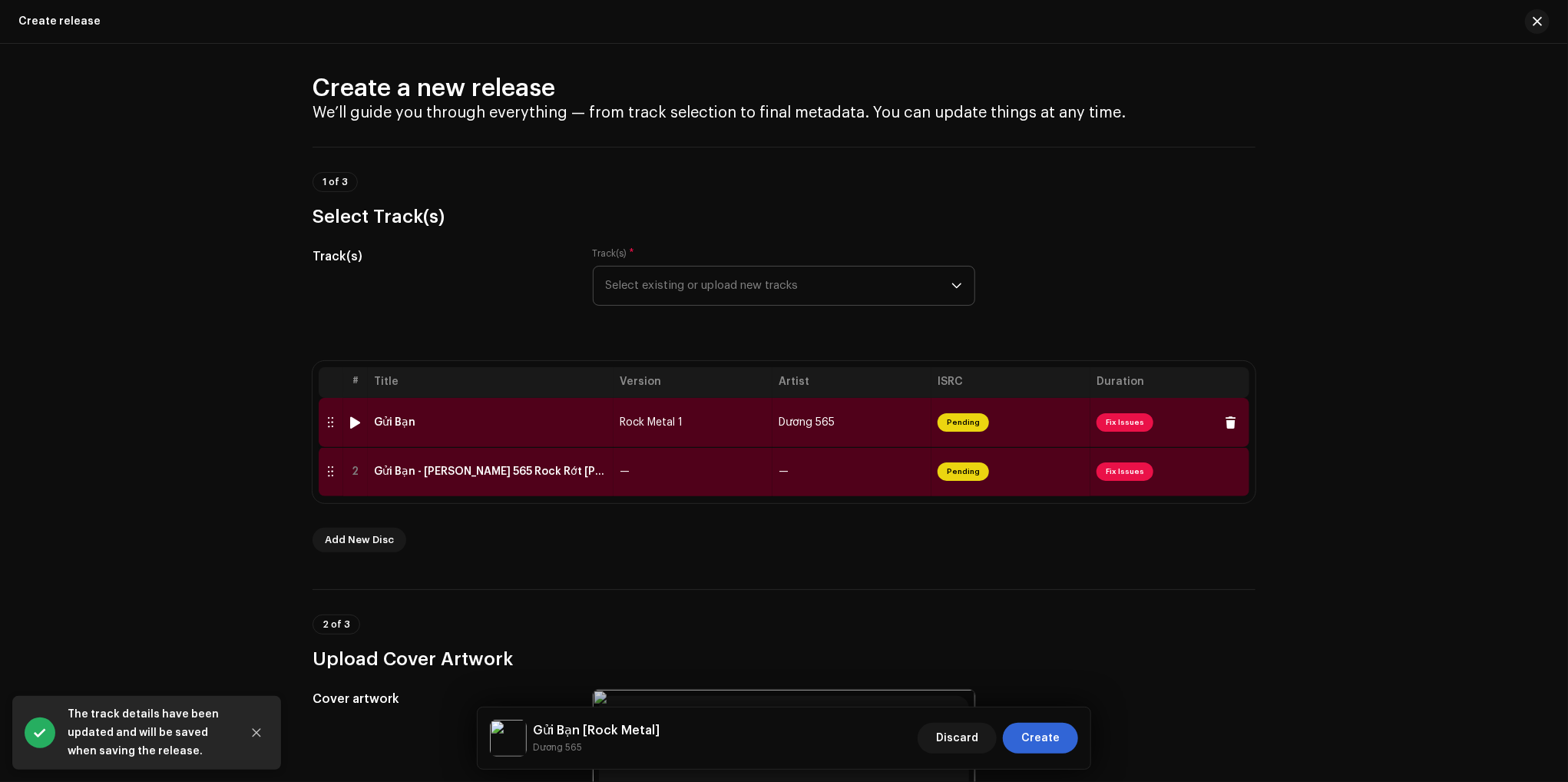
click at [572, 428] on td "Gửi Bạn" at bounding box center [490, 422] width 246 height 49
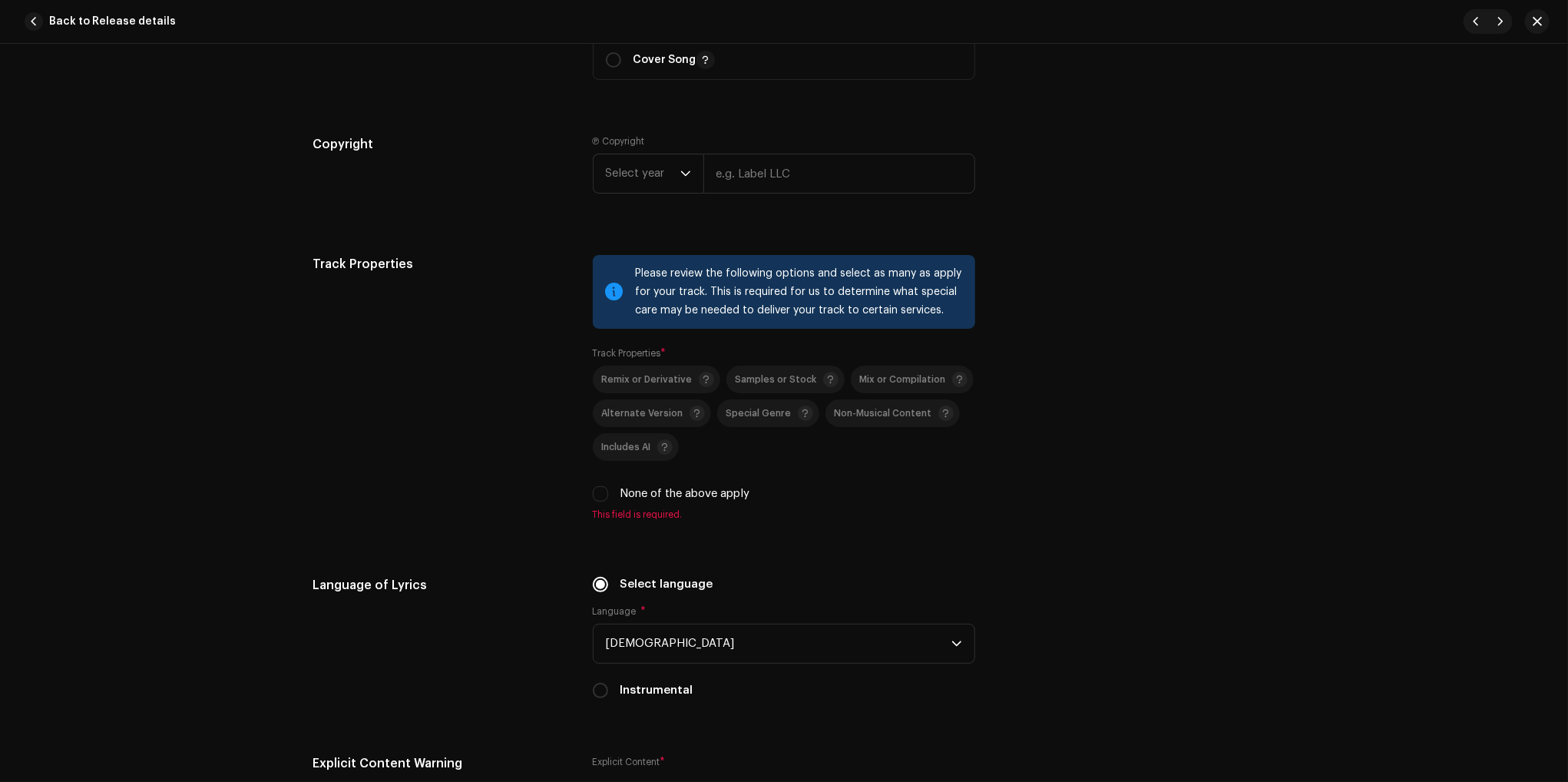
scroll to position [1921, 0]
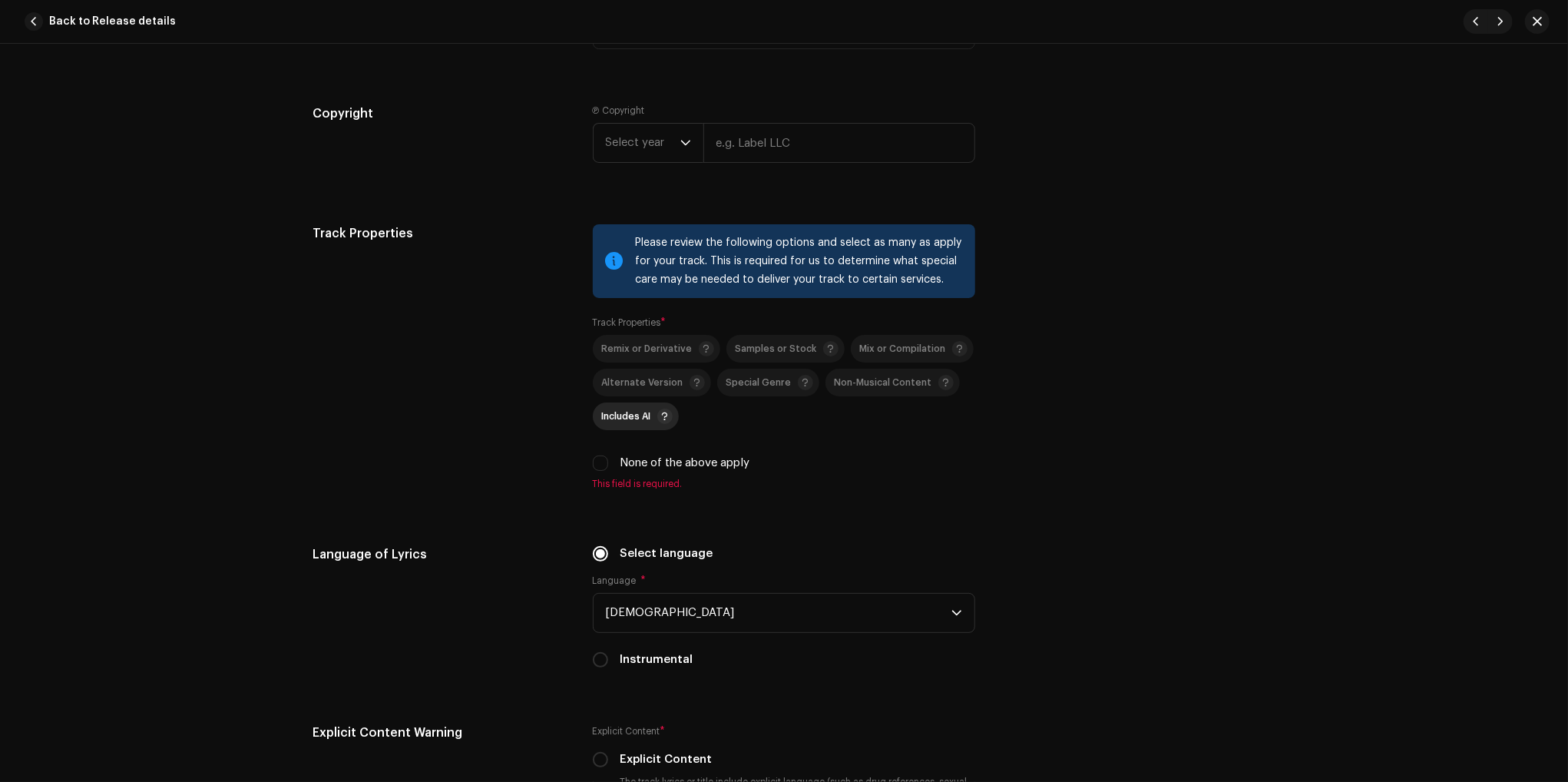
click at [613, 425] on span "Includes AI" at bounding box center [637, 416] width 71 height 18
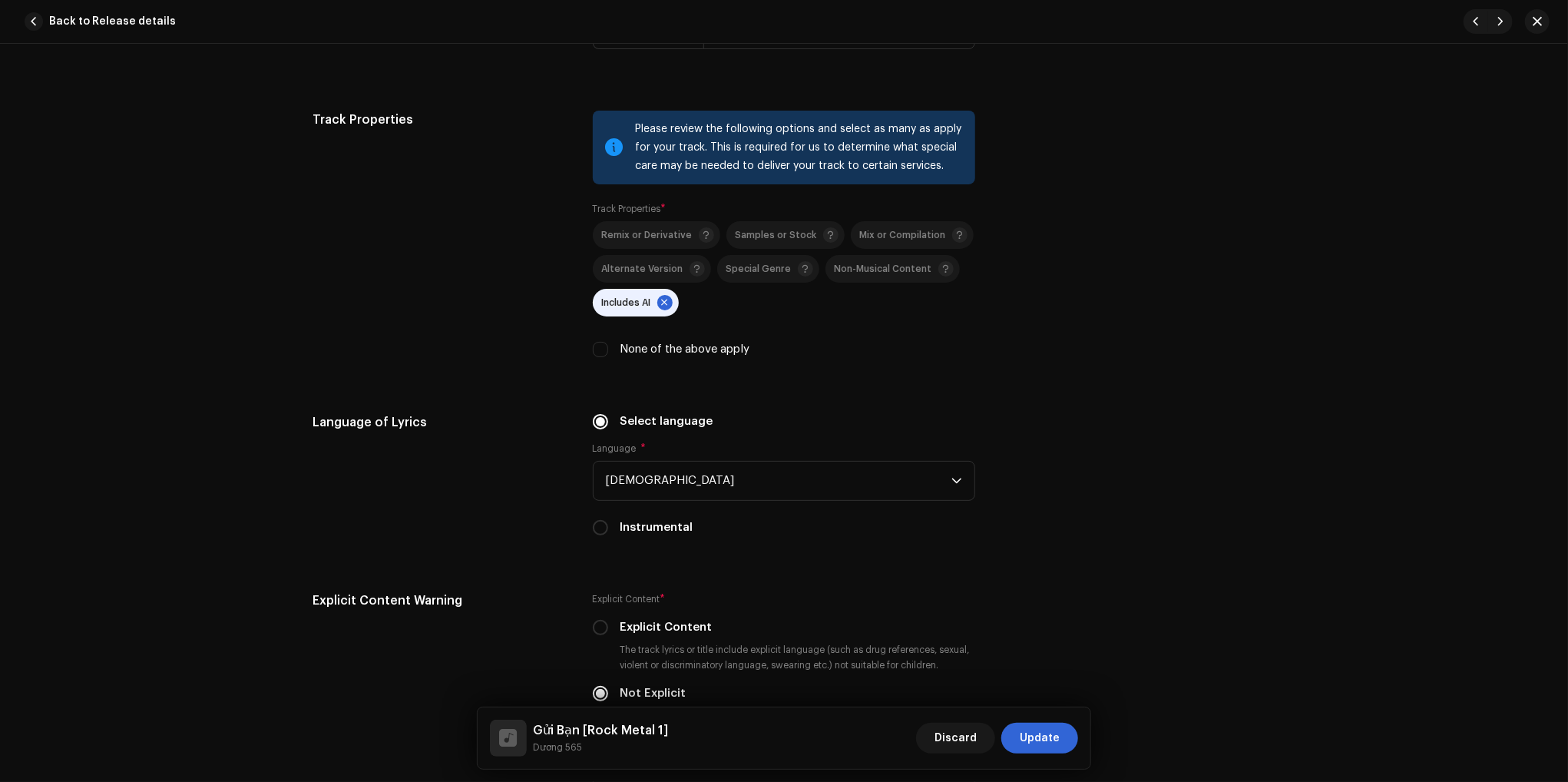
scroll to position [2074, 0]
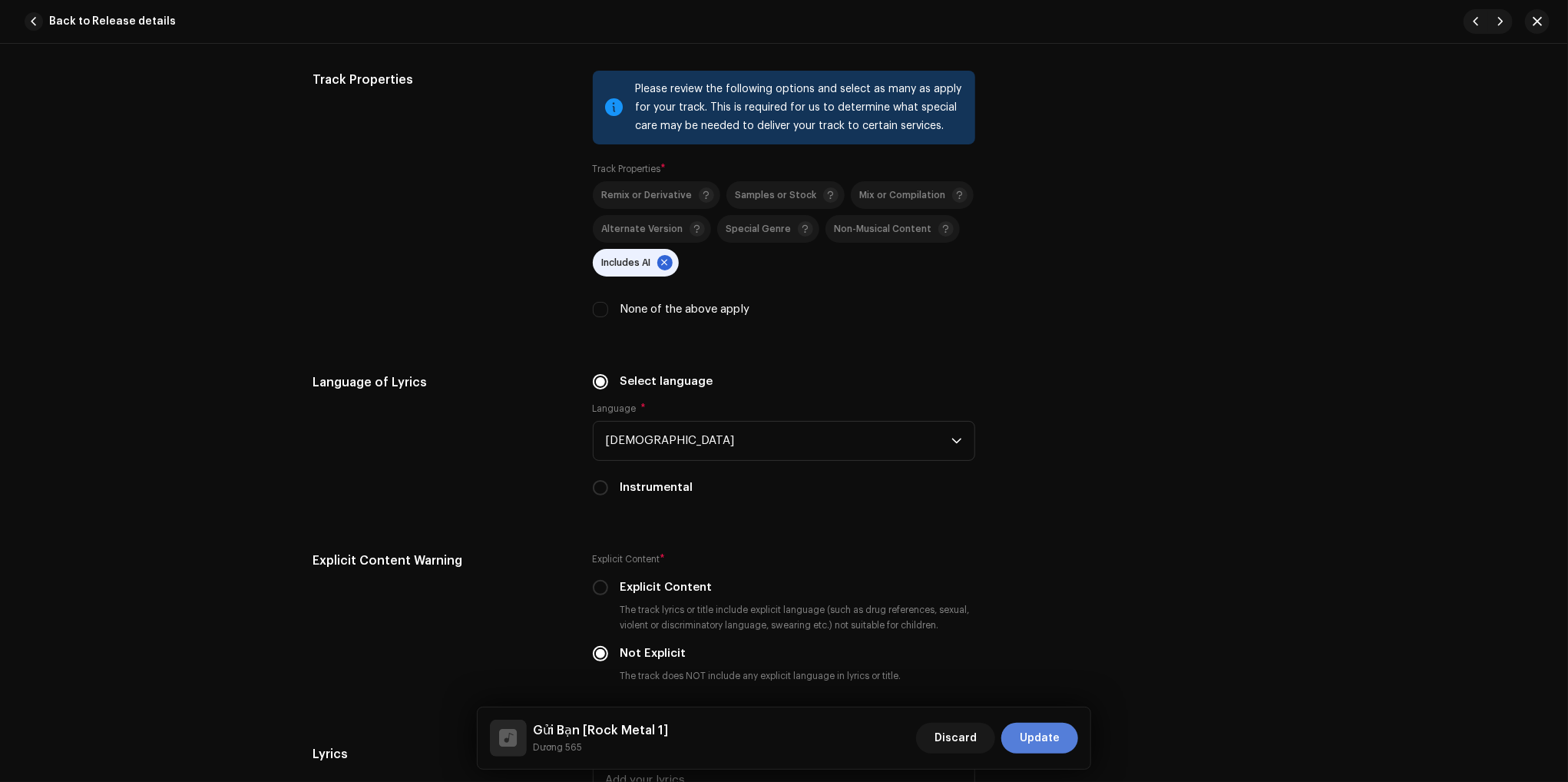
click at [1042, 745] on span "Update" at bounding box center [1040, 738] width 40 height 31
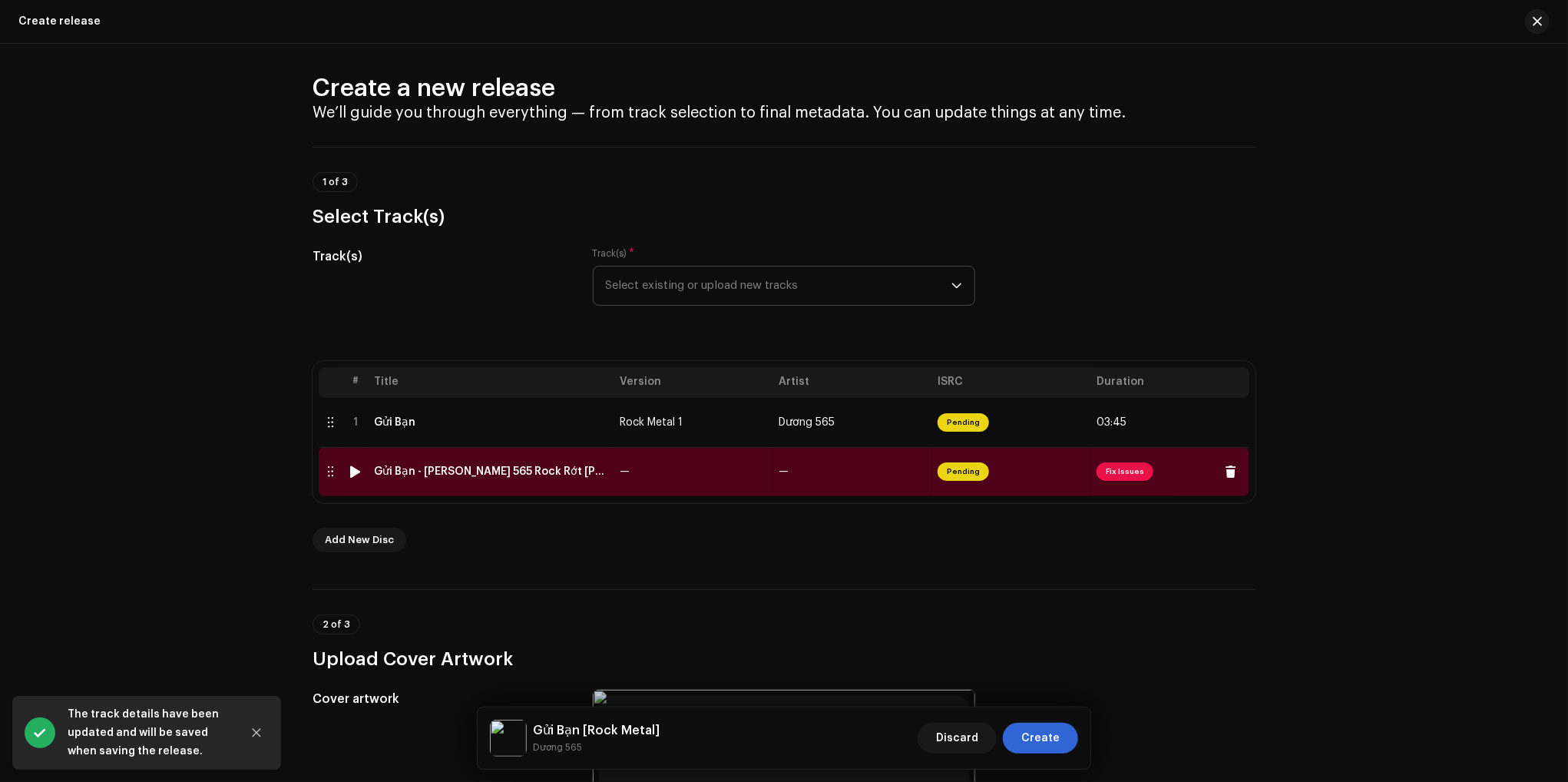
click at [585, 486] on td "Gửi Bạn - Dương 565 Rock Rớt Luôn Quần Xì 2.wav" at bounding box center [490, 471] width 246 height 49
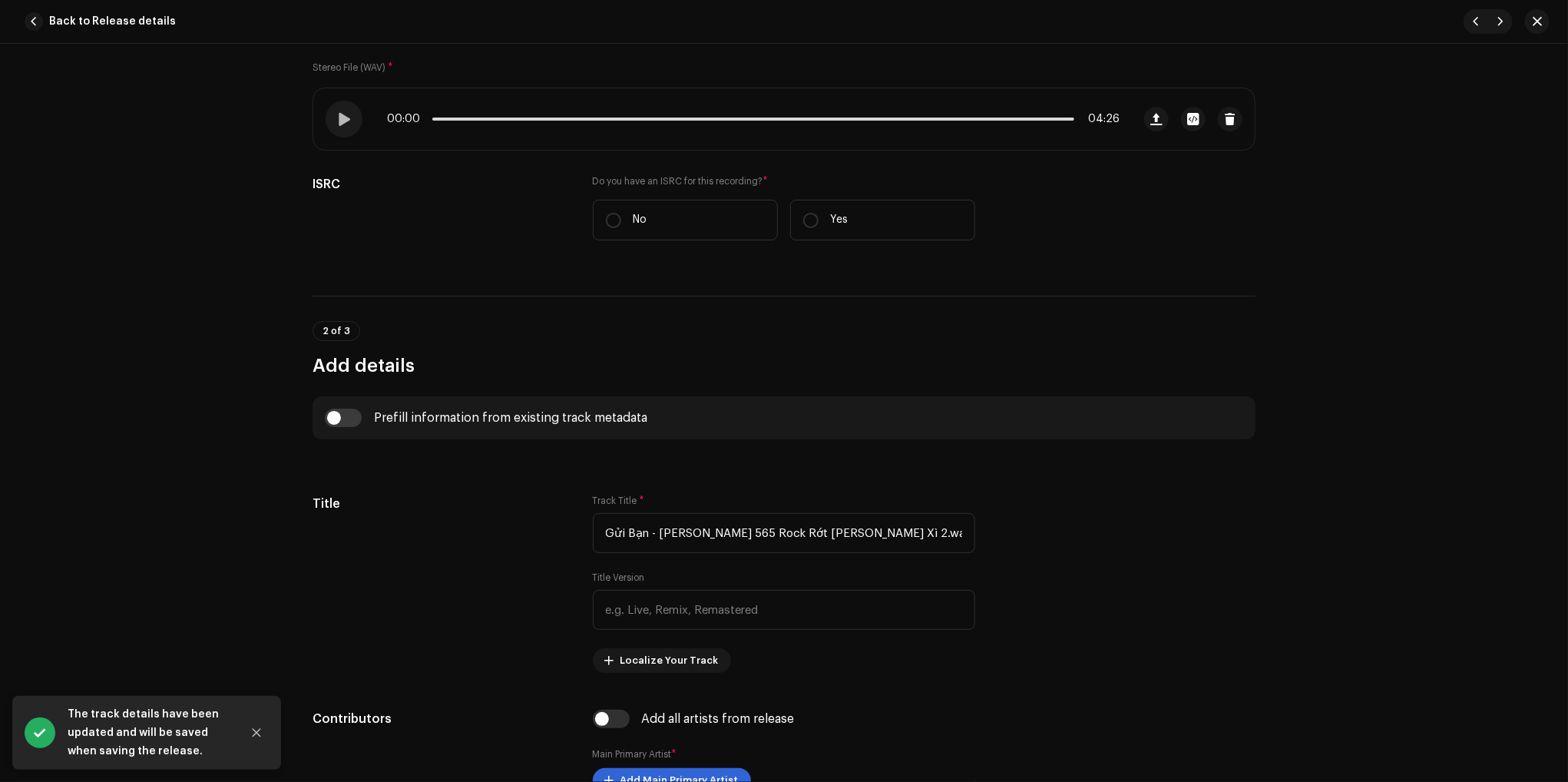
scroll to position [230, 0]
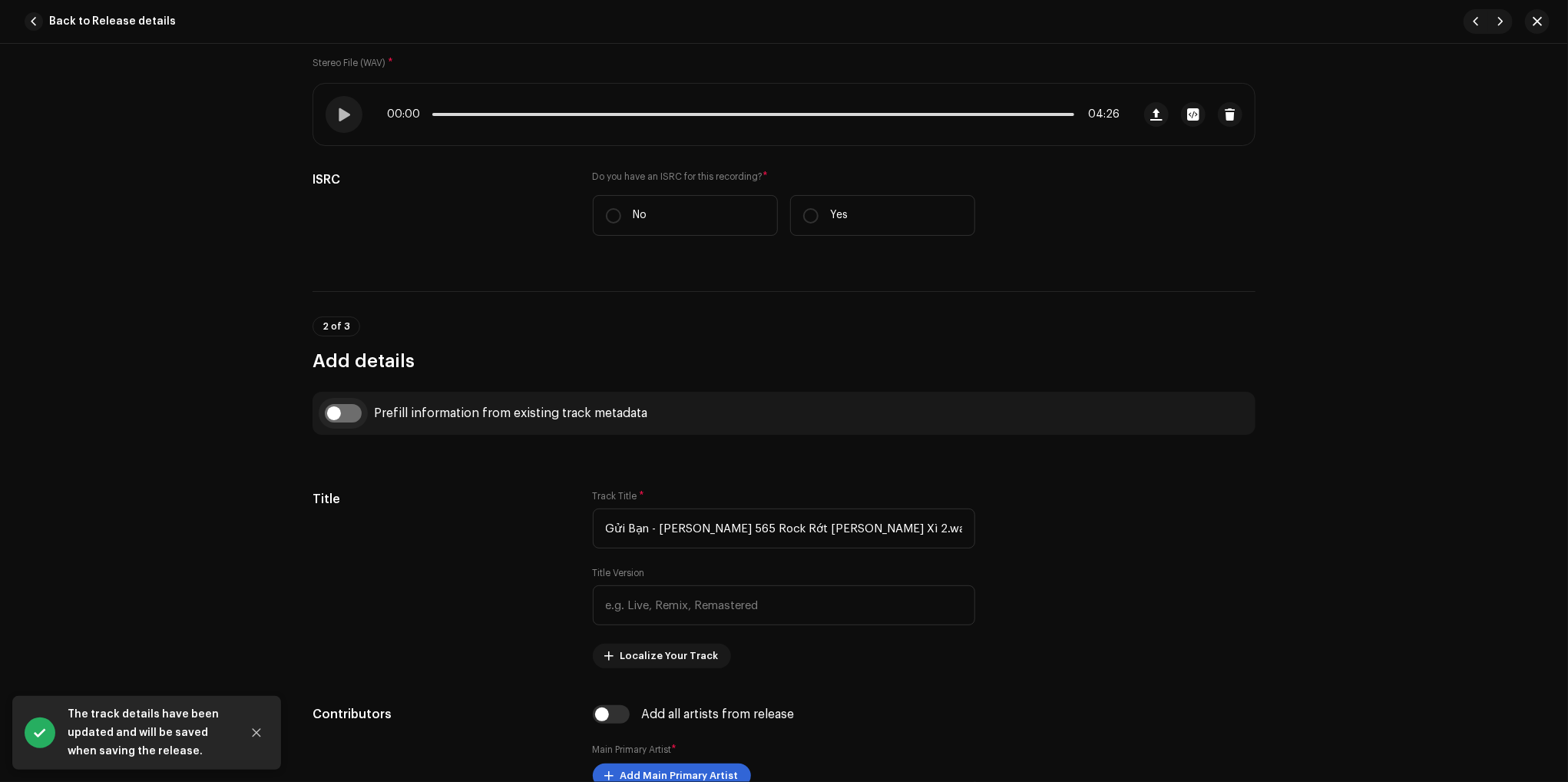
click at [334, 417] on input "checkbox" at bounding box center [343, 413] width 37 height 18
checkbox input "true"
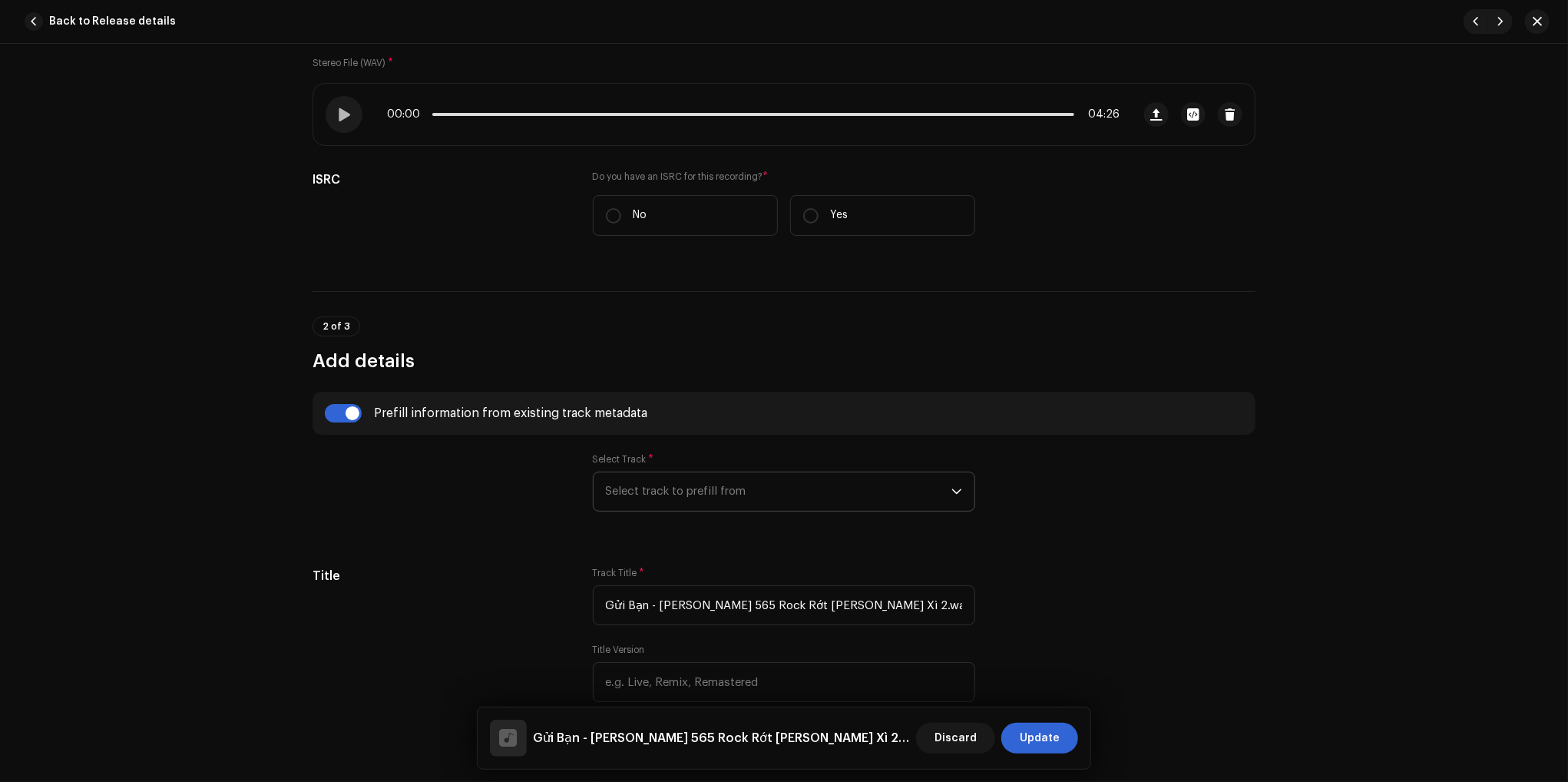
click at [708, 492] on span "Select track to prefill from" at bounding box center [779, 491] width 346 height 38
click at [678, 537] on strong "Gửi Bạn [Rock Metal 1]" at bounding box center [690, 534] width 118 height 15
type input "Gửi Bạn"
type input "Rock Metal 1"
radio input "true"
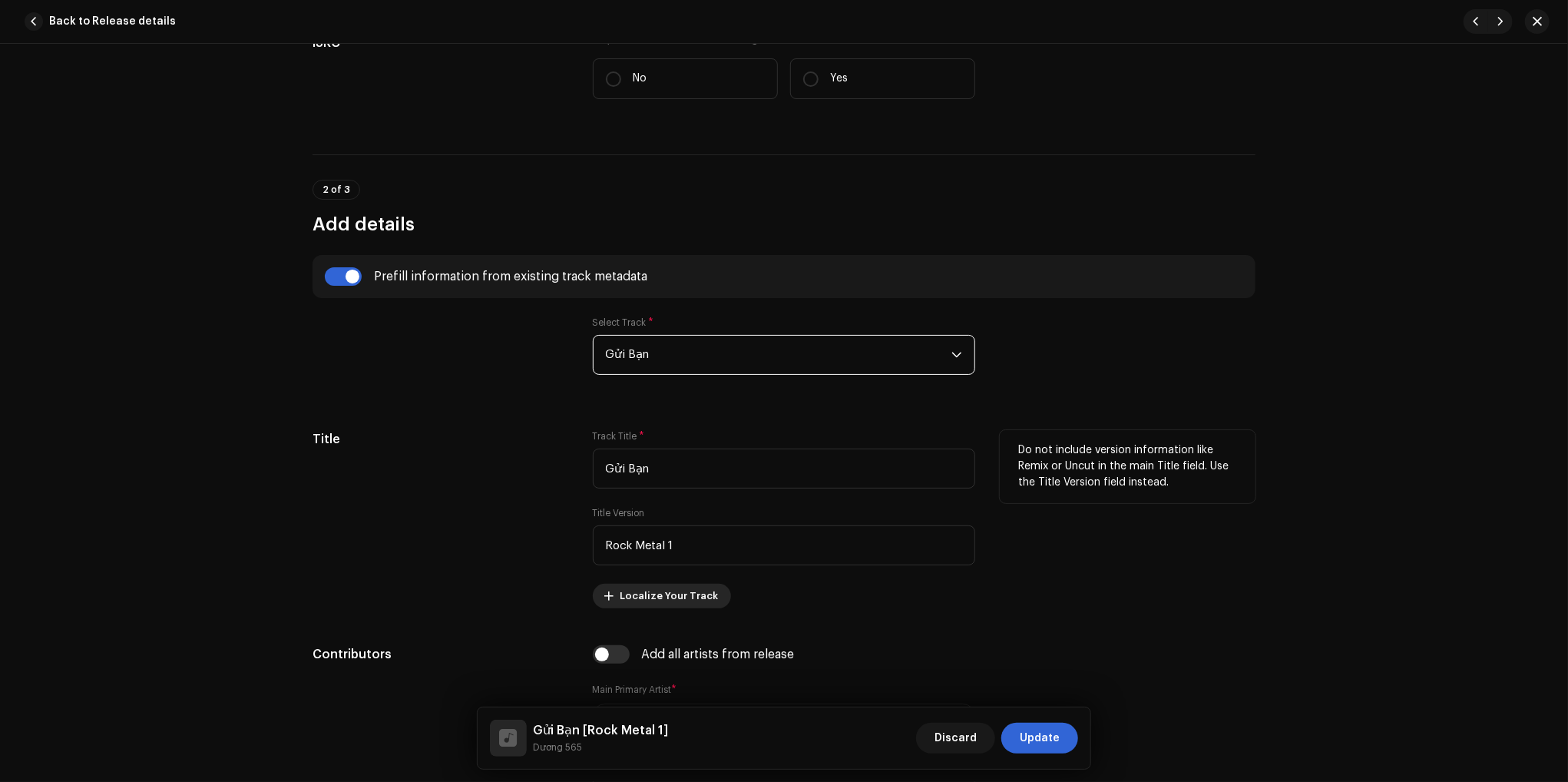
scroll to position [461, 0]
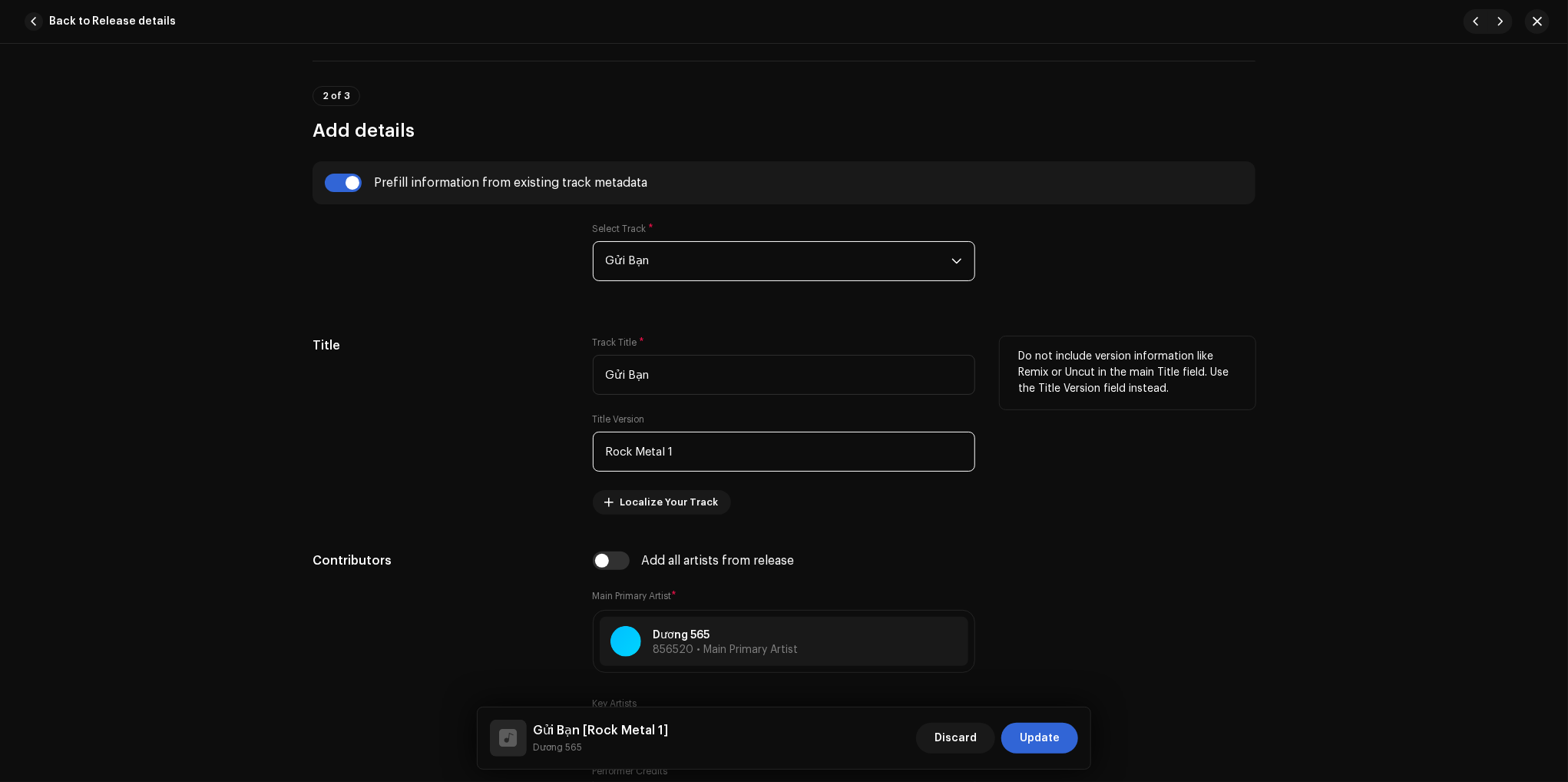
click at [713, 445] on input "Rock Metal 1" at bounding box center [784, 452] width 382 height 40
type input "Rock Metal 2"
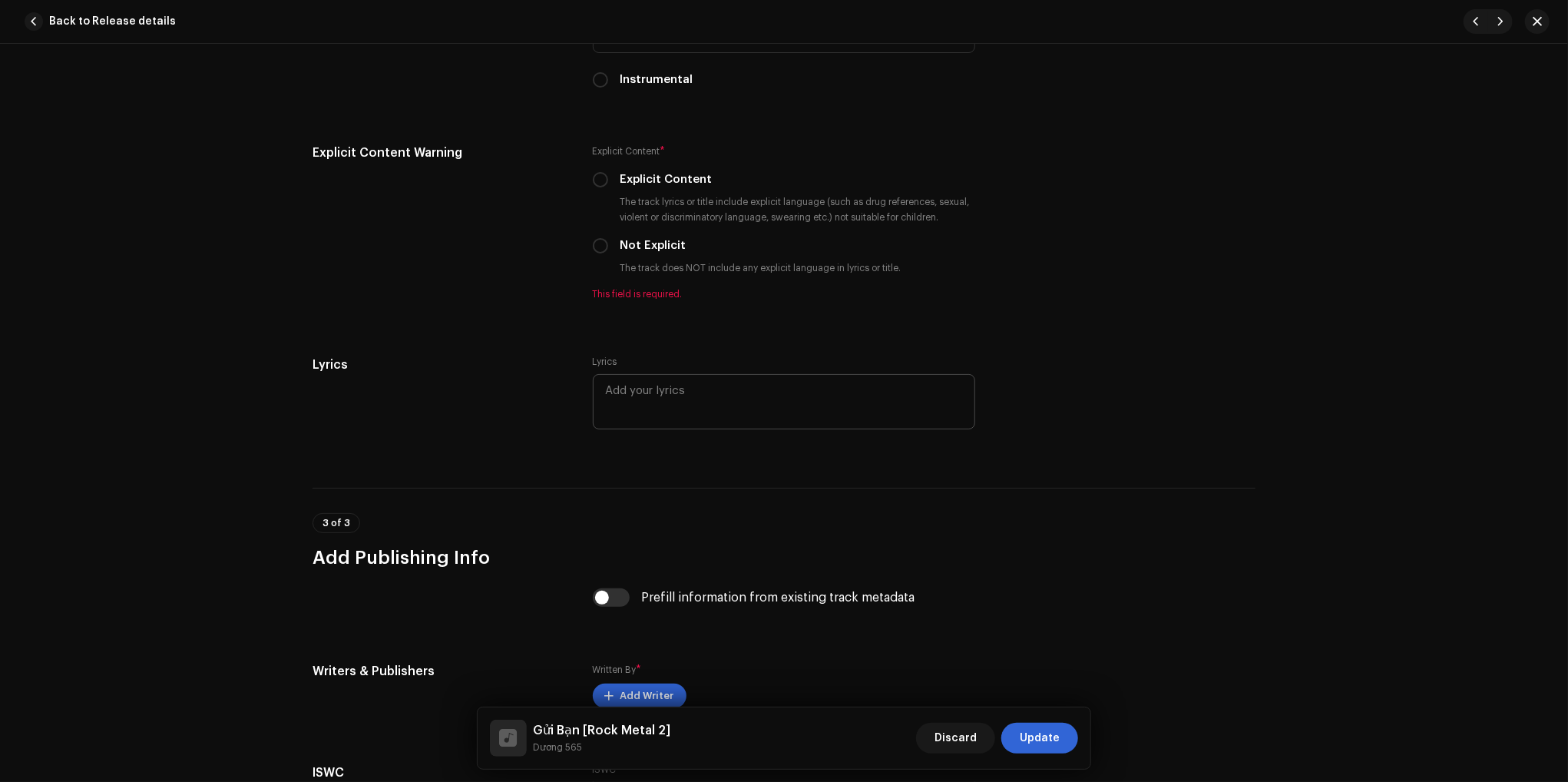
scroll to position [2612, 0]
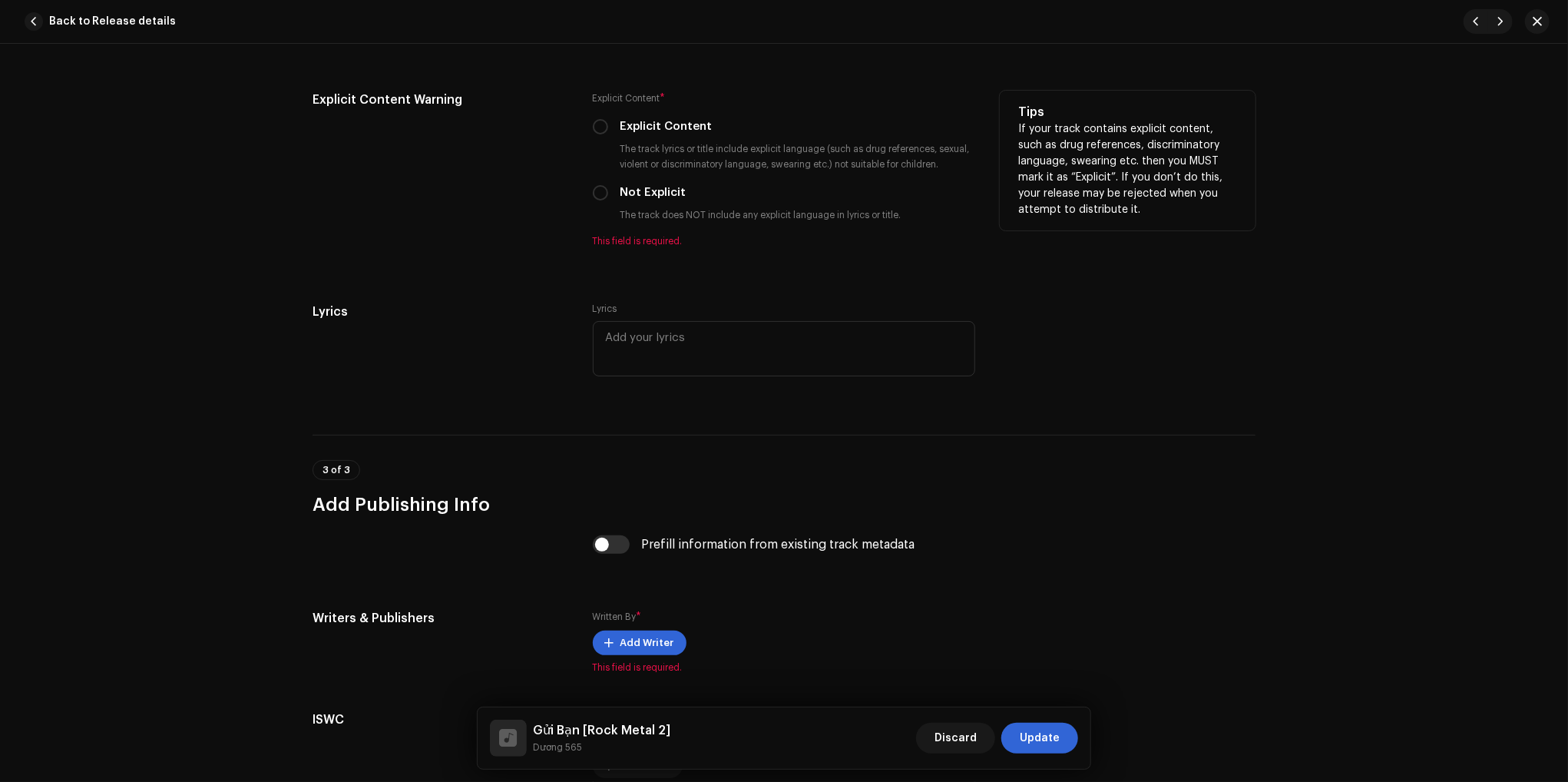
click at [625, 198] on label "Not Explicit" at bounding box center [653, 193] width 66 height 17
click at [608, 198] on input "Not Explicit" at bounding box center [600, 193] width 15 height 15
radio input "true"
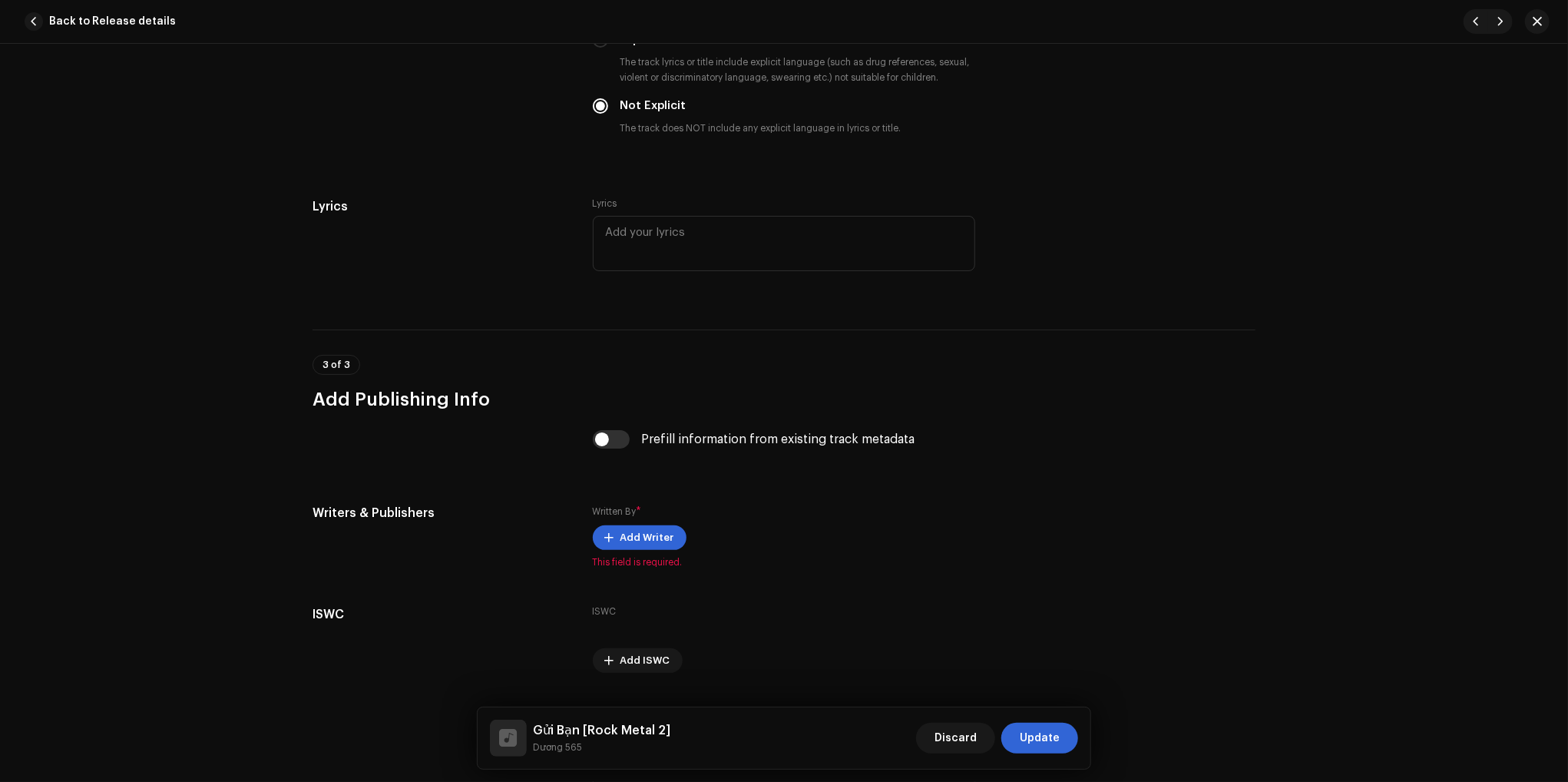
scroll to position [2741, 0]
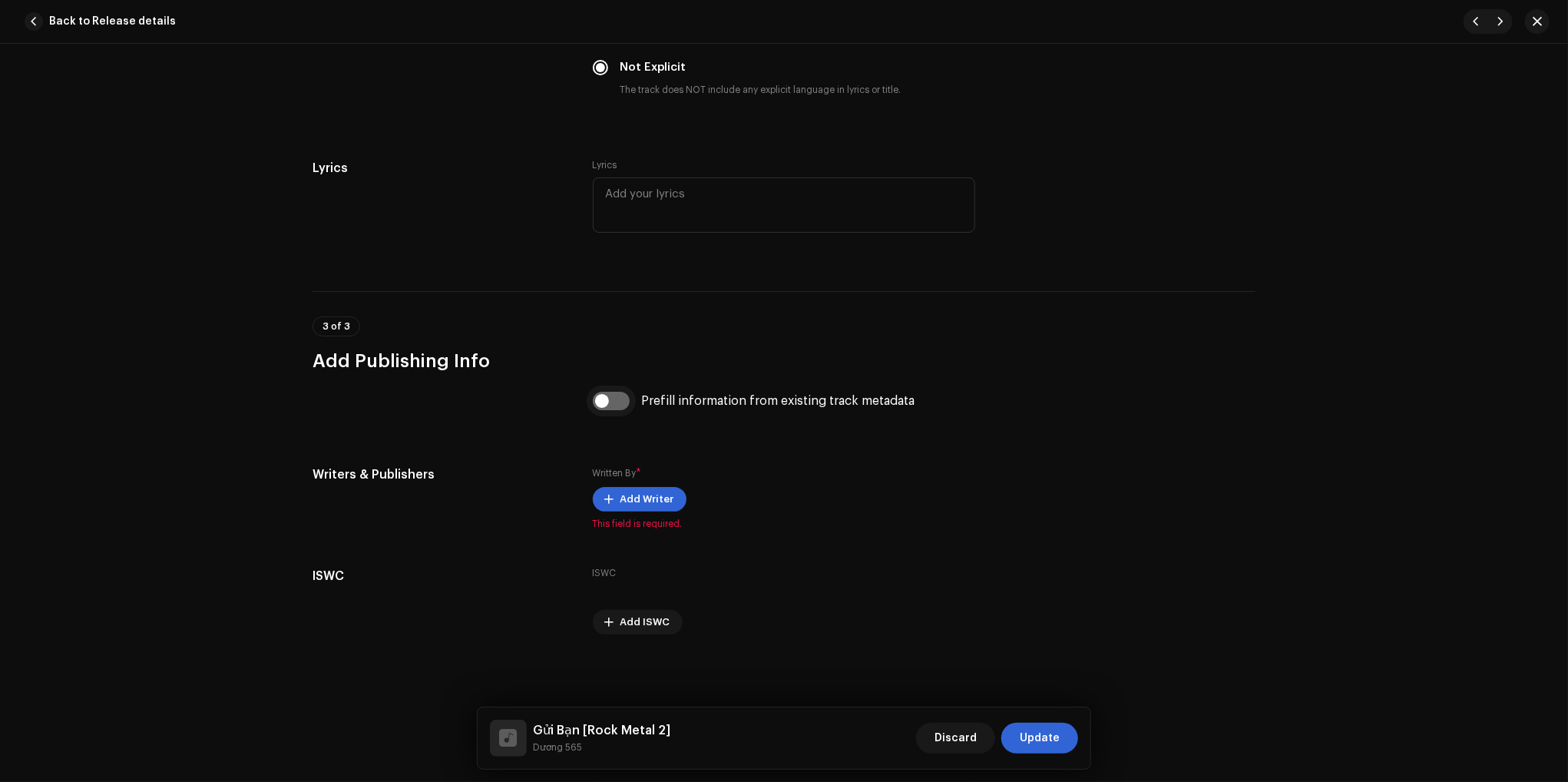
click at [621, 408] on input "checkbox" at bounding box center [611, 401] width 37 height 18
checkbox input "true"
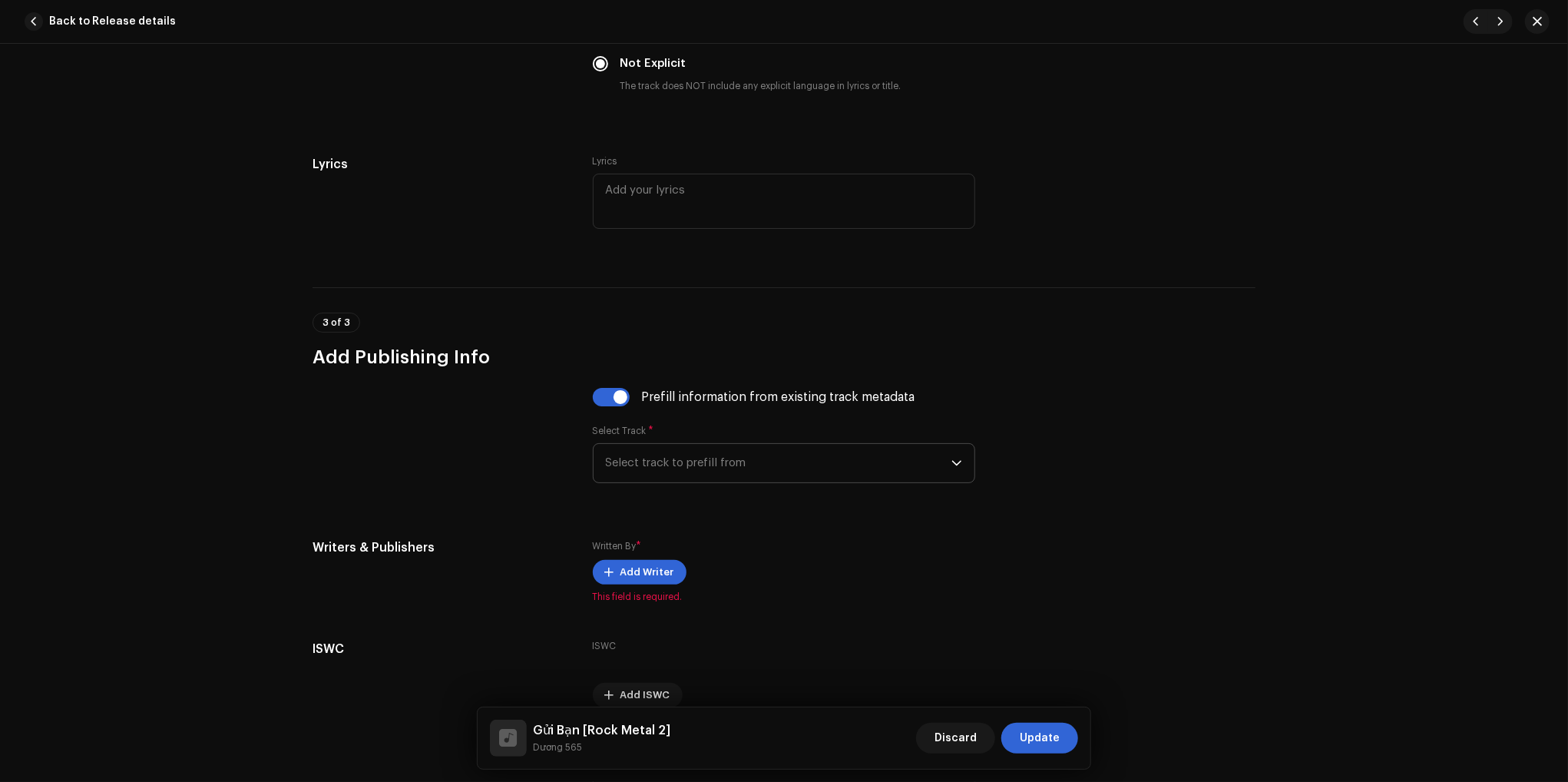
drag, startPoint x: 698, startPoint y: 465, endPoint x: 698, endPoint y: 479, distance: 14.0
click at [698, 466] on span "Select track to prefill from" at bounding box center [779, 463] width 346 height 38
click at [713, 511] on strong "Gửi Bạn [Rock Metal 1]" at bounding box center [690, 507] width 118 height 15
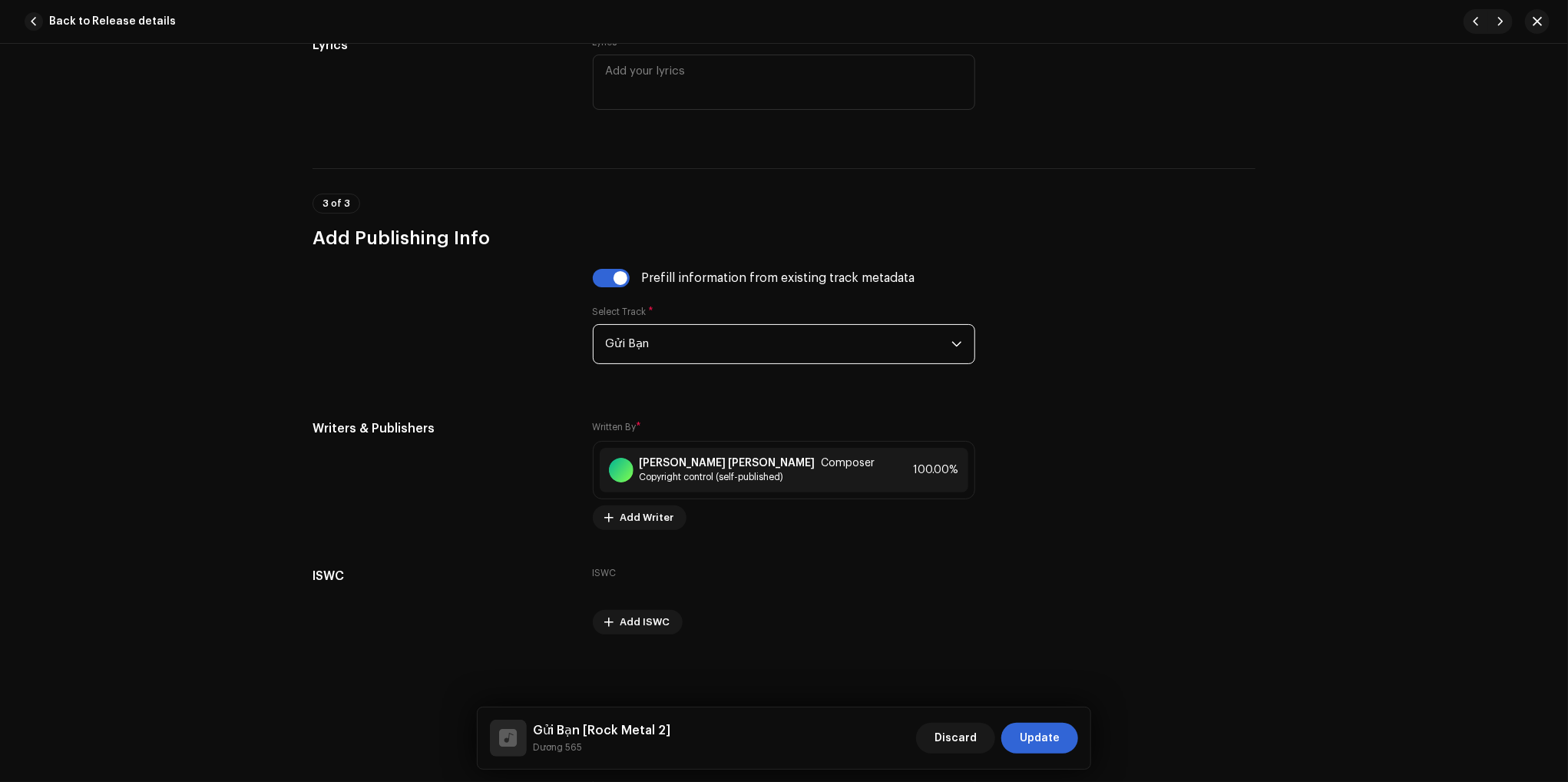
scroll to position [2864, 0]
click at [1035, 741] on span "Update" at bounding box center [1040, 738] width 40 height 31
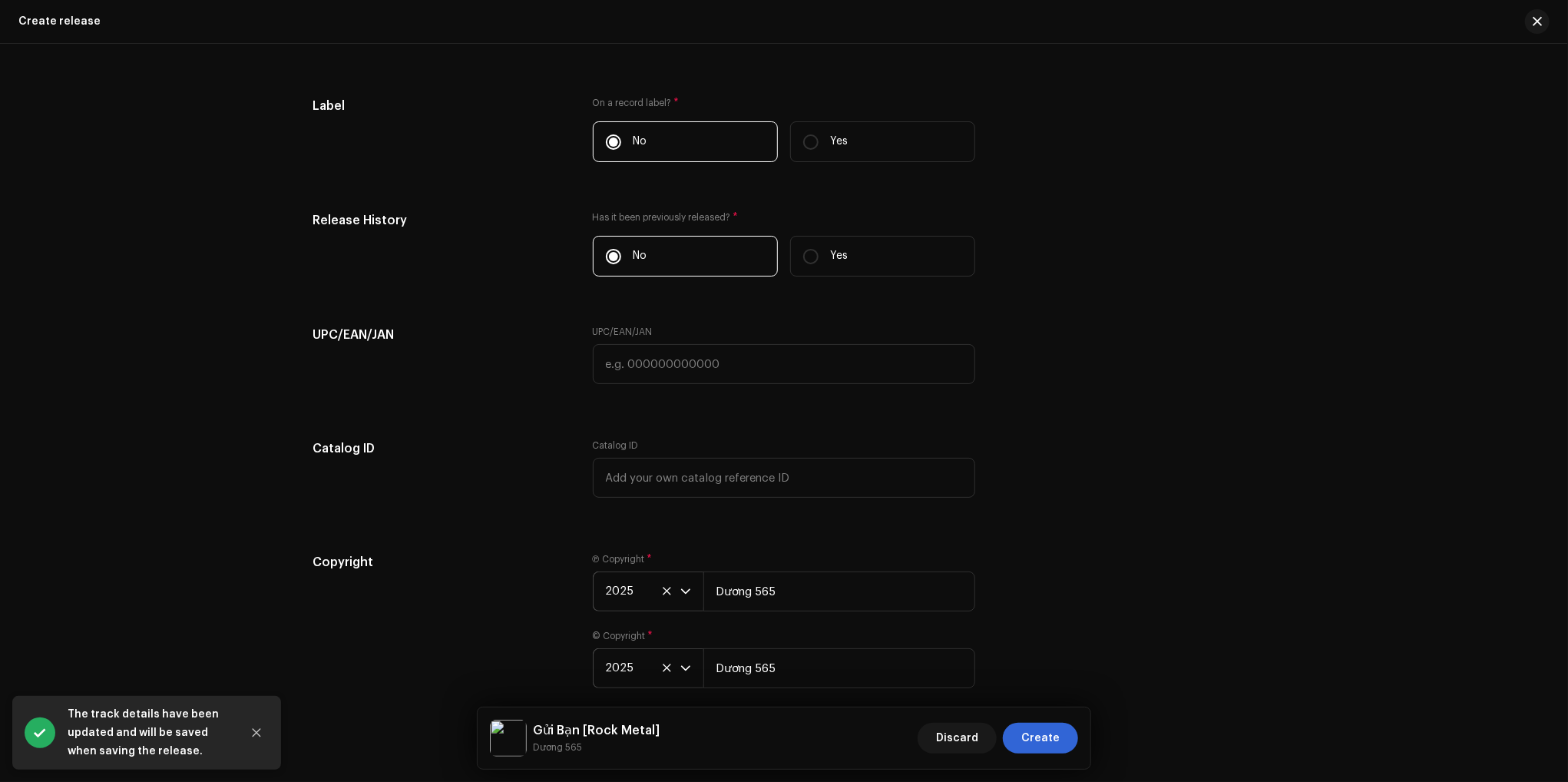
scroll to position [2313, 0]
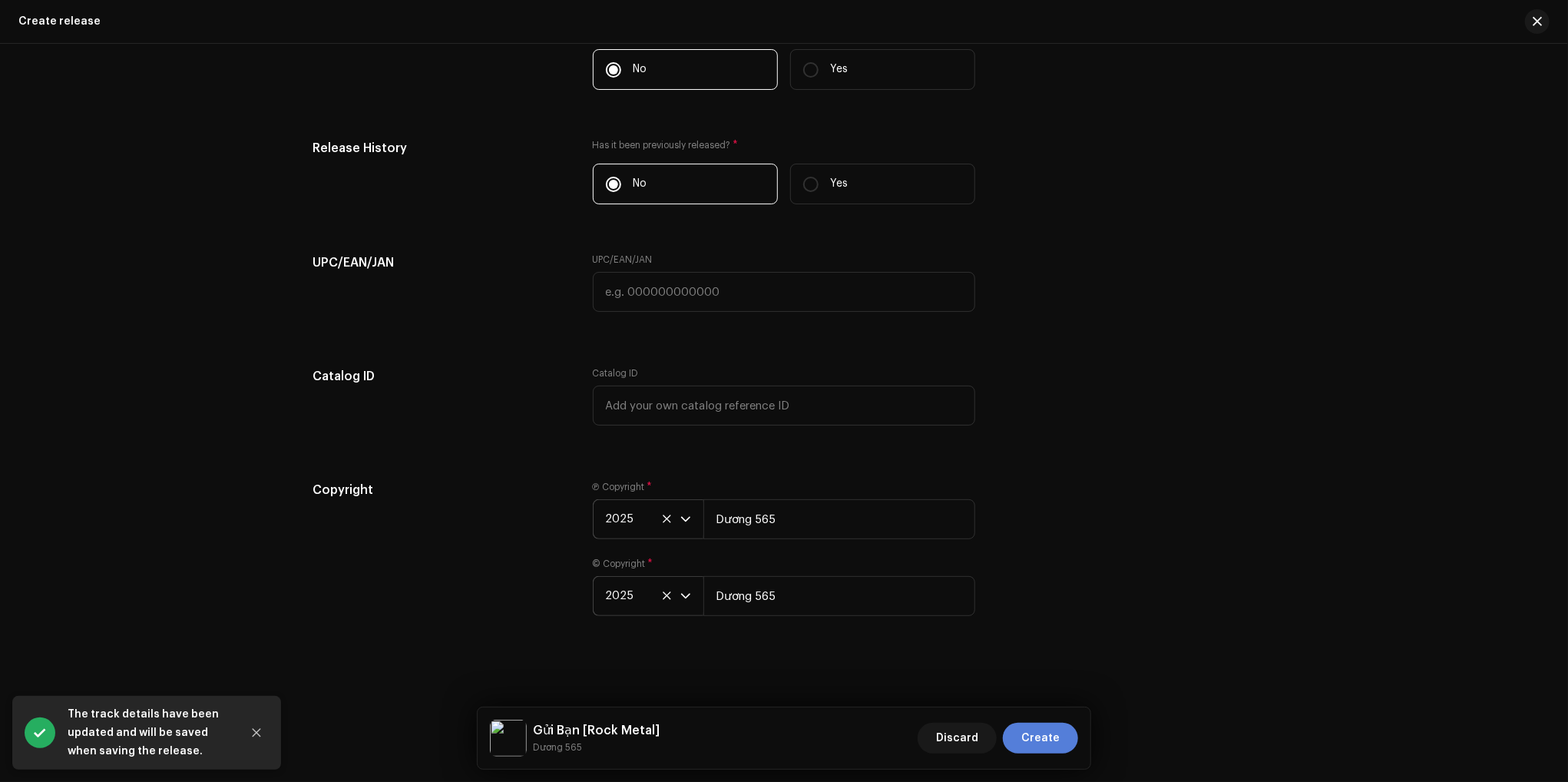
click at [1044, 735] on span "Create" at bounding box center [1041, 738] width 38 height 31
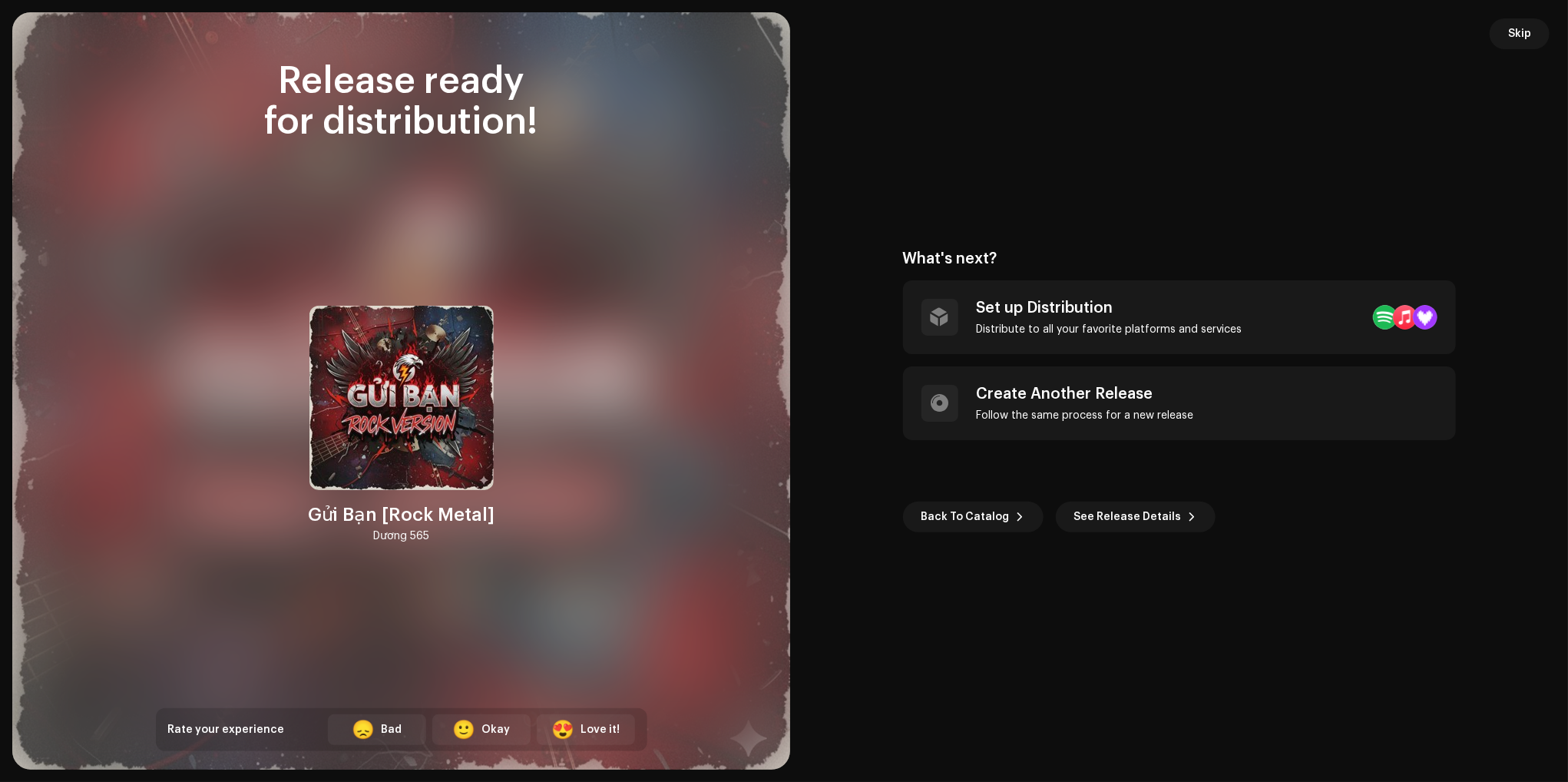
click at [1392, 579] on div "What's next? Set up Distribution Distribute to all your favorite platforms and …" at bounding box center [1178, 391] width 741 height 721
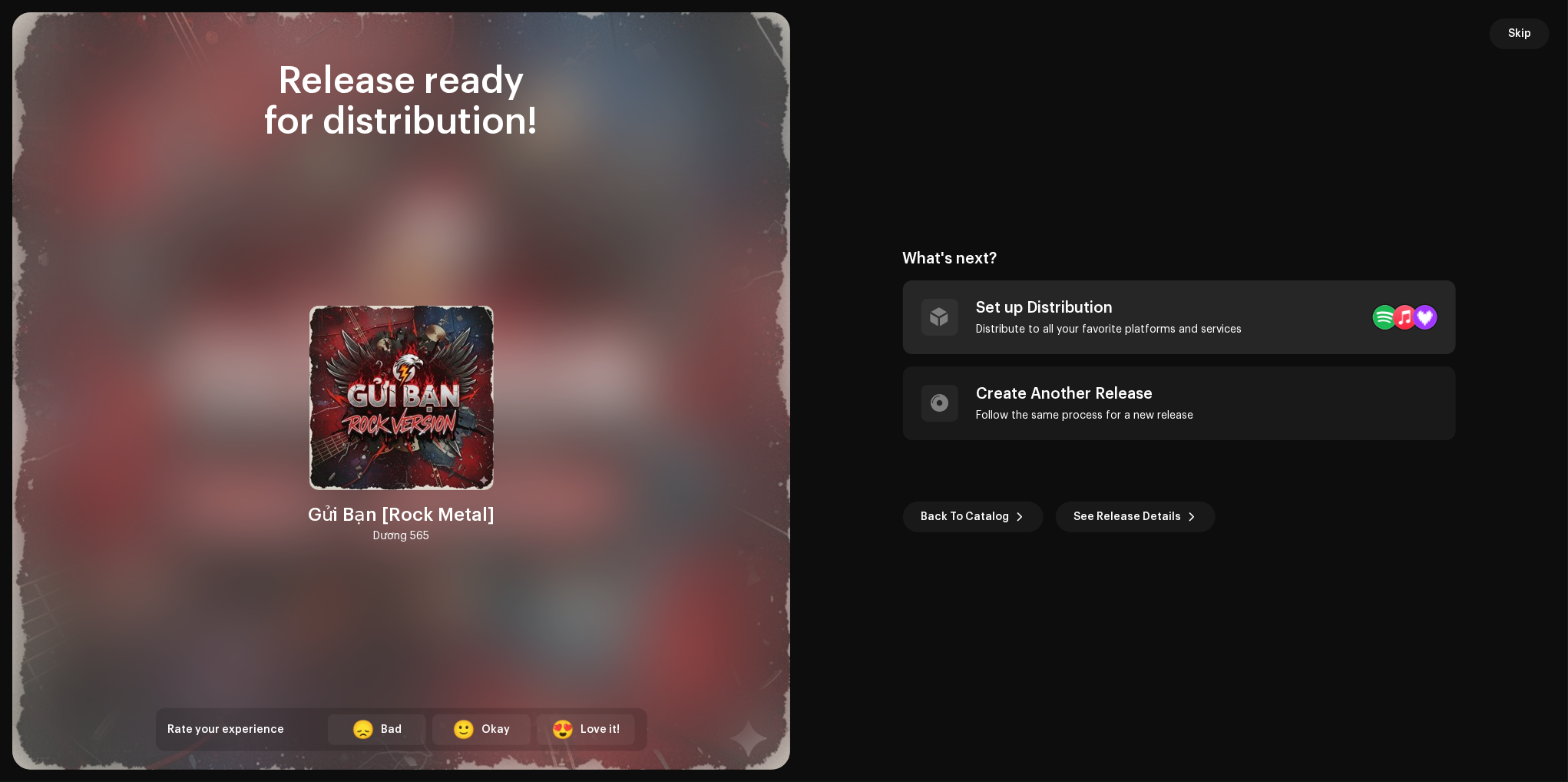
click at [1039, 324] on div "Distribute to all your favorite platforms and services" at bounding box center [1109, 329] width 266 height 12
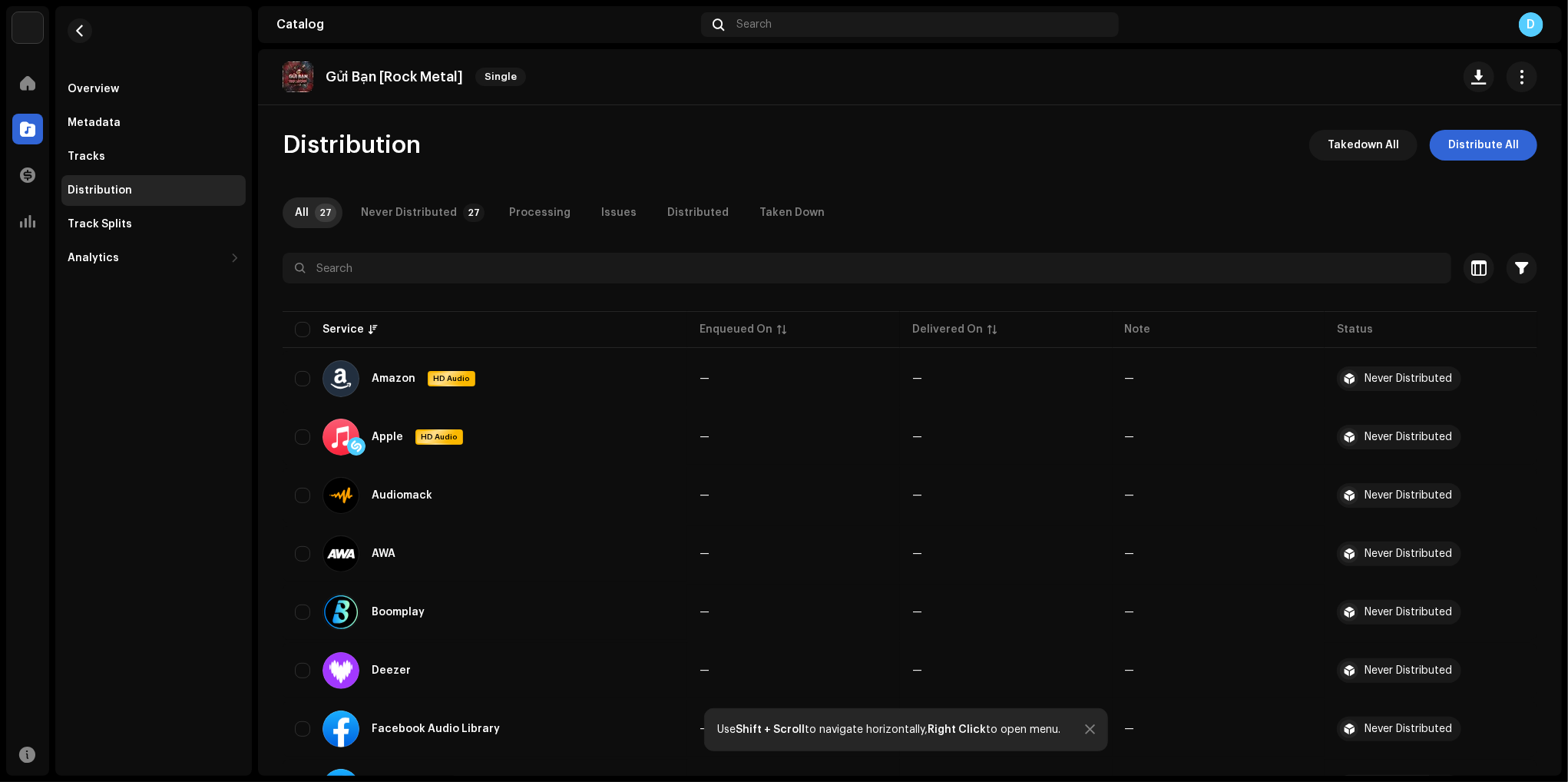
click at [1472, 146] on span "Distribute All" at bounding box center [1484, 145] width 71 height 31
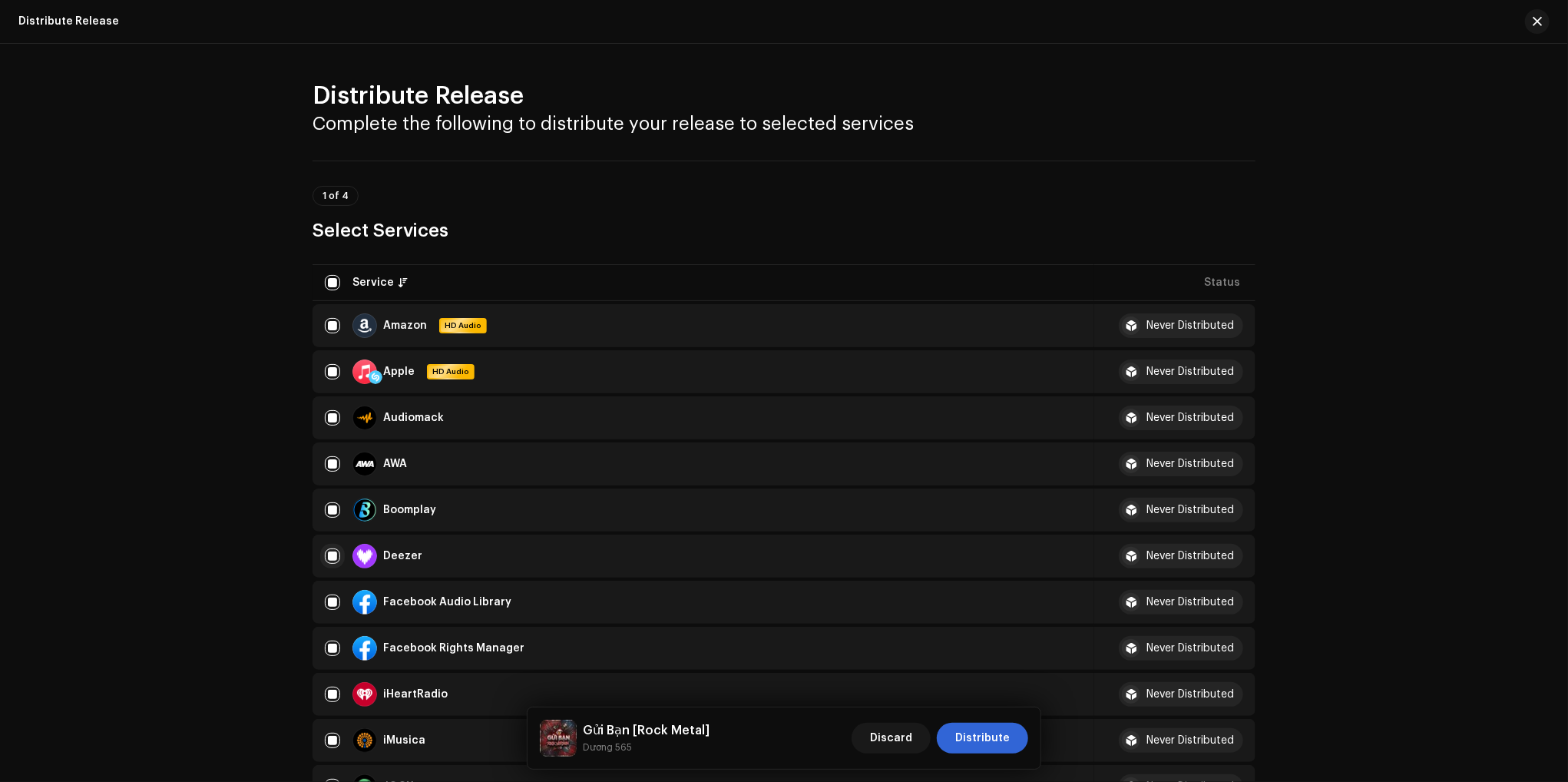
click at [338, 554] on input "checkbox" at bounding box center [333, 556] width 15 height 15
checkbox input "false"
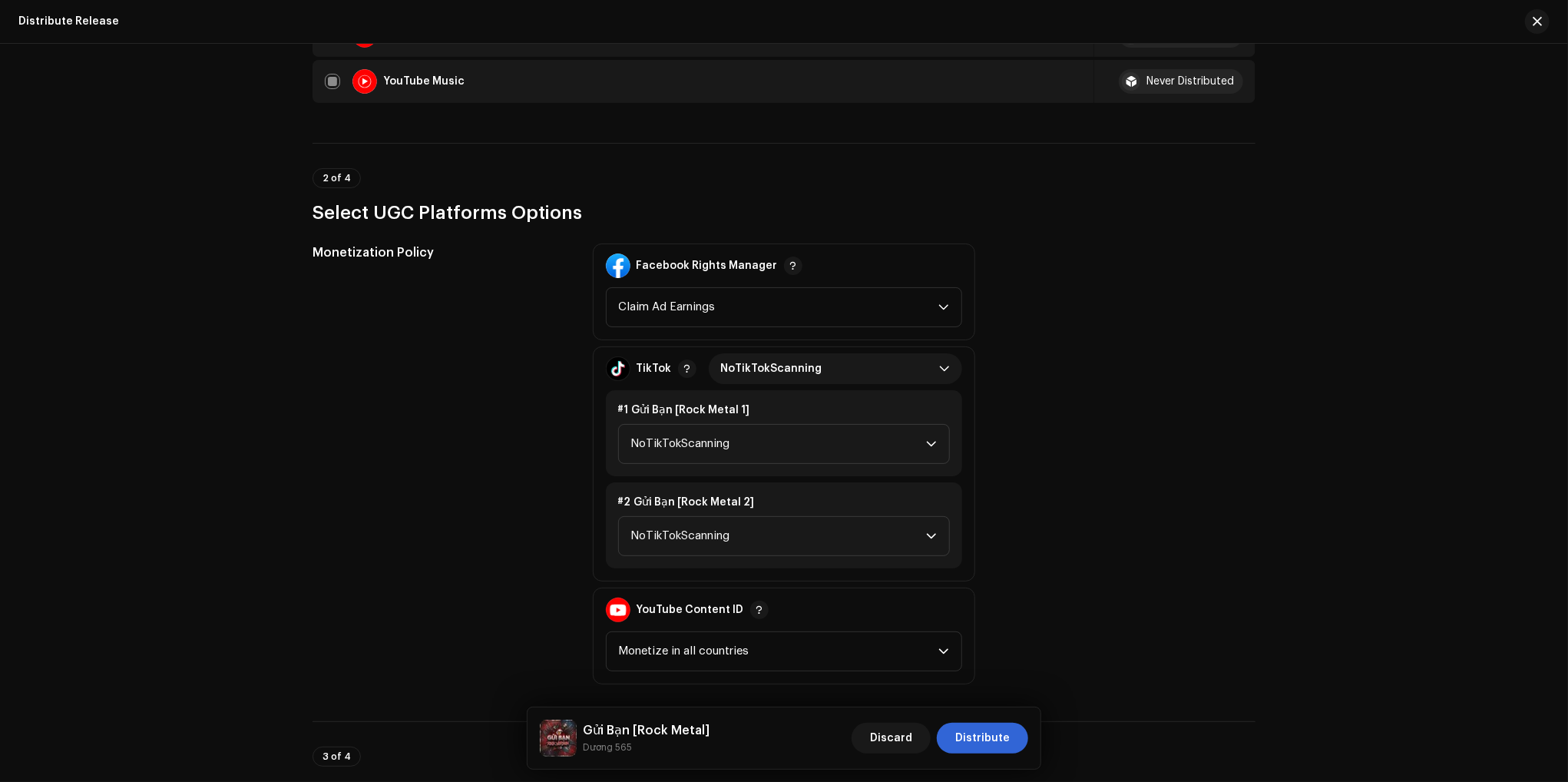
scroll to position [1460, 0]
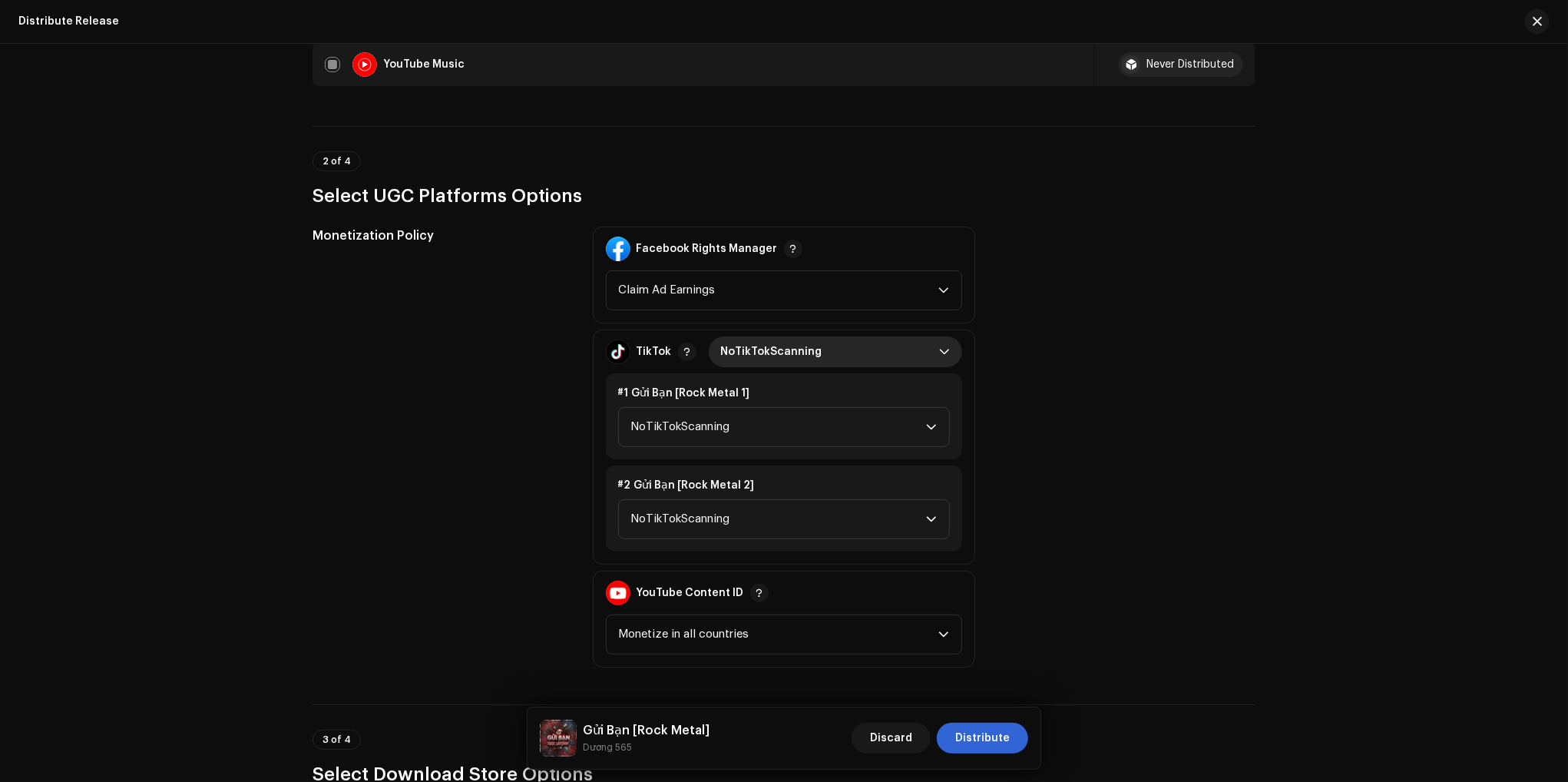
click at [813, 352] on span "NoTikTokScanning" at bounding box center [830, 352] width 218 height 31
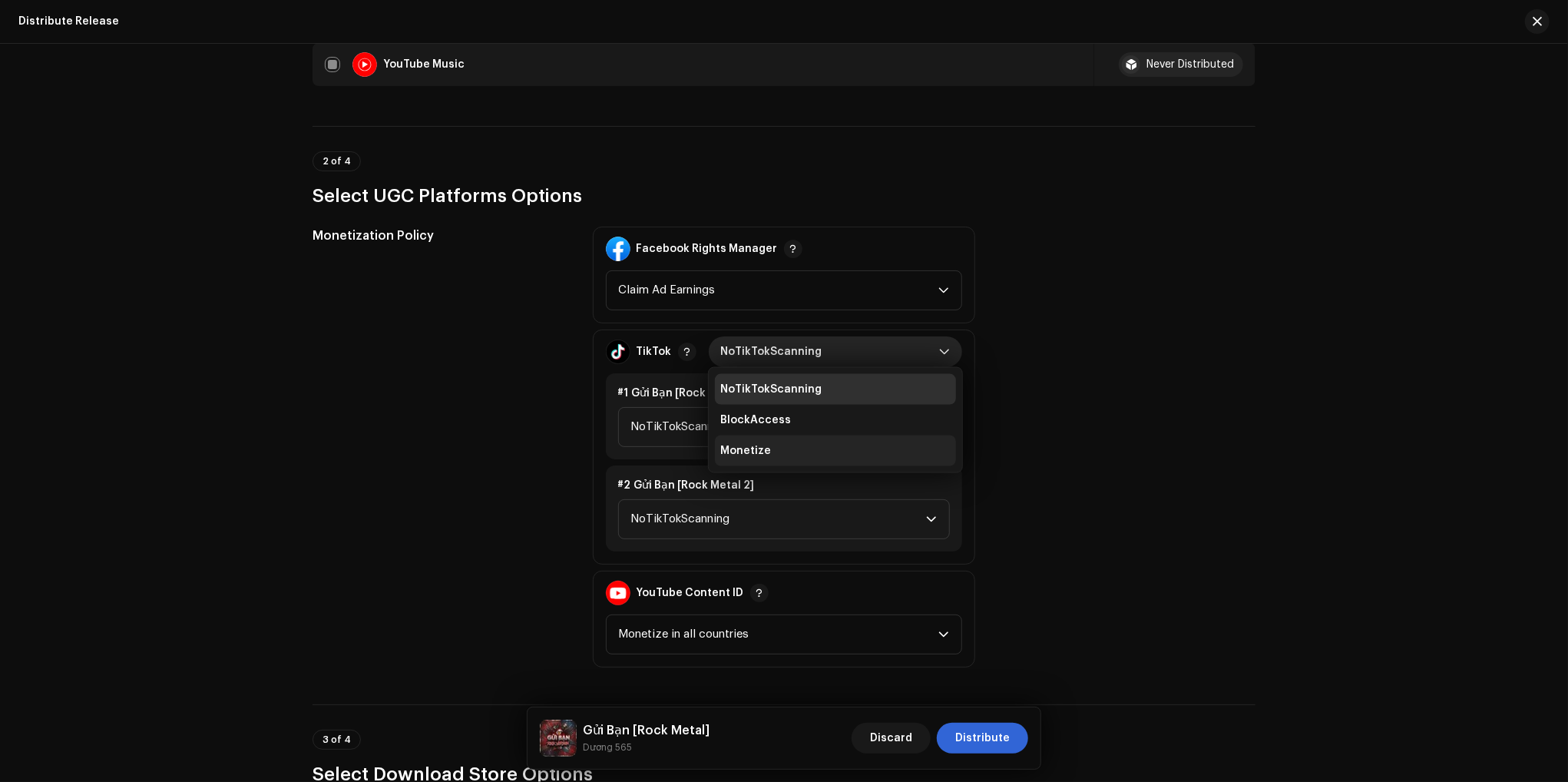
click at [766, 451] on li "Monetize" at bounding box center [835, 451] width 241 height 31
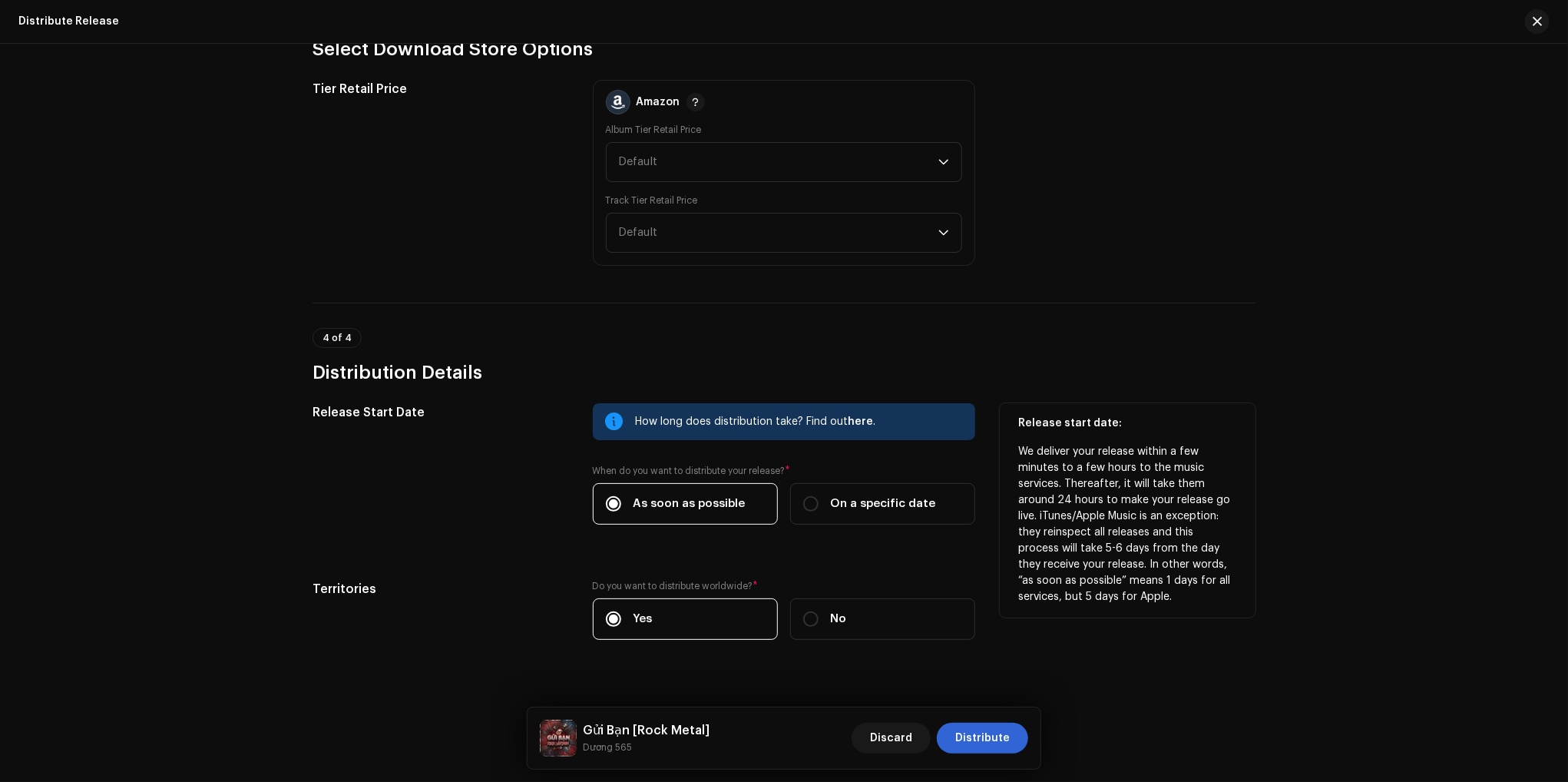
scroll to position [2207, 0]
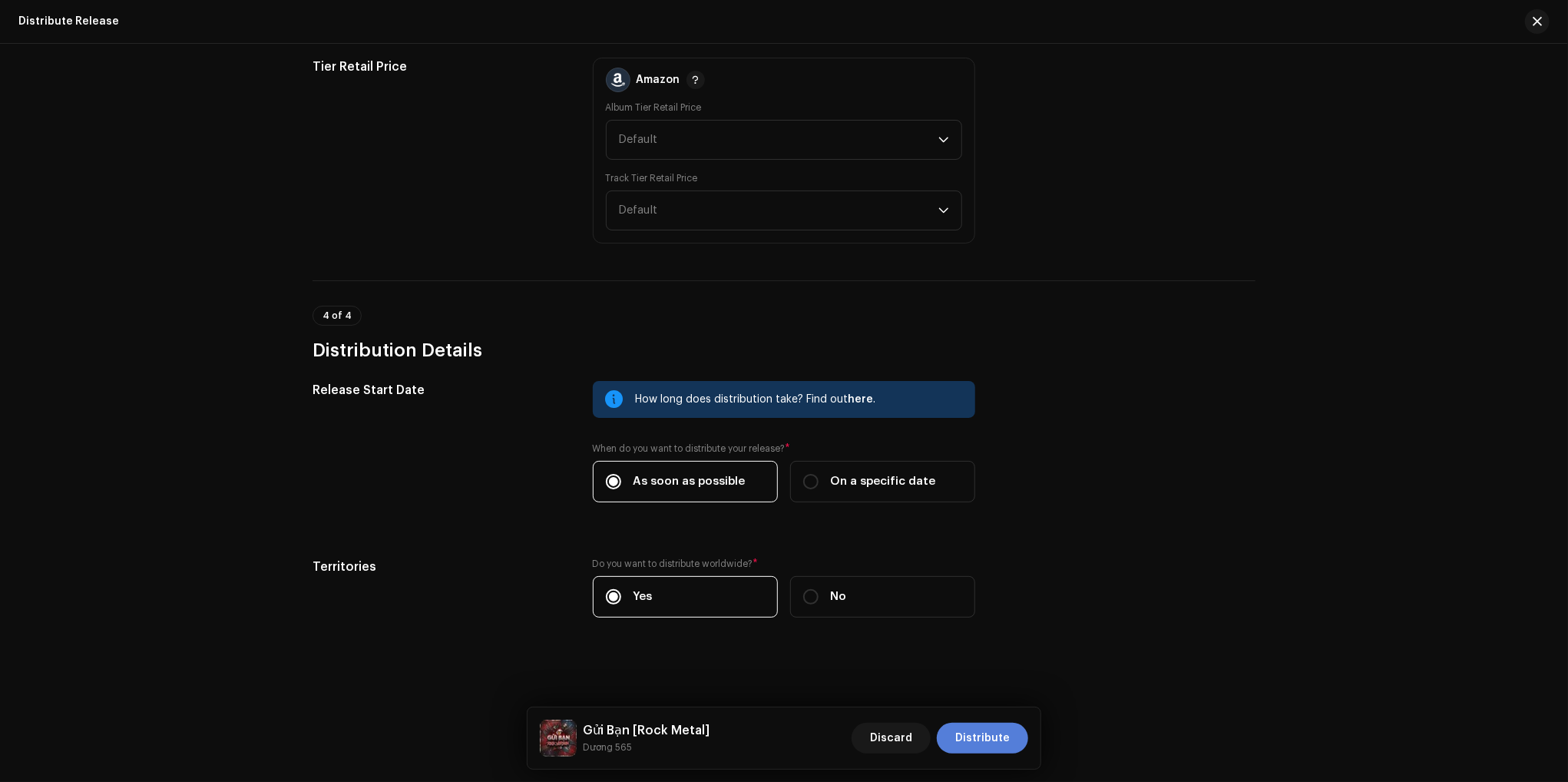
click at [995, 736] on span "Distribute" at bounding box center [982, 738] width 54 height 31
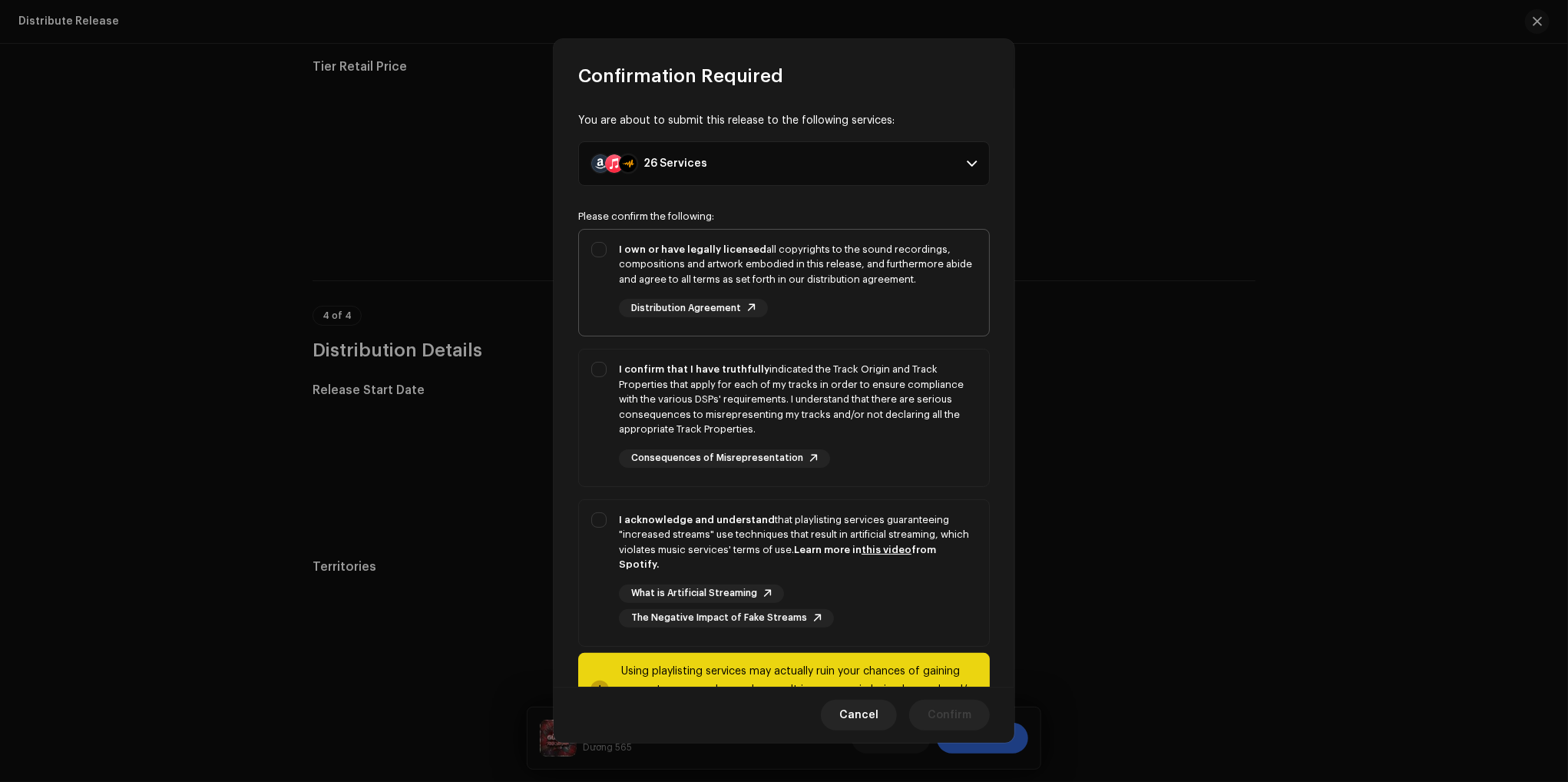
click at [630, 256] on div "I own or have legally licensed all copyrights to the sound recordings, composit…" at bounding box center [798, 264] width 357 height 45
checkbox input "true"
click at [651, 379] on div "I confirm that I have truthfully indicated the Track Origin and Track Propertie…" at bounding box center [798, 399] width 357 height 76
checkbox input "true"
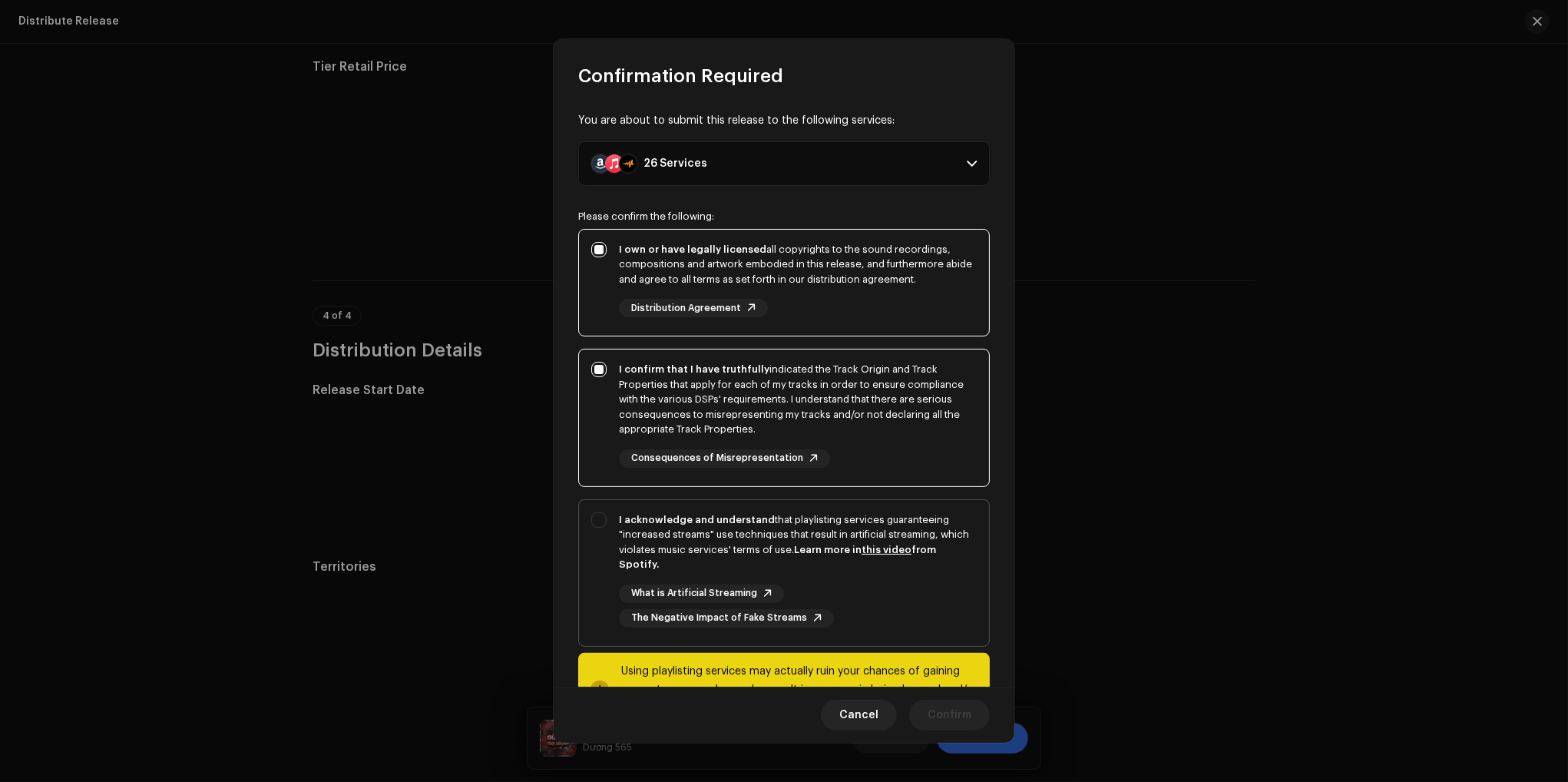
click at [637, 526] on div "I acknowledge and understand that playlisting services guaranteeing "increased …" at bounding box center [798, 542] width 357 height 60
checkbox input "true"
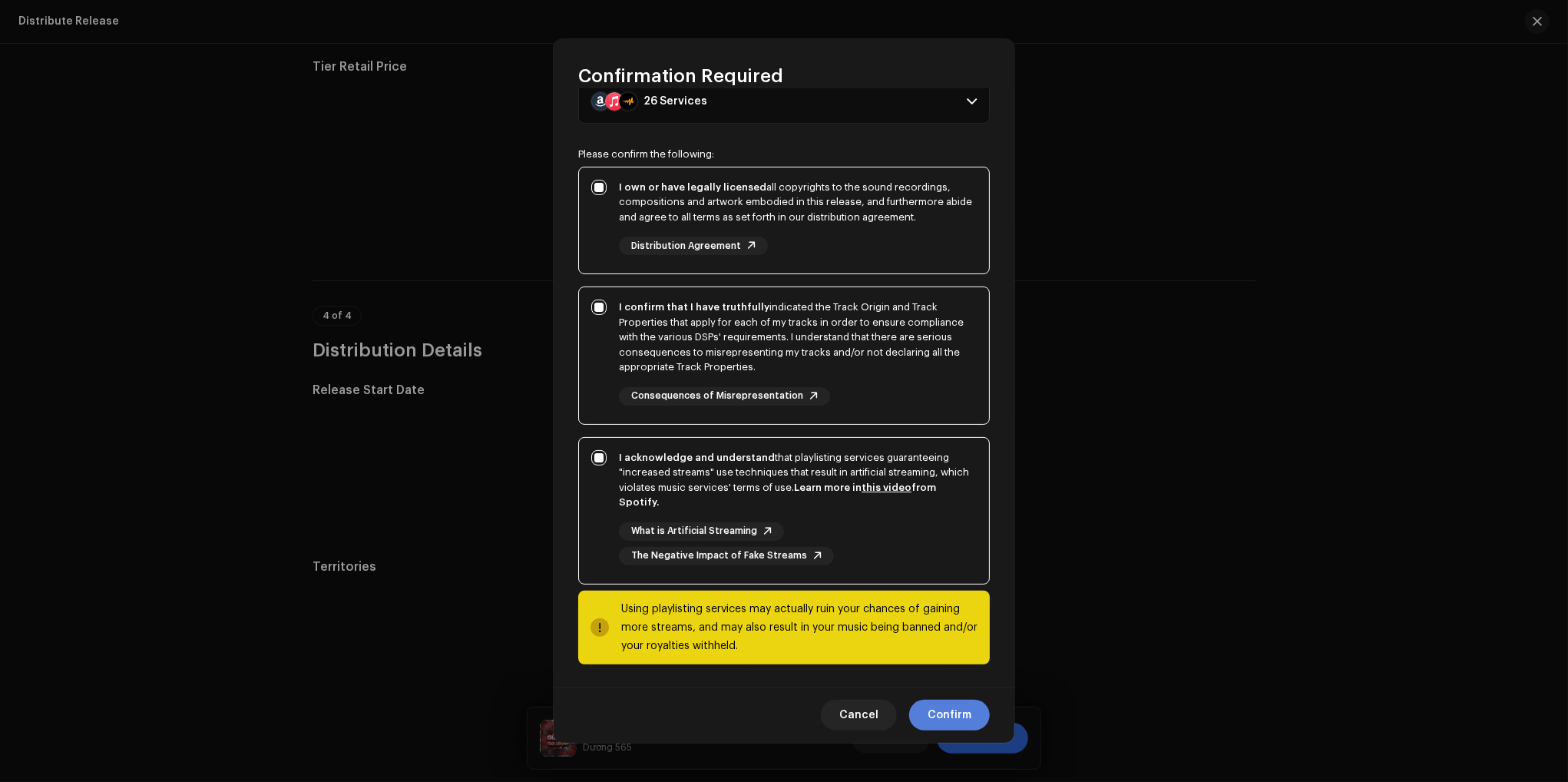
click at [952, 718] on span "Confirm" at bounding box center [950, 715] width 44 height 31
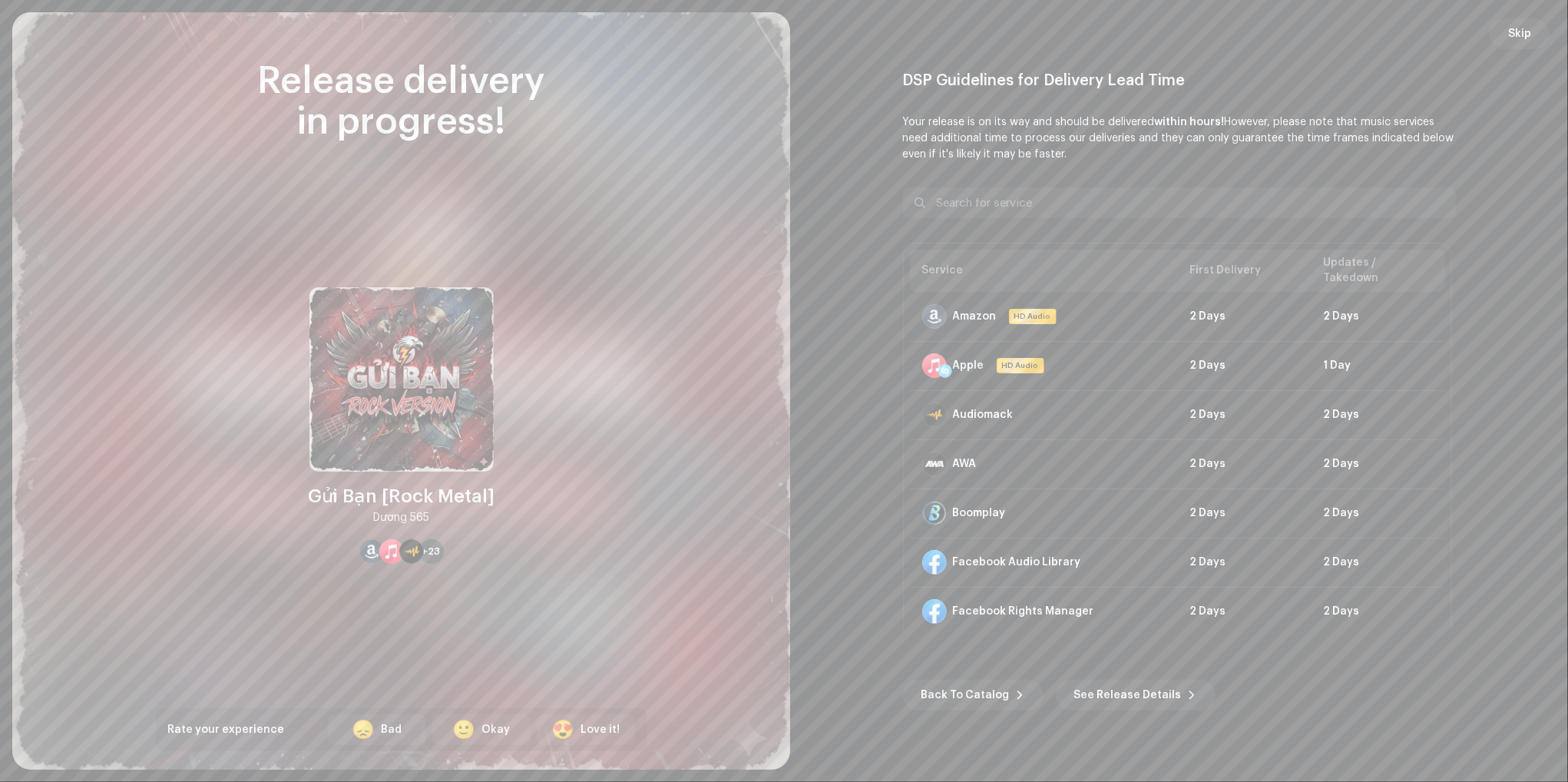
click at [1480, 198] on re-o-post-create-distribution-options "DSP Guidelines for Delivery Lead Time Your release is on its way and should be …" at bounding box center [1178, 391] width 741 height 640
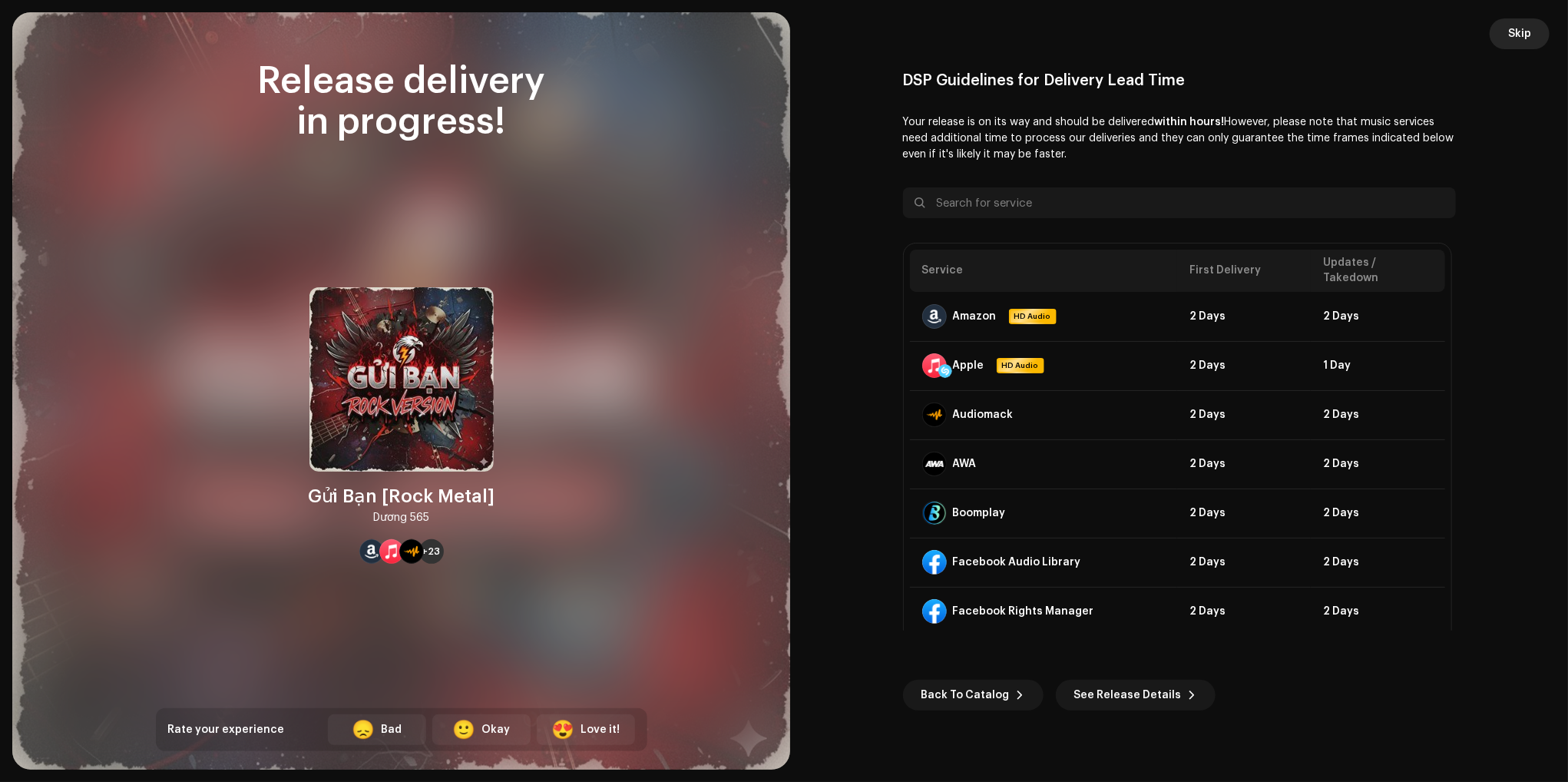
click at [1518, 40] on span "Skip" at bounding box center [1519, 33] width 23 height 31
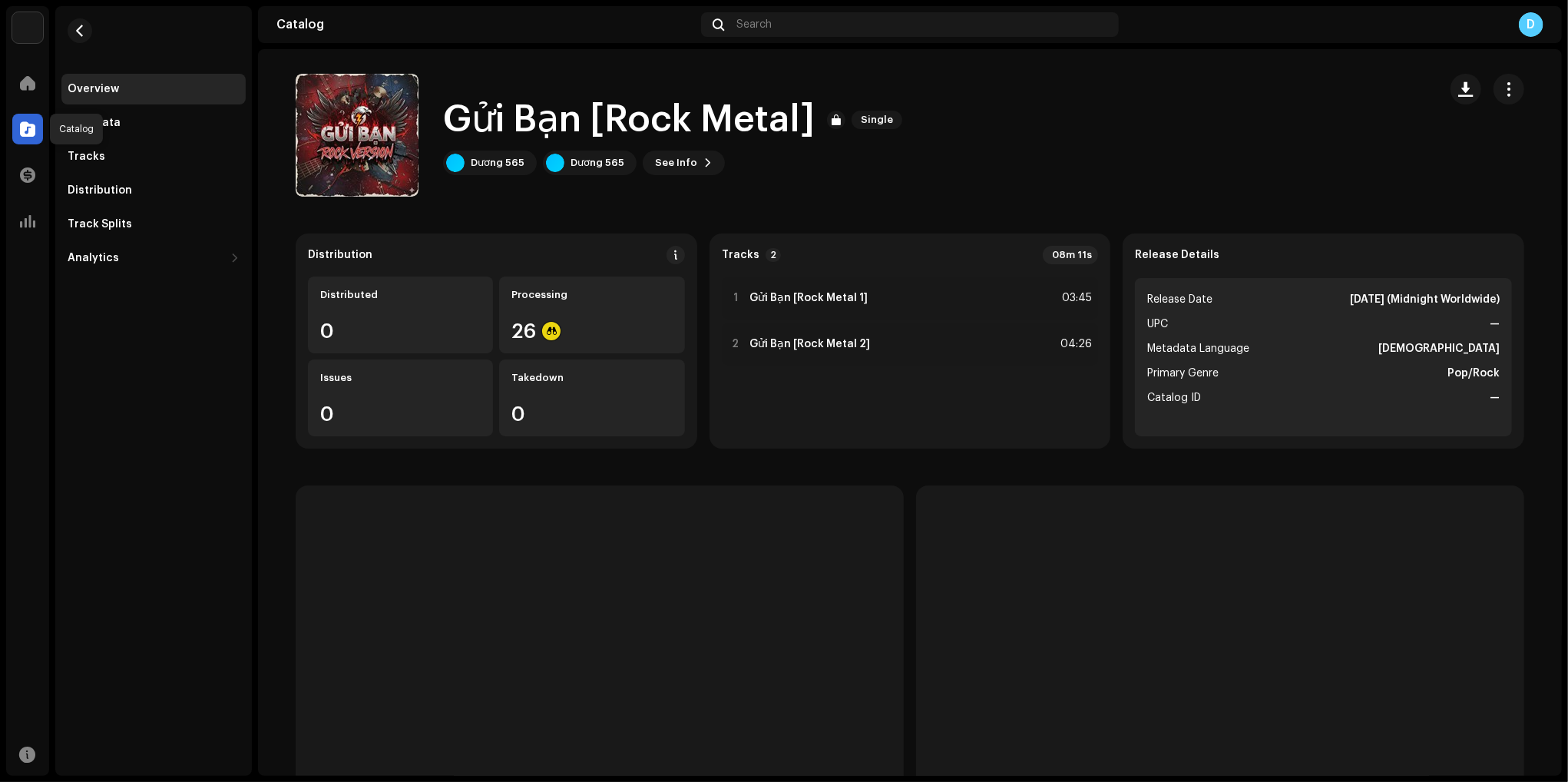
click at [25, 131] on span at bounding box center [28, 129] width 15 height 12
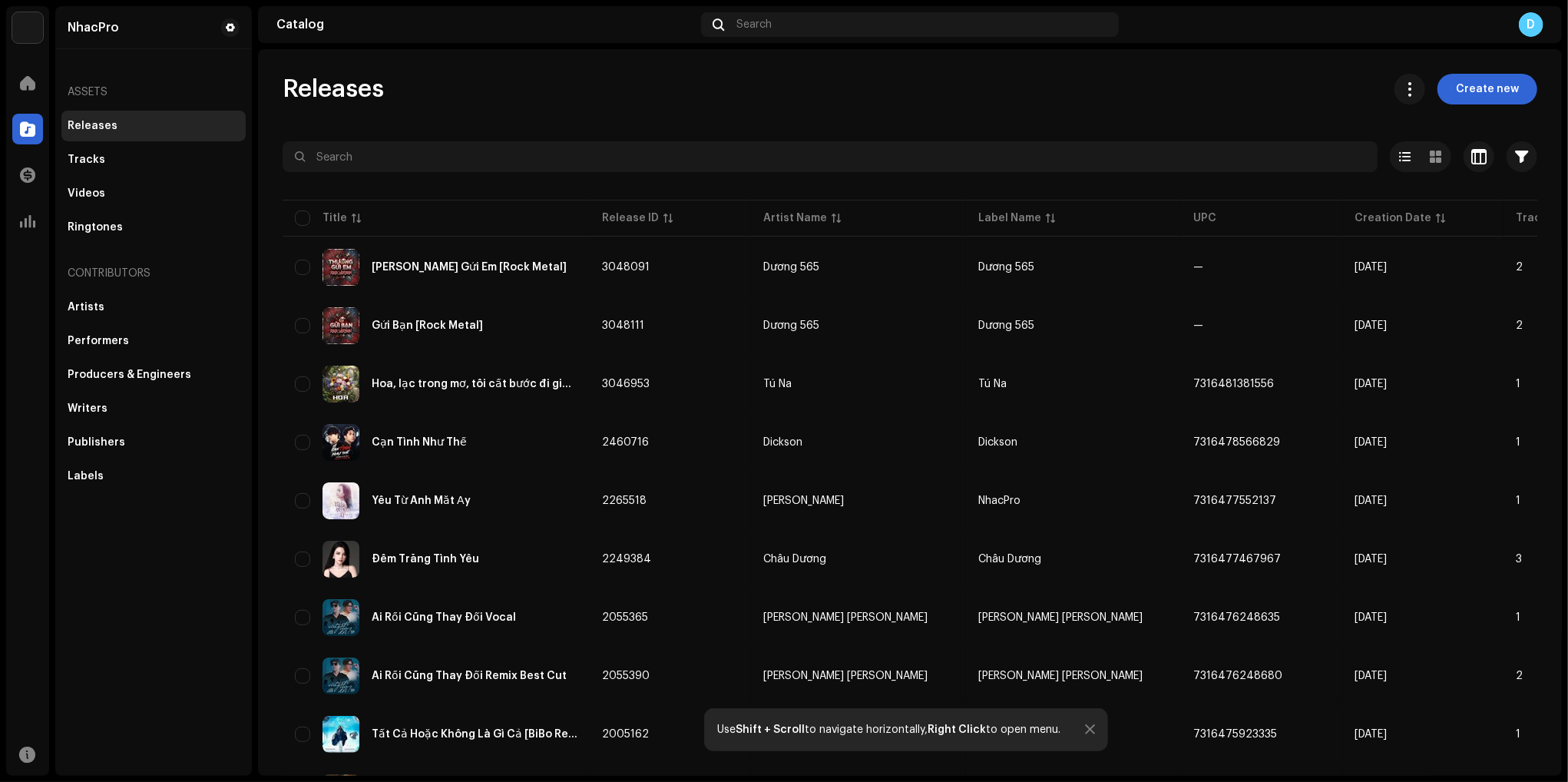
click at [571, 73] on div "Releases Create new Selected 0 Options Filters Distribution status Never Distri…" at bounding box center [910, 412] width 1303 height 727
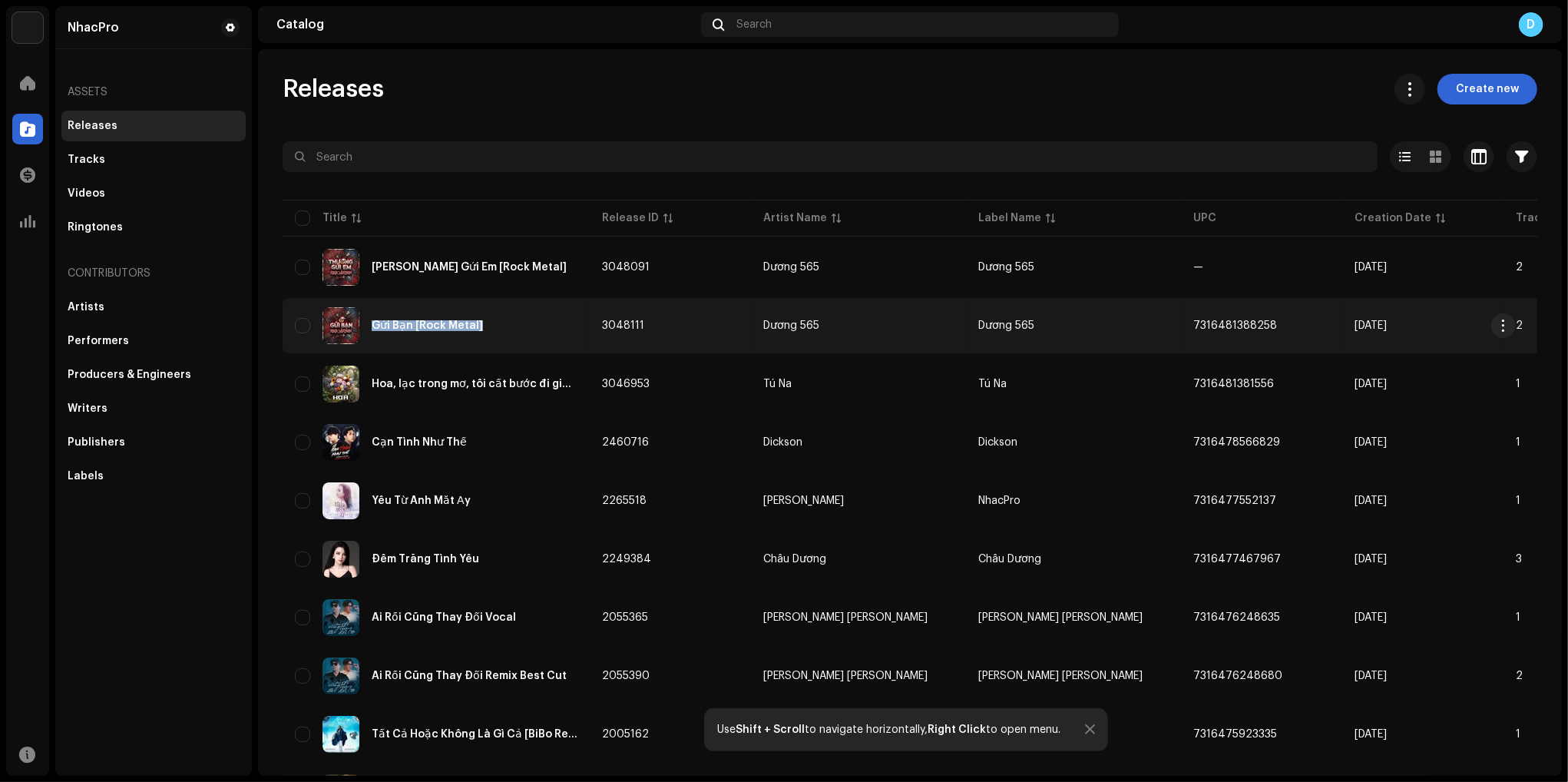
drag, startPoint x: 493, startPoint y: 327, endPoint x: 369, endPoint y: 333, distance: 124.1
click at [369, 333] on div "Gửi Bạn [Rock Metal]" at bounding box center [437, 325] width 283 height 37
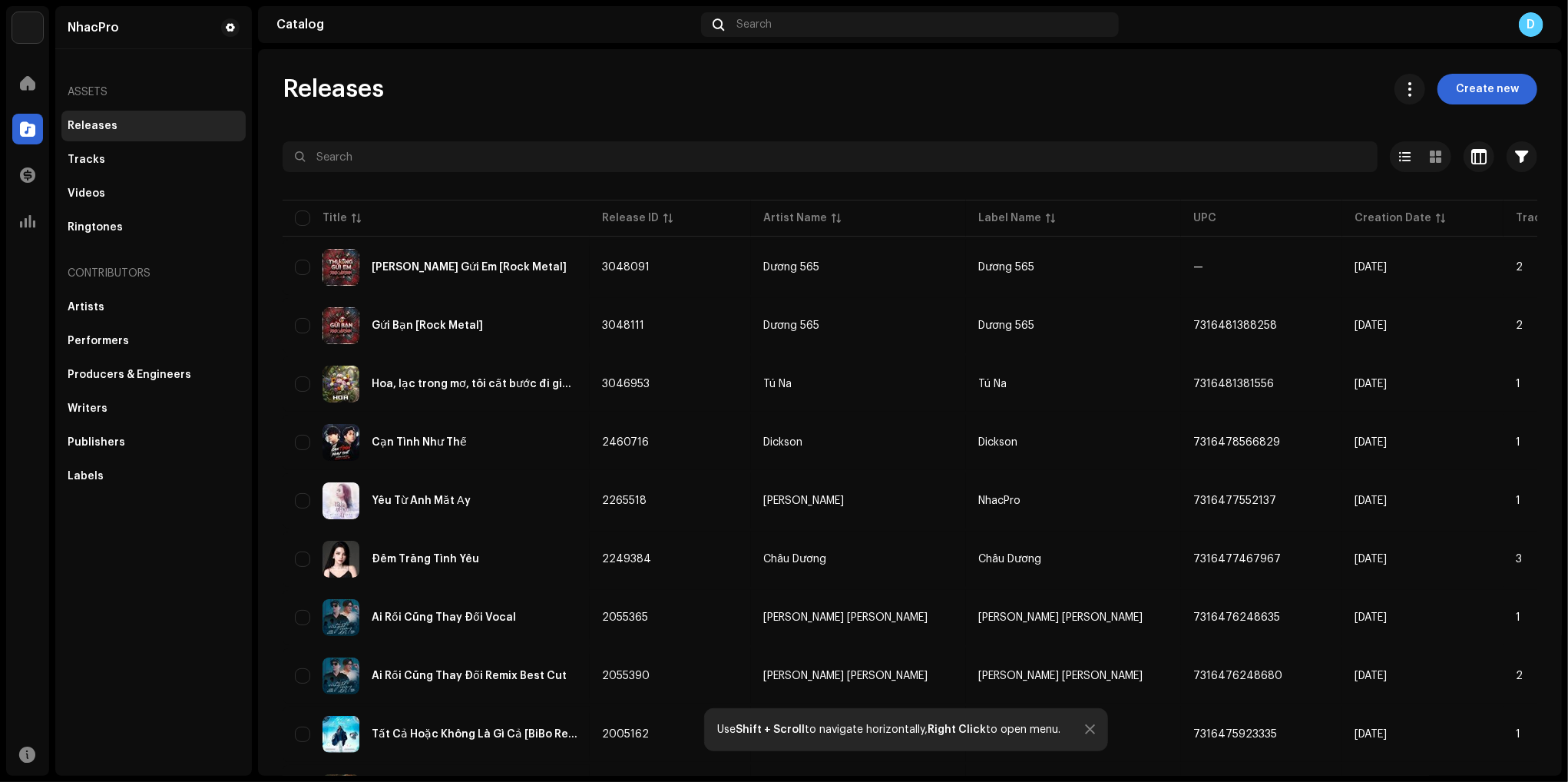
click at [1466, 84] on span "Create new" at bounding box center [1488, 89] width 63 height 31
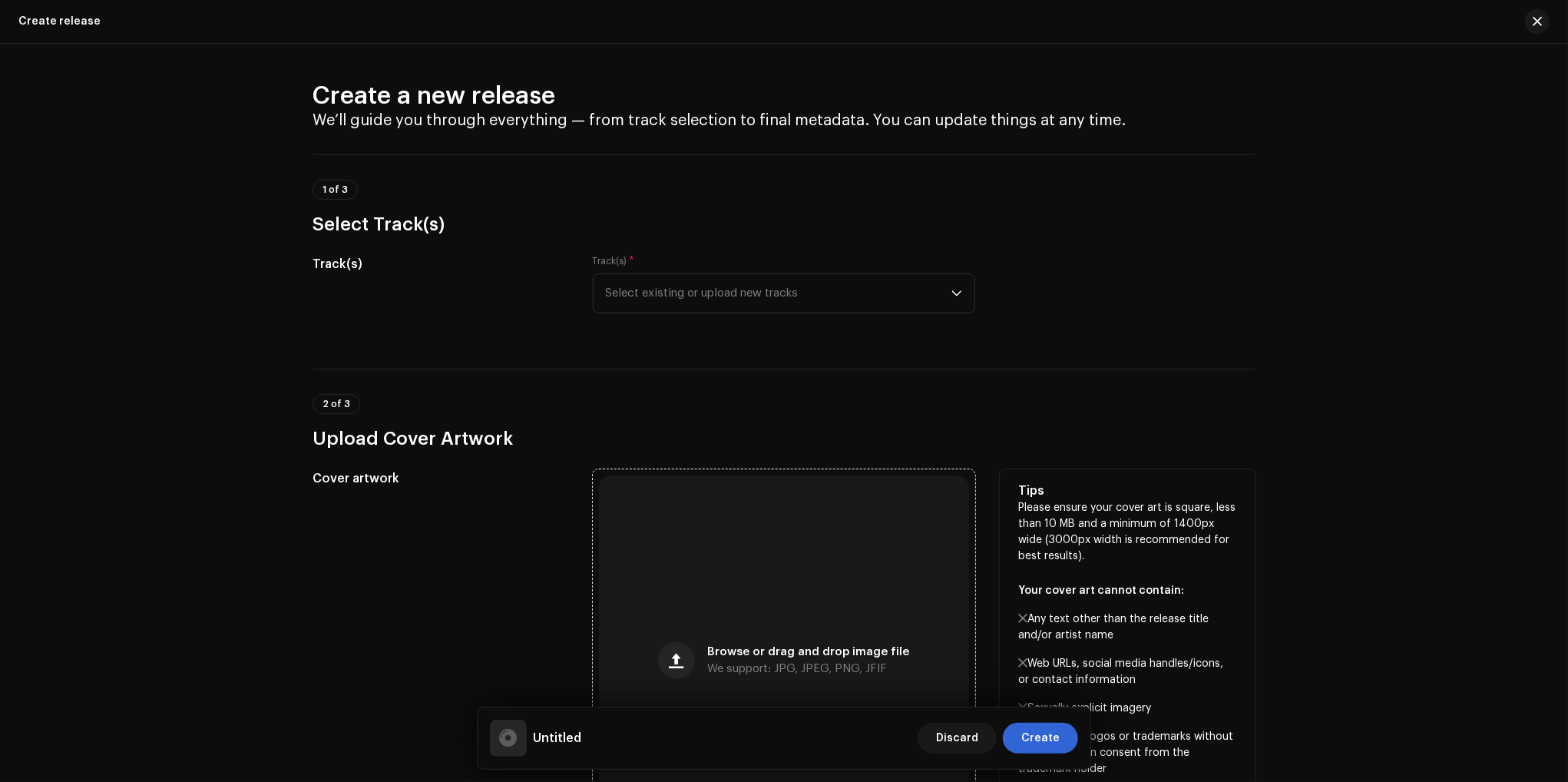
click at [814, 597] on div "Browse or drag and drop image file We support: JPG, JPEG, PNG, JFIF" at bounding box center [784, 660] width 370 height 370
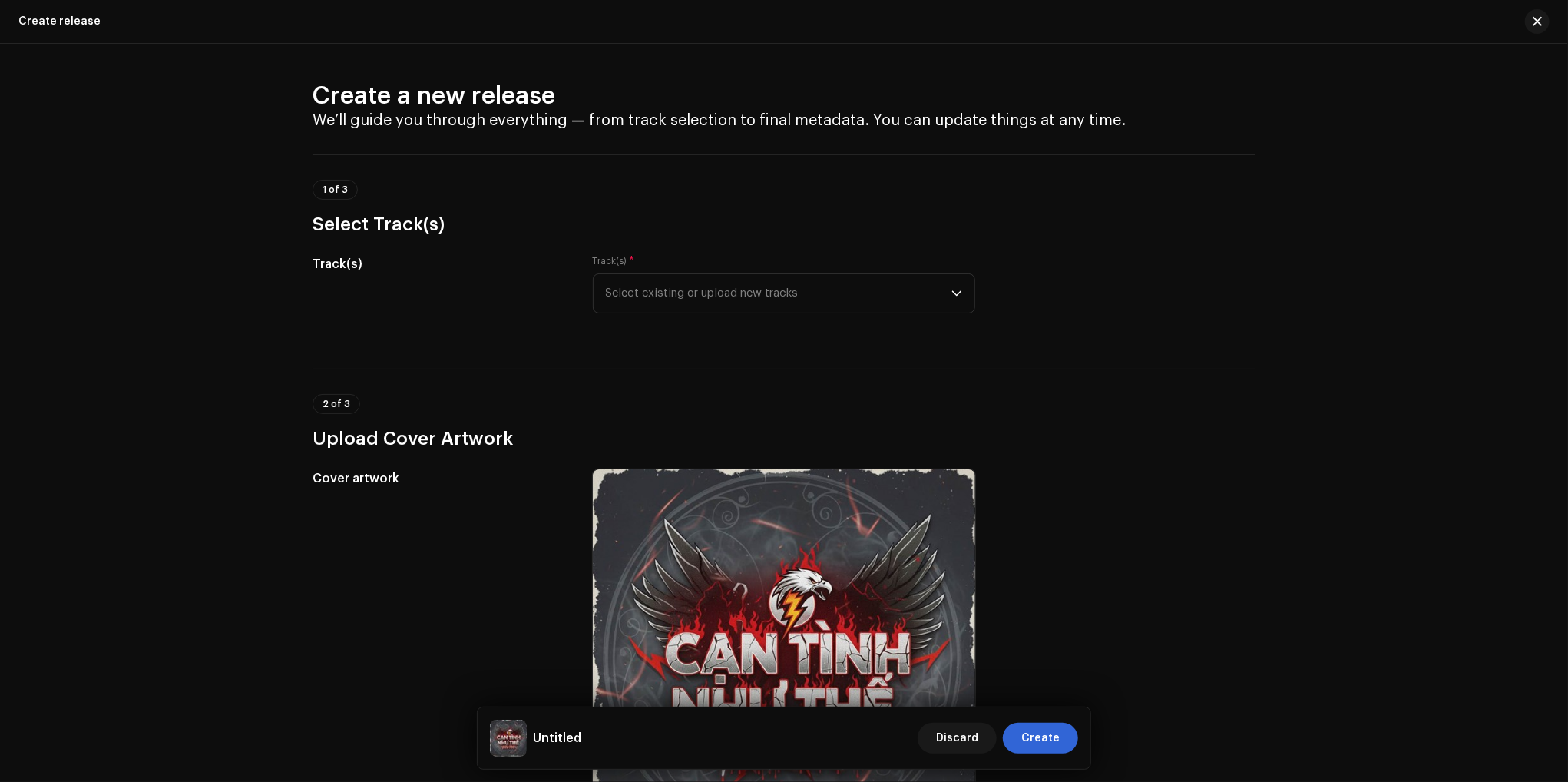
click at [1396, 277] on div "Create a new release We’ll guide you through everything — from track selection …" at bounding box center [784, 413] width 1568 height 738
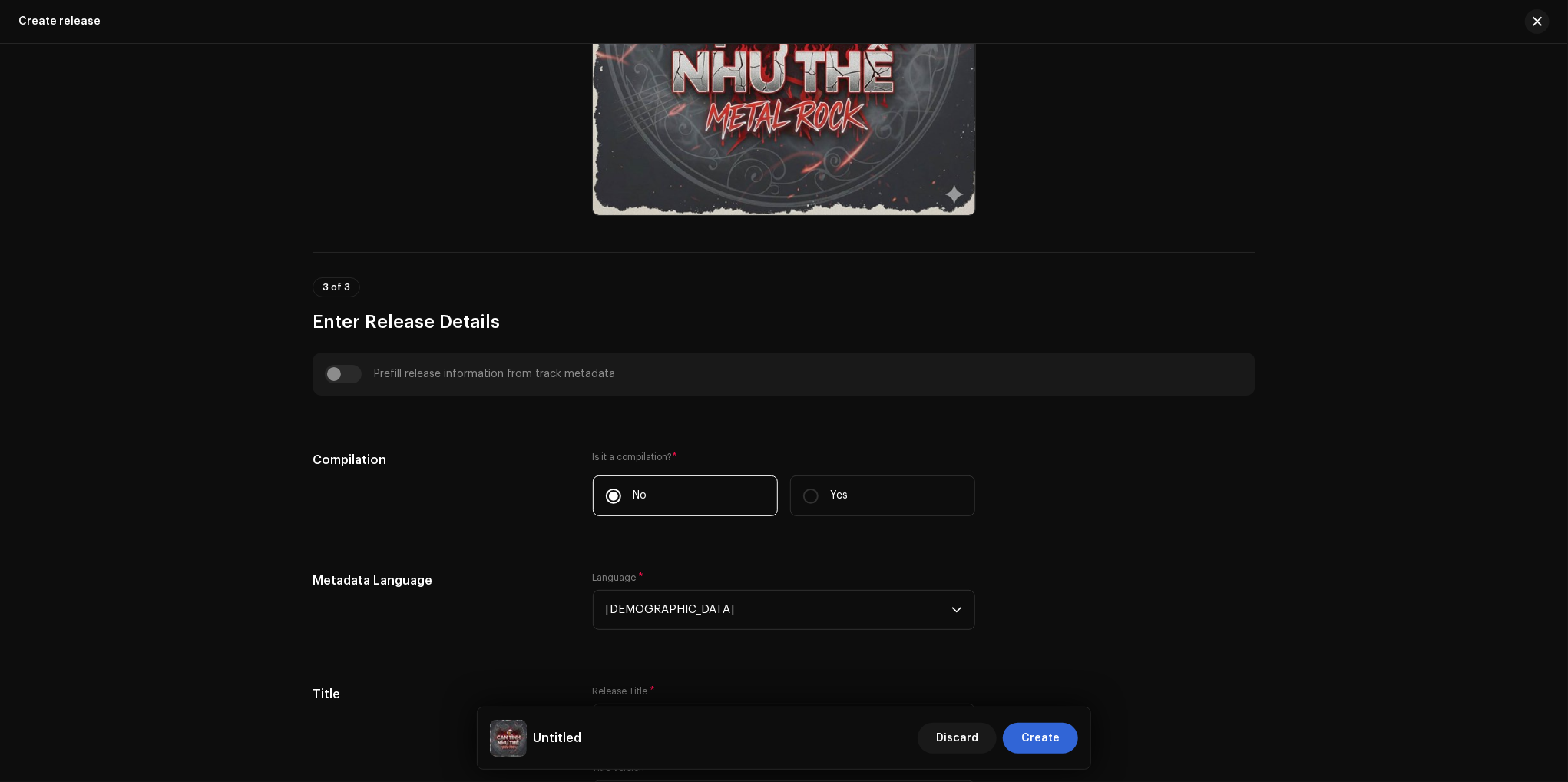
scroll to position [691, 0]
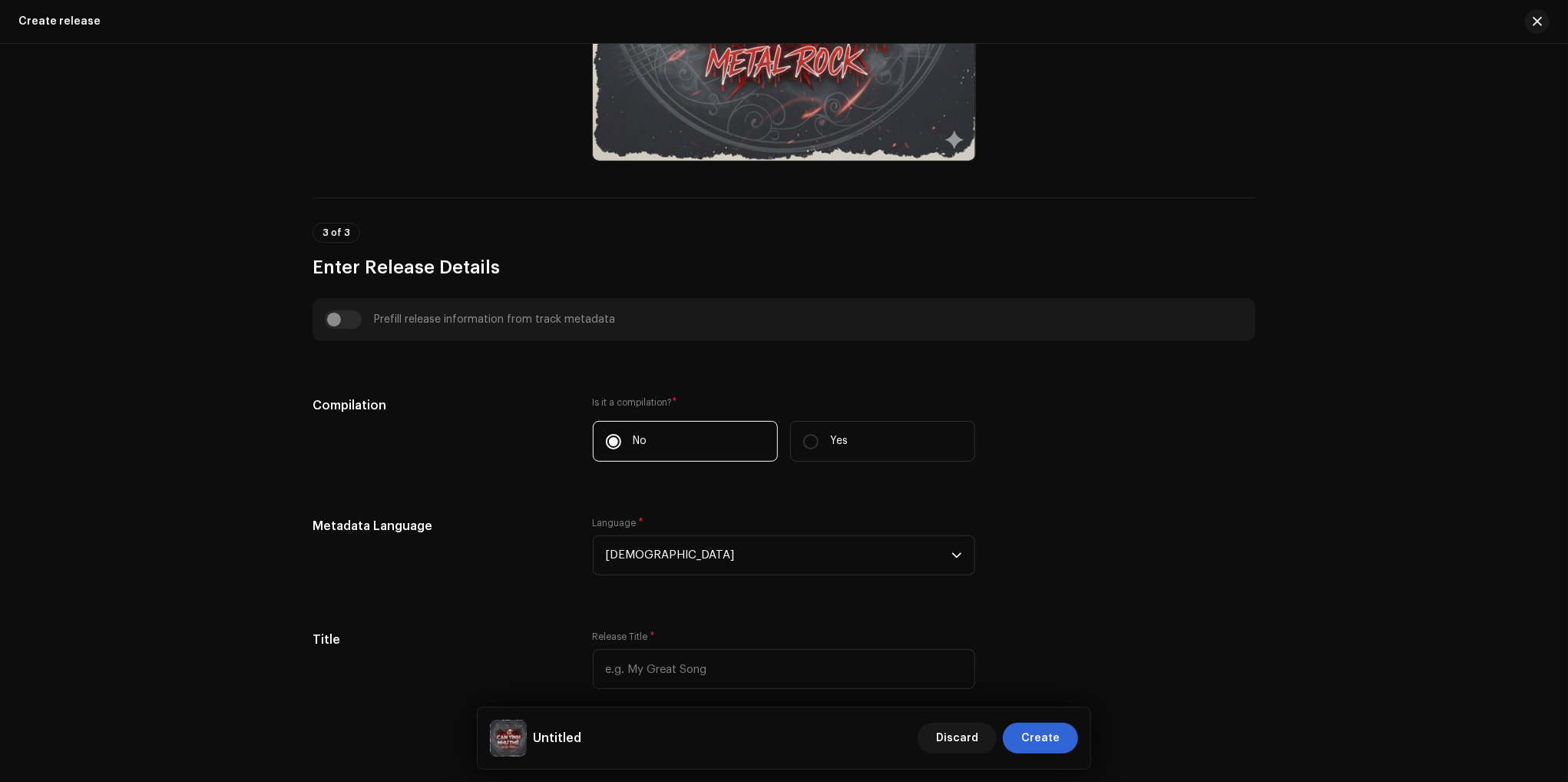
click at [332, 323] on div "Prefill release information from track metadata" at bounding box center [784, 319] width 918 height 18
click at [339, 319] on div "Prefill release information from track metadata" at bounding box center [784, 319] width 918 height 18
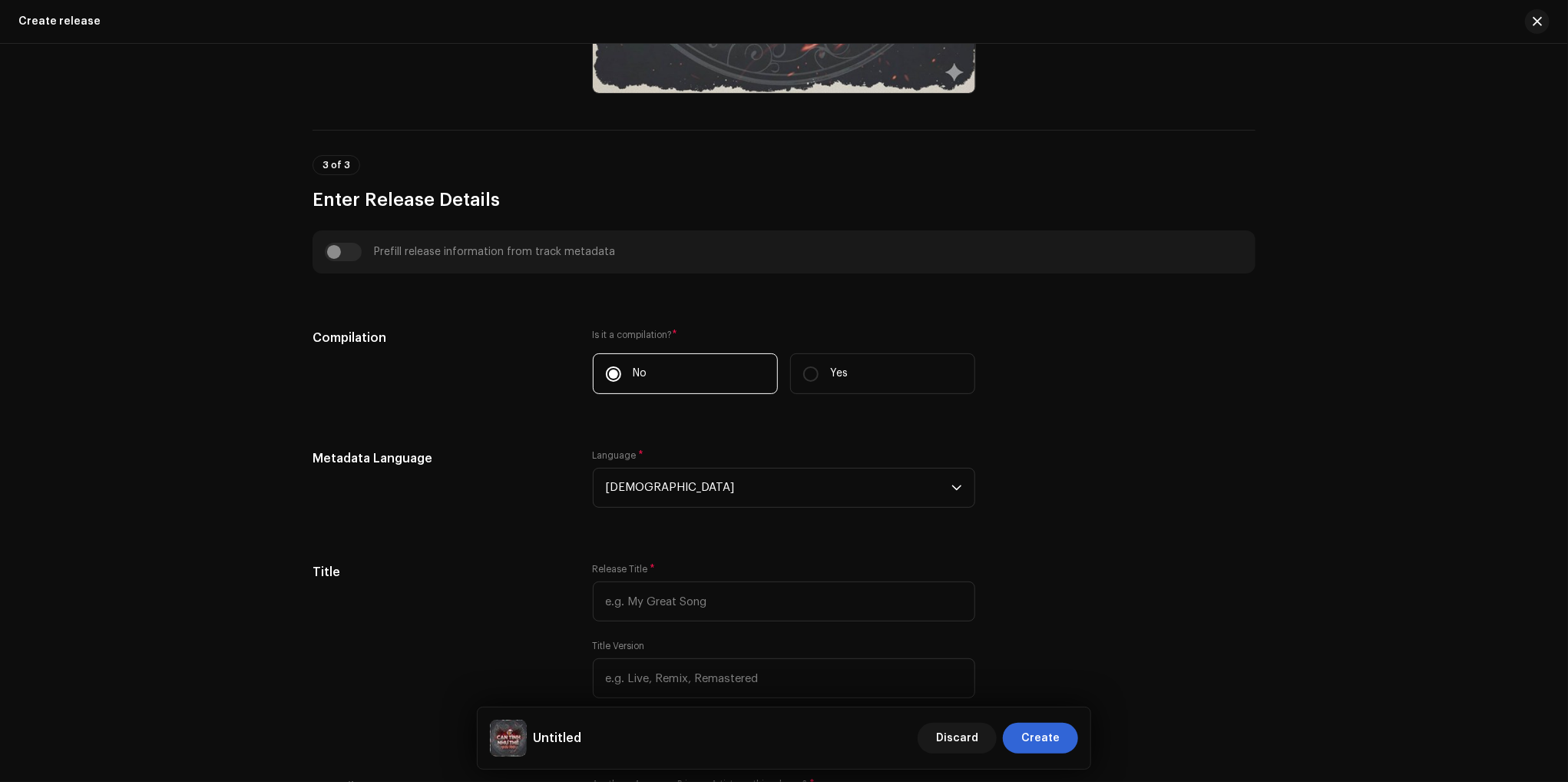
scroll to position [845, 0]
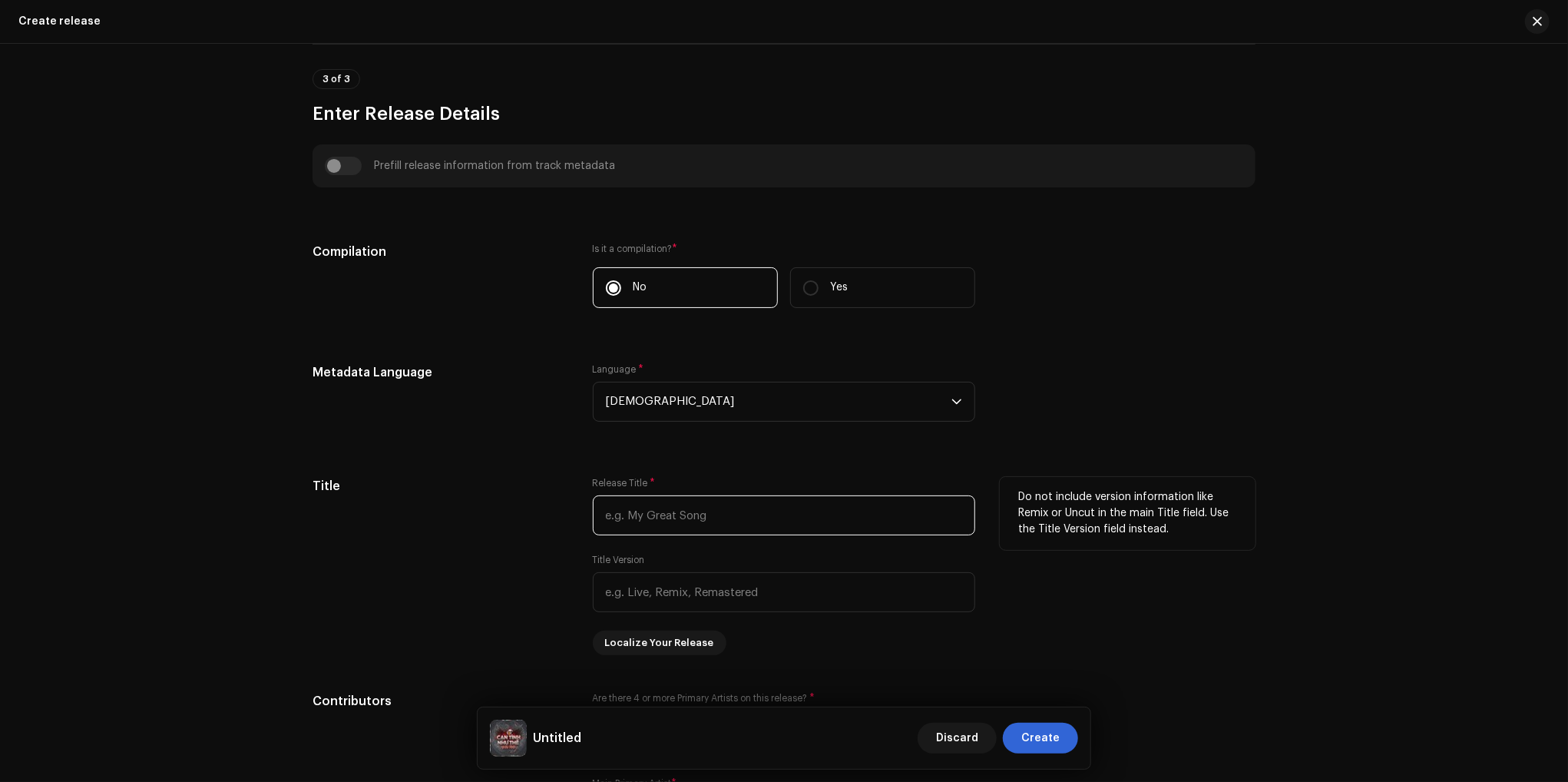
click at [713, 514] on input "text" at bounding box center [784, 515] width 382 height 40
type input "Cạn Tình Như Thế"
click at [729, 595] on input "text" at bounding box center [784, 593] width 382 height 40
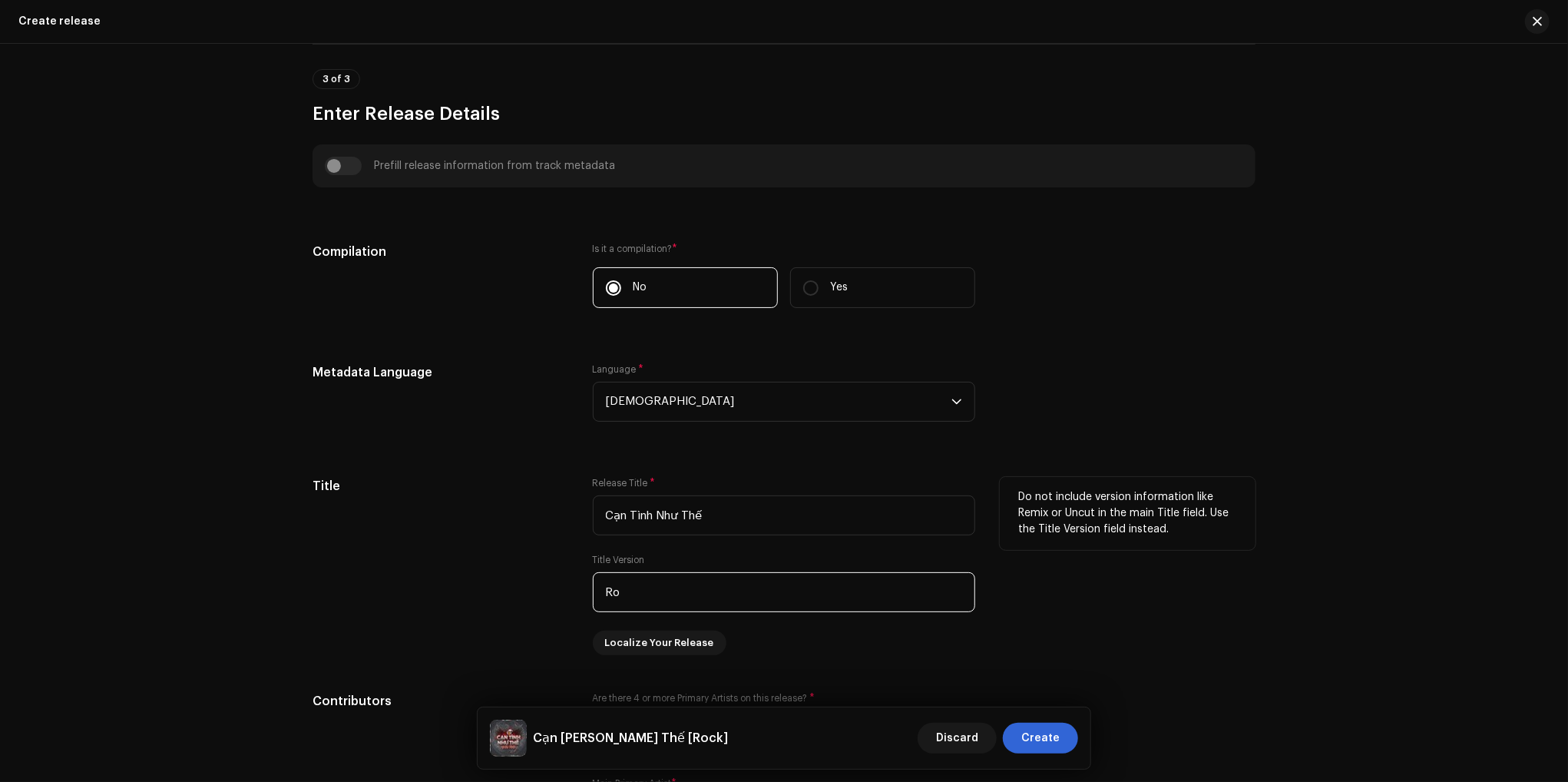
type input "R"
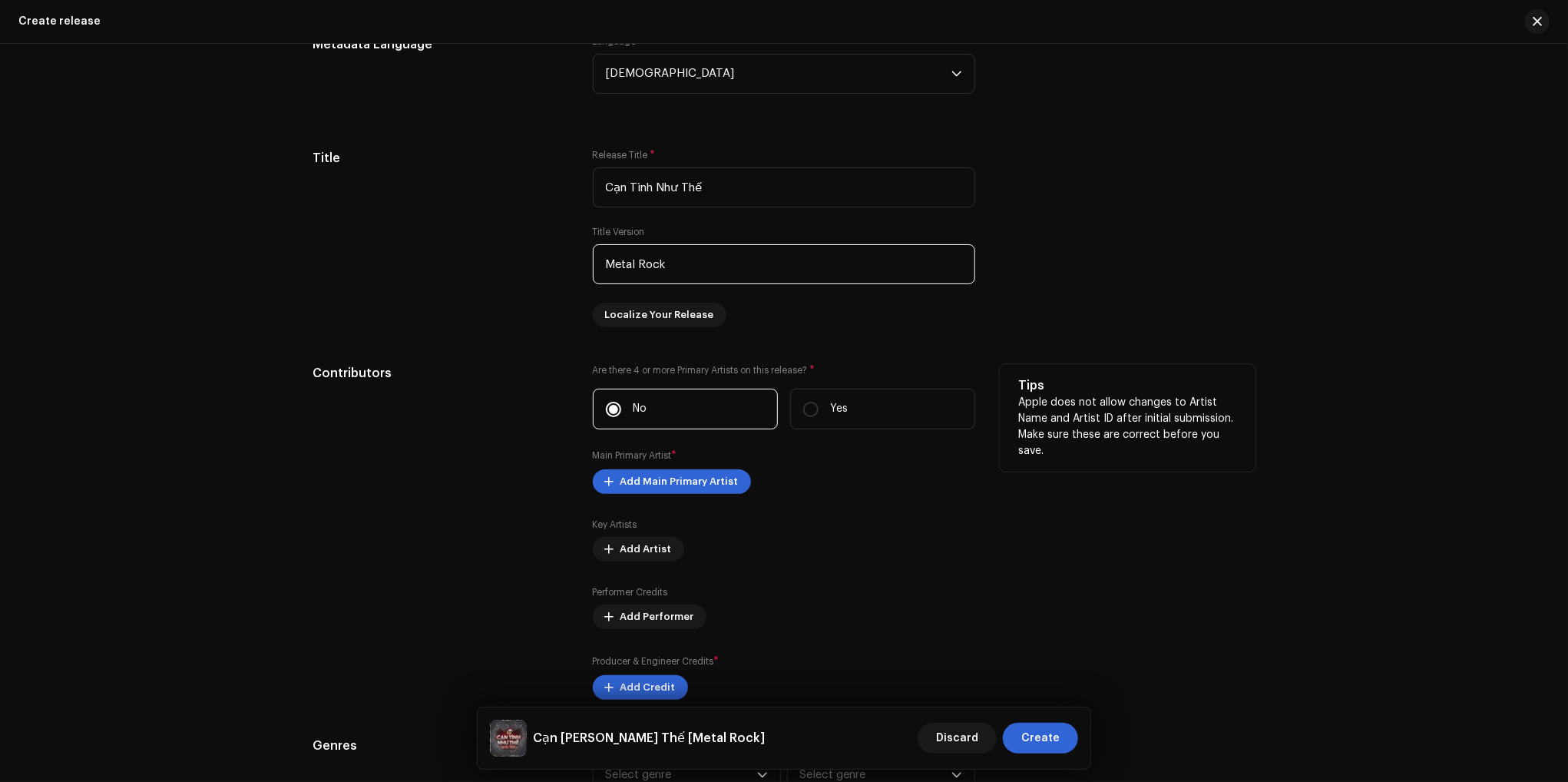
scroll to position [1229, 0]
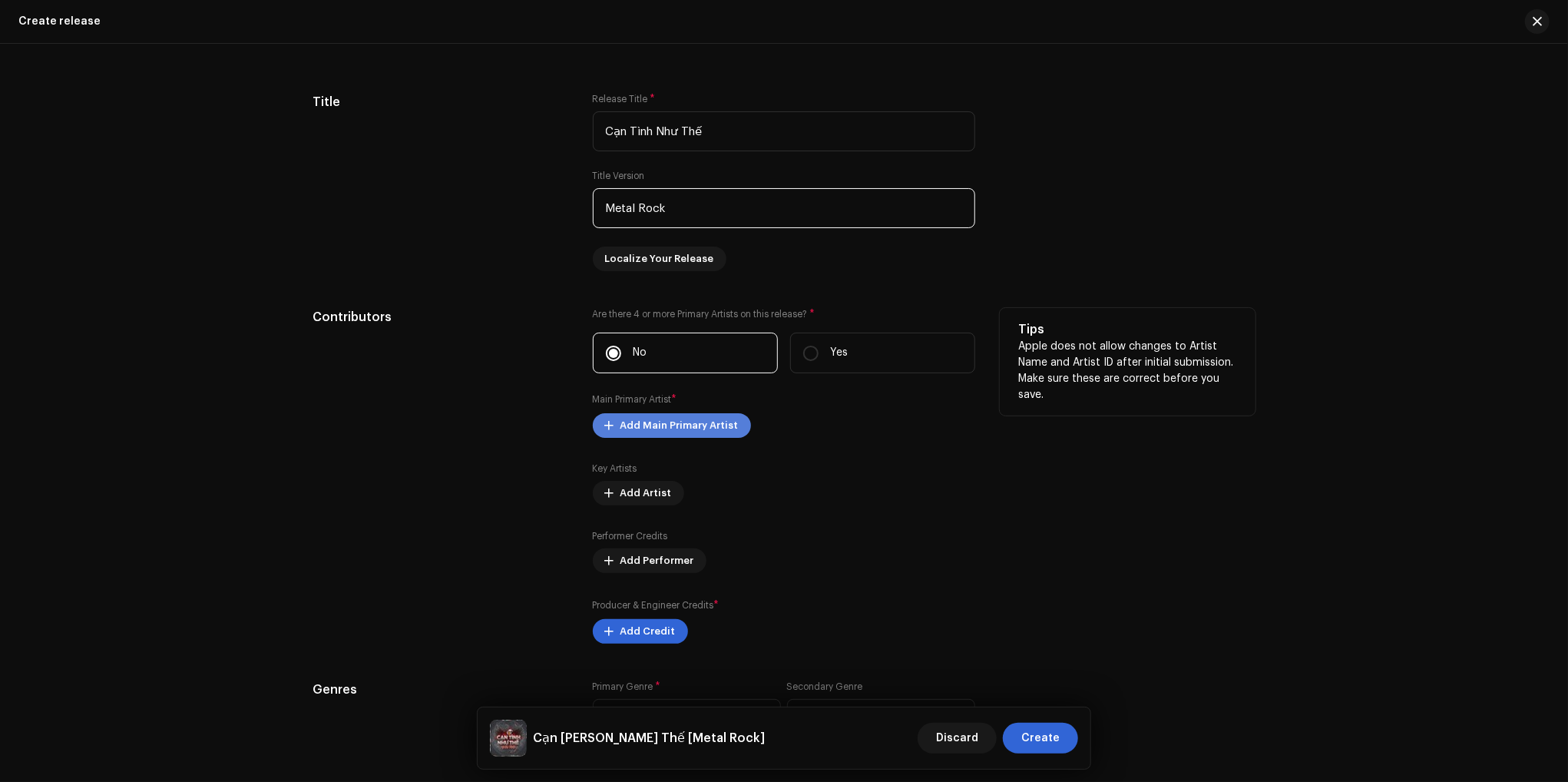
type input "Metal Rock"
click at [651, 418] on span "Add Main Primary Artist" at bounding box center [679, 425] width 118 height 31
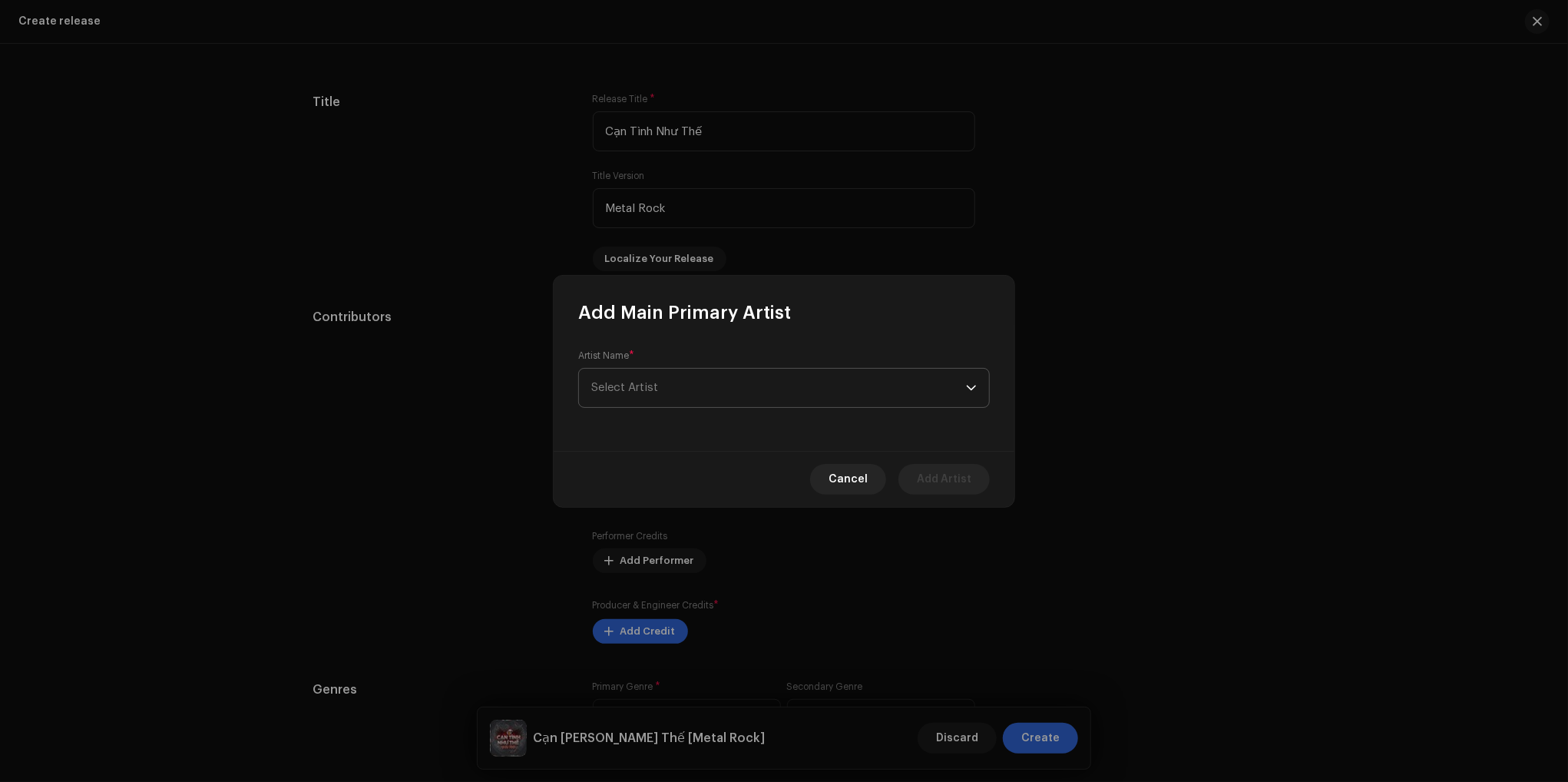
click at [725, 380] on span "Select Artist" at bounding box center [779, 388] width 375 height 38
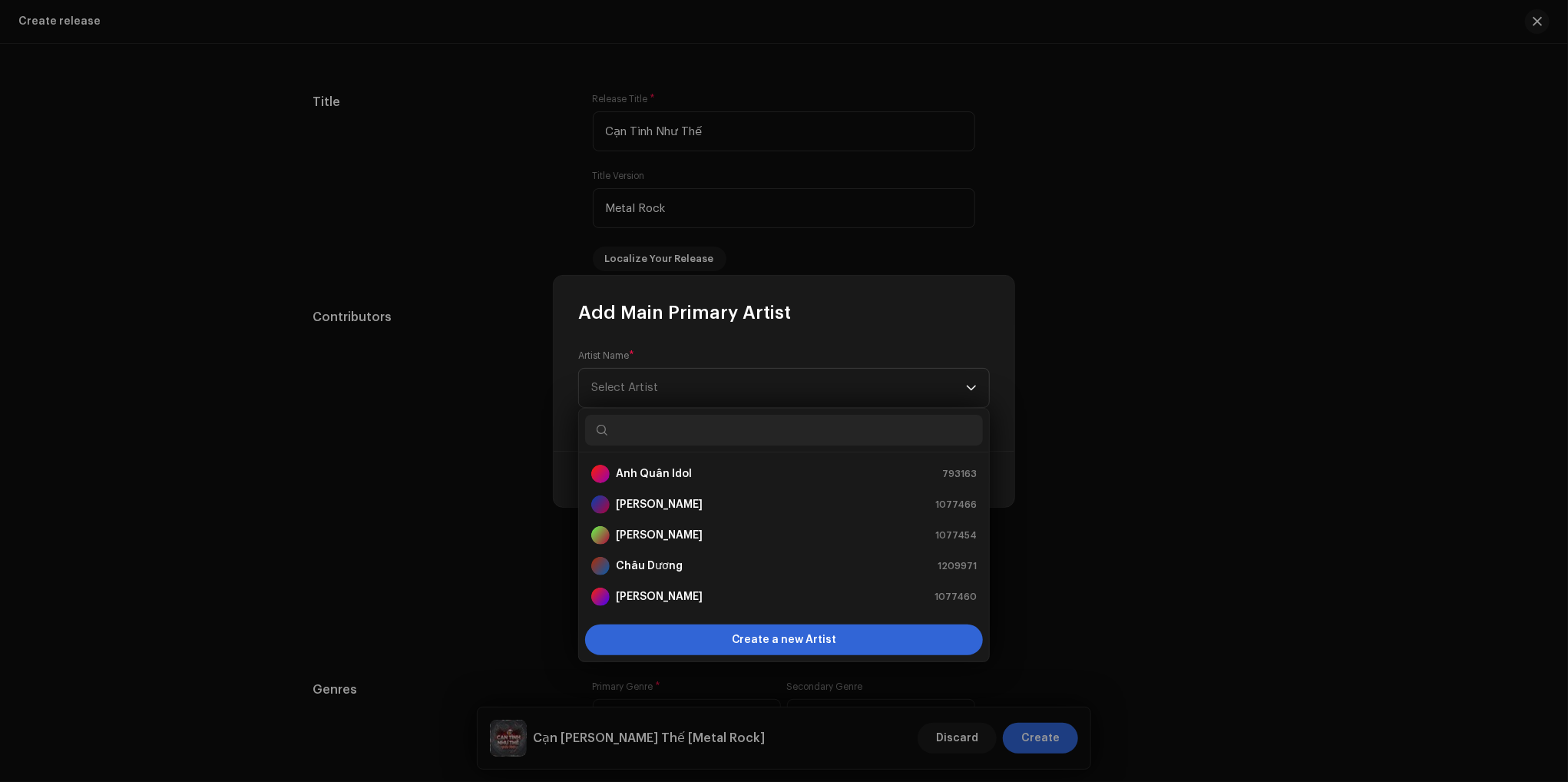
click at [721, 440] on input "text" at bounding box center [784, 430] width 397 height 31
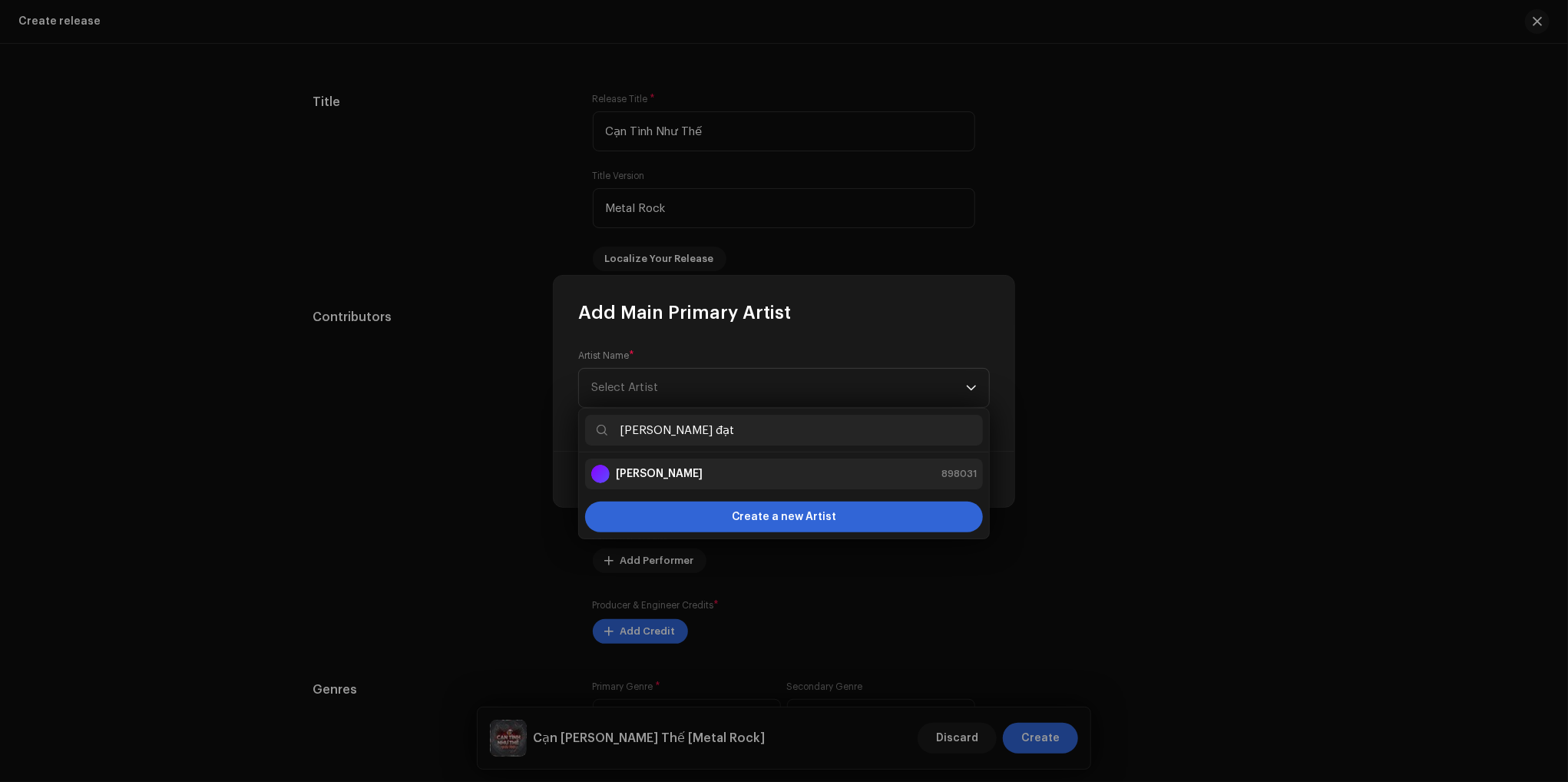
type input "thành đạt"
click at [698, 481] on div "Thành Đạt 898031" at bounding box center [784, 473] width 385 height 18
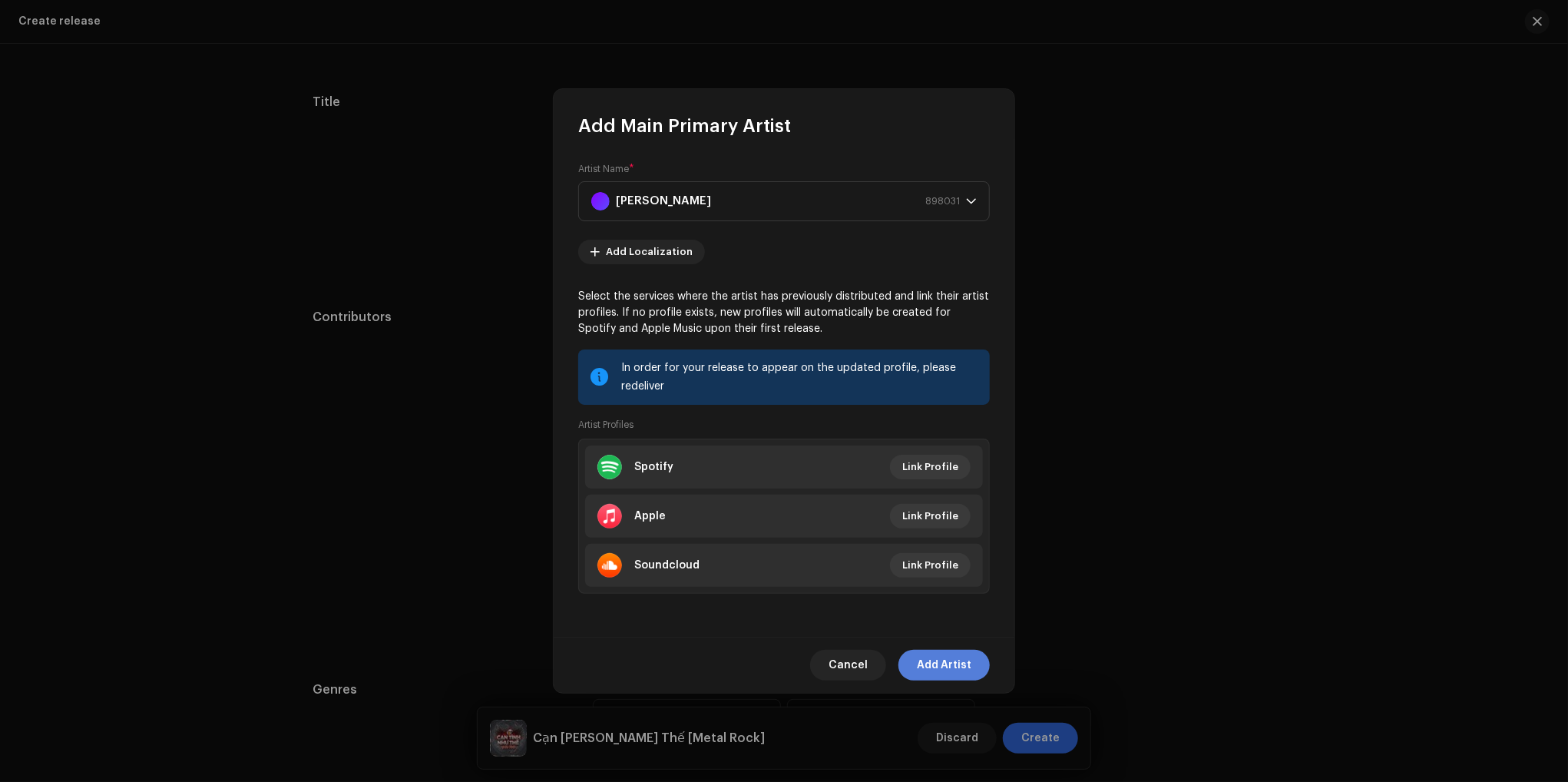
click at [961, 671] on span "Add Artist" at bounding box center [943, 665] width 54 height 31
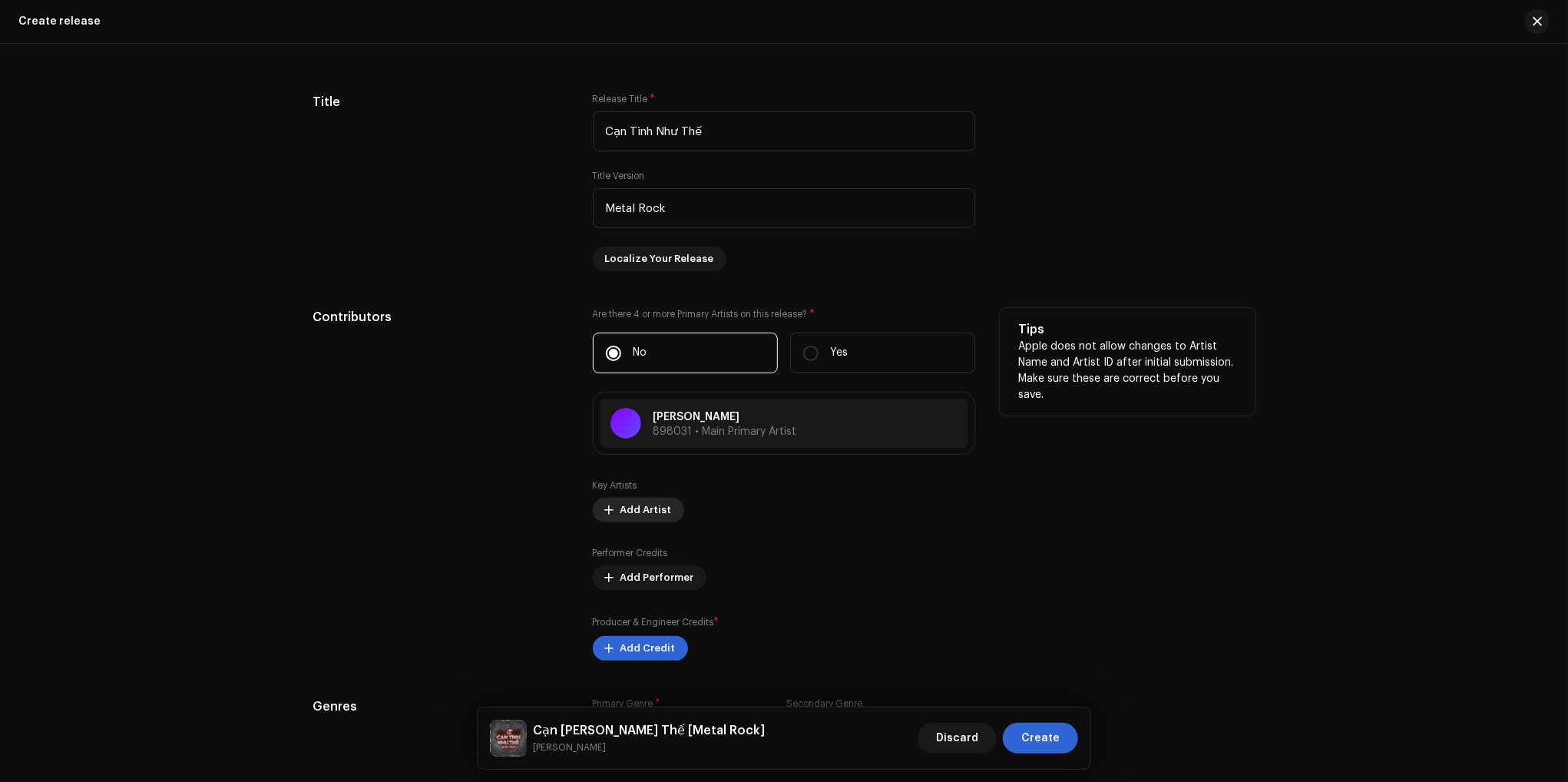
click at [643, 516] on span "Add Artist" at bounding box center [646, 510] width 52 height 31
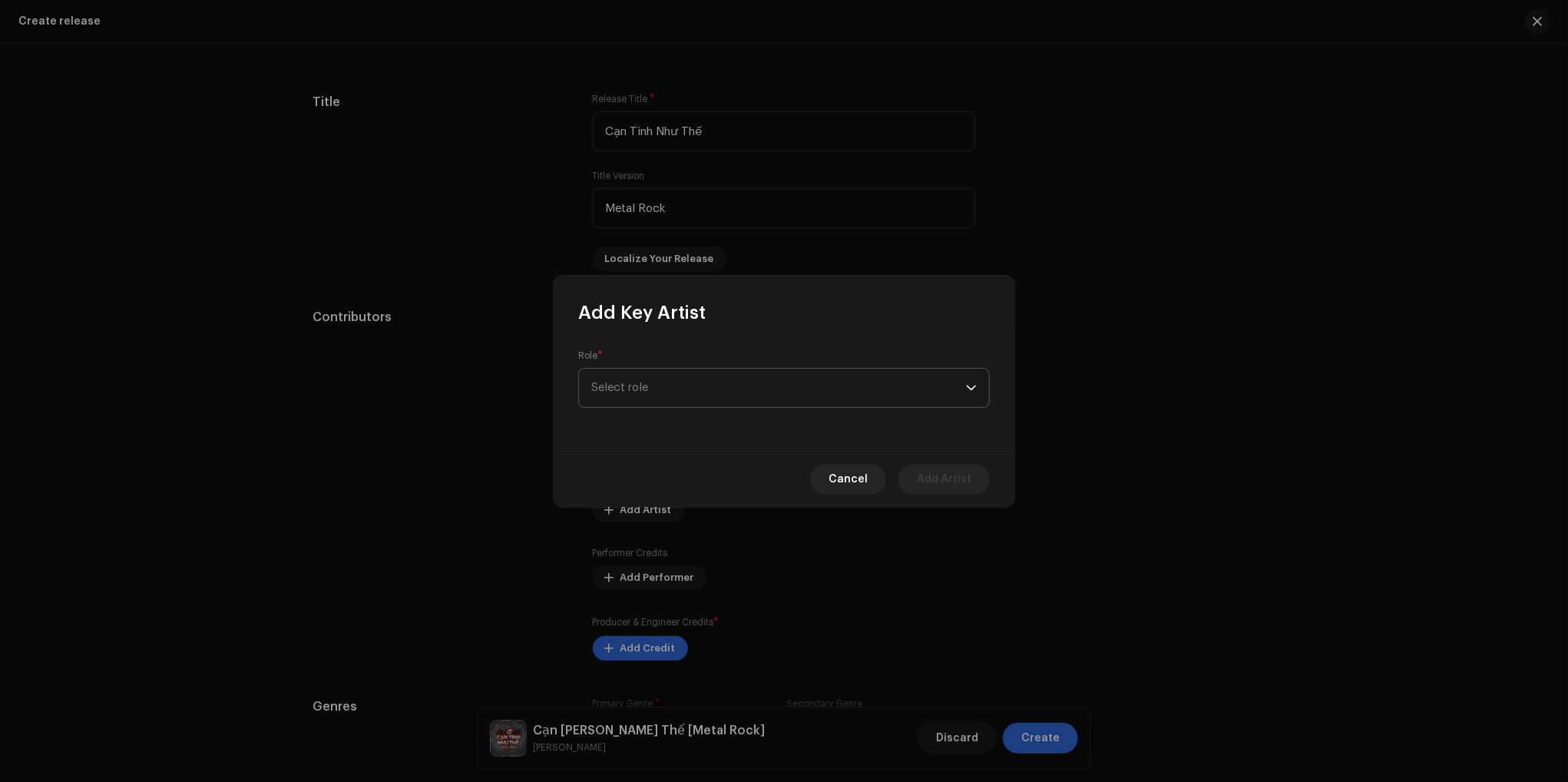
click at [691, 395] on span "Select role" at bounding box center [779, 388] width 375 height 38
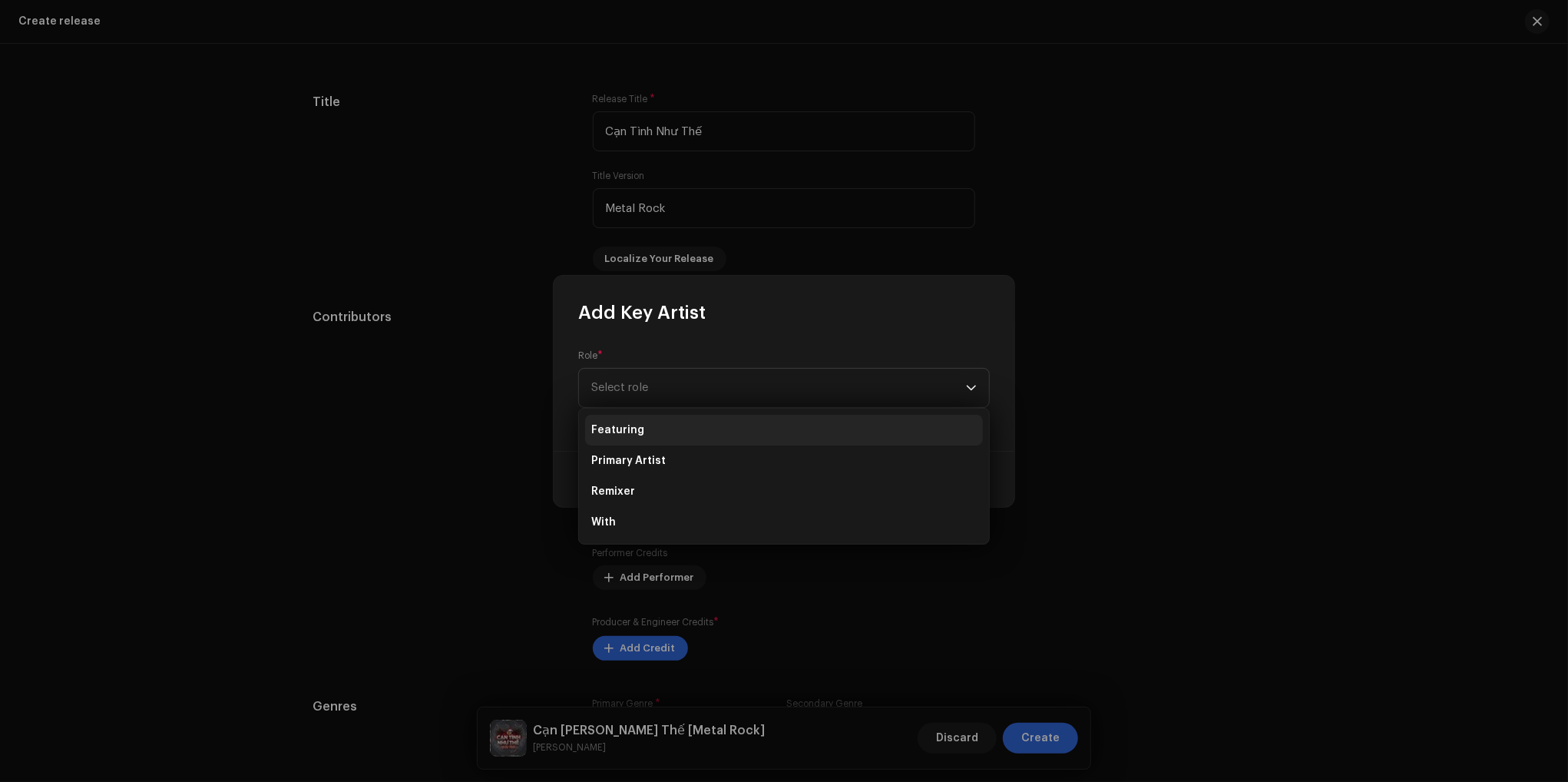
click at [665, 425] on li "Featuring" at bounding box center [784, 430] width 397 height 31
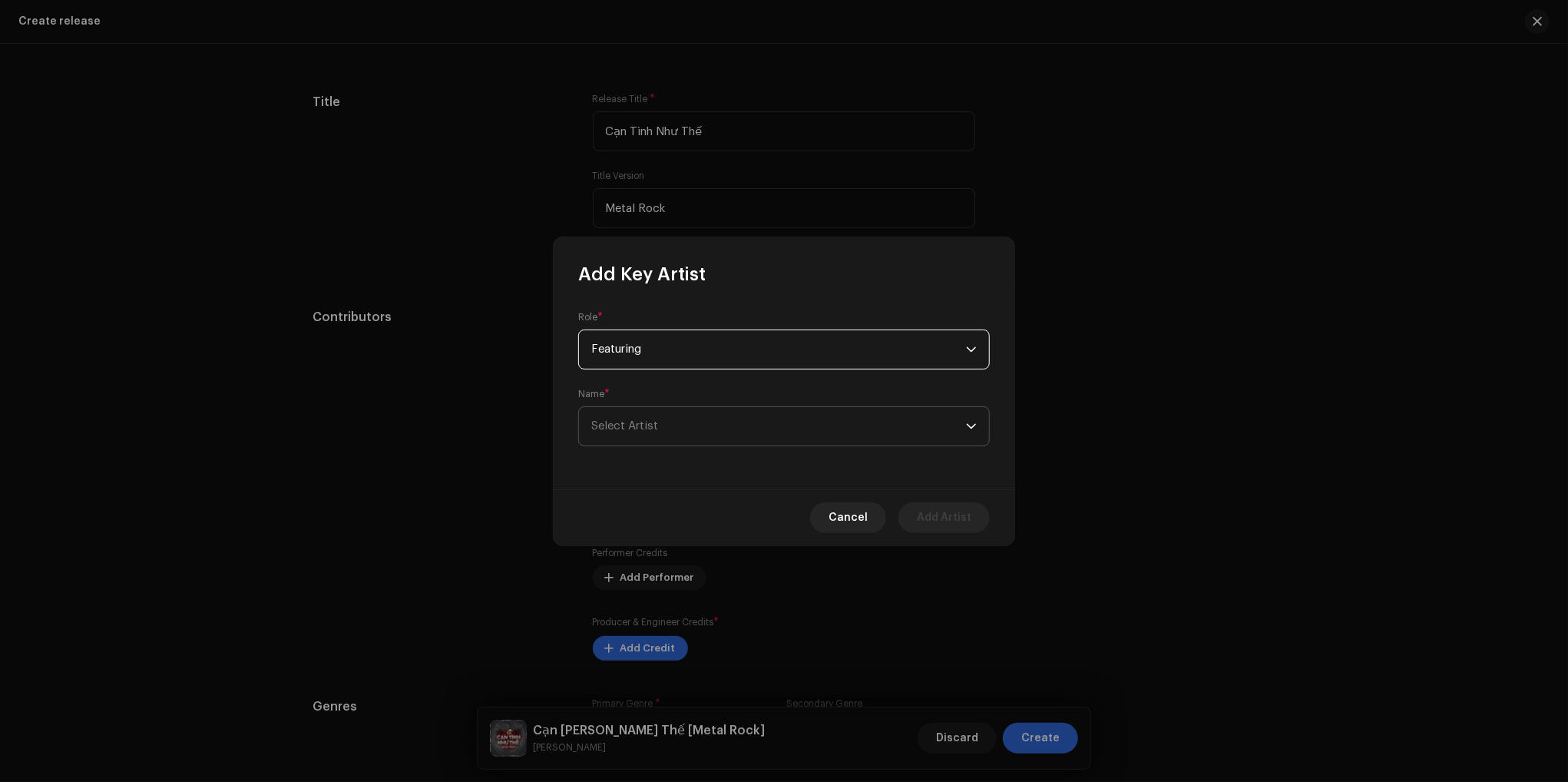
click at [700, 434] on span "Select Artist" at bounding box center [779, 426] width 375 height 38
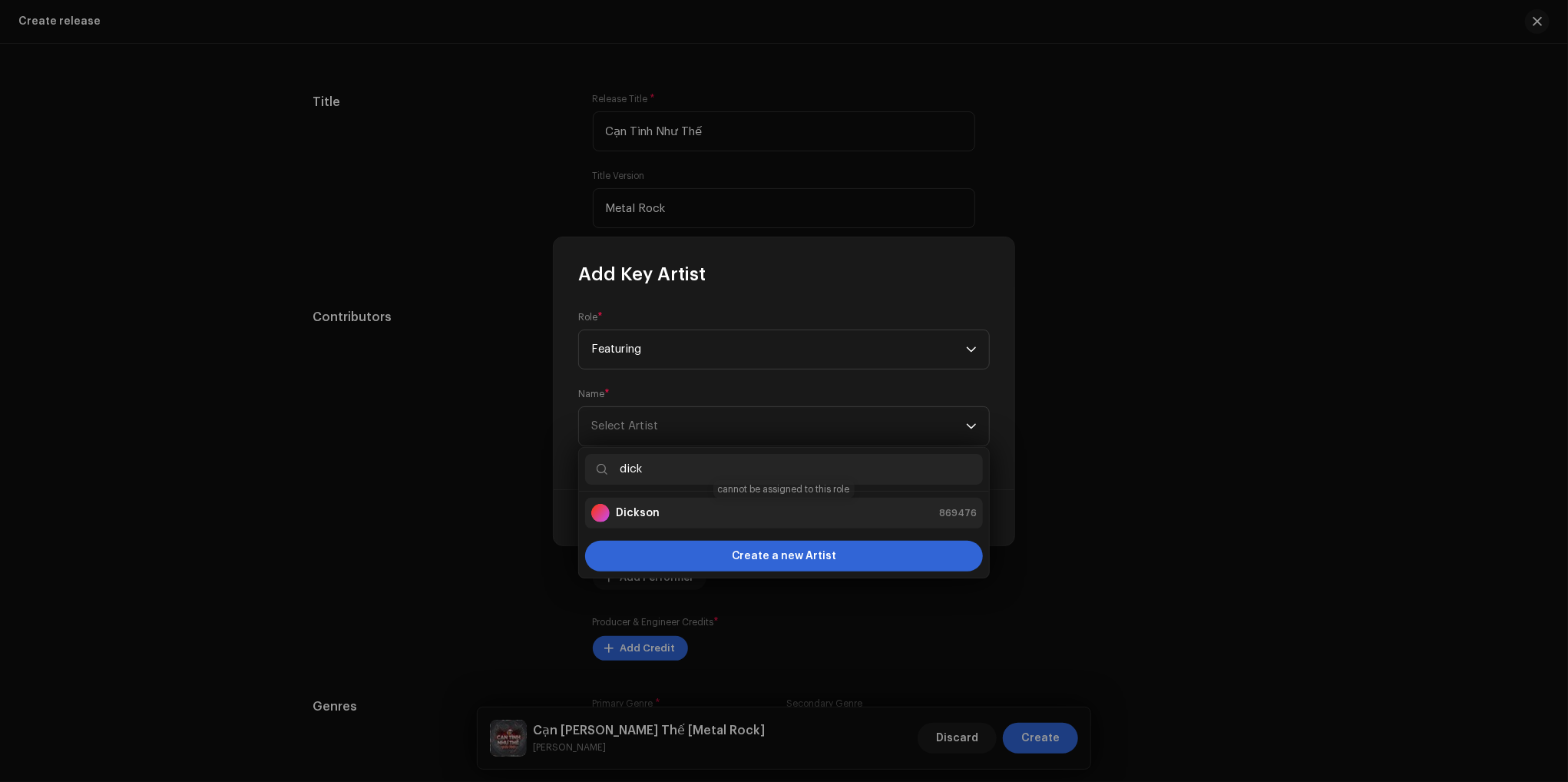
type input "dick"
click at [646, 516] on strong "Dickson" at bounding box center [637, 513] width 44 height 15
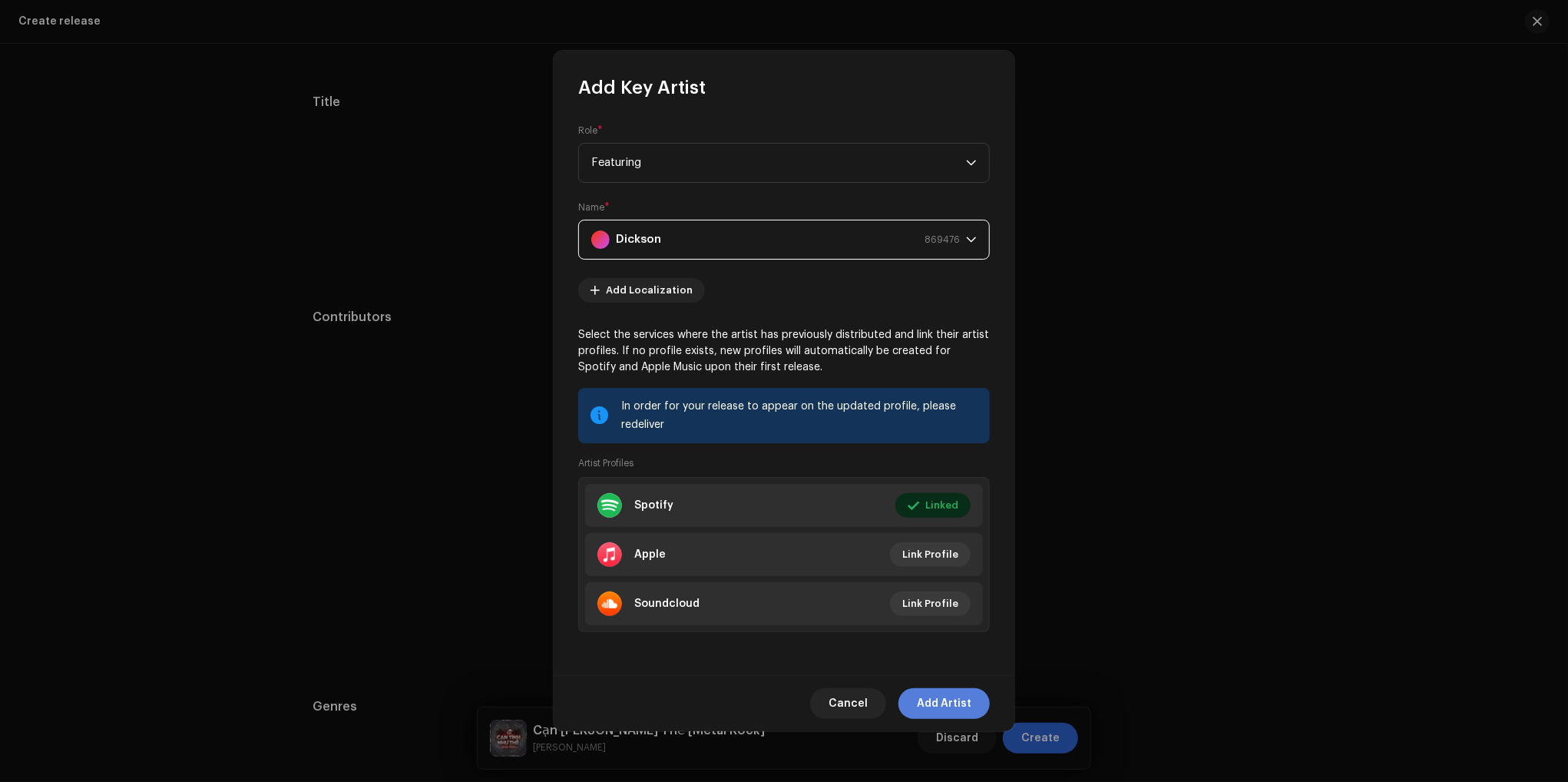
click at [939, 708] on span "Add Artist" at bounding box center [943, 704] width 54 height 31
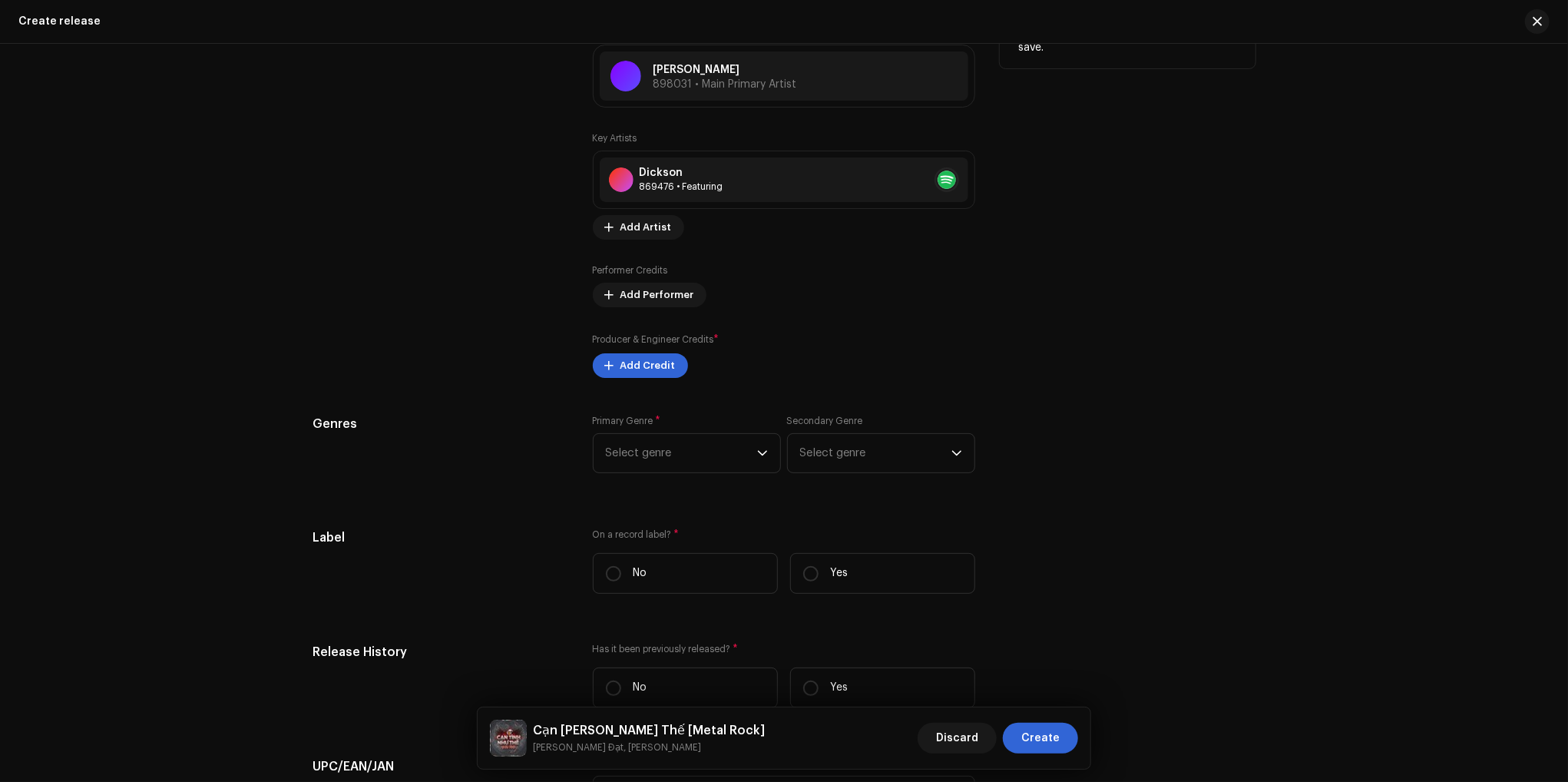
scroll to position [1613, 0]
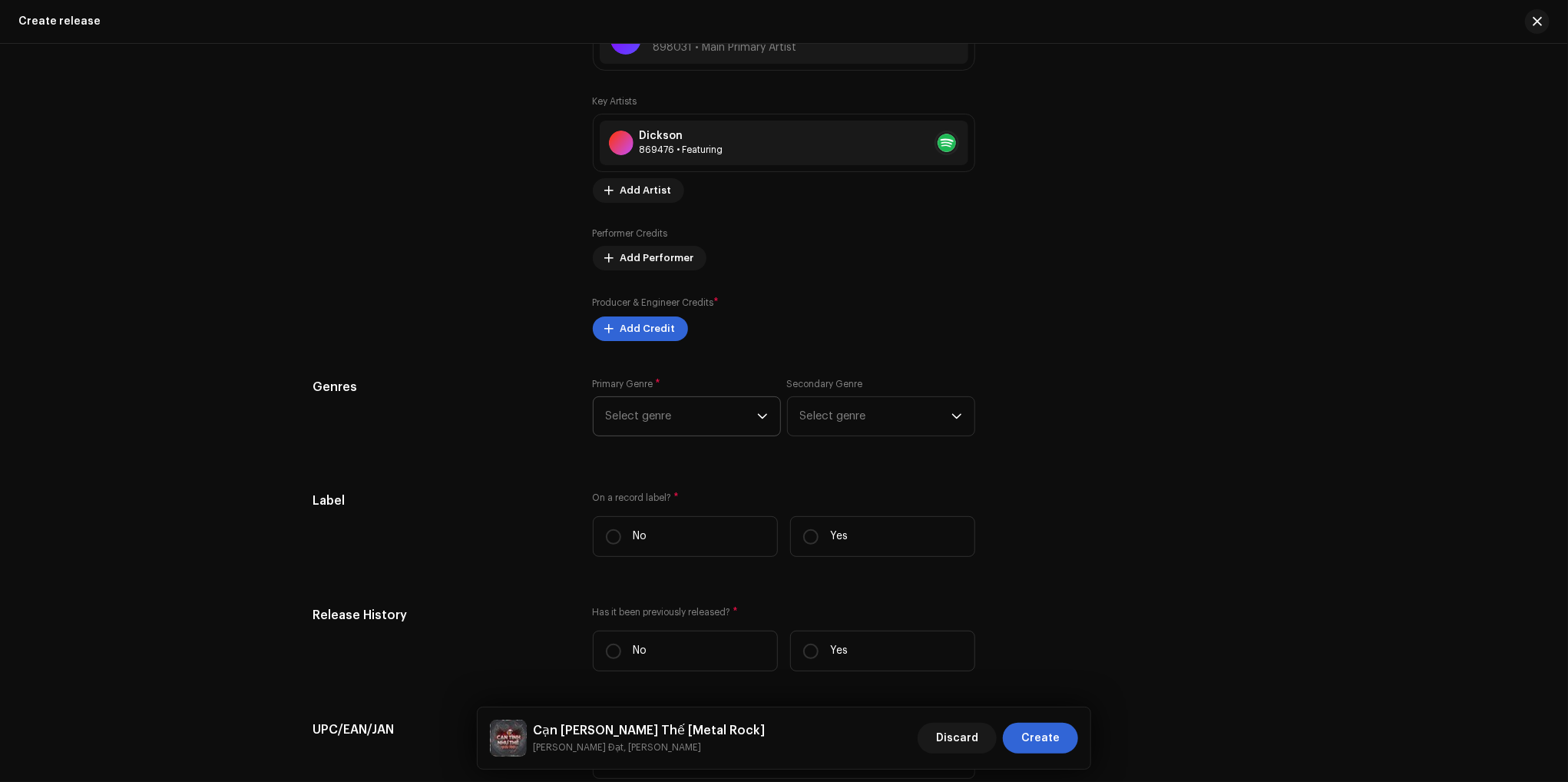
click at [694, 413] on span "Select genre" at bounding box center [681, 416] width 151 height 38
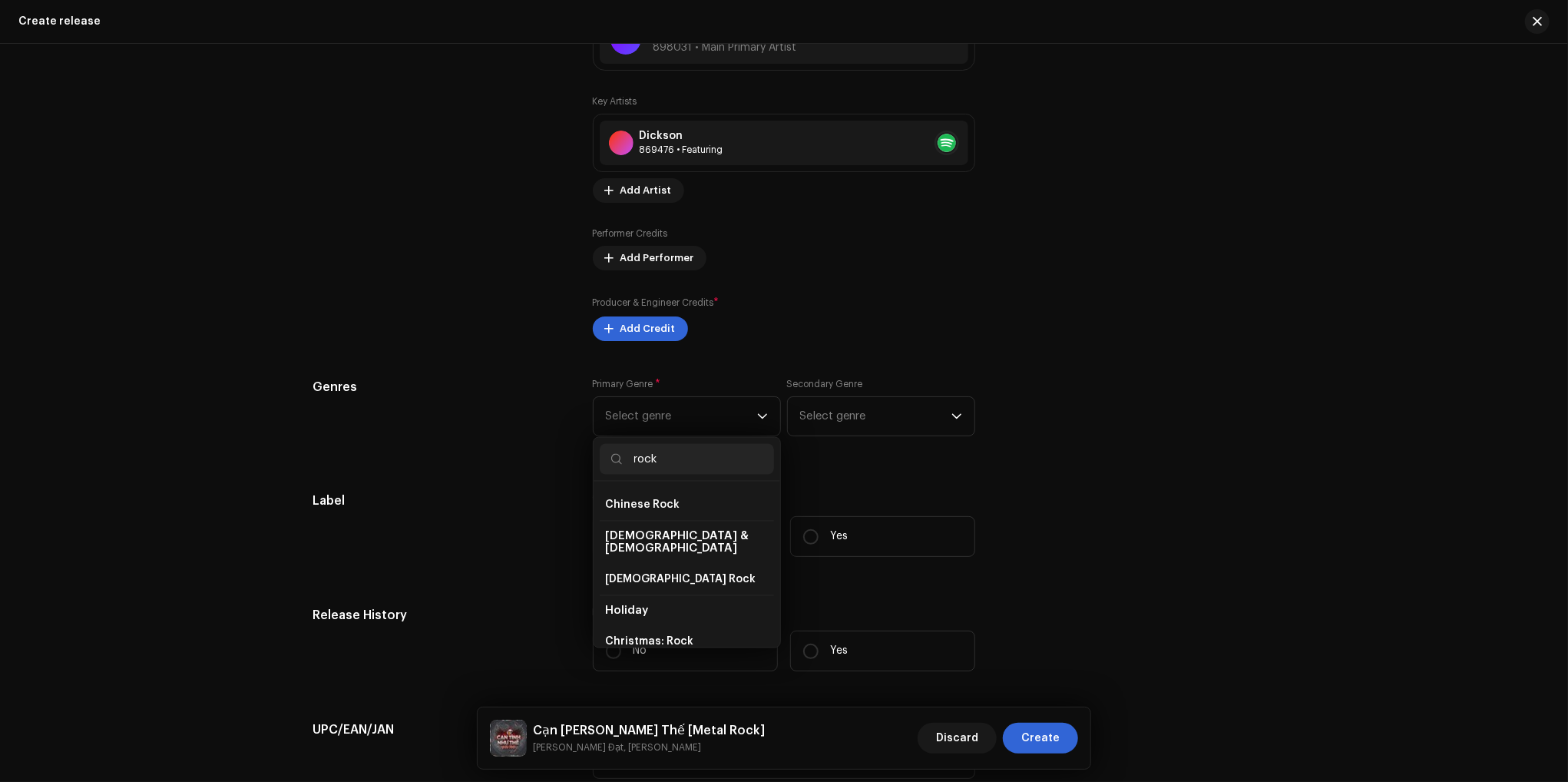
scroll to position [154, 0]
type input "rock"
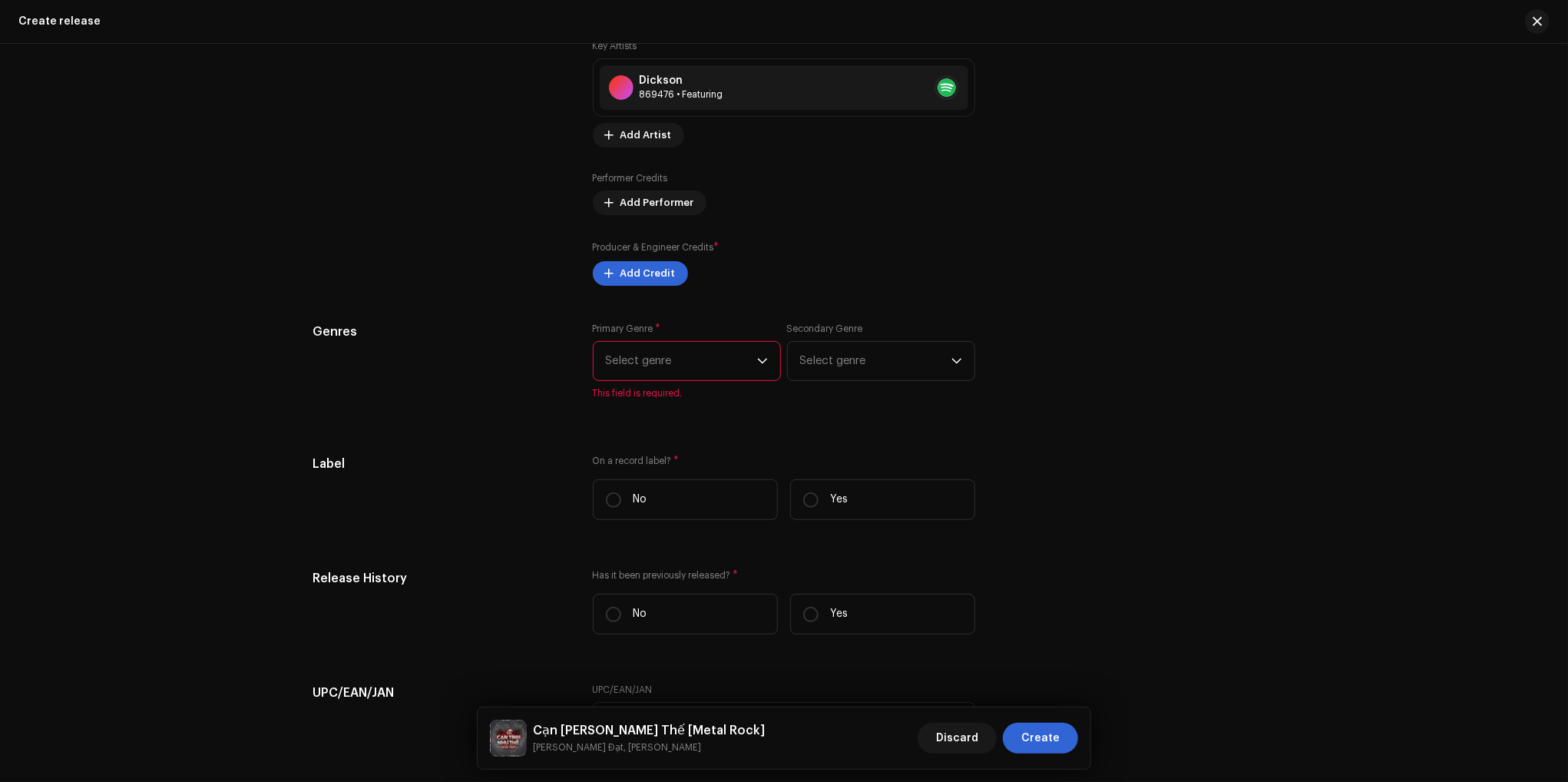
scroll to position [1460, 0]
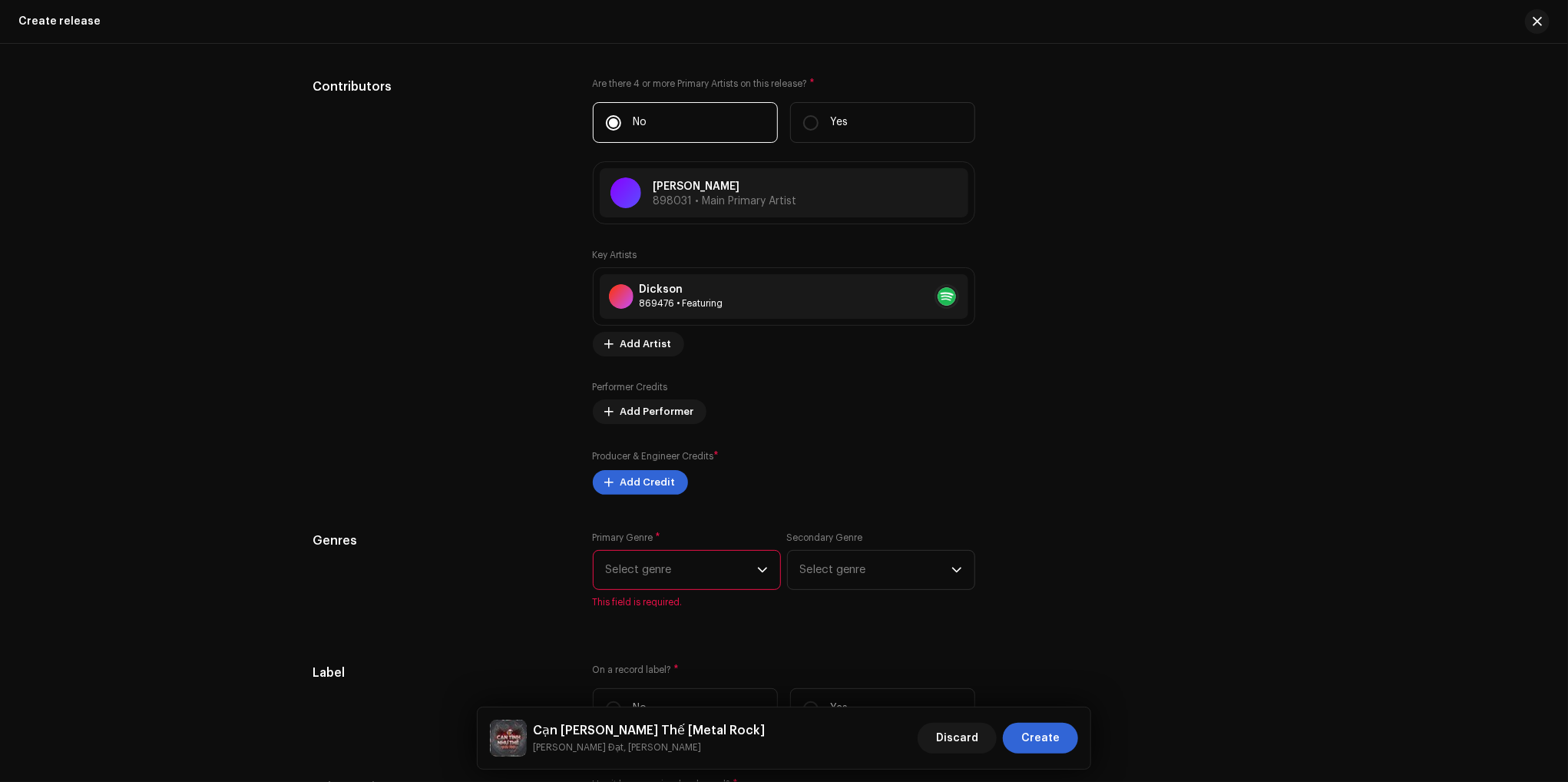
click at [700, 580] on span "Select genre" at bounding box center [681, 570] width 151 height 38
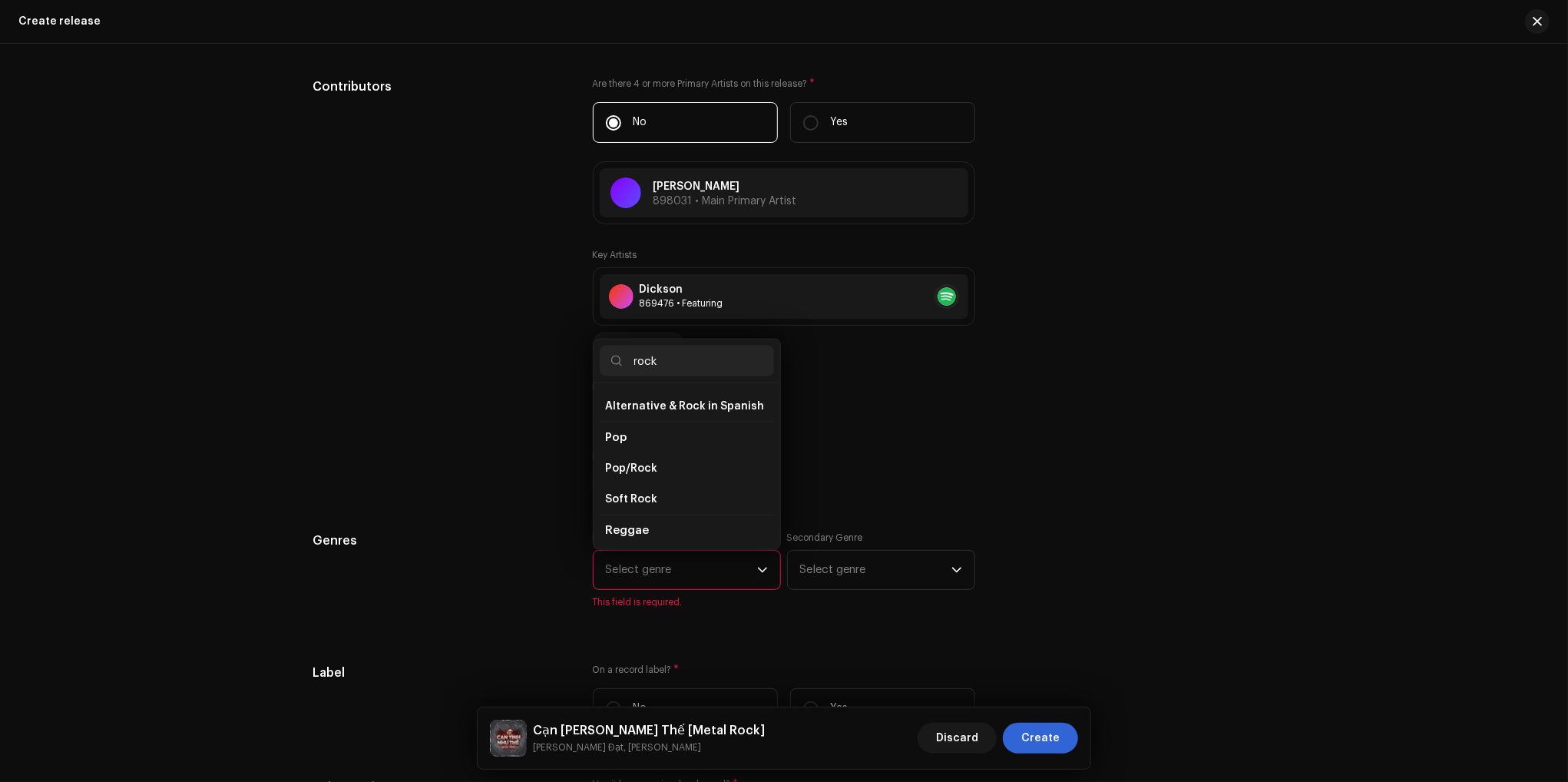
scroll to position [467, 0]
type input "rock"
click at [637, 408] on span "Pop/Rock" at bounding box center [632, 416] width 53 height 15
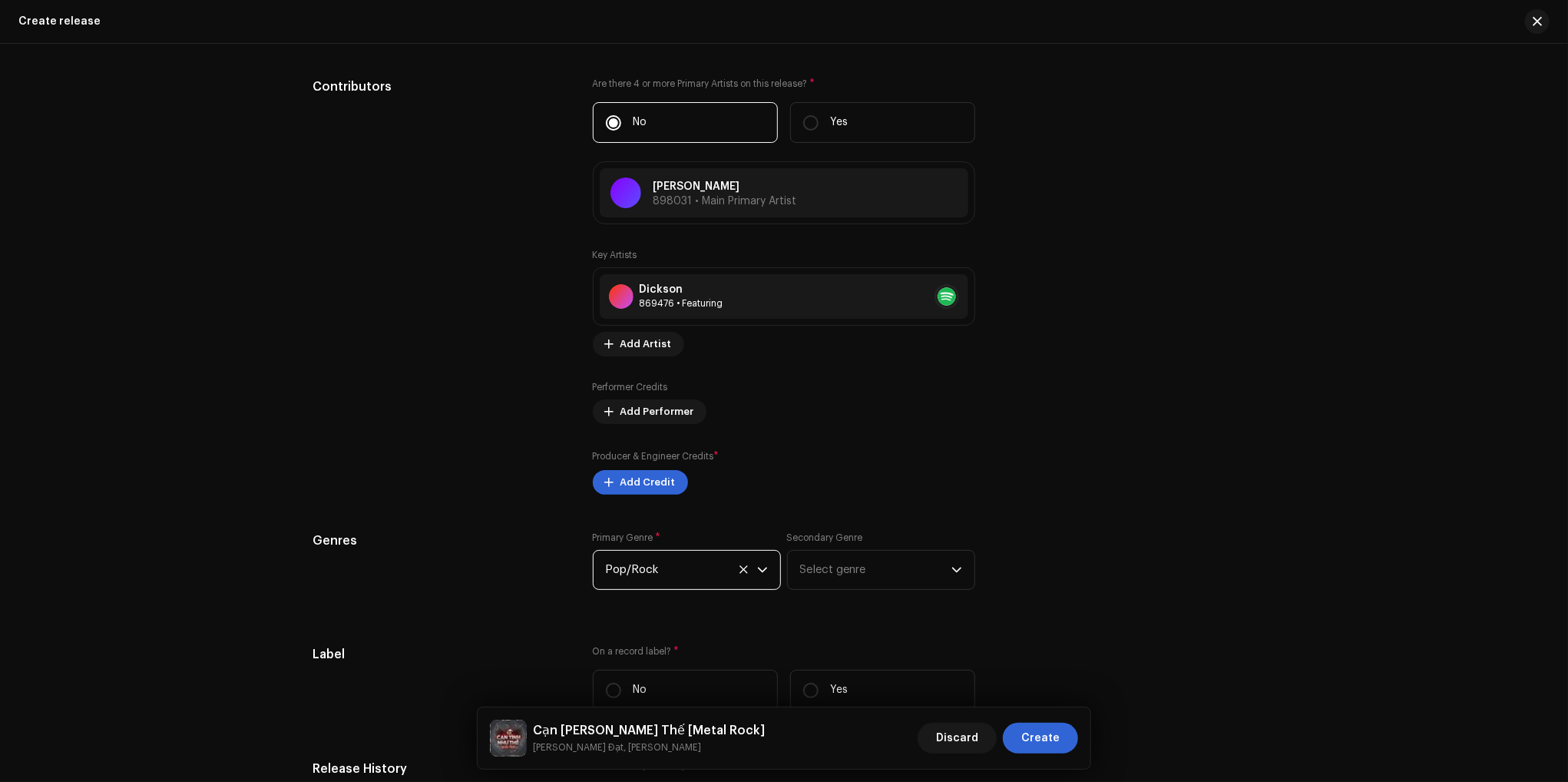
click at [1119, 582] on div "Genres Primary Genre * Pop/Rock Secondary Genre Select genre" at bounding box center [784, 570] width 943 height 76
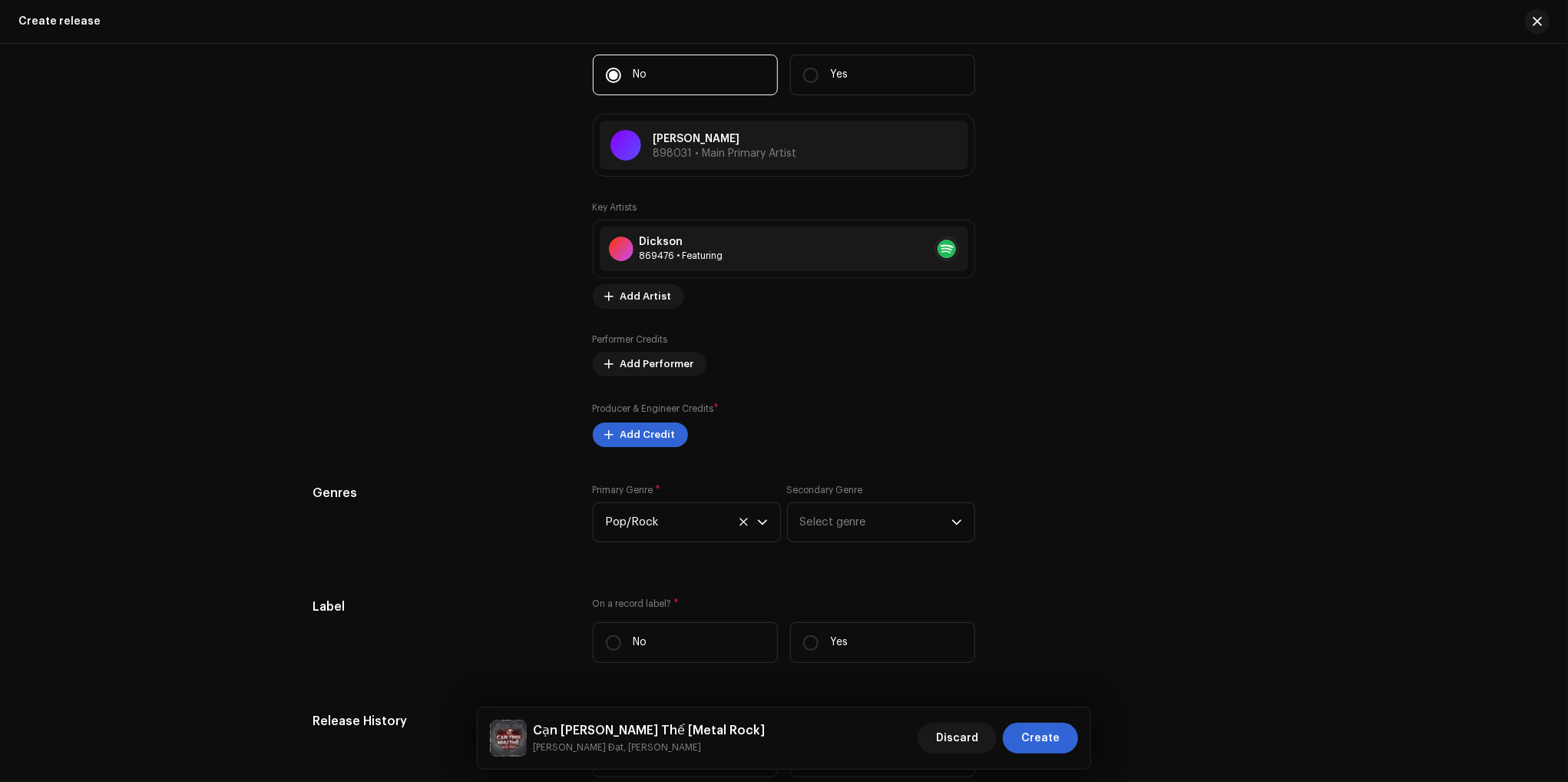
scroll to position [1690, 0]
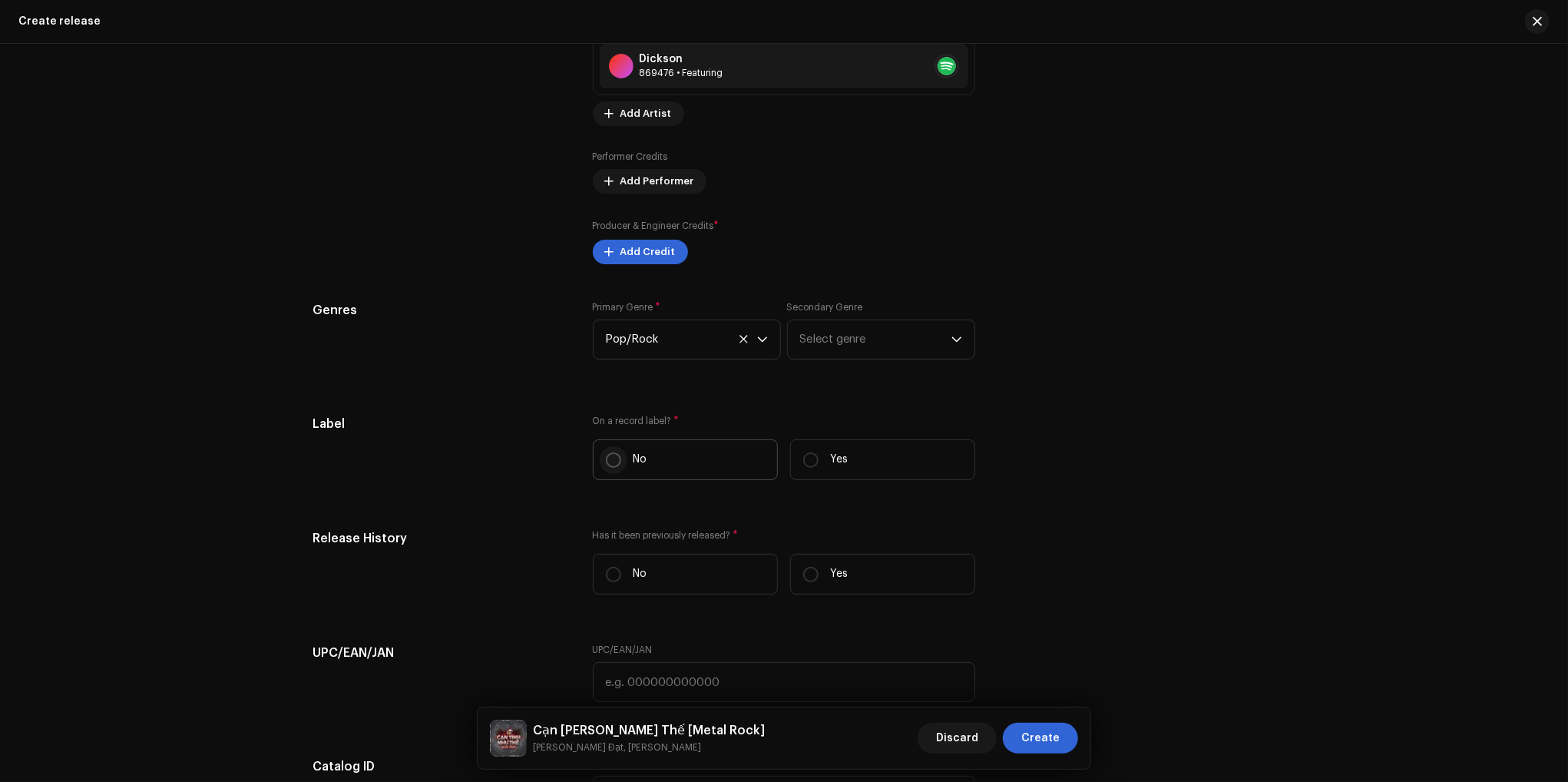
click at [608, 460] on input "No" at bounding box center [613, 460] width 15 height 15
radio input "true"
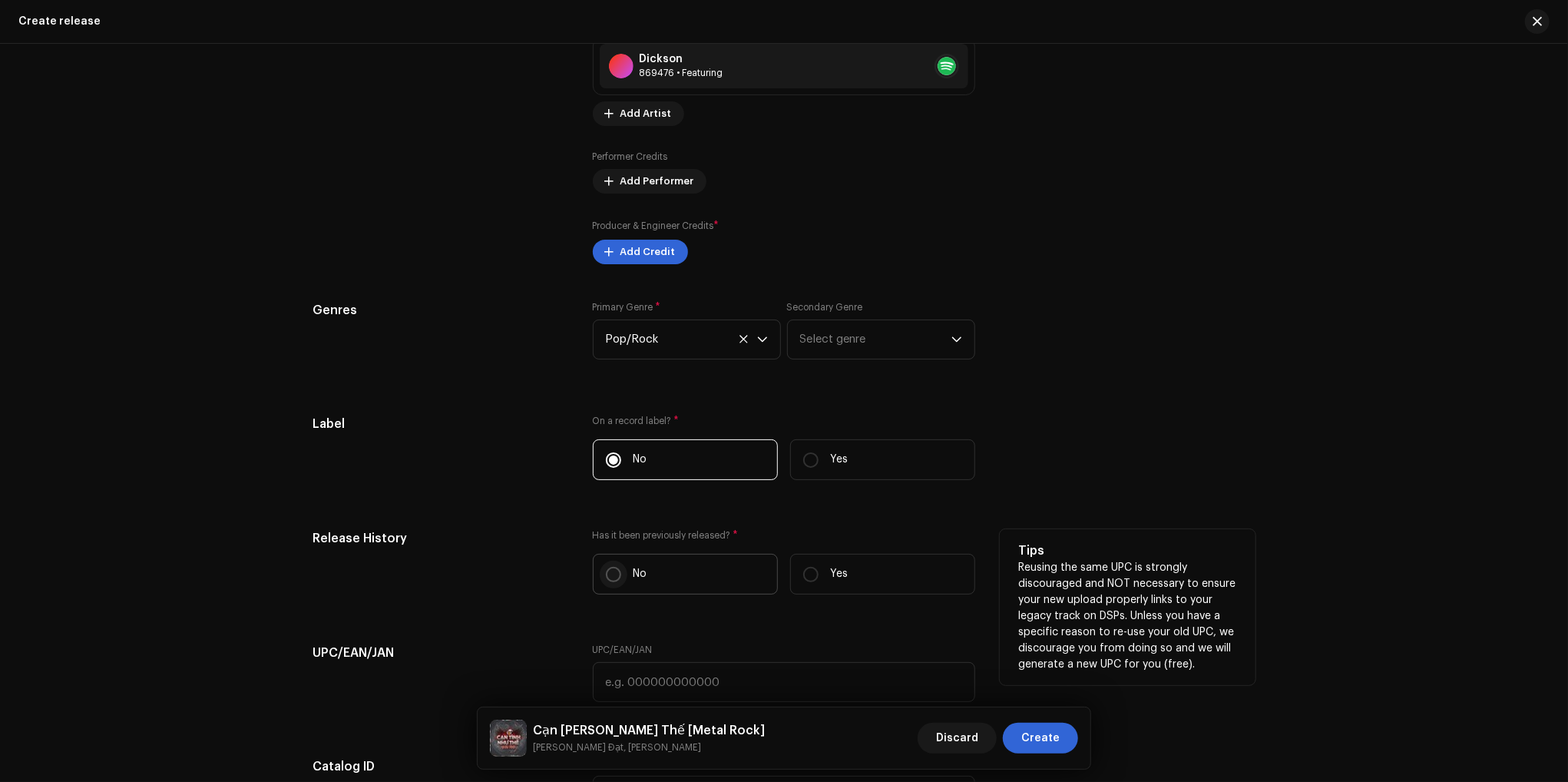
click at [612, 573] on input "No" at bounding box center [613, 575] width 15 height 15
radio input "true"
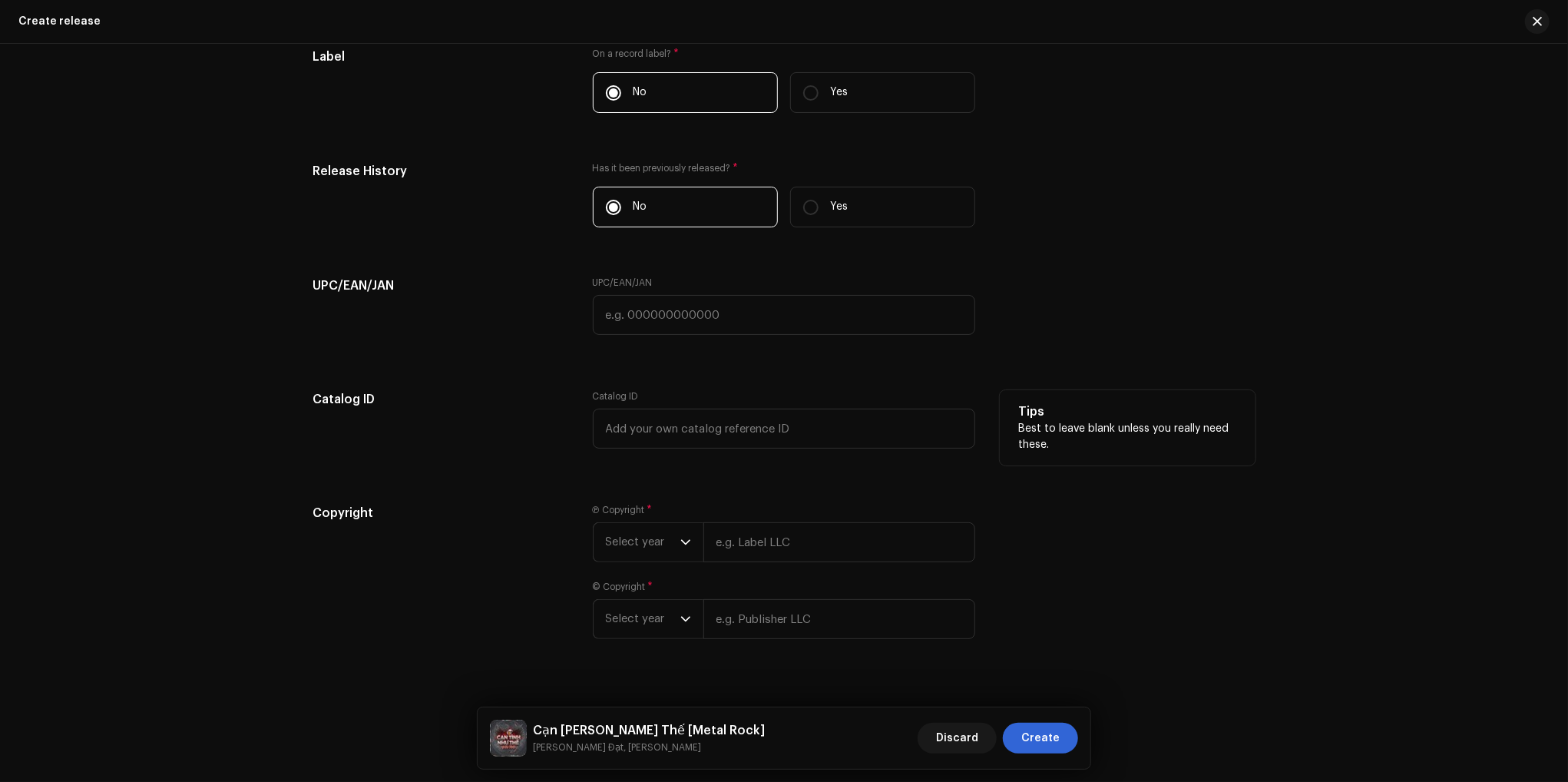
scroll to position [2085, 0]
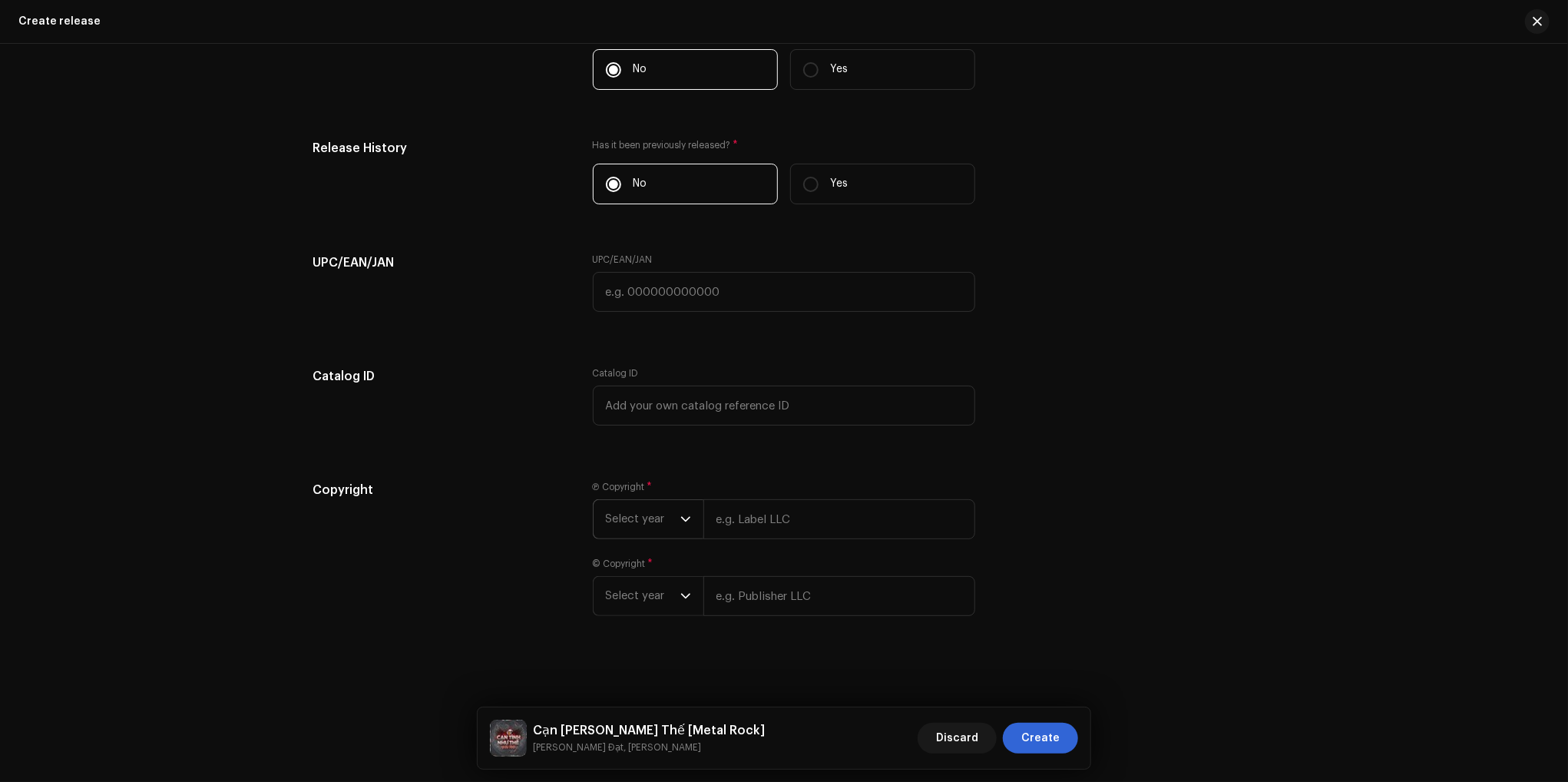
click at [649, 528] on span "Select year" at bounding box center [643, 519] width 75 height 38
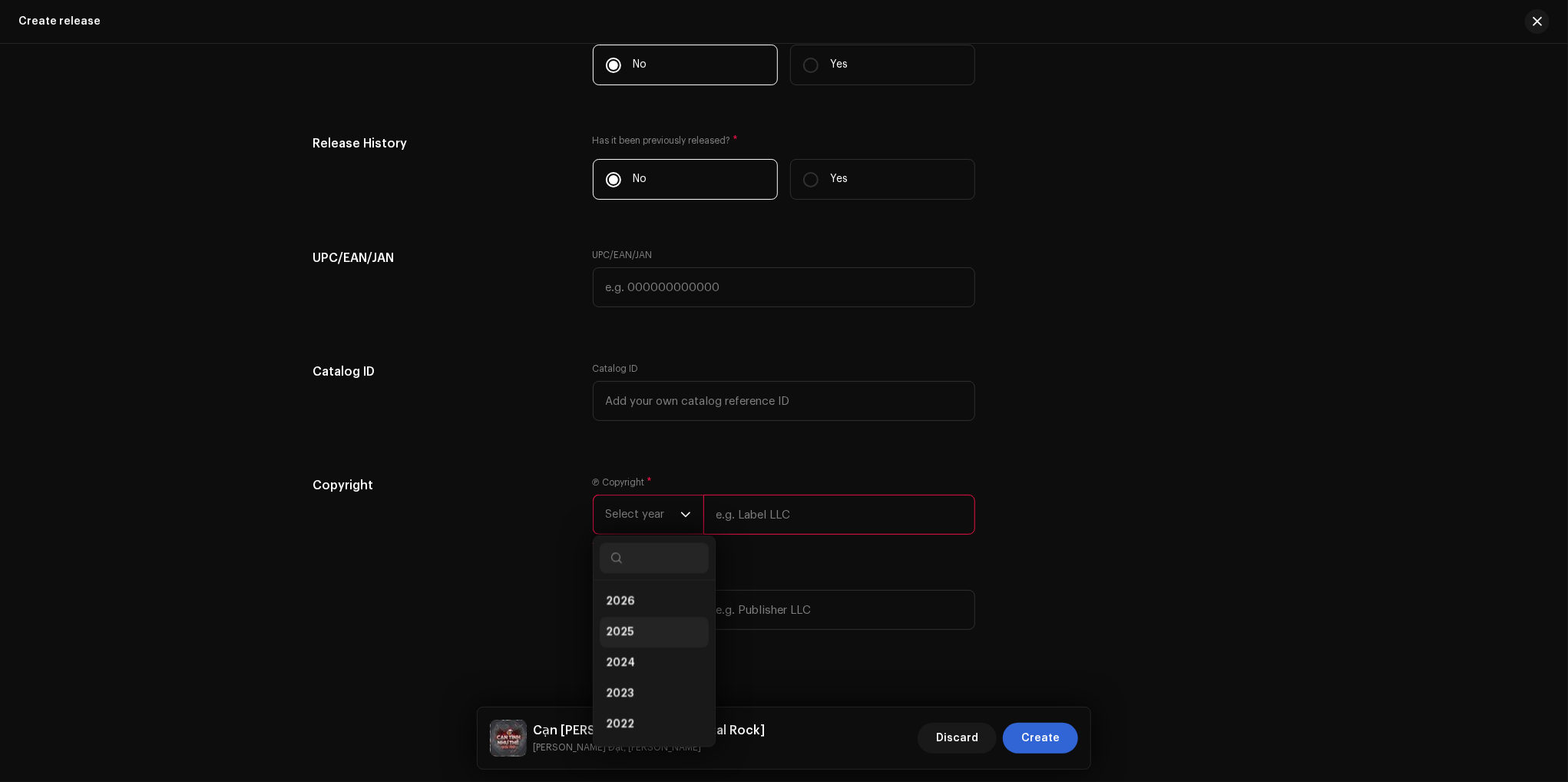
click at [619, 636] on span "2025" at bounding box center [619, 632] width 28 height 15
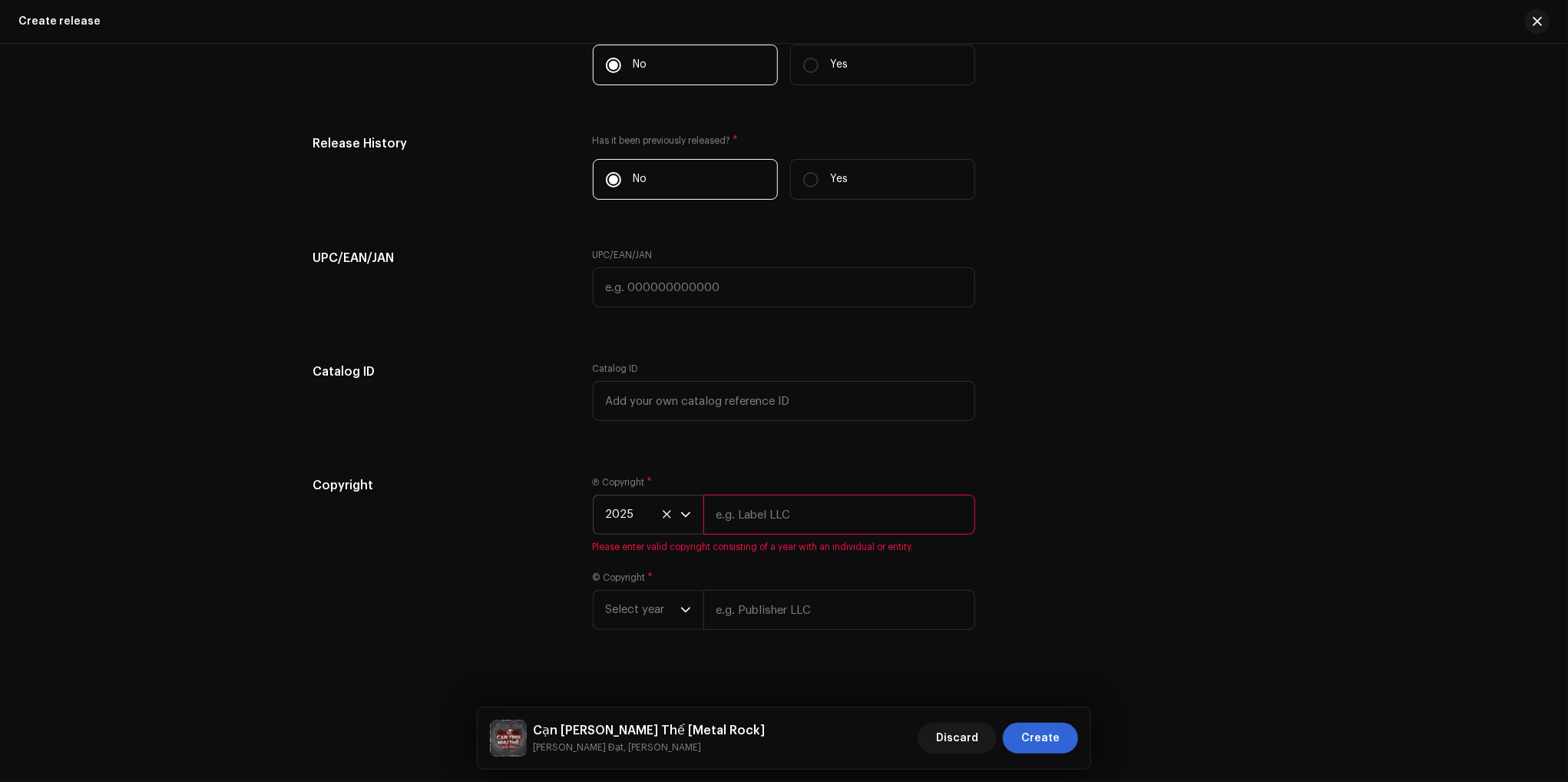
click at [815, 533] on input "text" at bounding box center [839, 514] width 271 height 40
type input "Lê Chí Trung"
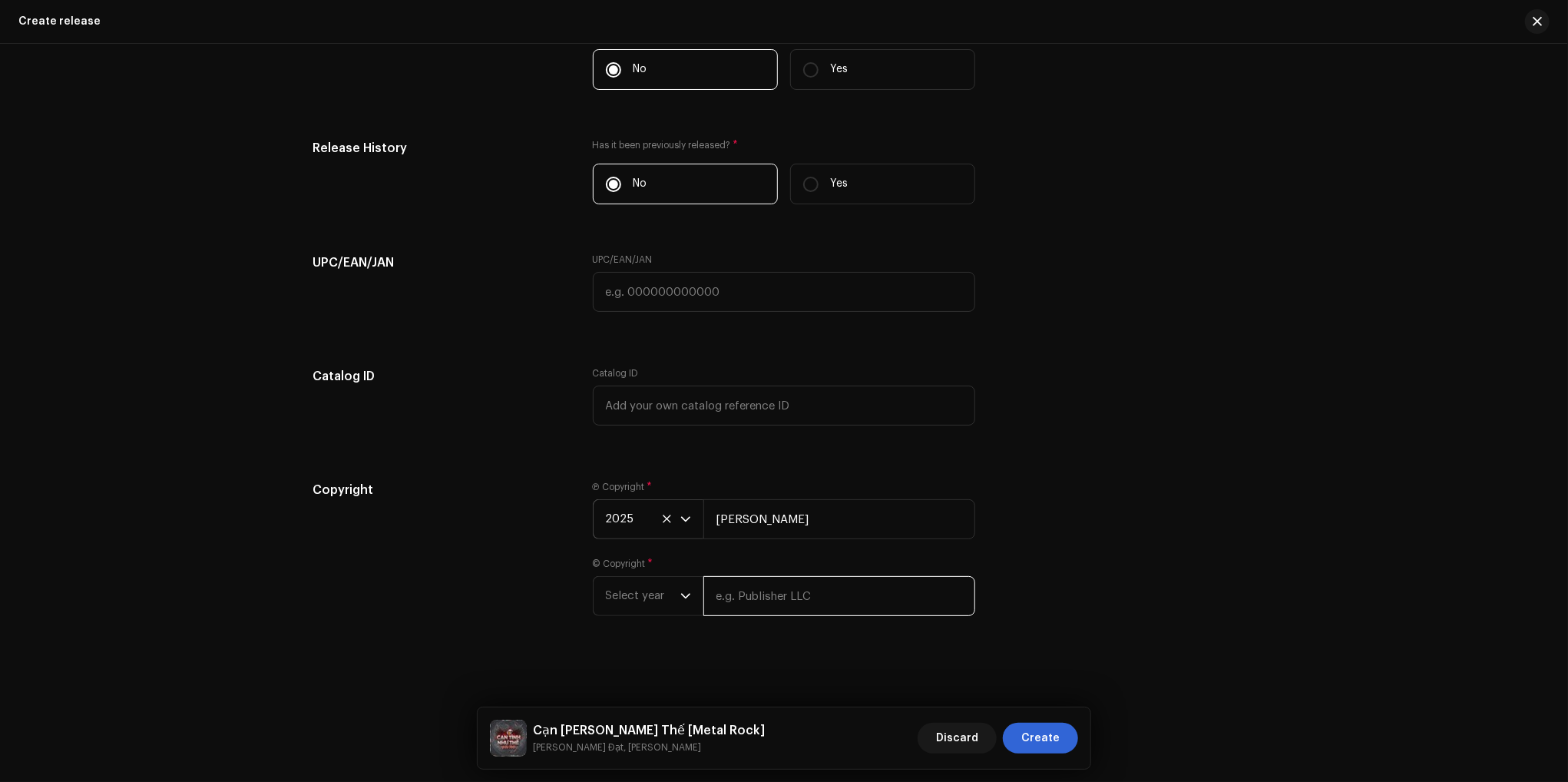
click at [787, 610] on input "text" at bounding box center [839, 597] width 271 height 40
paste input "Lê Chí Trung"
type input "Lê Chí Trung"
click at [644, 602] on span "Select year" at bounding box center [643, 596] width 75 height 38
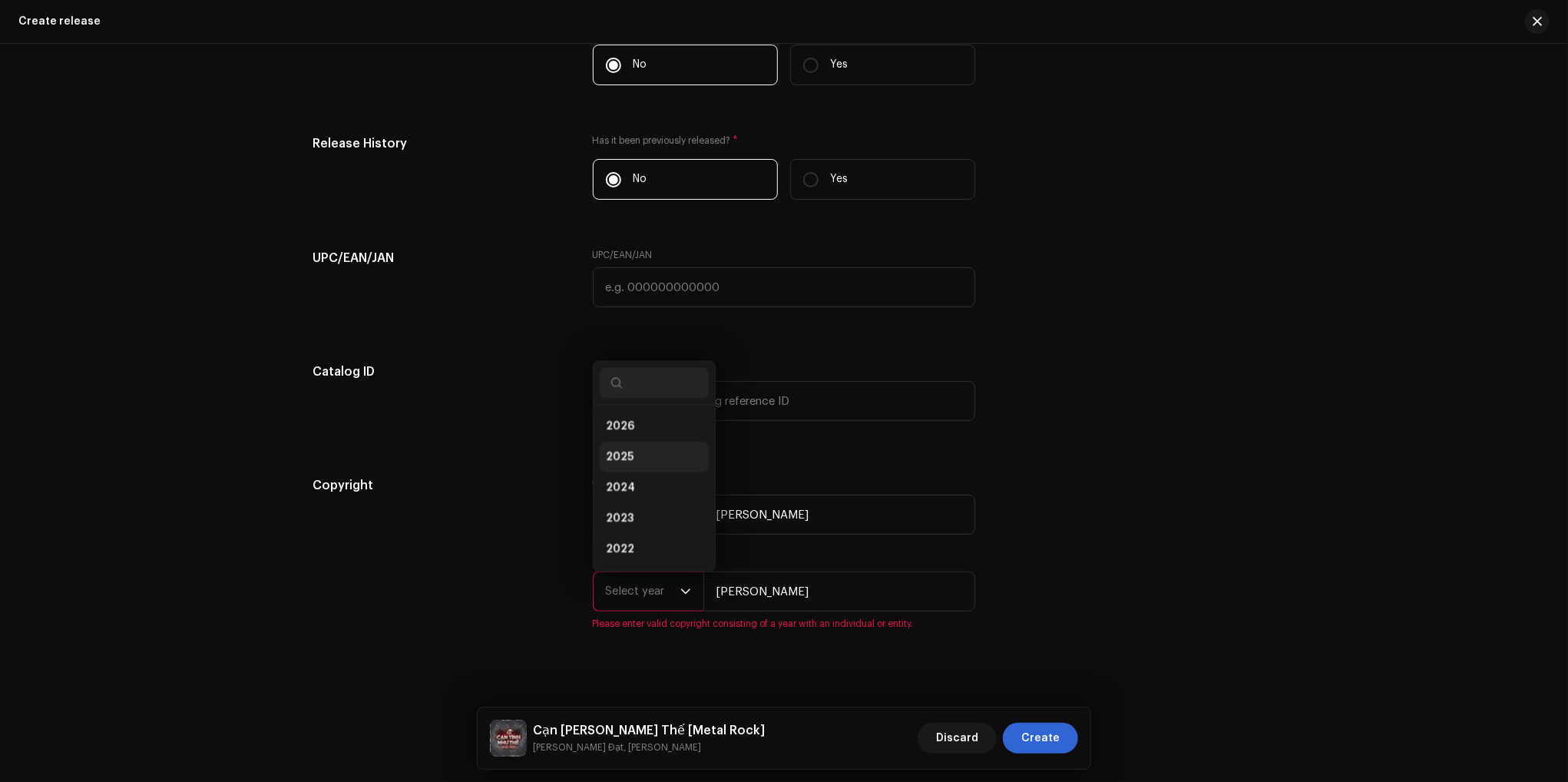
click at [623, 456] on span "2025" at bounding box center [619, 457] width 28 height 15
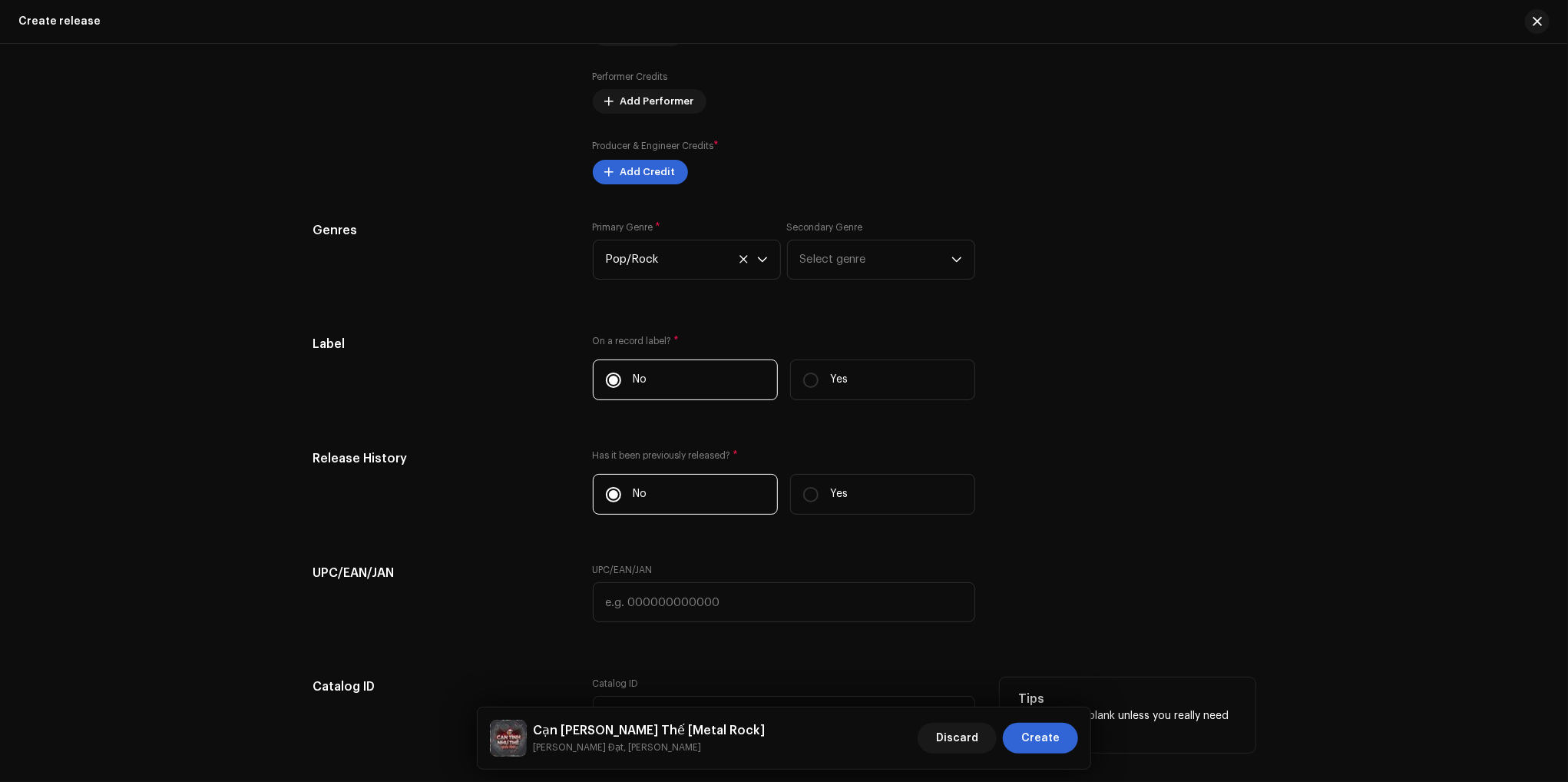
scroll to position [1701, 0]
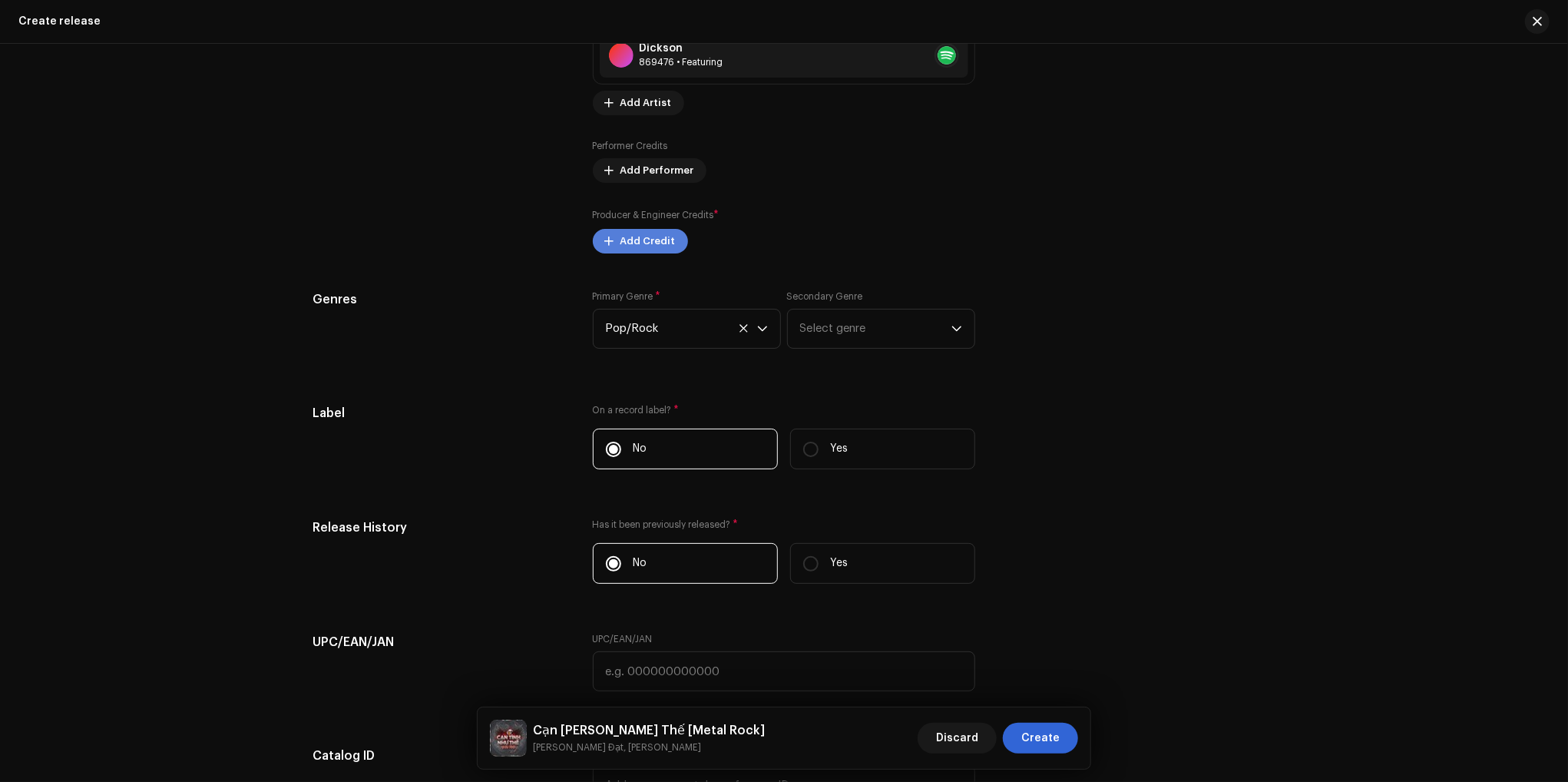
click at [648, 244] on span "Add Credit" at bounding box center [648, 241] width 55 height 31
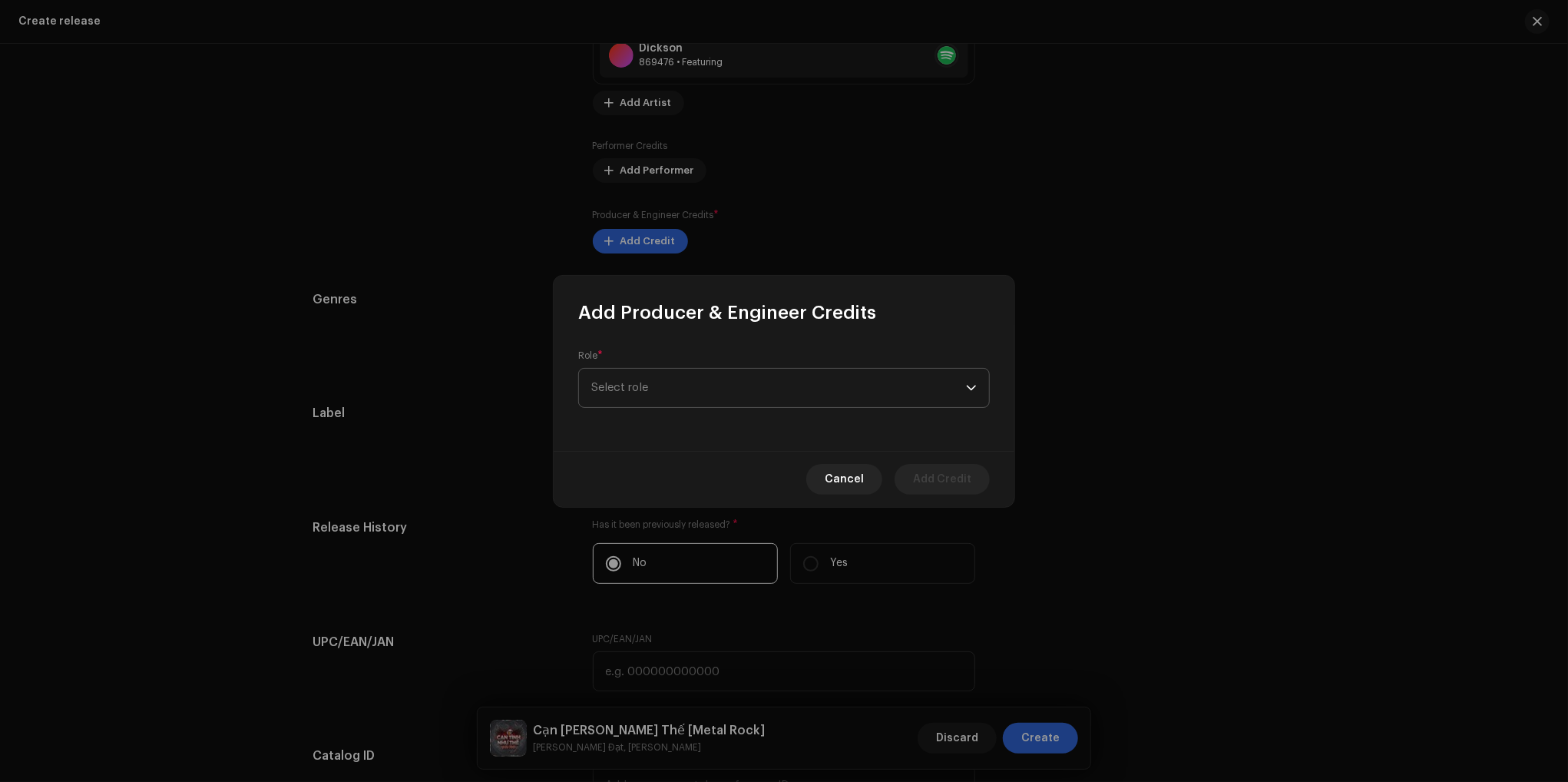
click at [718, 384] on span "Select role" at bounding box center [779, 388] width 375 height 38
type input "ex"
click at [694, 471] on li "Executive Producer" at bounding box center [784, 474] width 397 height 31
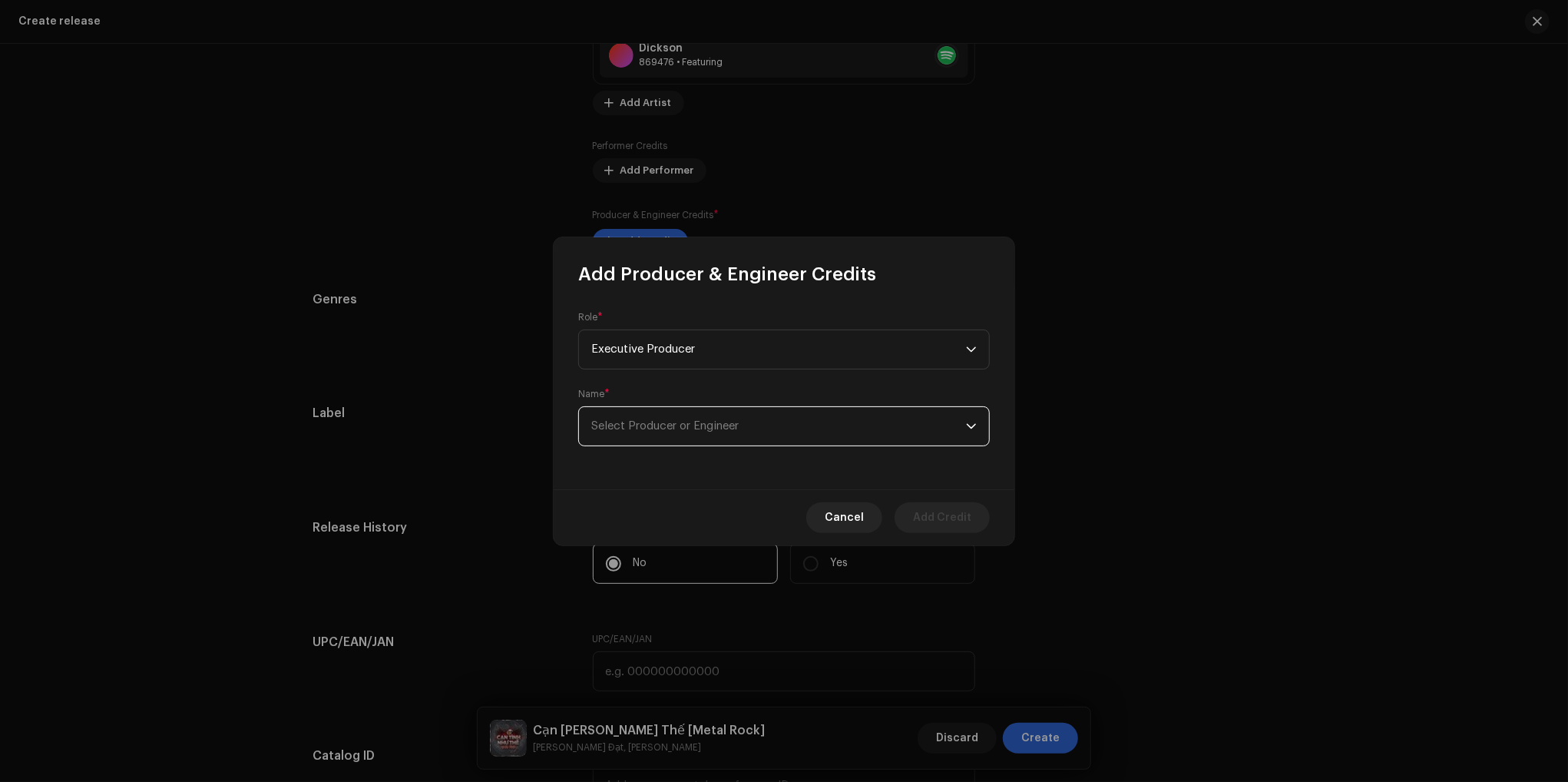
click at [719, 428] on span "Select Producer or Engineer" at bounding box center [665, 426] width 147 height 11
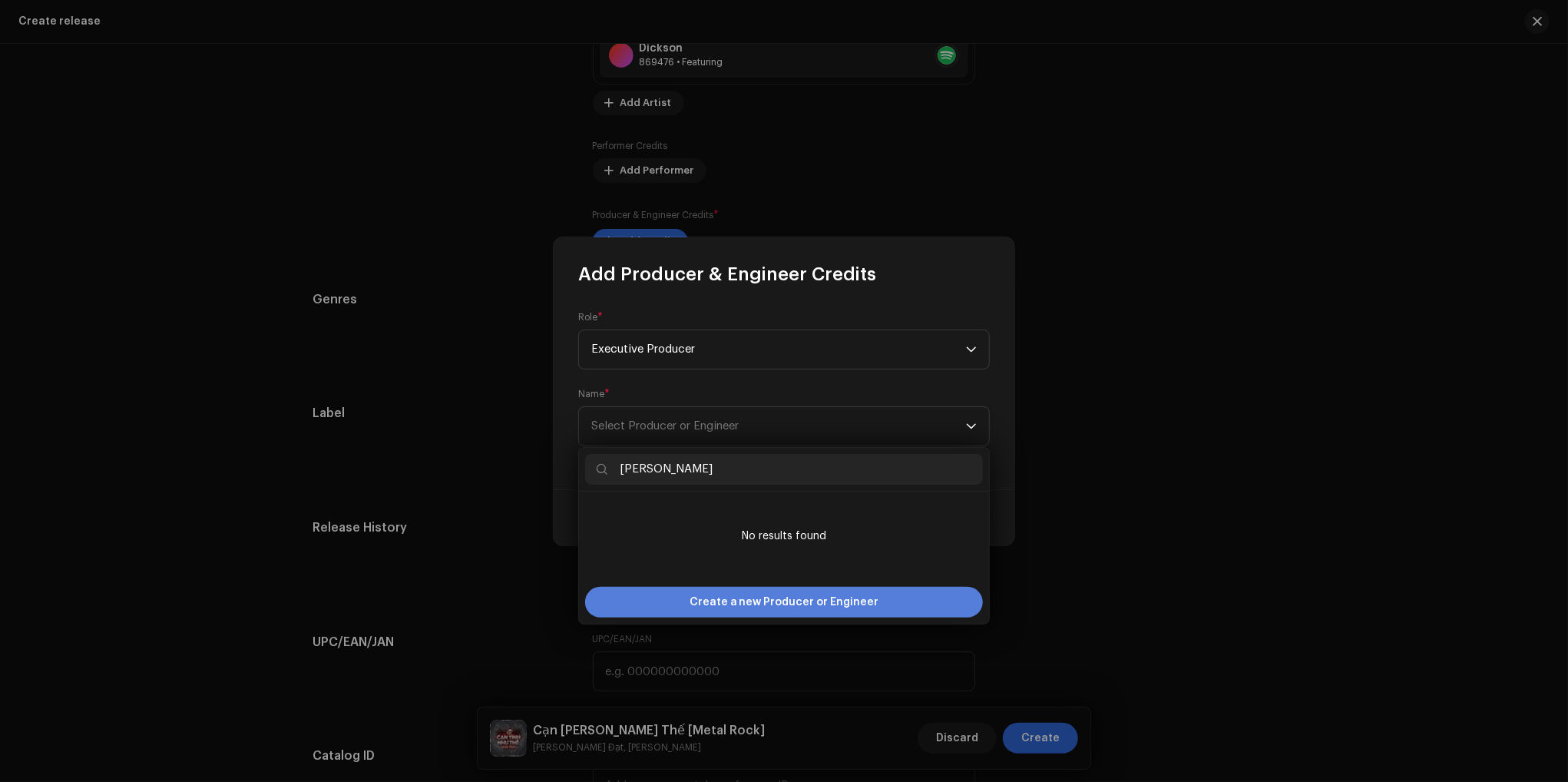
type input "Lê Chí Trung"
click at [817, 603] on span "Create a new Producer or Engineer" at bounding box center [784, 602] width 189 height 31
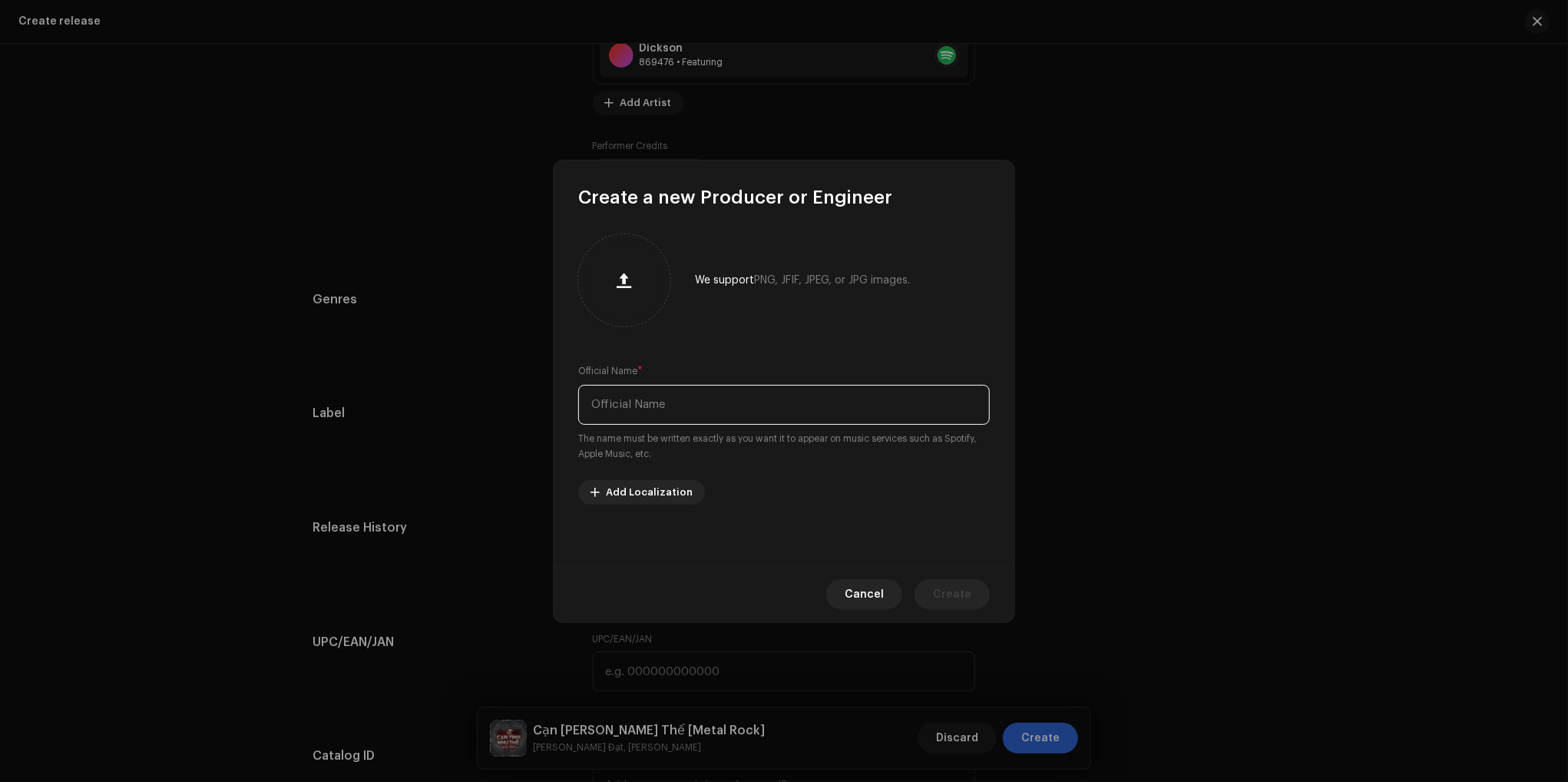
click at [675, 401] on input "text" at bounding box center [784, 405] width 412 height 40
type input "Lê Chí Trung"
click at [971, 605] on span "Create" at bounding box center [952, 595] width 38 height 31
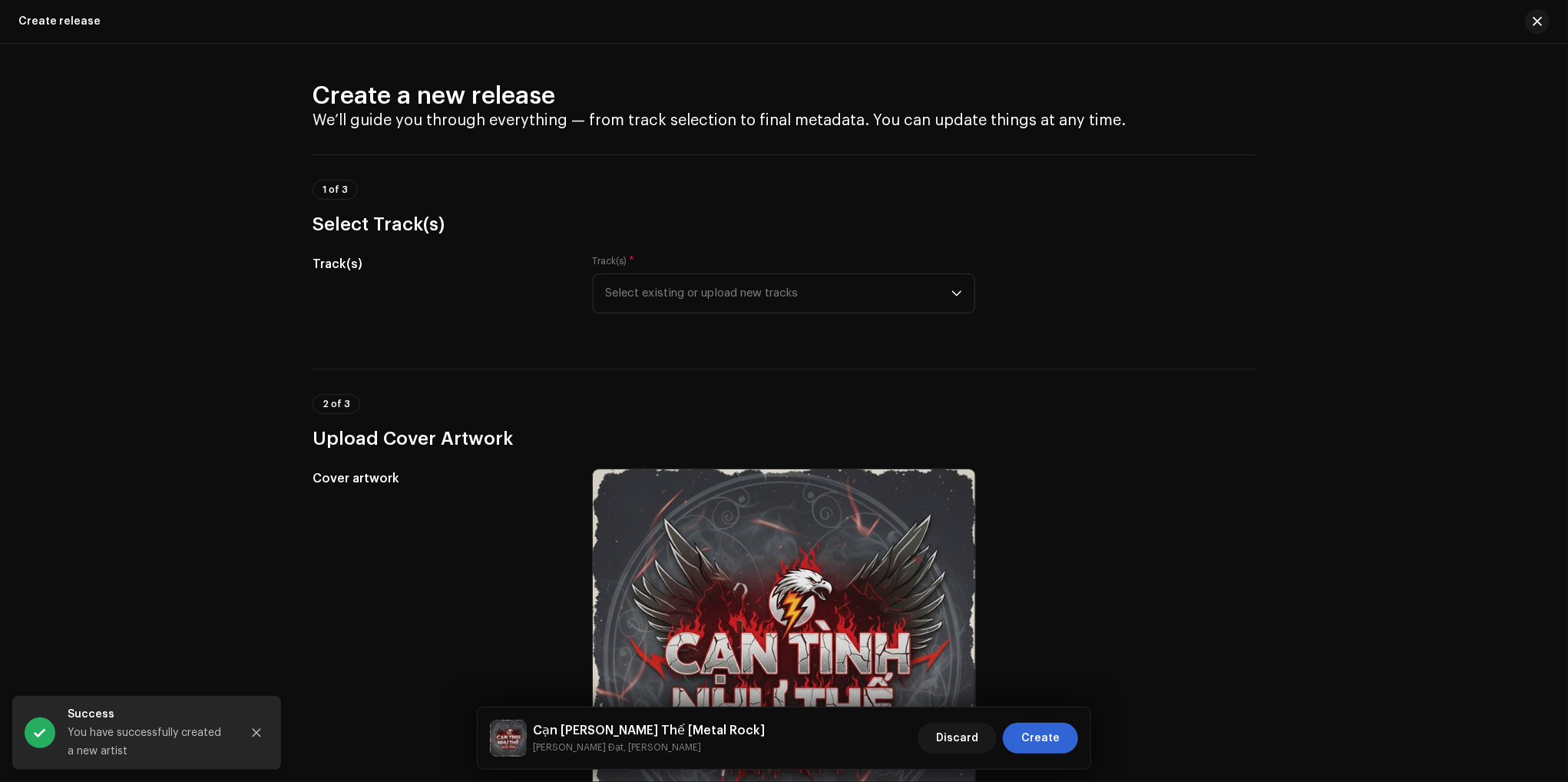
scroll to position [0, 0]
click at [1440, 230] on div "Create a new release We’ll guide you through everything — from track selection …" at bounding box center [784, 413] width 1568 height 738
click at [872, 299] on span "Select existing or upload new tracks" at bounding box center [779, 293] width 346 height 38
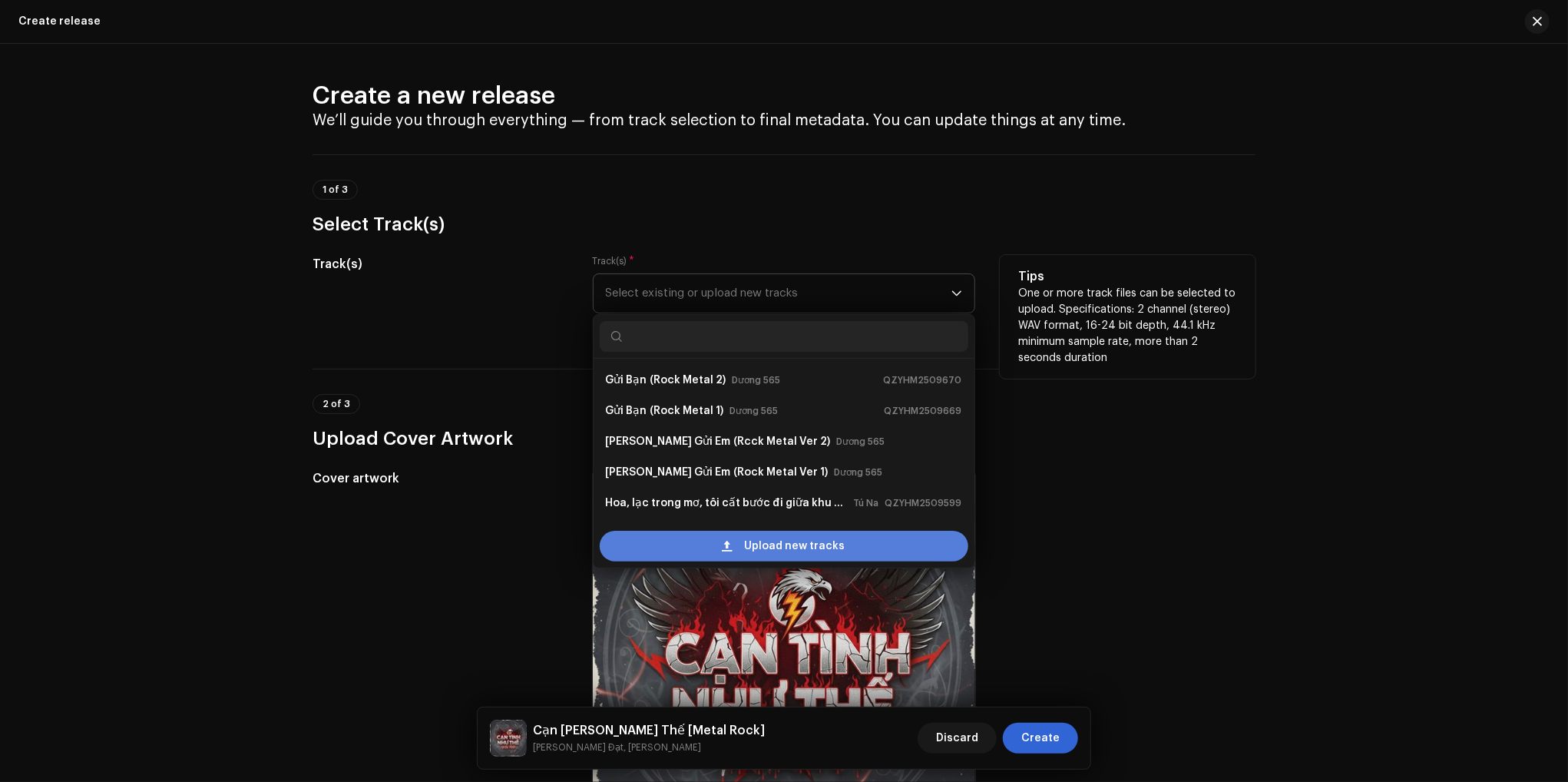
scroll to position [25, 0]
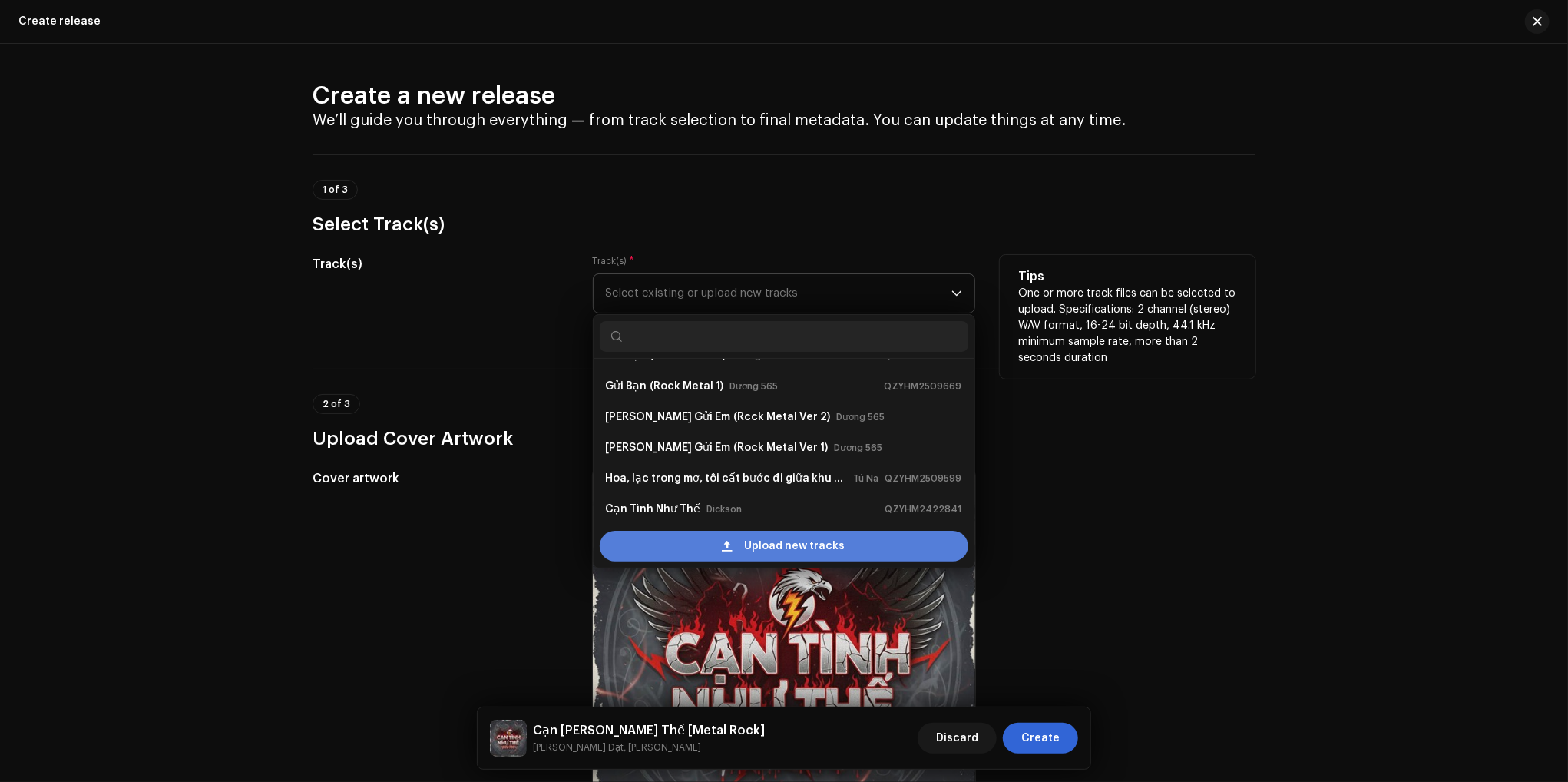
click at [733, 548] on div "Upload new tracks" at bounding box center [784, 546] width 369 height 31
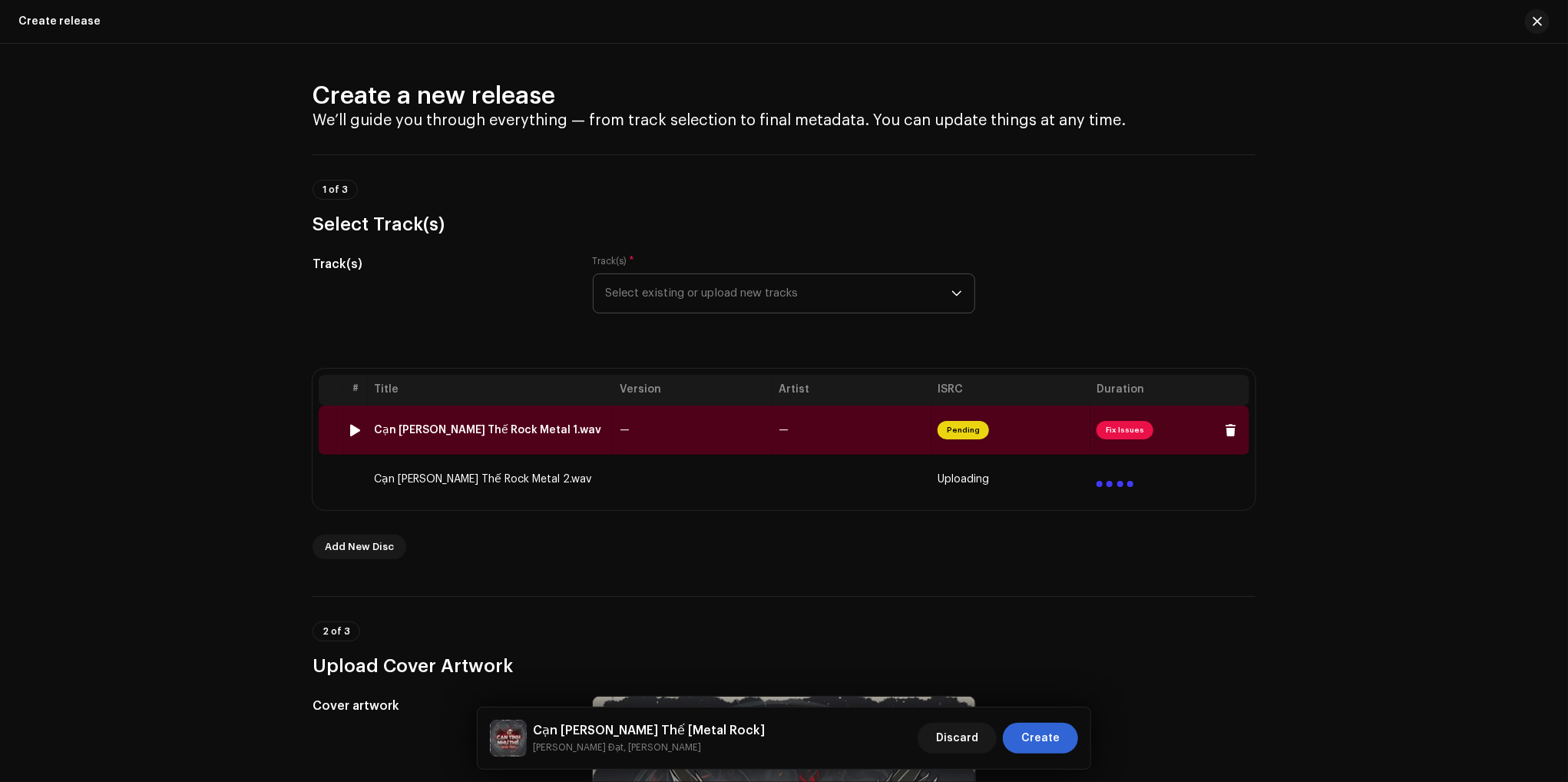
click at [547, 425] on div "Cạn Tình Như Thế Rock Metal 1.wav" at bounding box center [487, 430] width 227 height 12
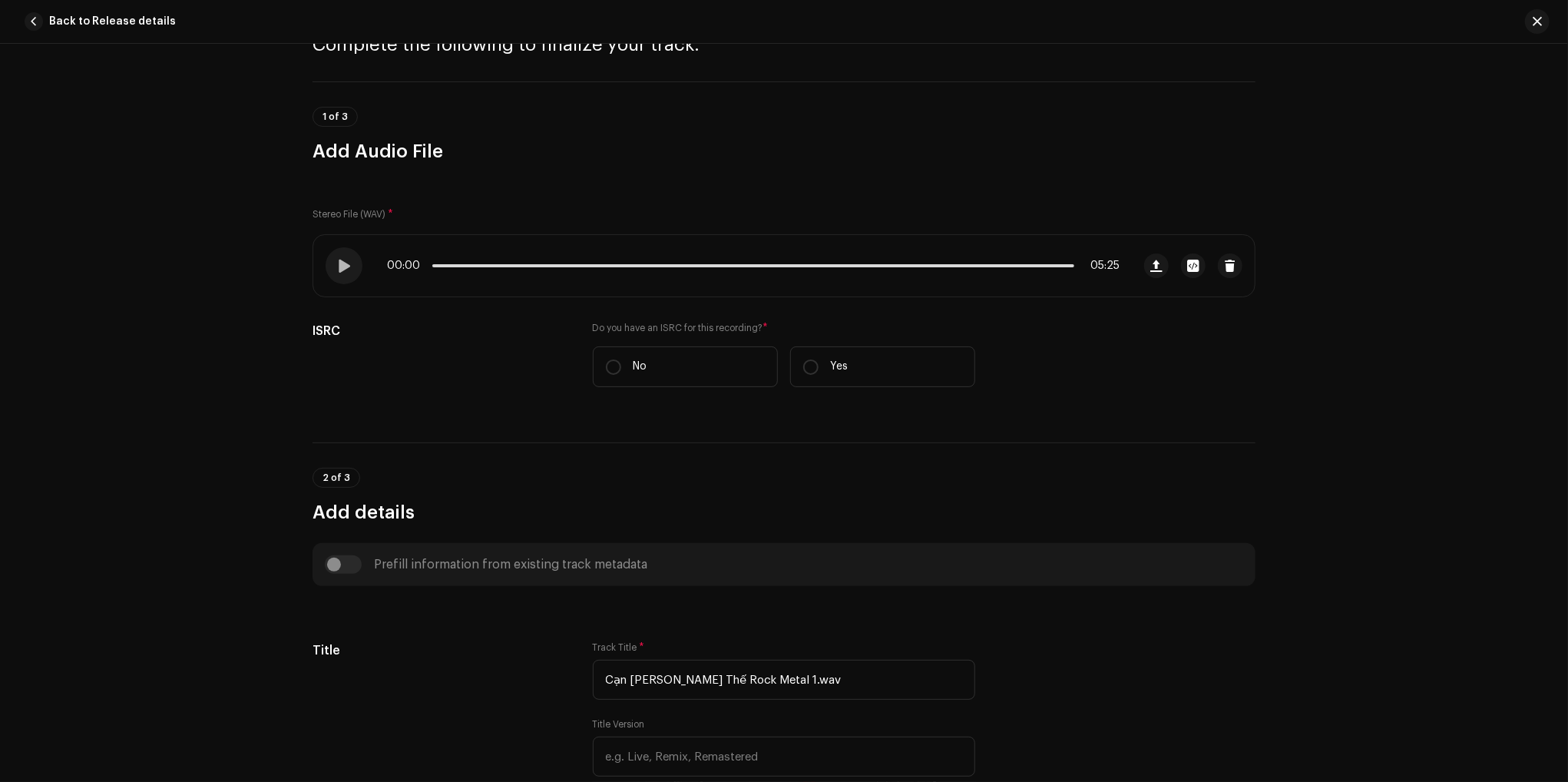
scroll to position [154, 0]
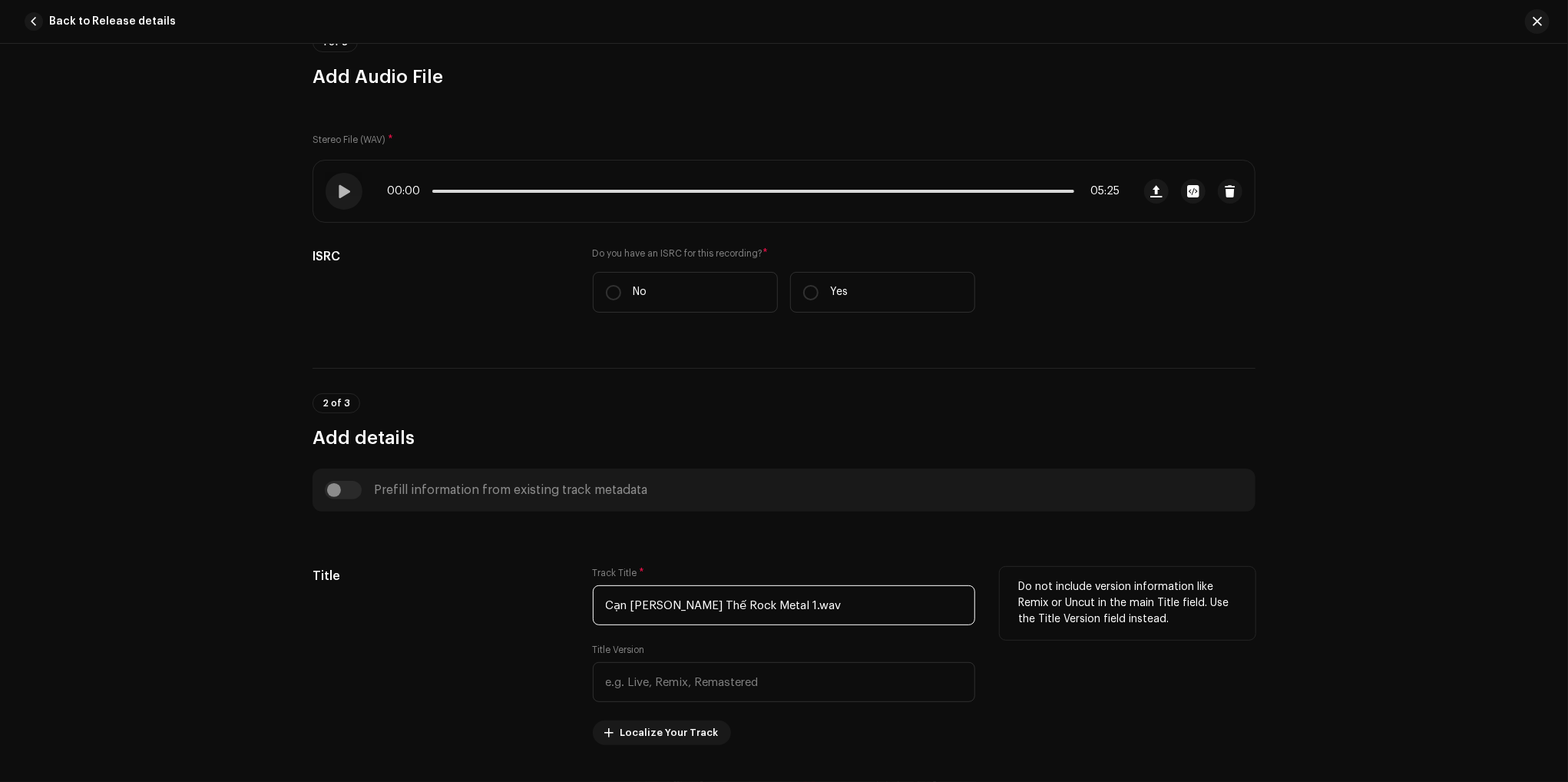
drag, startPoint x: 700, startPoint y: 606, endPoint x: 972, endPoint y: 626, distance: 272.7
click at [971, 625] on div "Track Title * Cạn Tình Như Thế Rock Metal 1.wav Title Version Localize Your Tra…" at bounding box center [784, 656] width 382 height 178
type input "Cạn Tình Như Thế"
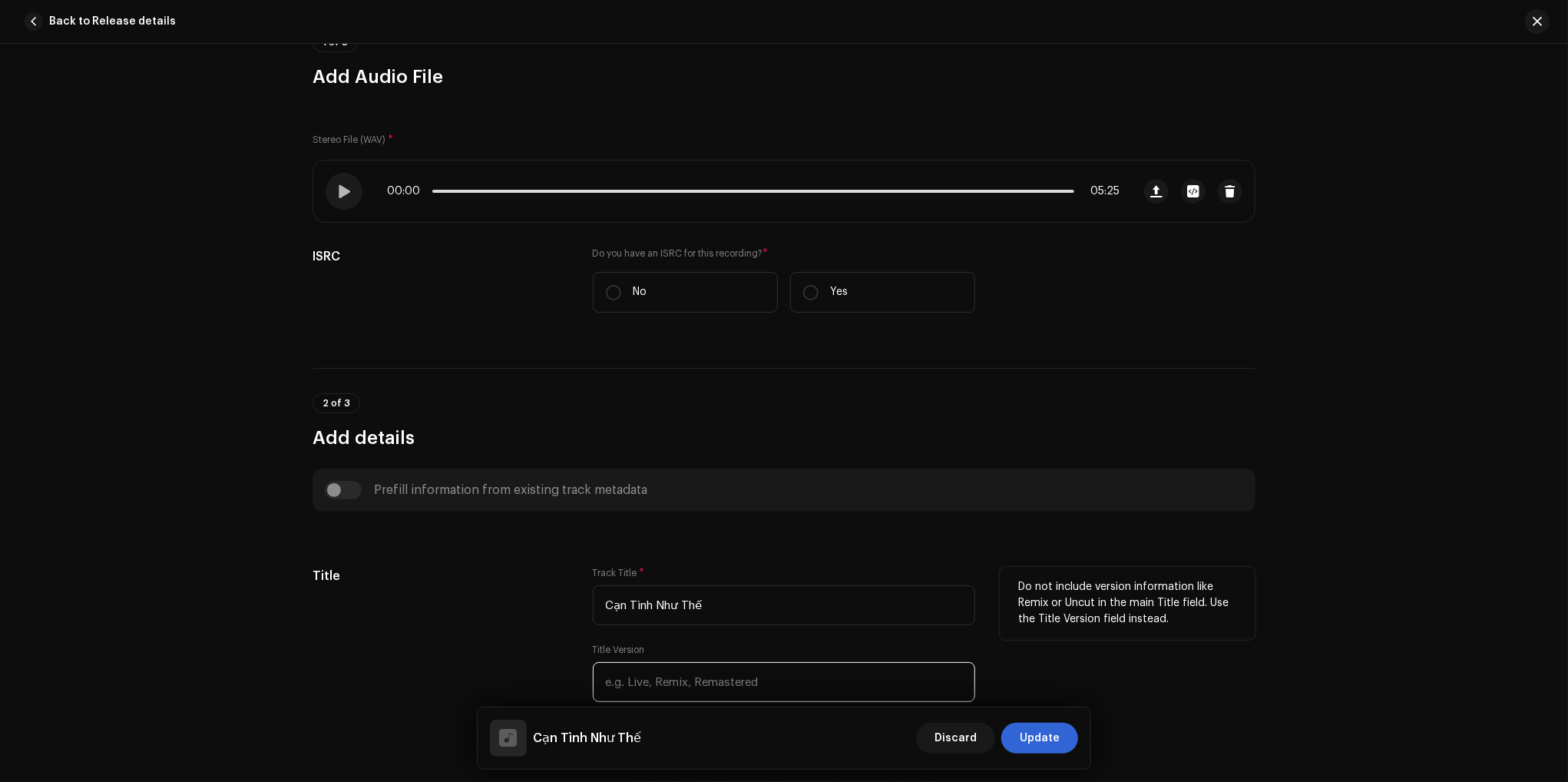
click at [751, 672] on input "text" at bounding box center [784, 683] width 382 height 40
type input "R"
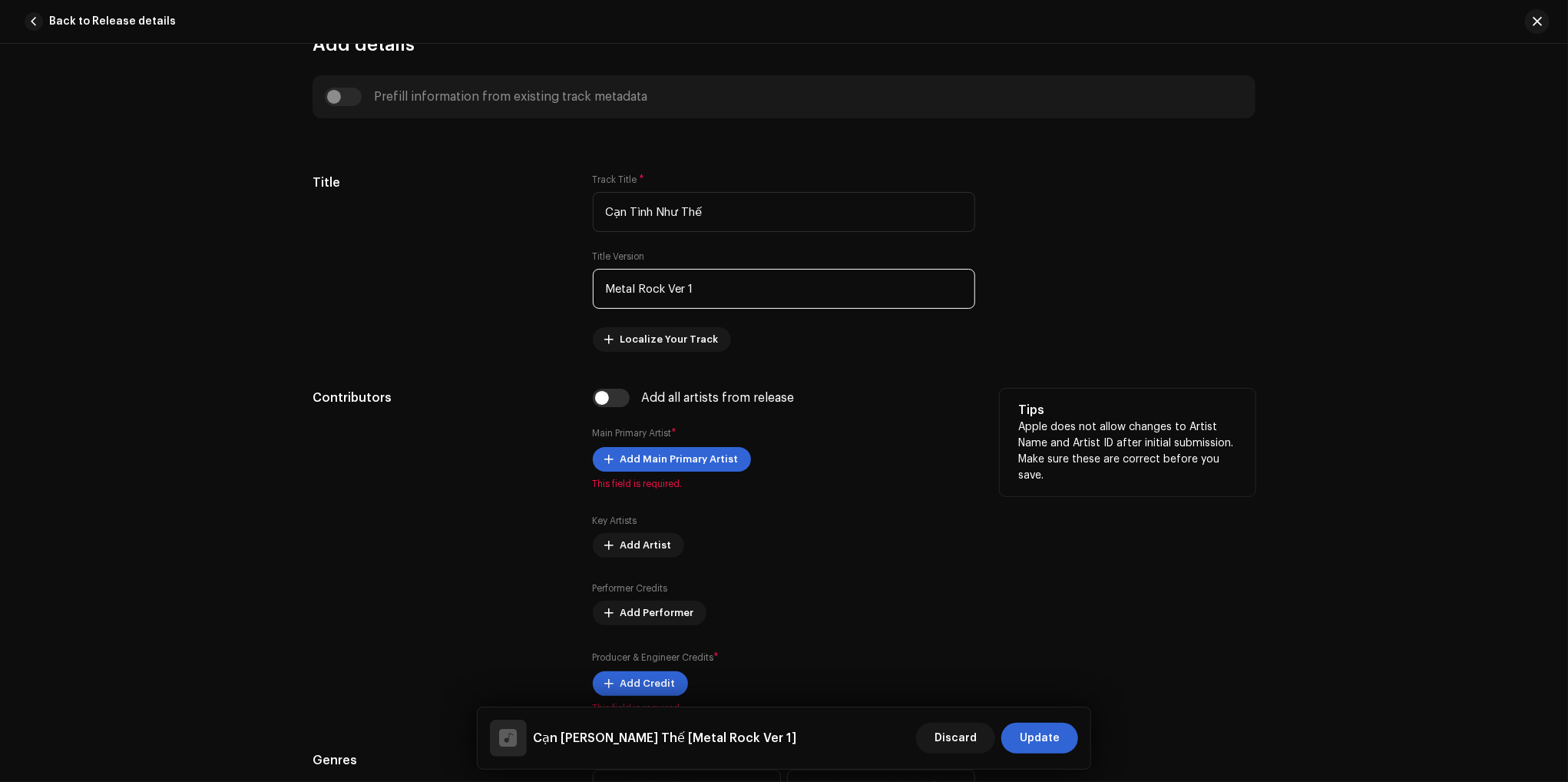
scroll to position [615, 0]
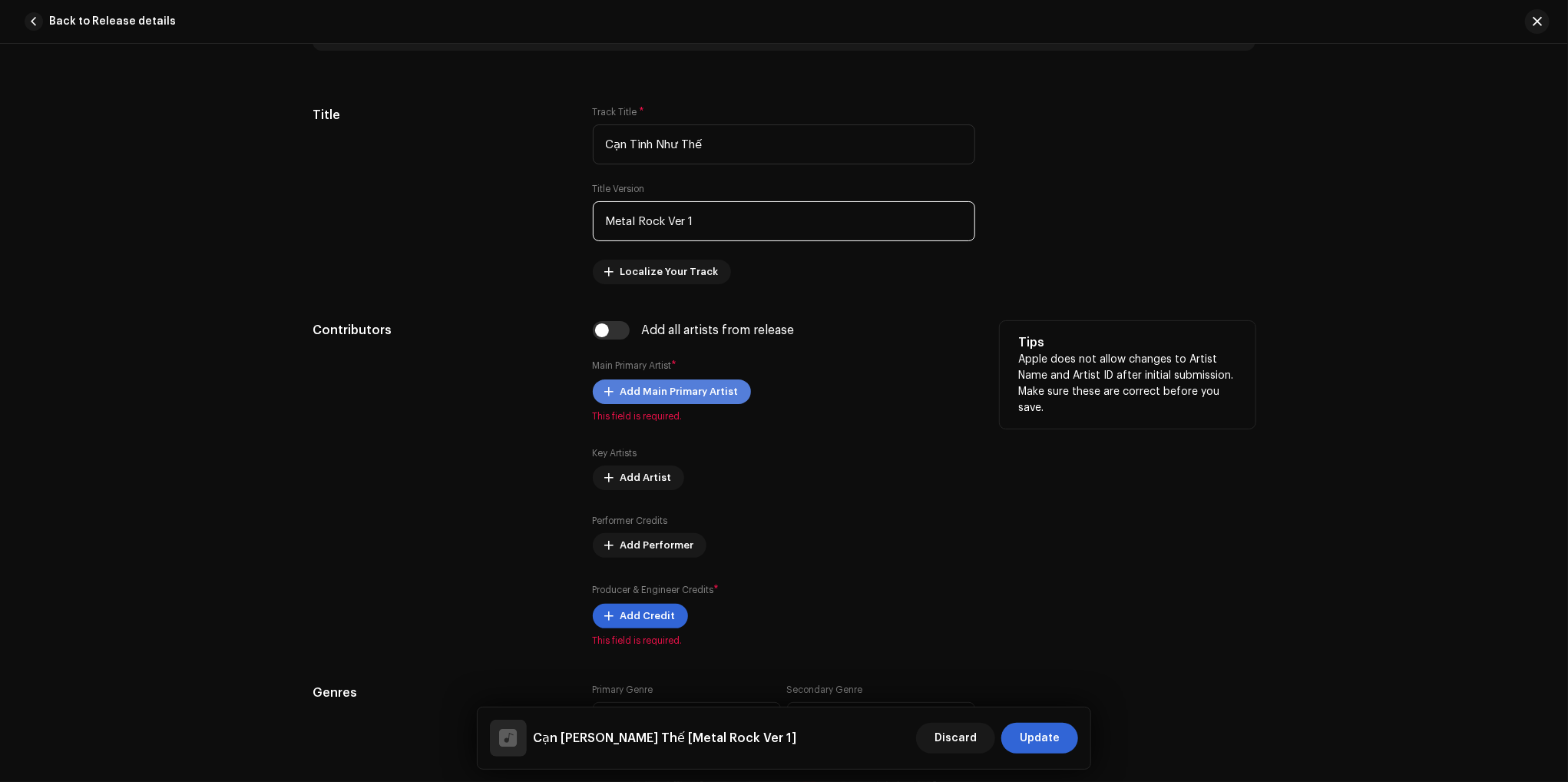
type input "Metal Rock Ver 1"
click at [703, 388] on span "Add Main Primary Artist" at bounding box center [679, 392] width 118 height 31
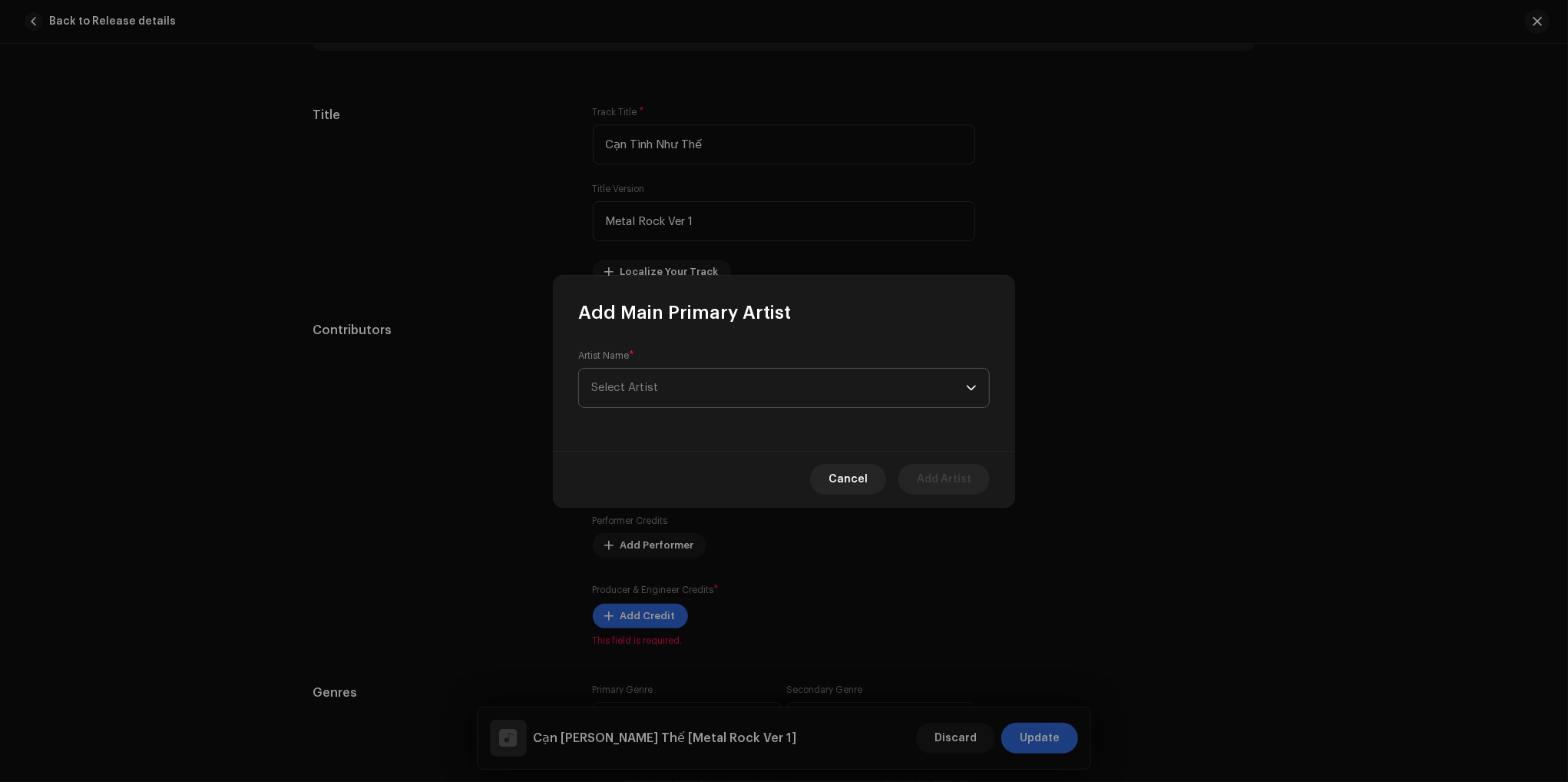
click at [759, 385] on span "Select Artist" at bounding box center [779, 388] width 375 height 38
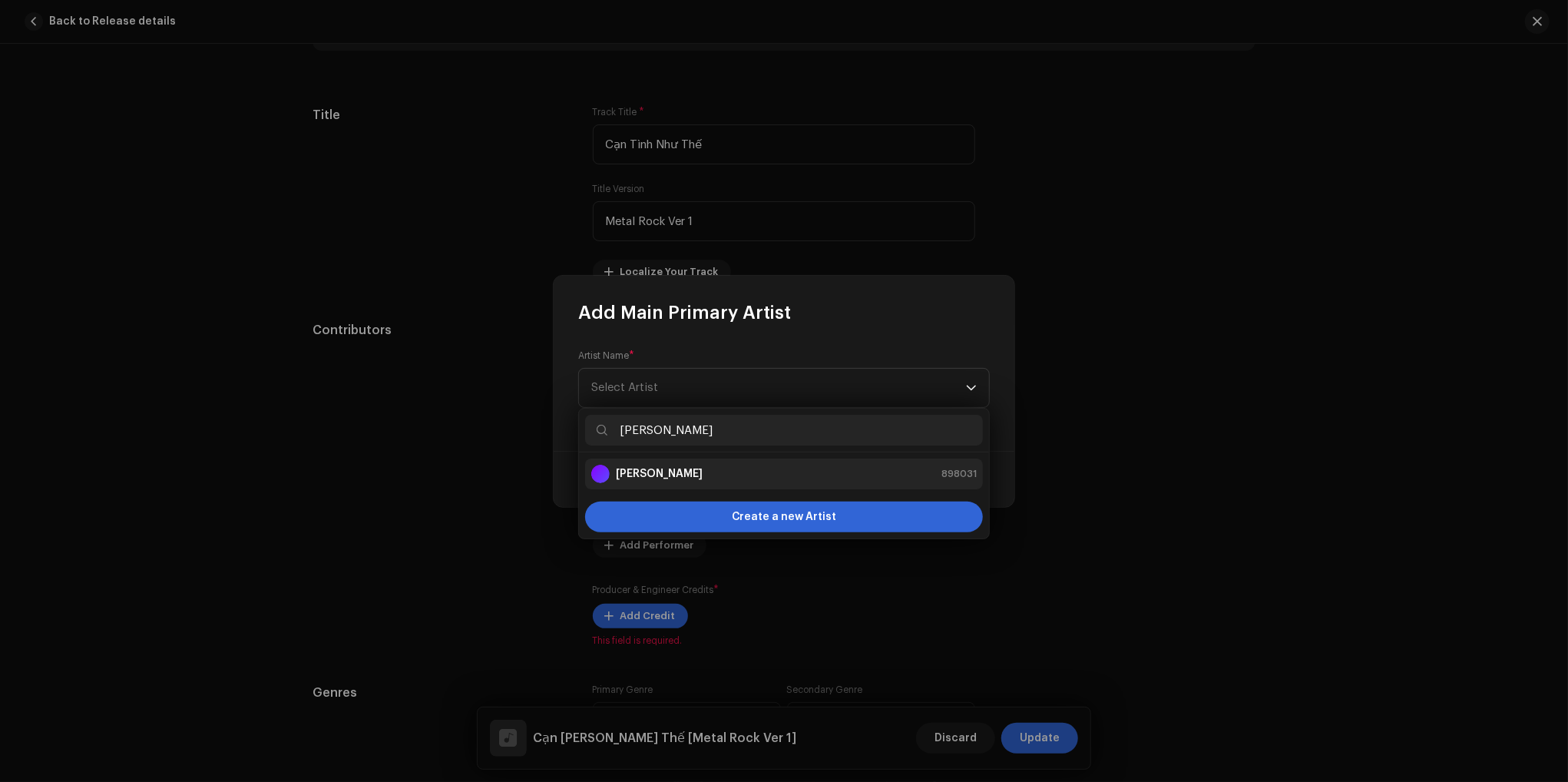
type input "thành"
click at [704, 483] on li "Thành Đạt 898031" at bounding box center [784, 474] width 397 height 31
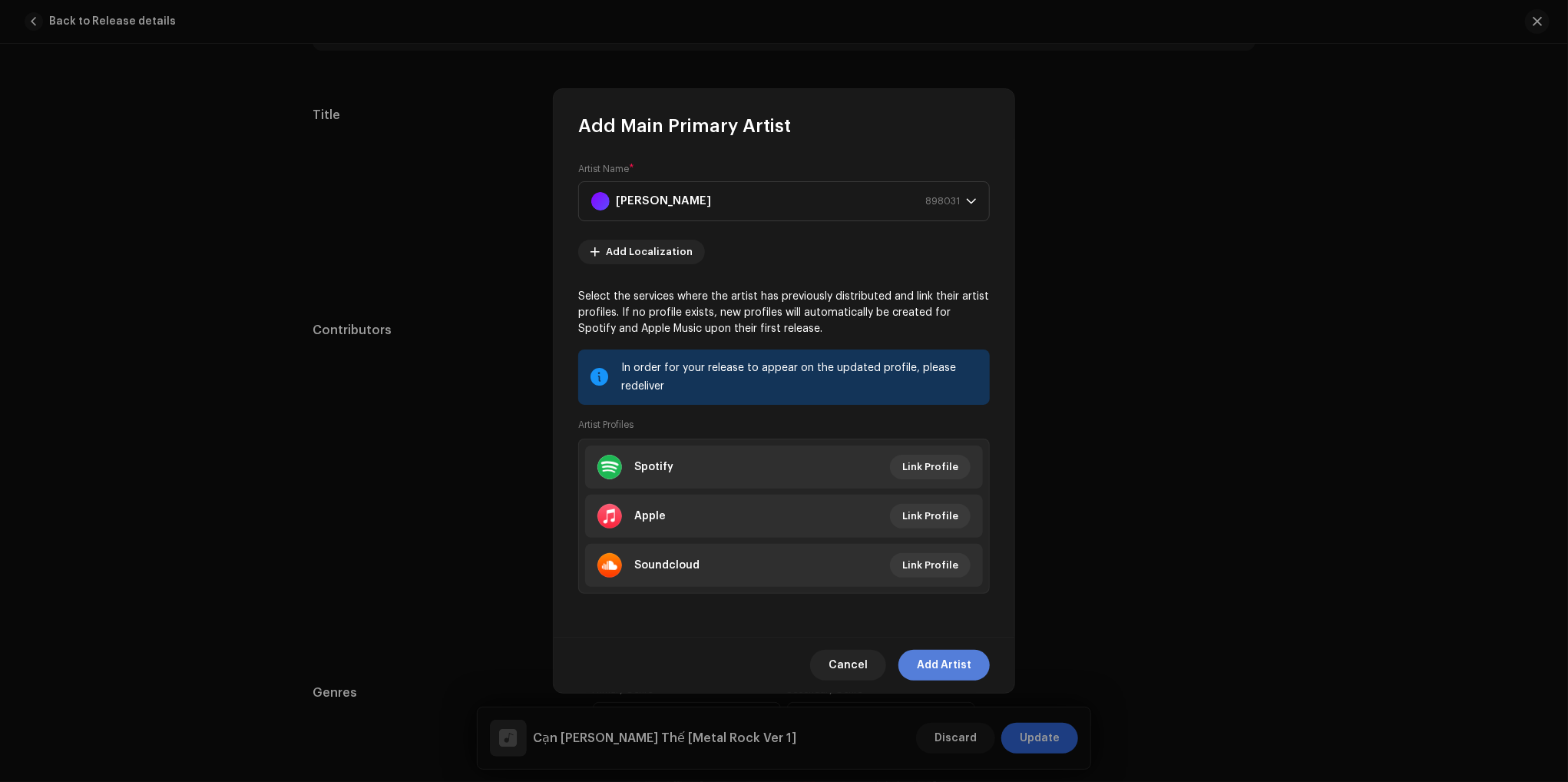
click at [942, 664] on span "Add Artist" at bounding box center [943, 665] width 54 height 31
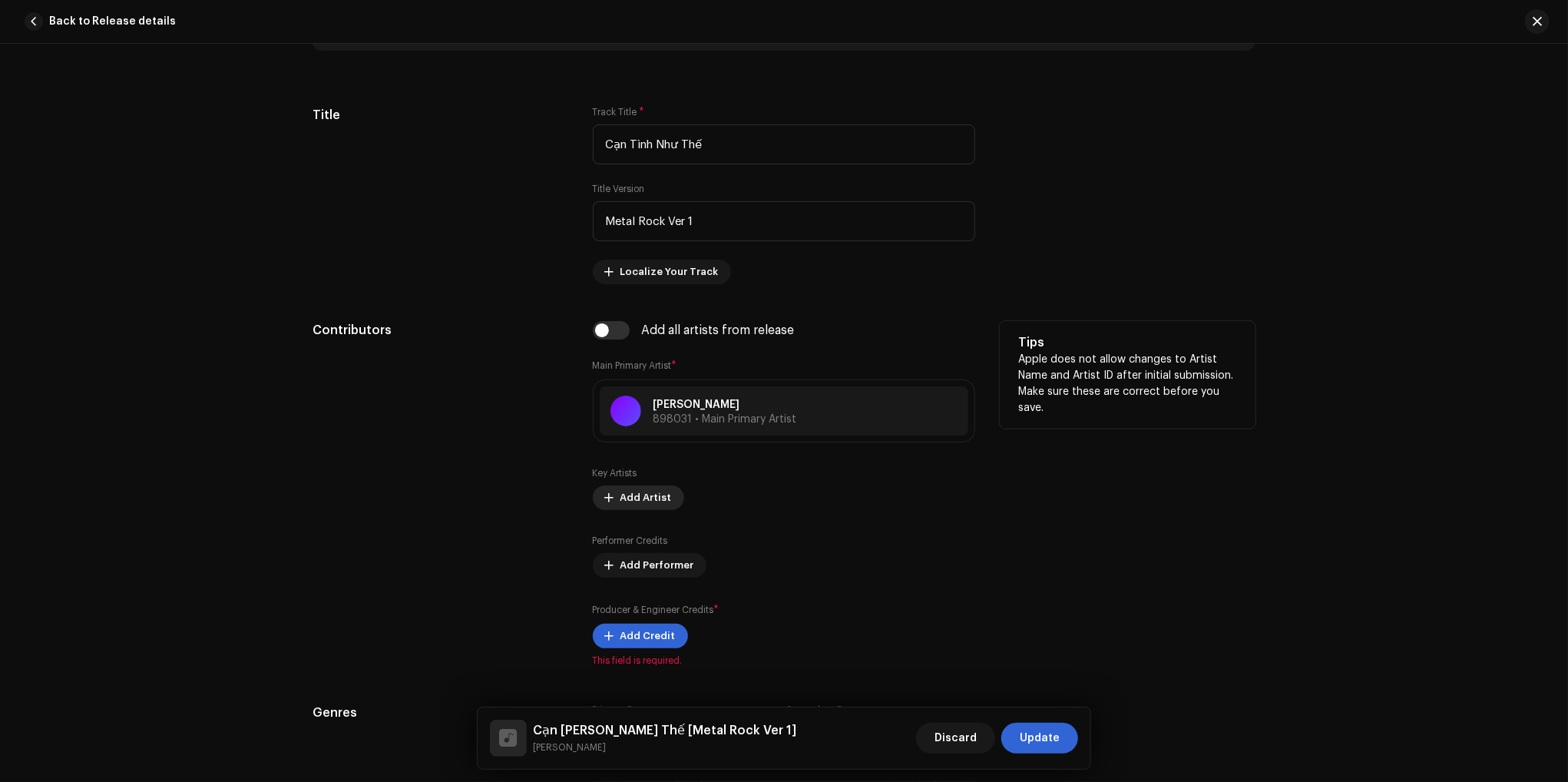
click at [620, 496] on span "Add Artist" at bounding box center [646, 498] width 52 height 31
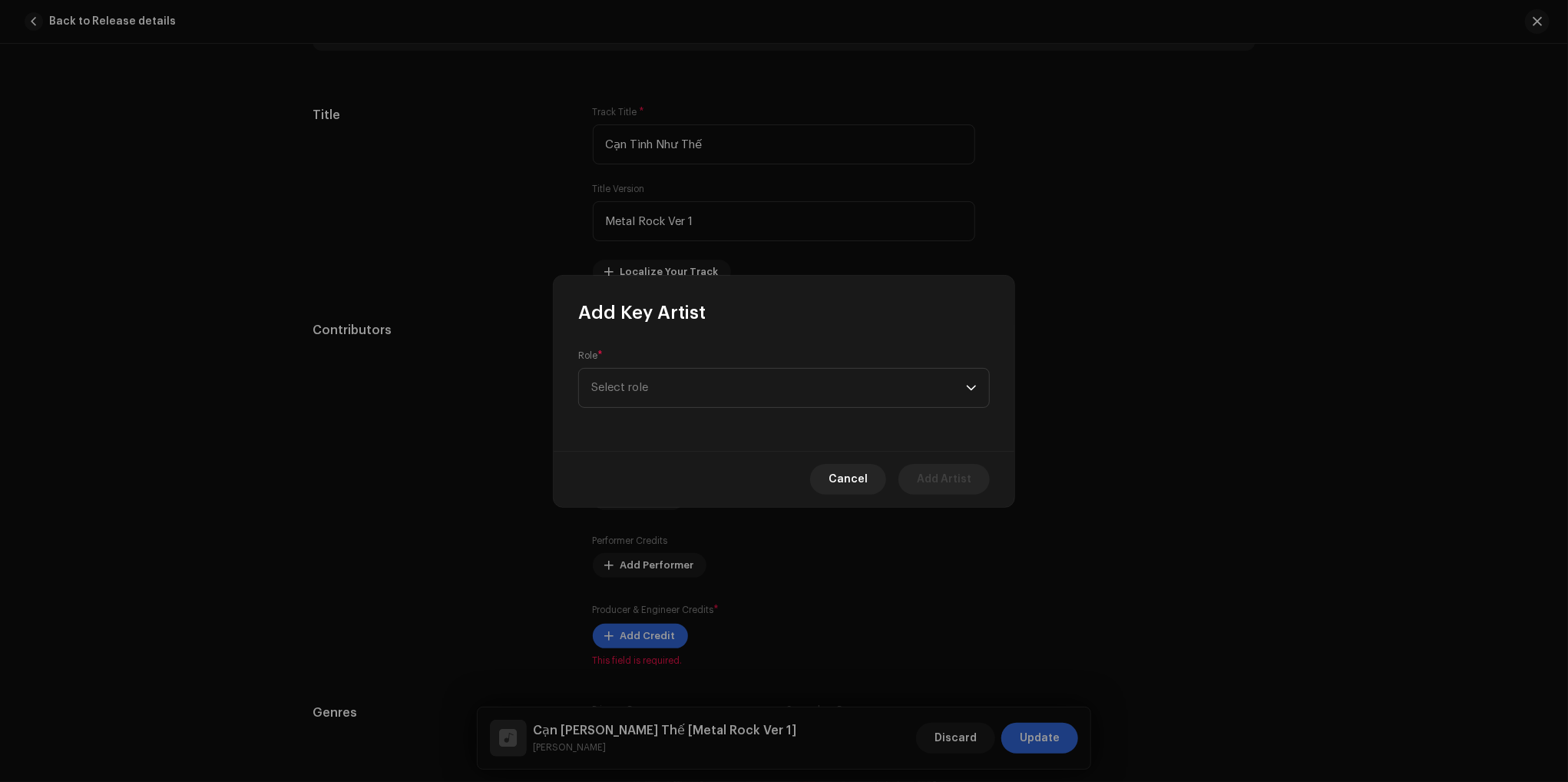
click at [731, 408] on div "Role * Select role" at bounding box center [784, 388] width 461 height 126
click at [784, 385] on span "Select role" at bounding box center [779, 379] width 375 height 38
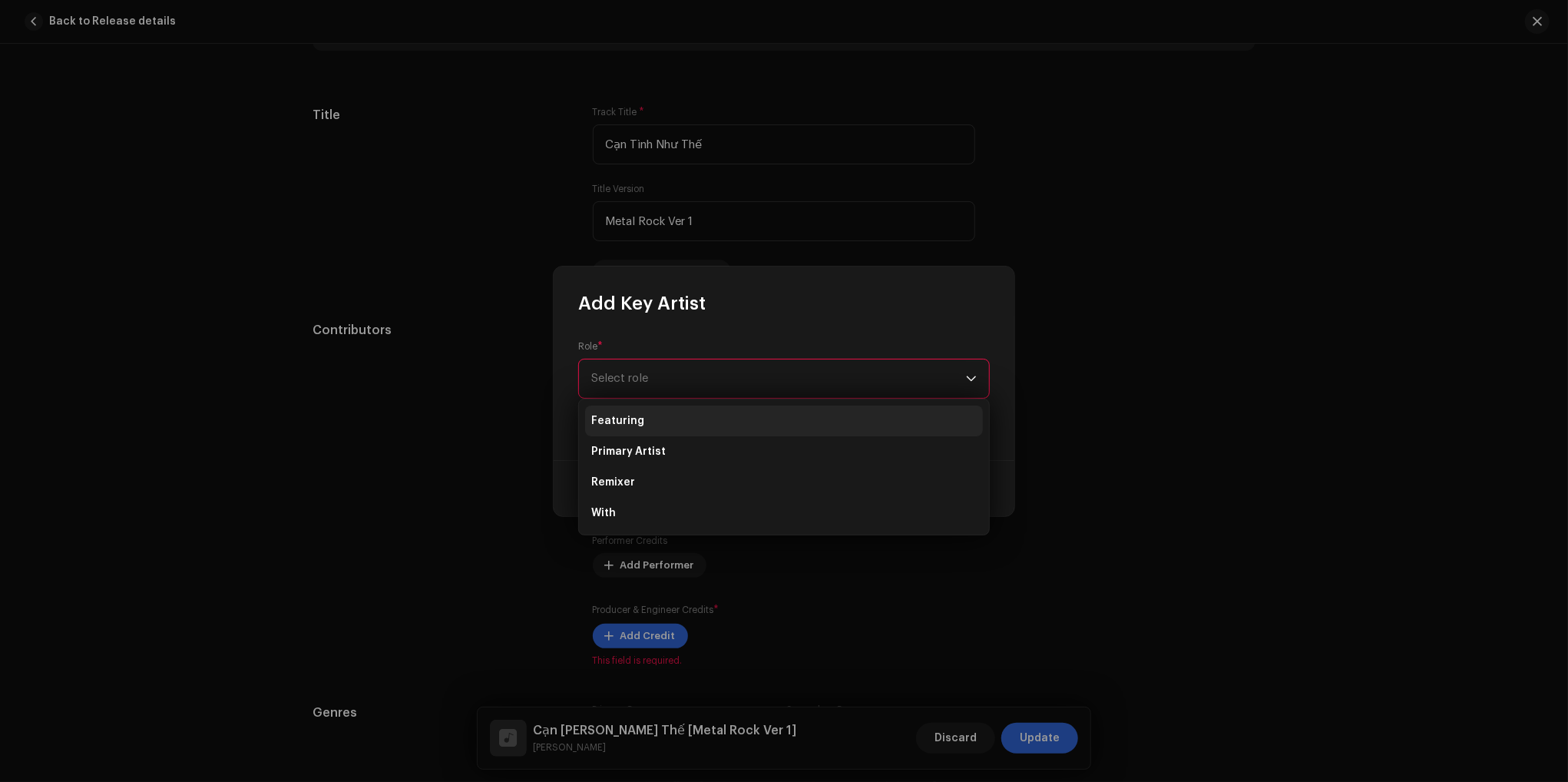
click at [722, 422] on li "Featuring" at bounding box center [784, 421] width 397 height 31
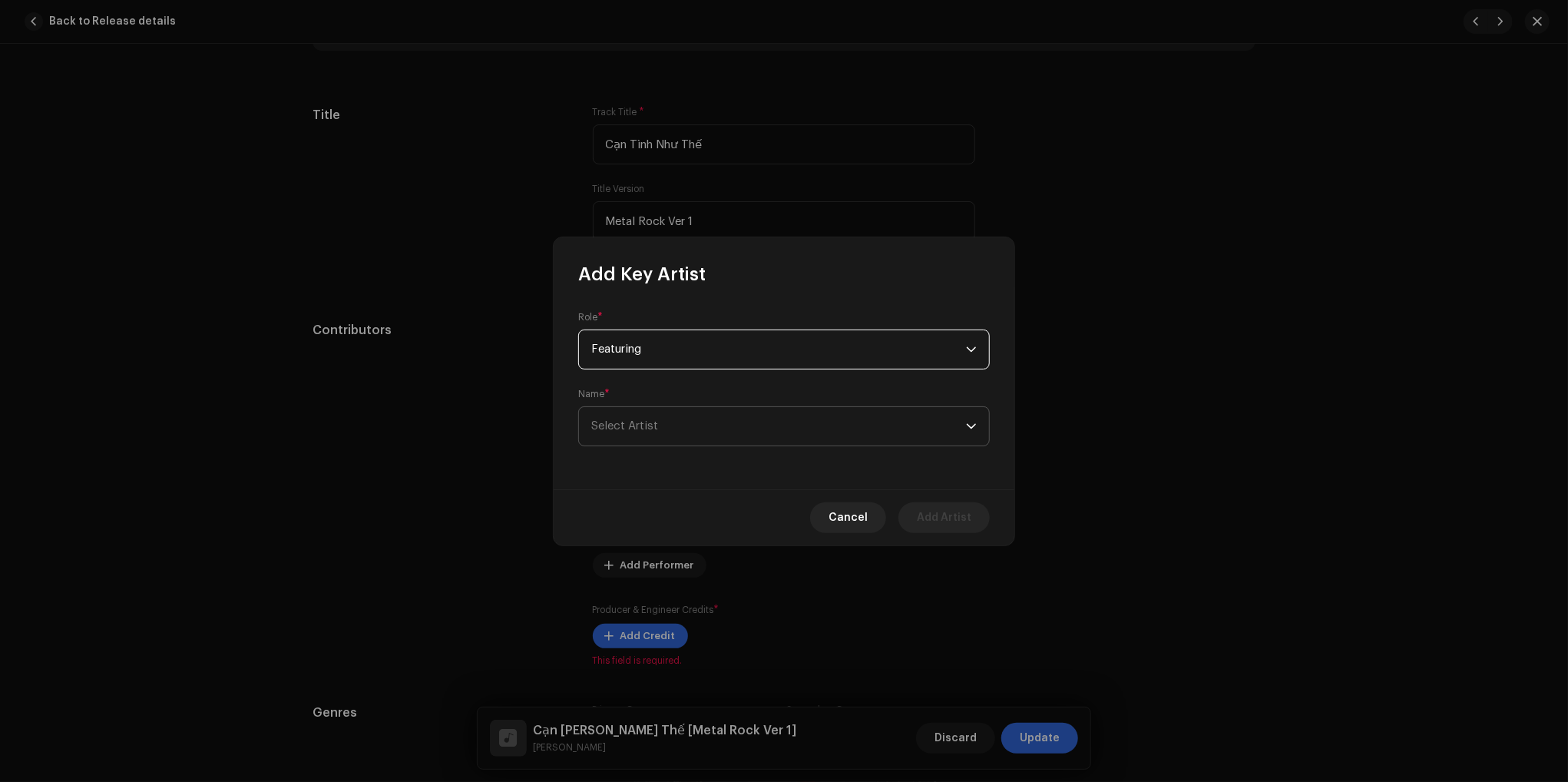
click at [756, 436] on span "Select Artist" at bounding box center [779, 426] width 375 height 38
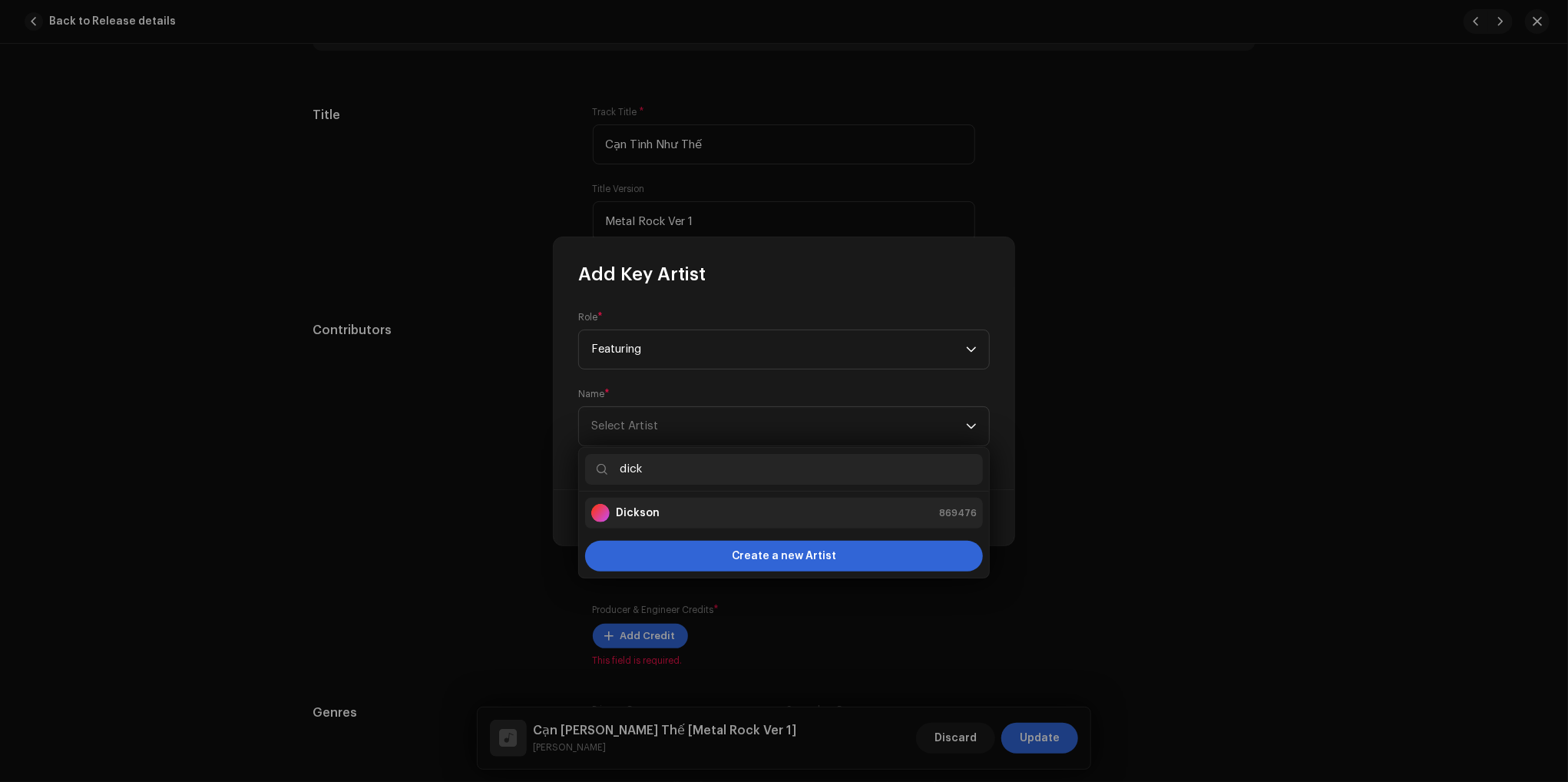
type input "dick"
click at [667, 520] on div "Dickson 869476" at bounding box center [784, 512] width 385 height 18
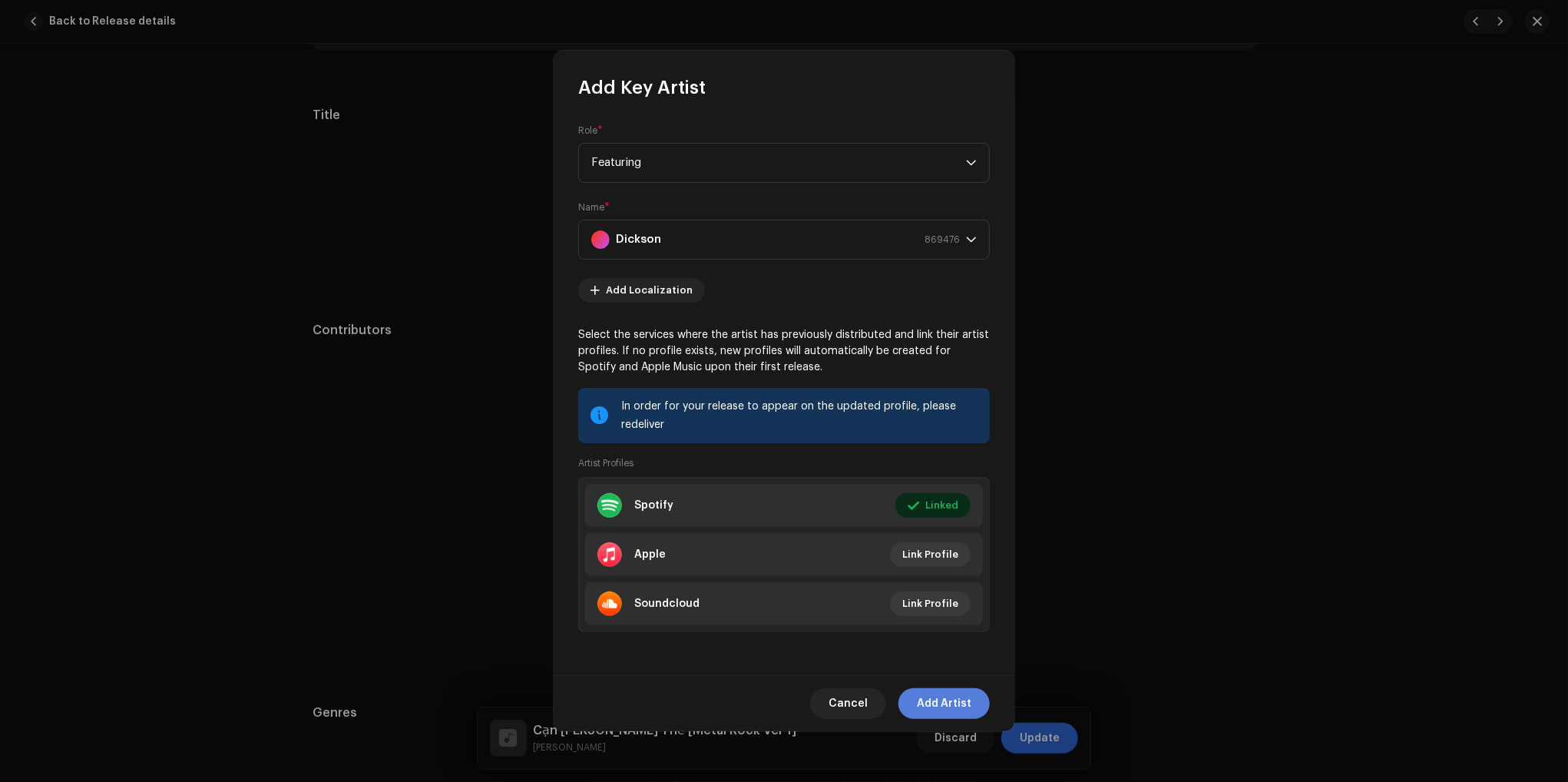
click at [941, 700] on span "Add Artist" at bounding box center [943, 704] width 54 height 31
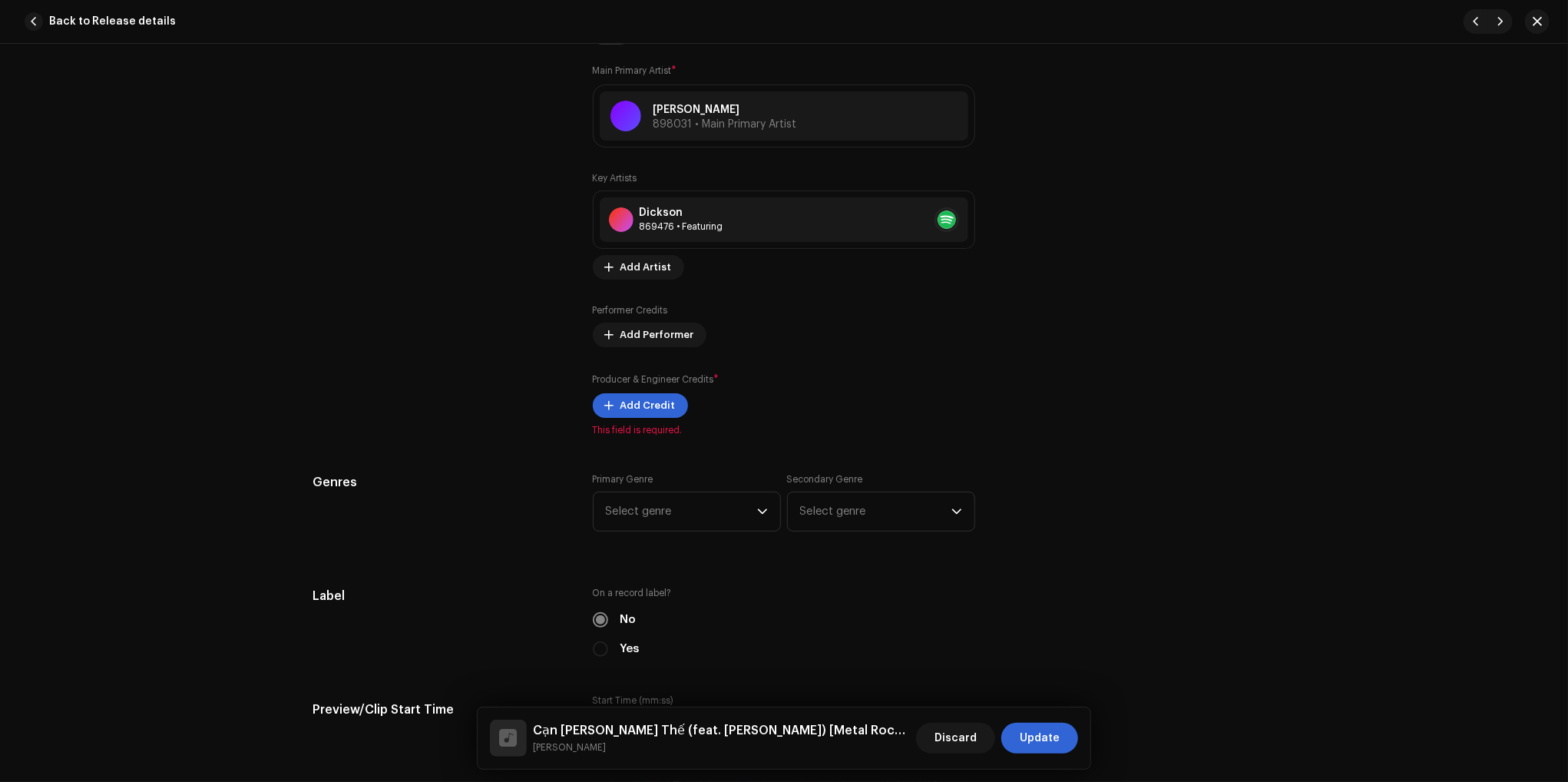
scroll to position [922, 0]
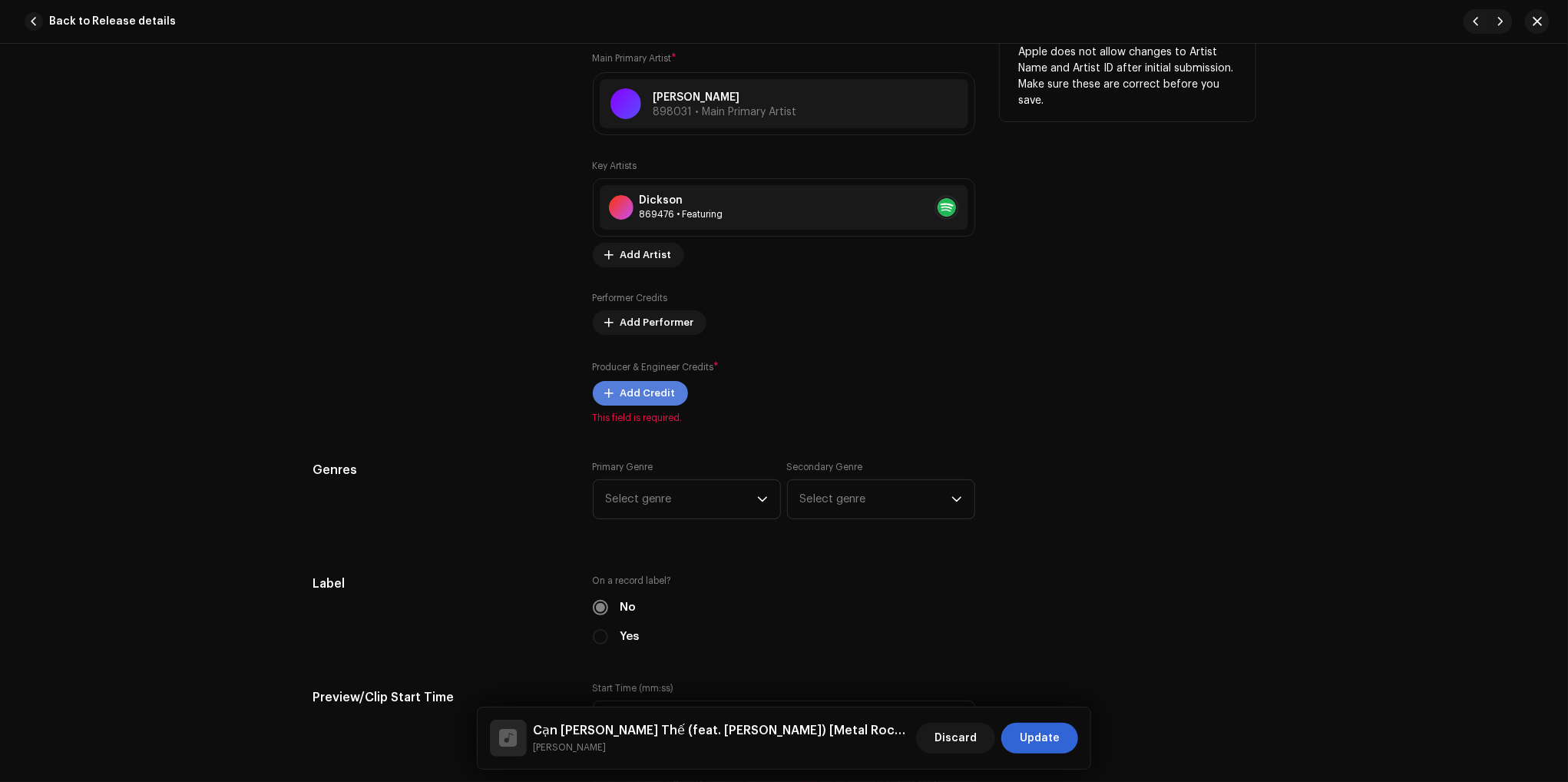
click at [655, 389] on span "Add Credit" at bounding box center [648, 393] width 55 height 31
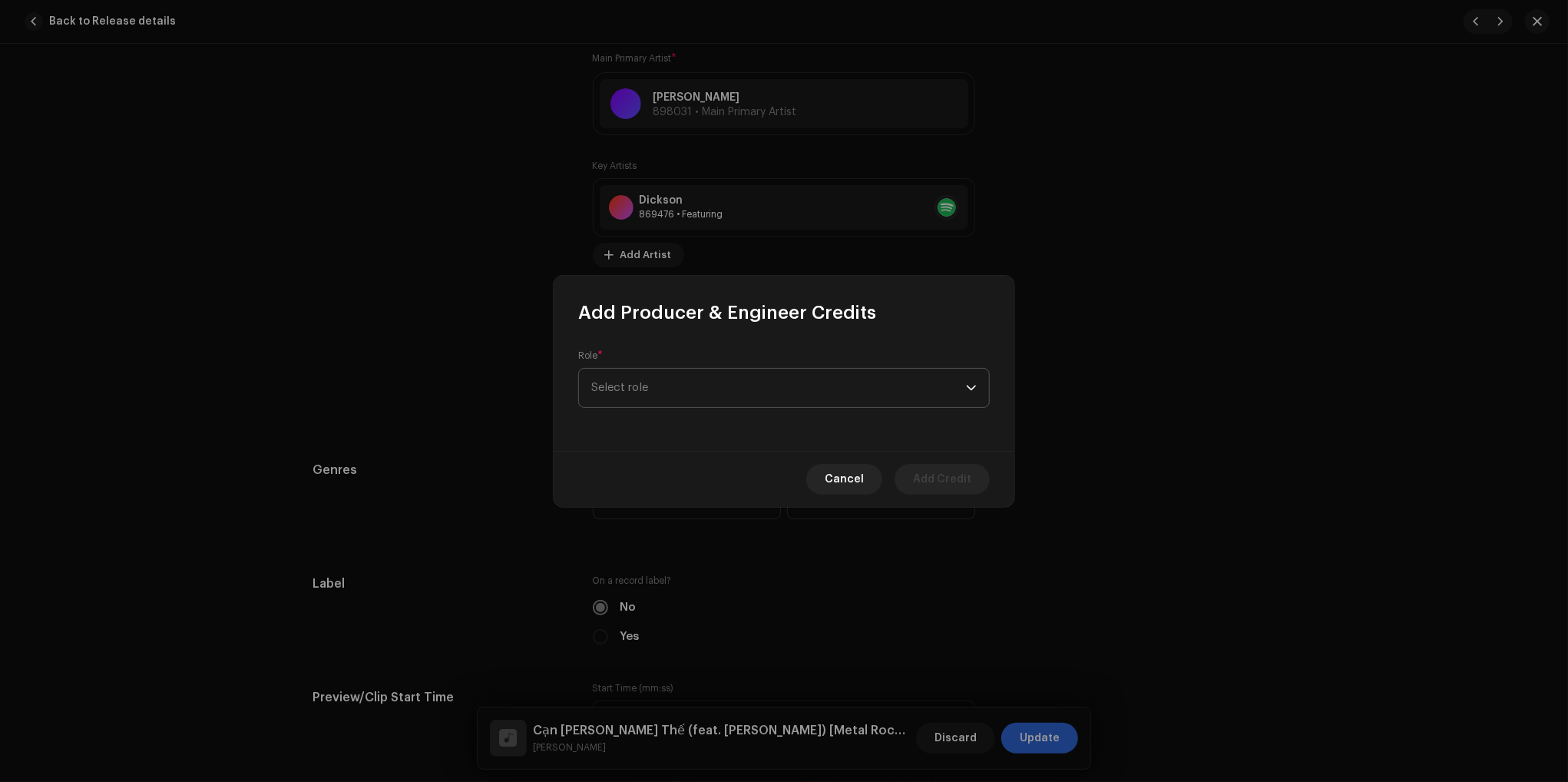
click at [761, 388] on span "Select role" at bounding box center [779, 388] width 375 height 38
type input "ex"
click at [690, 475] on span "Executive Producer" at bounding box center [645, 474] width 107 height 15
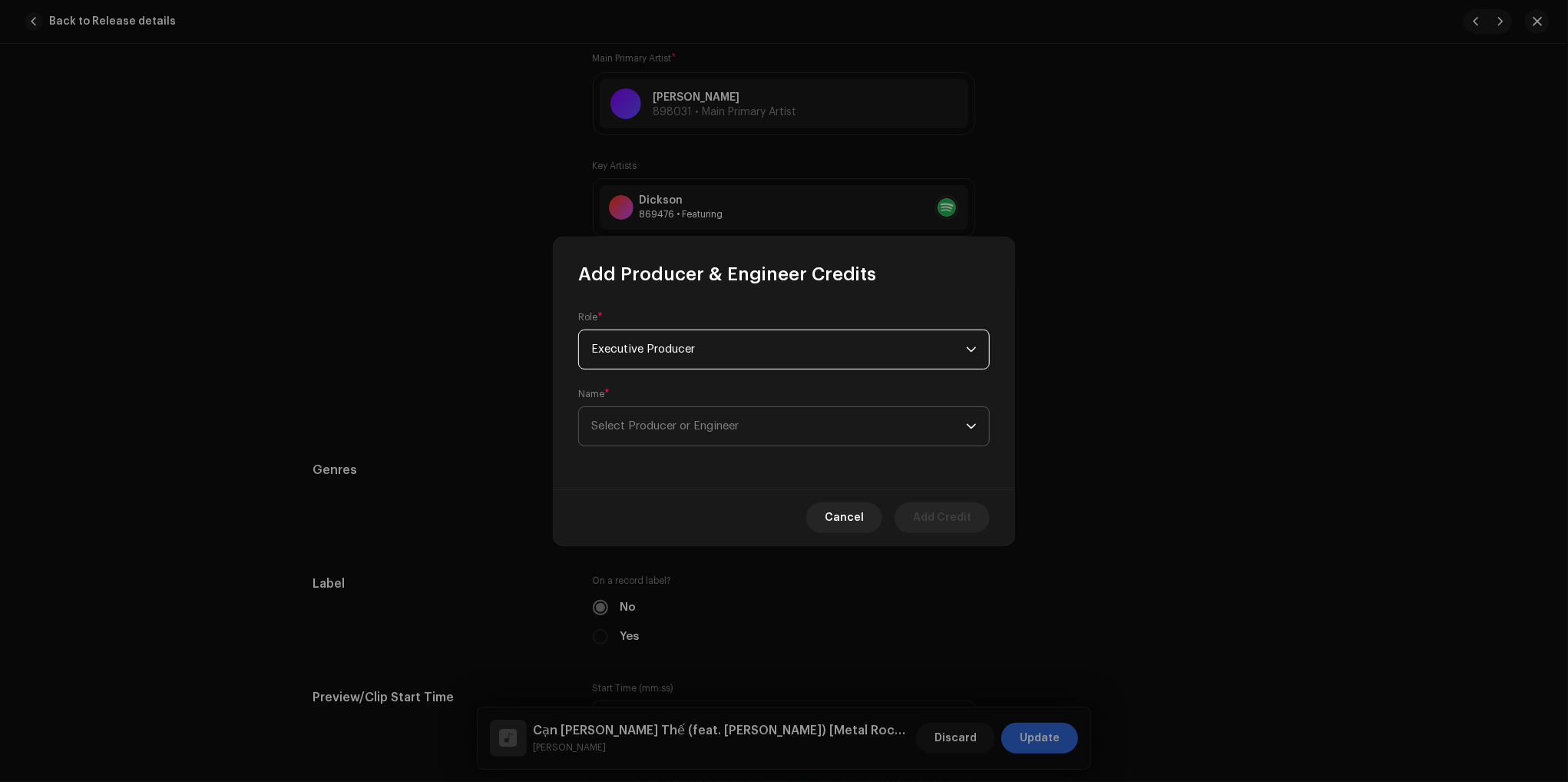
click at [711, 432] on span "Select Producer or Engineer" at bounding box center [779, 426] width 375 height 38
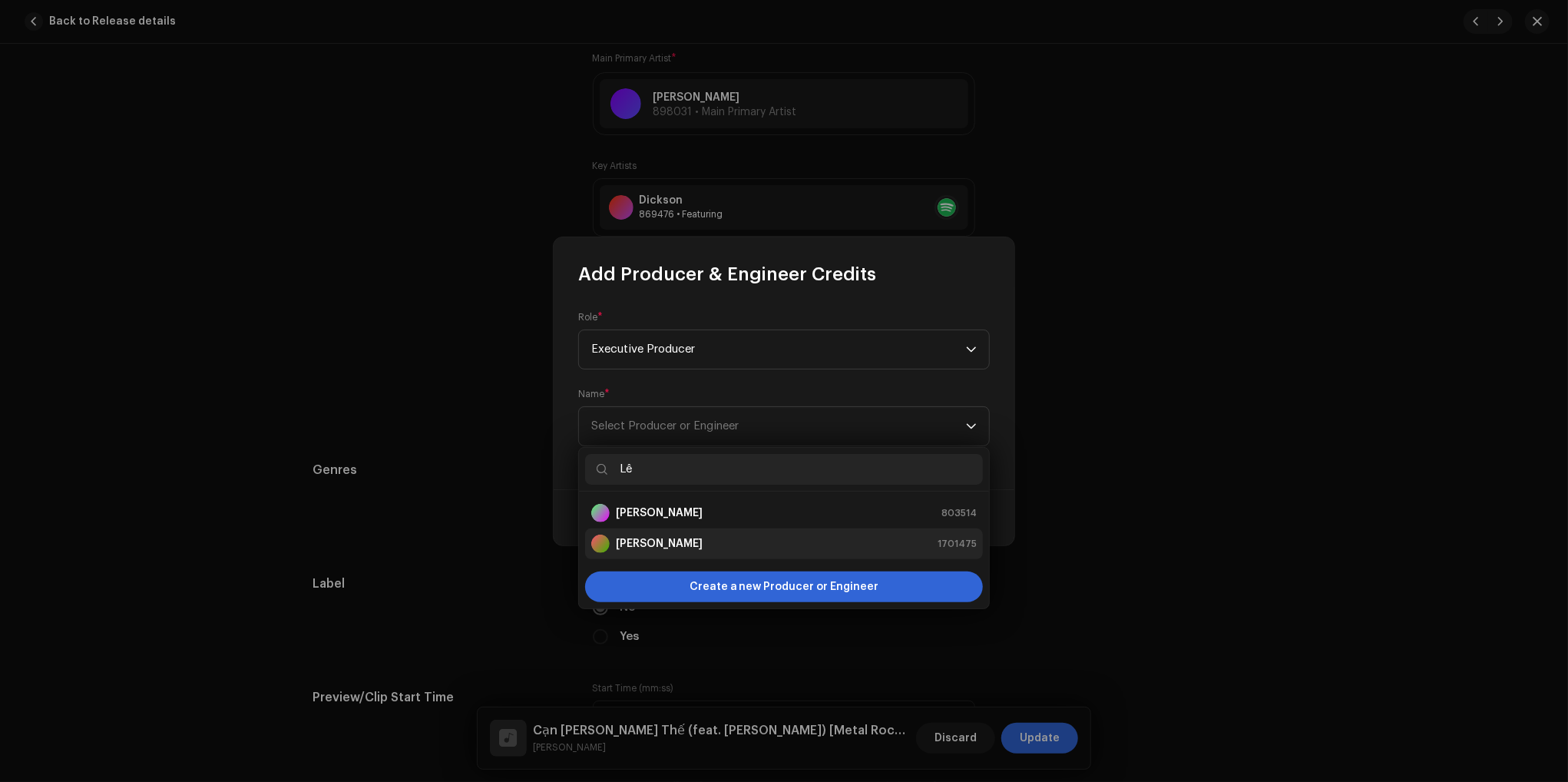
type input "Lê"
click at [655, 543] on strong "Lê Chí Trung" at bounding box center [658, 544] width 87 height 15
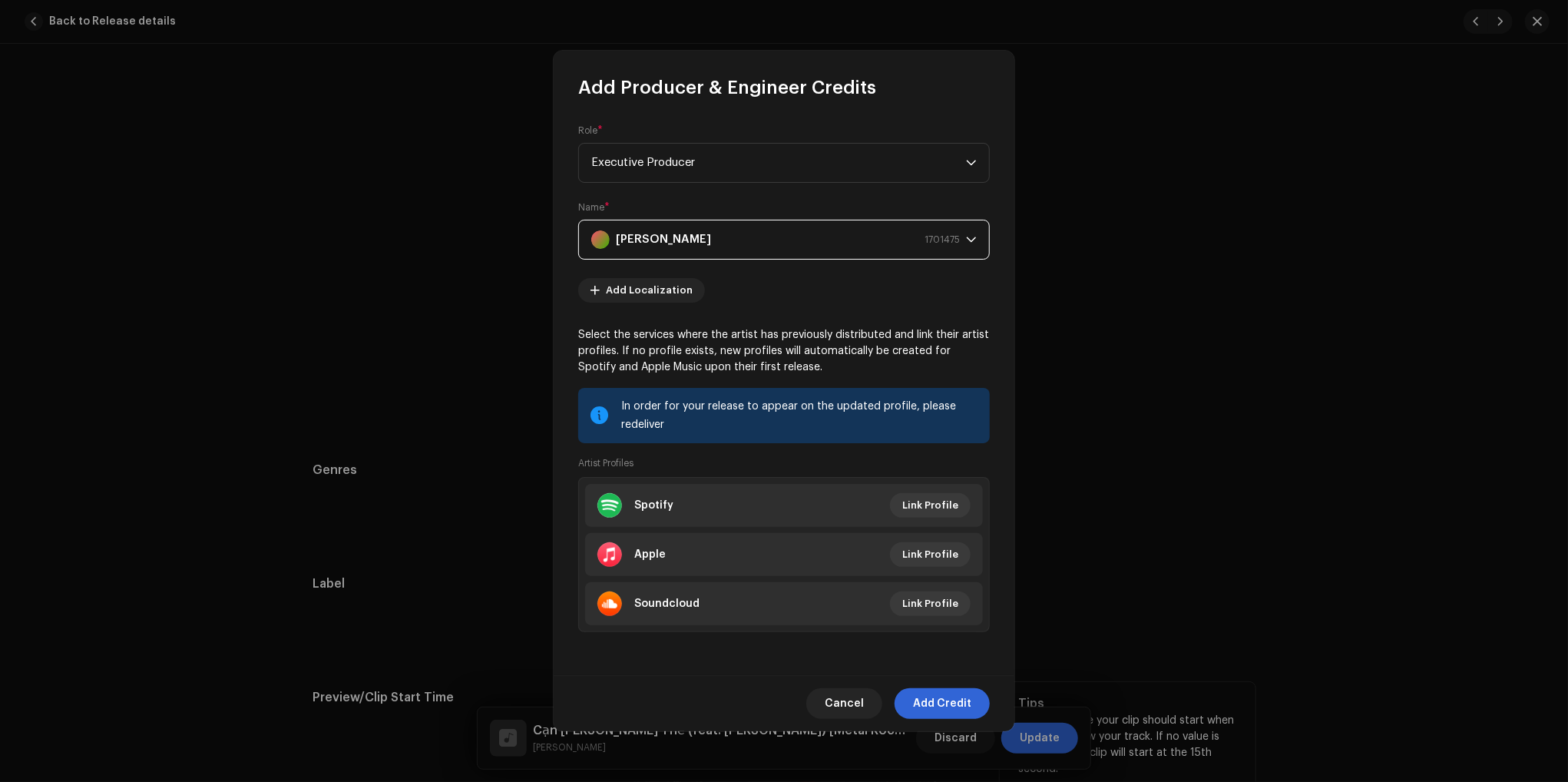
click at [936, 698] on span "Add Credit" at bounding box center [941, 704] width 58 height 31
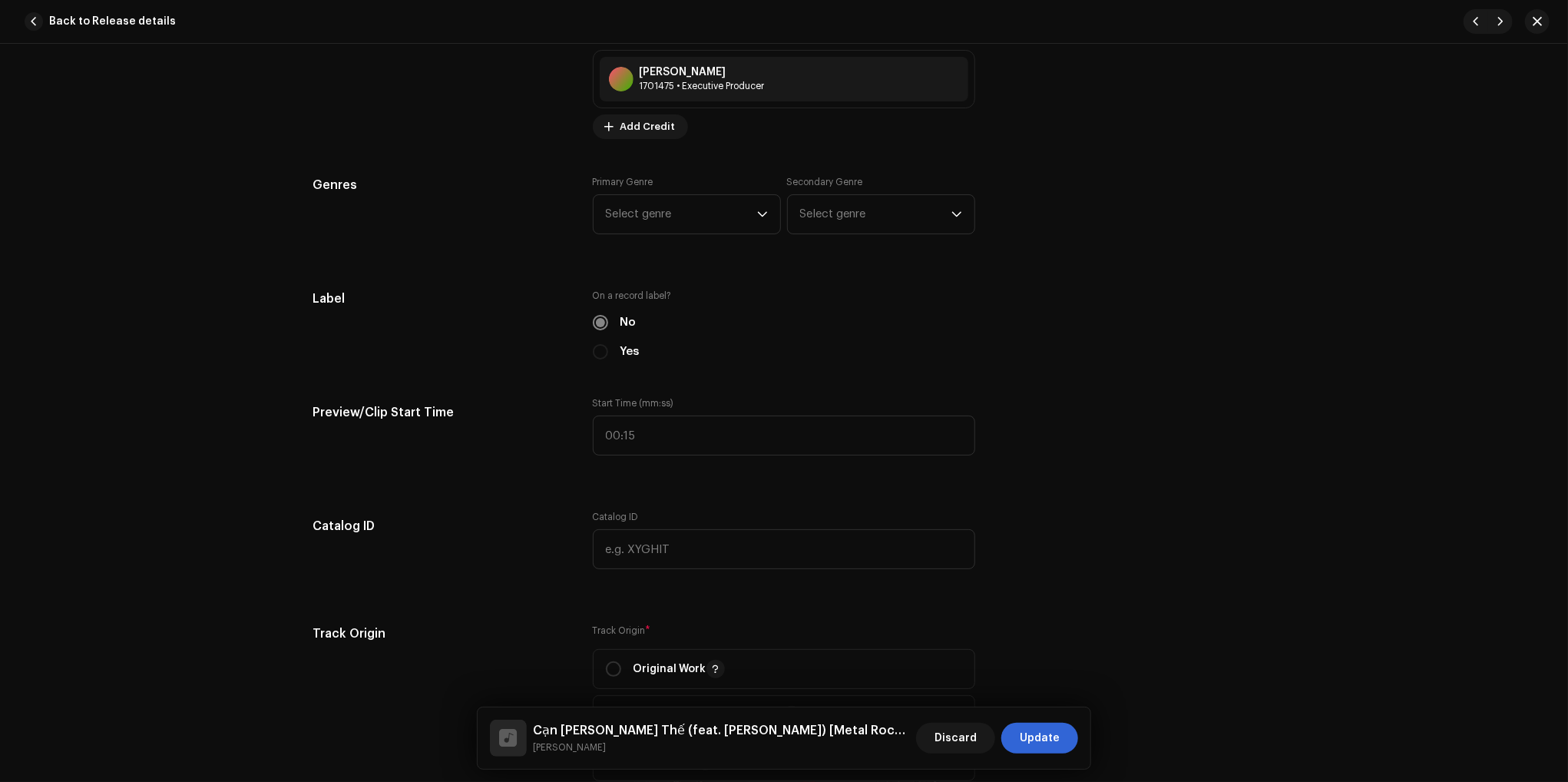
scroll to position [1460, 0]
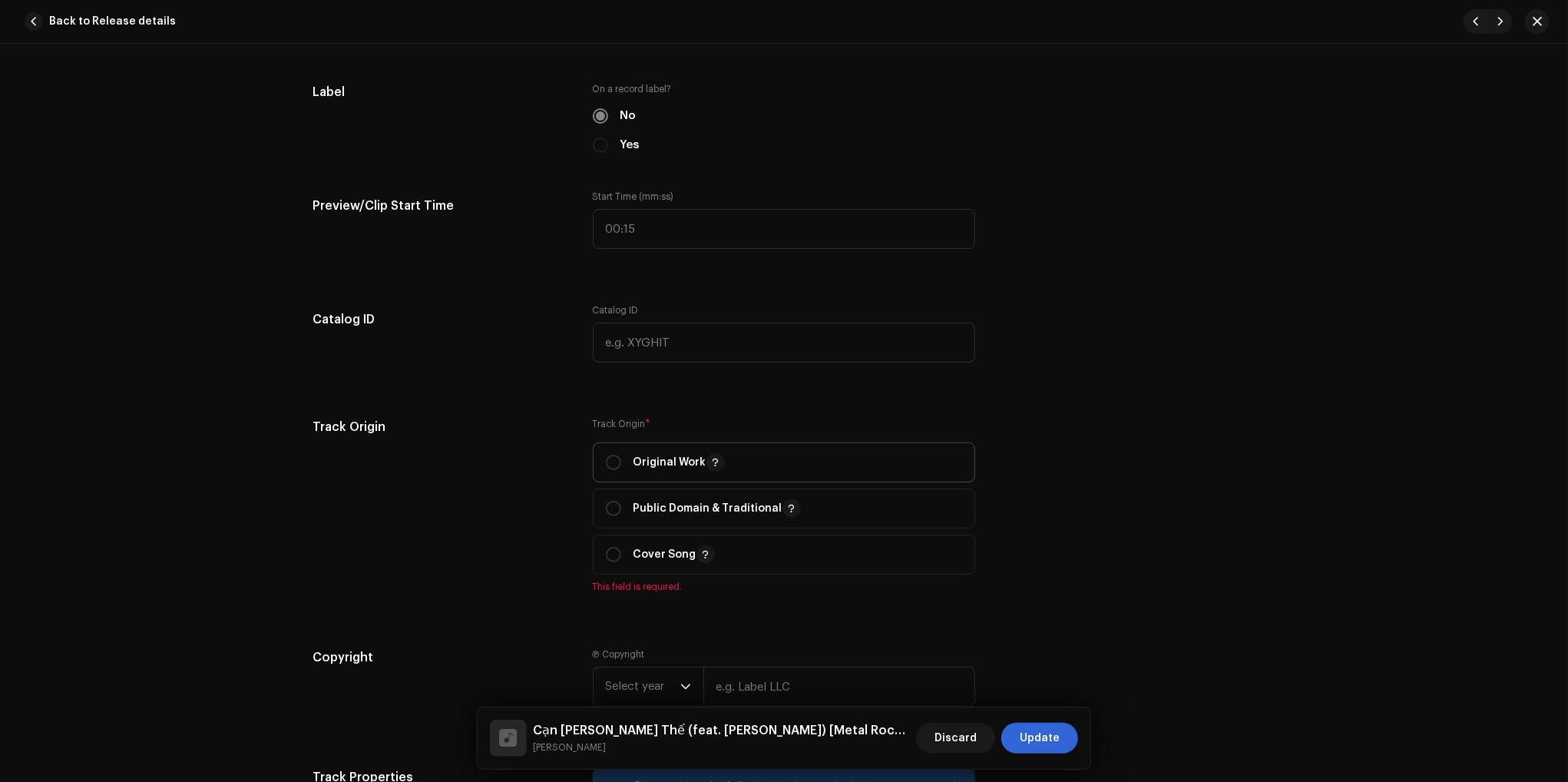
click at [792, 449] on span "Original Work" at bounding box center [784, 463] width 356 height 38
radio input "true"
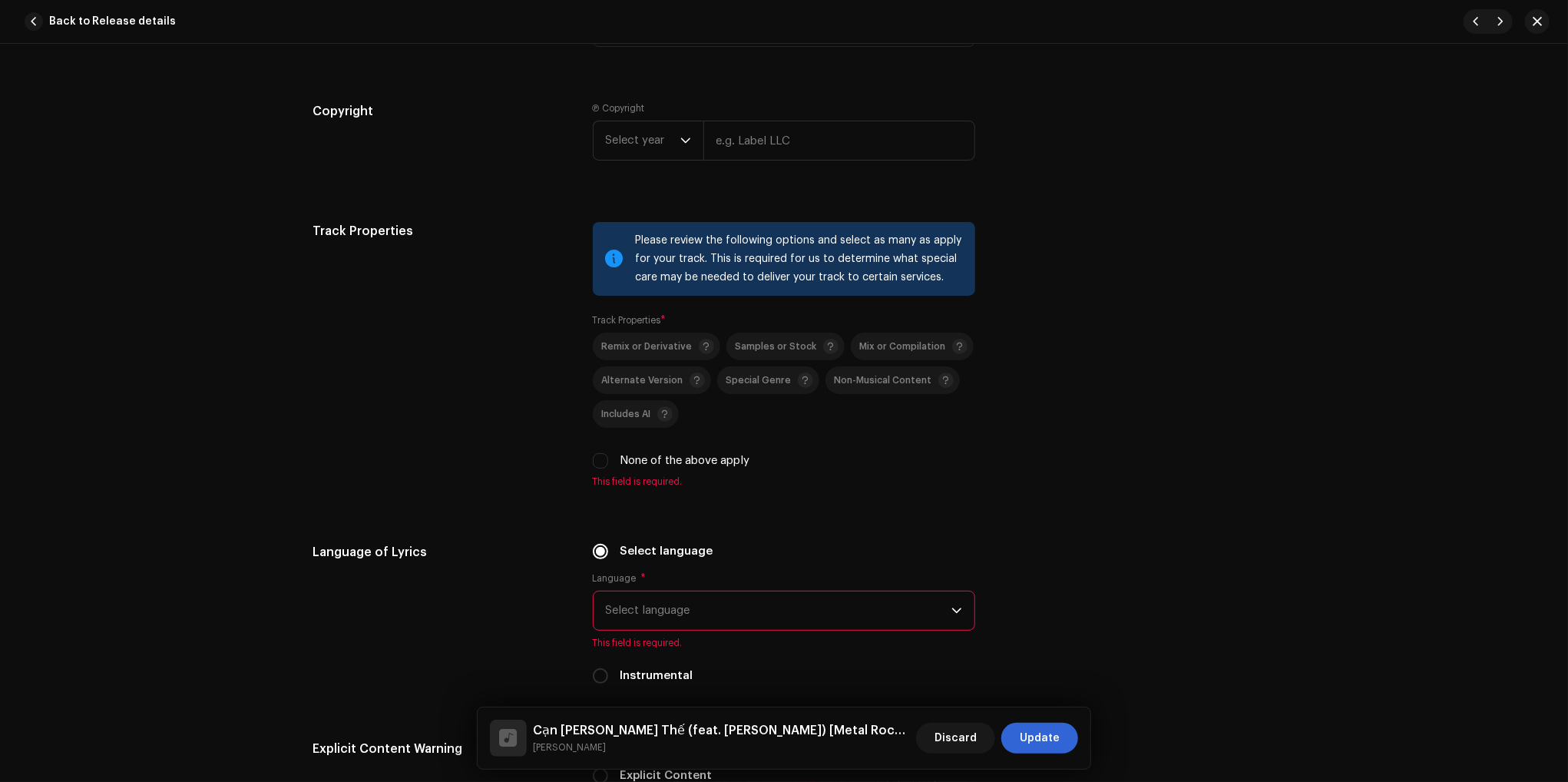
scroll to position [1997, 0]
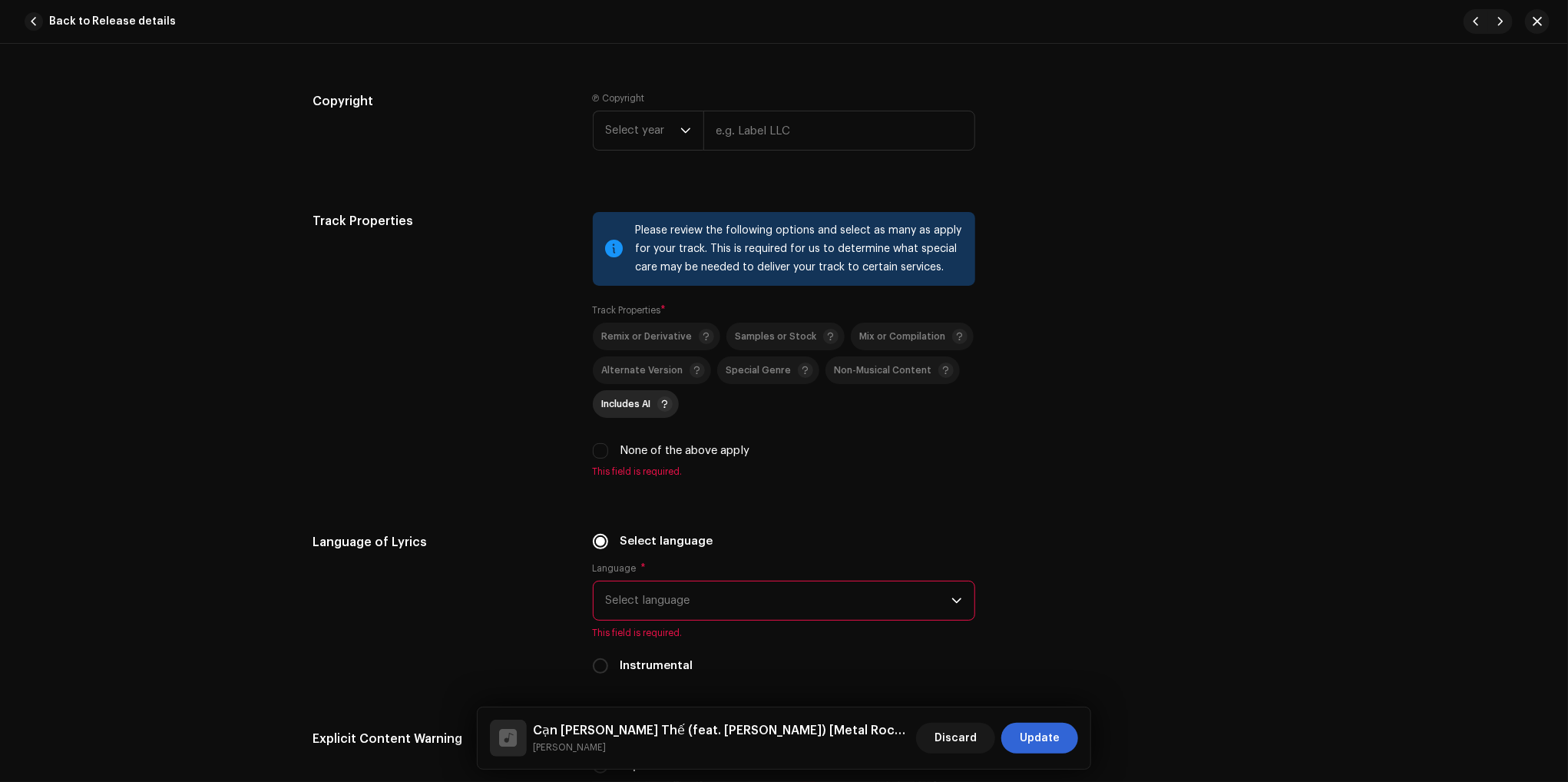
click at [641, 404] on span "Includes AI" at bounding box center [626, 404] width 49 height 10
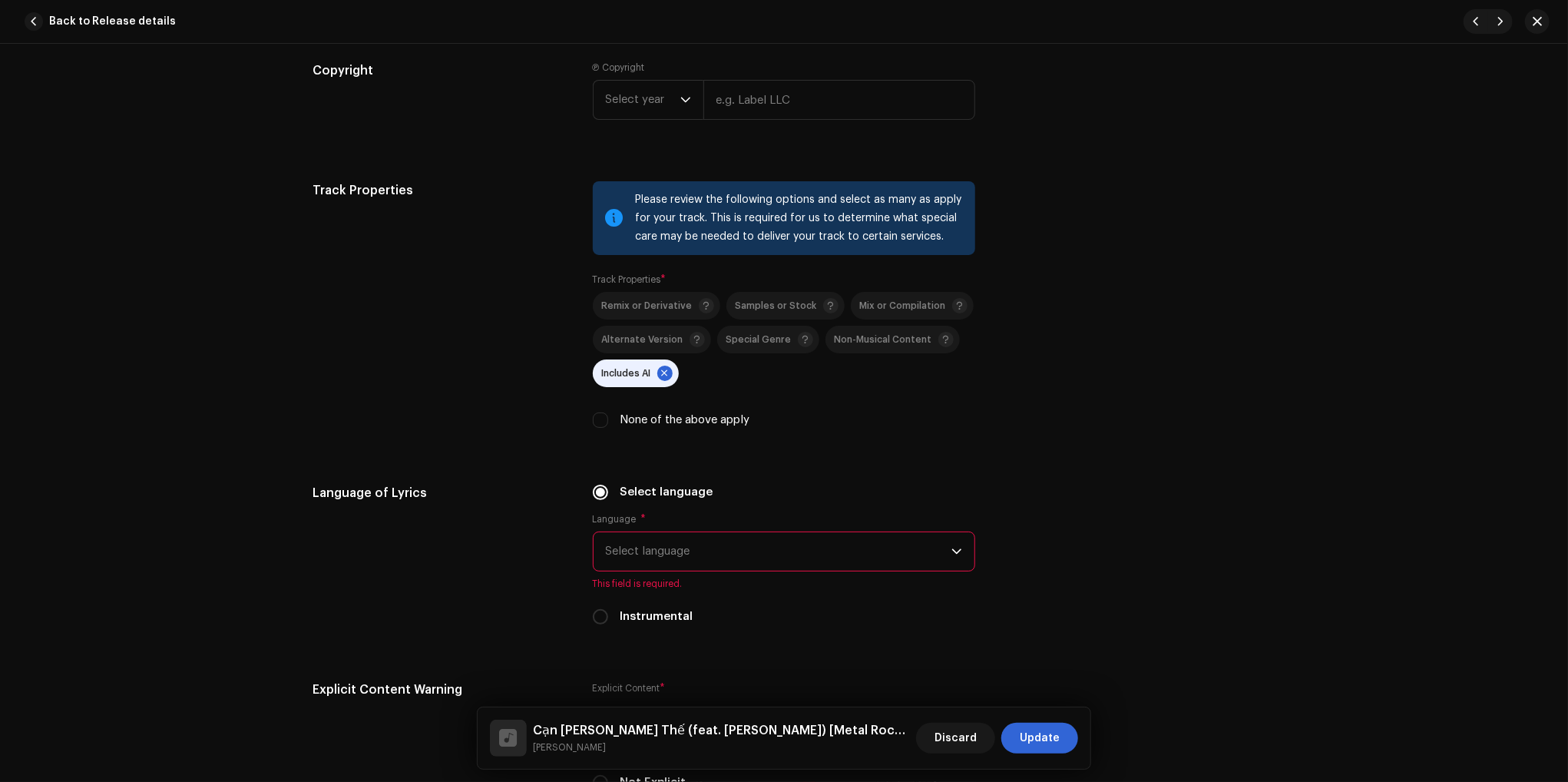
scroll to position [2151, 0]
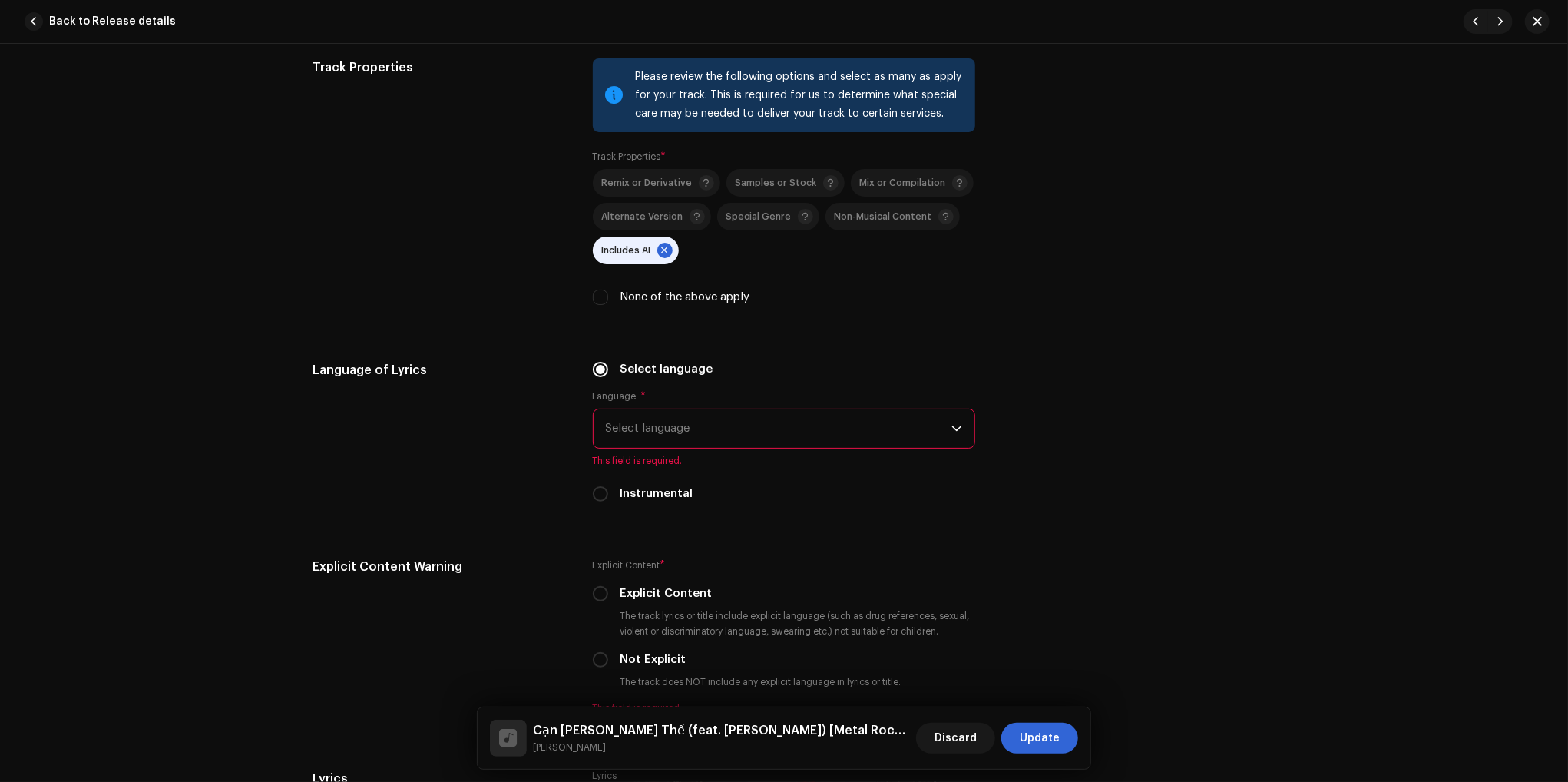
click at [691, 437] on span "Select language" at bounding box center [779, 428] width 346 height 38
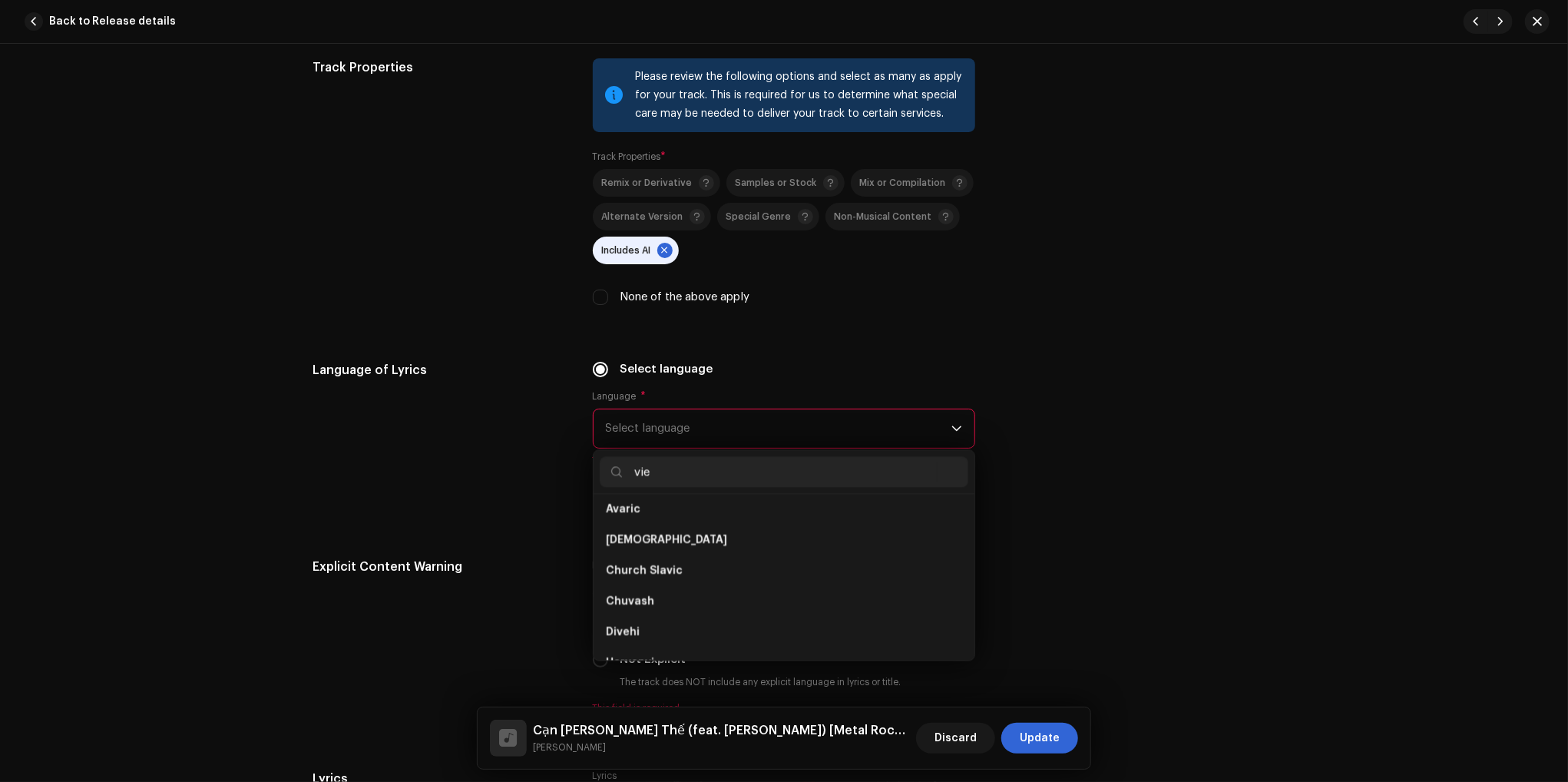
scroll to position [0, 0]
type input "vietna"
click at [678, 526] on li "Vietnamese" at bounding box center [784, 515] width 369 height 31
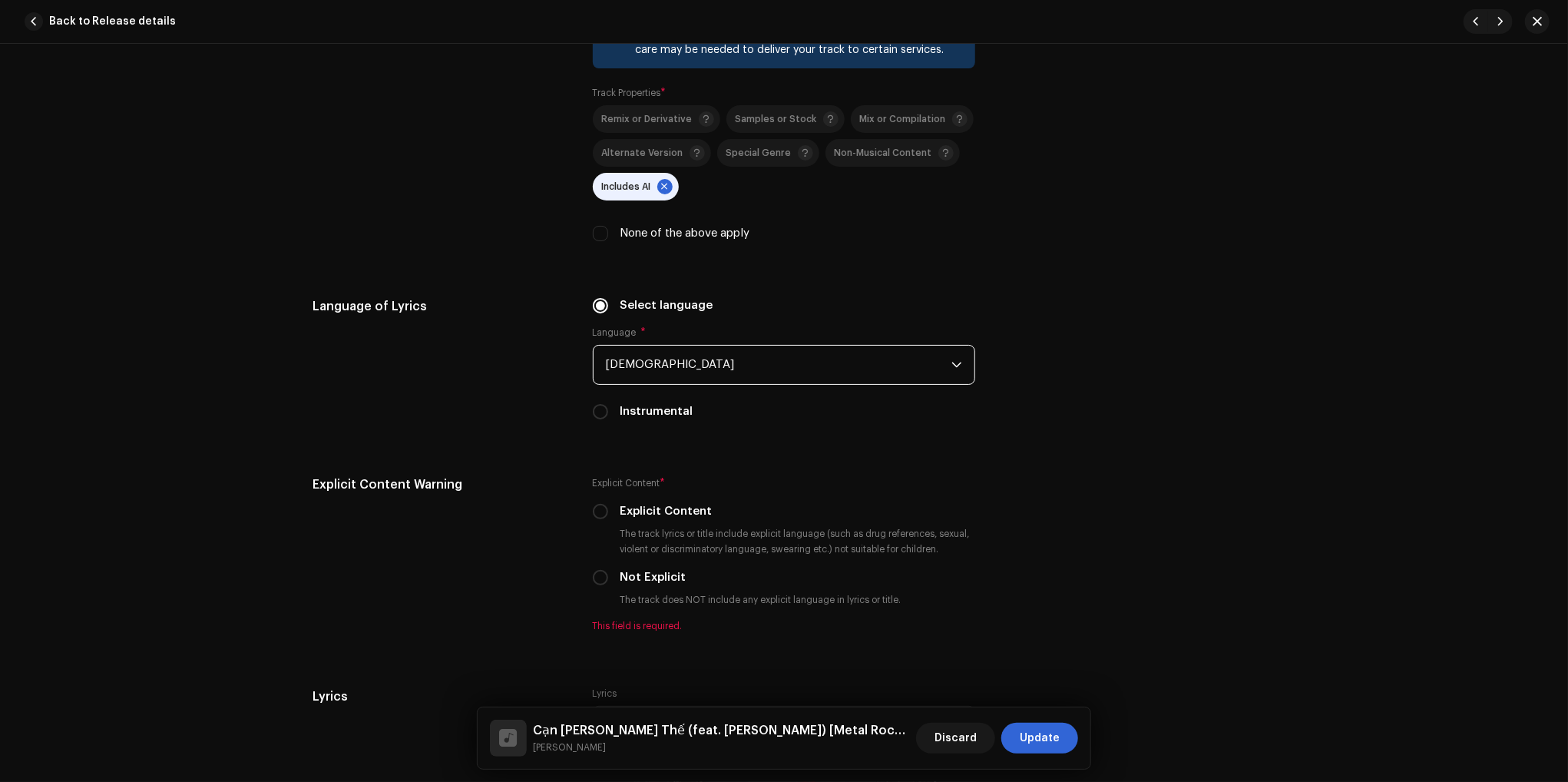
scroll to position [2227, 0]
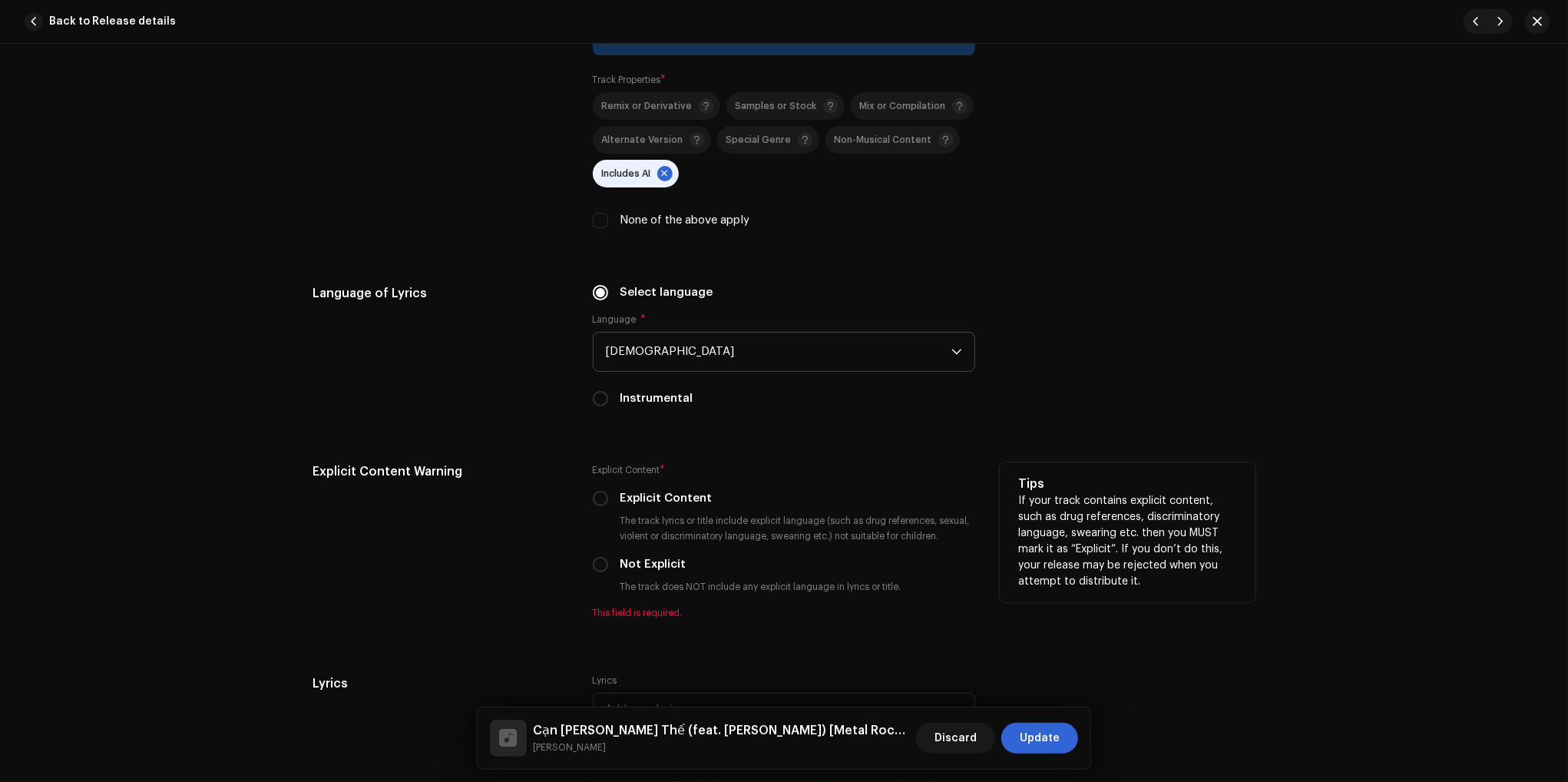
click at [624, 573] on label "Not Explicit" at bounding box center [653, 565] width 66 height 17
click at [608, 573] on input "Not Explicit" at bounding box center [600, 565] width 15 height 15
radio input "true"
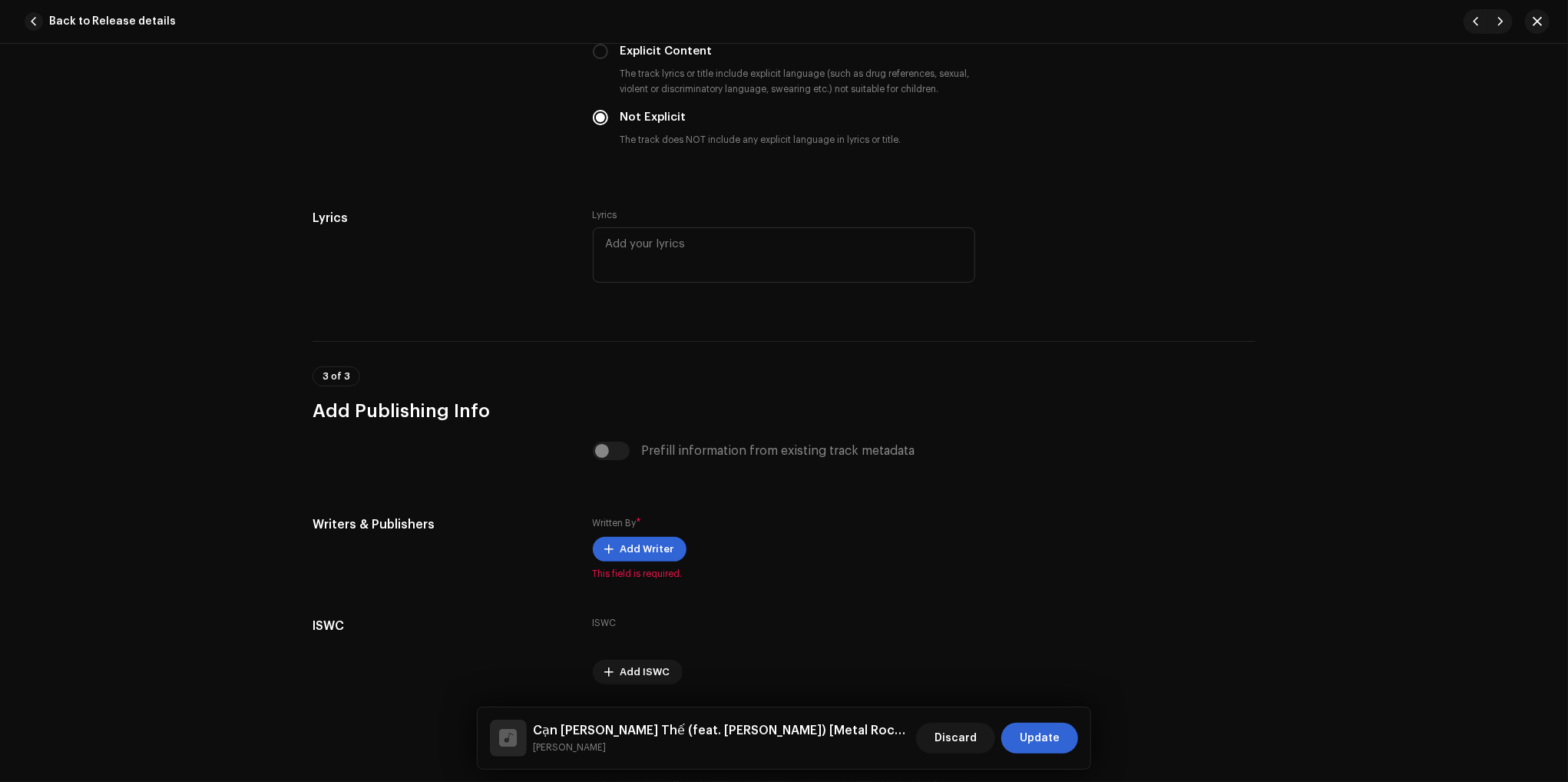
scroll to position [2727, 0]
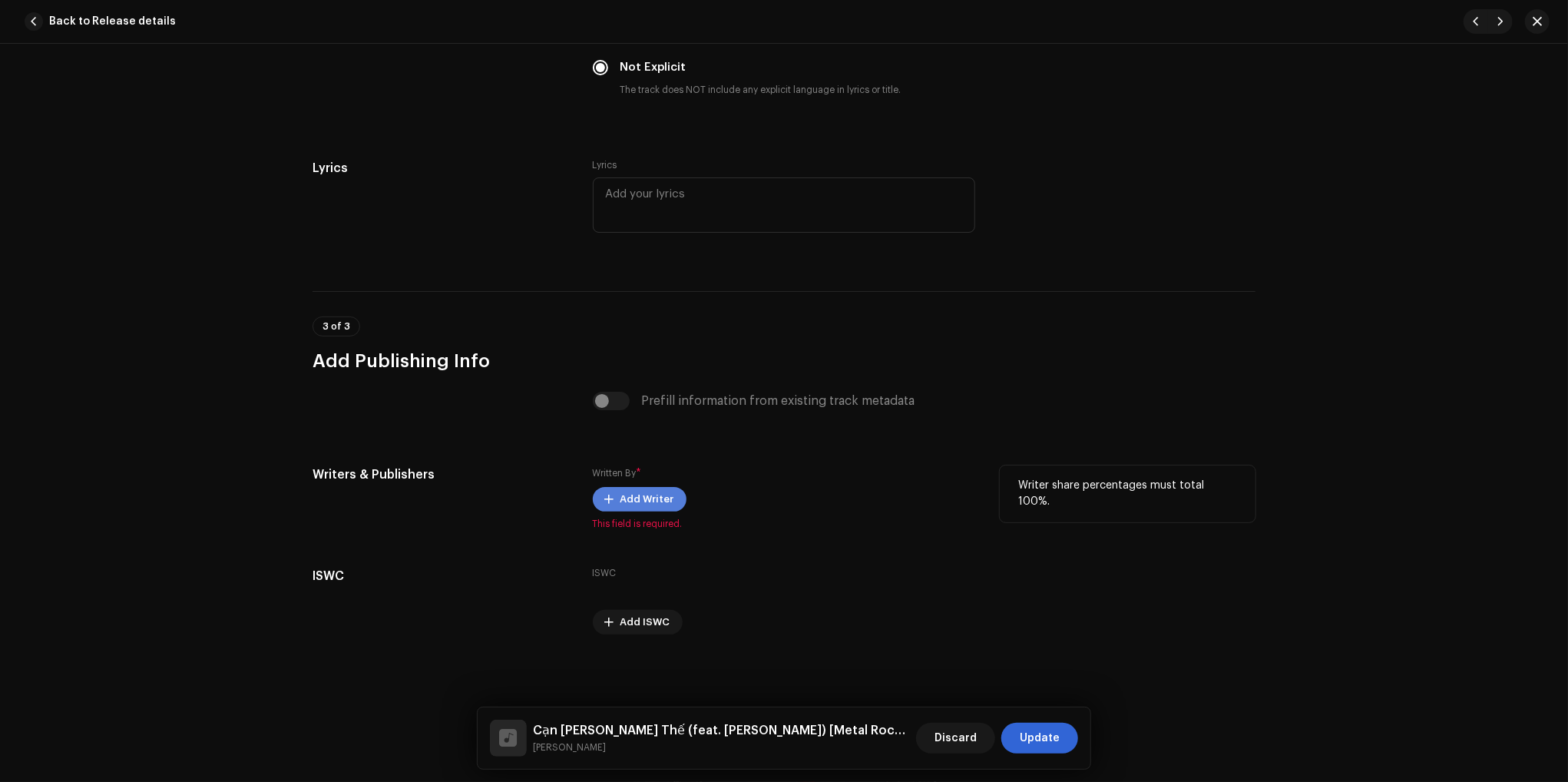
click at [635, 494] on span "Add Writer" at bounding box center [647, 499] width 54 height 31
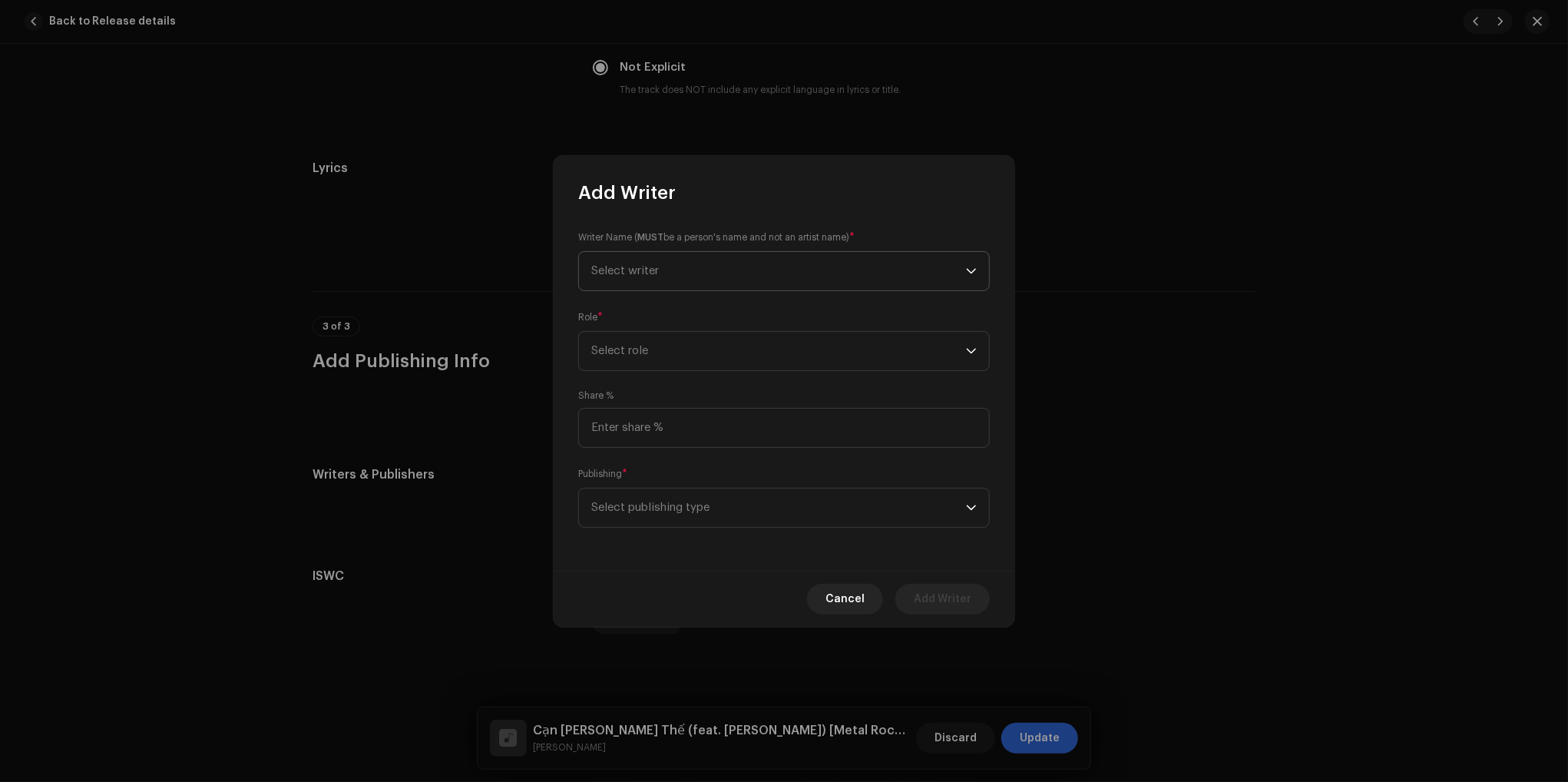
click at [707, 260] on span "Select writer" at bounding box center [779, 272] width 375 height 38
type input ";"
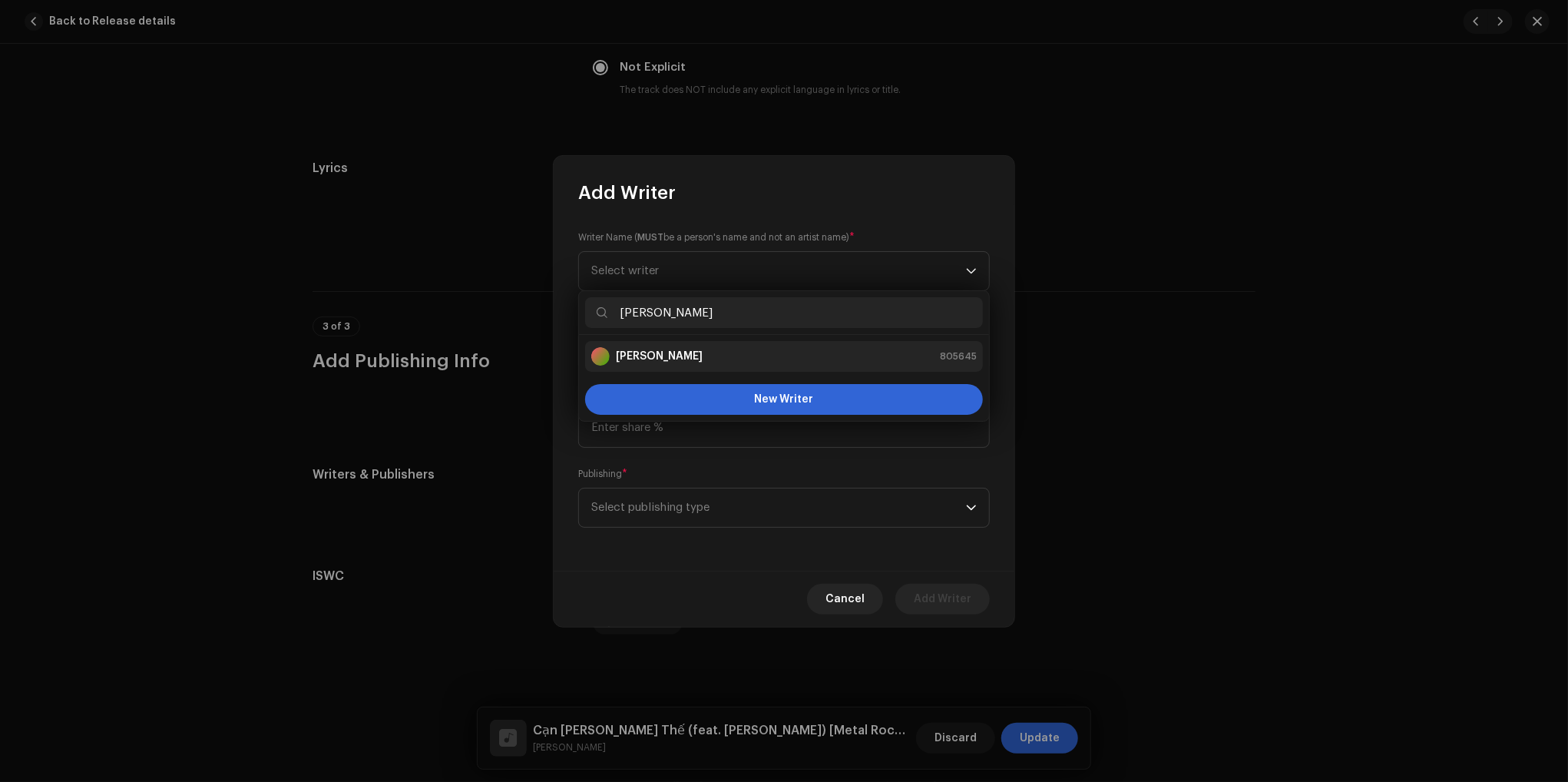
type input "lê ch"
click at [711, 351] on div "Lê Chí Trung 805645" at bounding box center [784, 356] width 385 height 18
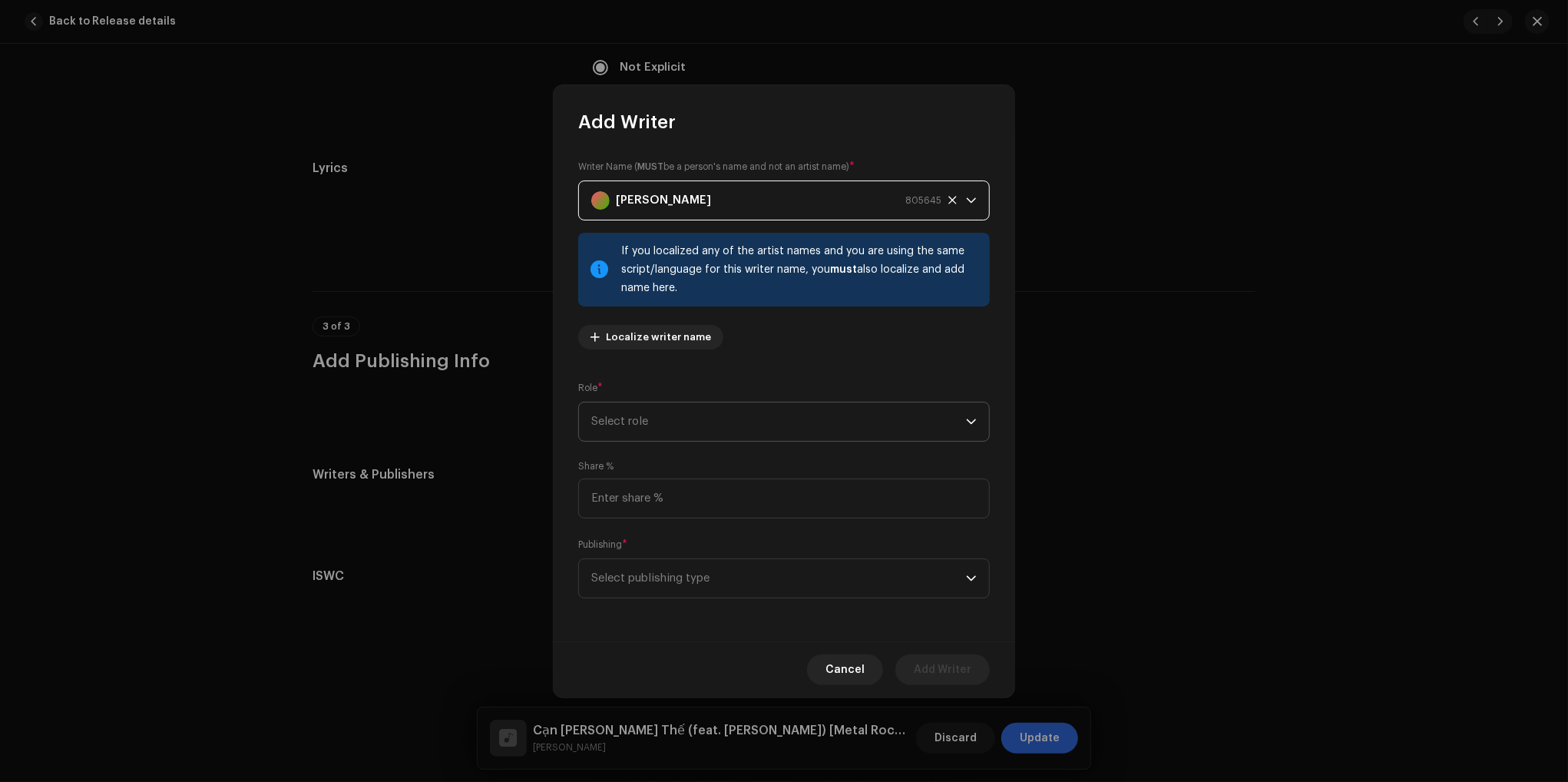
click at [700, 427] on span "Select role" at bounding box center [779, 422] width 375 height 38
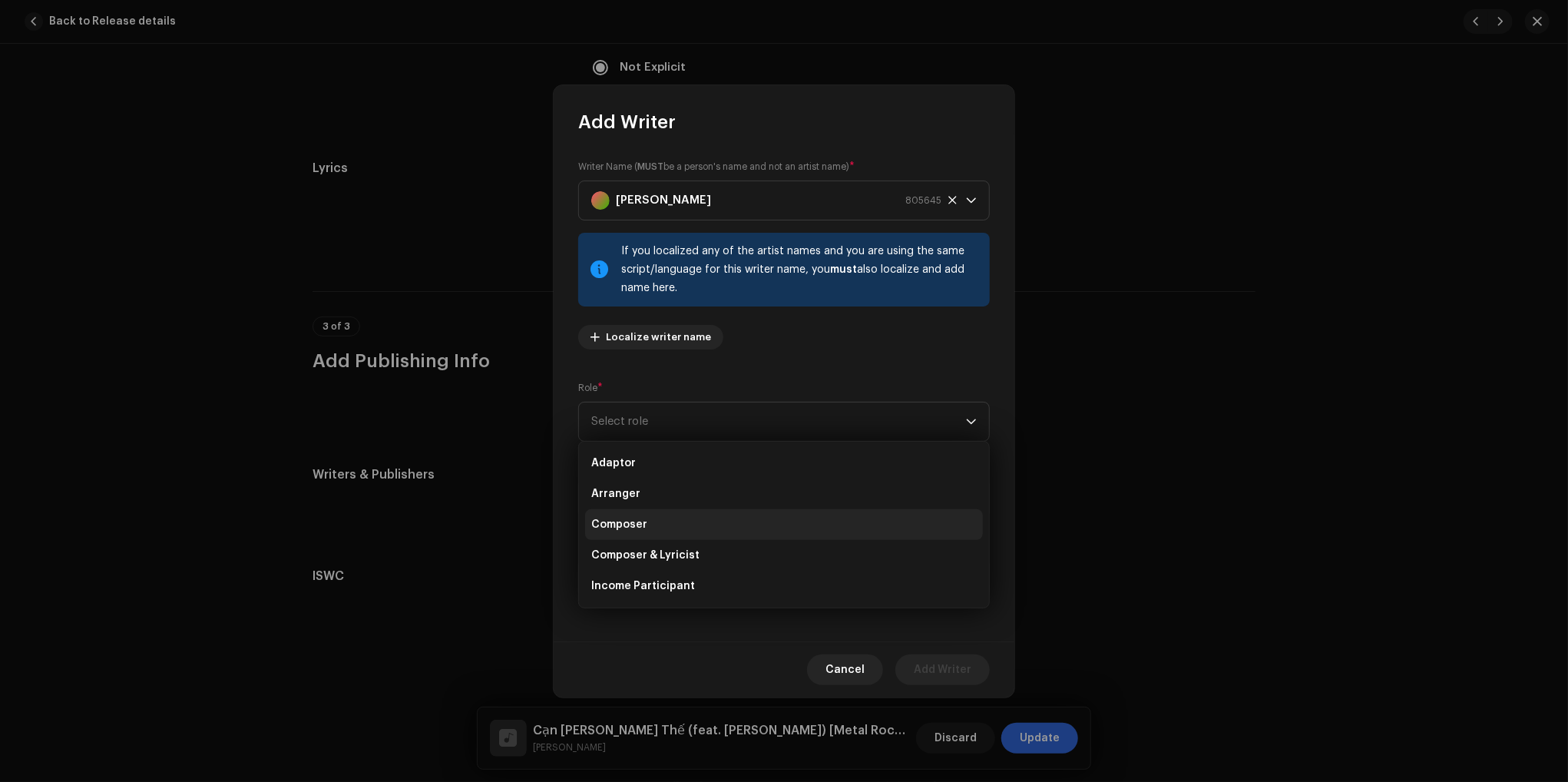
click at [660, 518] on li "Composer" at bounding box center [784, 525] width 397 height 31
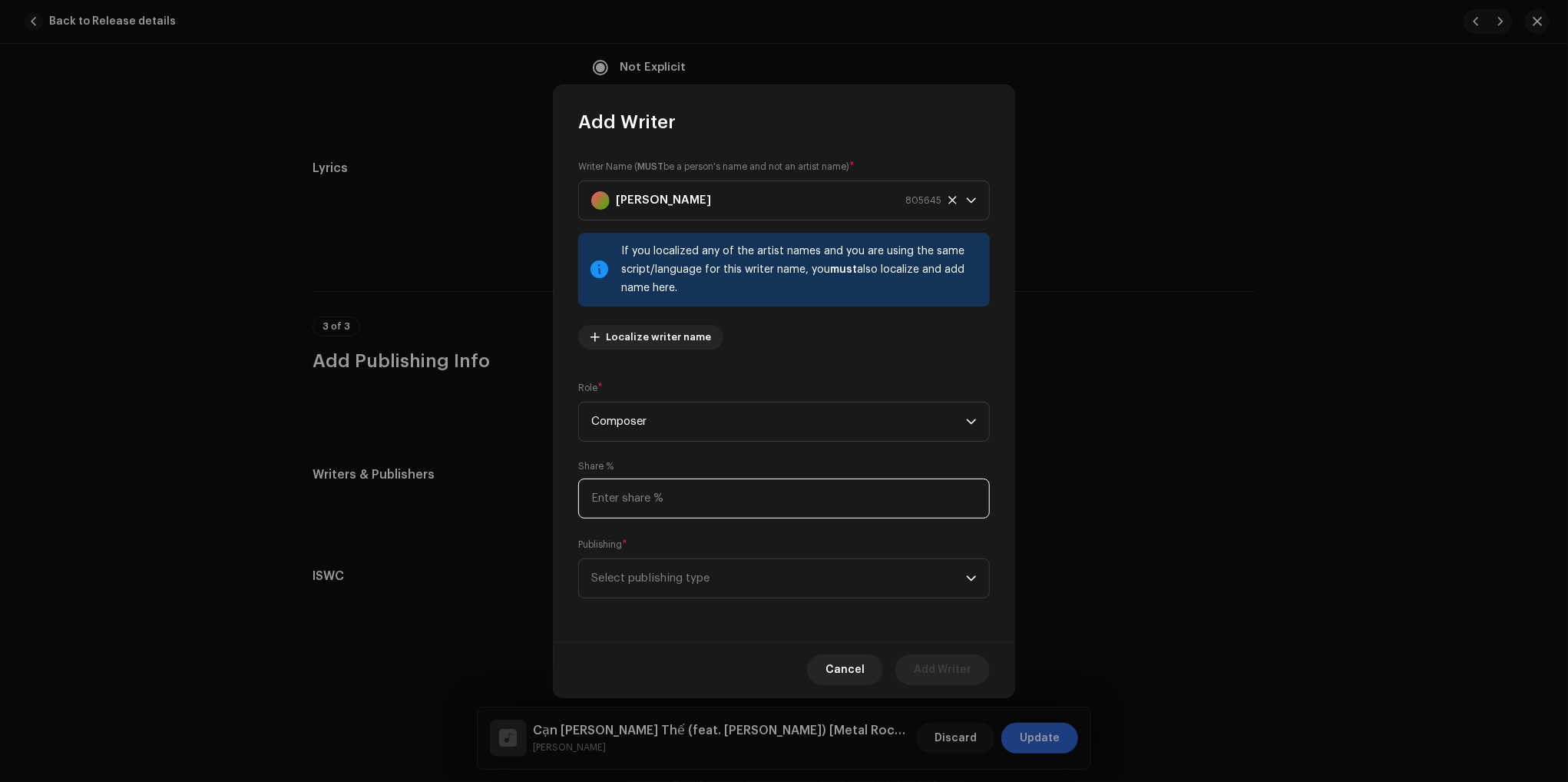
click at [765, 507] on input at bounding box center [784, 499] width 412 height 40
type input "100.00"
click at [746, 580] on span "Select publishing type" at bounding box center [779, 578] width 375 height 38
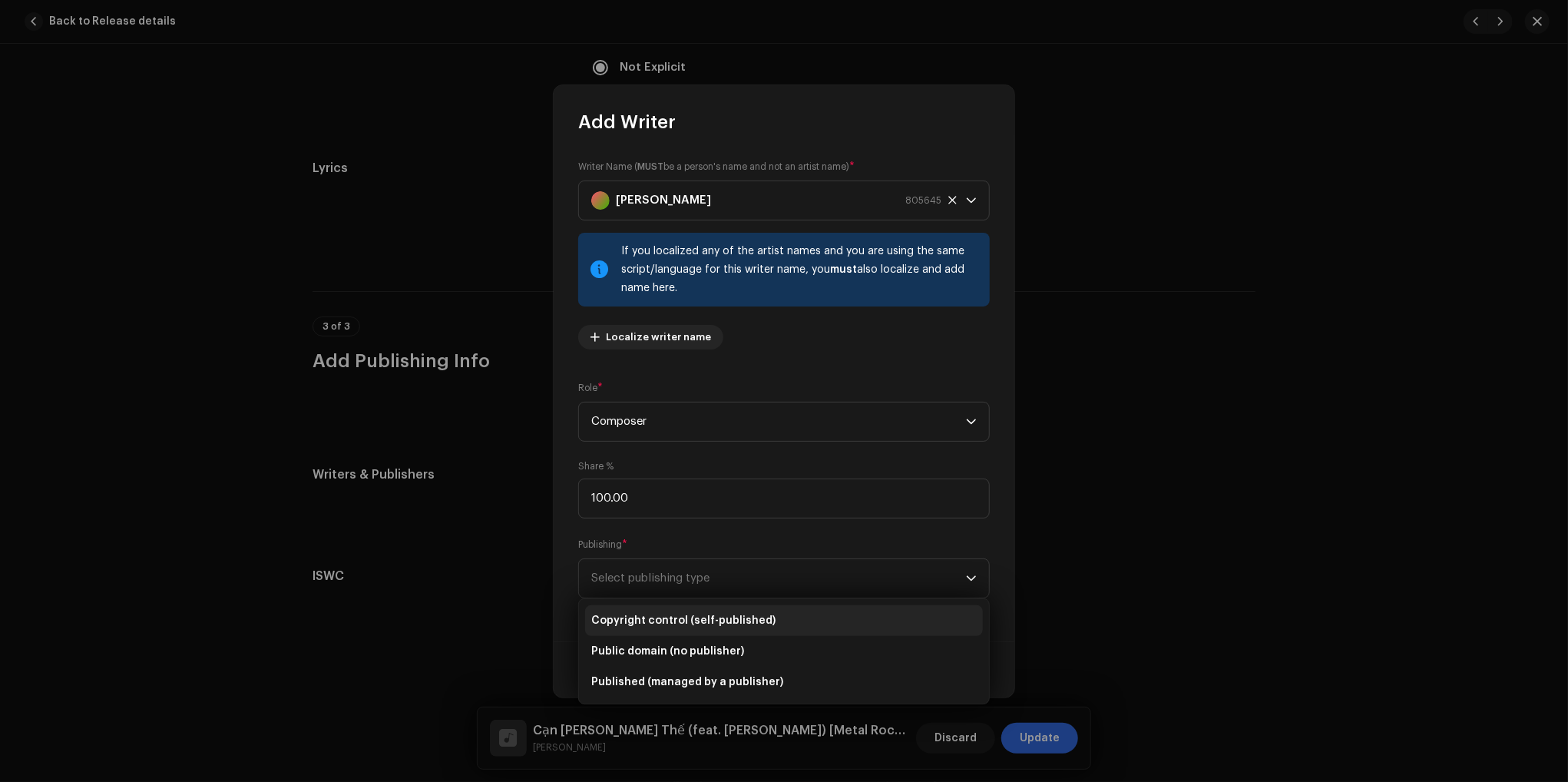
click at [690, 620] on span "Copyright control (self-published)" at bounding box center [683, 620] width 184 height 15
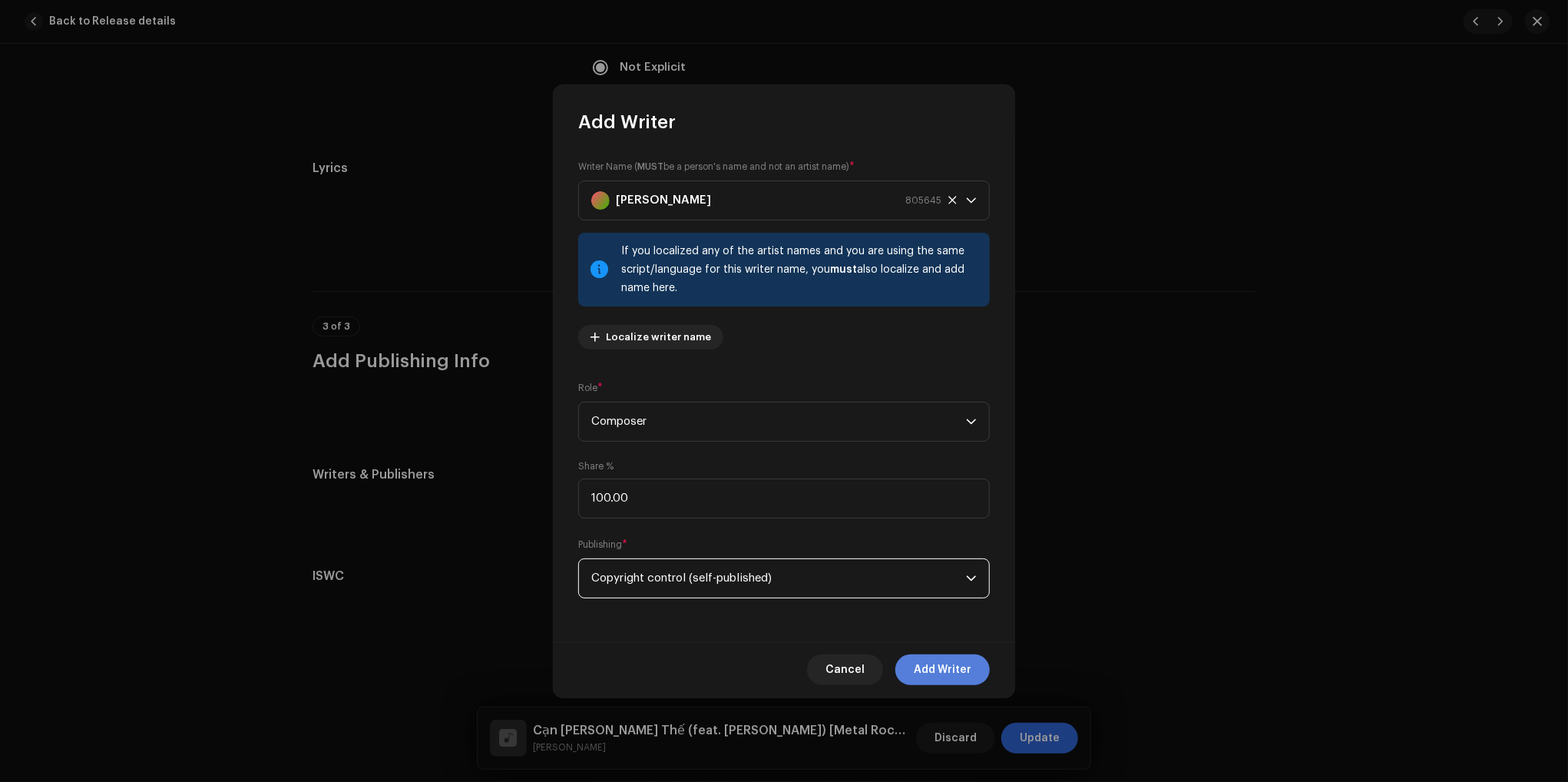
click at [962, 667] on span "Add Writer" at bounding box center [942, 670] width 57 height 31
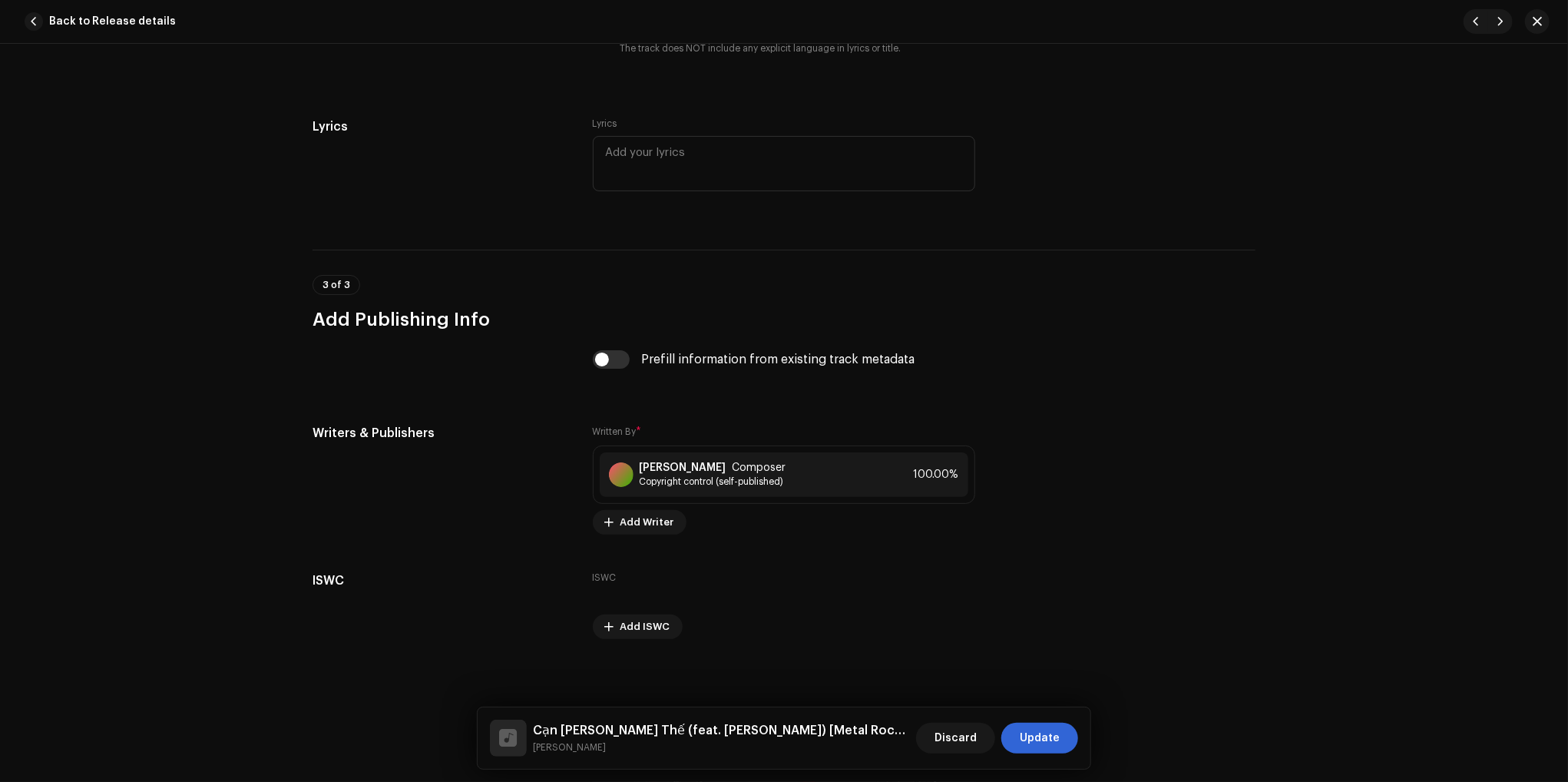
scroll to position [2774, 0]
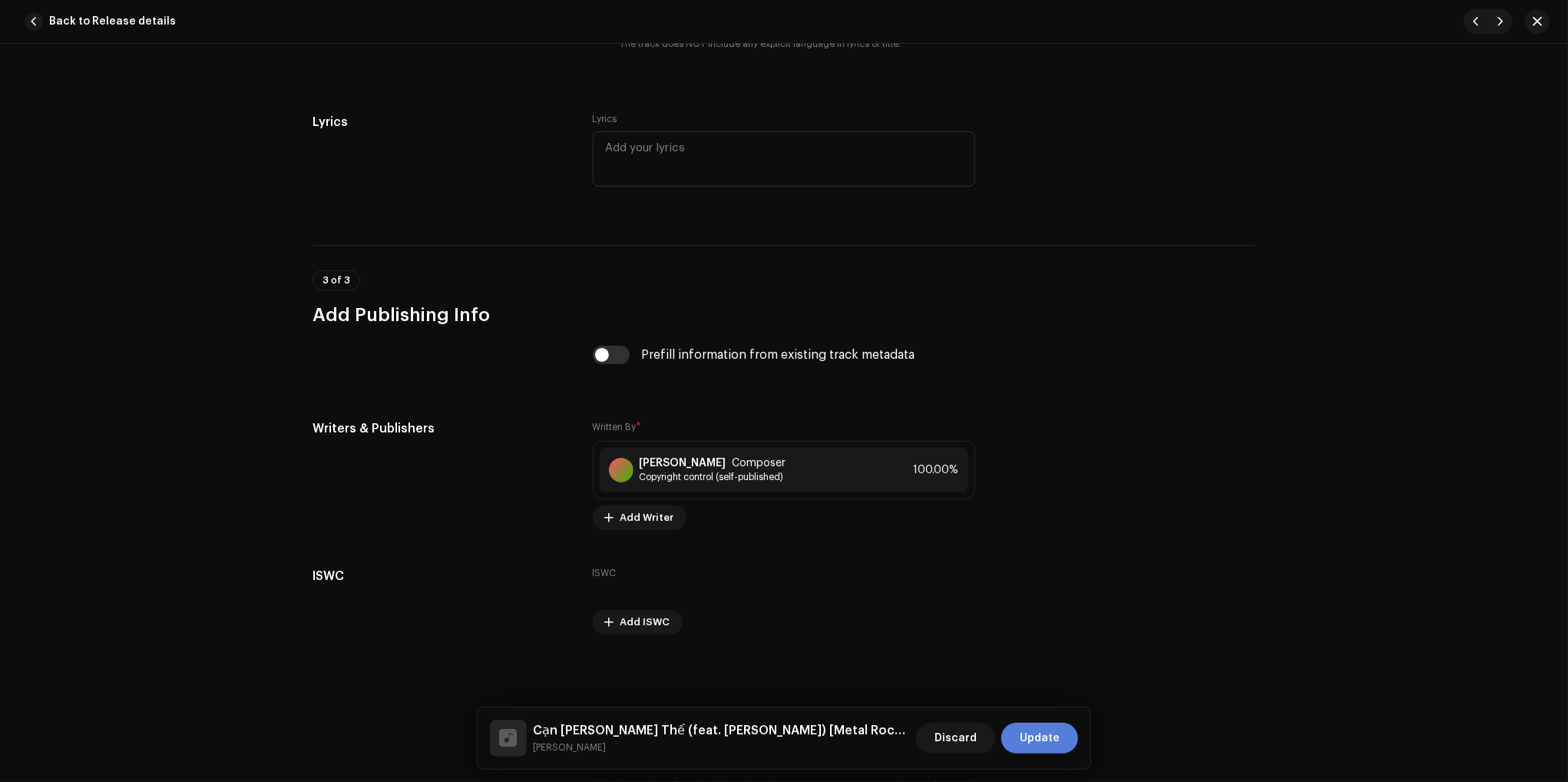
click at [1056, 744] on span "Update" at bounding box center [1040, 738] width 40 height 31
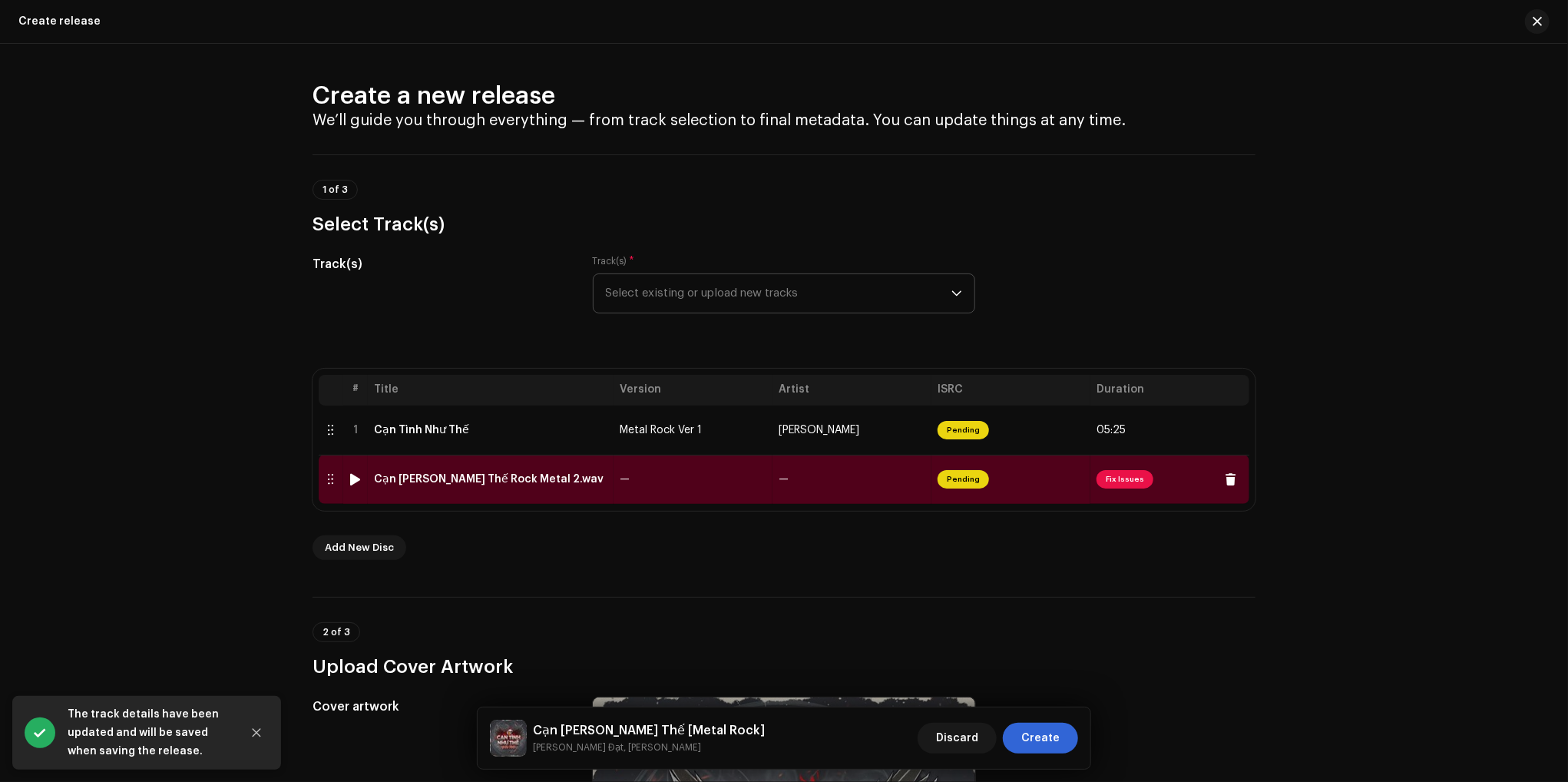
click at [587, 488] on td "Cạn Tình Như Thế Rock Metal 2.wav" at bounding box center [490, 479] width 246 height 49
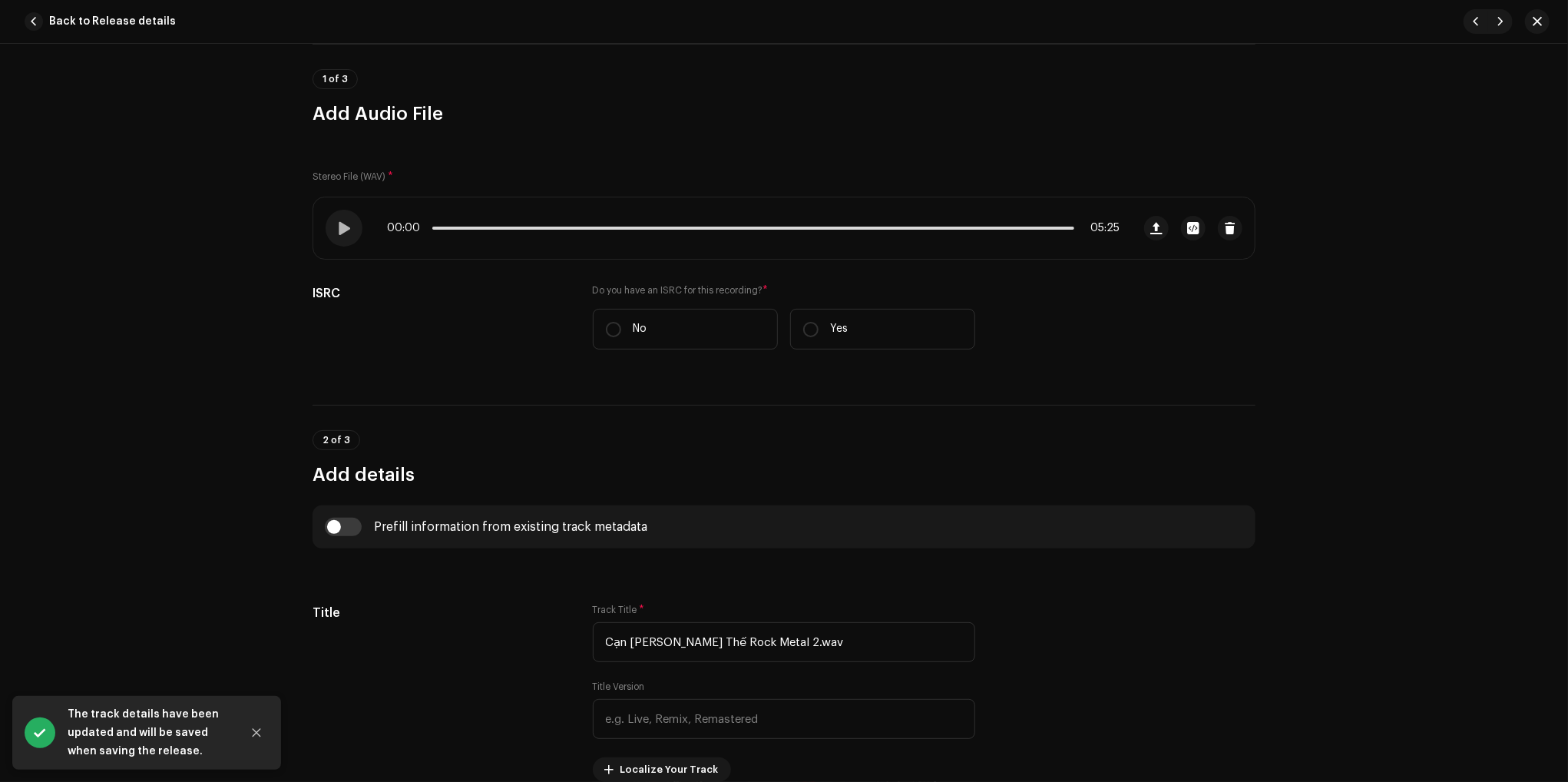
scroll to position [154, 0]
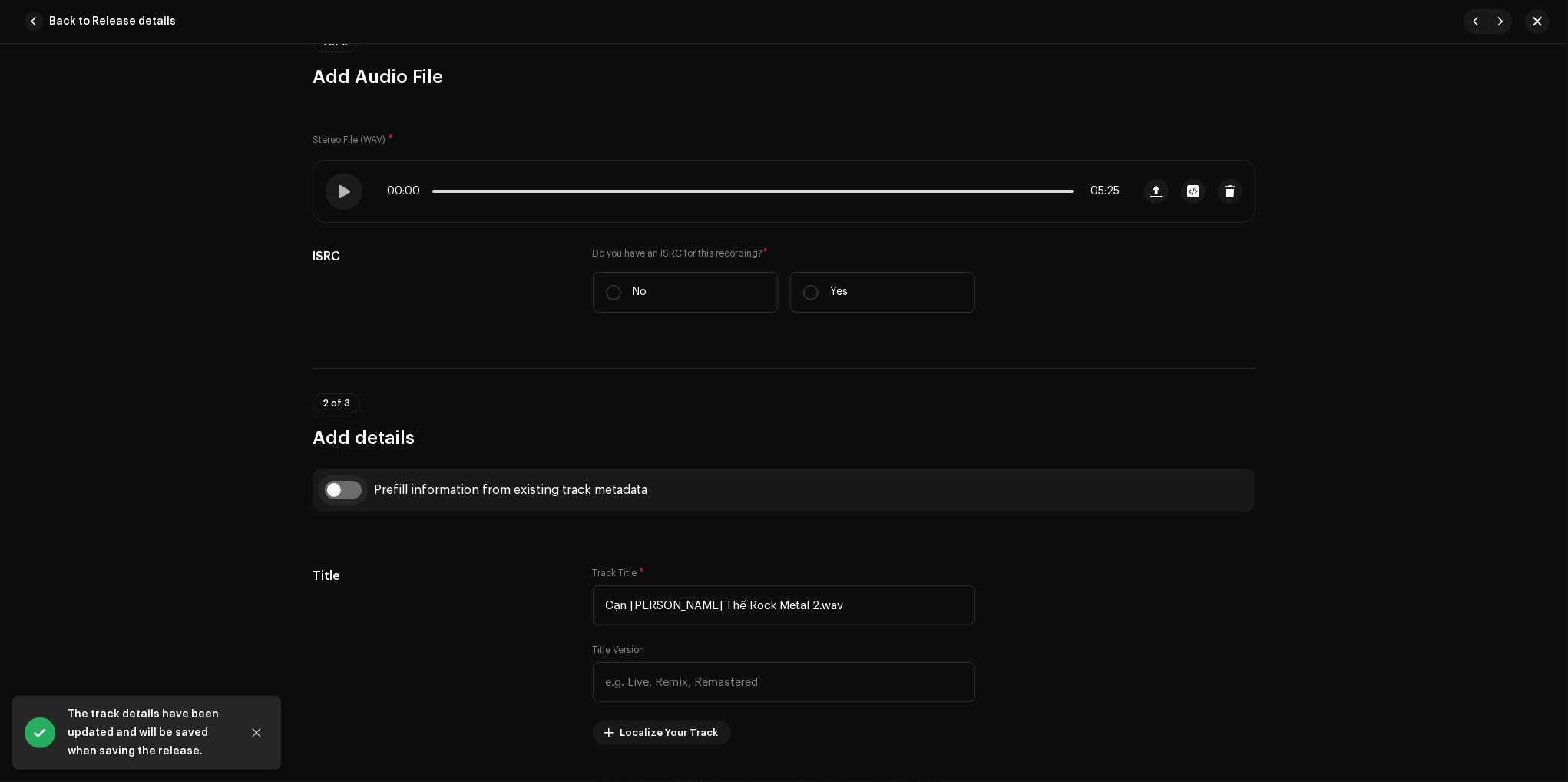
click at [338, 493] on input "checkbox" at bounding box center [343, 489] width 37 height 18
checkbox input "true"
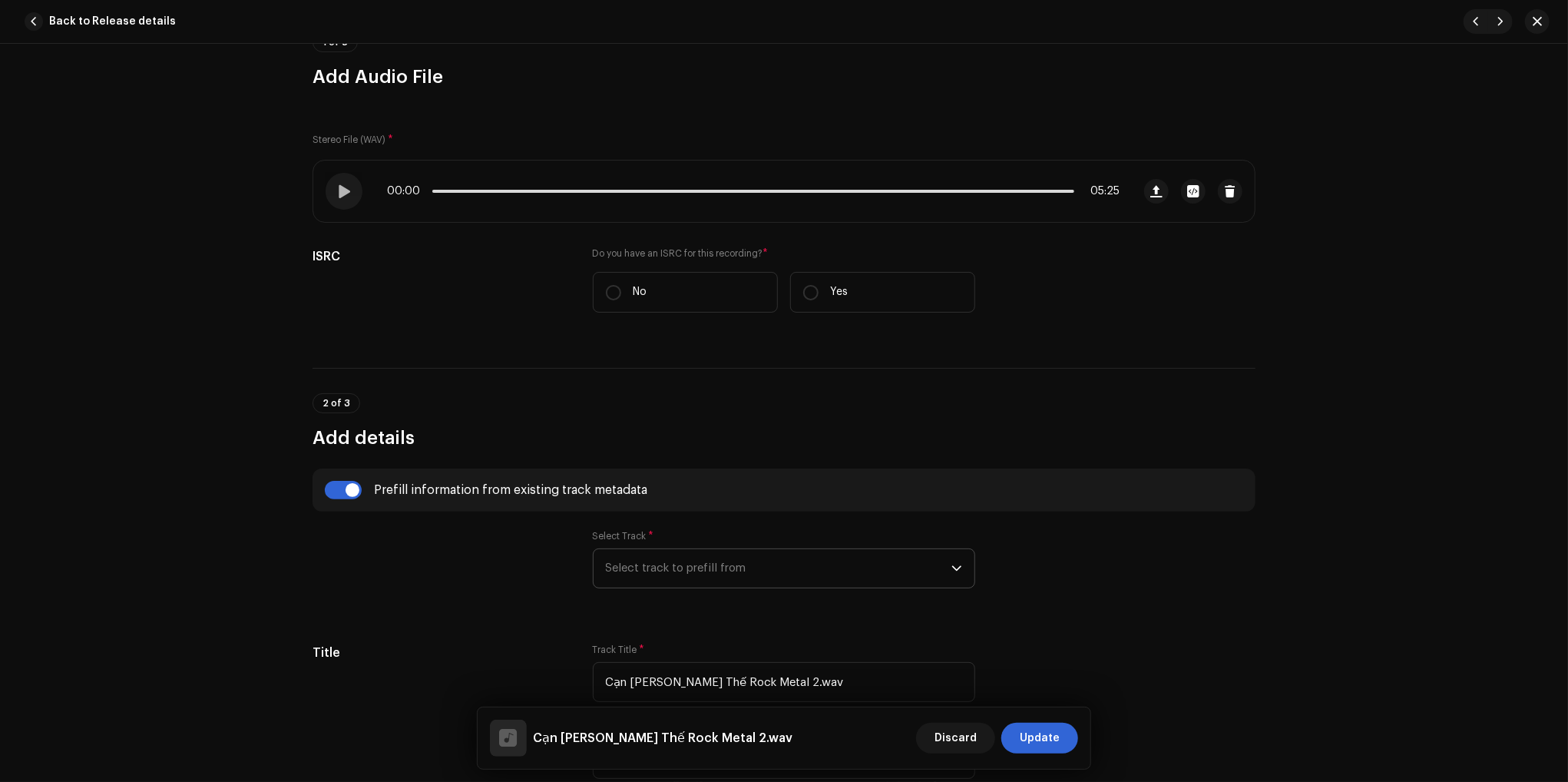
click at [706, 568] on span "Select track to prefill from" at bounding box center [779, 569] width 346 height 38
click at [710, 597] on li "01 Cạn Tình Như Thế (feat. Dickson) [Metal Rock Ver 1]" at bounding box center [784, 612] width 369 height 31
type input "Cạn Tình Như Thế"
type input "Metal Rock Ver 1"
radio input "true"
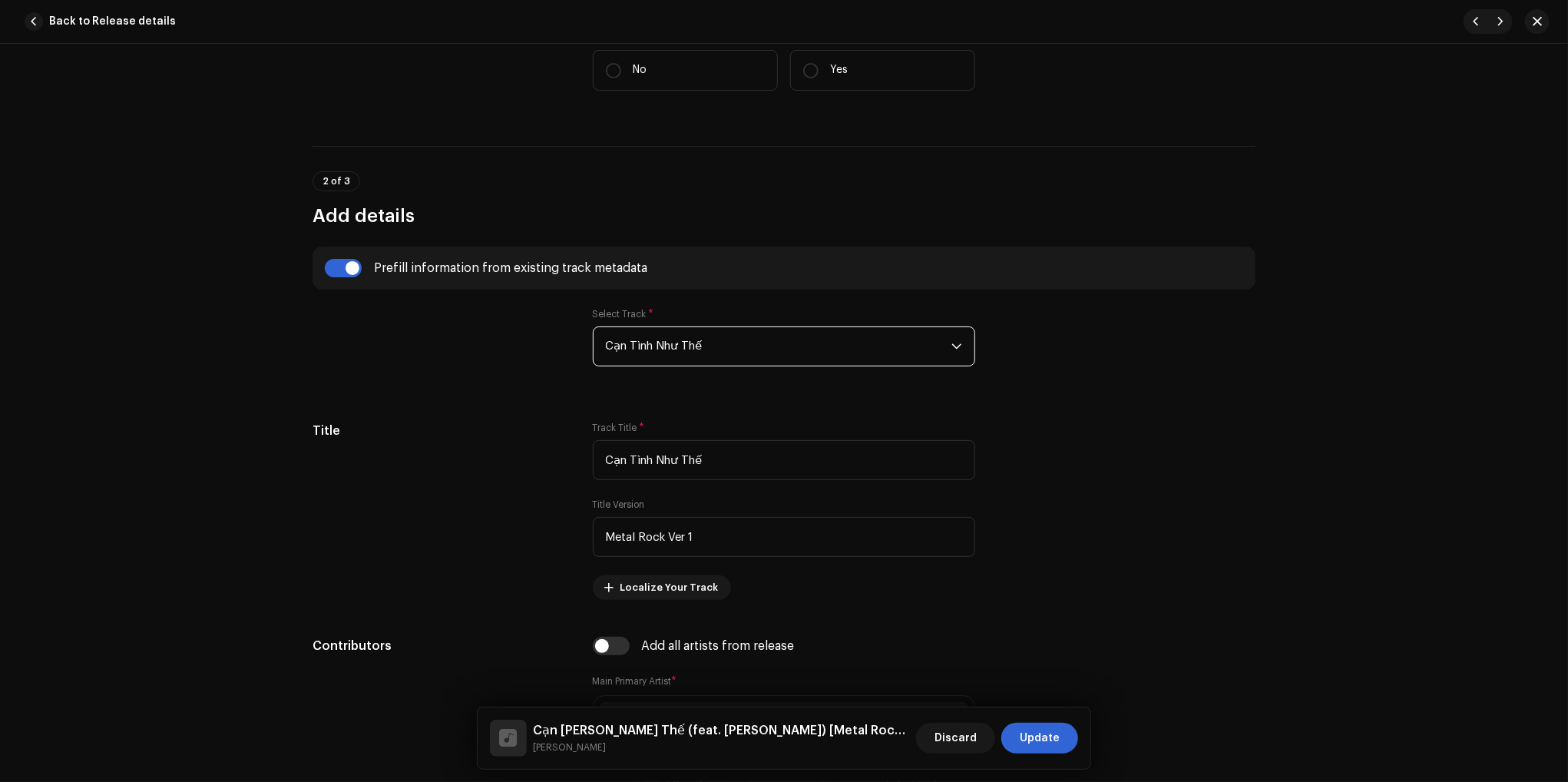
scroll to position [384, 0]
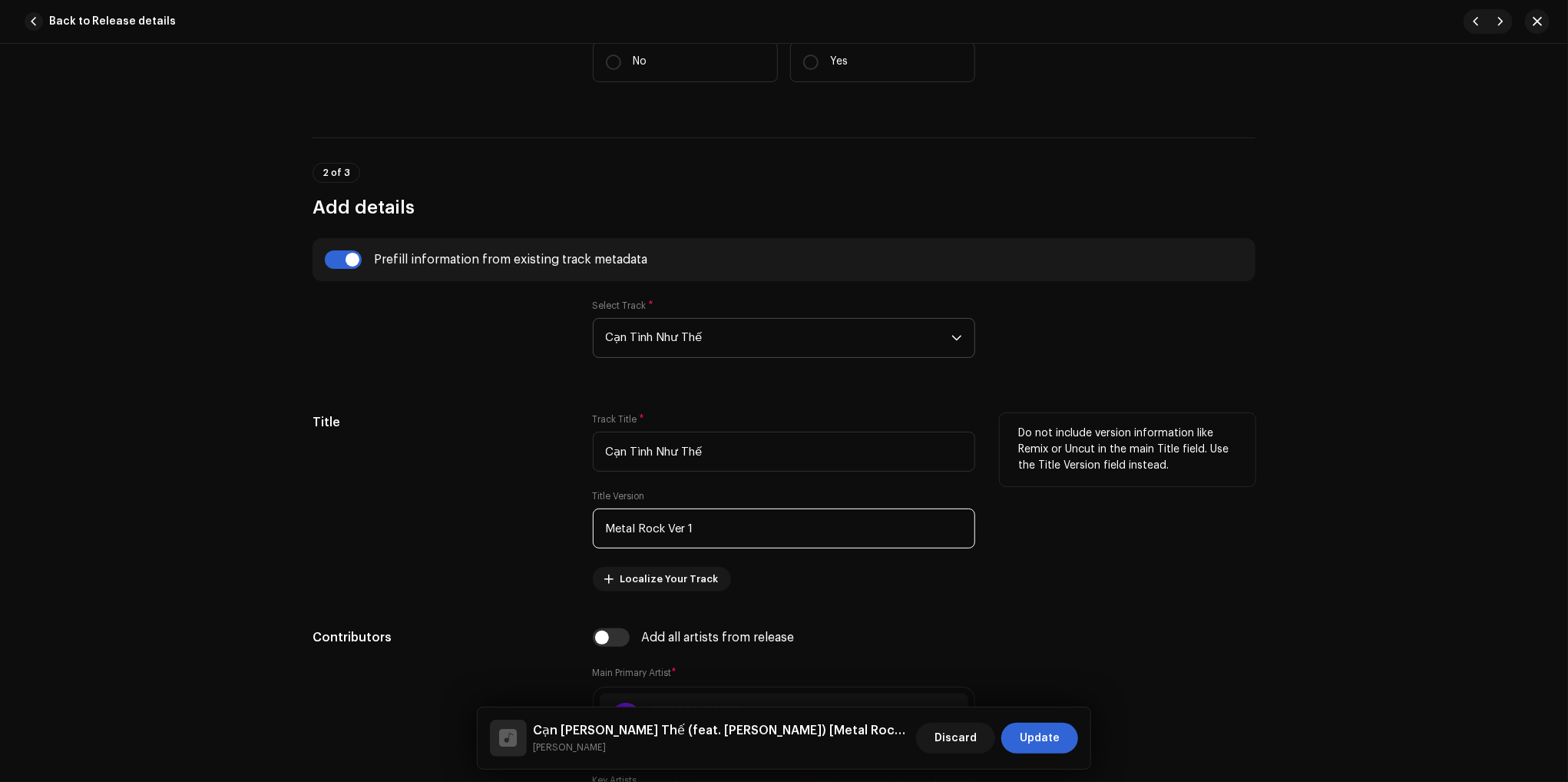
click at [710, 532] on input "Metal Rock Ver 1" at bounding box center [784, 529] width 382 height 40
type input "Metal Rock Ver 2"
click at [1313, 554] on div "Track details Complete the following to finalize your track. 1 of 3 Add Audio F…" at bounding box center [784, 413] width 1568 height 738
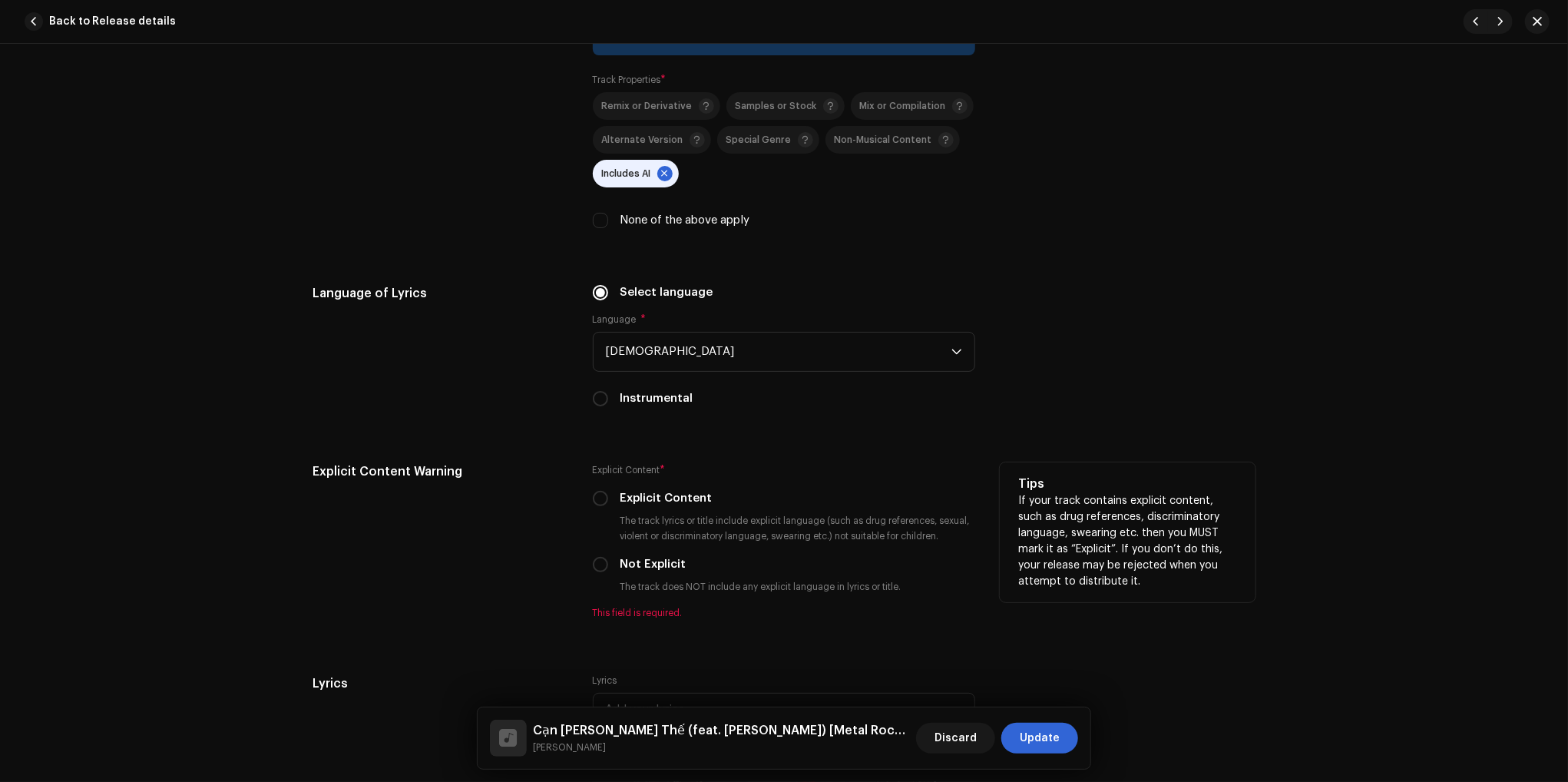
click at [651, 571] on label "Not Explicit" at bounding box center [653, 565] width 66 height 17
click at [608, 571] on input "Not Explicit" at bounding box center [600, 565] width 15 height 15
radio input "true"
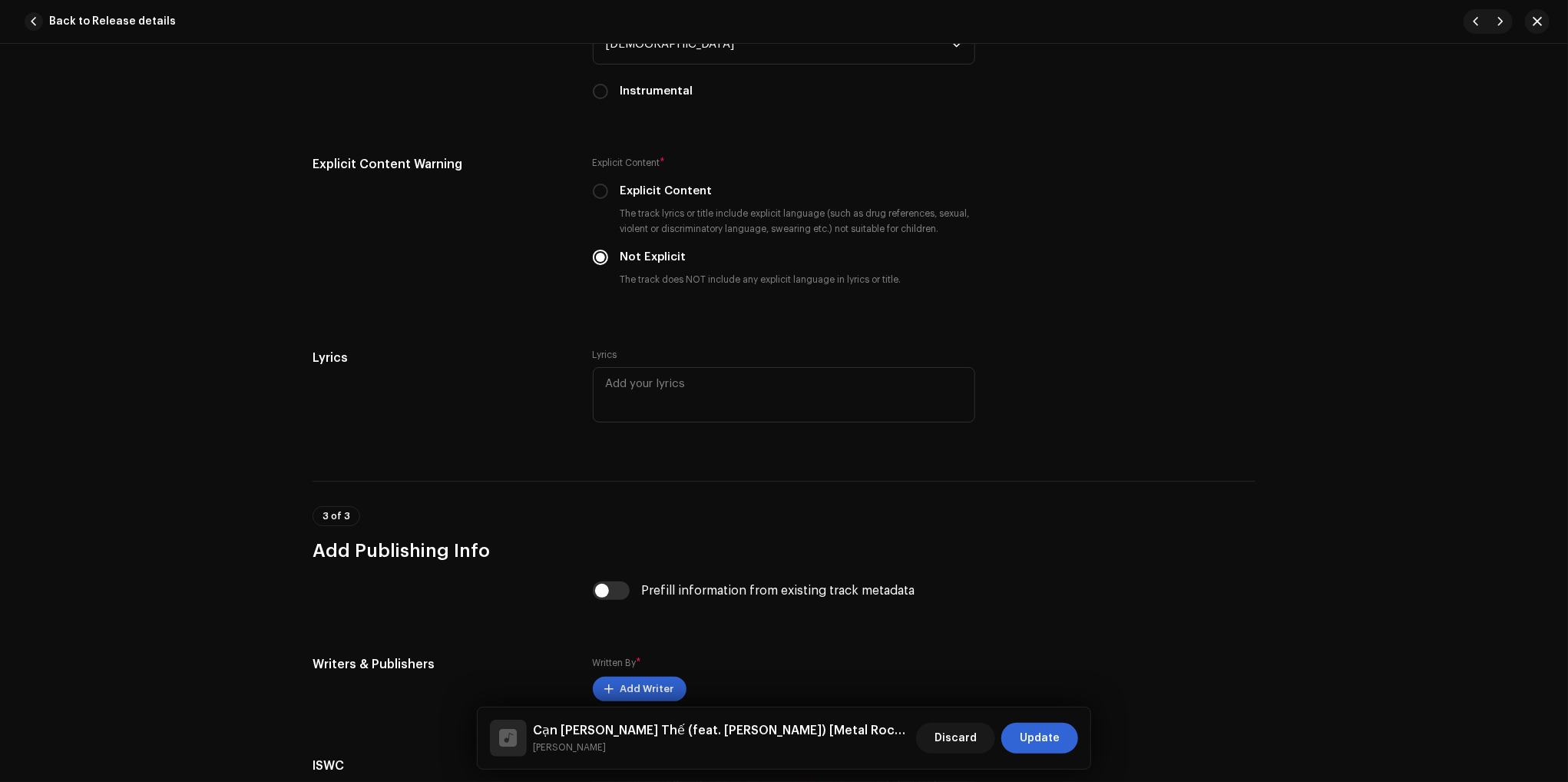
scroll to position [2766, 0]
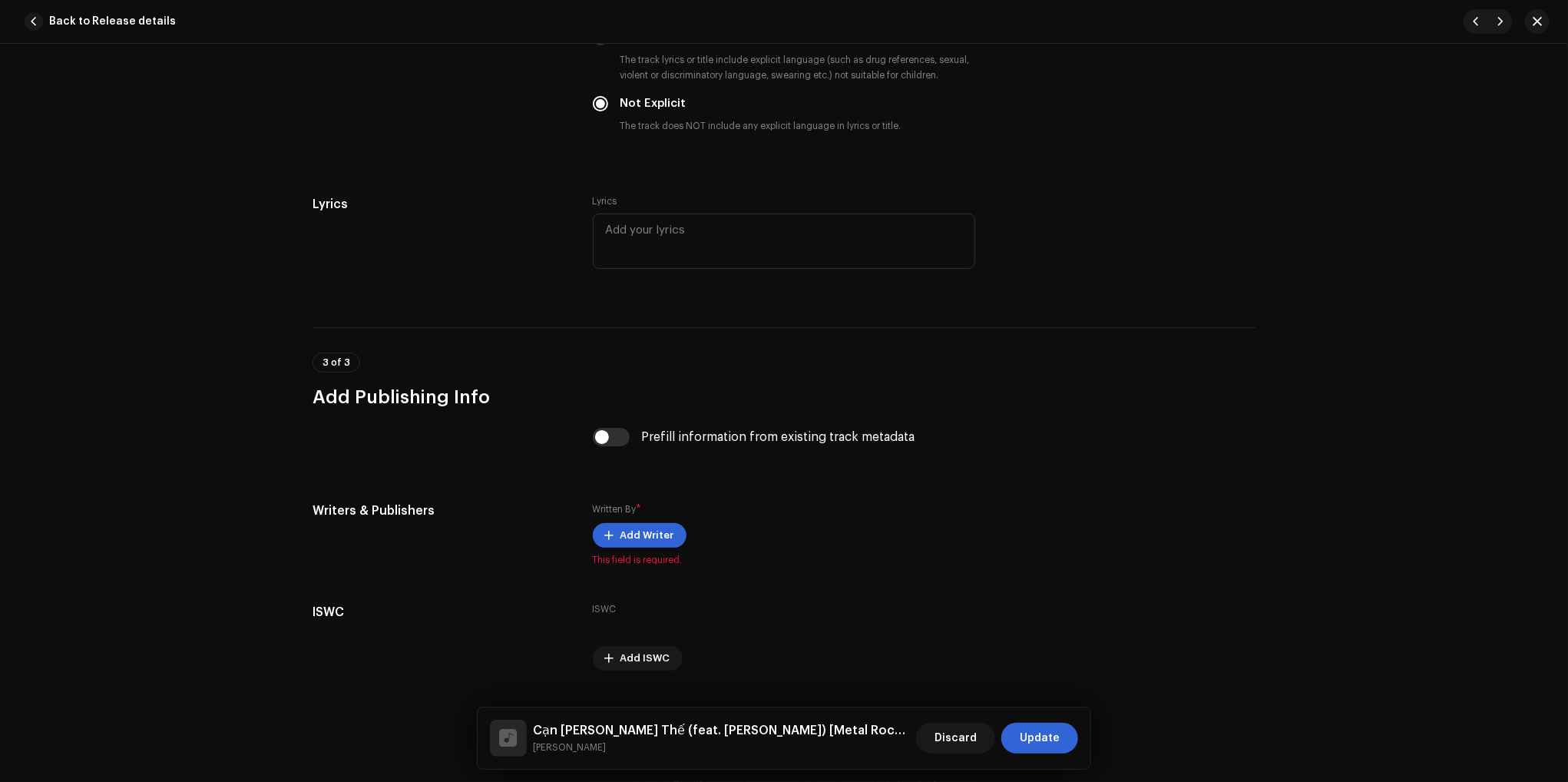
click at [599, 436] on input "checkbox" at bounding box center [611, 437] width 37 height 18
checkbox input "true"
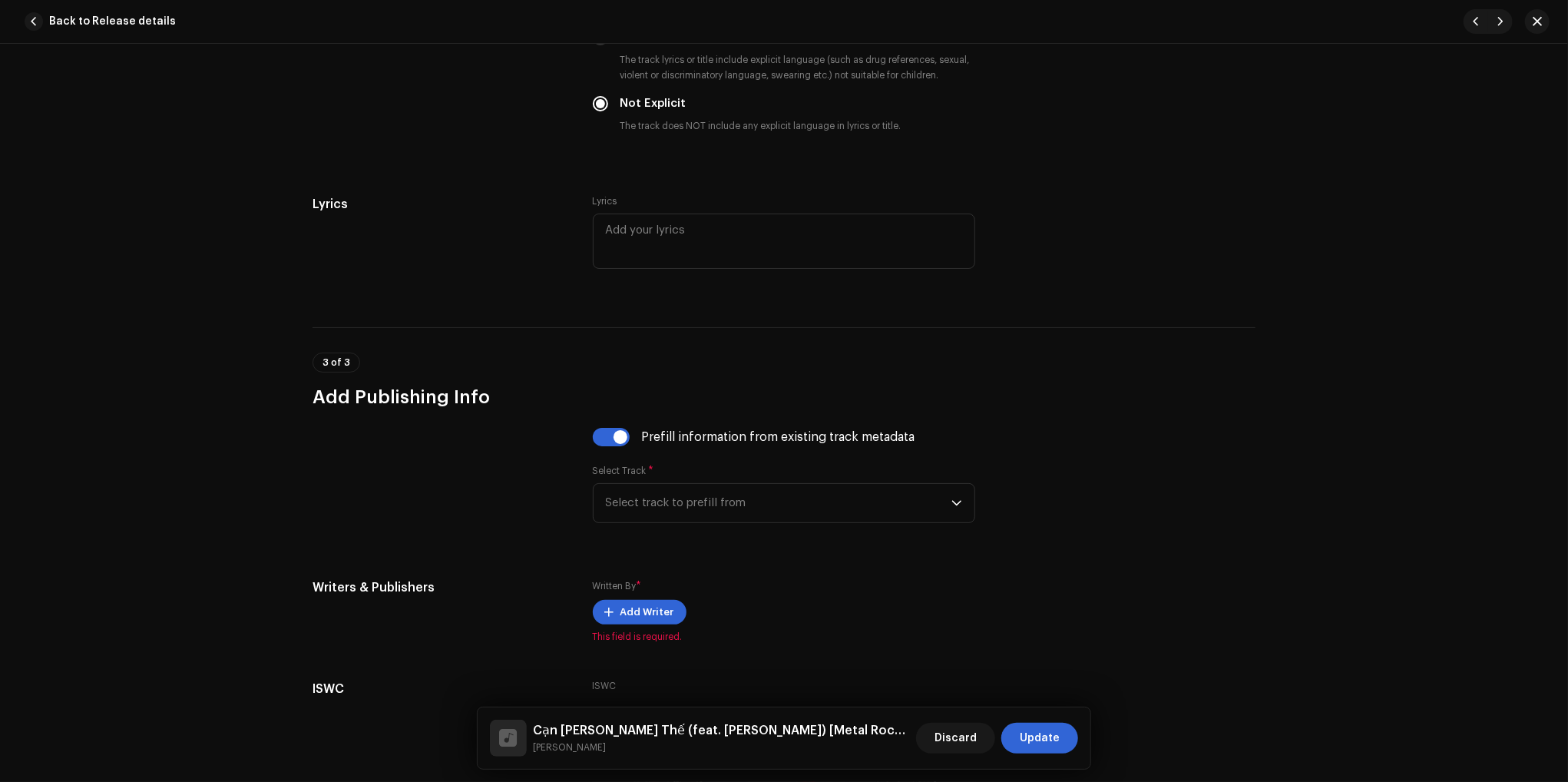
click at [678, 487] on div "Select Track * Select track to prefill from" at bounding box center [784, 493] width 382 height 58
click at [678, 494] on span "Select track to prefill from" at bounding box center [779, 503] width 346 height 38
click at [686, 535] on li "01 Cạn Tình Như Thế (feat. Dickson) [Metal Rock Ver 1]" at bounding box center [784, 546] width 369 height 31
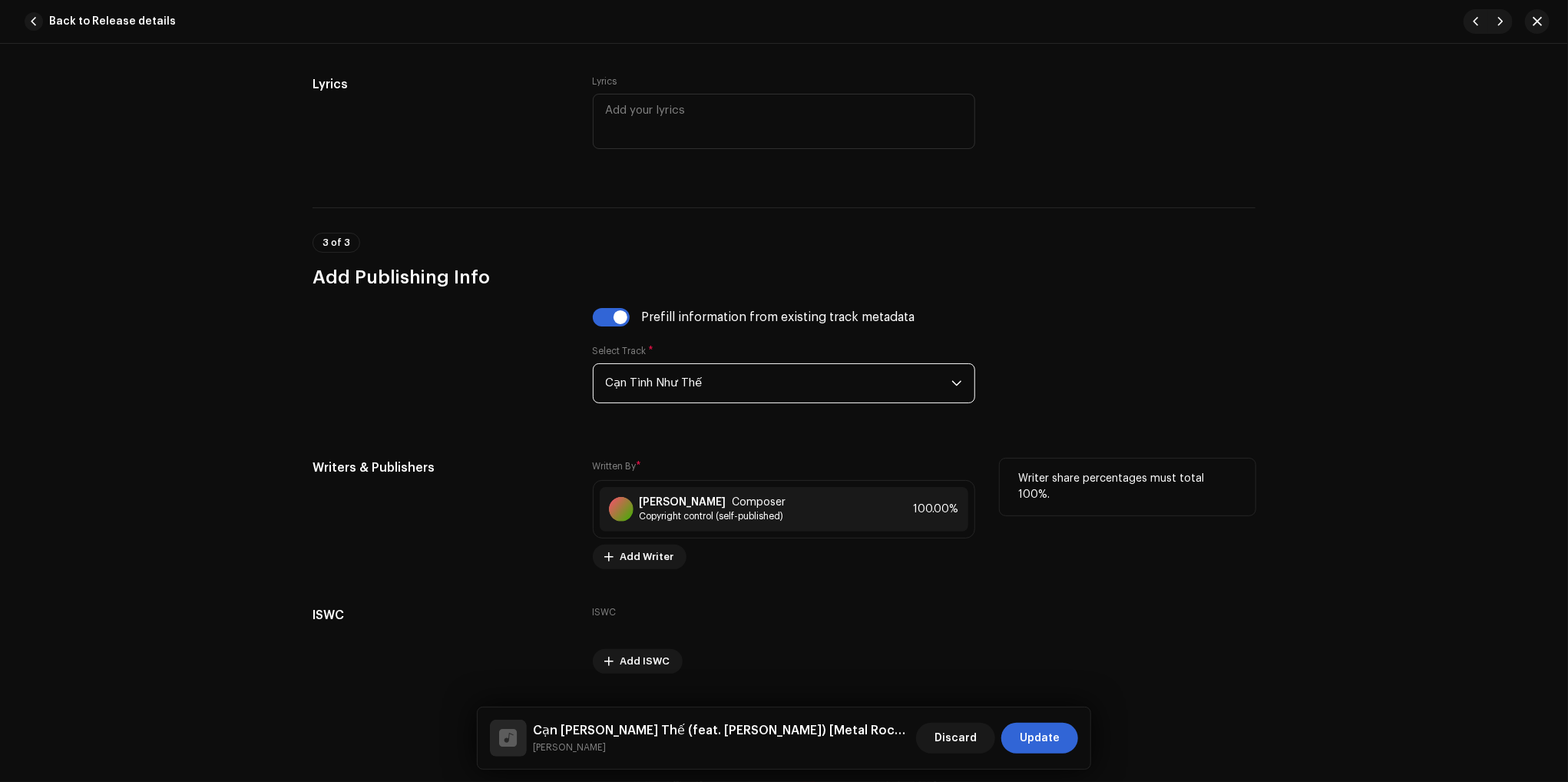
scroll to position [2928, 0]
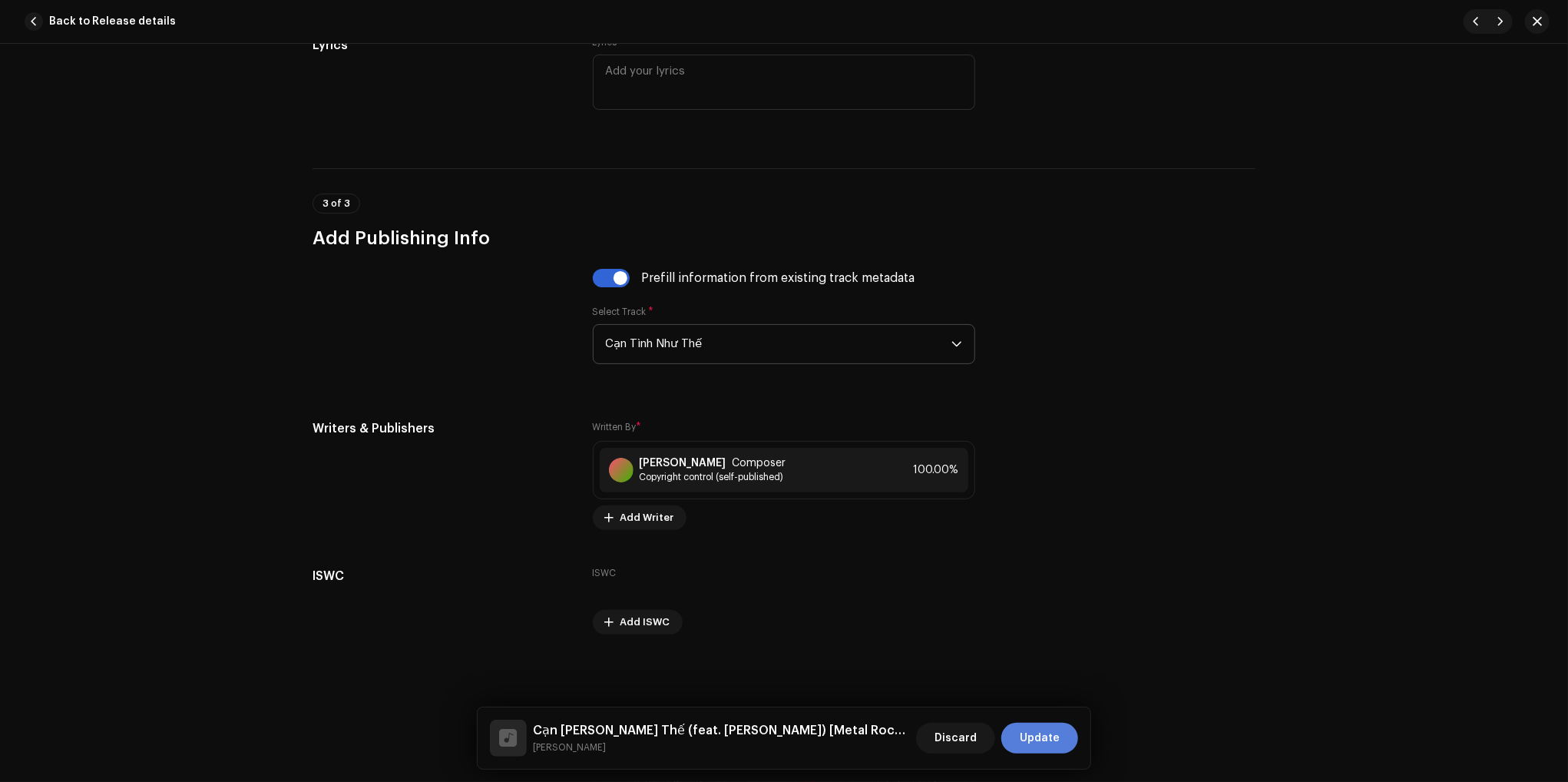
click at [1039, 737] on span "Update" at bounding box center [1040, 738] width 40 height 31
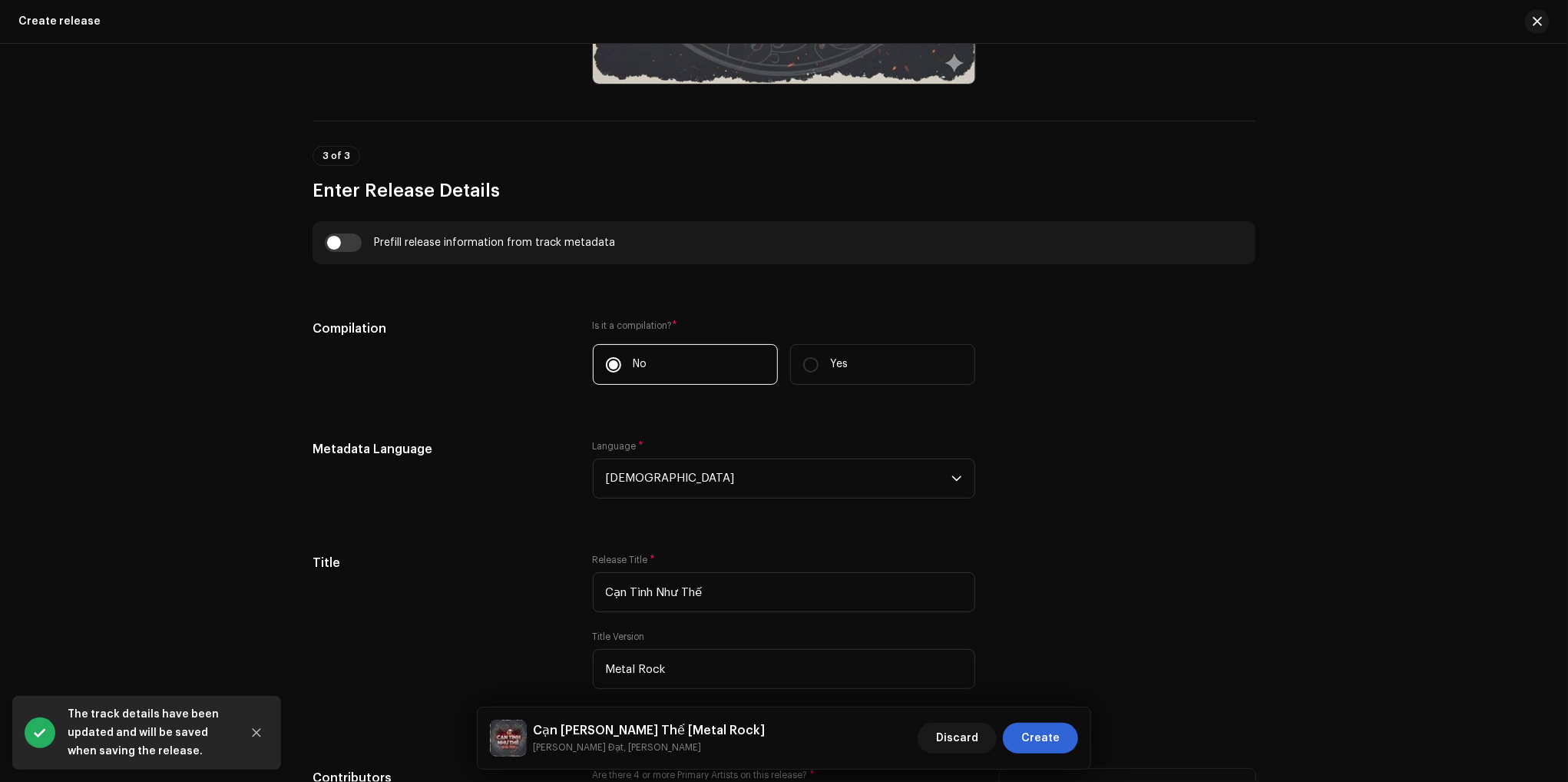
scroll to position [1382, 0]
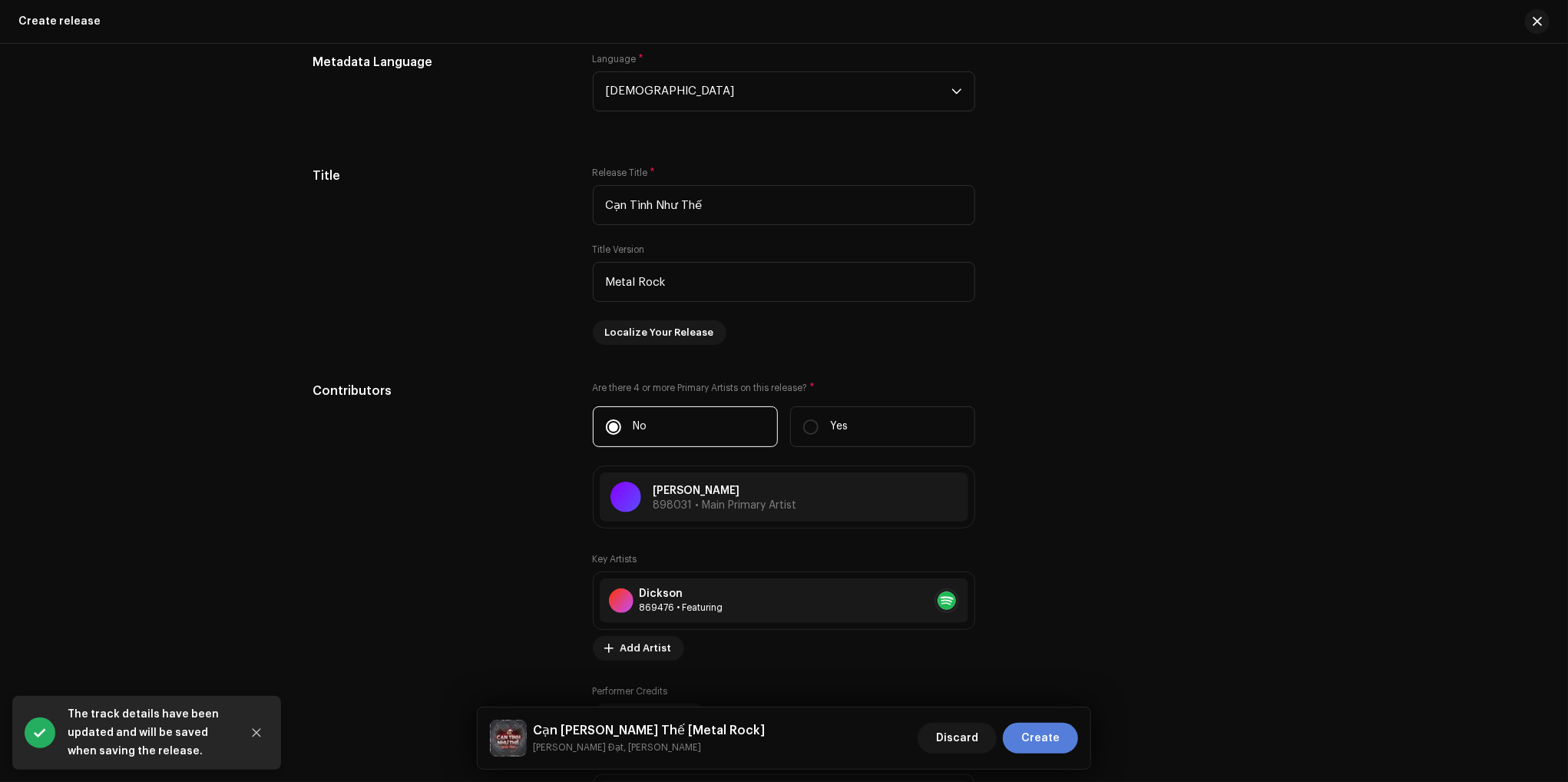
click at [1053, 737] on span "Create" at bounding box center [1041, 738] width 38 height 31
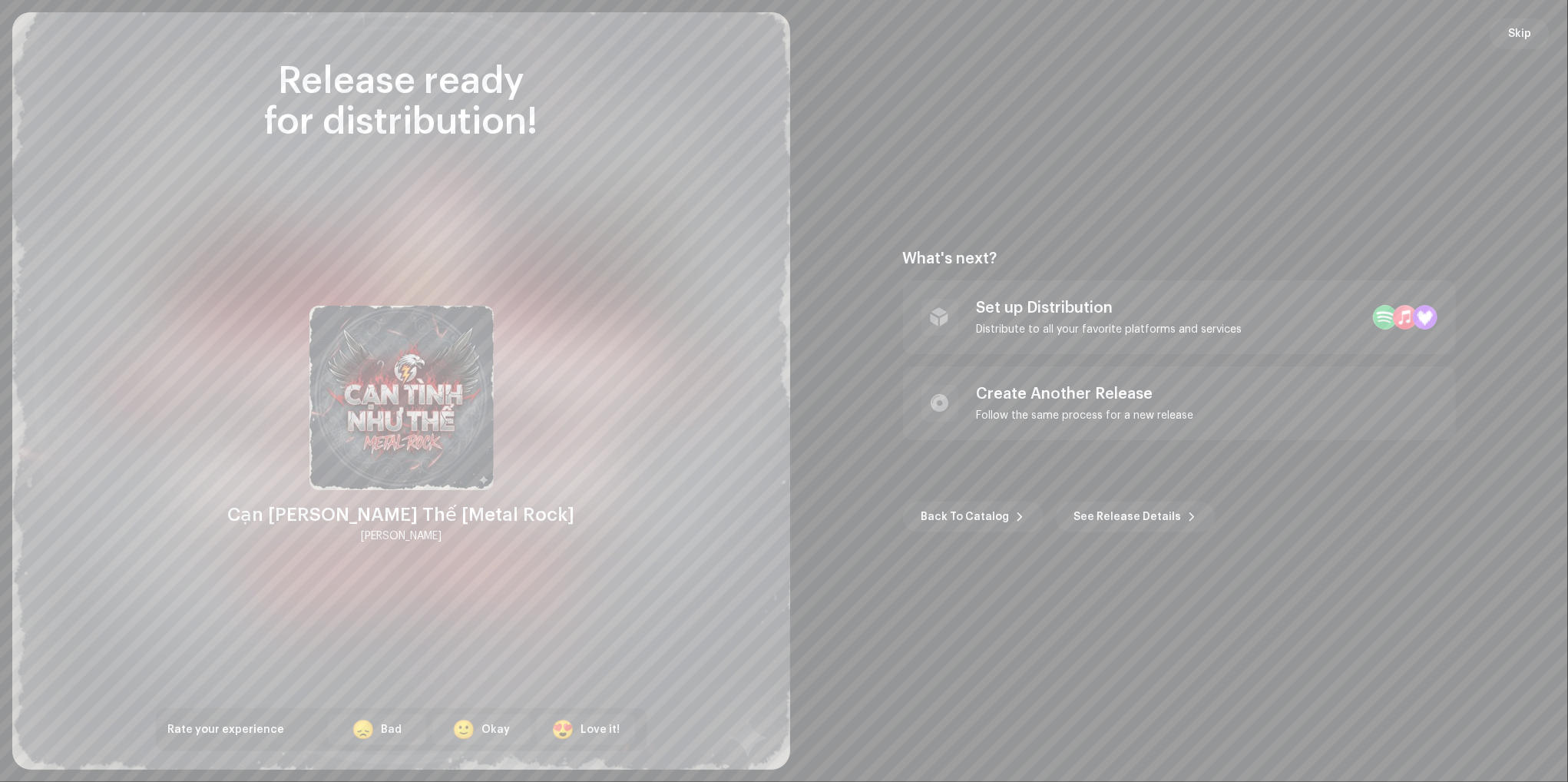
click at [663, 47] on div at bounding box center [401, 391] width 778 height 757
click at [985, 315] on div "Set up Distribution" at bounding box center [1109, 308] width 266 height 18
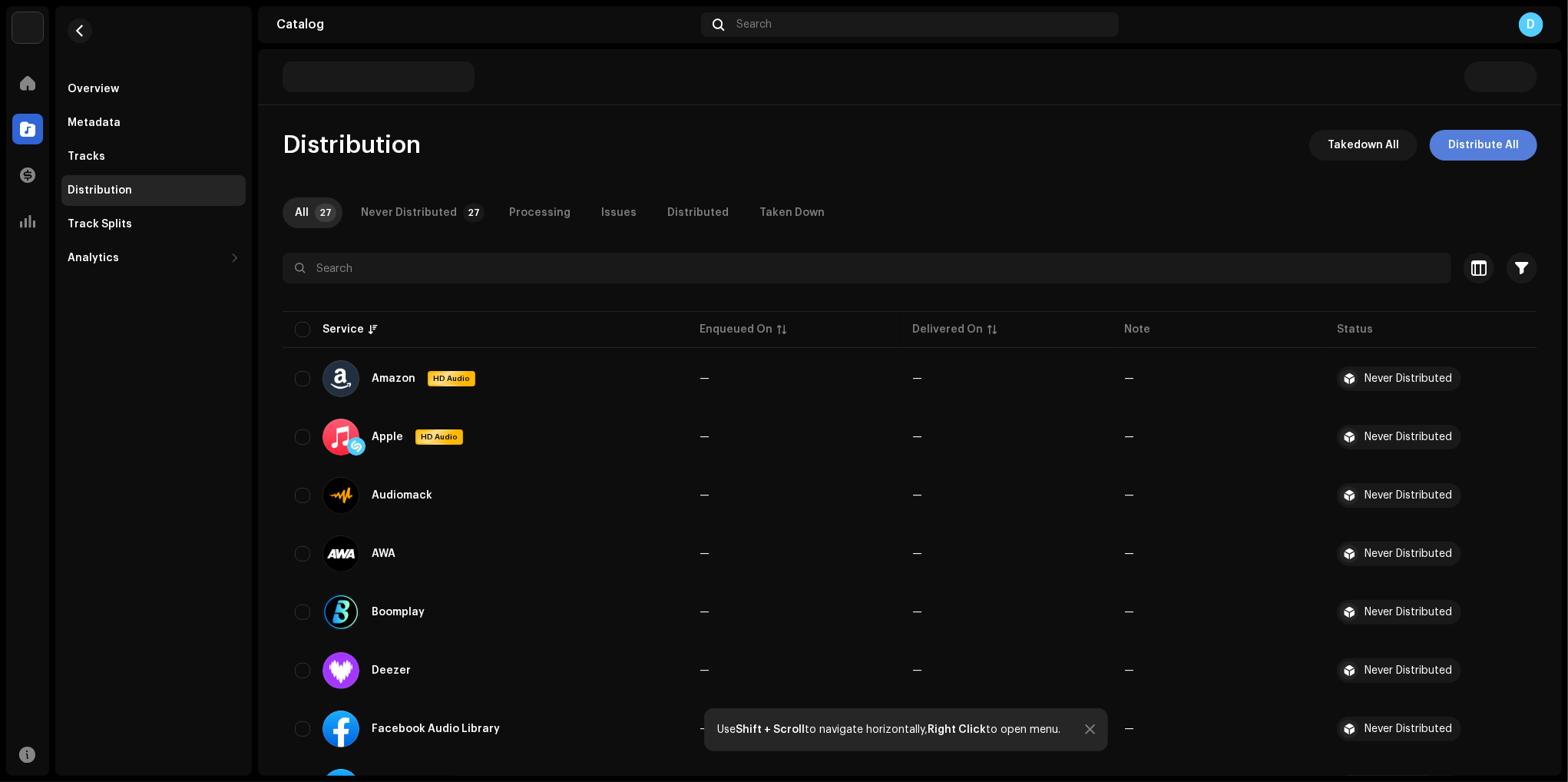
click at [1471, 143] on span "Distribute All" at bounding box center [1484, 145] width 71 height 31
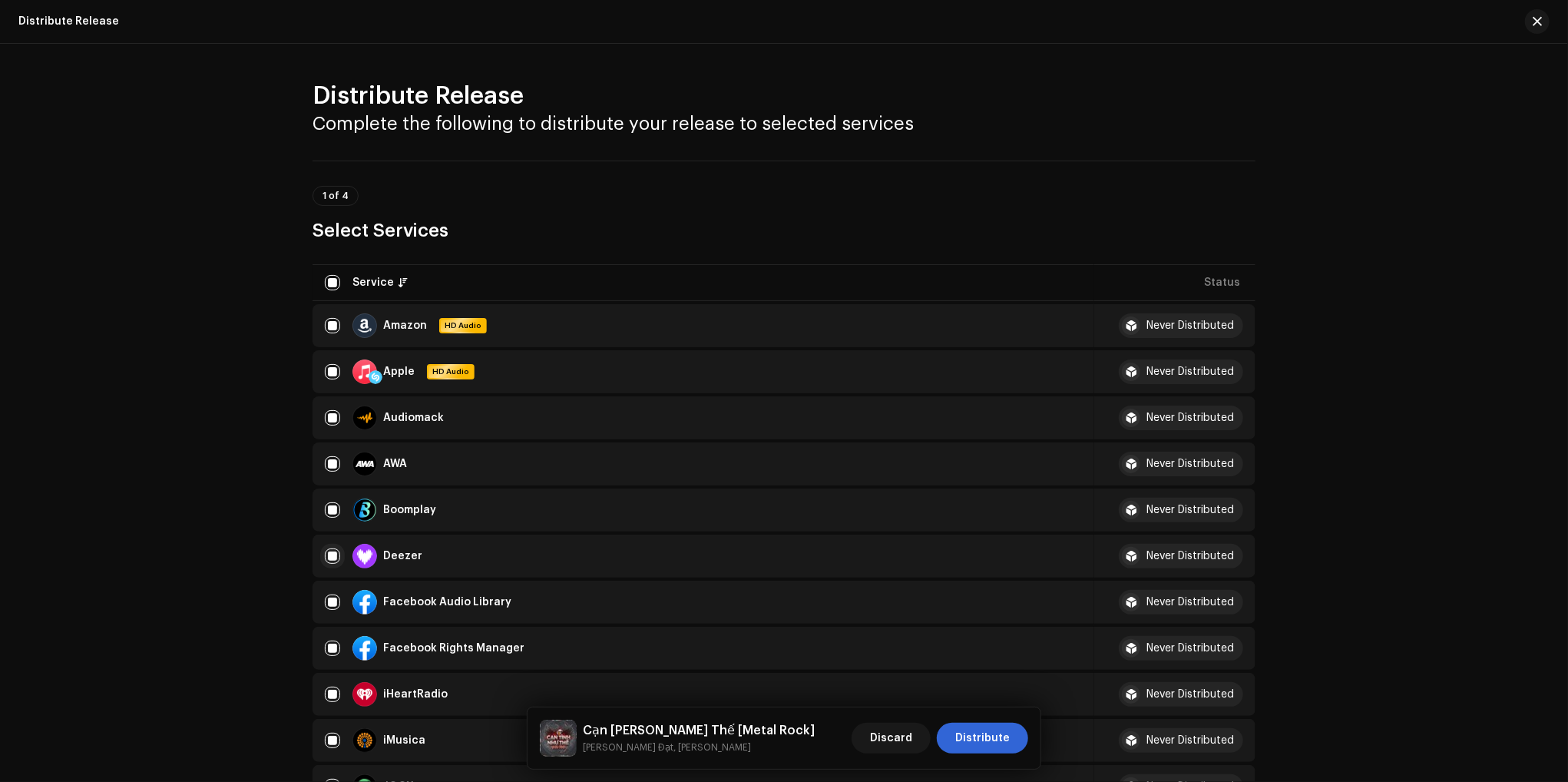
click at [332, 557] on input "checkbox" at bounding box center [333, 556] width 15 height 15
checkbox input "false"
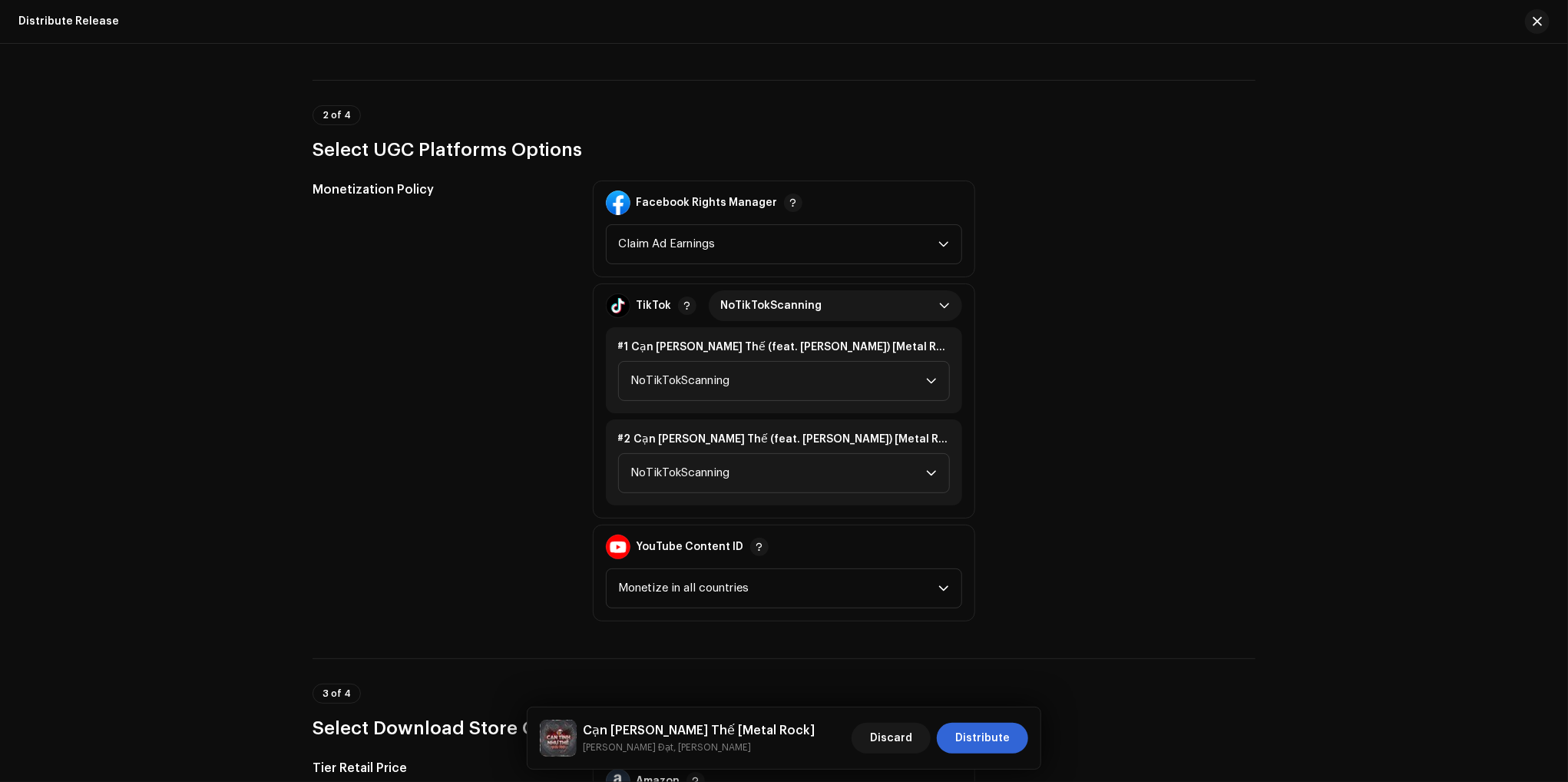
scroll to position [1536, 0]
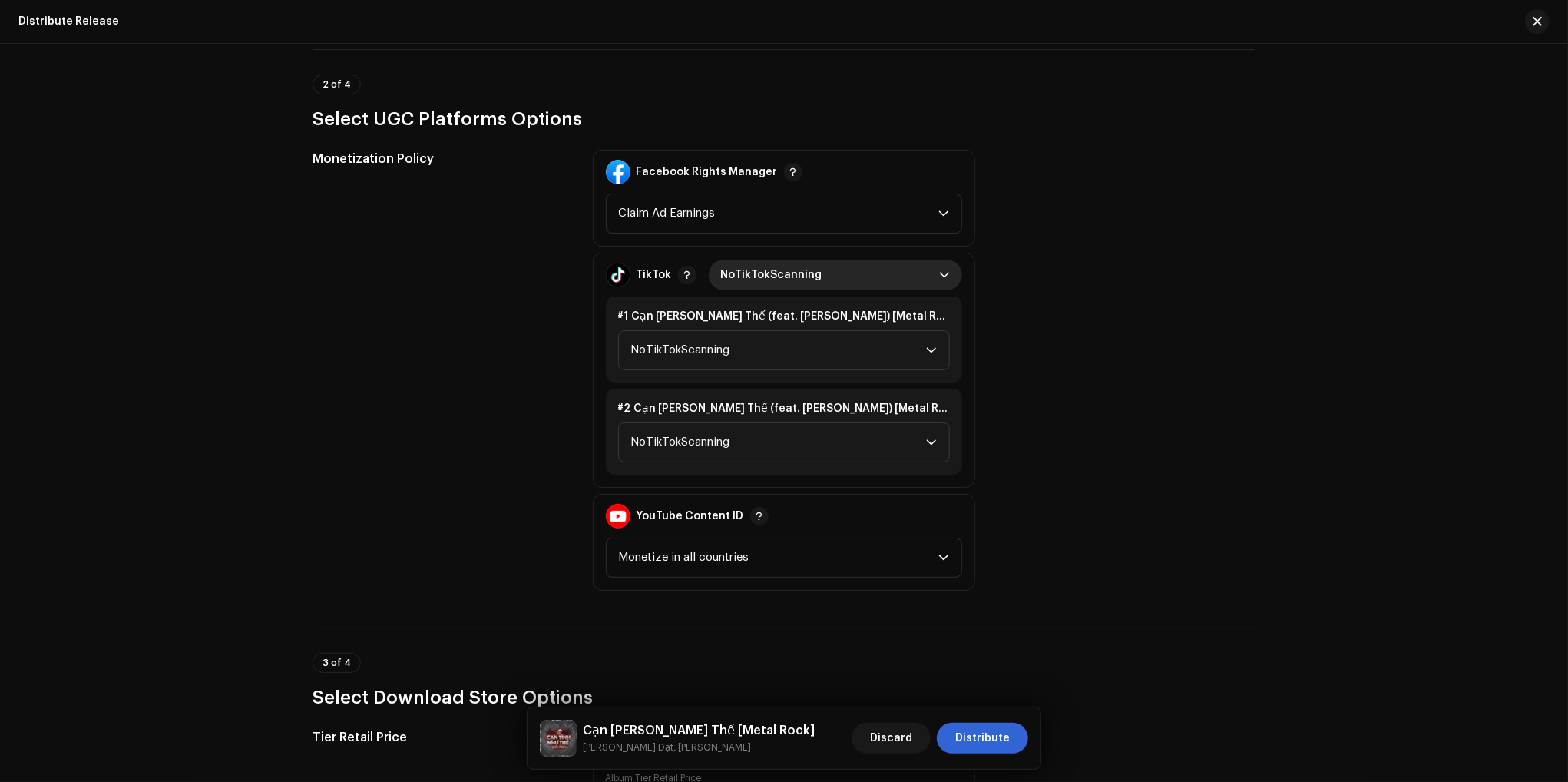
click at [808, 279] on span "NoTikTokScanning" at bounding box center [830, 275] width 218 height 31
click at [765, 371] on li "Monetize" at bounding box center [835, 374] width 241 height 31
click at [750, 550] on span "Monetize in all countries" at bounding box center [779, 557] width 319 height 38
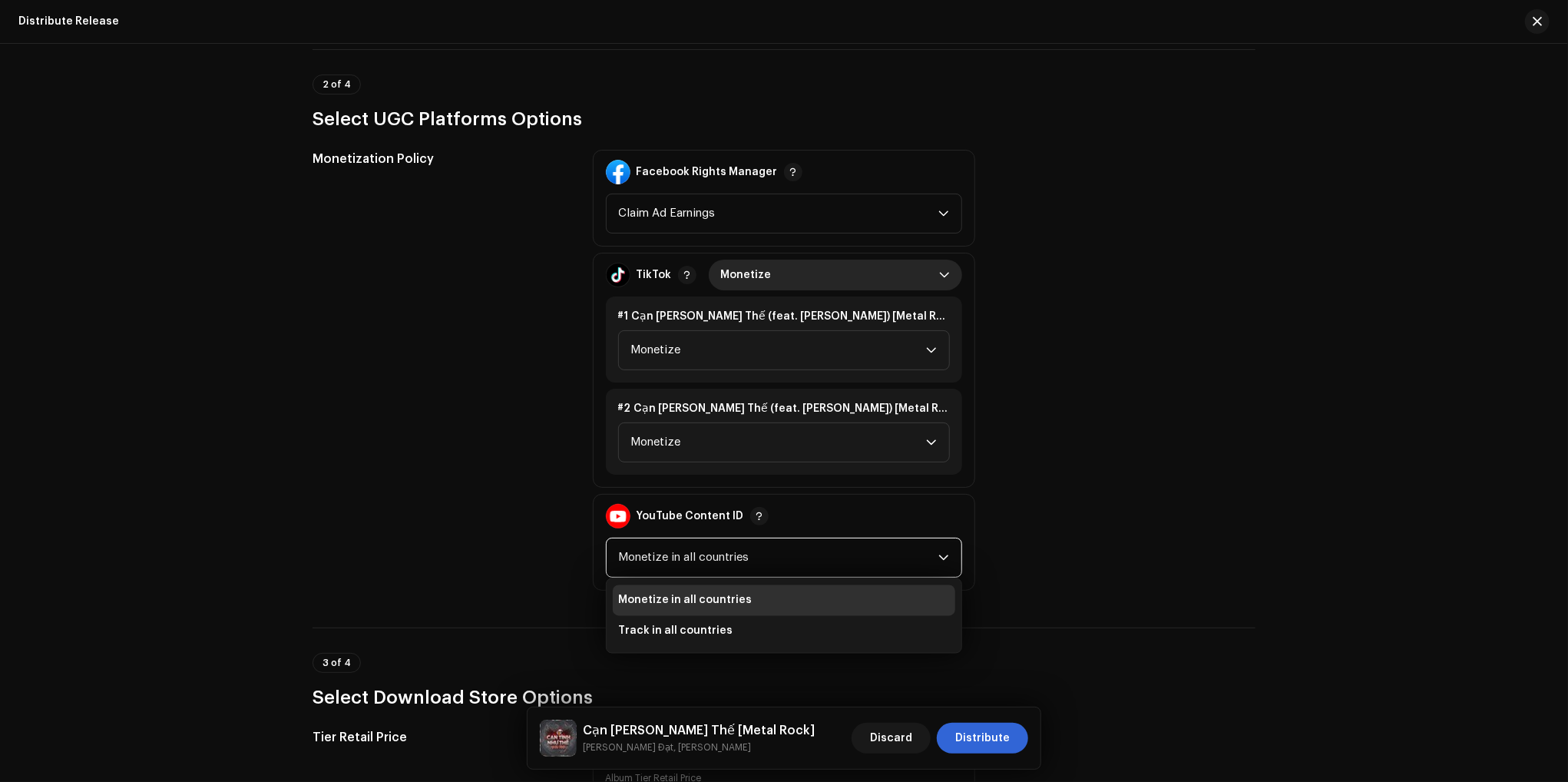
click at [750, 550] on span "Monetize in all countries" at bounding box center [779, 557] width 319 height 38
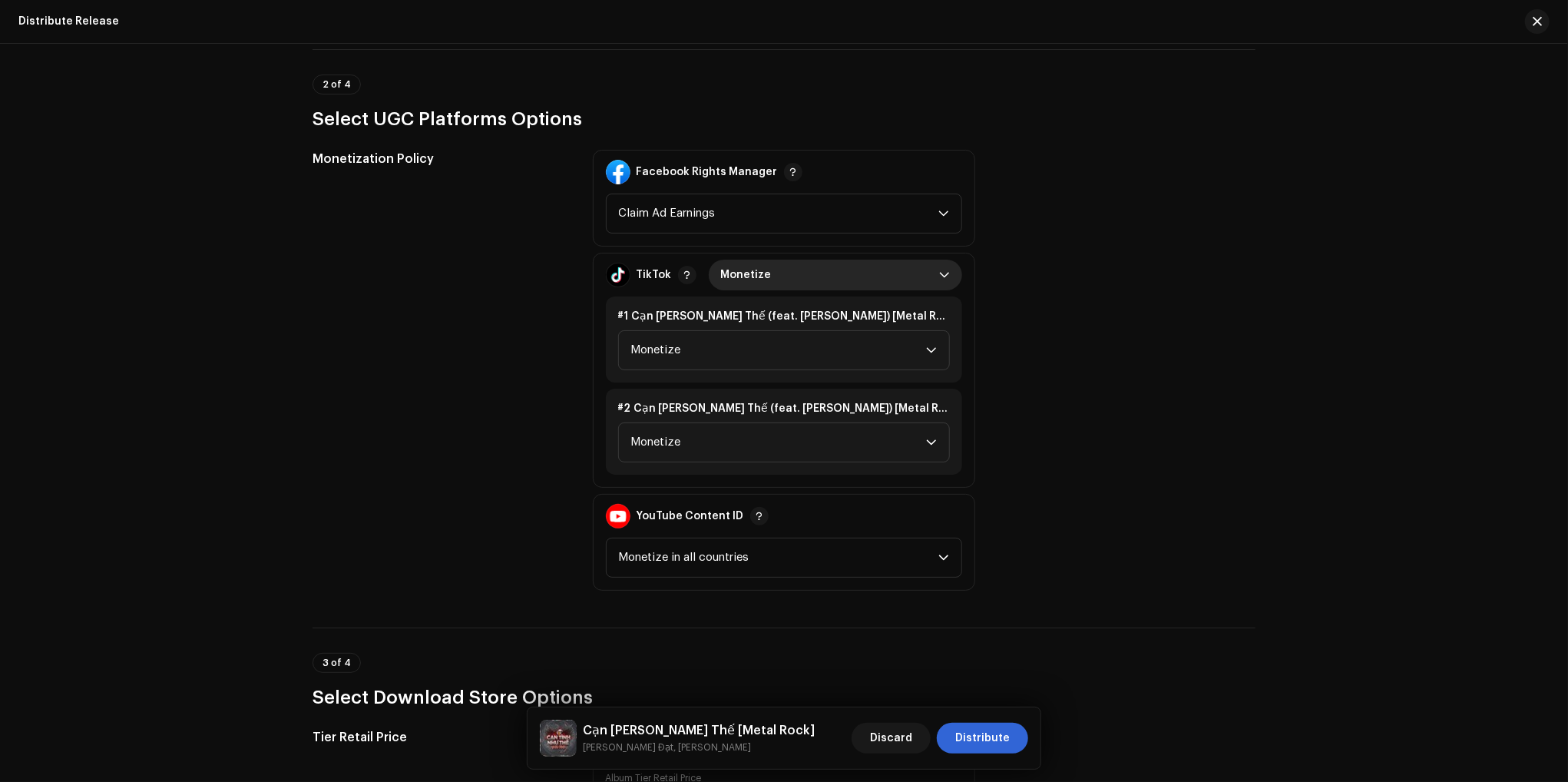
click at [1041, 499] on div "Monetization Policy Facebook Rights Manager Claim Ad Earnings TikTok Monetize #…" at bounding box center [784, 370] width 943 height 441
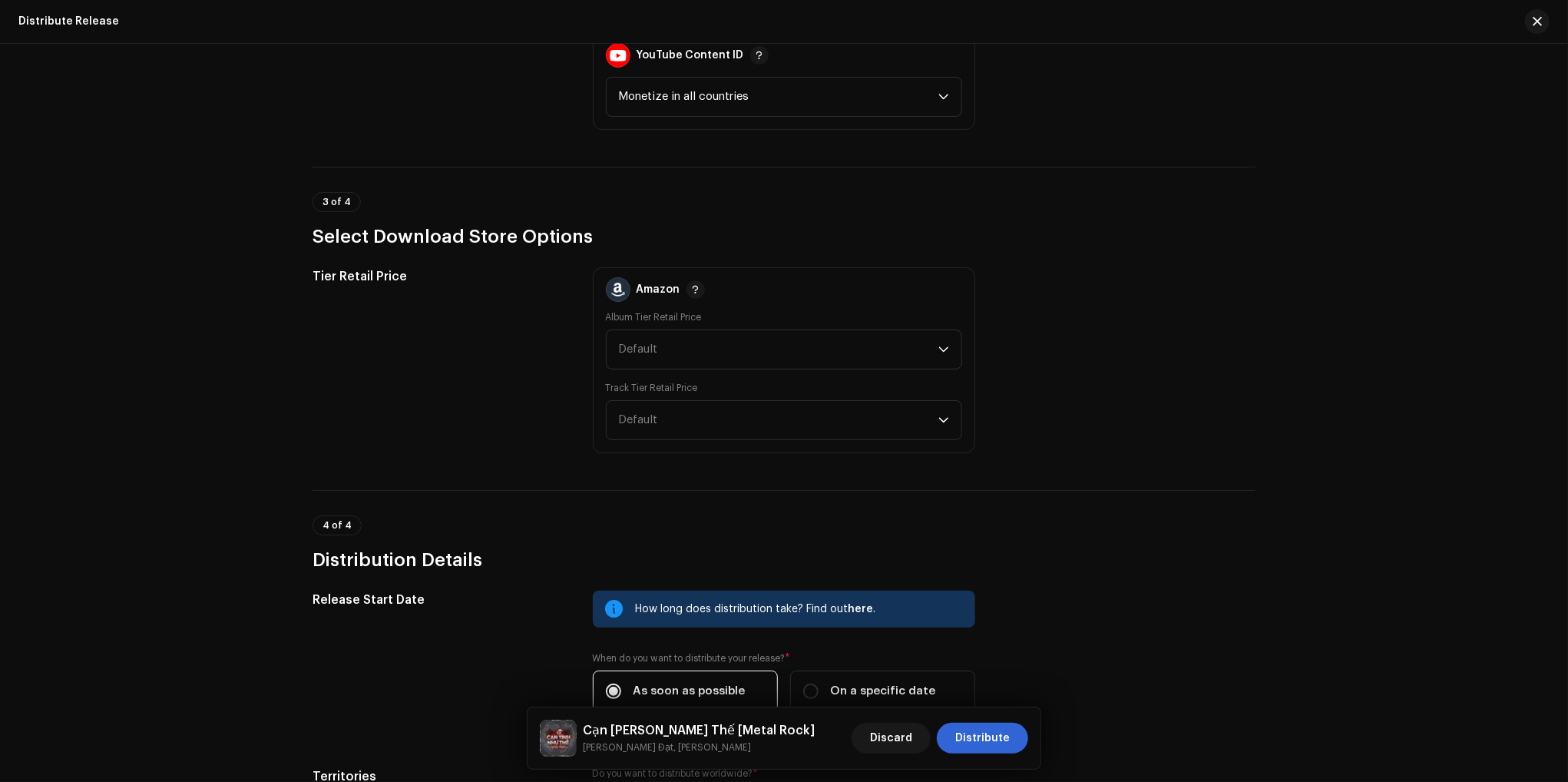
scroll to position [2207, 0]
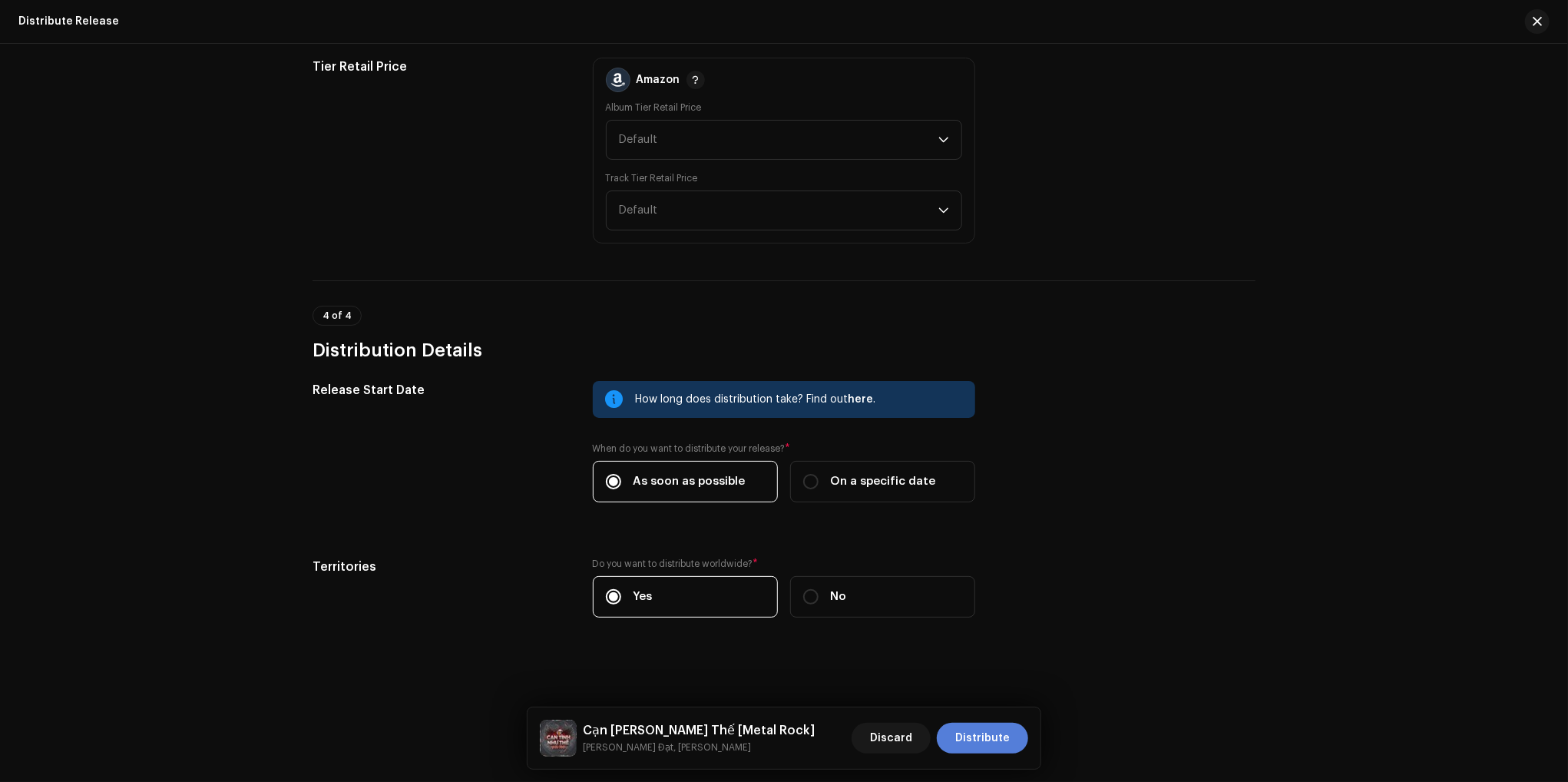
click at [994, 738] on span "Distribute" at bounding box center [982, 738] width 54 height 31
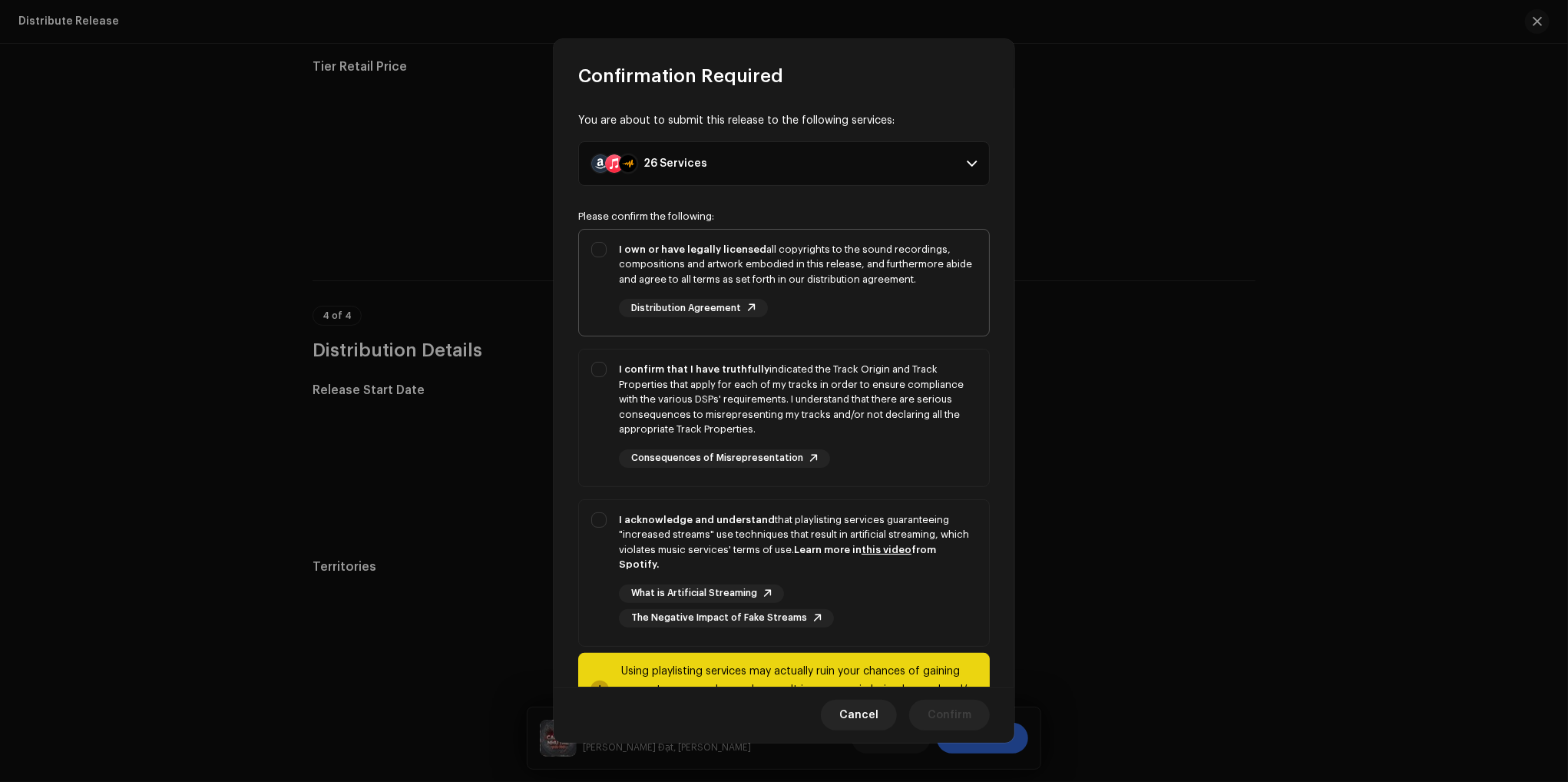
drag, startPoint x: 645, startPoint y: 256, endPoint x: 650, endPoint y: 266, distance: 11.2
click at [645, 256] on div "I own or have legally licensed all copyrights to the sound recordings, composit…" at bounding box center [798, 264] width 357 height 45
checkbox input "true"
click at [661, 381] on div "I confirm that I have truthfully indicated the Track Origin and Track Propertie…" at bounding box center [798, 399] width 357 height 76
checkbox input "true"
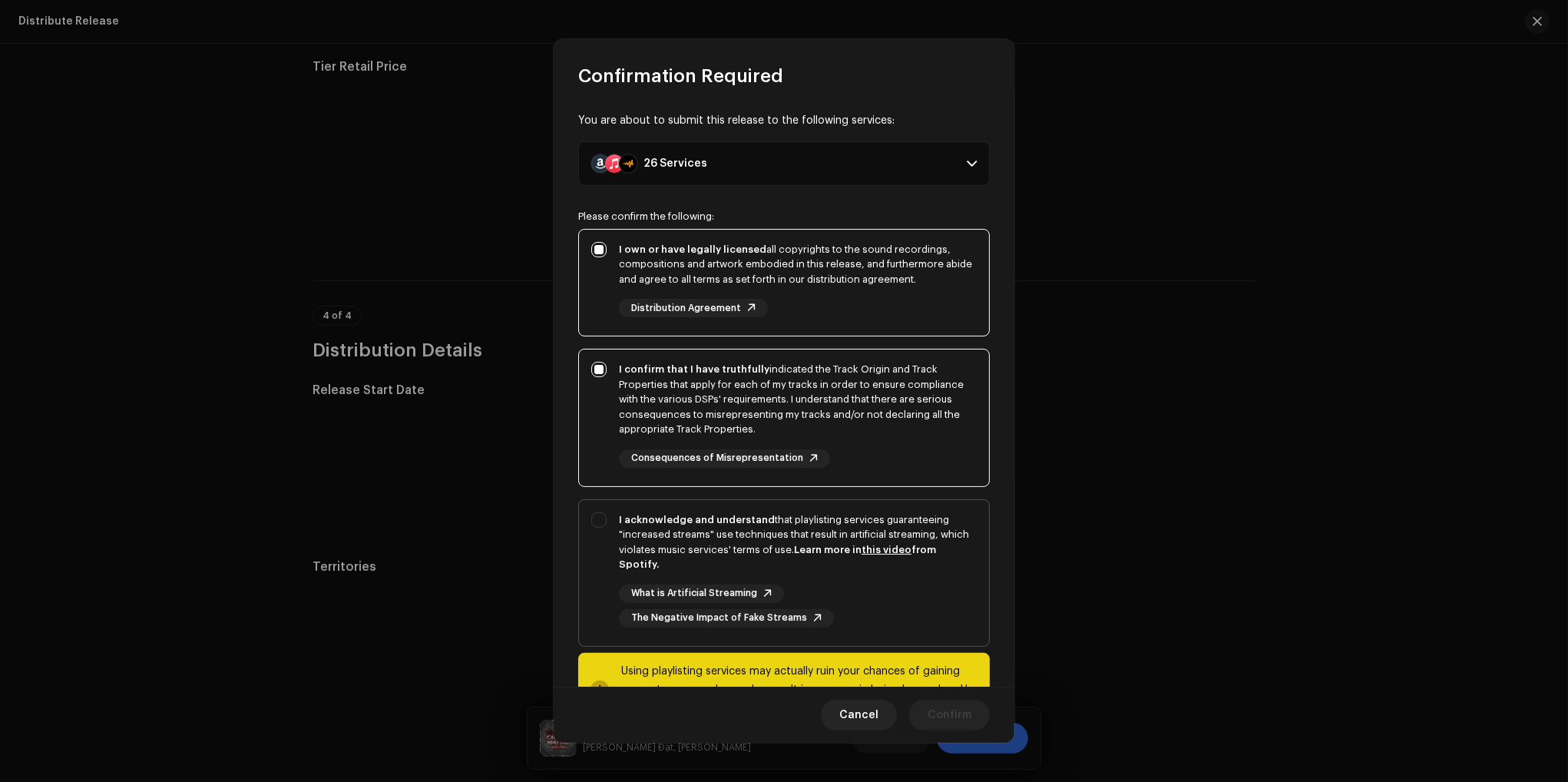
click at [657, 542] on div "I acknowledge and understand that playlisting services guaranteeing "increased …" at bounding box center [798, 542] width 357 height 60
checkbox input "true"
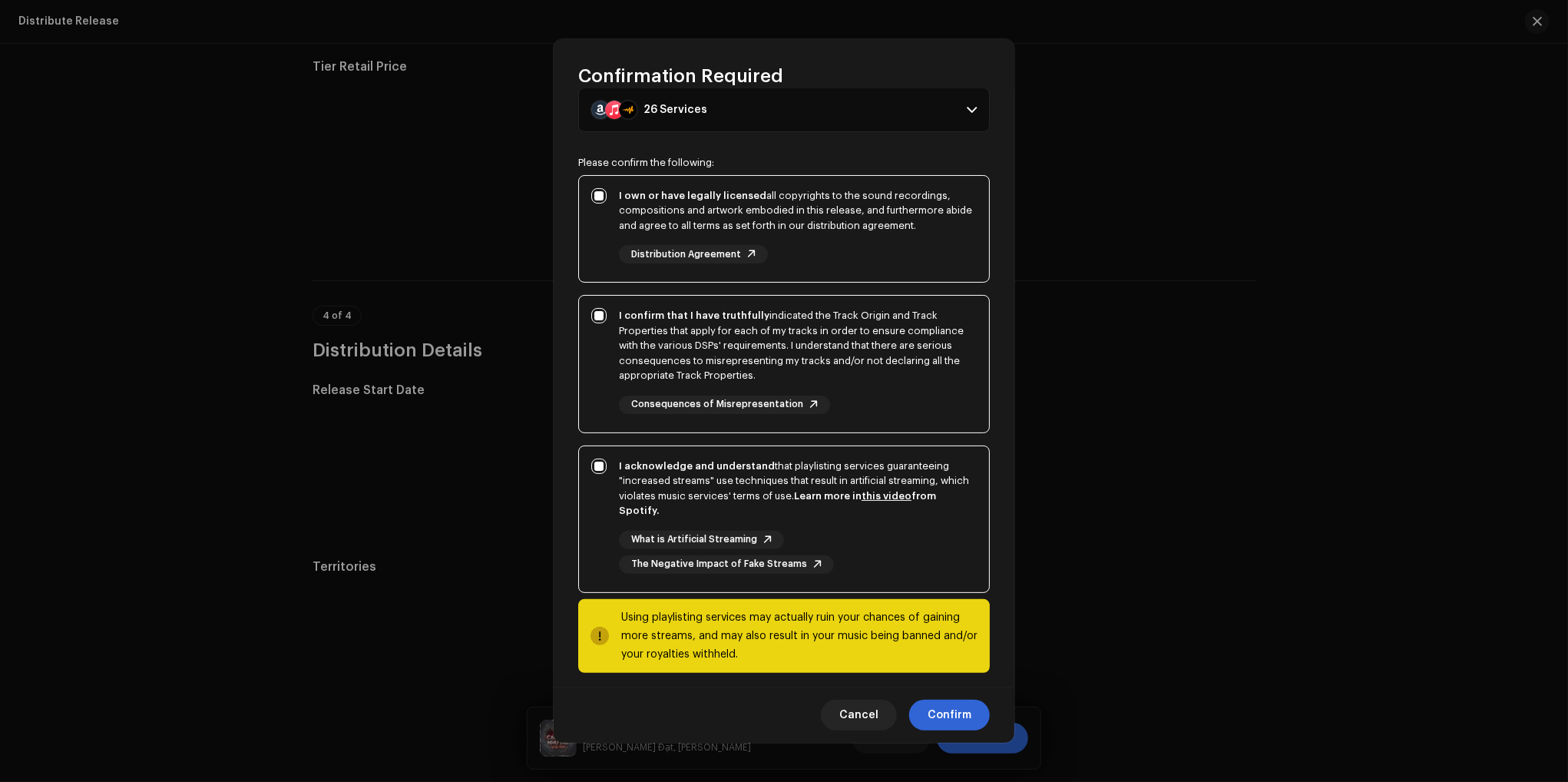
scroll to position [62, 0]
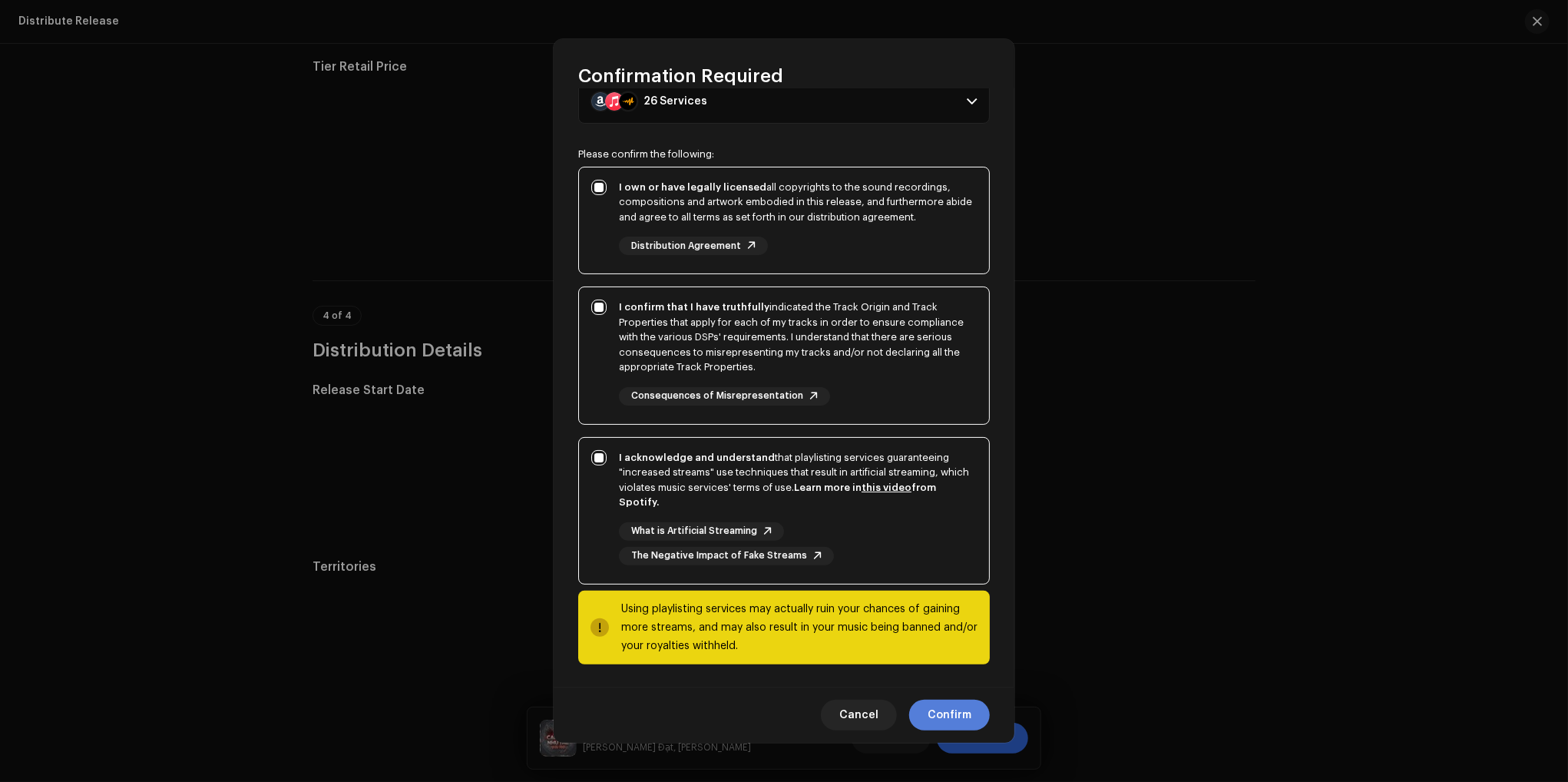
click at [949, 718] on span "Confirm" at bounding box center [950, 715] width 44 height 31
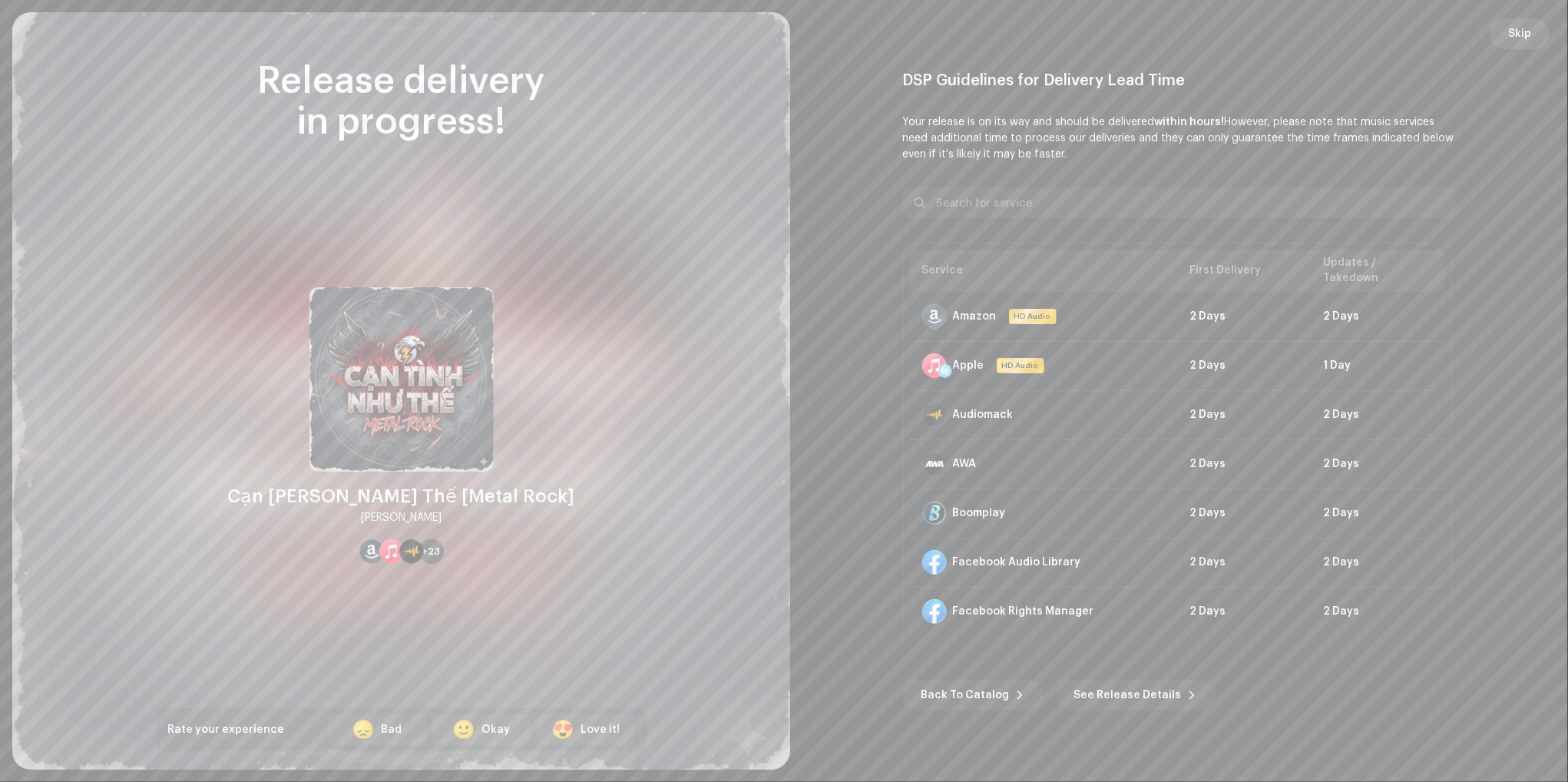
click at [1517, 34] on span "Skip" at bounding box center [1519, 33] width 23 height 31
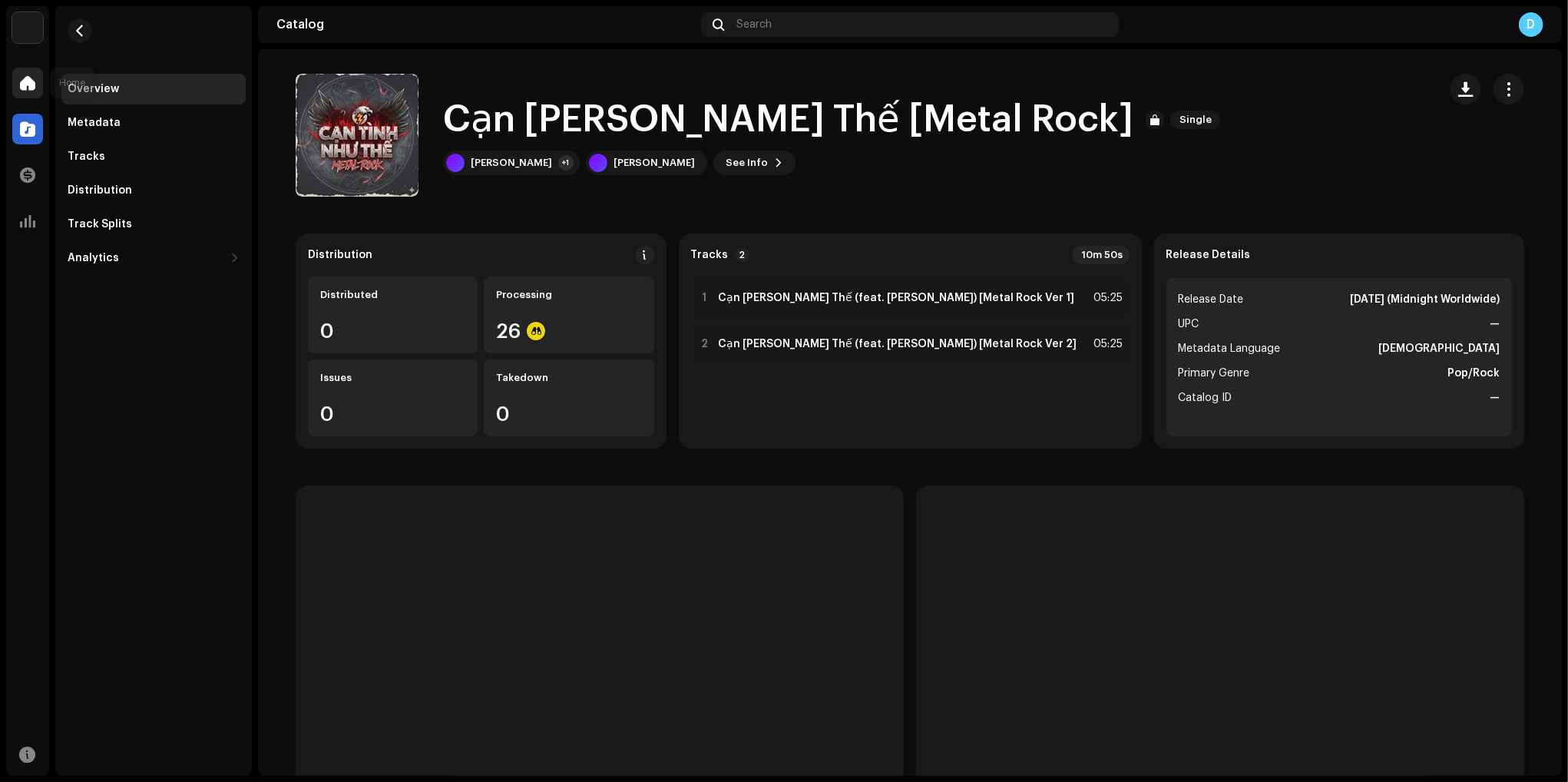
click at [17, 76] on div at bounding box center [28, 83] width 31 height 31
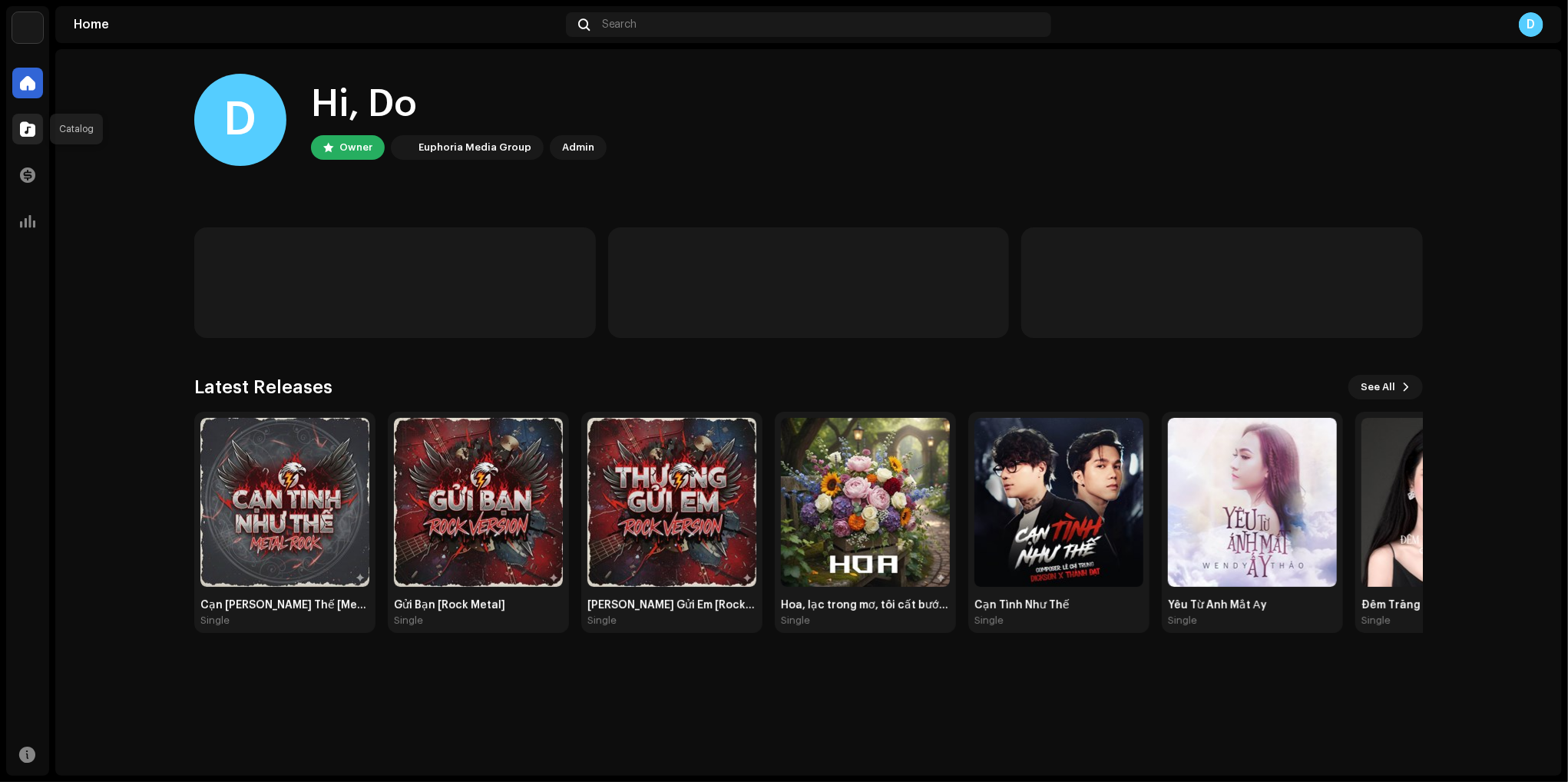
click at [31, 132] on span at bounding box center [28, 129] width 15 height 12
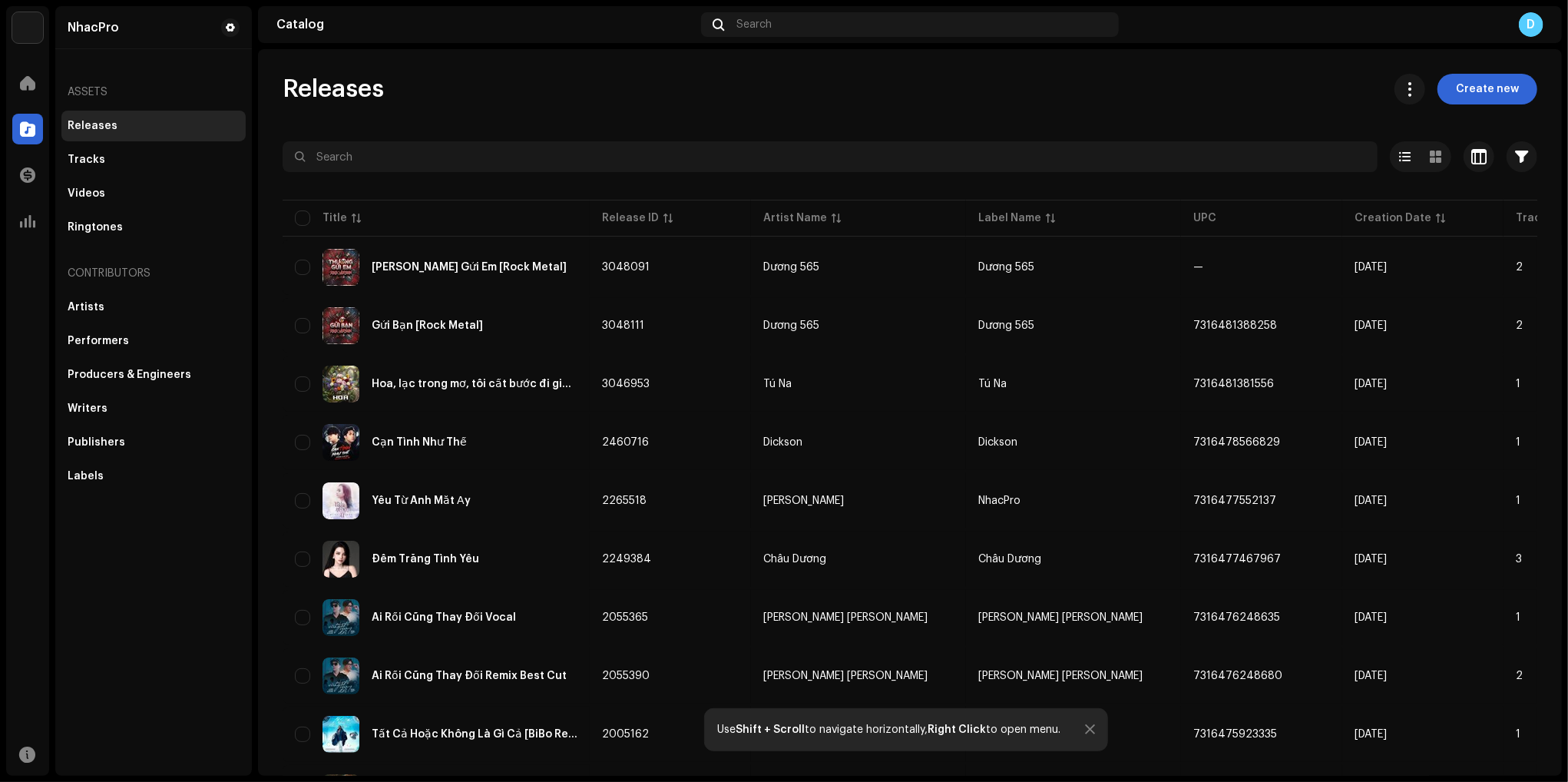
click at [952, 44] on navigation-topbar "Catalog Search D" at bounding box center [910, 27] width 1303 height 43
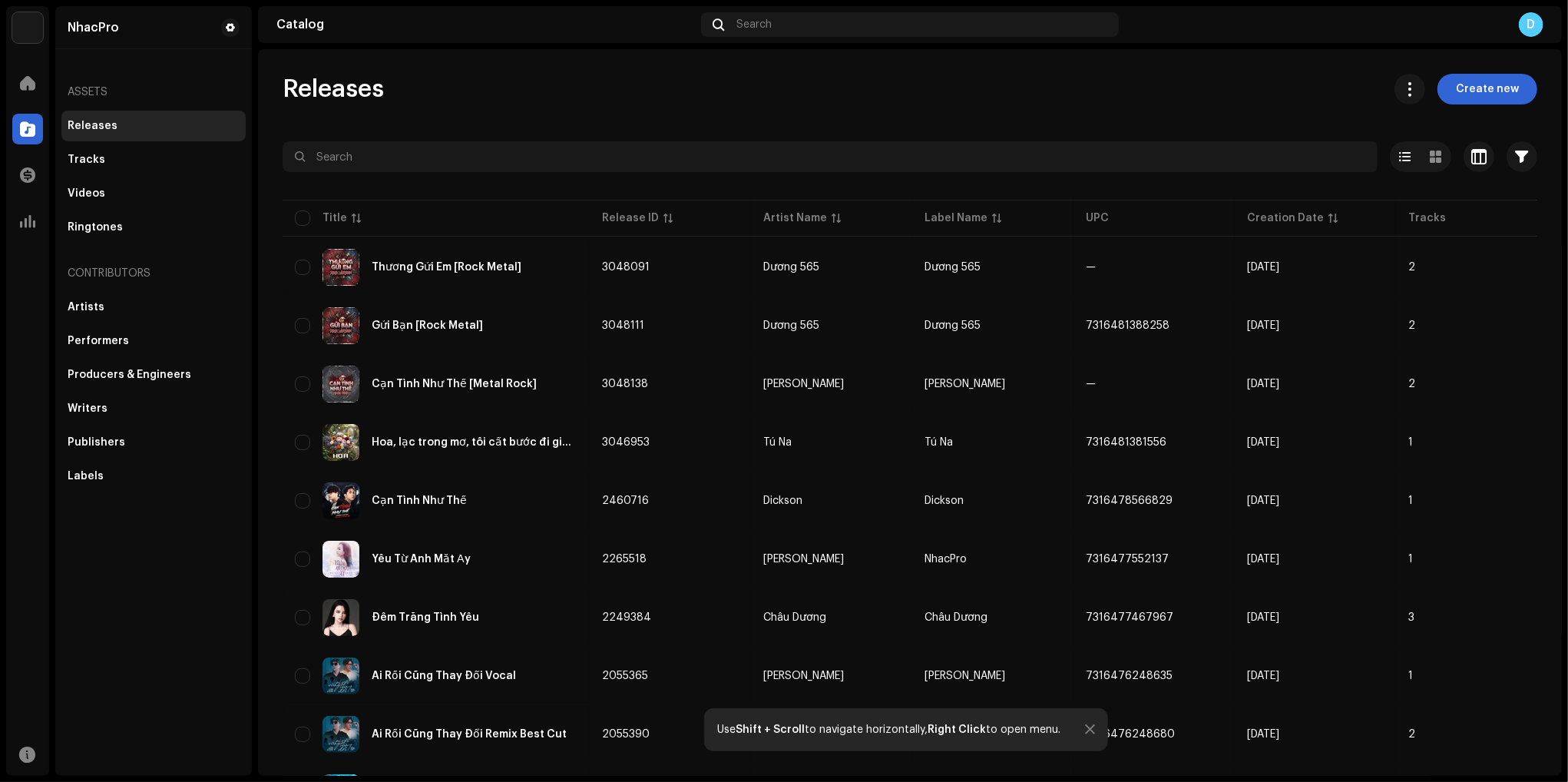
click at [884, 93] on div "Releases Create new" at bounding box center [910, 89] width 1255 height 31
